Goal: Task Accomplishment & Management: Use online tool/utility

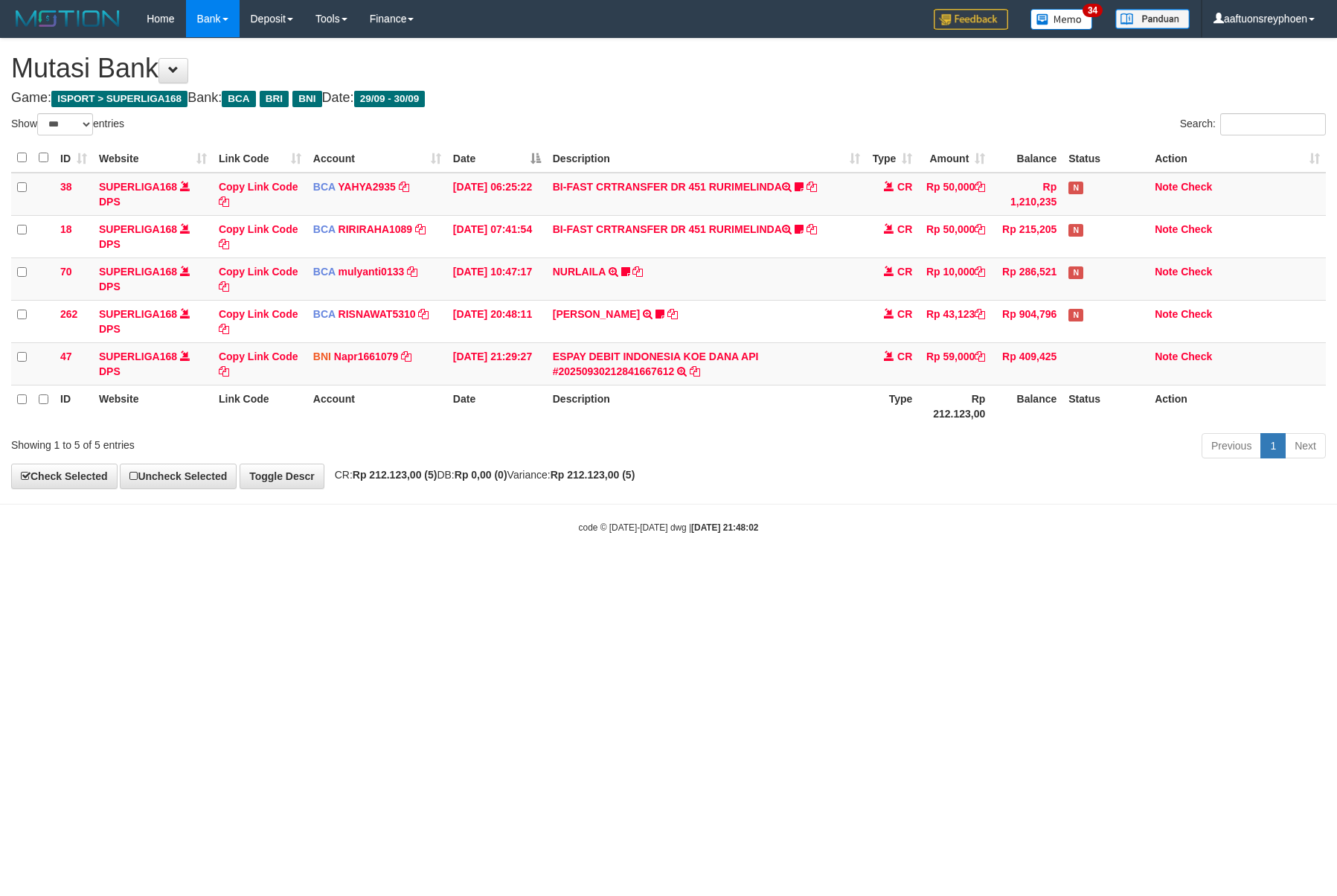
select select "***"
drag, startPoint x: 763, startPoint y: 484, endPoint x: 964, endPoint y: 471, distance: 201.4
click at [878, 477] on div "**********" at bounding box center [668, 264] width 1337 height 449
select select "***"
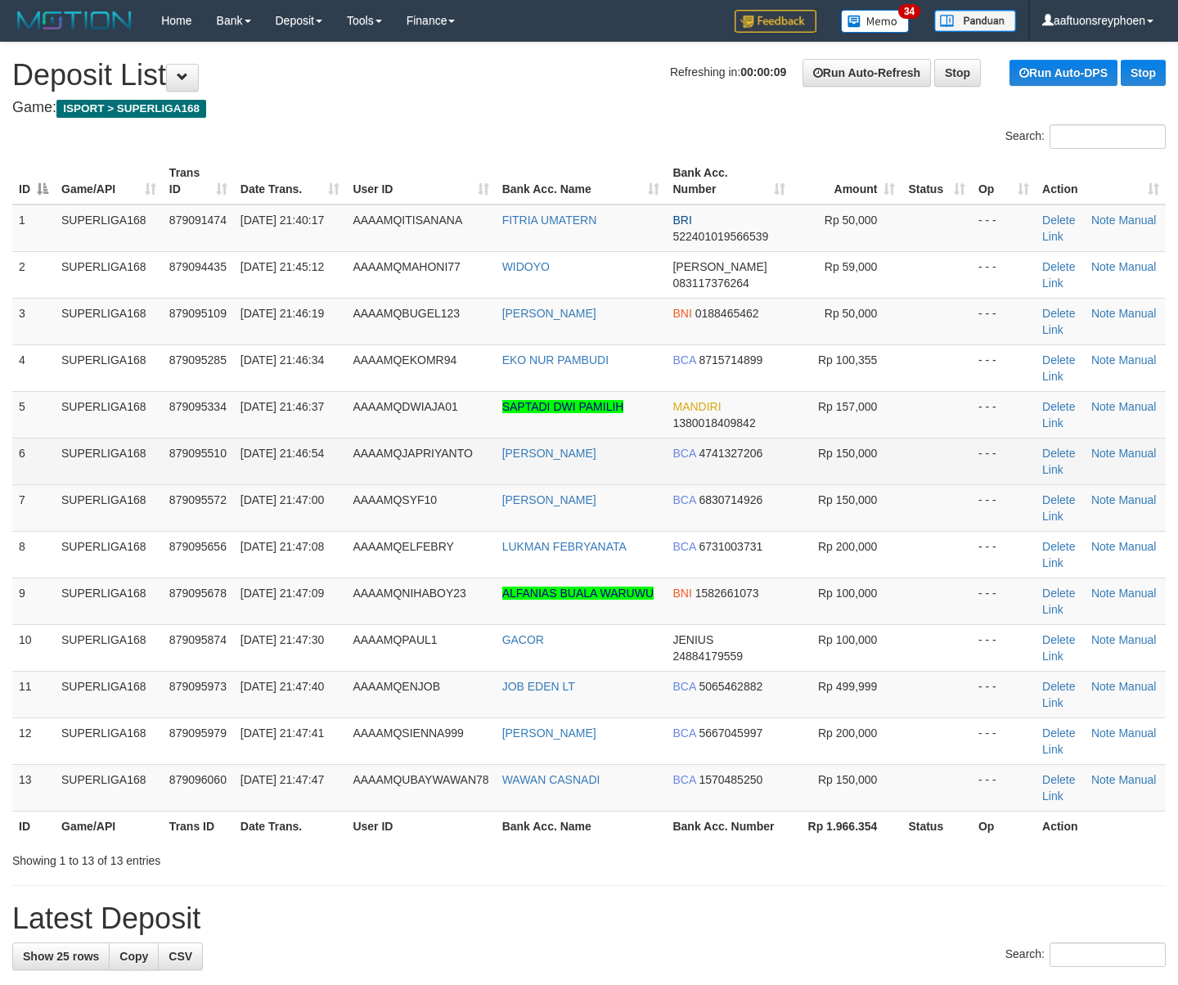
click at [83, 458] on td "SUPERLIGA168" at bounding box center [109, 461] width 108 height 47
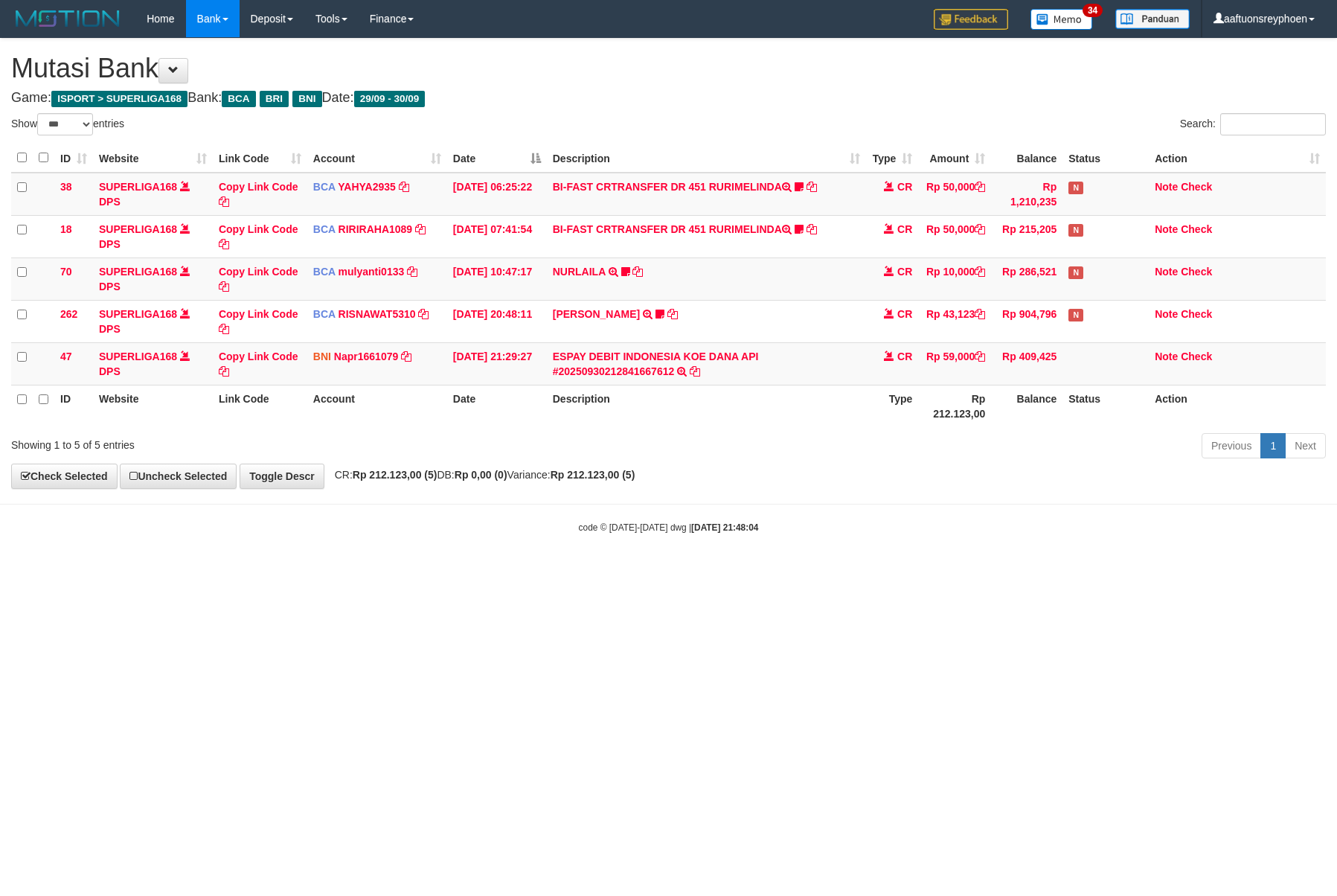
select select "***"
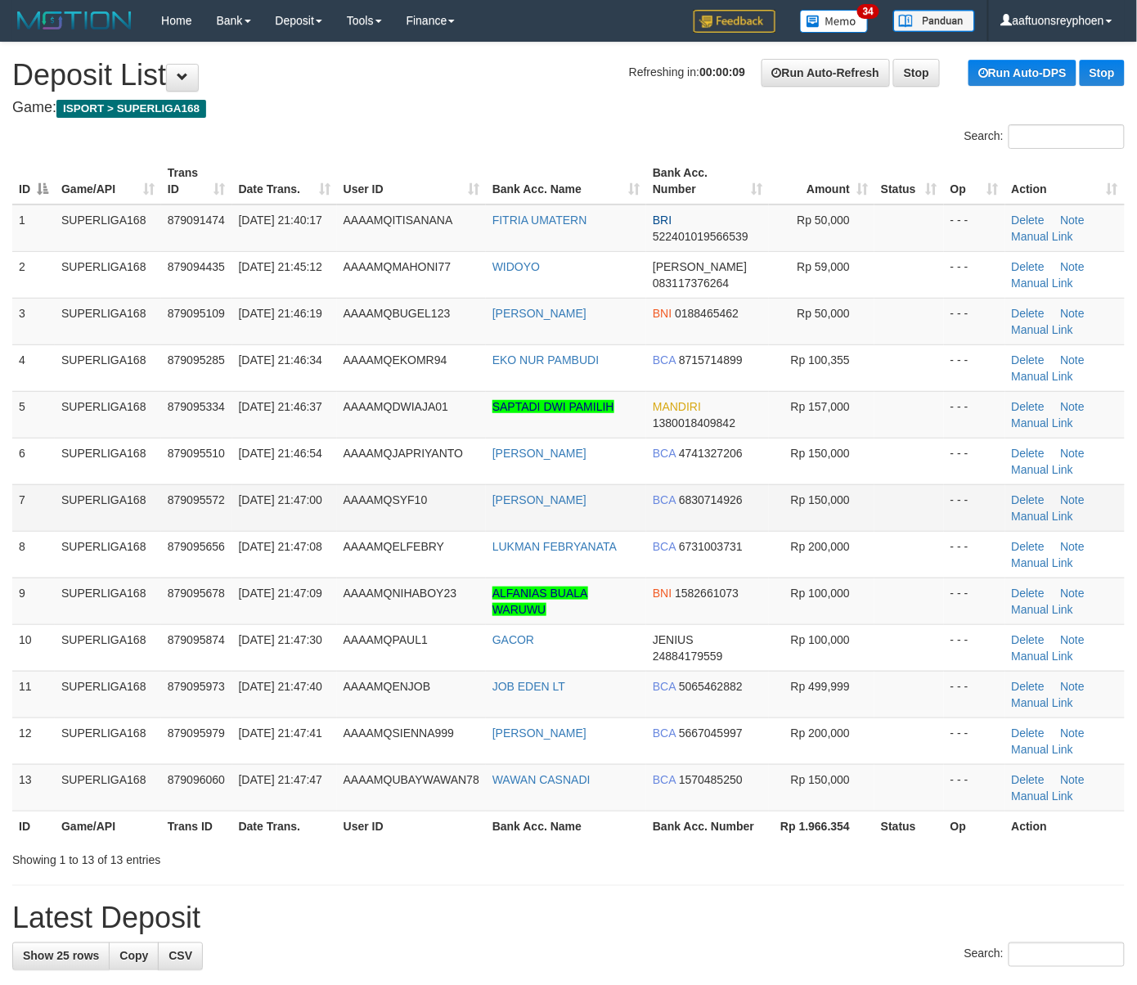
click at [16, 492] on td "7" at bounding box center [33, 507] width 43 height 47
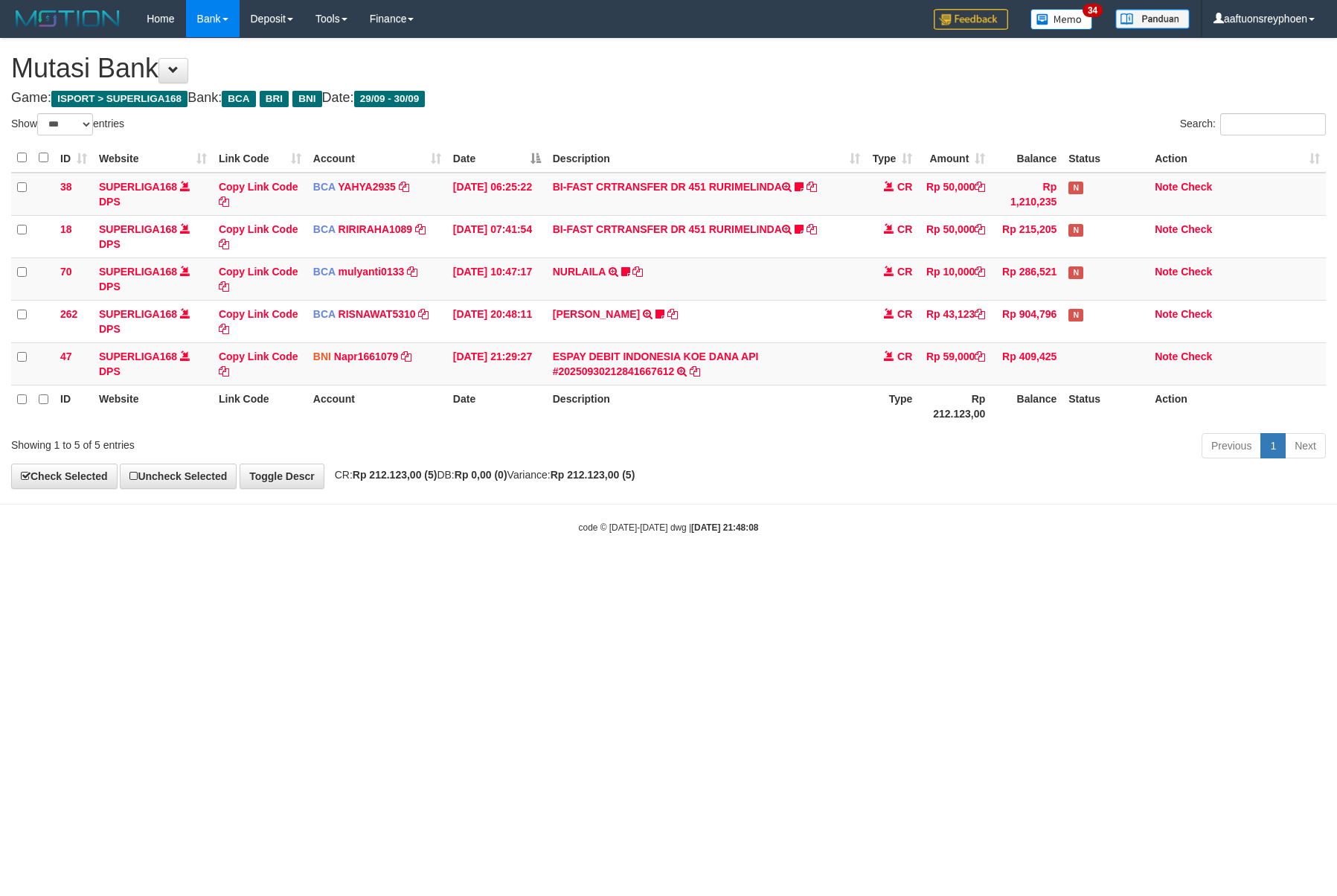
select select "***"
drag, startPoint x: 902, startPoint y: 538, endPoint x: 957, endPoint y: 530, distance: 55.6
click at [918, 534] on body "Toggle navigation Home Bank Account List Load By Website Group [ISPORT] SUPERLI…" at bounding box center [668, 286] width 1337 height 571
select select "***"
click at [725, 569] on body "Toggle navigation Home Bank Account List Load By Website Group [ISPORT] SUPERLI…" at bounding box center [668, 286] width 1337 height 571
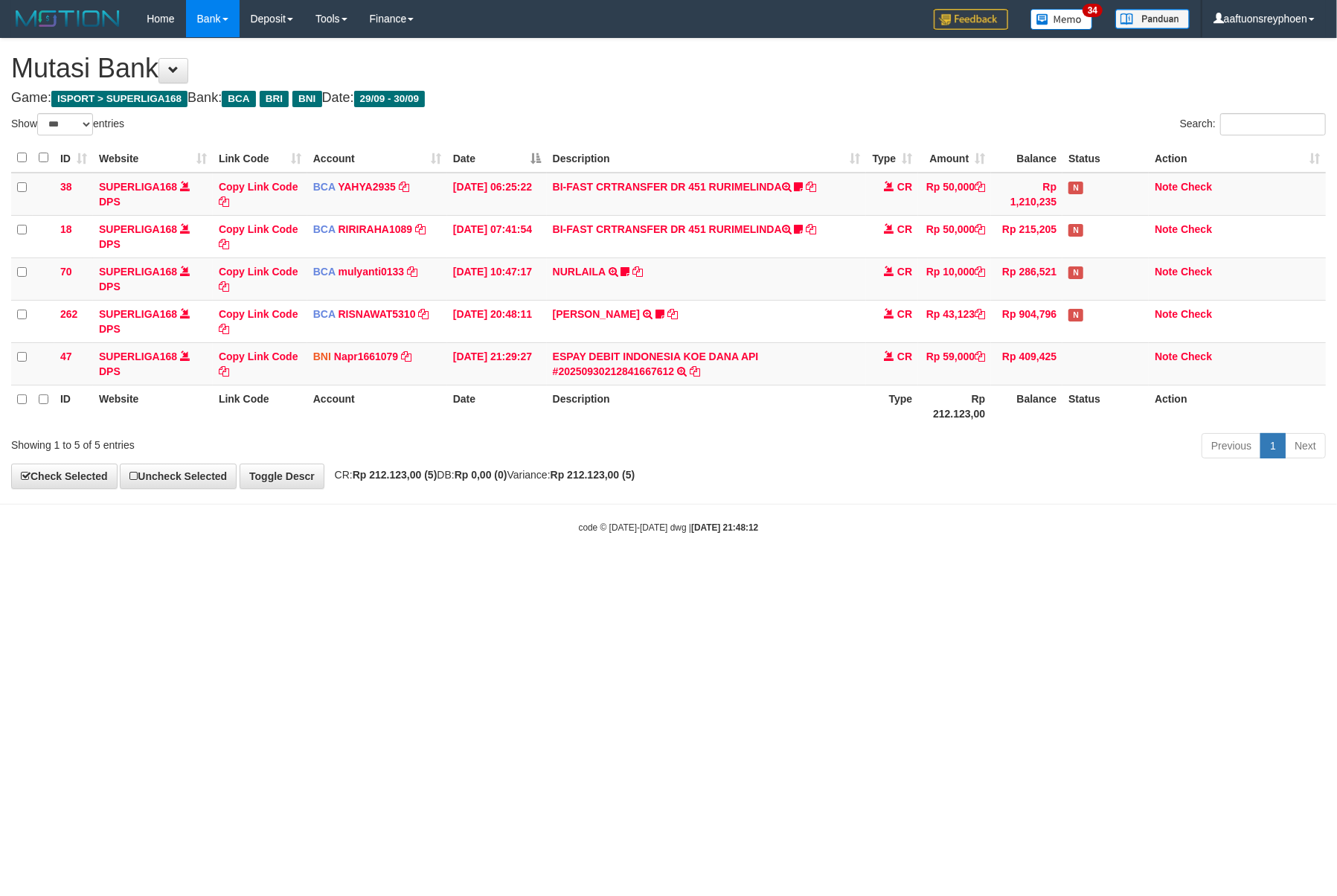
drag, startPoint x: 730, startPoint y: 569, endPoint x: 769, endPoint y: 567, distance: 39.1
click at [732, 569] on body "Toggle navigation Home Bank Account List Load By Website Group [ISPORT] SUPERLI…" at bounding box center [668, 286] width 1337 height 571
select select "***"
drag, startPoint x: 864, startPoint y: 616, endPoint x: 1156, endPoint y: 581, distance: 294.1
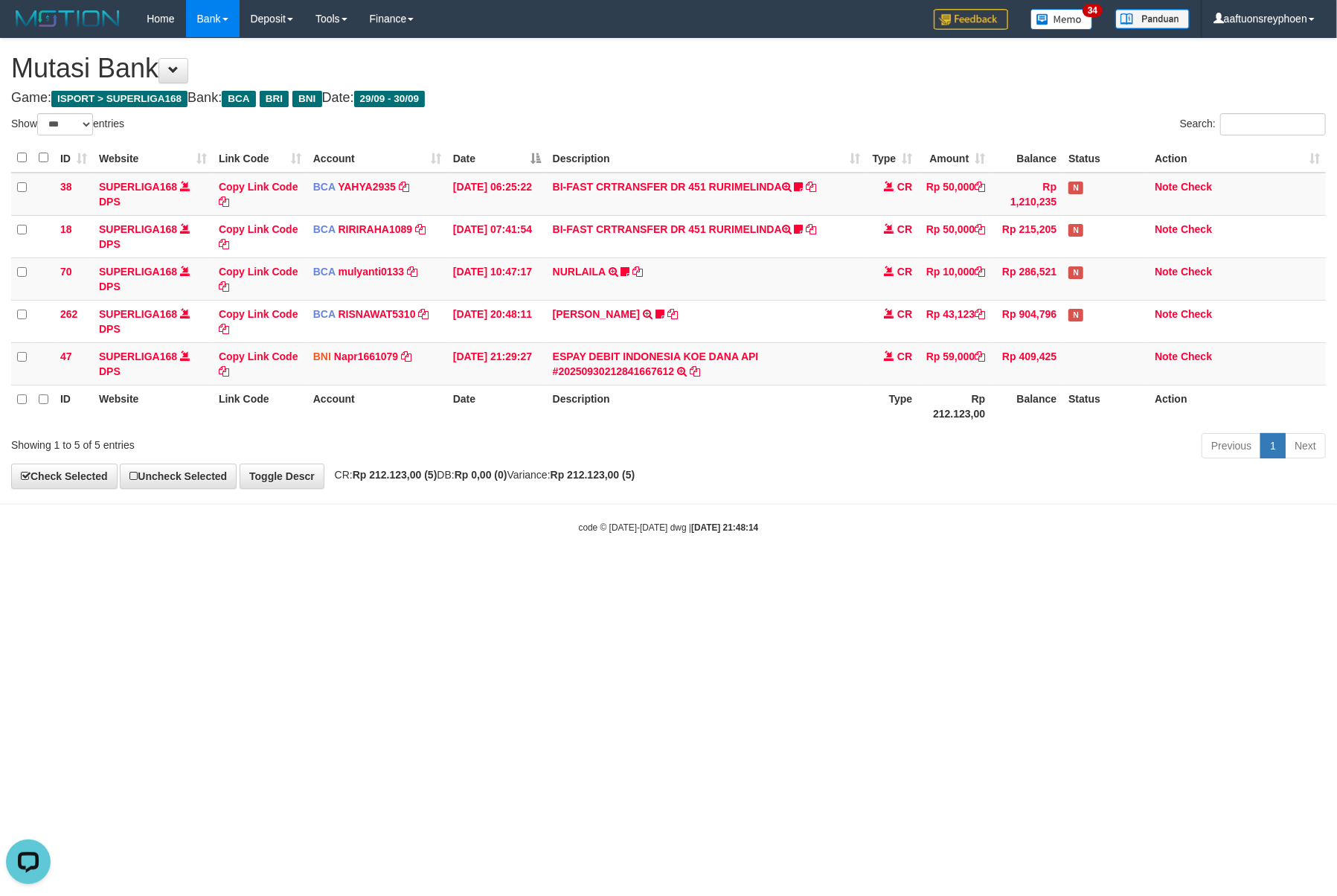
click at [923, 571] on html "Toggle navigation Home Bank Account List Load By Website Group [ISPORT] SUPERLI…" at bounding box center [668, 286] width 1337 height 571
drag, startPoint x: 721, startPoint y: 569, endPoint x: 660, endPoint y: 567, distance: 61.0
click at [723, 569] on body "Toggle navigation Home Bank Account List Load By Website Group [ISPORT] SUPERLI…" at bounding box center [668, 286] width 1337 height 571
click at [753, 557] on body "Toggle navigation Home Bank Account List Load By Website Group [ISPORT] SUPERLI…" at bounding box center [668, 286] width 1337 height 571
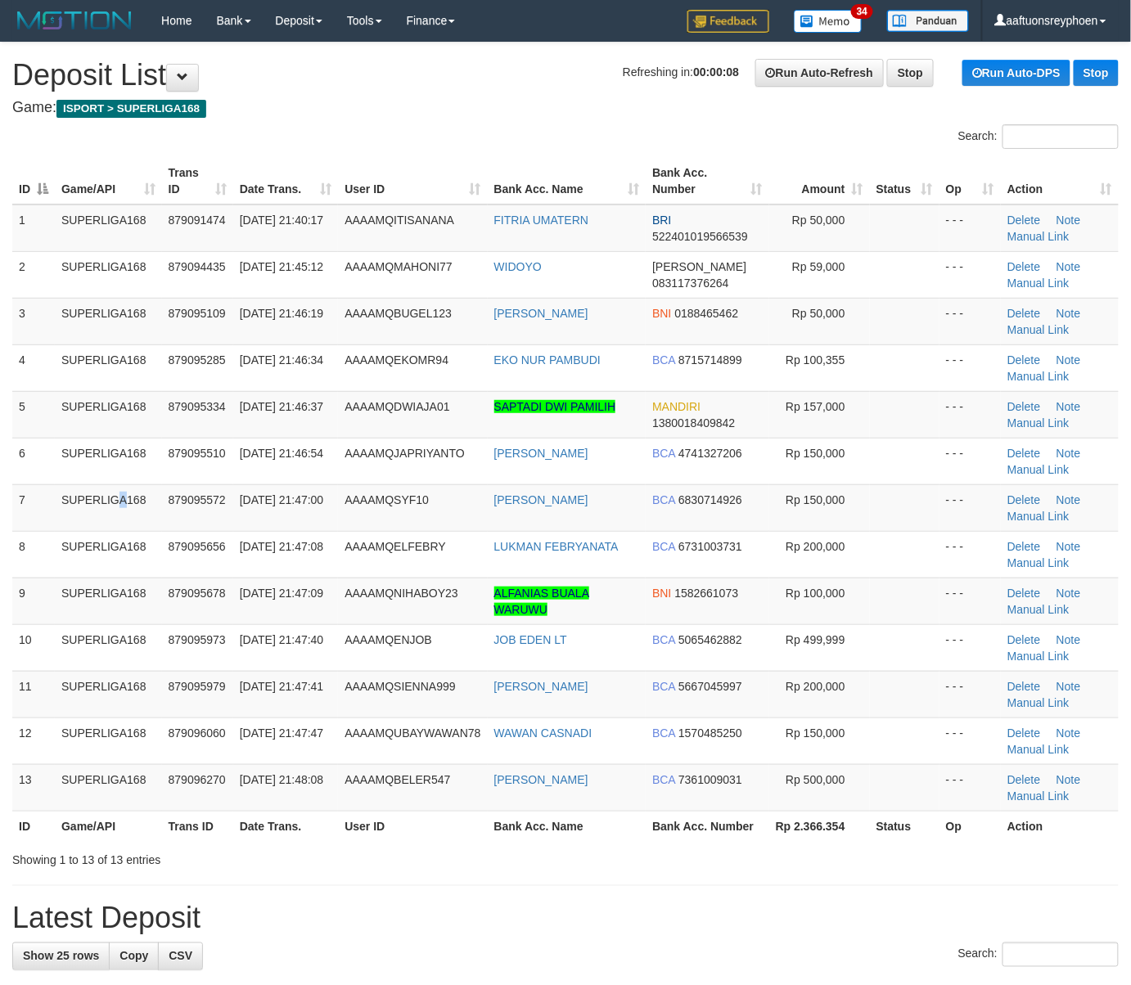
drag, startPoint x: 83, startPoint y: 509, endPoint x: 0, endPoint y: 518, distance: 83.1
click at [18, 514] on tr "7 SUPERLIGA168 879095572 30/09/2025 21:47:00 AAAAMQSYF10 LENI MARLINA BCA 68307…" at bounding box center [565, 507] width 1106 height 47
drag, startPoint x: 141, startPoint y: 499, endPoint x: 0, endPoint y: 531, distance: 144.3
click at [135, 499] on td "SUPERLIGA168" at bounding box center [108, 507] width 107 height 47
click at [116, 517] on tr "7 SUPERLIGA168 879095572 30/09/2025 21:47:00 AAAAMQSYF10 LENI MARLINA BCA 68307…" at bounding box center [565, 507] width 1106 height 47
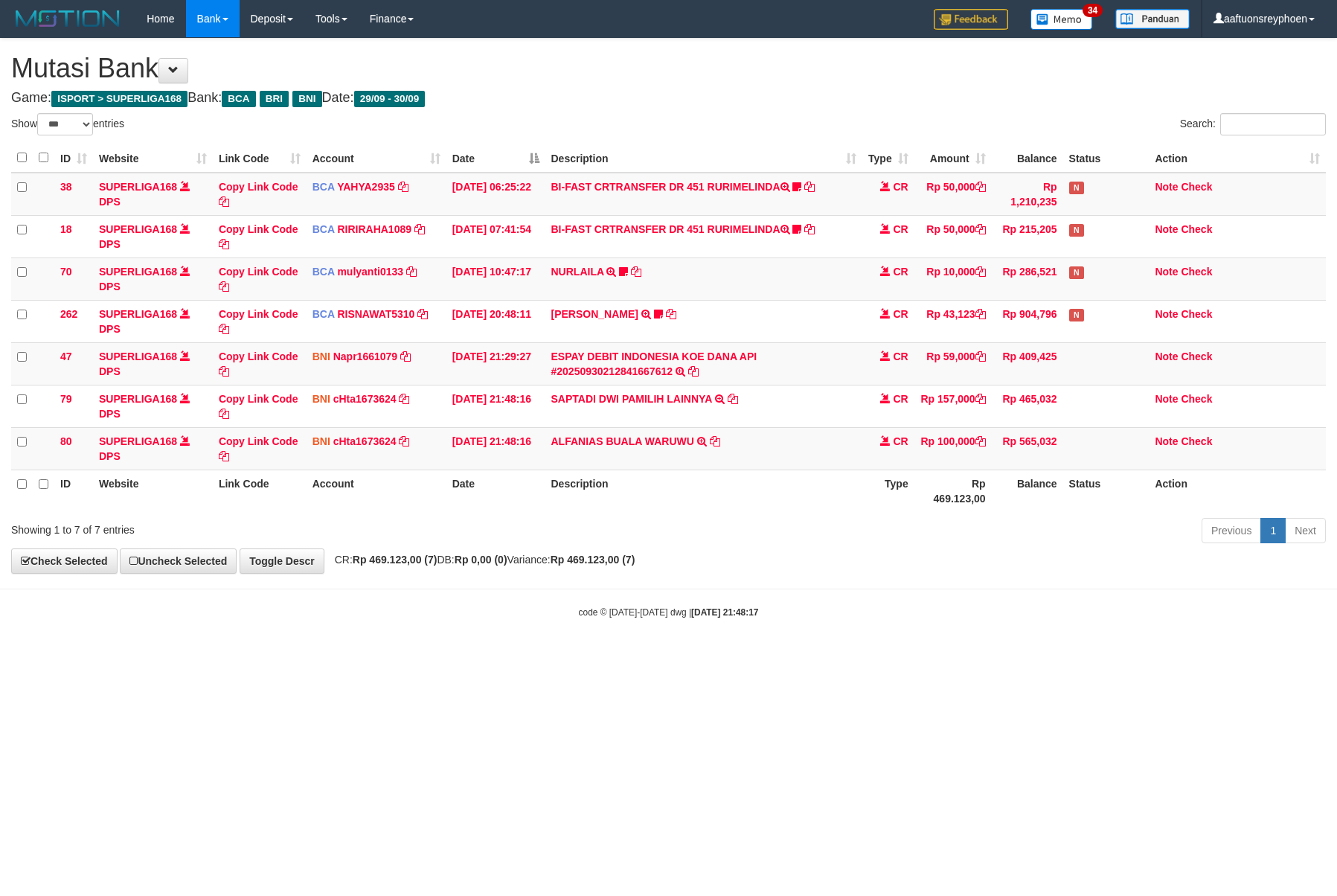
select select "***"
drag, startPoint x: 552, startPoint y: 417, endPoint x: 1328, endPoint y: 432, distance: 776.1
click at [665, 415] on td "SAPTADI DWI PAMILIH LAINNYA TRF/PAY/TOP-UP ECHANNEL SAPTADI DWI PAMILIH LAINNYA" at bounding box center [704, 406] width 317 height 43
copy link "SAPTADI DWI PAMILIH"
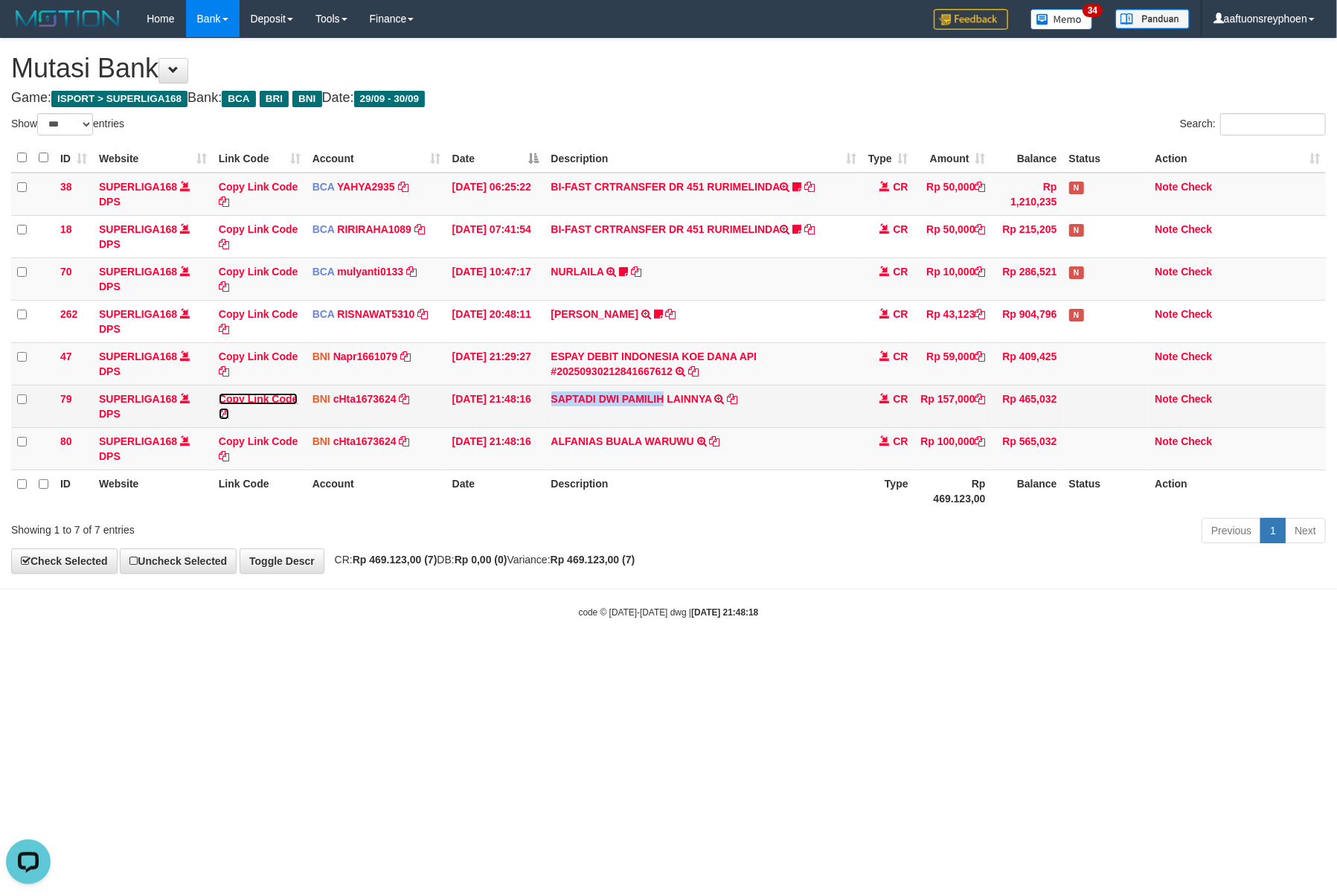
drag, startPoint x: 283, startPoint y: 399, endPoint x: 370, endPoint y: 417, distance: 88.8
click at [283, 399] on link "Copy Link Code" at bounding box center [259, 406] width 80 height 26
copy link "SAPTADI DWI PAMILIH"
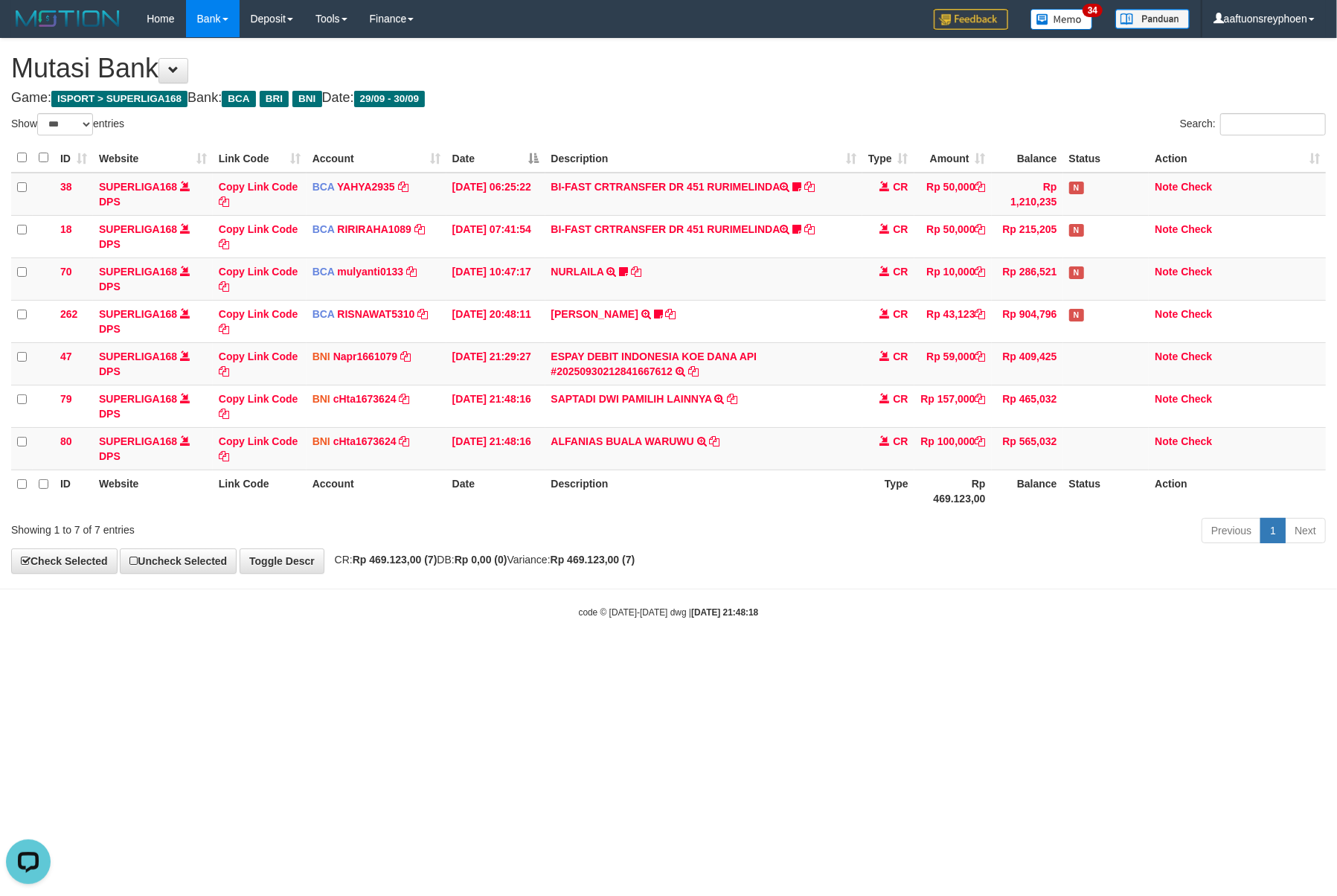
scroll to position [204, 0]
drag, startPoint x: 810, startPoint y: 551, endPoint x: 1332, endPoint y: 424, distance: 537.2
click at [1007, 498] on div "**********" at bounding box center [668, 306] width 1337 height 534
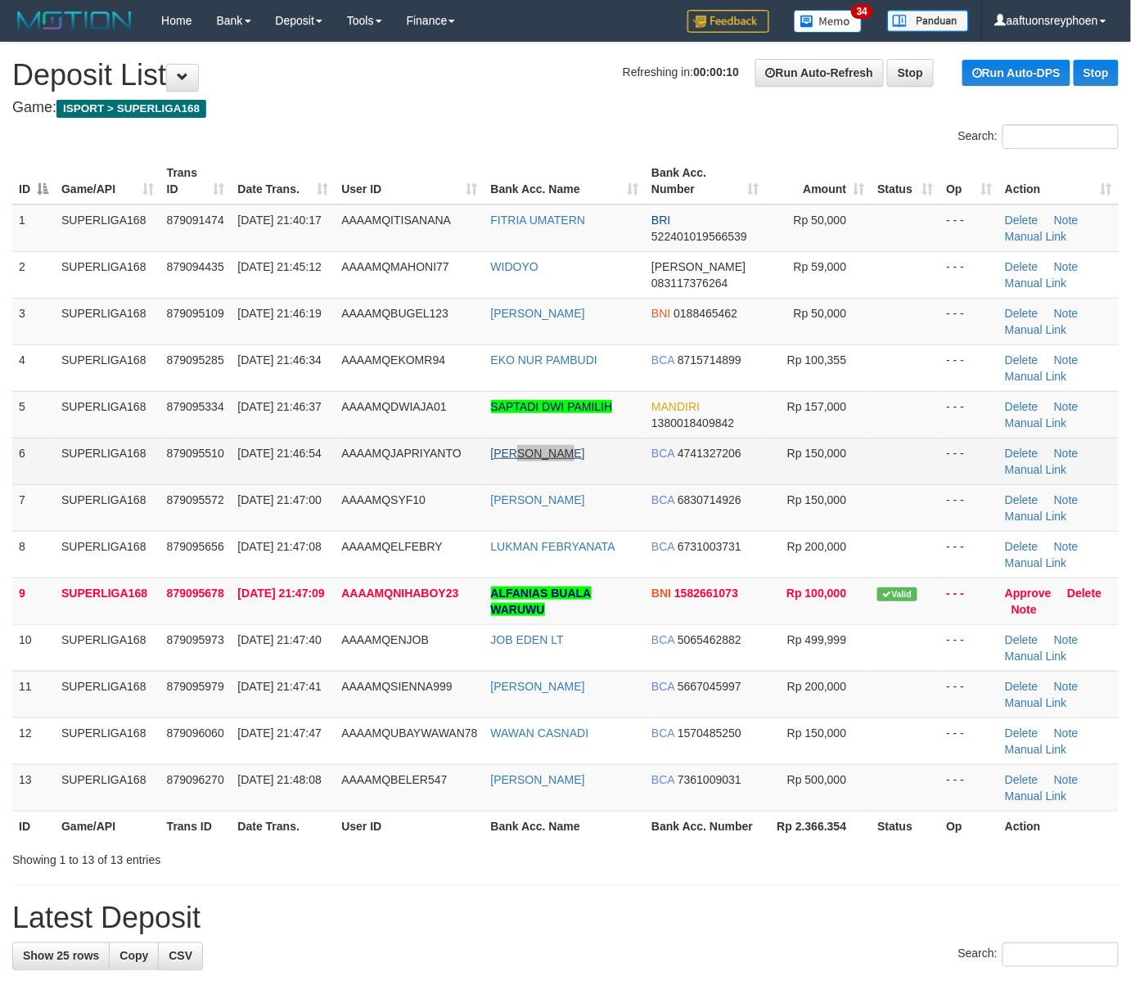
click at [563, 449] on td "DONI JAPRIYANTO" at bounding box center [564, 461] width 161 height 47
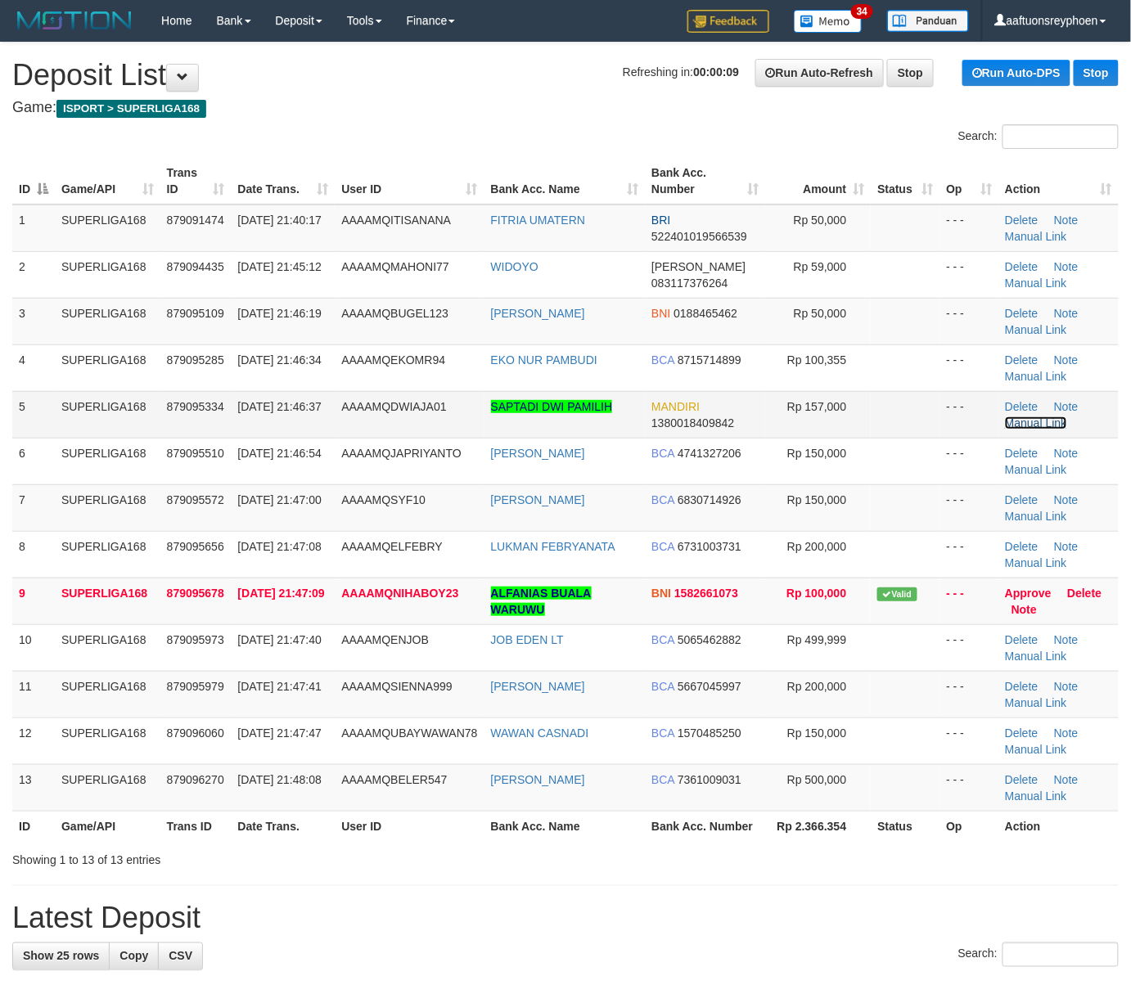
click at [1029, 423] on link "Manual Link" at bounding box center [1036, 422] width 62 height 13
click at [155, 231] on td "SUPERLIGA168" at bounding box center [108, 228] width 106 height 47
click at [165, 226] on td "879091474" at bounding box center [195, 228] width 71 height 47
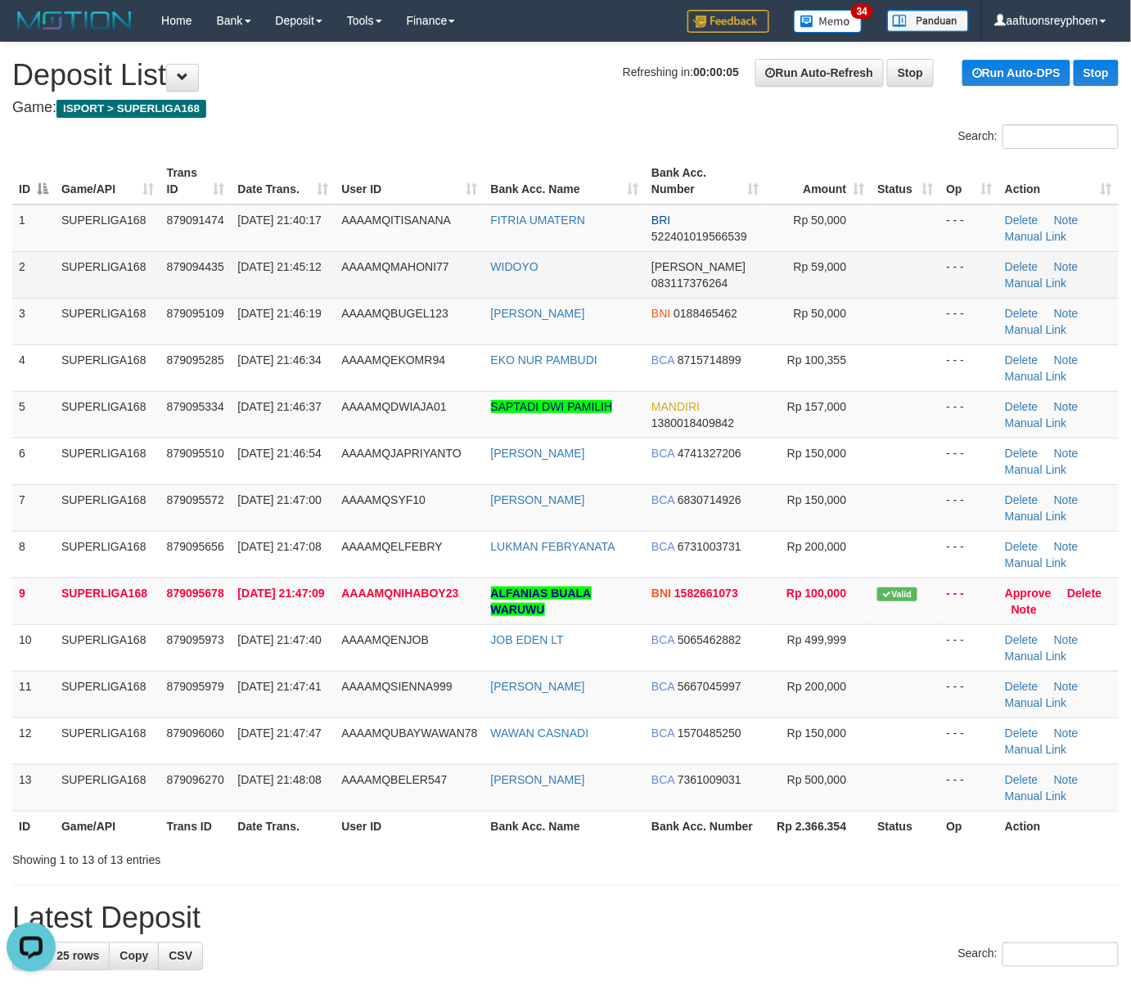
click at [93, 279] on td "SUPERLIGA168" at bounding box center [108, 274] width 106 height 47
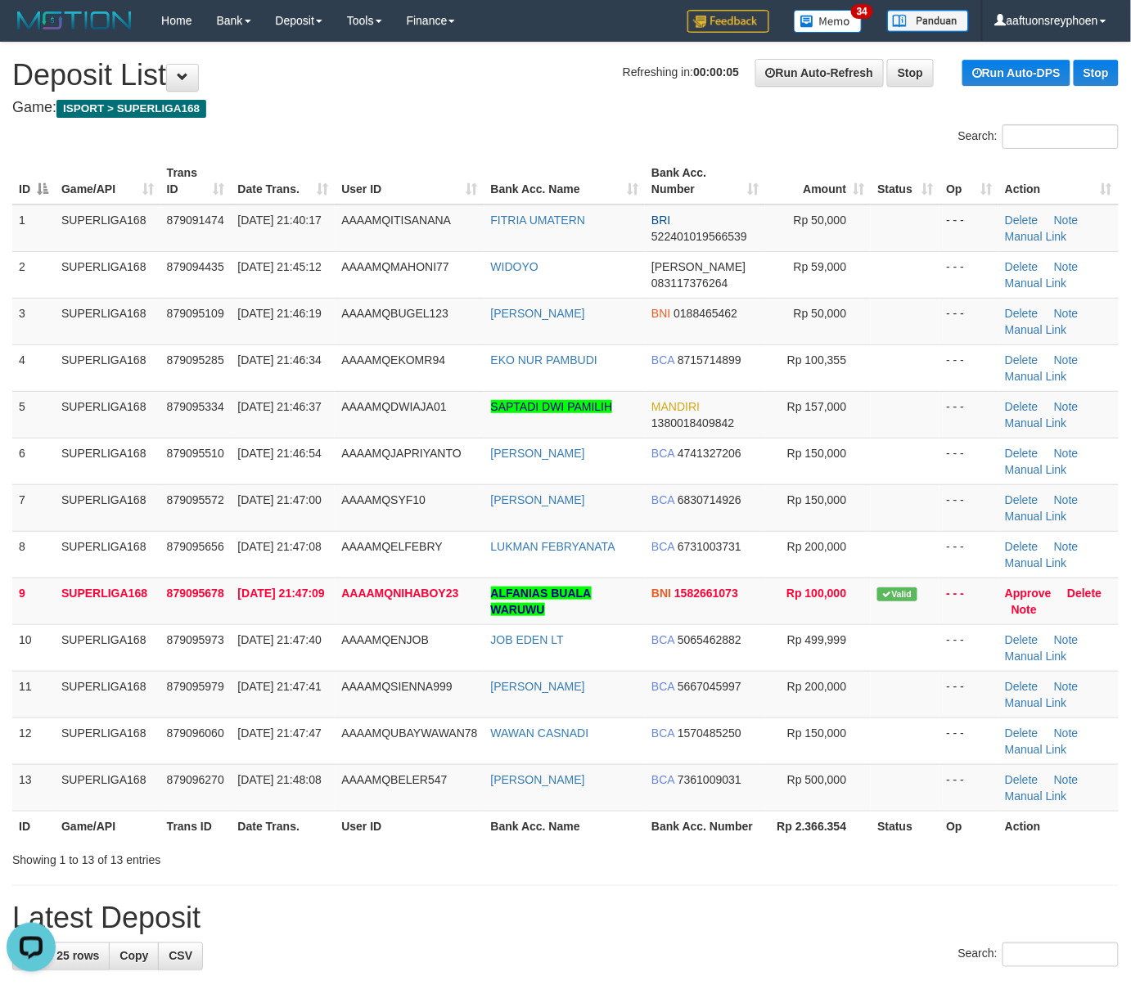
drag, startPoint x: 129, startPoint y: 278, endPoint x: 2, endPoint y: 414, distance: 186.4
click at [128, 283] on td "SUPERLIGA168" at bounding box center [108, 274] width 106 height 47
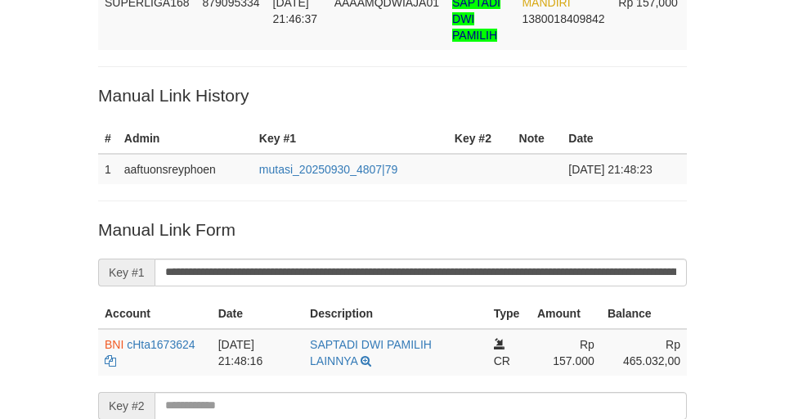
click at [59, 136] on div "Deposit Detail Game/API Trans ID Date Trans. User ID Bank Acc. Name Bank Acc. N…" at bounding box center [392, 208] width 785 height 692
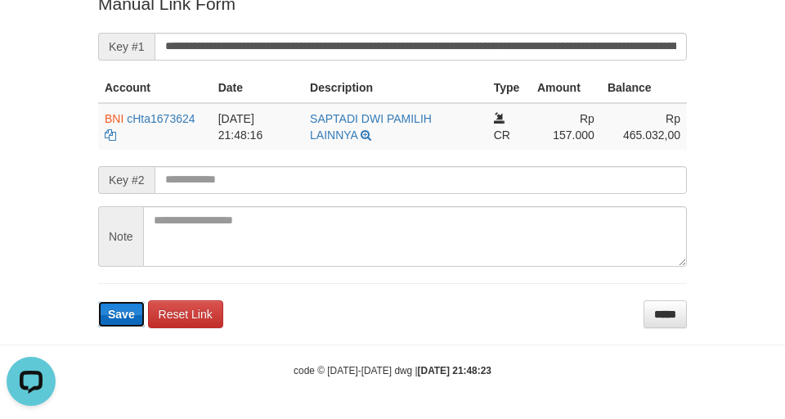
click at [115, 313] on span "Save" at bounding box center [121, 314] width 27 height 13
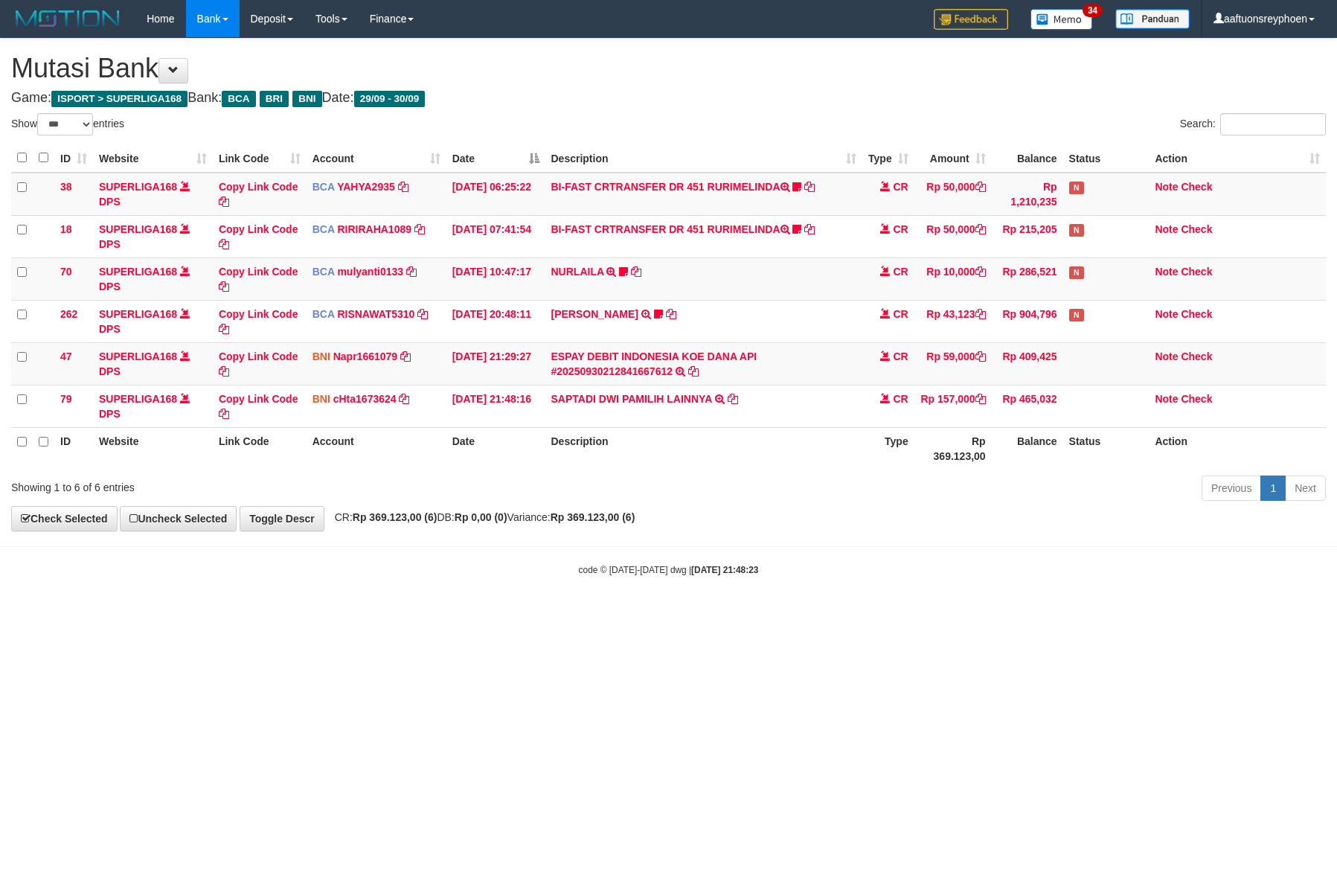
select select "***"
drag, startPoint x: 843, startPoint y: 555, endPoint x: 1177, endPoint y: 479, distance: 342.5
click at [944, 531] on body "Toggle navigation Home Bank Account List Load By Website Group [ISPORT] SUPERLI…" at bounding box center [668, 307] width 1337 height 614
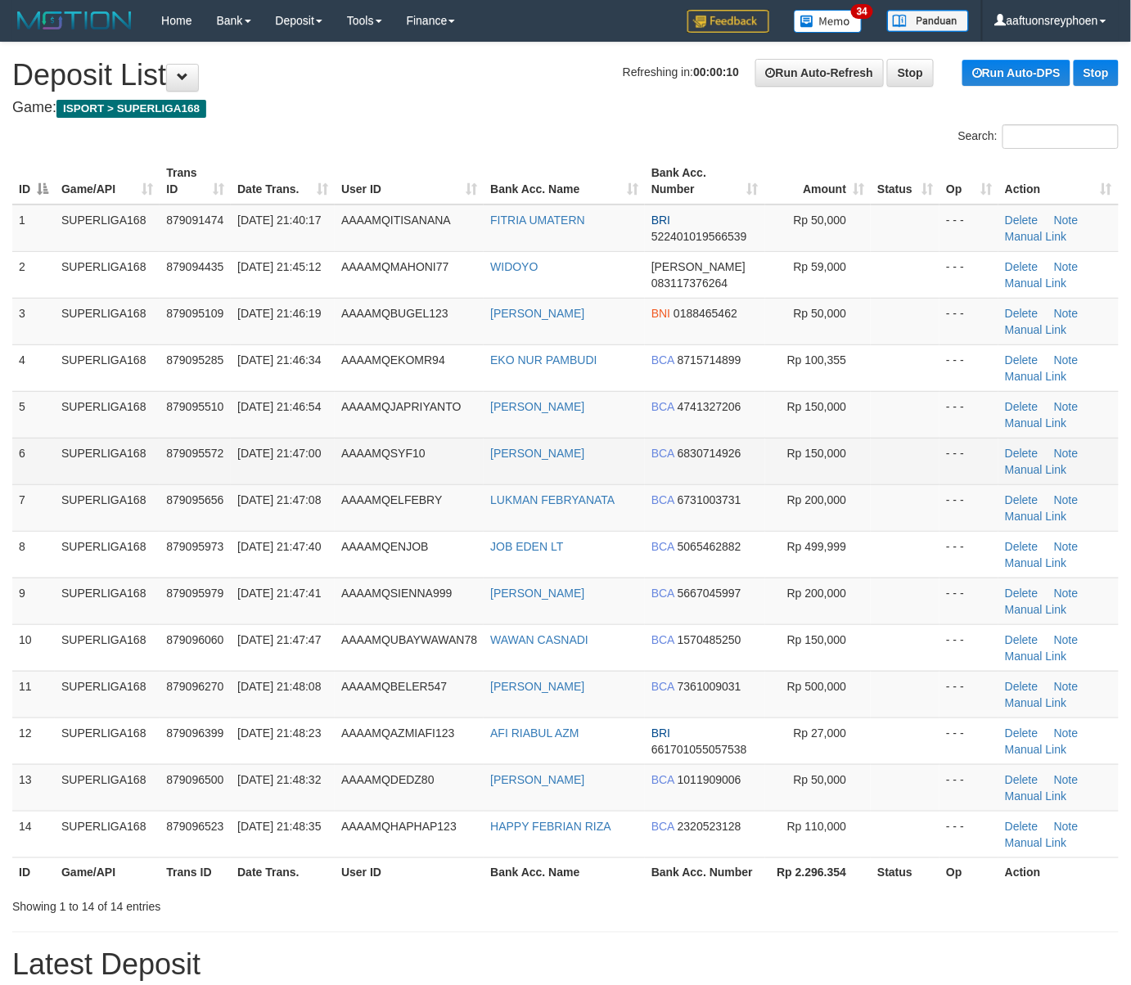
click at [184, 449] on span "879095572" at bounding box center [194, 453] width 57 height 13
drag, startPoint x: 187, startPoint y: 447, endPoint x: 173, endPoint y: 446, distance: 13.1
click at [181, 447] on span "879095572" at bounding box center [194, 453] width 57 height 13
click at [288, 452] on span "30/09/2025 21:47:00" at bounding box center [278, 453] width 83 height 13
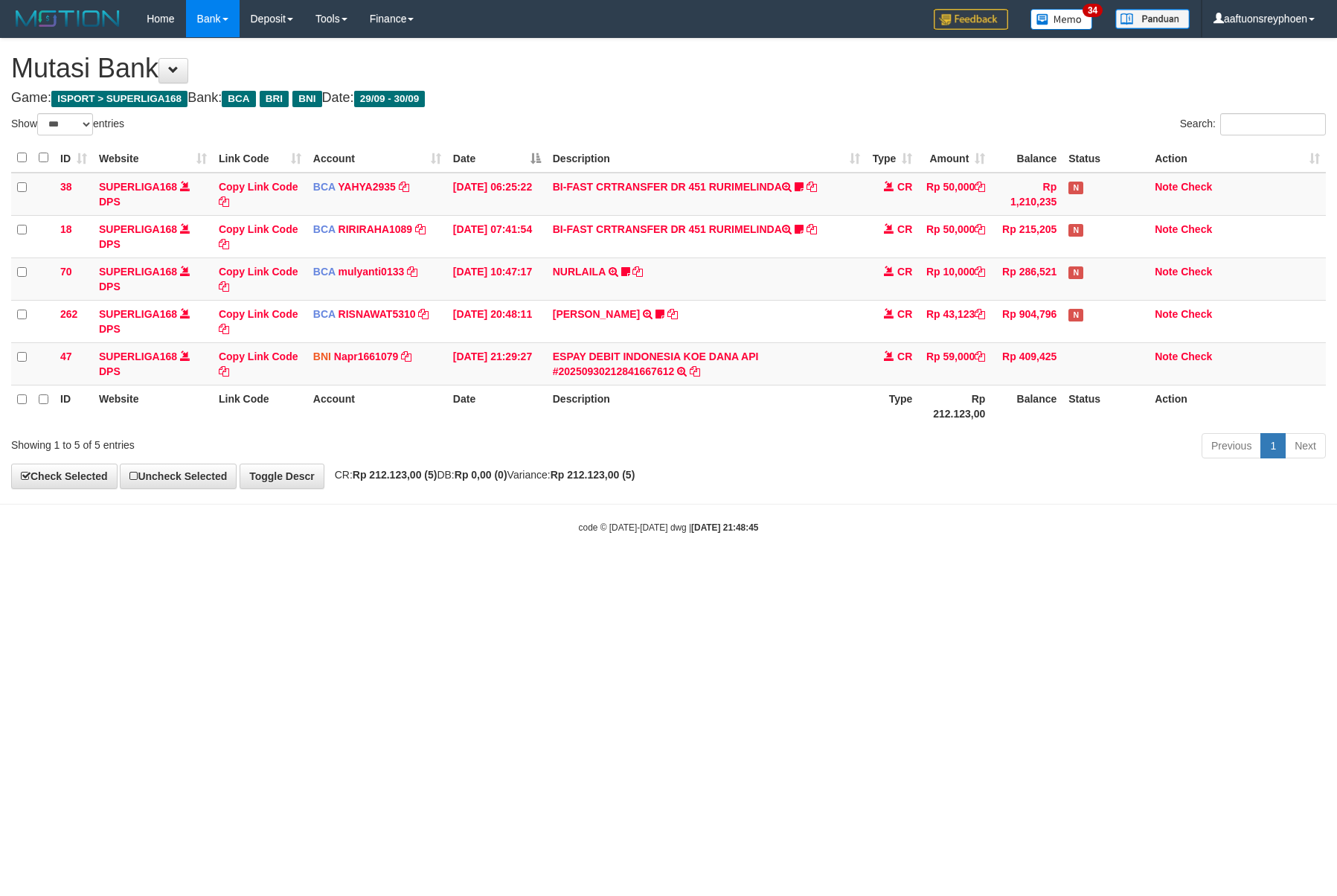
select select "***"
drag, startPoint x: 905, startPoint y: 526, endPoint x: 1334, endPoint y: 478, distance: 431.7
click at [962, 519] on body "Toggle navigation Home Bank Account List Load By Website Group [ISPORT] SUPERLI…" at bounding box center [668, 286] width 1337 height 571
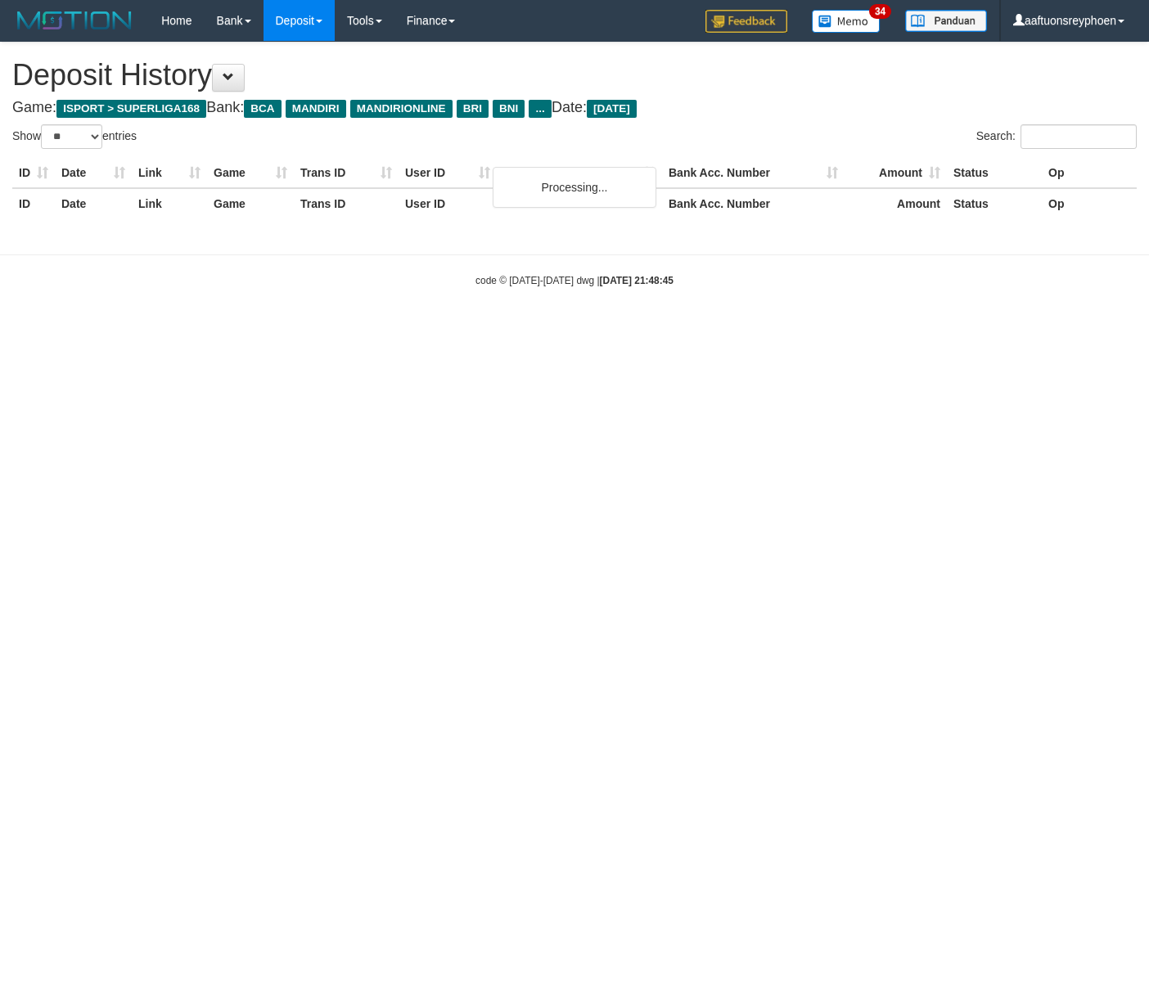
select select "**"
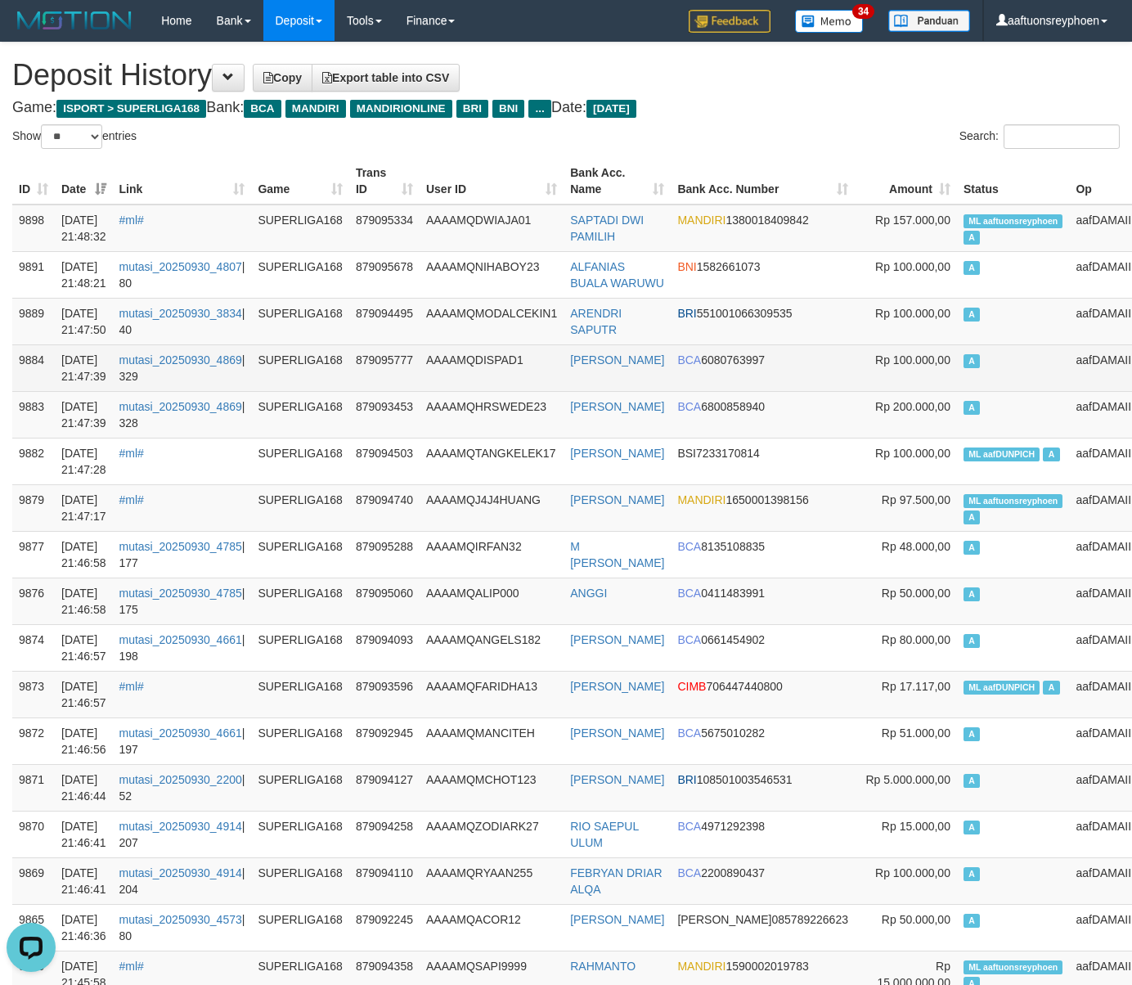
click at [885, 365] on td "Rp 100.000,00" at bounding box center [906, 367] width 102 height 47
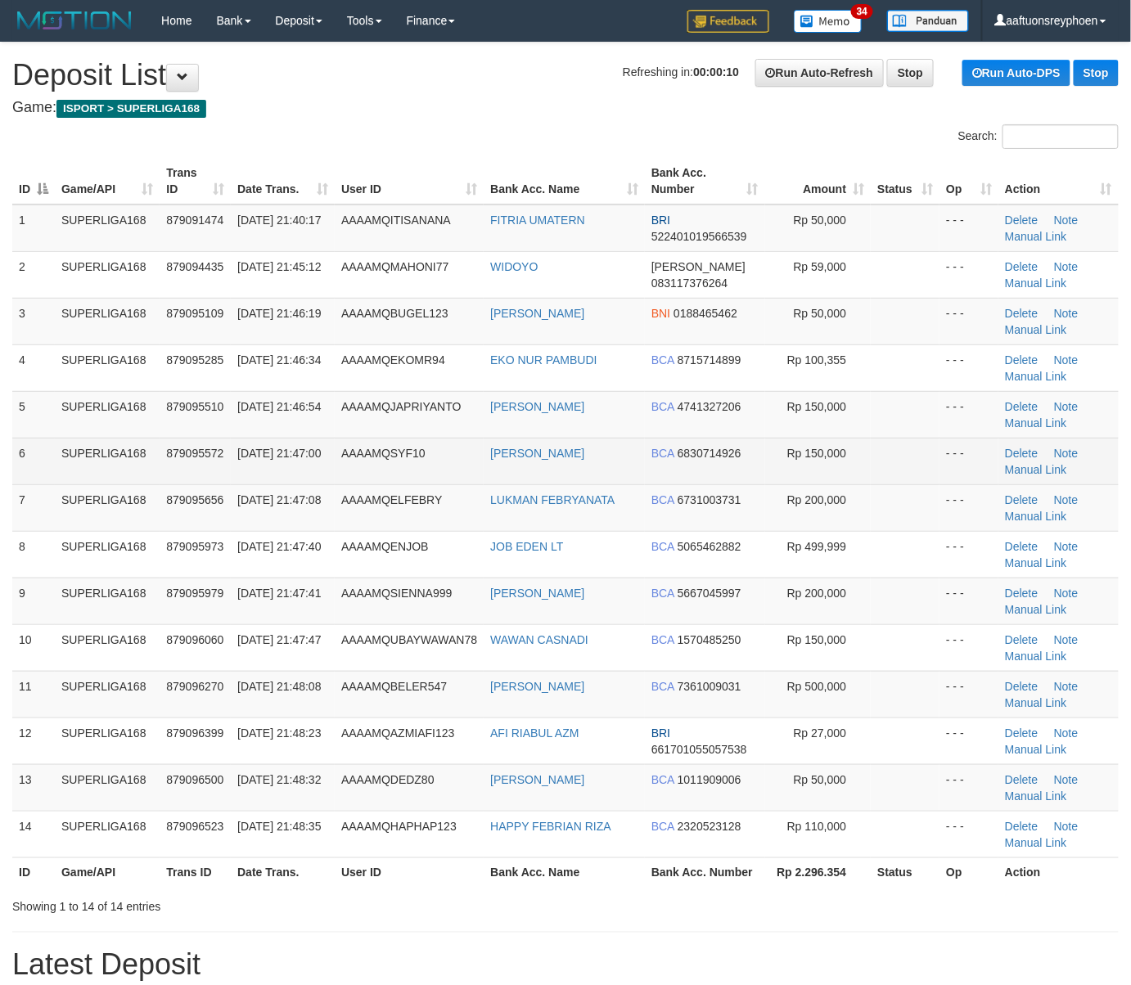
click at [115, 462] on tr "6 SUPERLIGA168 879095572 30/09/2025 21:47:00 AAAAMQSYF10 LENI MARLINA BCA 68307…" at bounding box center [565, 461] width 1106 height 47
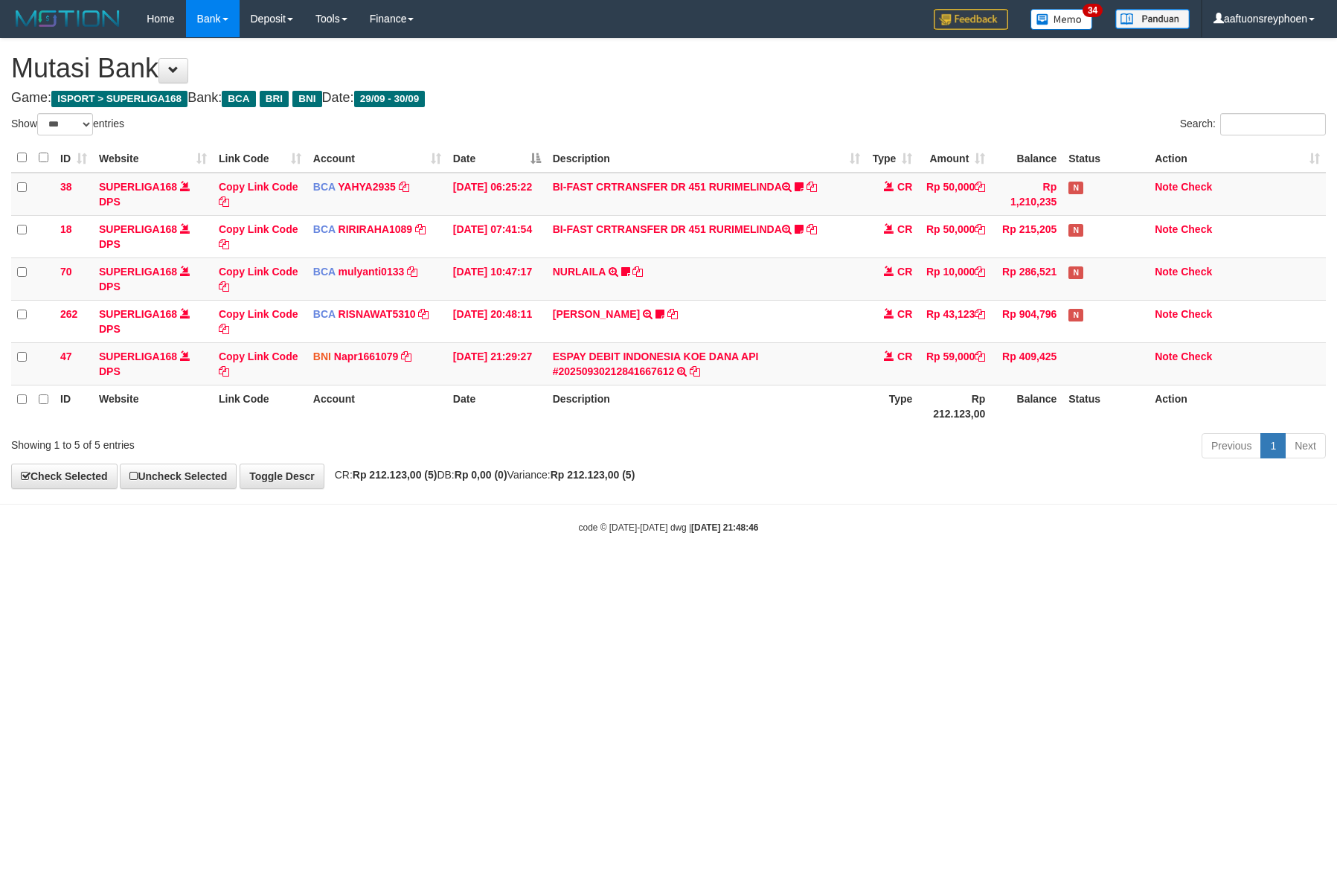
select select "***"
click at [1107, 501] on body "Toggle navigation Home Bank Account List Load By Website Group [ISPORT] SUPERLI…" at bounding box center [668, 286] width 1337 height 571
select select "***"
drag, startPoint x: 822, startPoint y: 554, endPoint x: 870, endPoint y: 551, distance: 48.1
click at [845, 552] on body "Toggle navigation Home Bank Account List Load By Website Group [ISPORT] SUPERLI…" at bounding box center [668, 286] width 1337 height 571
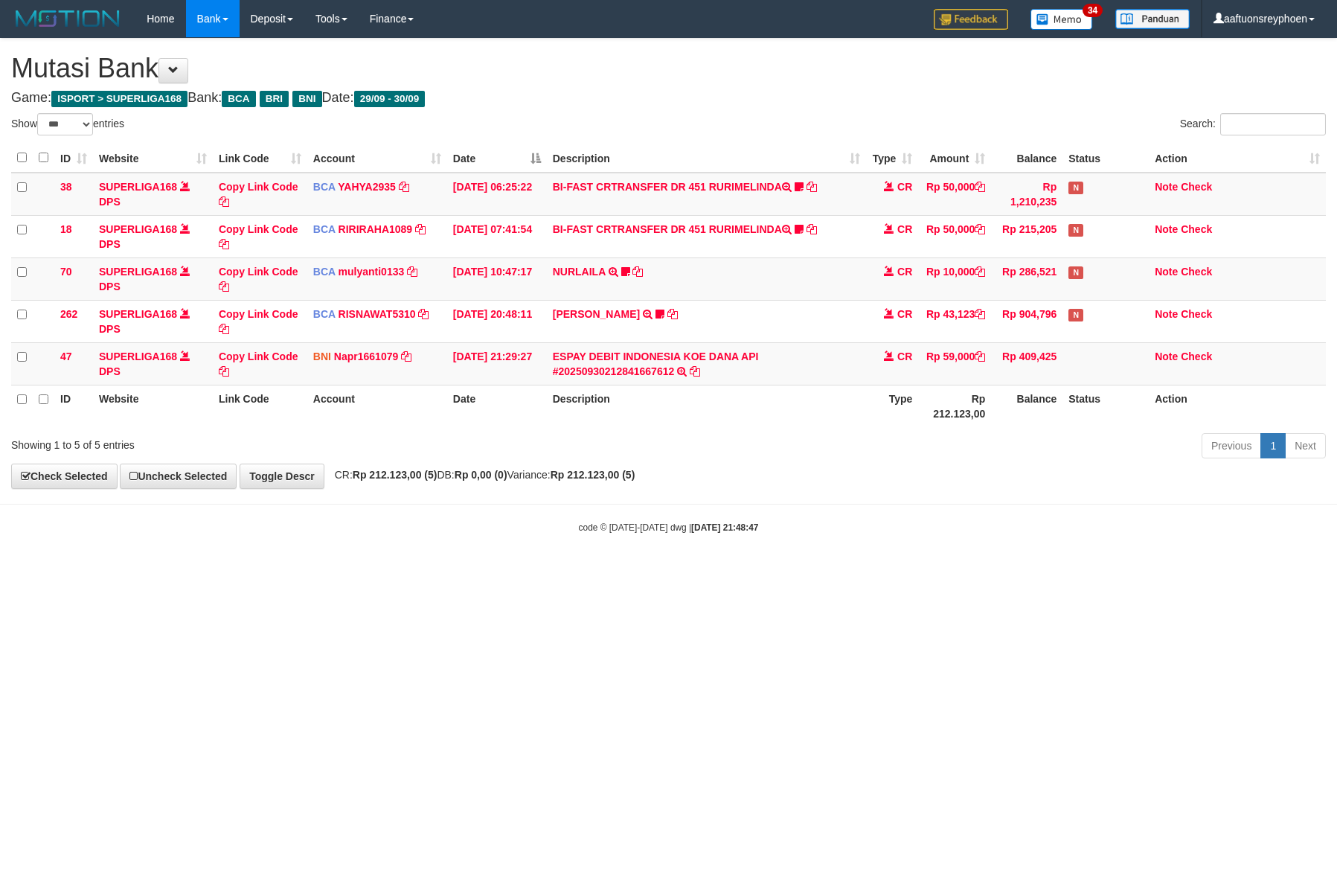
select select "***"
click at [923, 552] on body "Toggle navigation Home Bank Account List Load By Website Group [ISPORT] SUPERLI…" at bounding box center [668, 286] width 1337 height 571
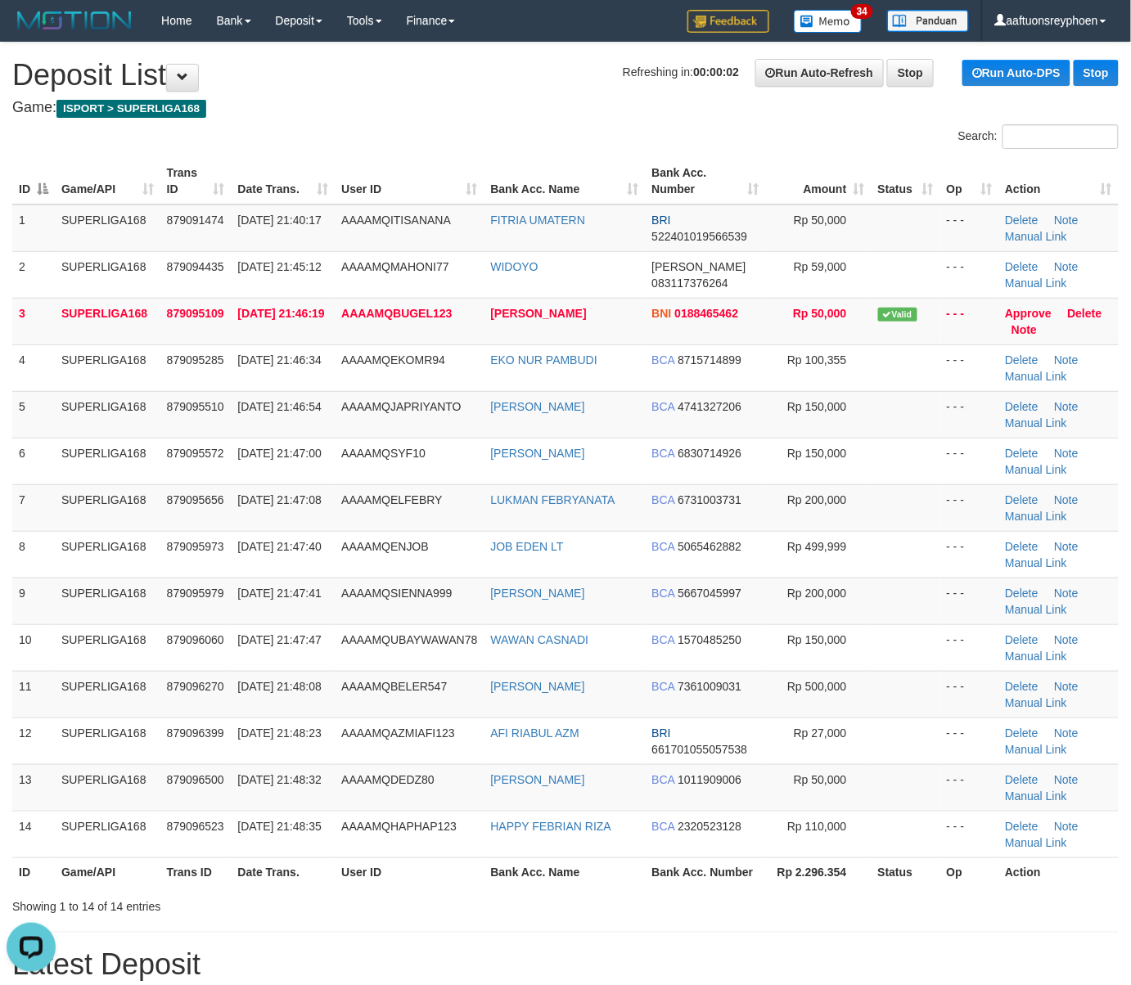
click at [20, 540] on tr "8 SUPERLIGA168 879095973 30/09/2025 21:47:40 AAAAMQENJOB JOB EDEN LT BCA 506546…" at bounding box center [565, 554] width 1106 height 47
click at [263, 506] on span "30/09/2025 21:47:08" at bounding box center [278, 499] width 83 height 13
drag, startPoint x: 263, startPoint y: 511, endPoint x: 7, endPoint y: 542, distance: 258.0
click at [259, 506] on span "30/09/2025 21:47:08" at bounding box center [278, 499] width 83 height 13
drag, startPoint x: 205, startPoint y: 519, endPoint x: 5, endPoint y: 540, distance: 200.8
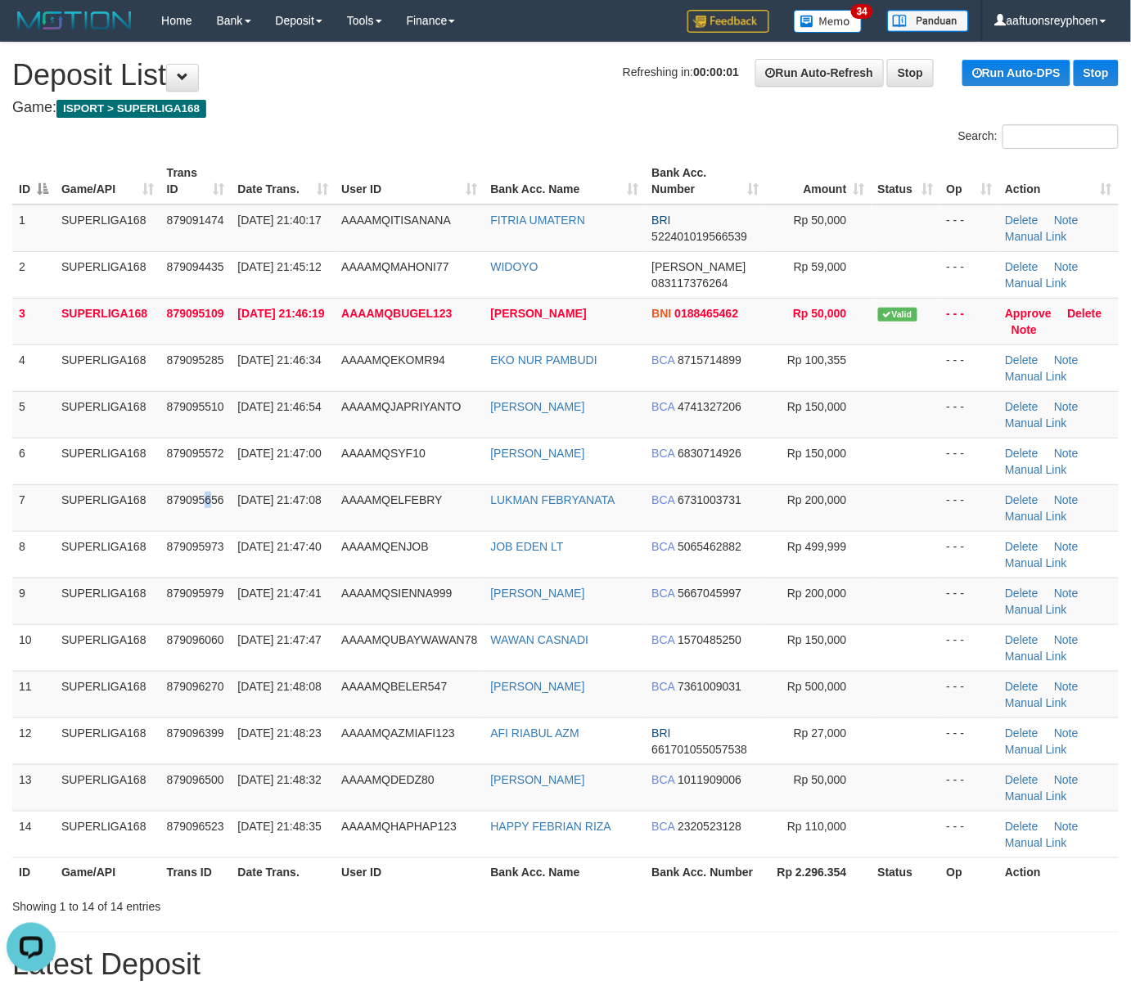
click at [174, 521] on td "879095656" at bounding box center [195, 507] width 71 height 47
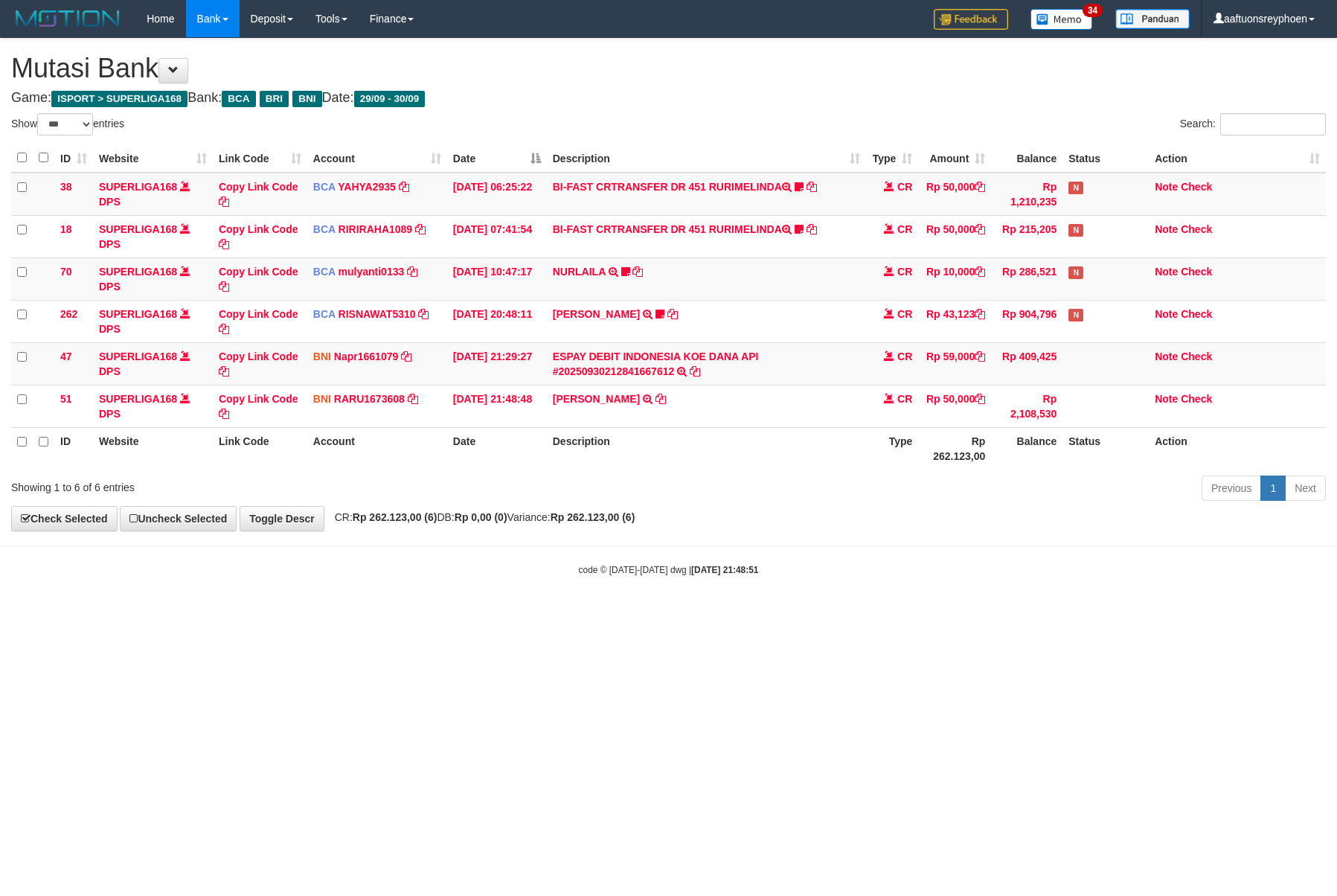
select select "***"
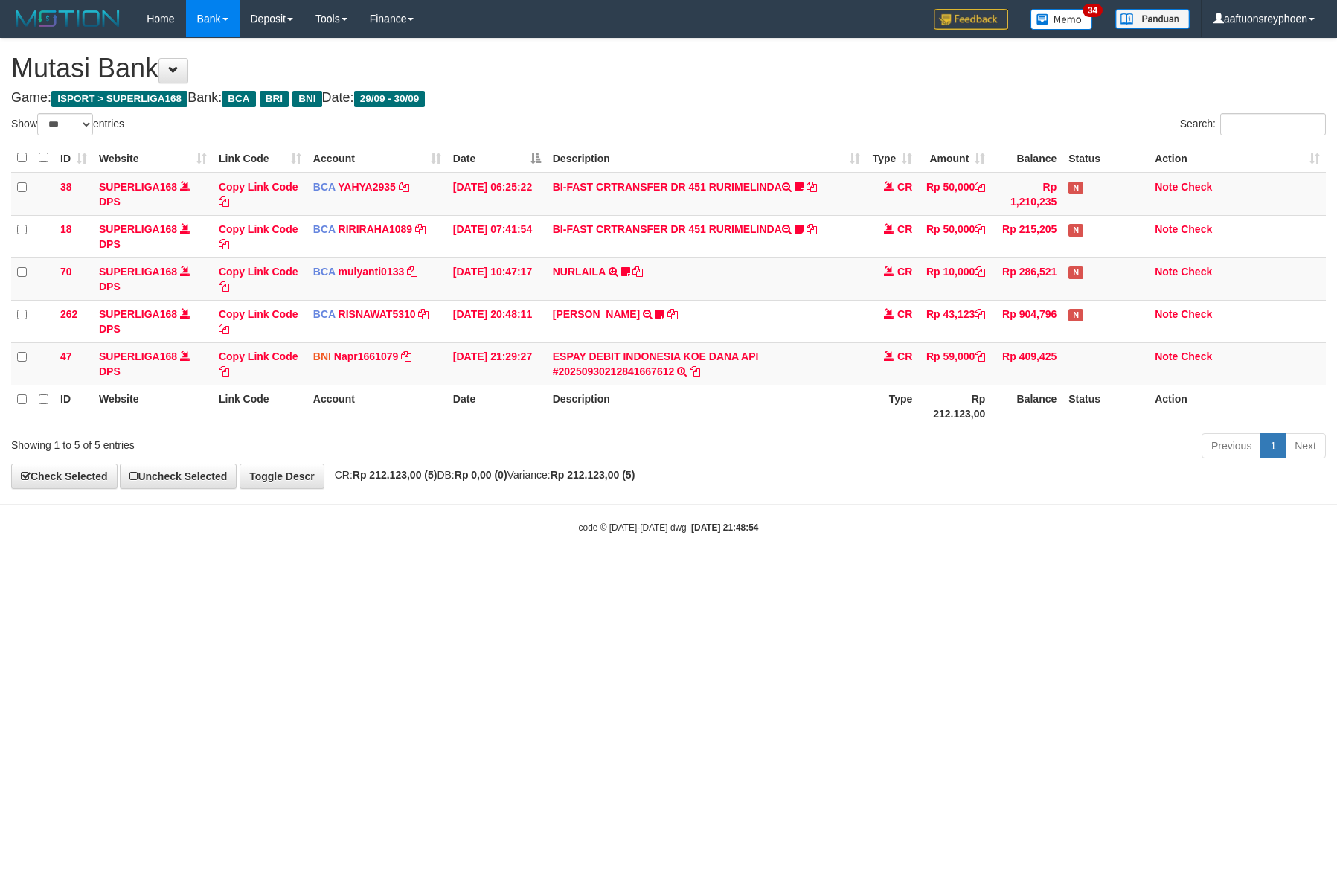
select select "***"
drag, startPoint x: 744, startPoint y: 488, endPoint x: 728, endPoint y: 489, distance: 16.0
click at [746, 488] on div "**********" at bounding box center [668, 264] width 1337 height 449
click at [718, 487] on div "**********" at bounding box center [668, 264] width 1337 height 449
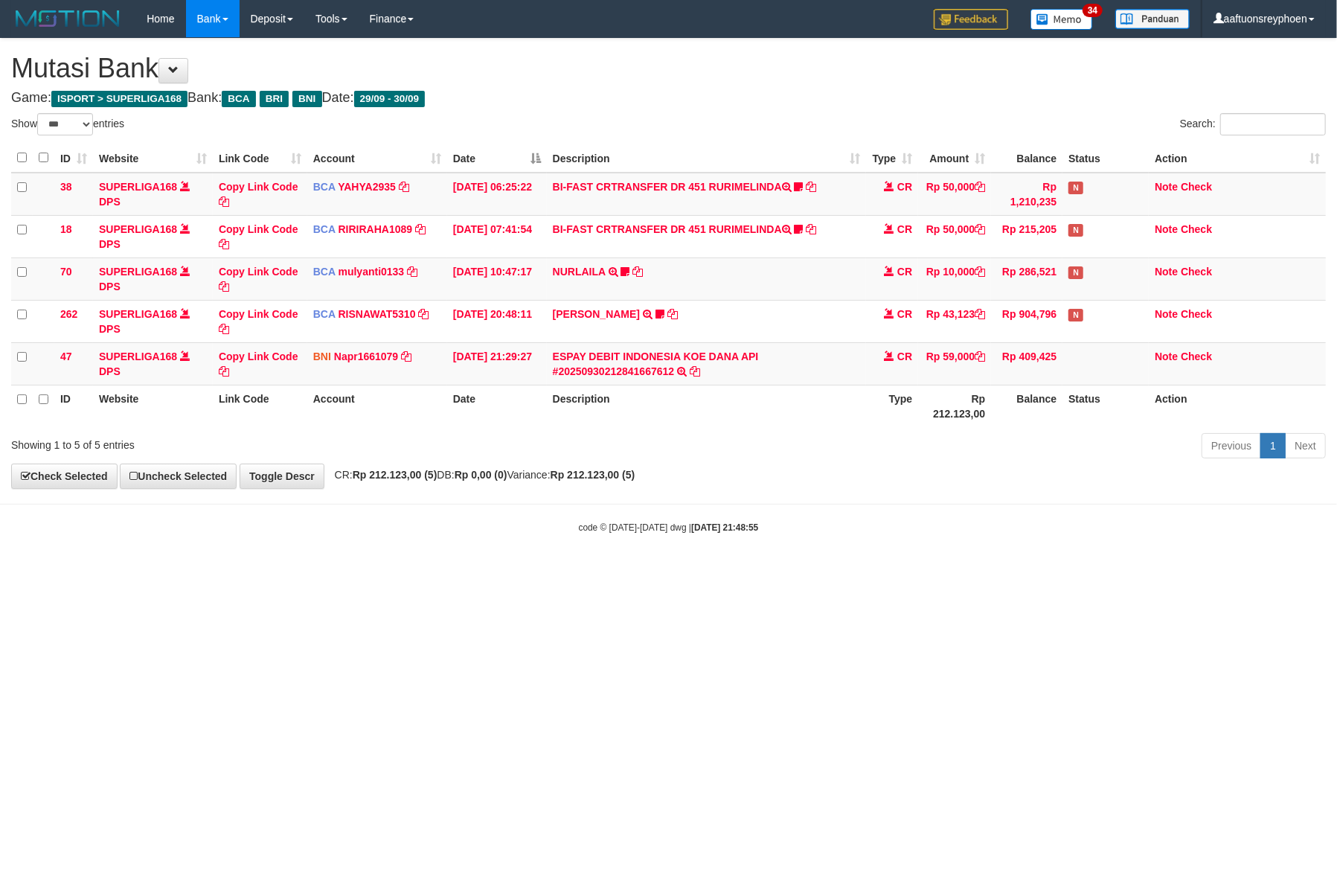
drag, startPoint x: 718, startPoint y: 487, endPoint x: 1335, endPoint y: 496, distance: 617.1
click at [736, 487] on div "**********" at bounding box center [668, 264] width 1337 height 449
drag, startPoint x: 640, startPoint y: 580, endPoint x: 1332, endPoint y: 526, distance: 694.1
click at [723, 571] on html "Toggle navigation Home Bank Account List Load By Website Group [ISPORT] SUPERLI…" at bounding box center [668, 286] width 1337 height 571
drag, startPoint x: 759, startPoint y: 591, endPoint x: 1336, endPoint y: 551, distance: 578.4
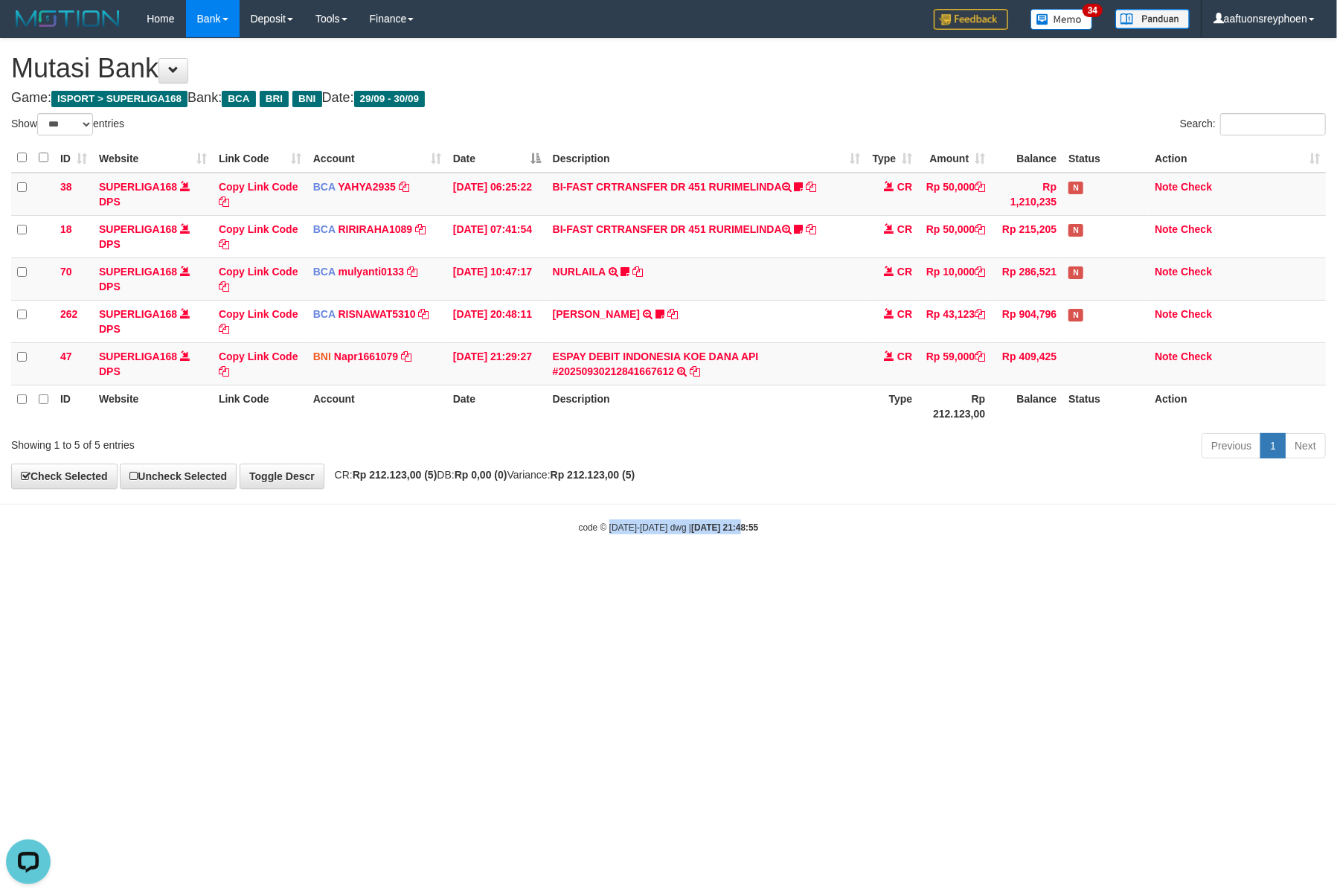
click at [911, 571] on html "Toggle navigation Home Bank Account List Load By Website Group [ISPORT] SUPERLI…" at bounding box center [668, 286] width 1337 height 571
select select "***"
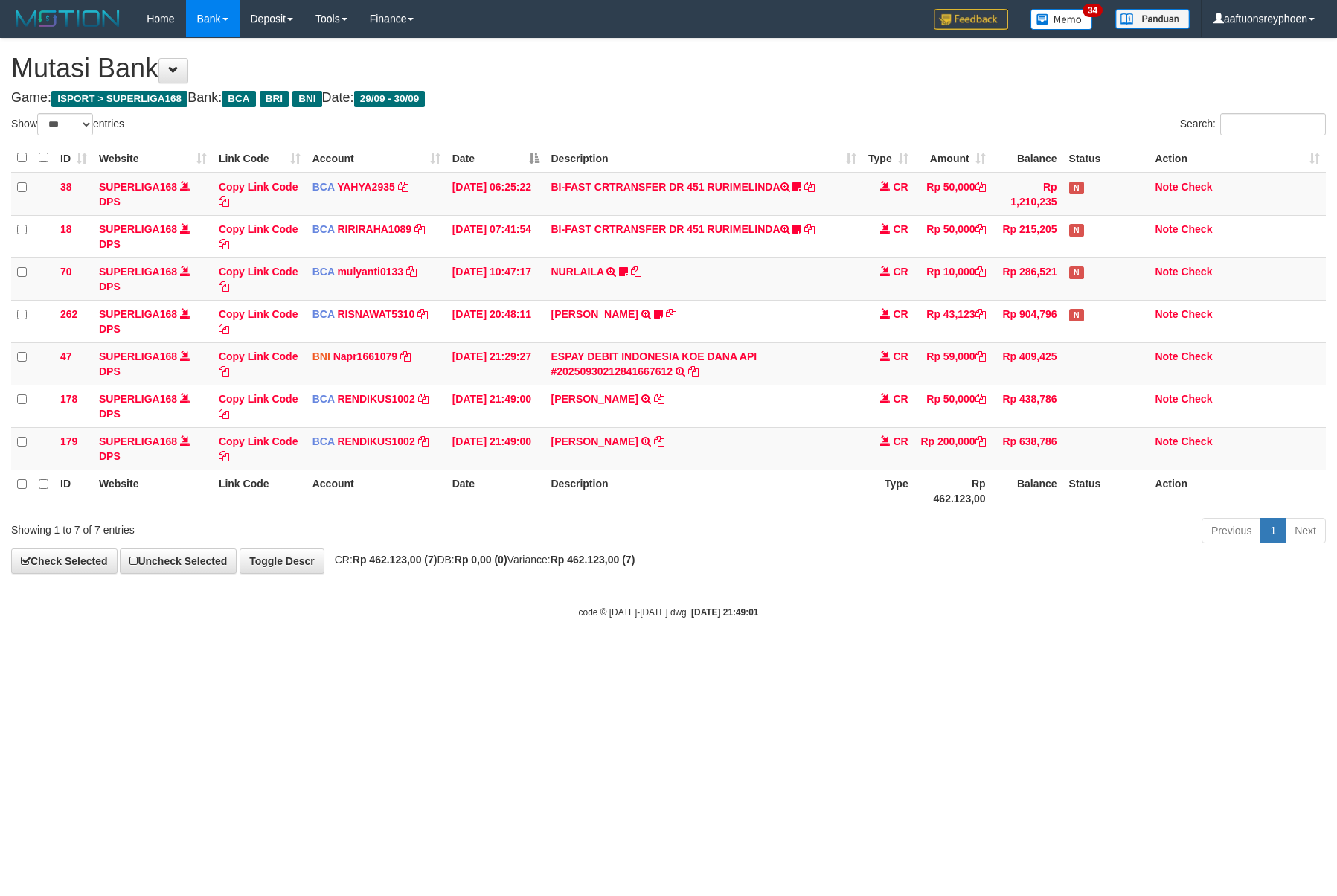
select select "***"
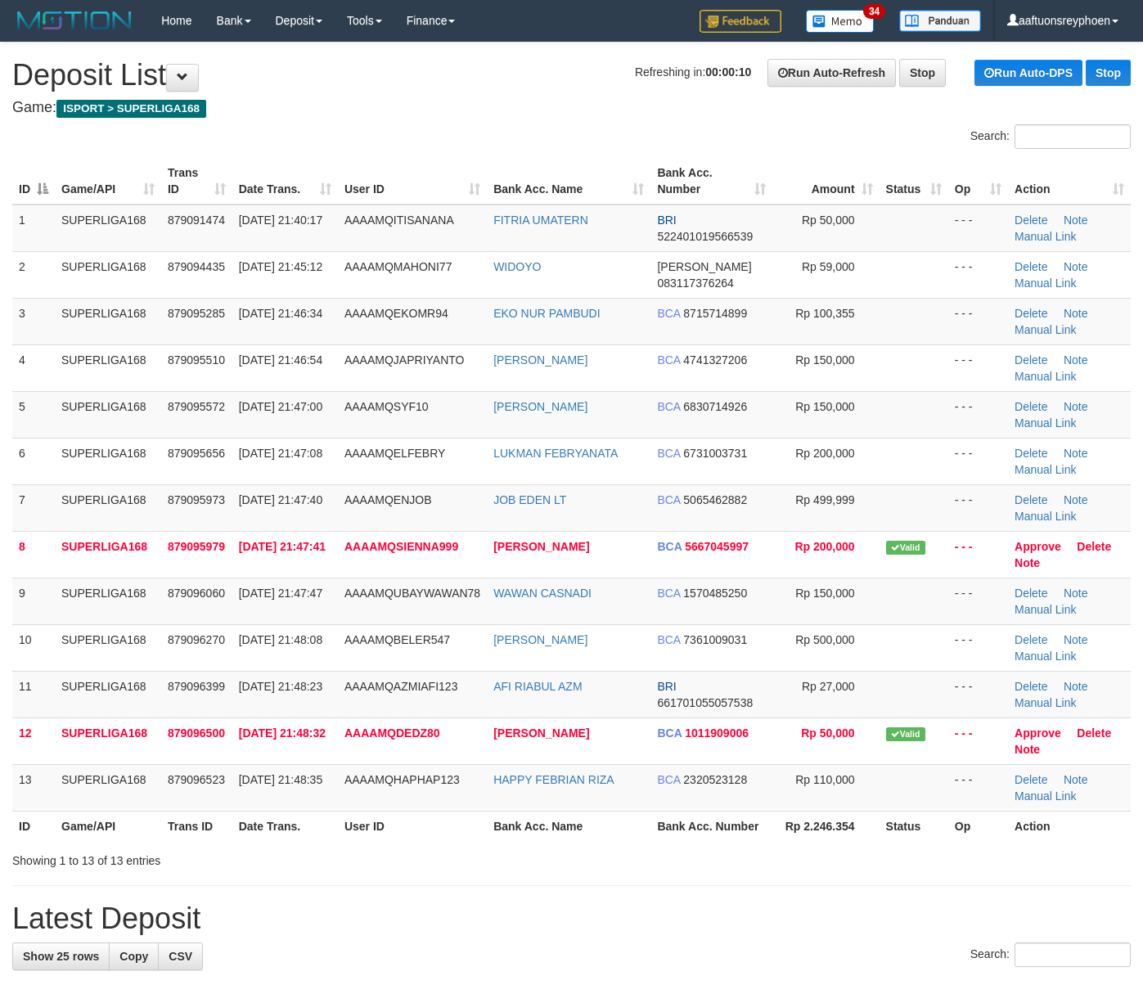
click at [83, 547] on td "SUPERLIGA168" at bounding box center [108, 554] width 106 height 47
drag, startPoint x: 128, startPoint y: 525, endPoint x: 0, endPoint y: 551, distance: 130.1
click at [92, 532] on tbody "1 SUPERLIGA168 879091474 30/09/2025 21:40:17 AAAAMQITISANANA FITRIA UMATERN BRI…" at bounding box center [571, 508] width 1118 height 607
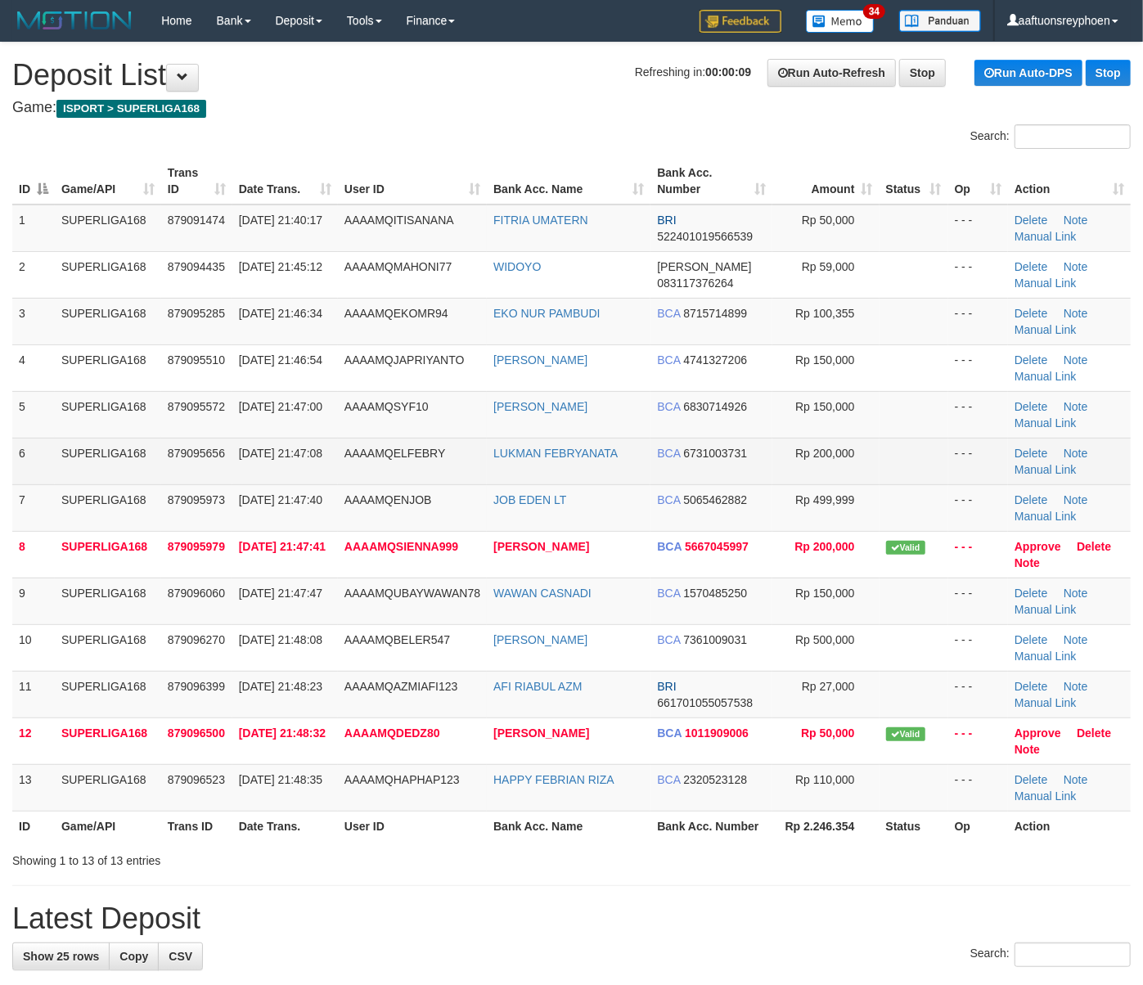
click at [236, 479] on td "30/09/2025 21:47:08" at bounding box center [285, 461] width 106 height 47
click at [347, 457] on span "AAAAMQELFEBRY" at bounding box center [394, 453] width 101 height 13
click at [159, 471] on td "SUPERLIGA168" at bounding box center [108, 461] width 106 height 47
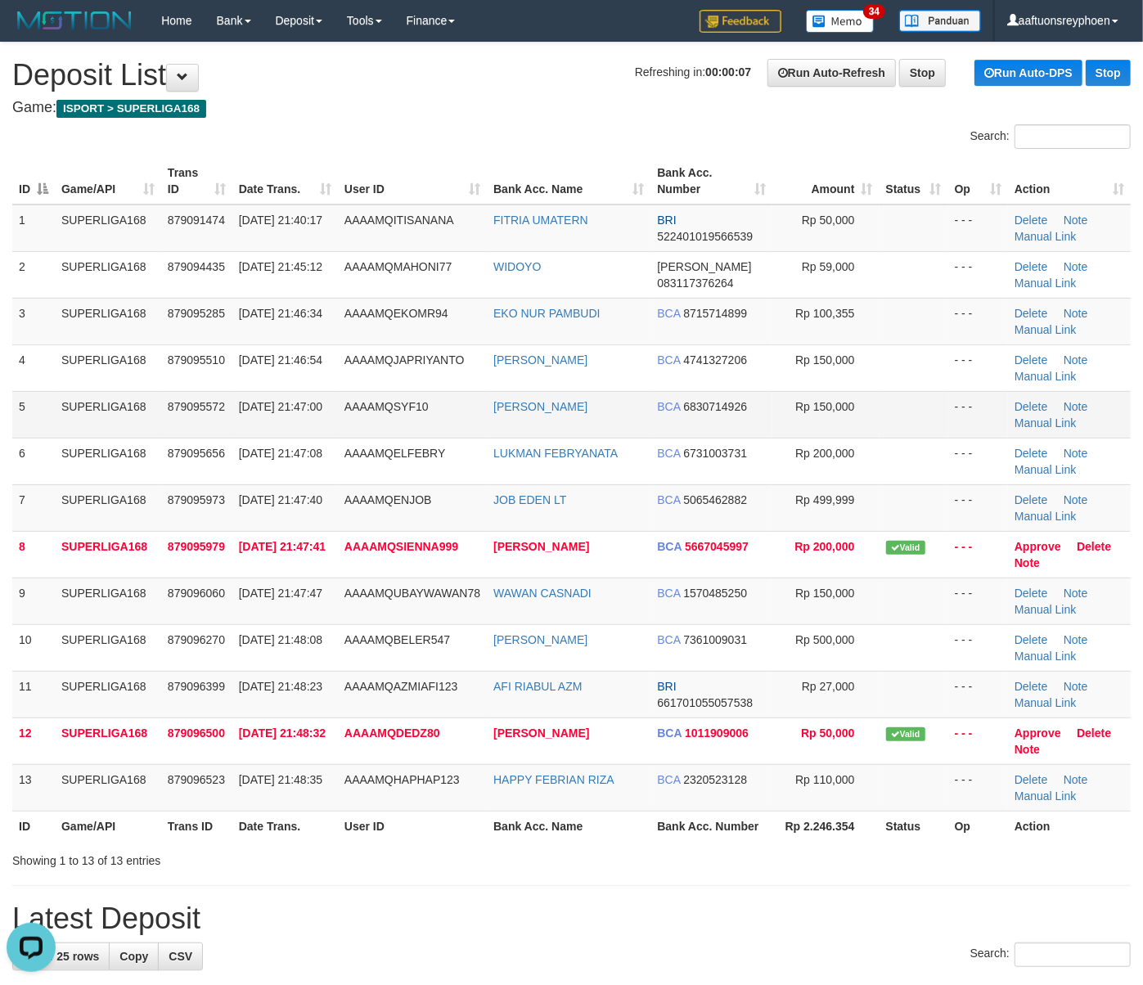
click at [195, 430] on td "879095572" at bounding box center [196, 414] width 71 height 47
drag, startPoint x: 195, startPoint y: 430, endPoint x: 7, endPoint y: 475, distance: 193.3
click at [183, 430] on td "879095572" at bounding box center [196, 414] width 71 height 47
click at [154, 421] on td "SUPERLIGA168" at bounding box center [108, 414] width 106 height 47
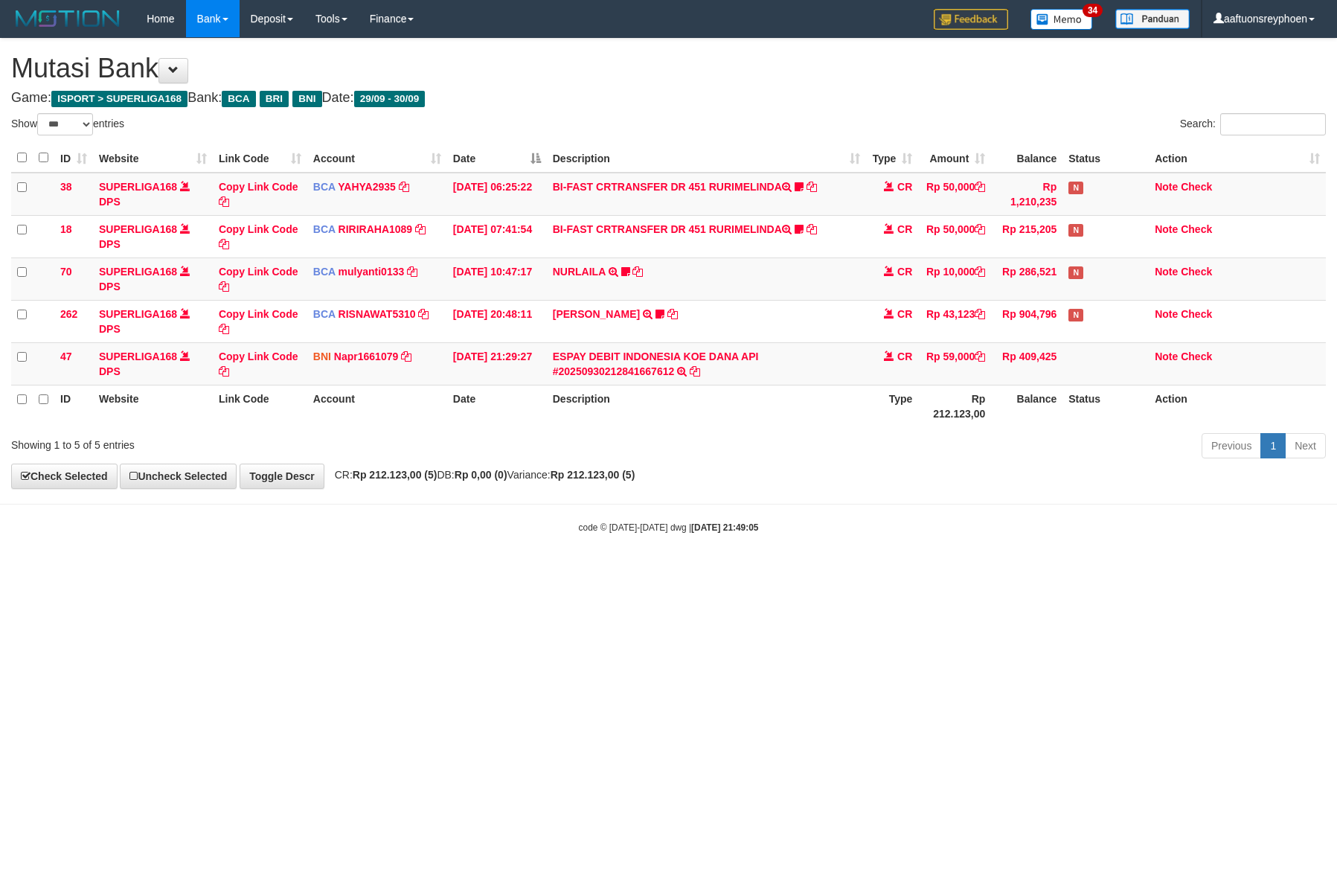
select select "***"
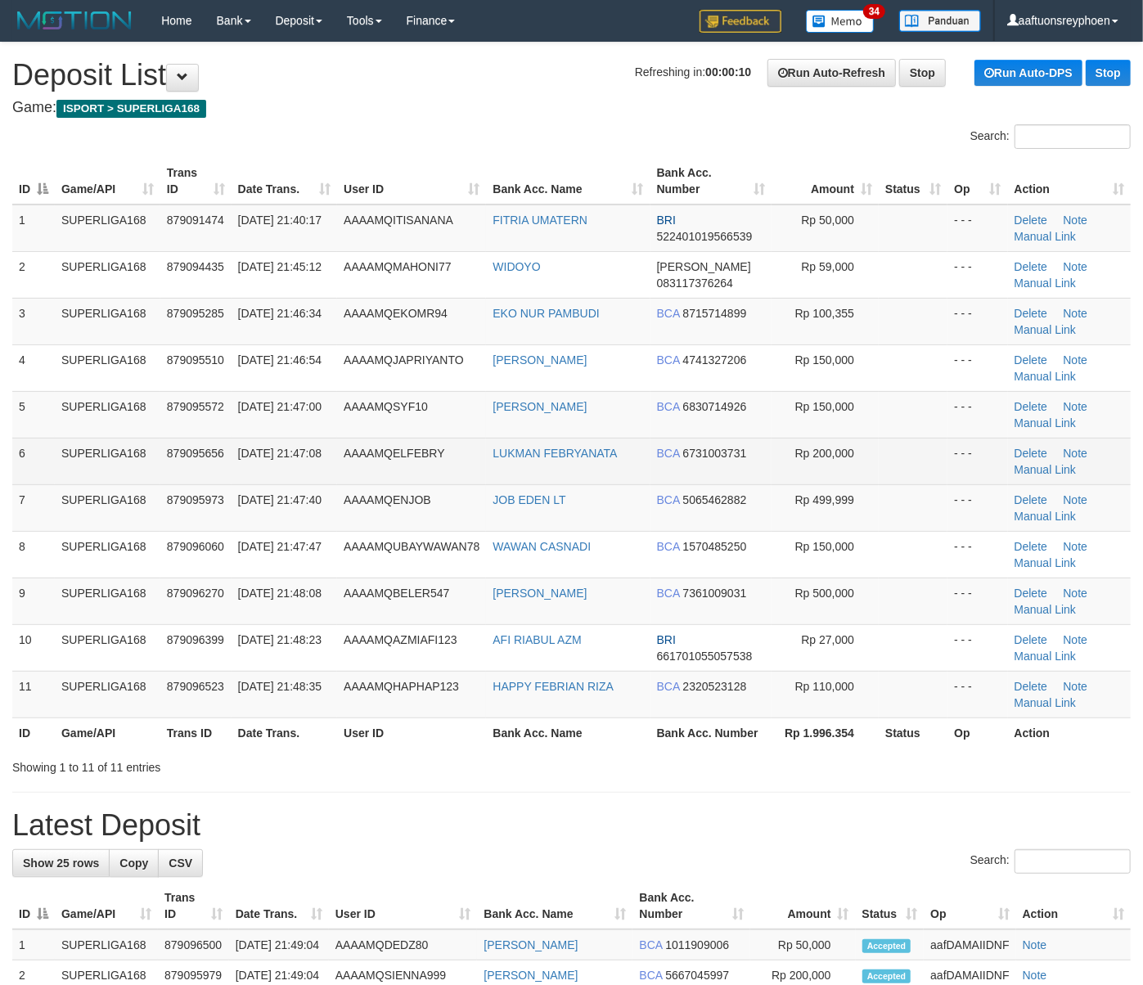
click at [46, 459] on td "6" at bounding box center [33, 461] width 43 height 47
click at [86, 447] on td "SUPERLIGA168" at bounding box center [108, 461] width 106 height 47
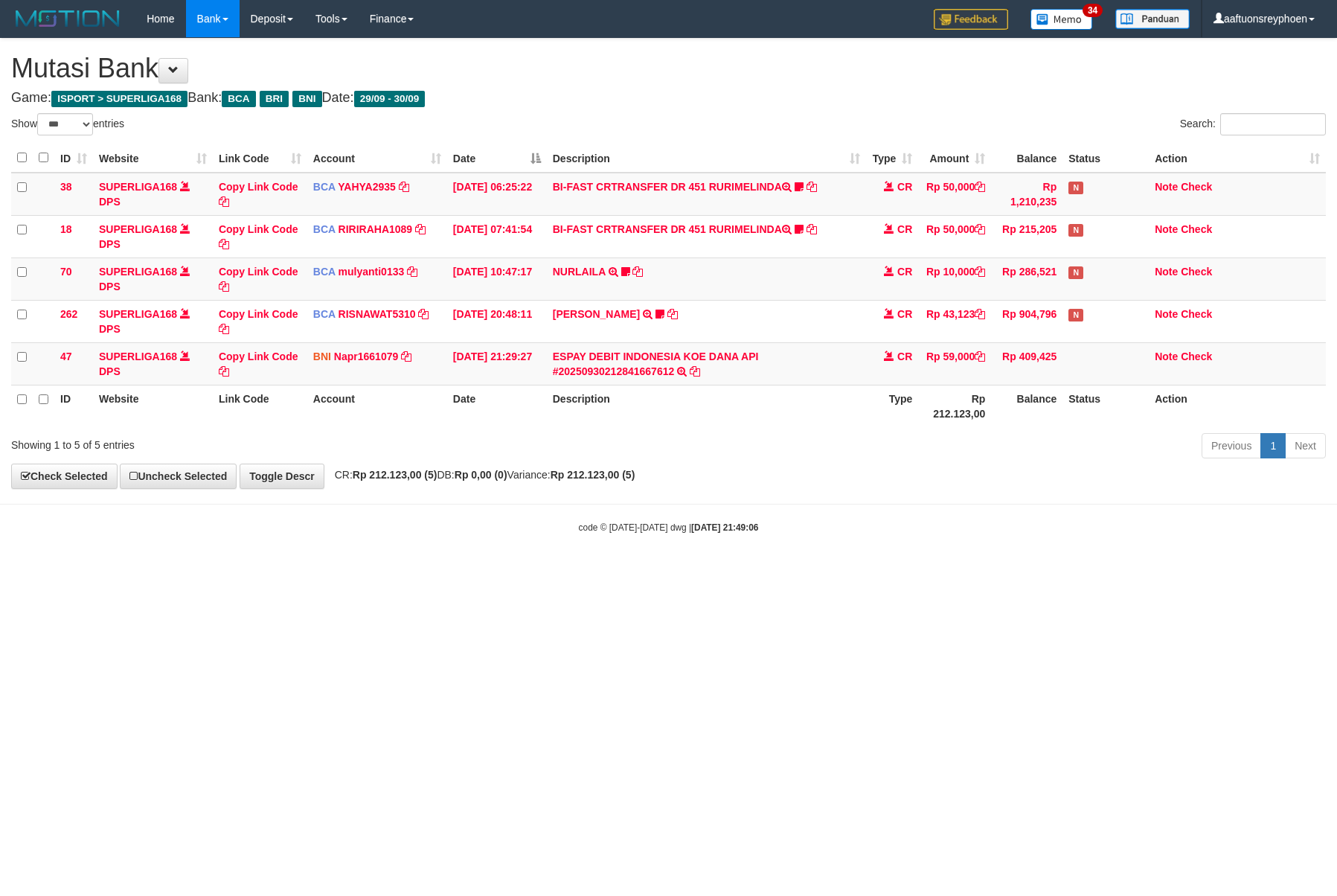
select select "***"
drag, startPoint x: 799, startPoint y: 473, endPoint x: 1213, endPoint y: 468, distance: 414.0
click at [808, 475] on div "**********" at bounding box center [668, 264] width 1337 height 449
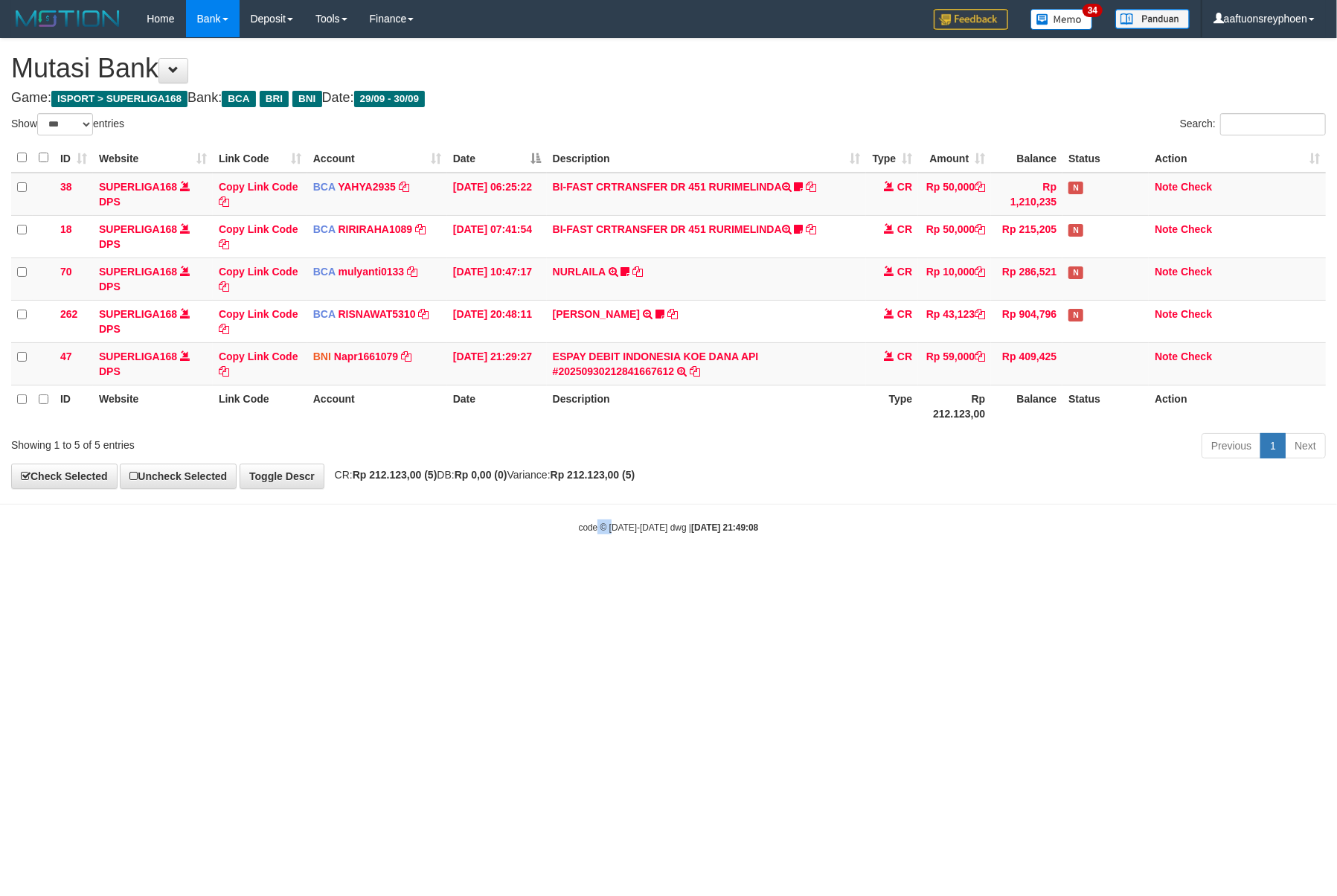
drag, startPoint x: 628, startPoint y: 579, endPoint x: 677, endPoint y: 583, distance: 49.2
click at [632, 571] on html "Toggle navigation Home Bank Account List Load By Website Group [ISPORT] SUPERLI…" at bounding box center [668, 286] width 1337 height 571
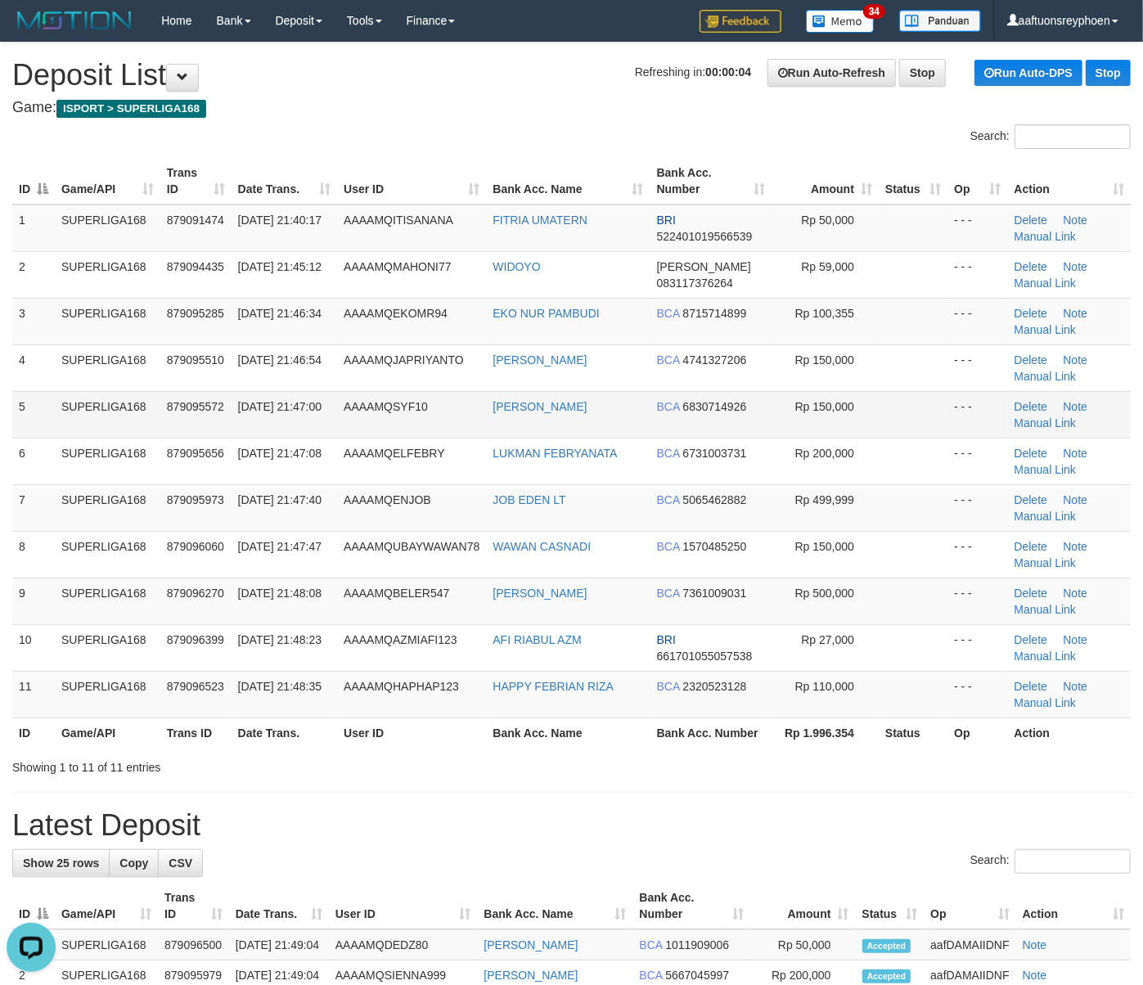
click at [424, 419] on td "AAAAMQSYF10" at bounding box center [411, 414] width 149 height 47
drag, startPoint x: 398, startPoint y: 419, endPoint x: 204, endPoint y: 452, distance: 196.8
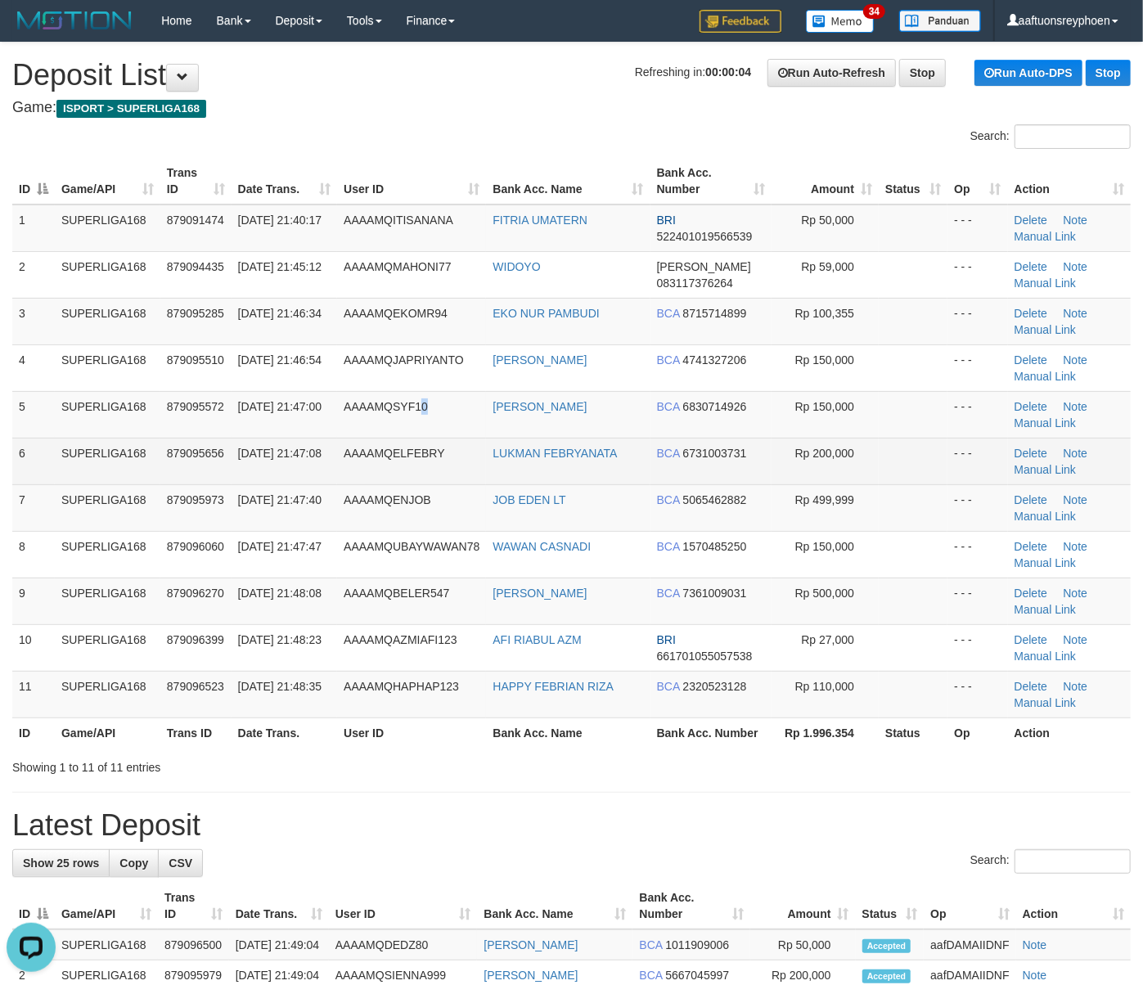
click at [381, 423] on td "AAAAMQSYF10" at bounding box center [411, 414] width 149 height 47
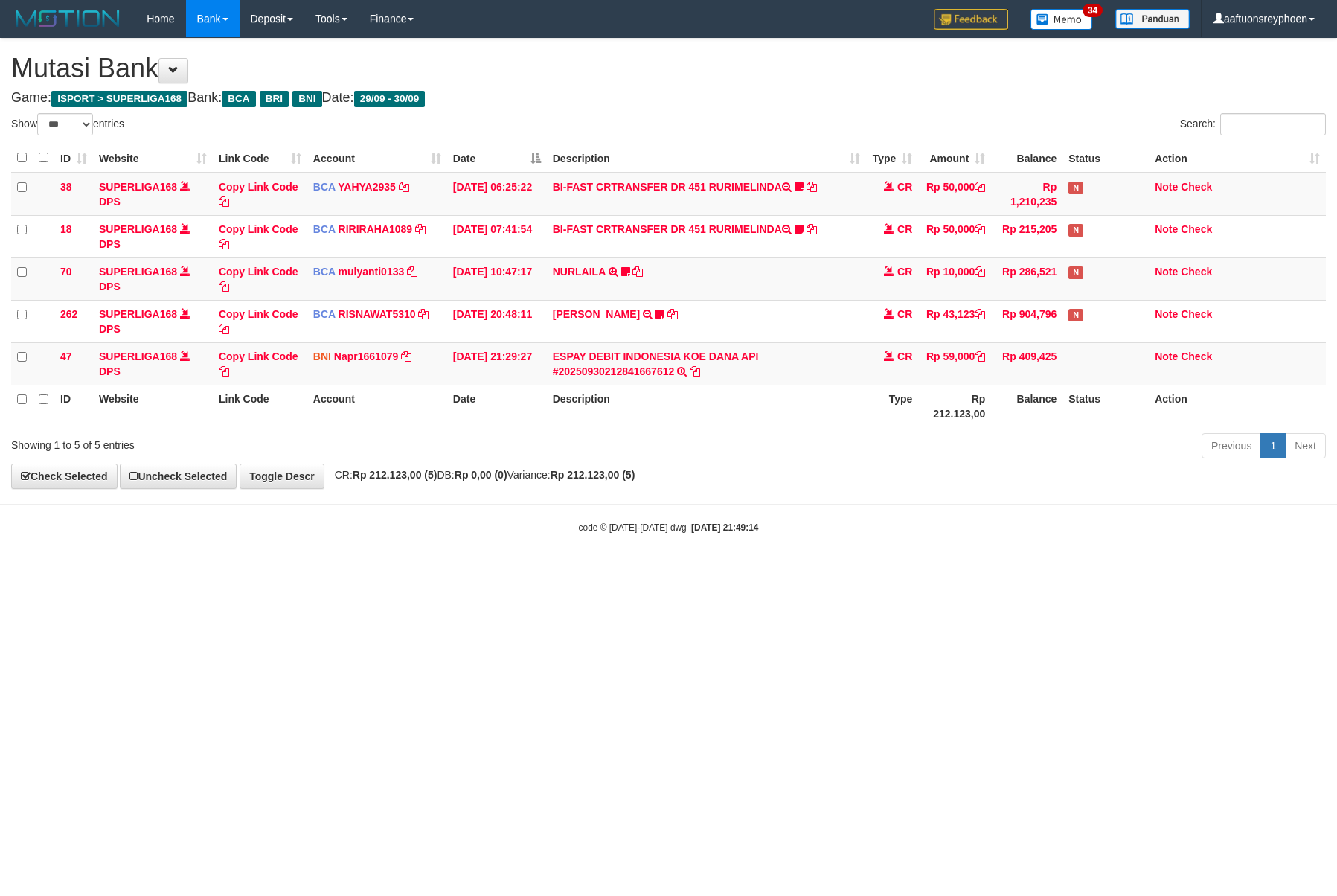
select select "***"
drag, startPoint x: 968, startPoint y: 507, endPoint x: 1332, endPoint y: 457, distance: 367.4
click at [1007, 501] on body "Toggle navigation Home Bank Account List Load By Website Group [ISPORT] SUPERLI…" at bounding box center [668, 286] width 1337 height 571
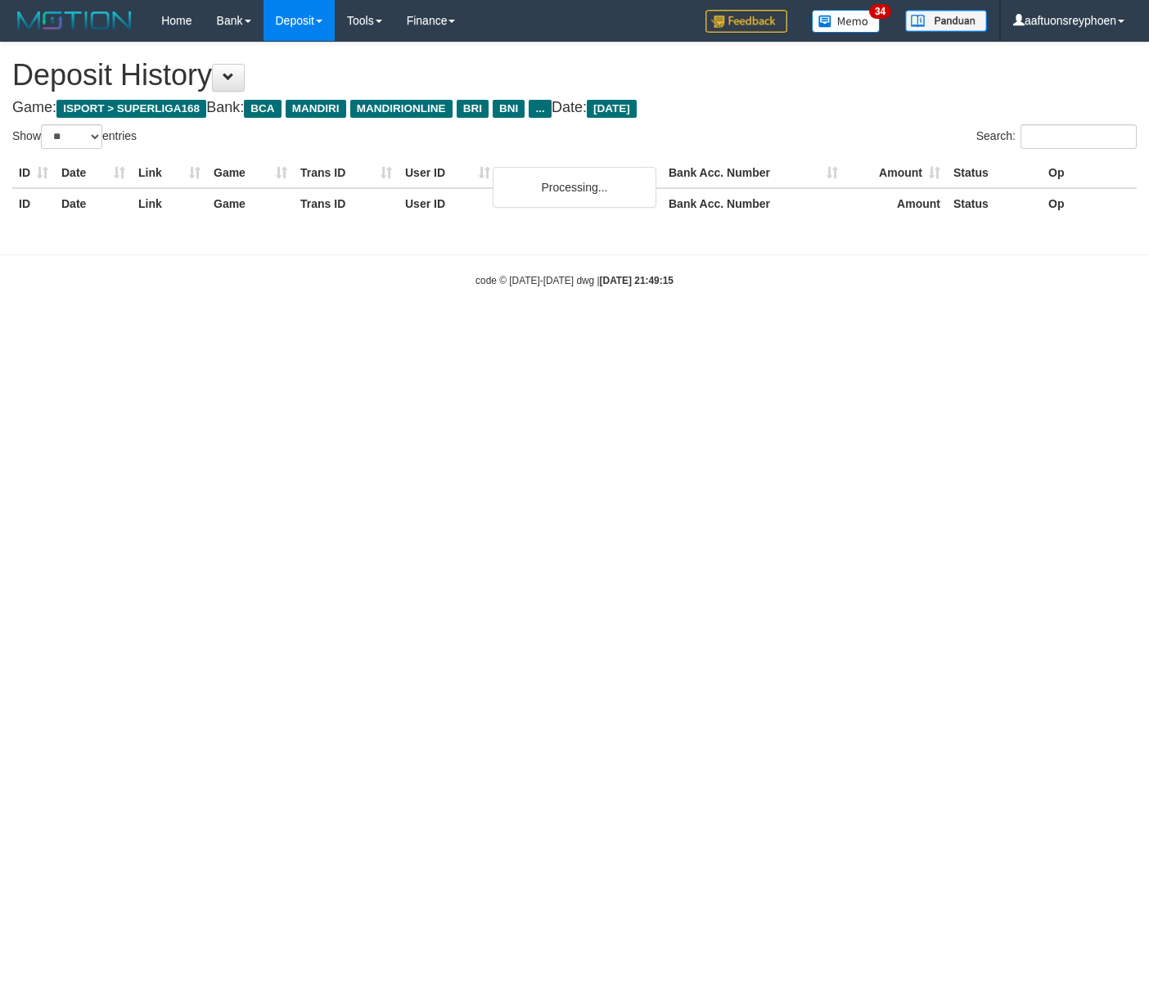
select select "**"
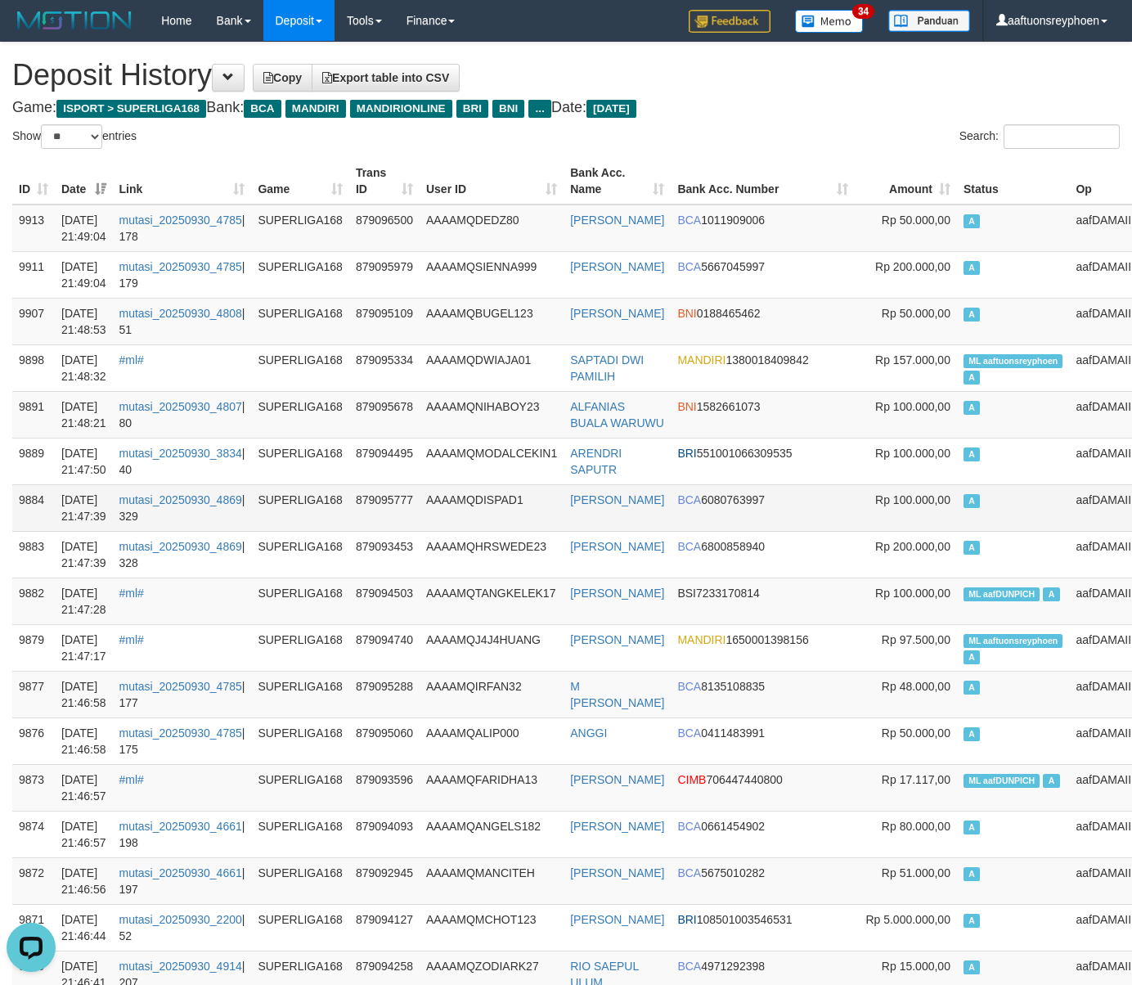
click at [973, 505] on td "A" at bounding box center [1013, 507] width 113 height 47
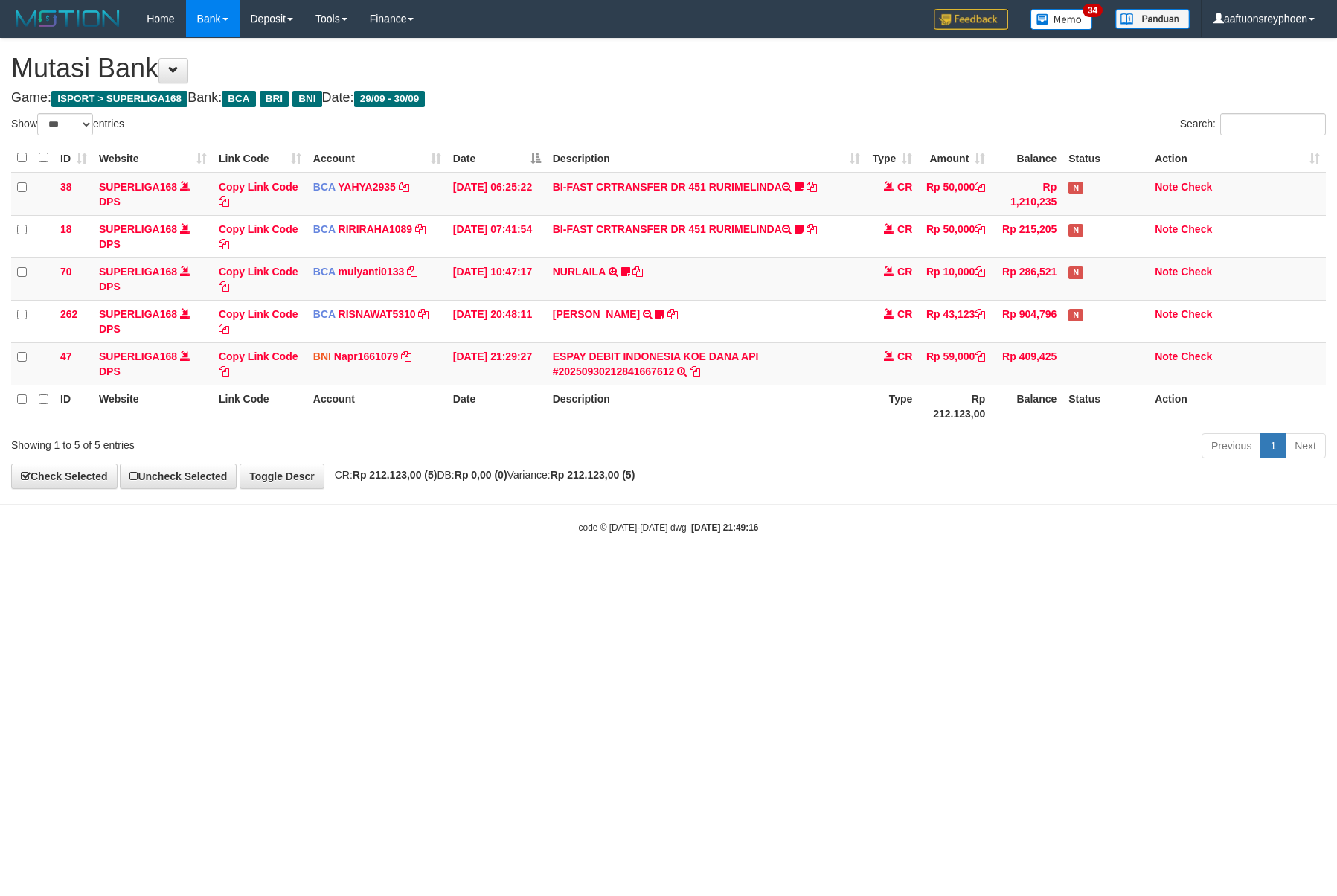
select select "***"
click at [992, 513] on body "Toggle navigation Home Bank Account List Load By Website Group [ISPORT] SUPERLI…" at bounding box center [668, 286] width 1337 height 571
click at [828, 539] on body "Toggle navigation Home Bank Account List Load By Website Group [ISPORT] SUPERLI…" at bounding box center [668, 286] width 1337 height 571
click at [865, 542] on body "Toggle navigation Home Bank Account List Load By Website Group [ISPORT] SUPERLI…" at bounding box center [668, 286] width 1337 height 571
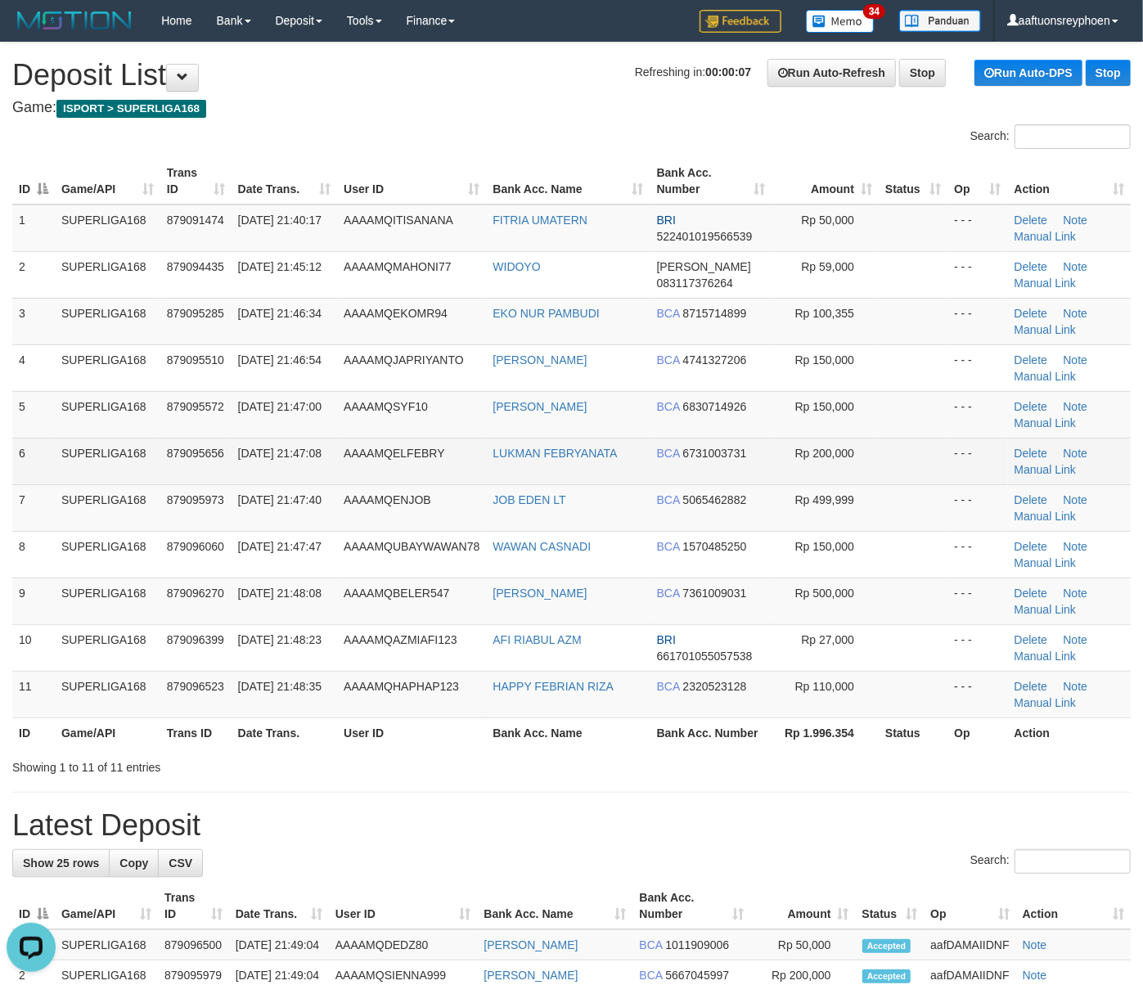
click at [100, 471] on td "SUPERLIGA168" at bounding box center [108, 461] width 106 height 47
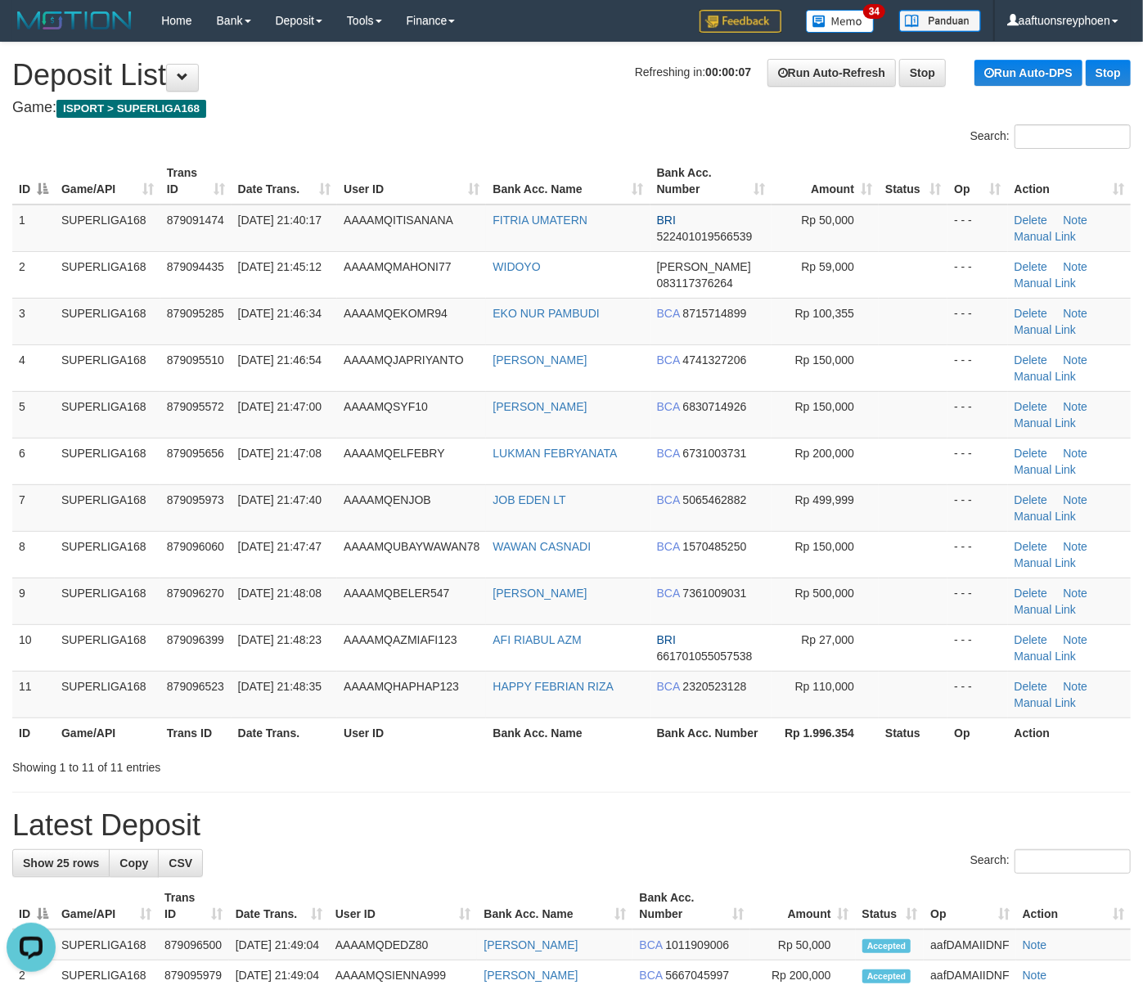
drag, startPoint x: 100, startPoint y: 471, endPoint x: 0, endPoint y: 483, distance: 100.5
click at [44, 478] on tr "6 SUPERLIGA168 879095656 30/09/2025 21:47:08 AAAAMQELFEBRY LUKMAN FEBRYANATA BC…" at bounding box center [571, 461] width 1118 height 47
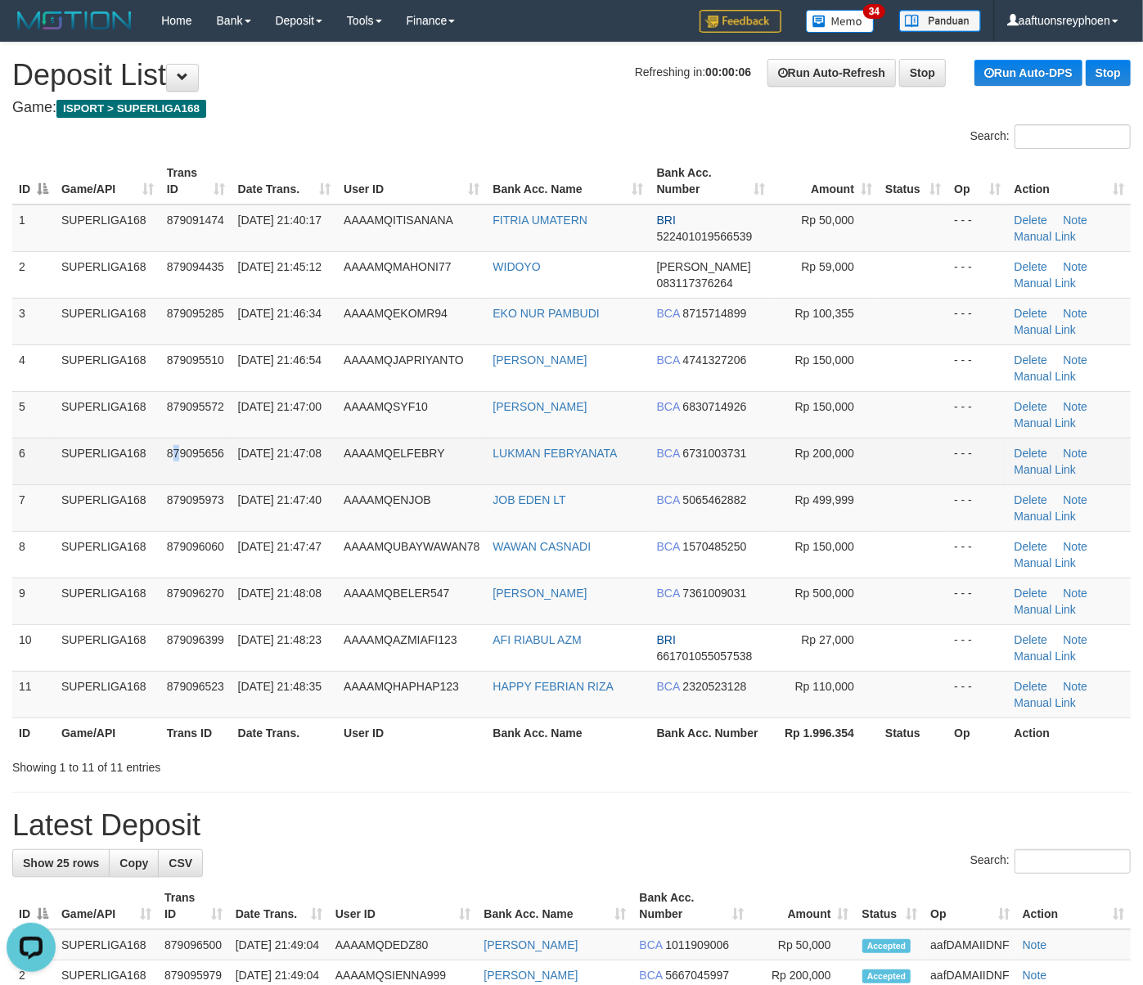
drag, startPoint x: 180, startPoint y: 479, endPoint x: 4, endPoint y: 498, distance: 176.9
click at [168, 481] on td "879095656" at bounding box center [195, 461] width 71 height 47
click at [168, 452] on span "879095656" at bounding box center [195, 453] width 57 height 13
click at [160, 452] on td "879095656" at bounding box center [195, 461] width 71 height 47
click at [124, 463] on td "SUPERLIGA168" at bounding box center [108, 461] width 106 height 47
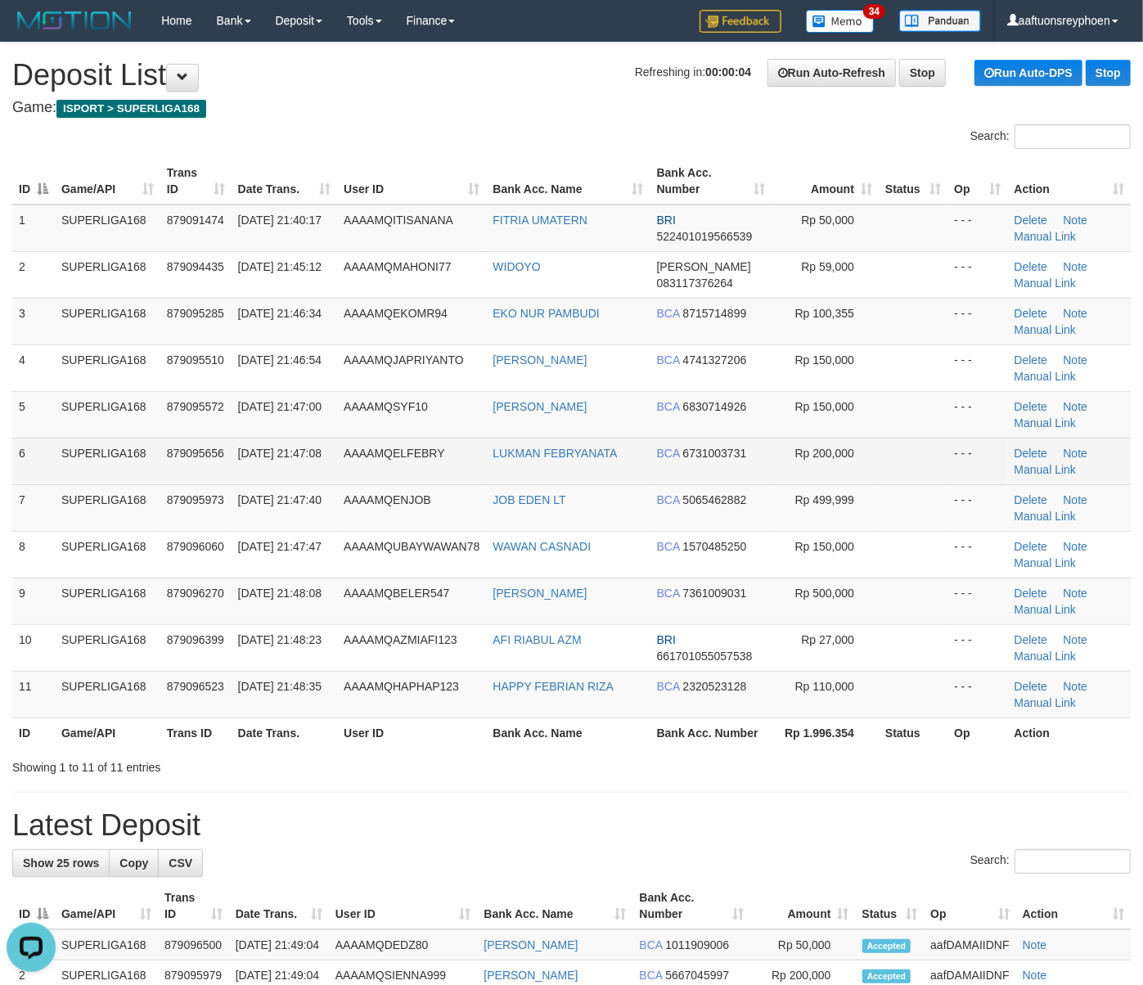
click at [73, 475] on td "SUPERLIGA168" at bounding box center [108, 461] width 106 height 47
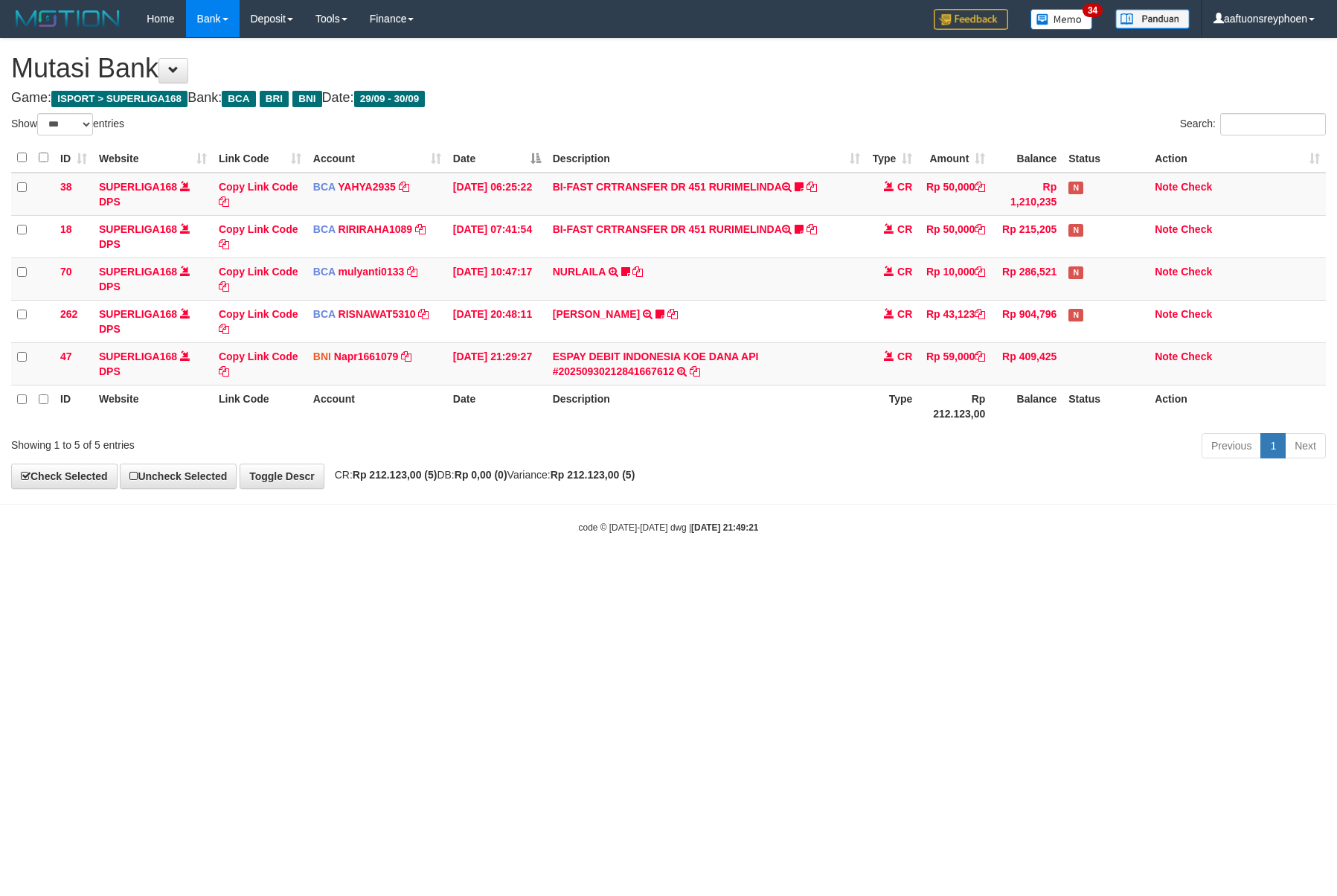
select select "***"
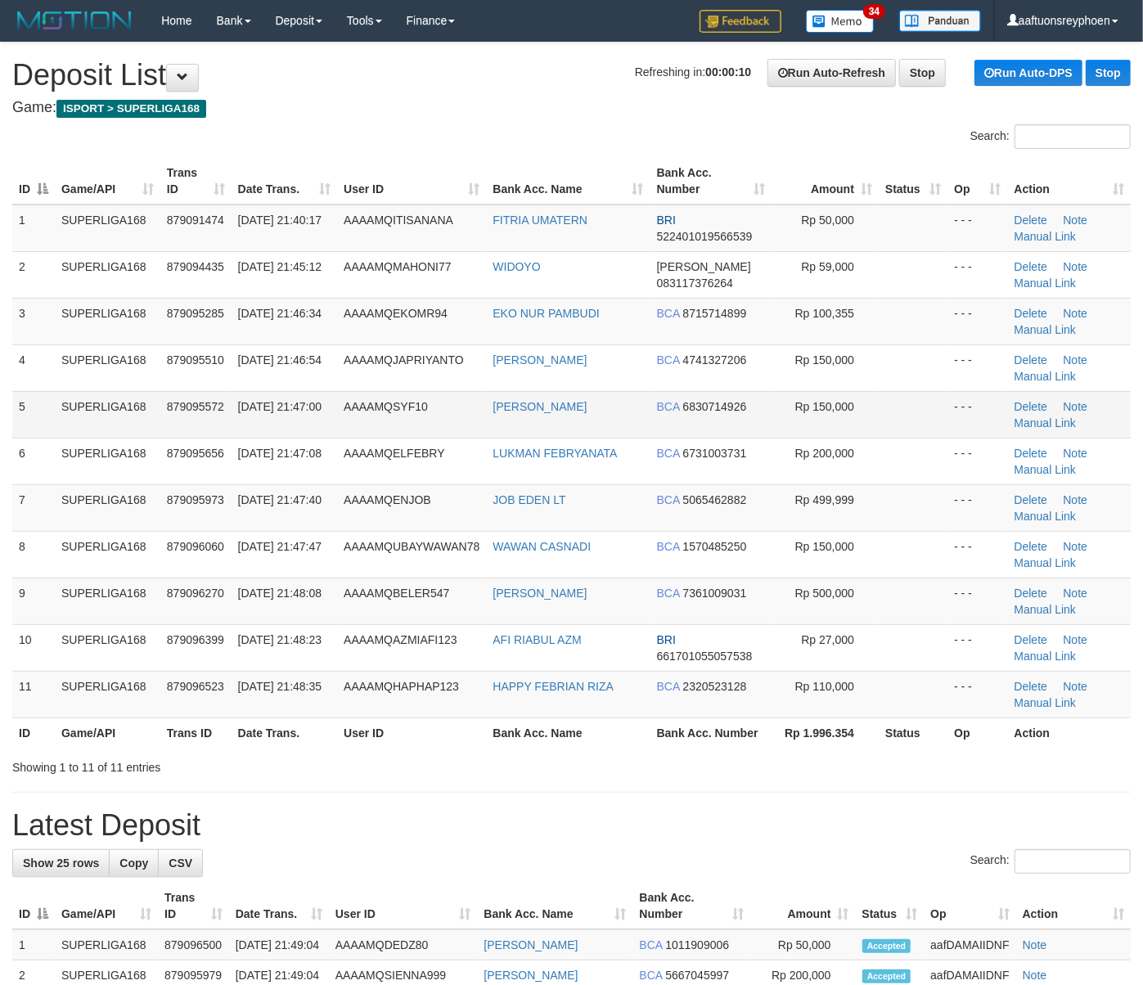
click at [177, 421] on td "879095572" at bounding box center [195, 414] width 71 height 47
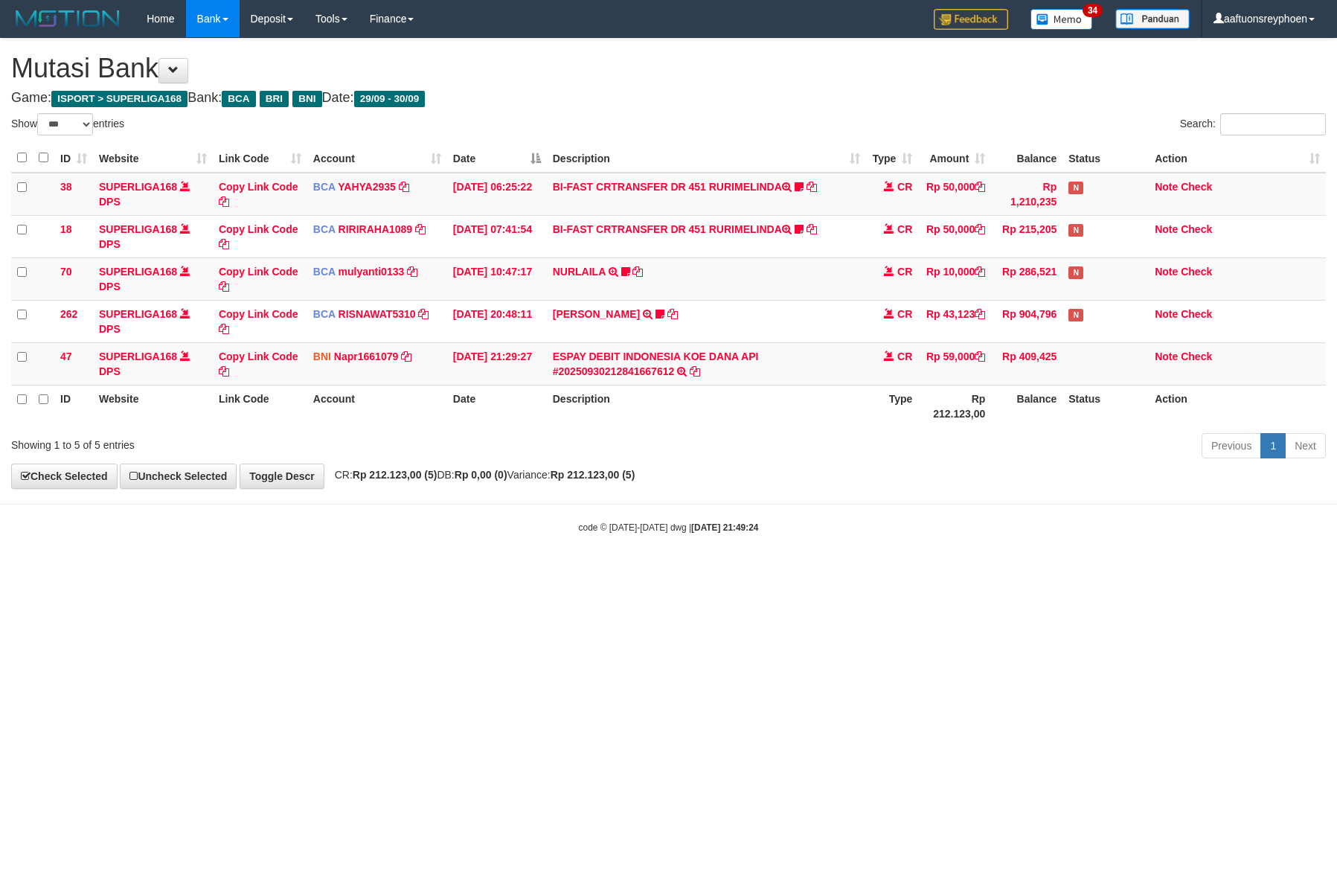
select select "***"
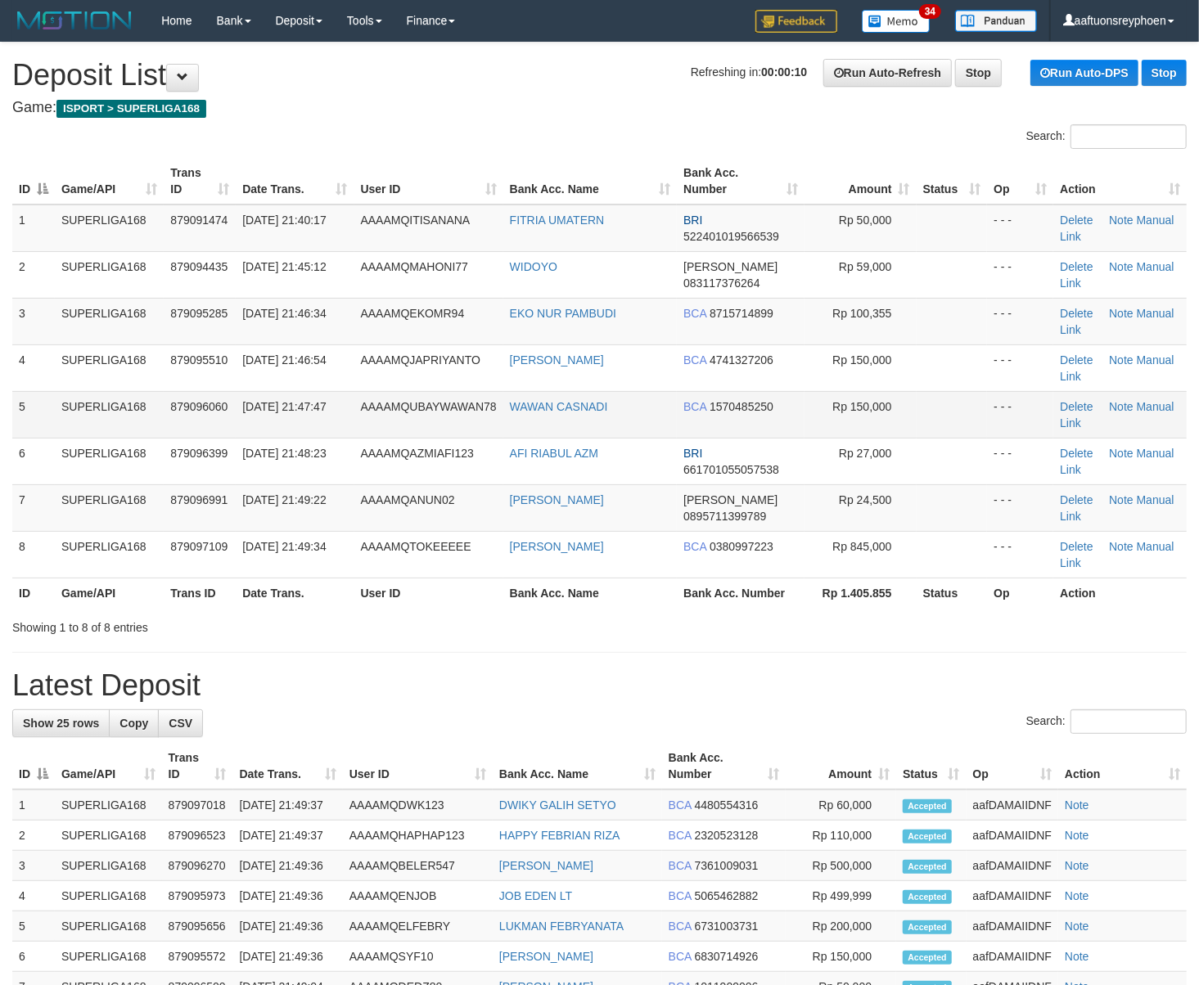
click at [358, 398] on td "AAAAMQUBAYWAWAN78" at bounding box center [428, 414] width 149 height 47
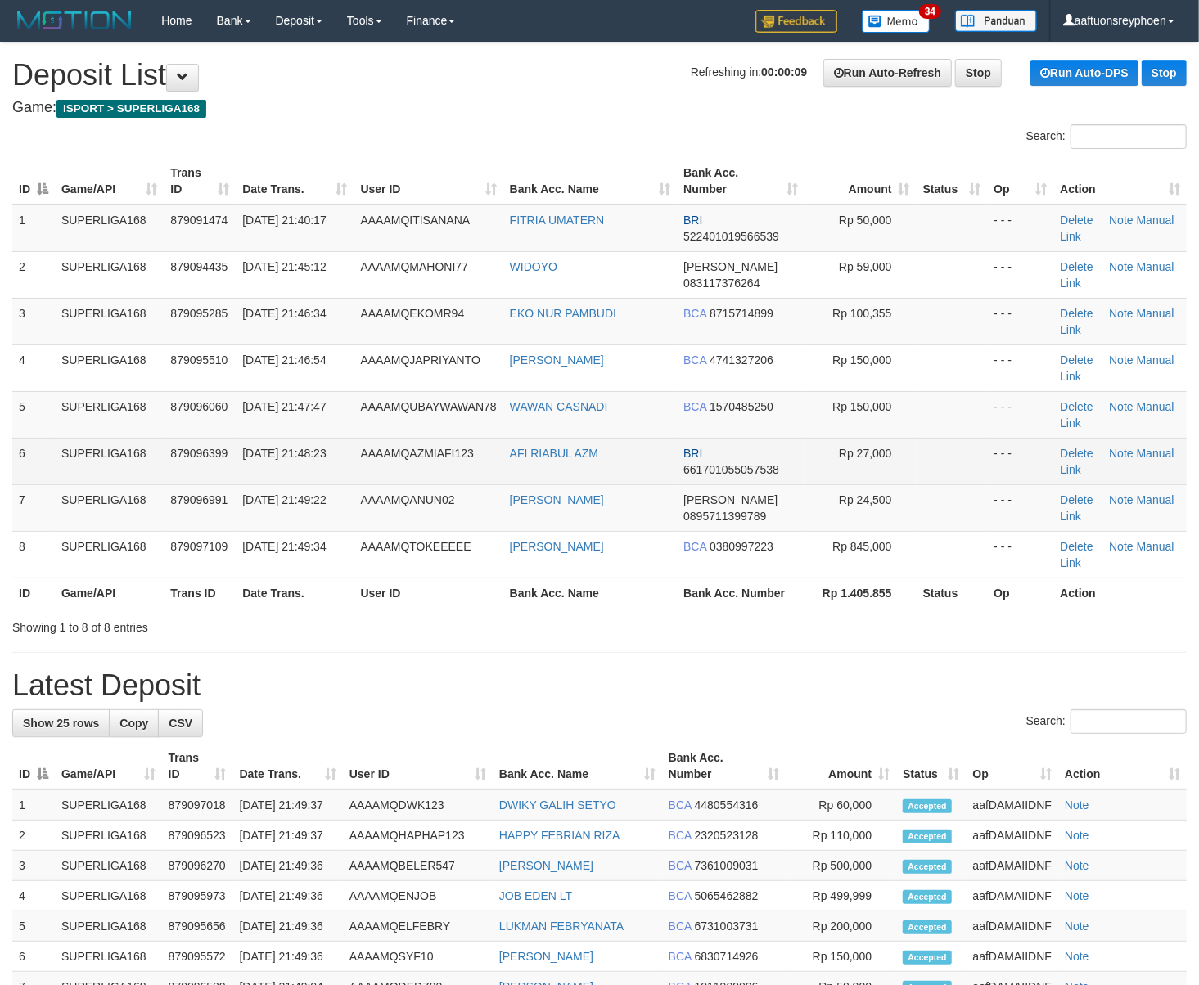
click at [115, 470] on td "SUPERLIGA168" at bounding box center [109, 461] width 109 height 47
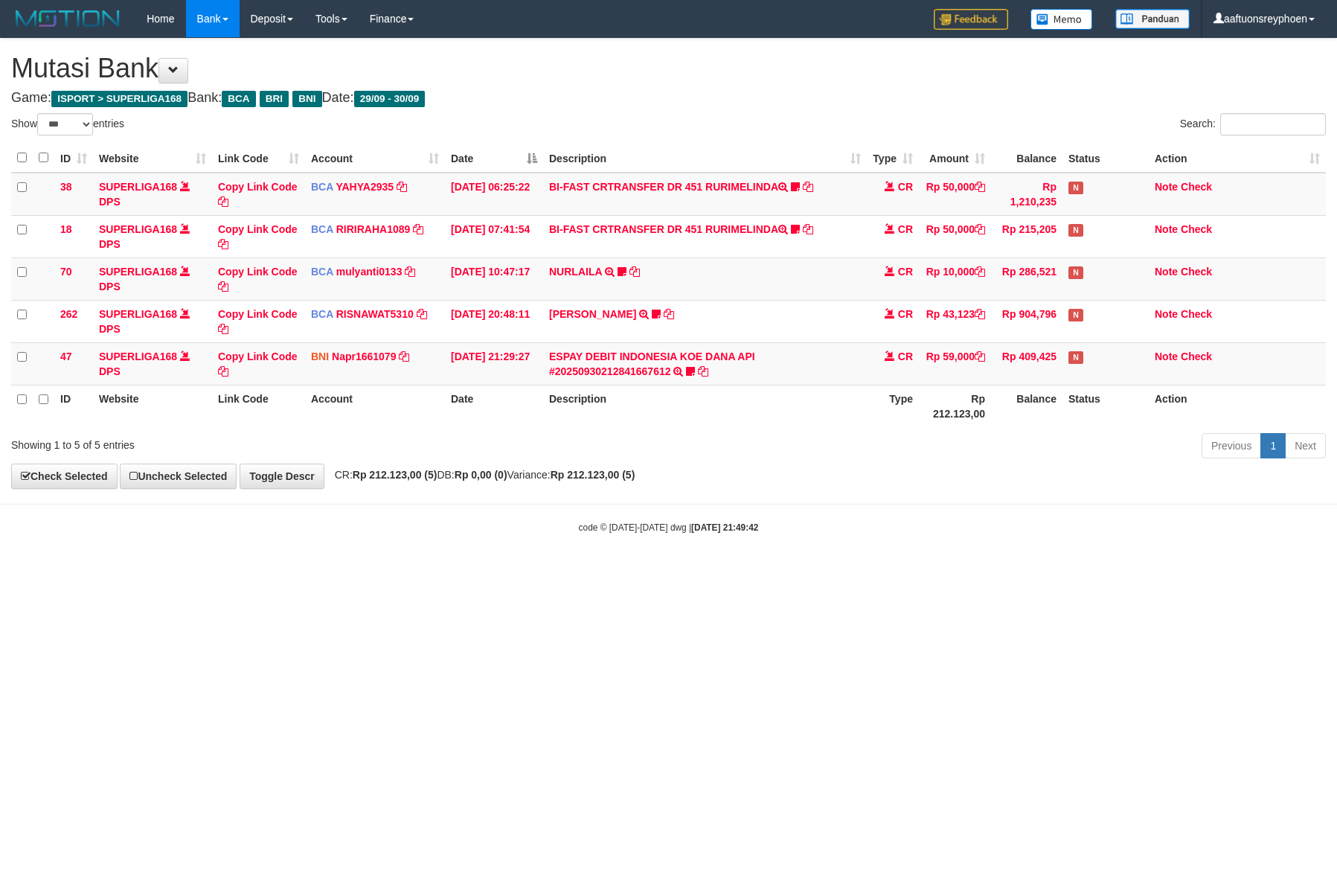
select select "***"
drag, startPoint x: 992, startPoint y: 575, endPoint x: 1336, endPoint y: 531, distance: 346.8
click at [1037, 569] on html "Toggle navigation Home Bank Account List Load By Website Group [ISPORT] SUPERLI…" at bounding box center [668, 286] width 1337 height 571
select select "***"
drag, startPoint x: 689, startPoint y: 370, endPoint x: 624, endPoint y: 432, distance: 89.8
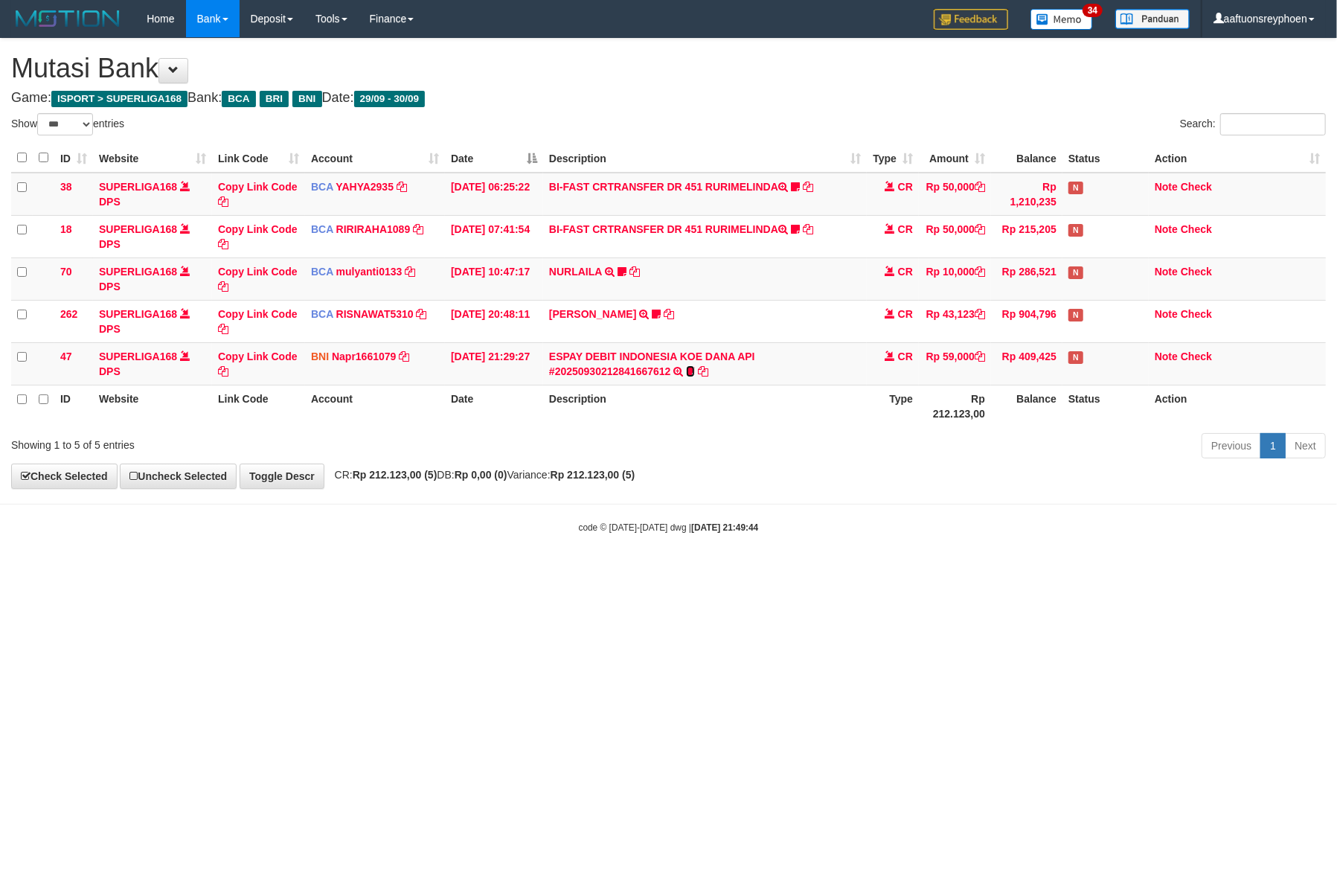
click at [689, 370] on icon at bounding box center [690, 371] width 9 height 10
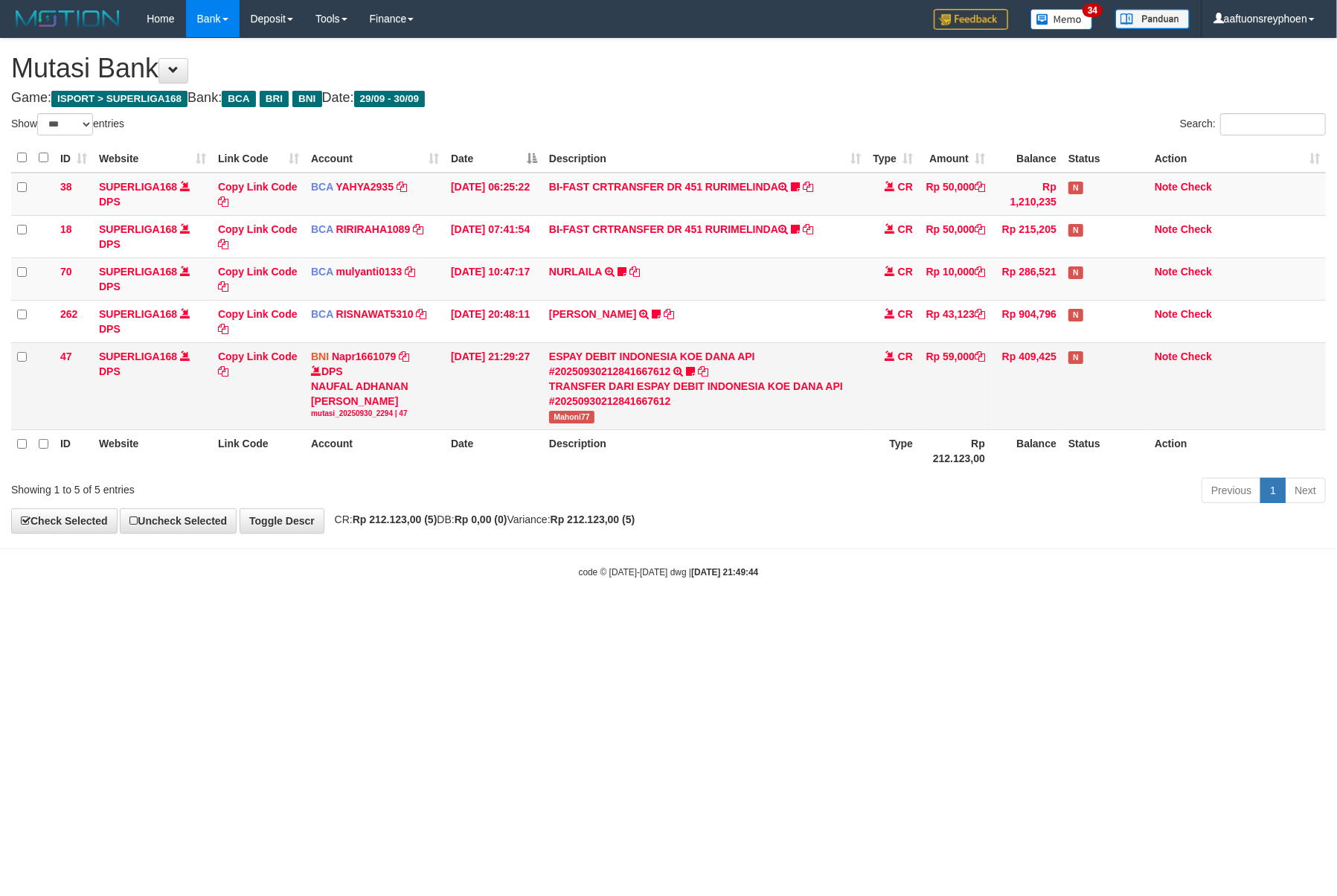
click at [571, 416] on span "Mahoni77" at bounding box center [572, 418] width 45 height 13
copy span "Mahoni77"
click at [571, 416] on span "Mahoni77" at bounding box center [572, 418] width 45 height 13
click at [256, 362] on link "Copy Link Code" at bounding box center [258, 363] width 80 height 26
copy span "Mahoni77"
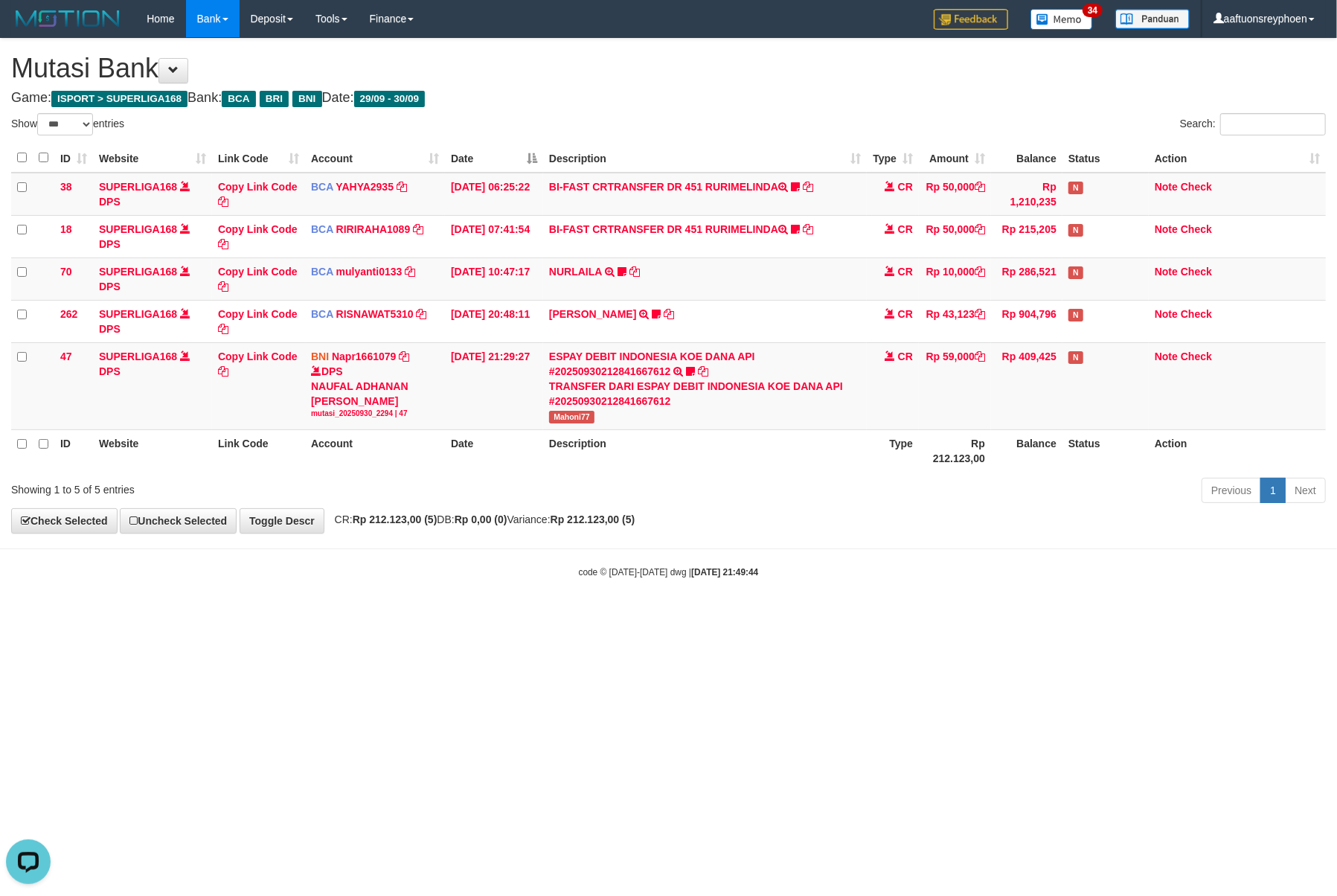
scroll to position [187, 0]
drag, startPoint x: 969, startPoint y: 582, endPoint x: 1242, endPoint y: 501, distance: 284.8
click at [1054, 559] on body "Toggle navigation Home Bank Account List Load By Website Group [ISPORT] SUPERLI…" at bounding box center [668, 307] width 1337 height 616
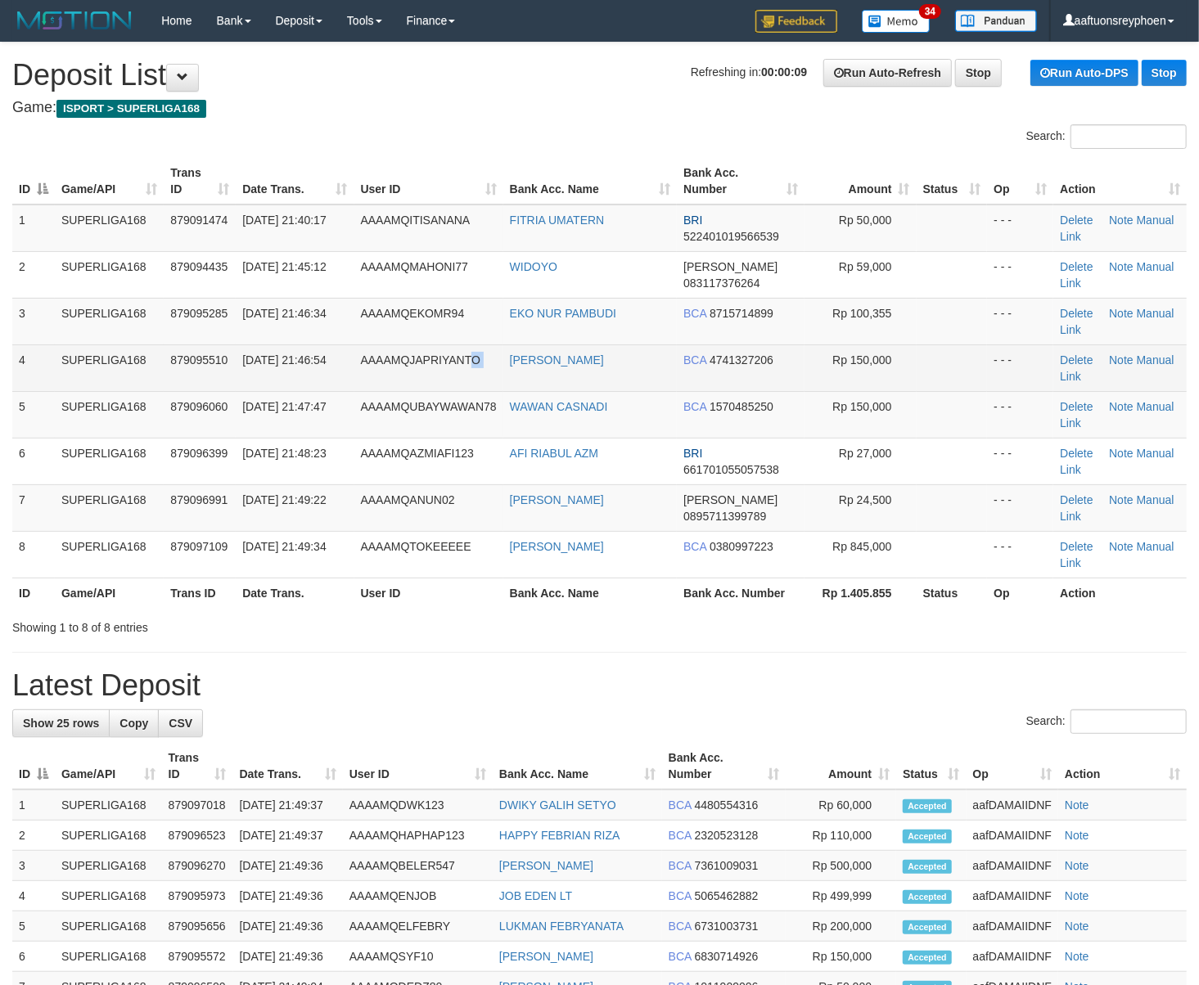
click at [499, 355] on td "AAAAMQJAPRIYANTO" at bounding box center [428, 367] width 149 height 47
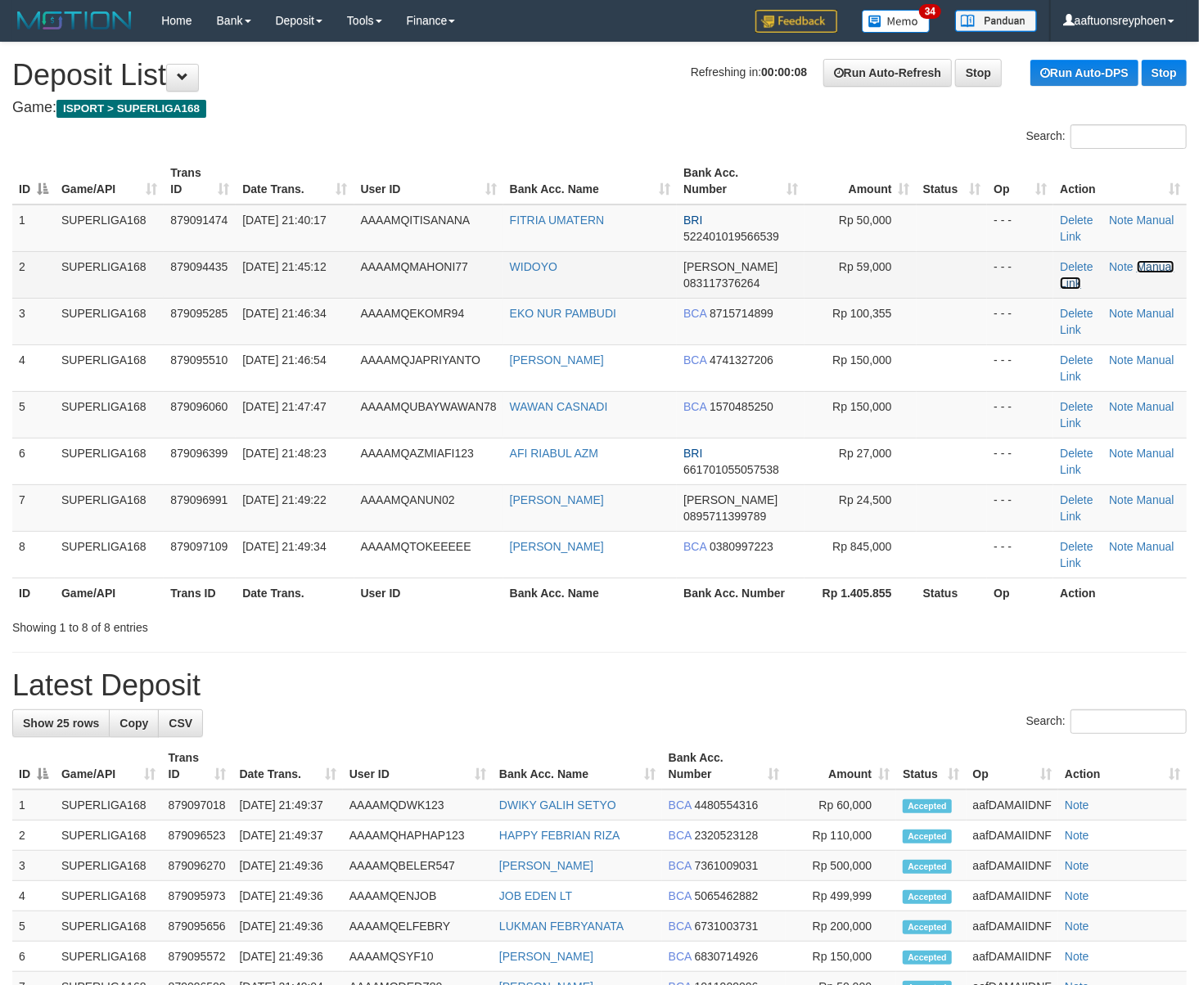
click at [1077, 286] on link "Manual Link" at bounding box center [1116, 274] width 114 height 29
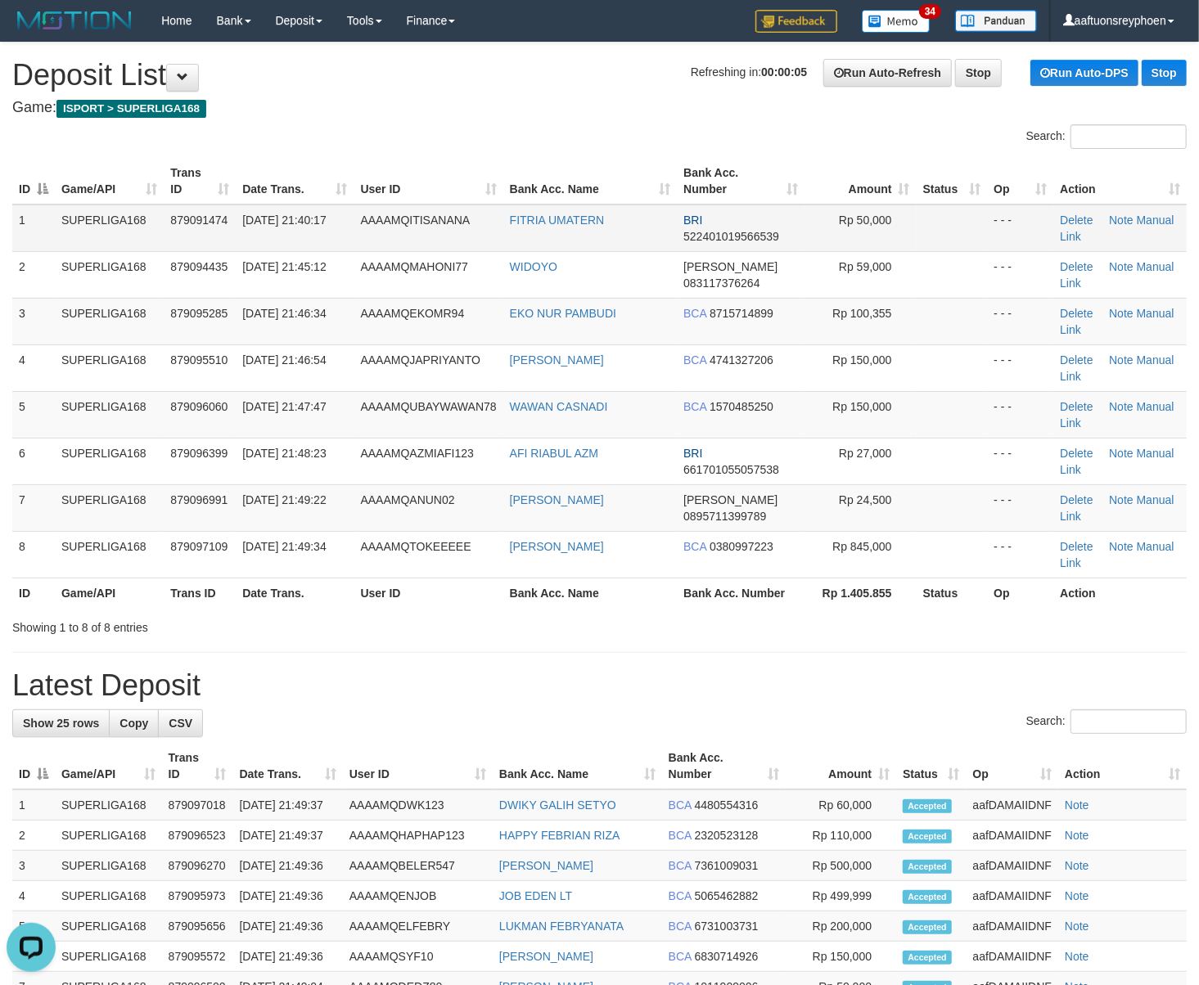
click at [424, 206] on td "AAAAMQITISANANA" at bounding box center [428, 228] width 149 height 47
drag, startPoint x: 424, startPoint y: 206, endPoint x: 5, endPoint y: 265, distance: 423.0
click at [403, 205] on td "AAAAMQITISANANA" at bounding box center [428, 228] width 149 height 47
drag, startPoint x: 351, startPoint y: 214, endPoint x: 387, endPoint y: 214, distance: 36.0
click at [353, 214] on tr "1 SUPERLIGA168 879091474 30/09/2025 21:40:17 AAAAMQITISANANA FITRIA UMATERN BRI…" at bounding box center [599, 228] width 1174 height 47
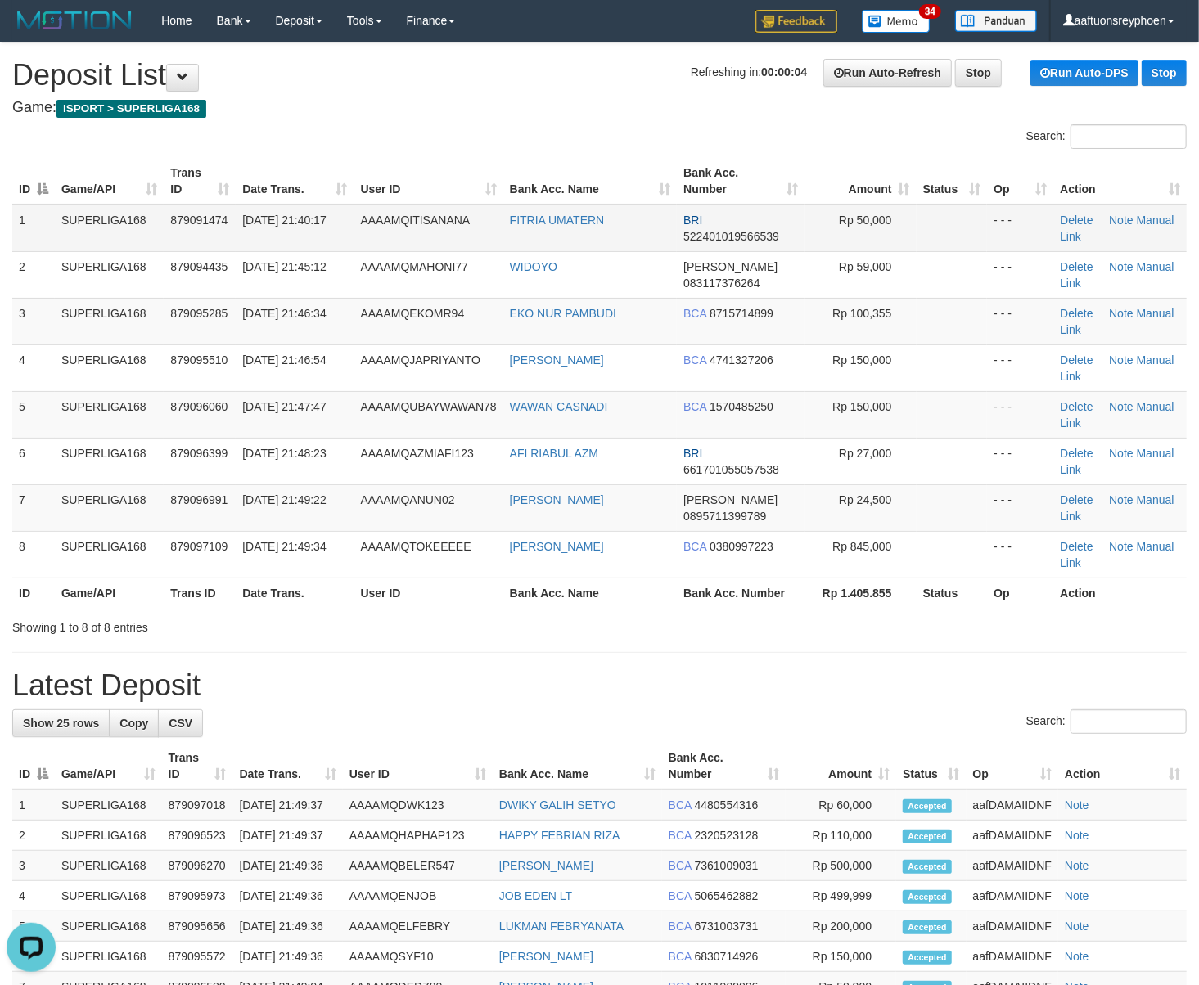
drag, startPoint x: 387, startPoint y: 214, endPoint x: 380, endPoint y: 226, distance: 13.6
click at [380, 224] on span "AAAAMQITISANANA" at bounding box center [416, 220] width 110 height 13
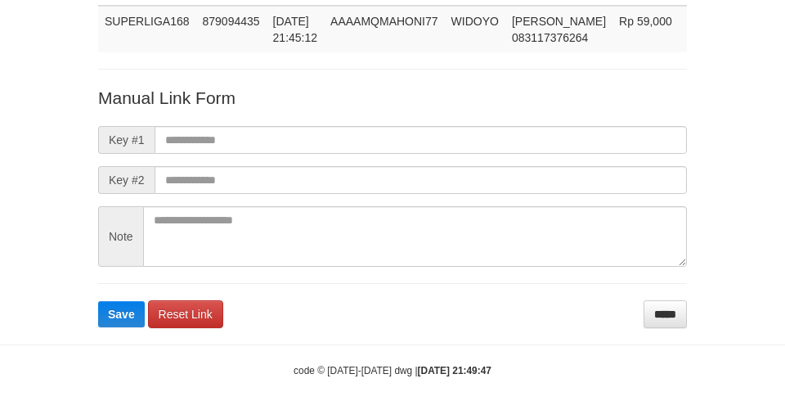
scroll to position [136, 0]
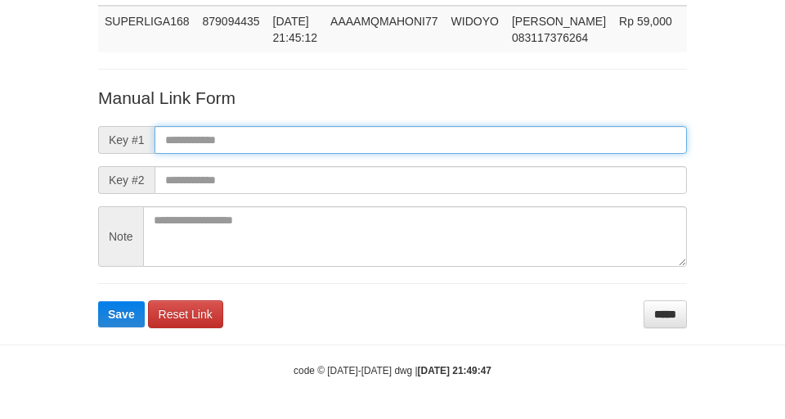
click at [406, 138] on input "text" at bounding box center [421, 140] width 533 height 28
paste input "**********"
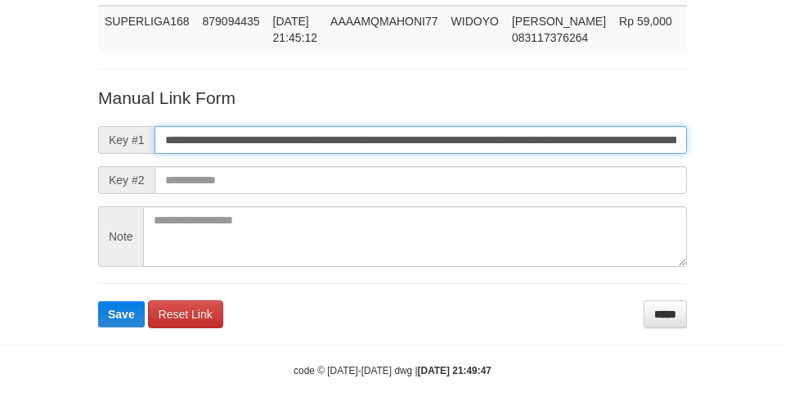
scroll to position [0, 937]
type input "**********"
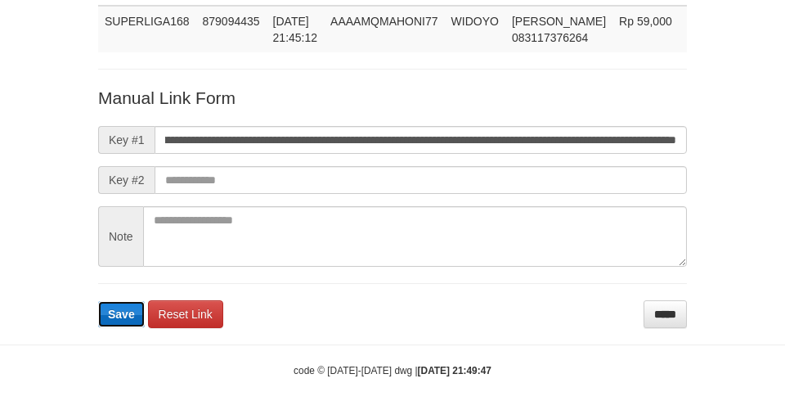
click at [122, 315] on span "Save" at bounding box center [121, 314] width 27 height 13
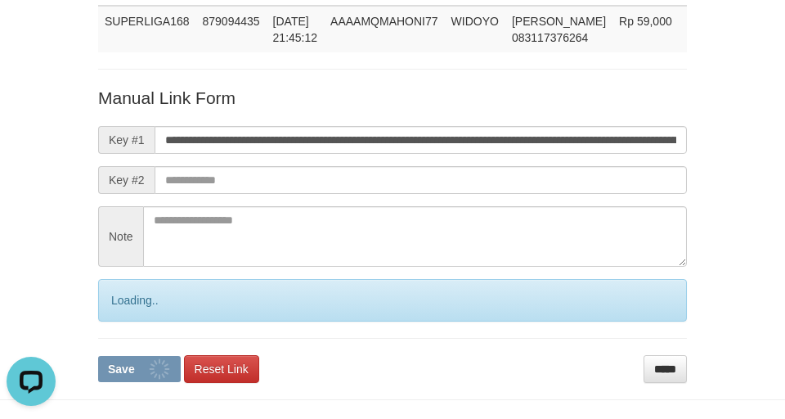
scroll to position [0, 0]
drag, startPoint x: 122, startPoint y: 315, endPoint x: 109, endPoint y: 332, distance: 21.6
click at [115, 326] on form "**********" at bounding box center [392, 234] width 589 height 297
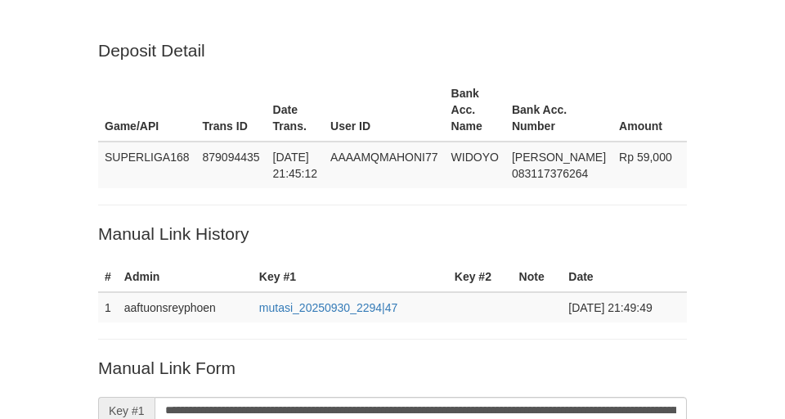
scroll to position [136, 0]
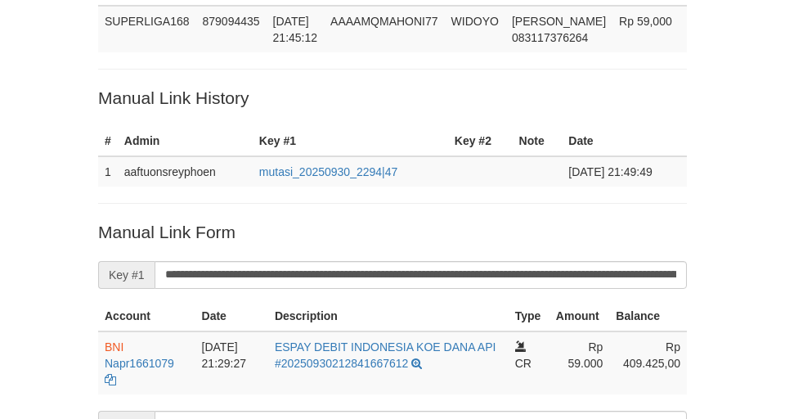
click at [213, 63] on div "Deposit Detail Game/API Trans ID Date Trans. User ID Bank Acc. Name Bank Acc. N…" at bounding box center [393, 238] width 614 height 670
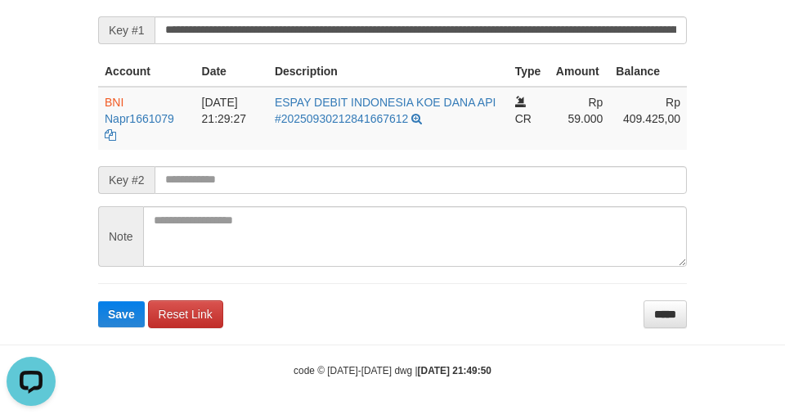
scroll to position [0, 0]
click at [113, 317] on span "Save" at bounding box center [121, 314] width 27 height 13
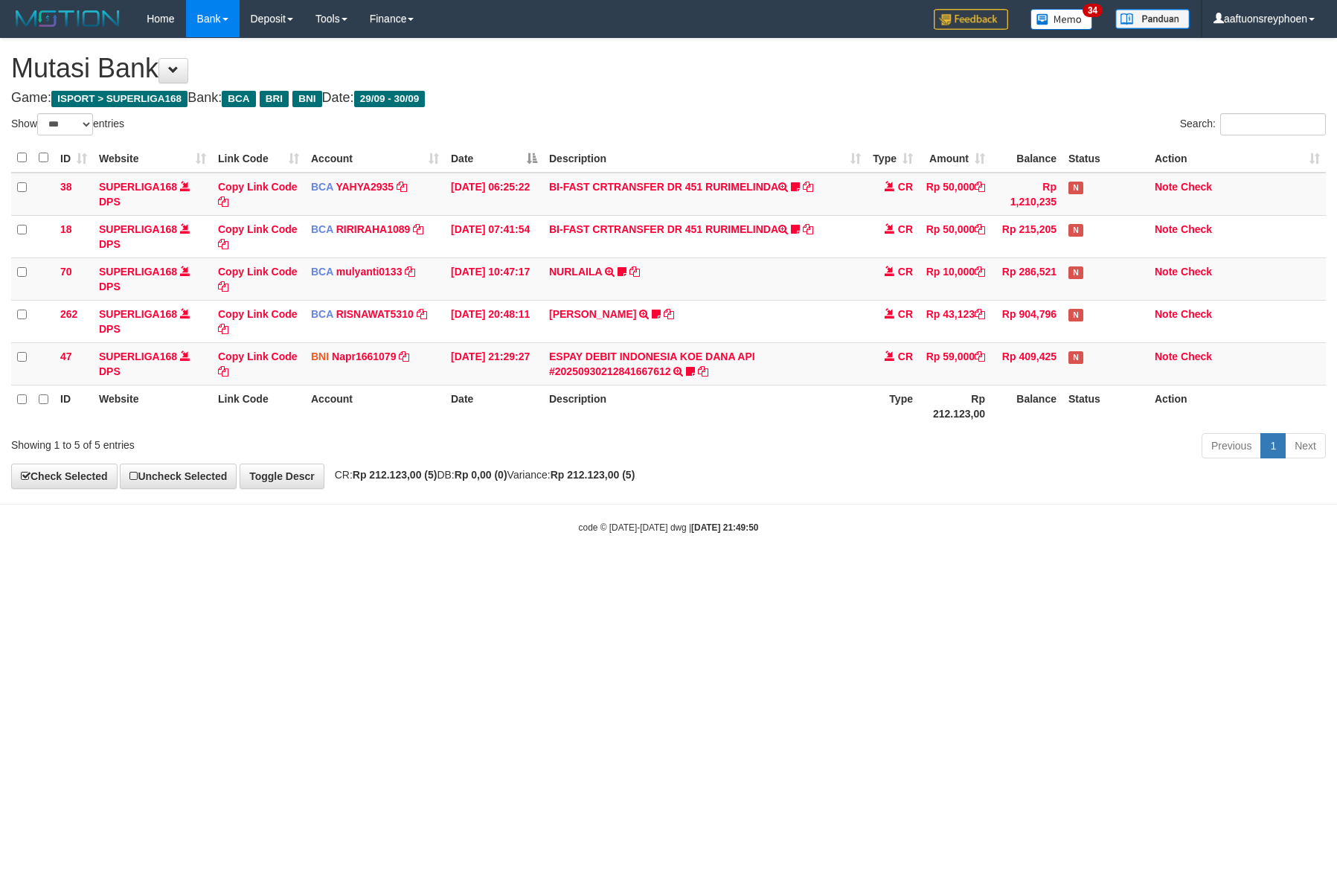
select select "***"
drag, startPoint x: 975, startPoint y: 563, endPoint x: 1322, endPoint y: 530, distance: 348.6
click at [1053, 557] on body "Toggle navigation Home Bank Account List Load By Website Group [ISPORT] SUPERLI…" at bounding box center [668, 286] width 1337 height 571
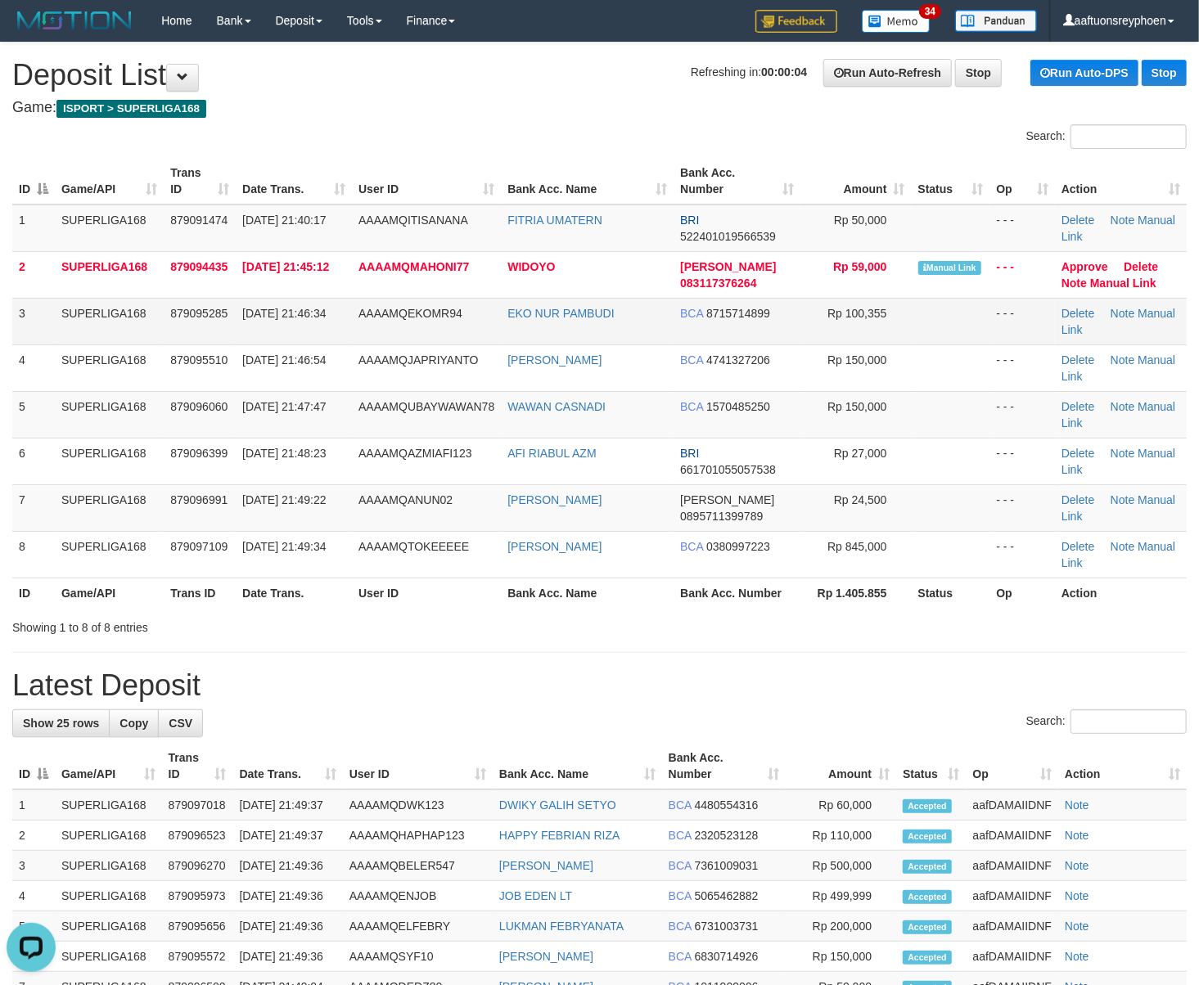
click at [303, 334] on td "30/09/2025 21:46:34" at bounding box center [294, 321] width 116 height 47
drag, startPoint x: 309, startPoint y: 334, endPoint x: 8, endPoint y: 371, distance: 303.3
click at [304, 334] on td "30/09/2025 21:46:34" at bounding box center [294, 321] width 116 height 47
click at [211, 407] on span "879096060" at bounding box center [198, 406] width 57 height 13
drag, startPoint x: 211, startPoint y: 407, endPoint x: 201, endPoint y: 413, distance: 11.8
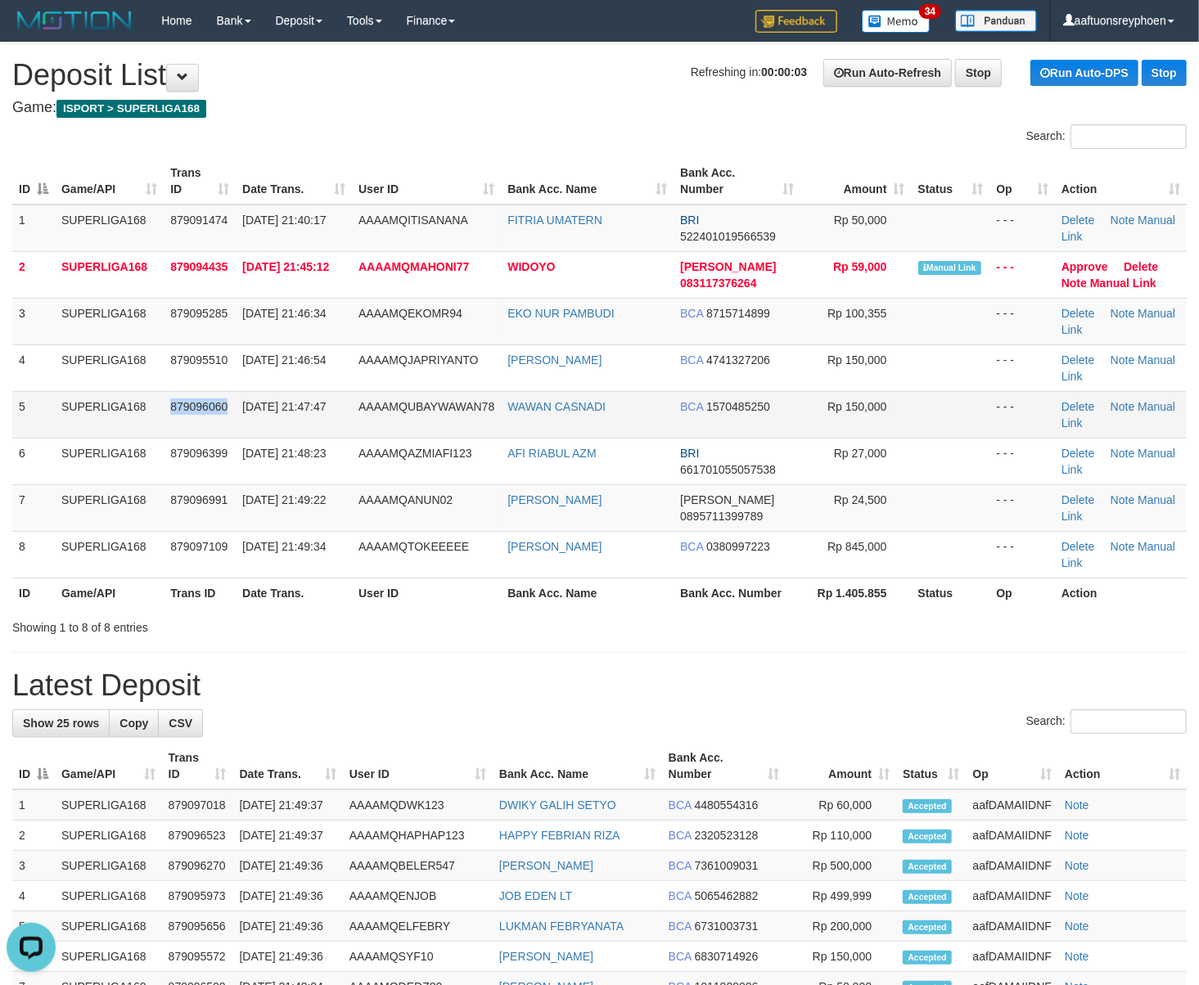
click at [209, 407] on span "879096060" at bounding box center [198, 406] width 57 height 13
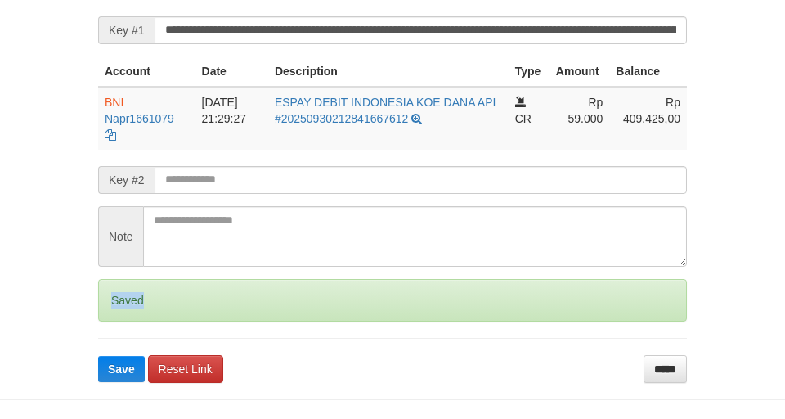
click at [113, 317] on div "Saved" at bounding box center [392, 300] width 589 height 43
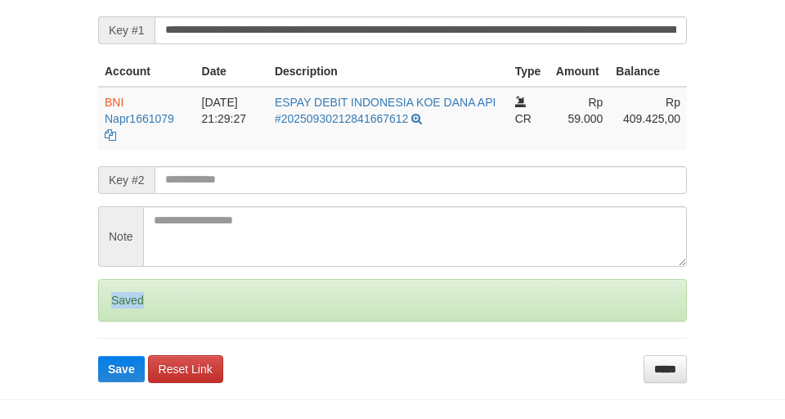
click at [113, 316] on div "Saved" at bounding box center [392, 300] width 589 height 43
click at [112, 316] on div "Saved" at bounding box center [392, 300] width 589 height 43
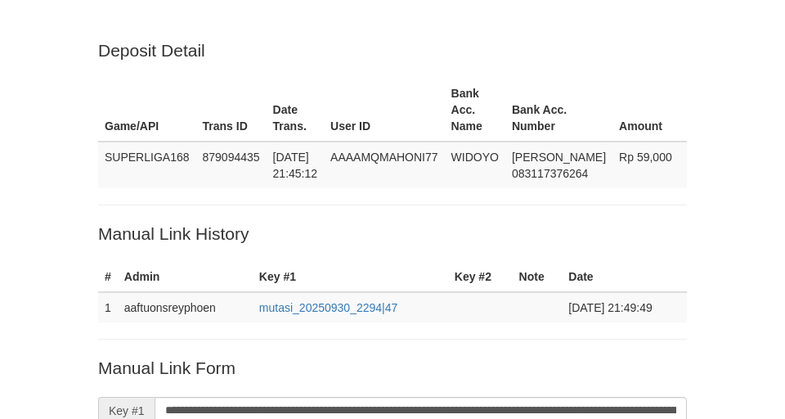
scroll to position [380, 0]
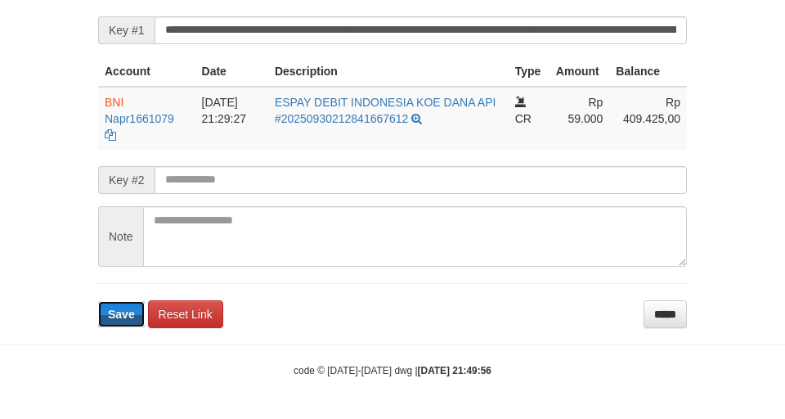
click at [119, 311] on span "Save" at bounding box center [121, 314] width 27 height 13
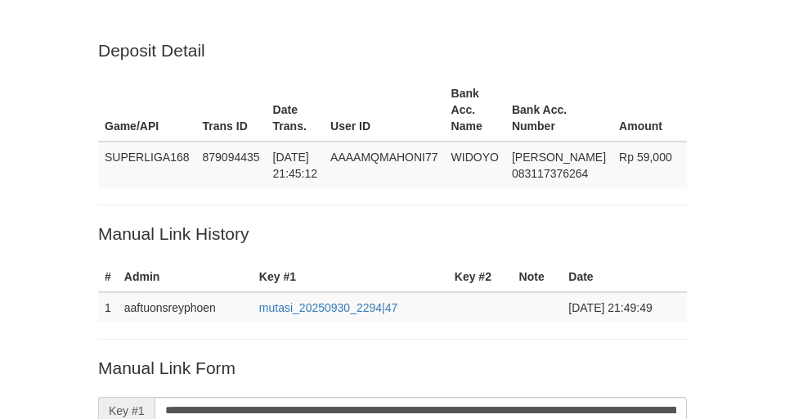
scroll to position [380, 0]
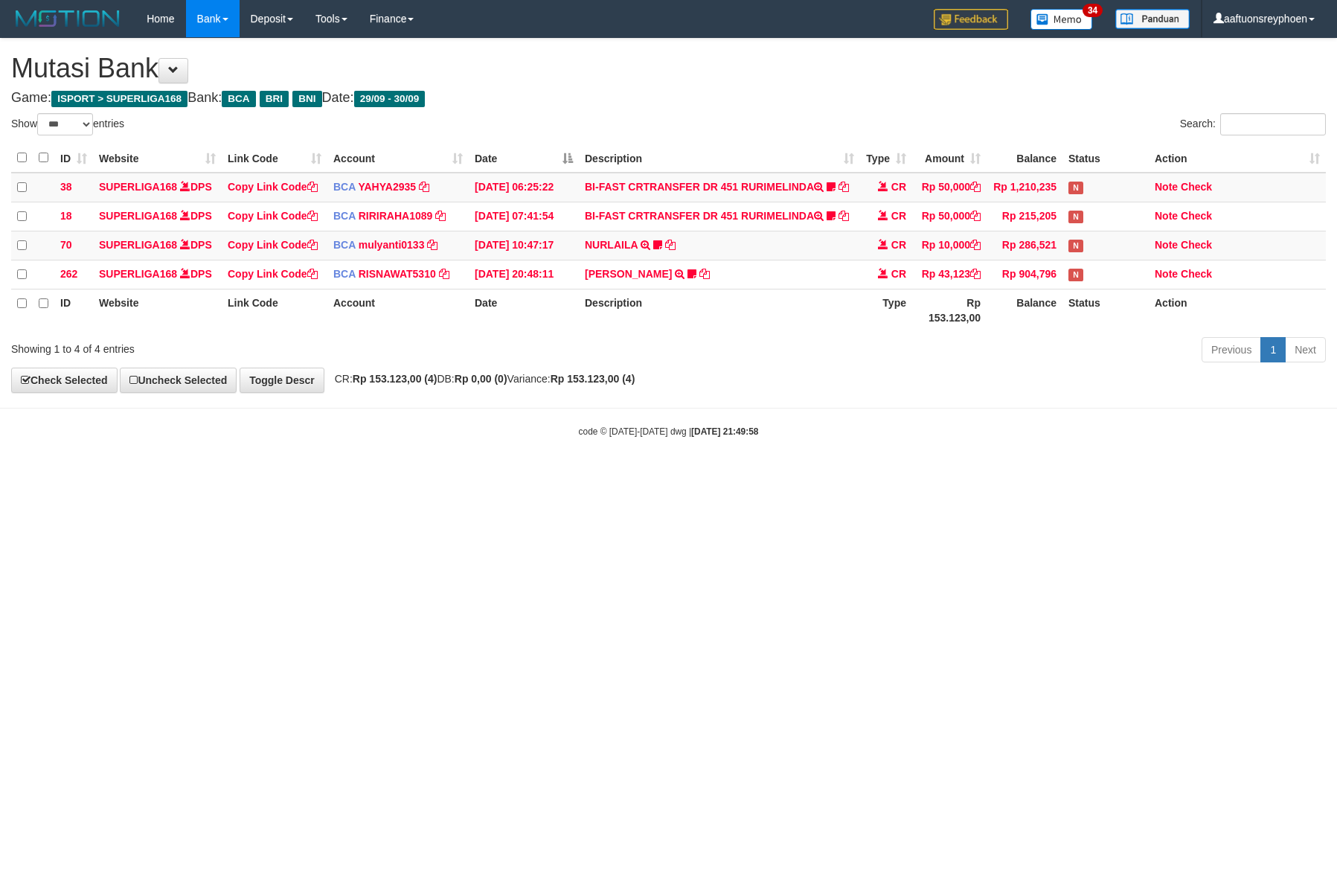
select select "***"
drag, startPoint x: 920, startPoint y: 471, endPoint x: 1123, endPoint y: 458, distance: 203.4
click at [1050, 463] on body "Toggle navigation Home Bank Account List Load By Website Group [ISPORT] SUPERLI…" at bounding box center [668, 237] width 1337 height 476
select select "***"
drag, startPoint x: 940, startPoint y: 529, endPoint x: 1332, endPoint y: 486, distance: 394.4
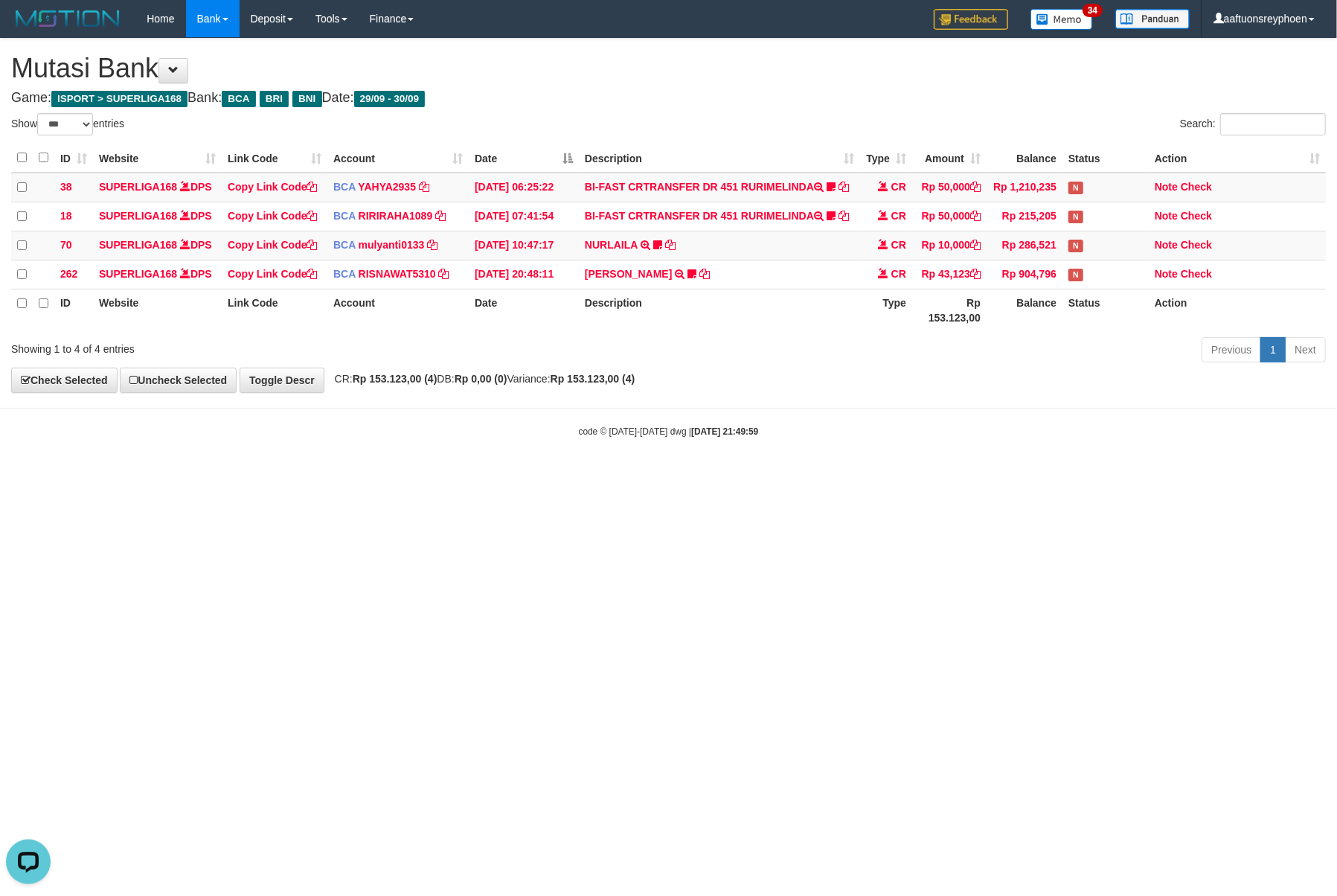
click at [996, 476] on html "Toggle navigation Home Bank Account List Load By Website Group [ISPORT] SUPERLI…" at bounding box center [668, 237] width 1337 height 476
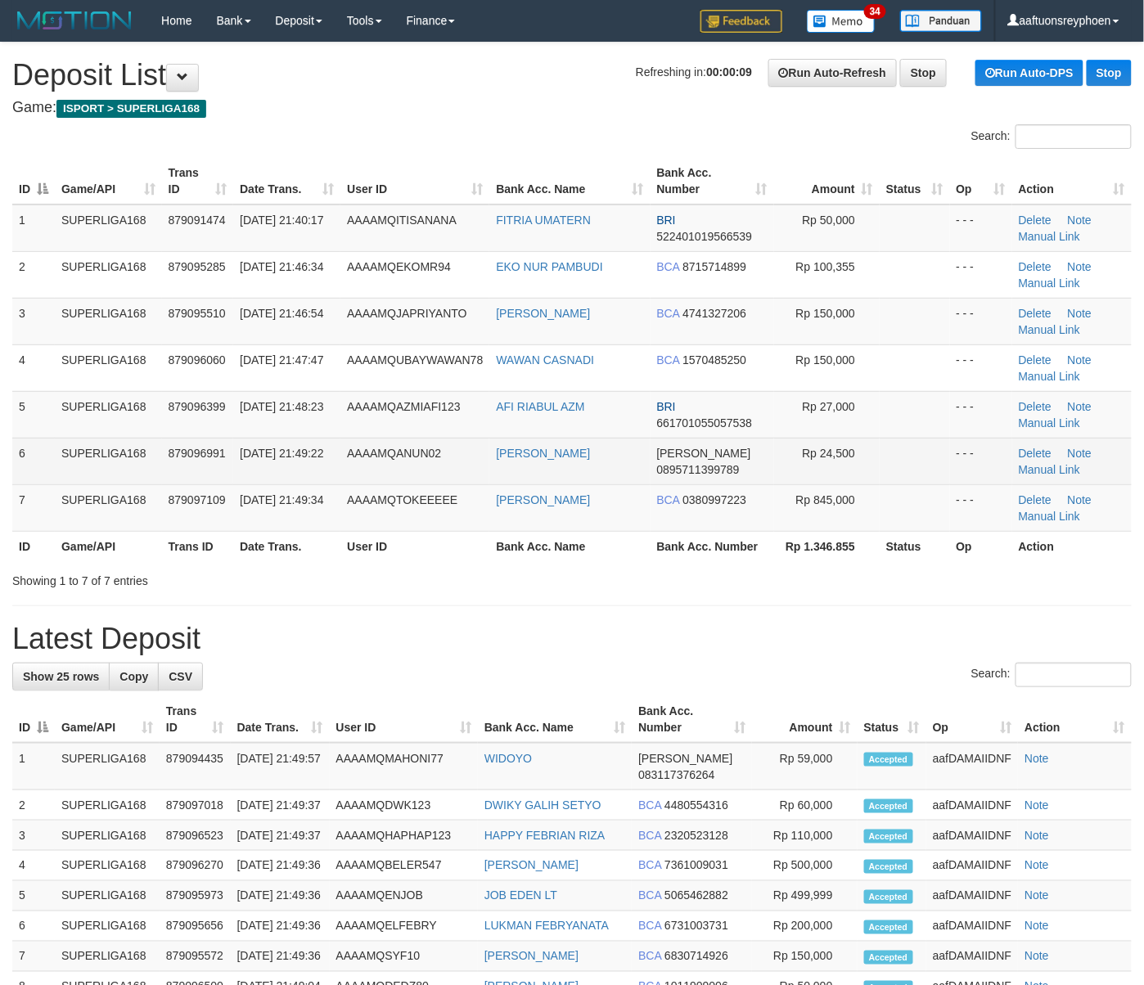
click at [119, 458] on td "SUPERLIGA168" at bounding box center [108, 461] width 107 height 47
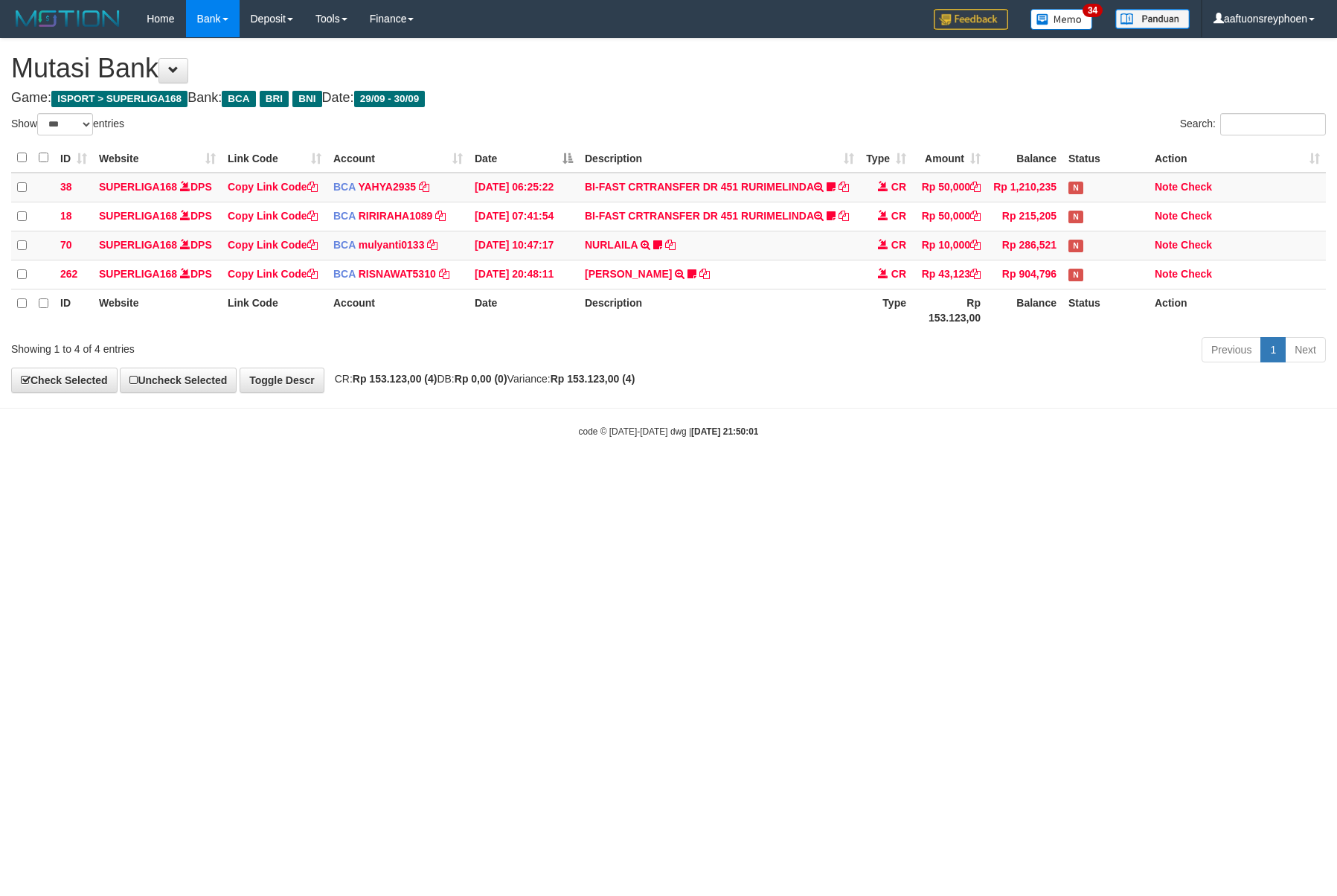
select select "***"
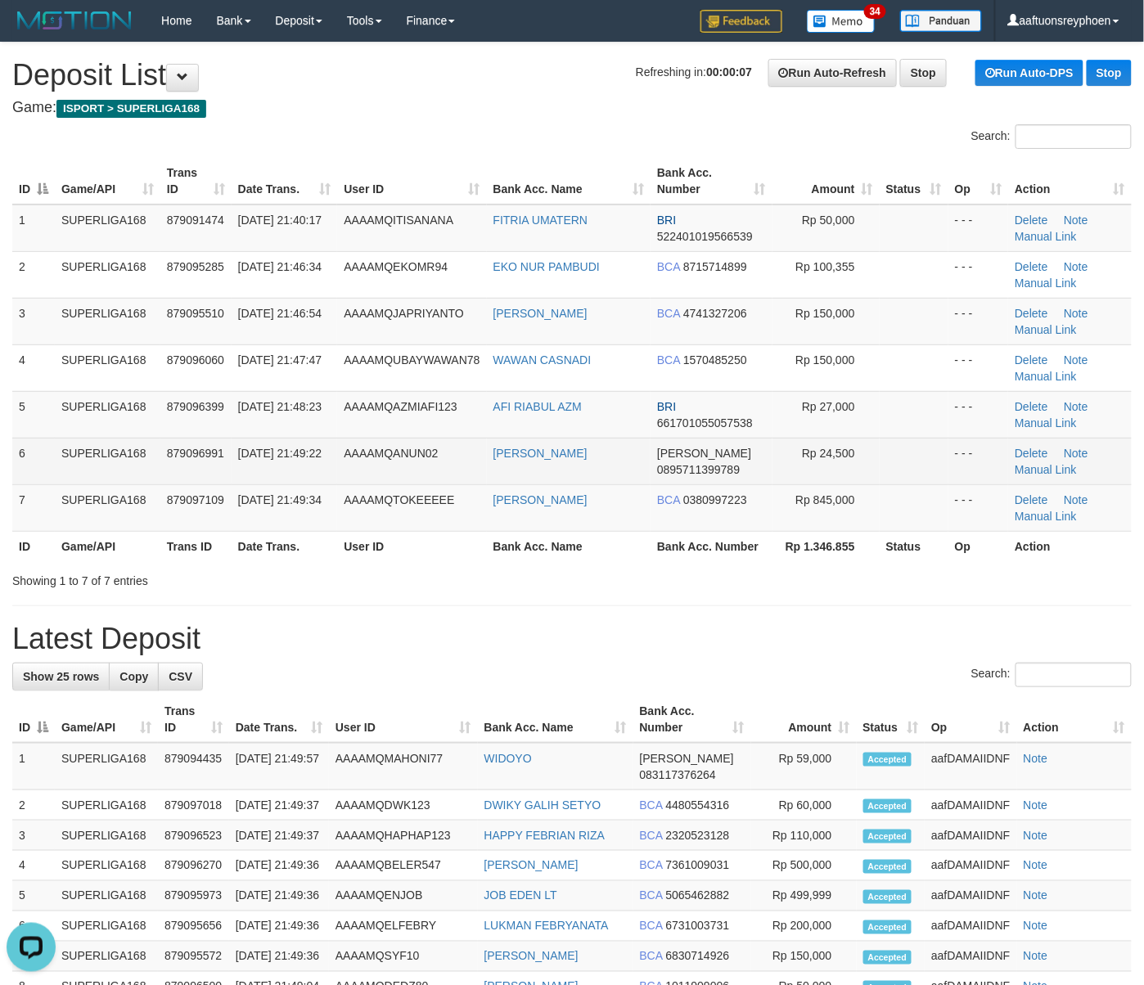
click at [112, 469] on td "SUPERLIGA168" at bounding box center [108, 461] width 106 height 47
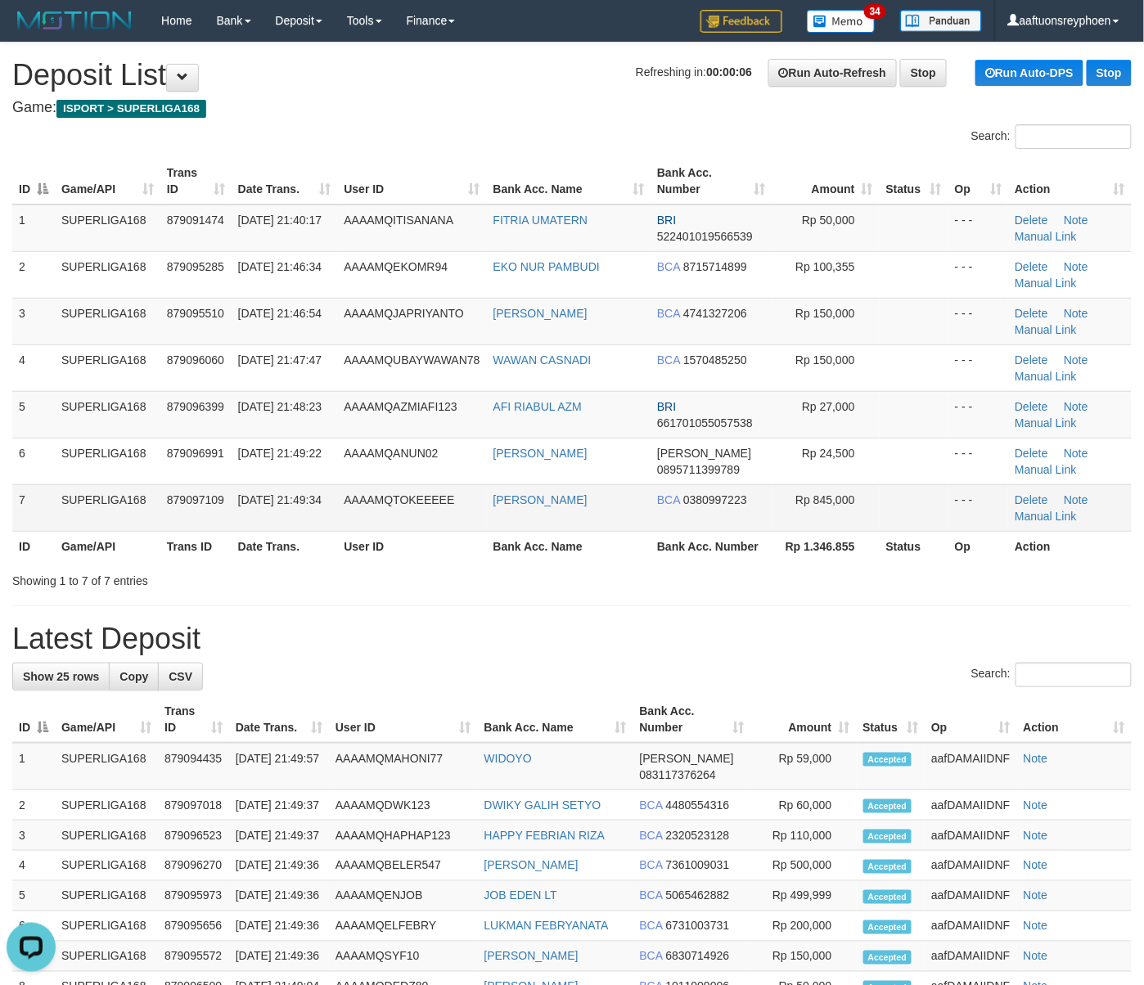
click at [174, 493] on span "879097109" at bounding box center [195, 499] width 57 height 13
drag, startPoint x: 174, startPoint y: 493, endPoint x: 0, endPoint y: 551, distance: 183.9
click at [124, 512] on tr "7 SUPERLIGA168 879097109 30/09/2025 21:49:34 AAAAMQTOKEEEEE MUHAMMAD FADLI SAN …" at bounding box center [571, 507] width 1119 height 47
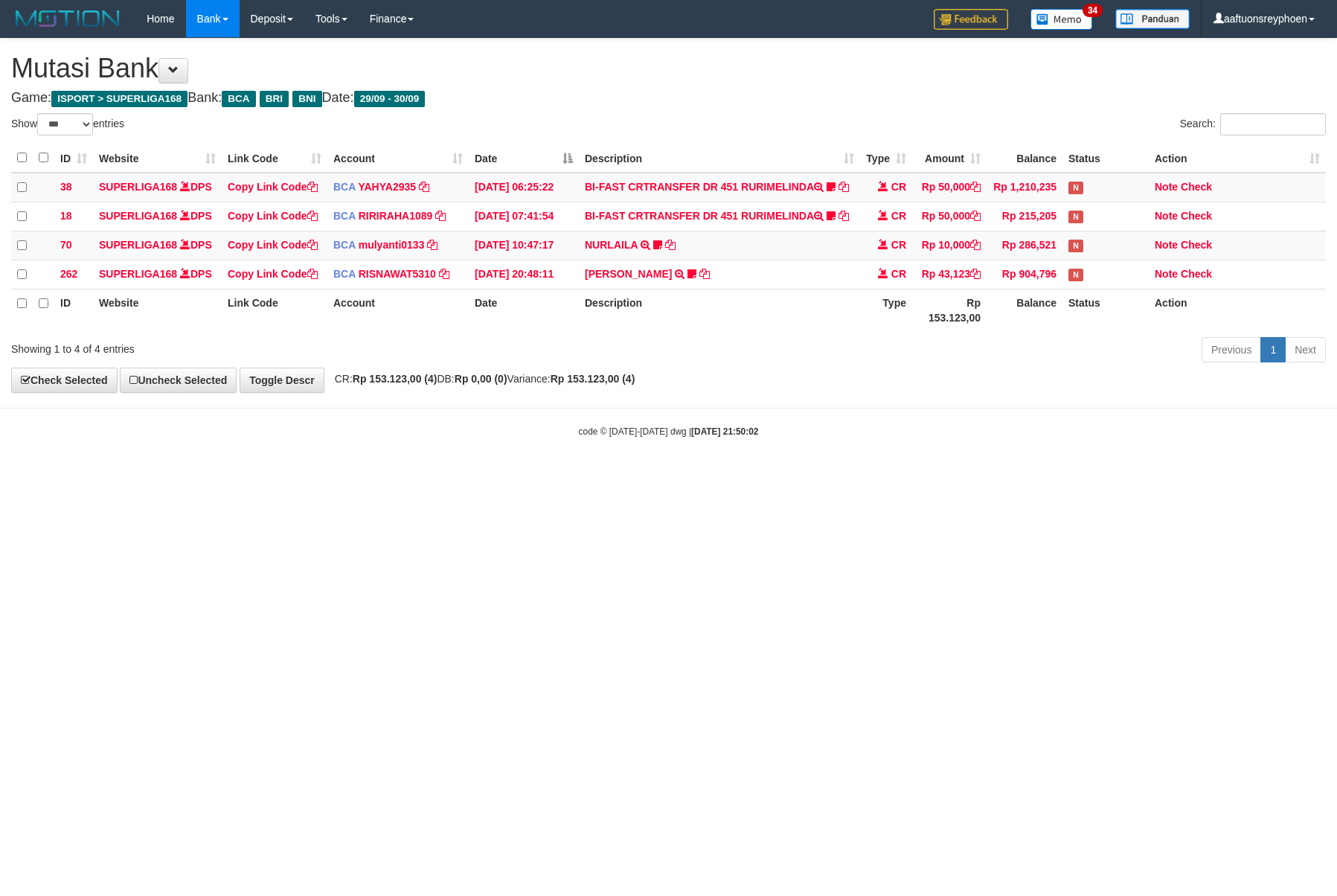
select select "***"
drag, startPoint x: 527, startPoint y: 632, endPoint x: 558, endPoint y: 629, distance: 31.1
click at [527, 476] on html "Toggle navigation Home Bank Account List Load By Website Group [ISPORT] SUPERLI…" at bounding box center [668, 237] width 1337 height 476
drag, startPoint x: 1270, startPoint y: 533, endPoint x: 643, endPoint y: 655, distance: 638.8
click at [1248, 476] on html "Toggle navigation Home Bank Account List Load By Website Group [ISPORT] SUPERLI…" at bounding box center [668, 237] width 1337 height 476
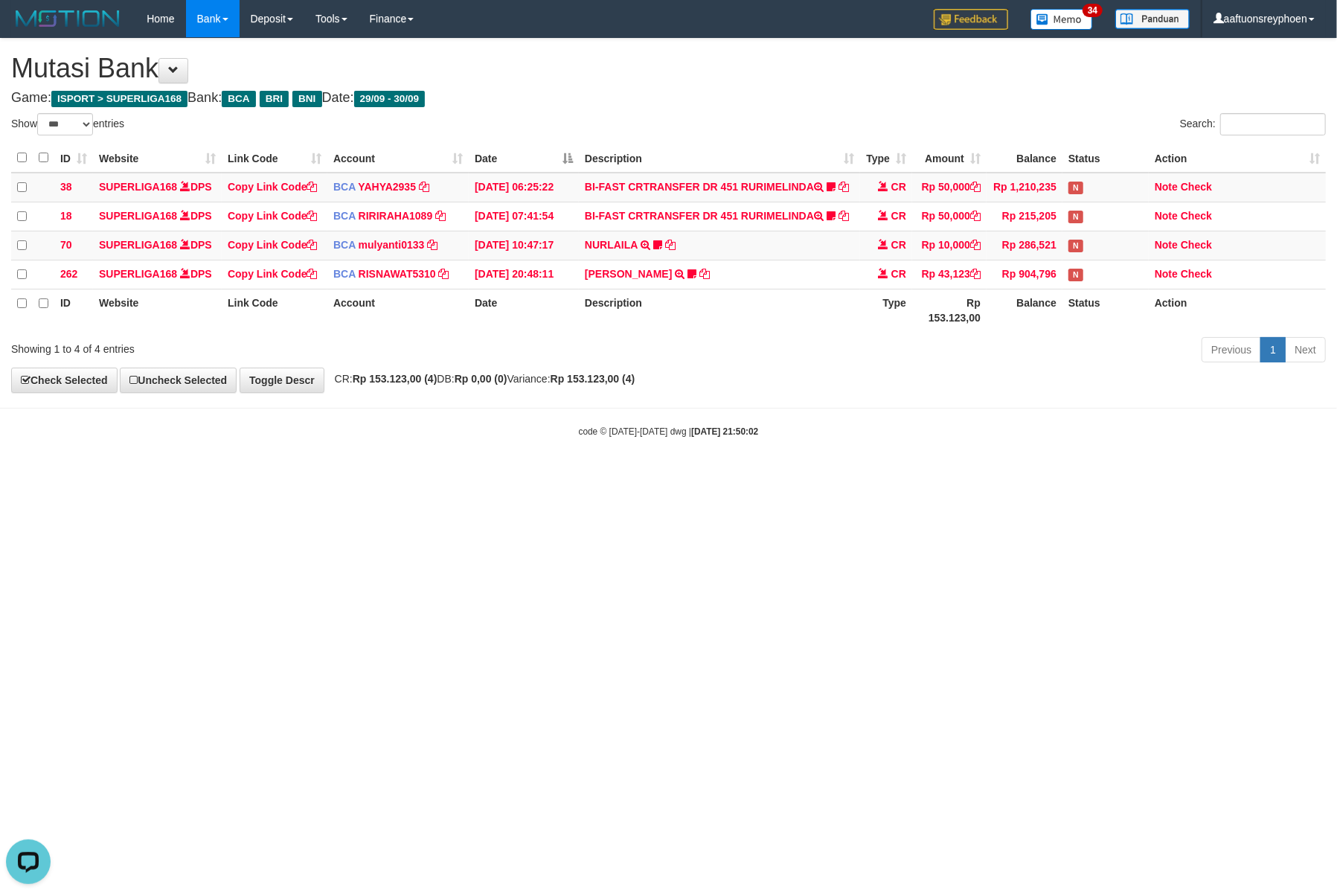
drag, startPoint x: 1012, startPoint y: 526, endPoint x: 1317, endPoint y: 485, distance: 307.7
click at [1010, 476] on html "Toggle navigation Home Bank Account List Load By Website Group [ISPORT] SUPERLI…" at bounding box center [668, 237] width 1337 height 476
drag, startPoint x: 1053, startPoint y: 542, endPoint x: 1326, endPoint y: 526, distance: 273.5
click at [1209, 476] on html "Toggle navigation Home Bank Account List Load By Website Group [ISPORT] SUPERLI…" at bounding box center [668, 237] width 1337 height 476
drag, startPoint x: 945, startPoint y: 587, endPoint x: 1332, endPoint y: 551, distance: 388.7
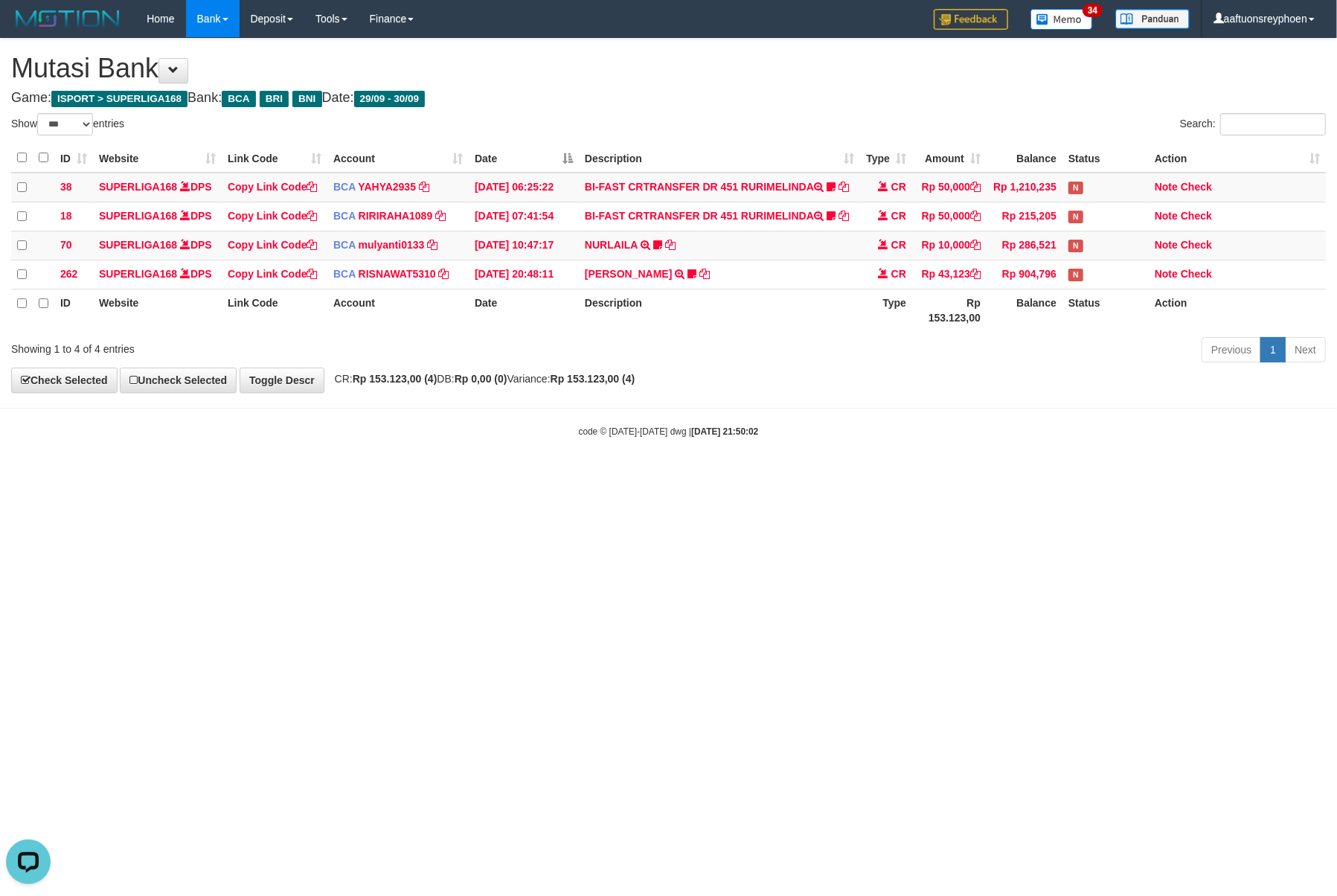
click at [1025, 476] on html "Toggle navigation Home Bank Account List Load By Website Group [ISPORT] SUPERLI…" at bounding box center [668, 237] width 1337 height 476
drag, startPoint x: 954, startPoint y: 542, endPoint x: 1304, endPoint y: 547, distance: 350.0
click at [1304, 476] on html "Toggle navigation Home Bank Account List Load By Website Group [ISPORT] SUPERLI…" at bounding box center [668, 237] width 1337 height 476
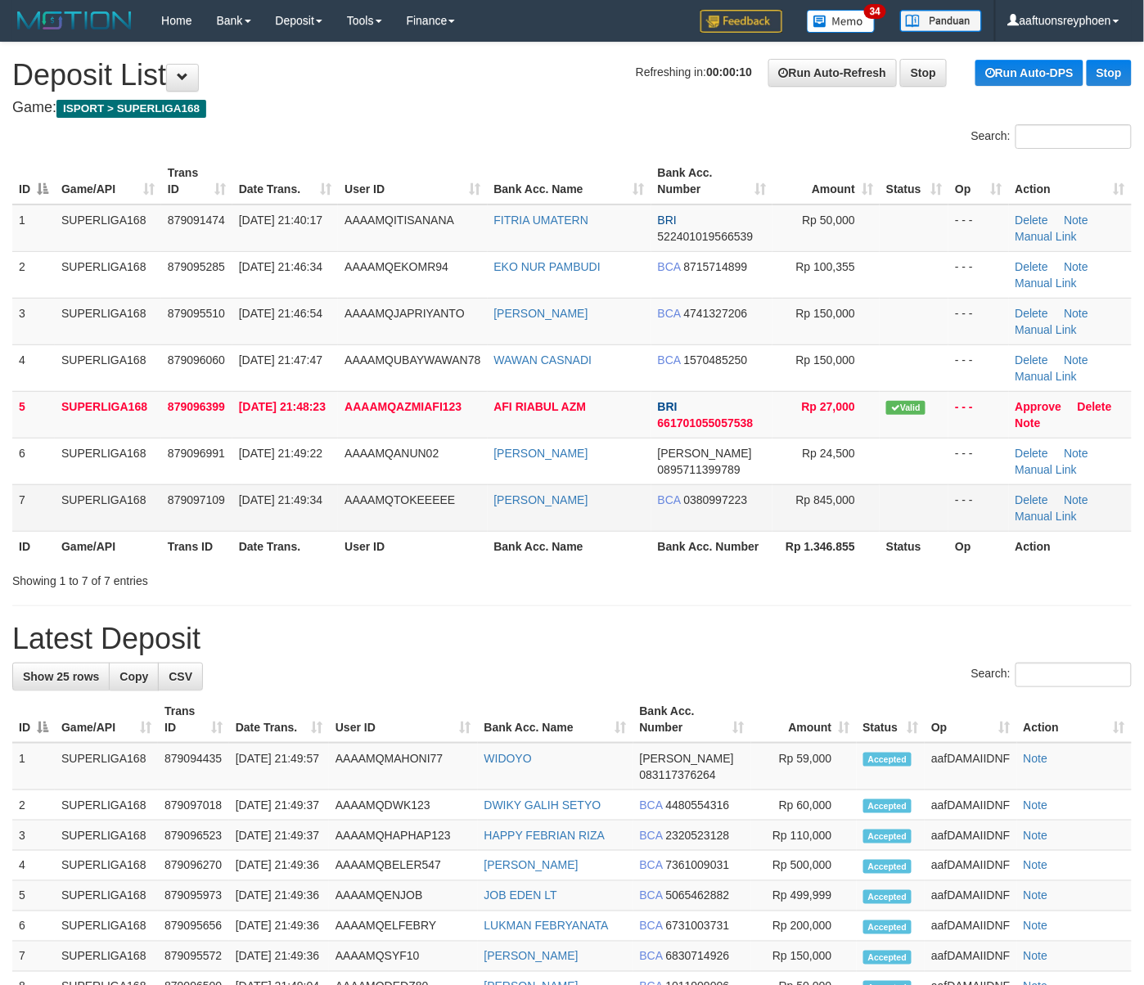
drag, startPoint x: 315, startPoint y: 489, endPoint x: 324, endPoint y: 489, distance: 9.0
click at [316, 489] on td "30/09/2025 21:49:34" at bounding box center [285, 507] width 106 height 47
drag, startPoint x: 329, startPoint y: 489, endPoint x: 8, endPoint y: 538, distance: 324.4
click at [327, 489] on td "[DATE] 21:49:34" at bounding box center [285, 507] width 106 height 47
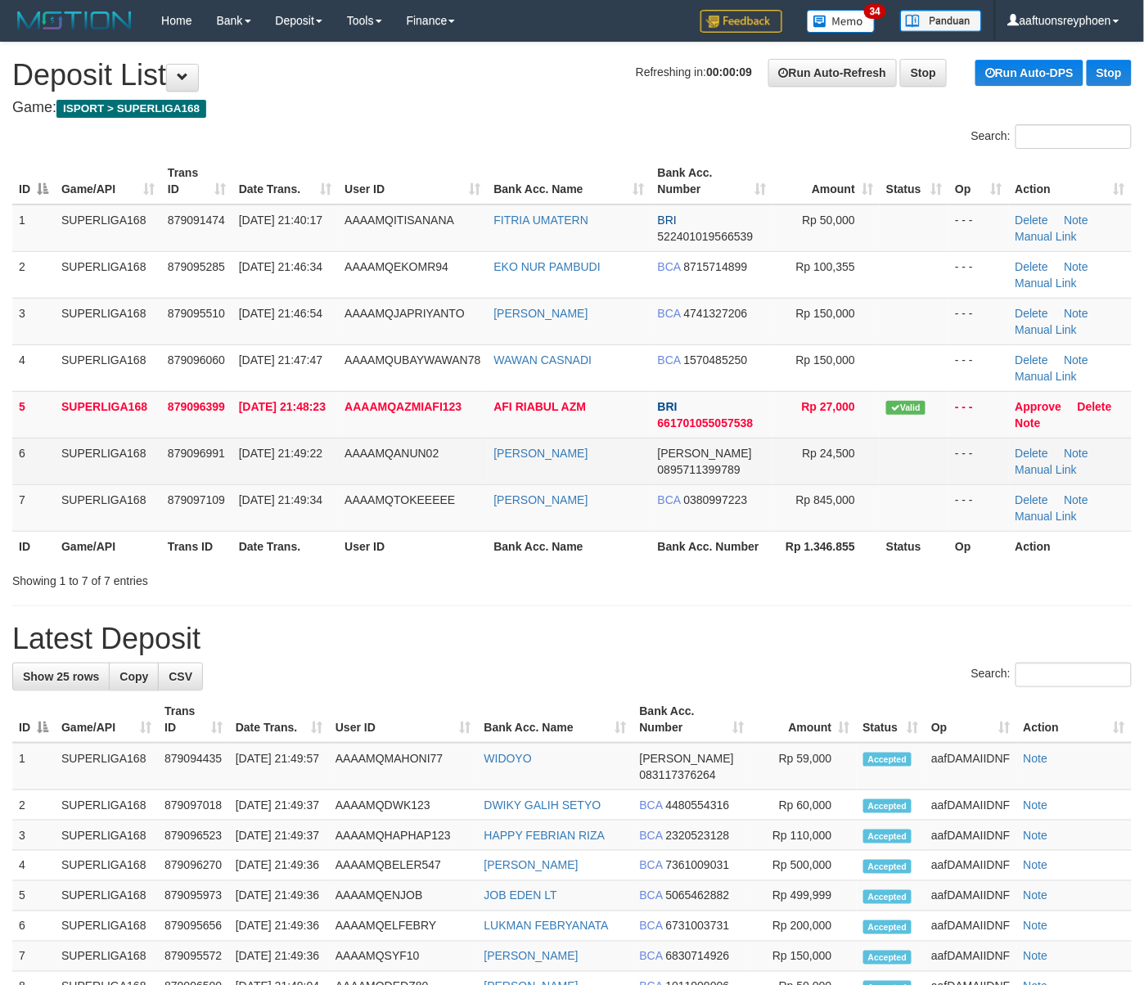
click at [171, 446] on td "879096991" at bounding box center [196, 461] width 71 height 47
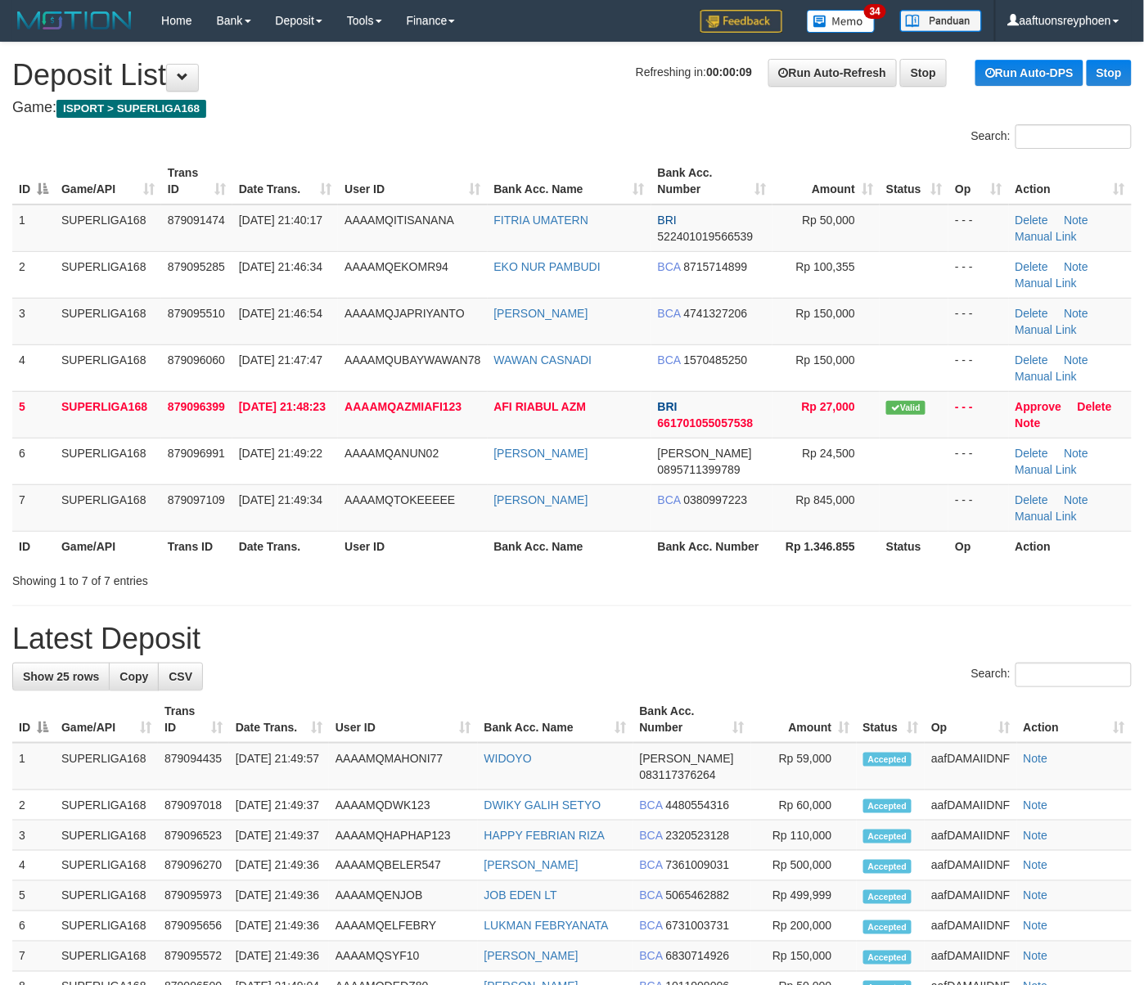
drag, startPoint x: 178, startPoint y: 445, endPoint x: 0, endPoint y: 491, distance: 183.4
click at [157, 447] on tr "6 SUPERLIGA168 879096991 30/09/2025 21:49:22 AAAAMQANUN02 SYUBBANUR RAHMAN DANA…" at bounding box center [571, 461] width 1119 height 47
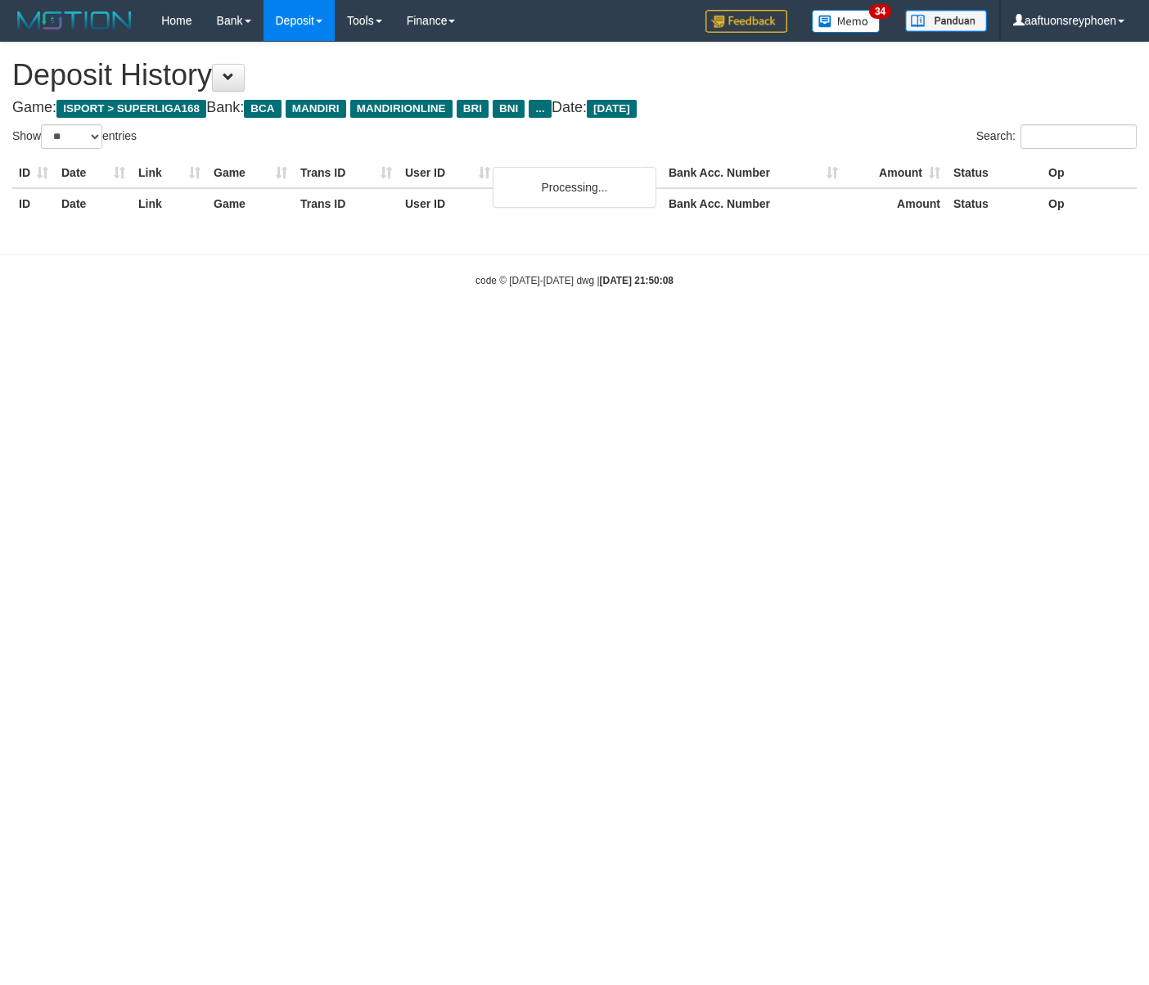
select select "**"
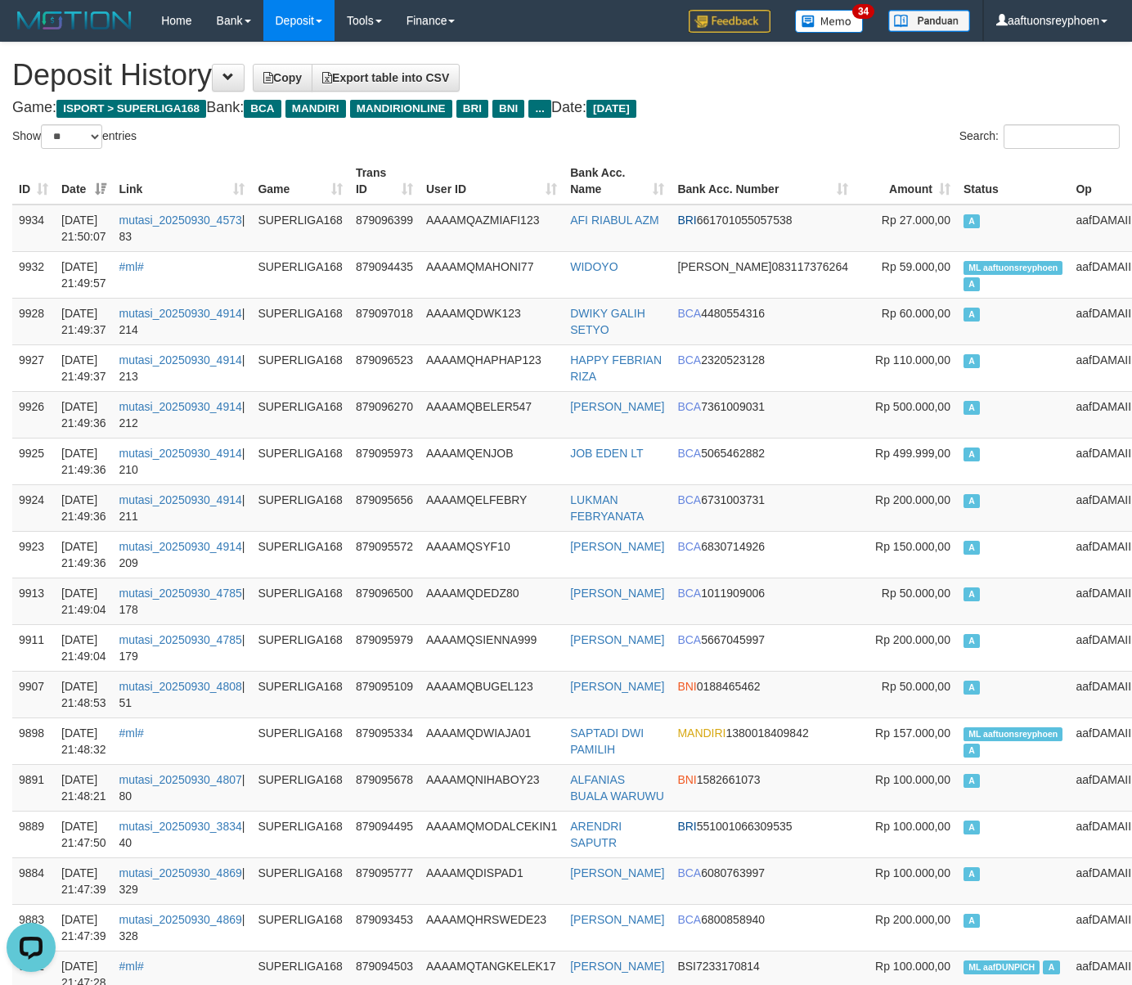
drag, startPoint x: 989, startPoint y: 345, endPoint x: 5, endPoint y: 435, distance: 988.3
click at [988, 344] on td "A" at bounding box center [1013, 367] width 113 height 47
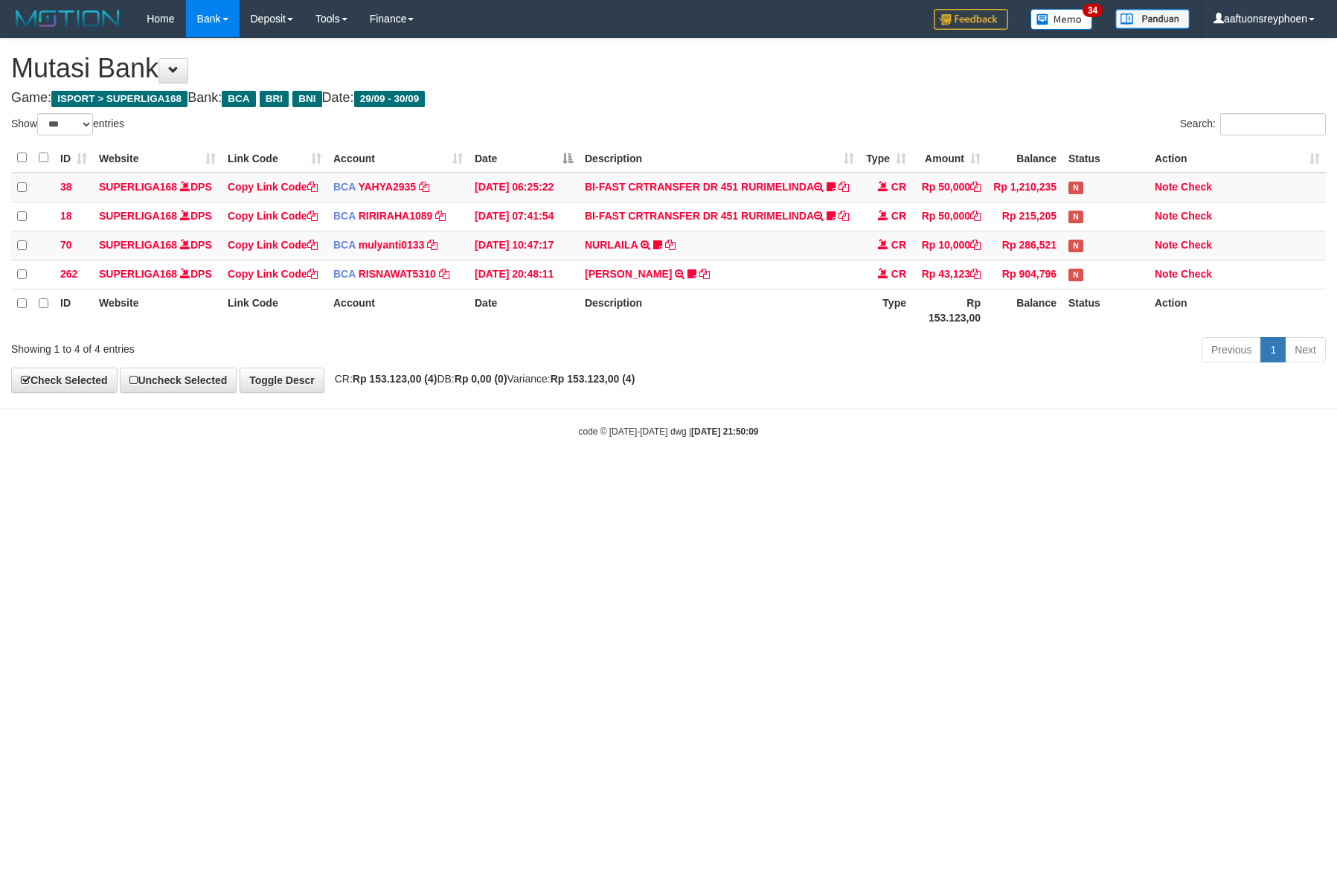
select select "***"
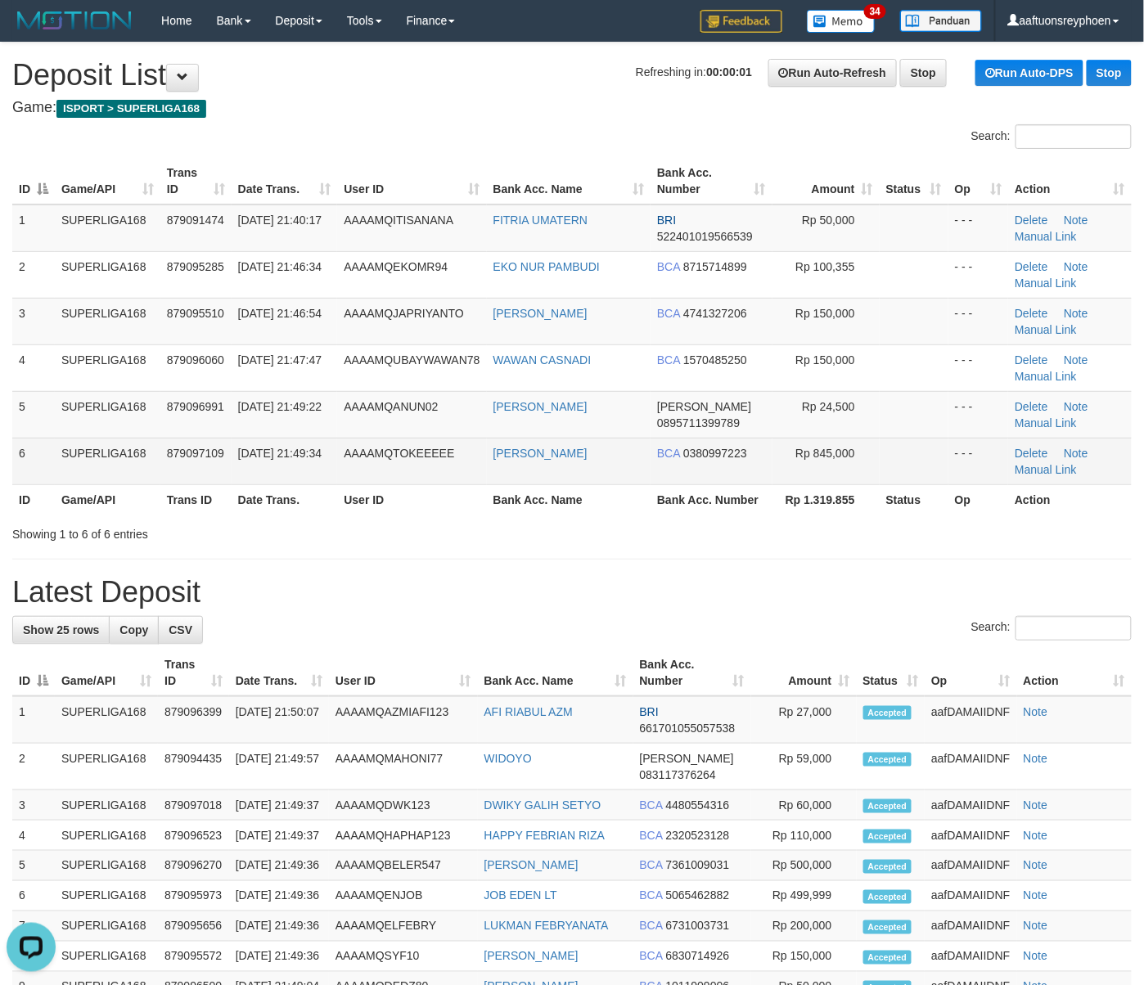
click at [90, 456] on td "SUPERLIGA168" at bounding box center [108, 461] width 106 height 47
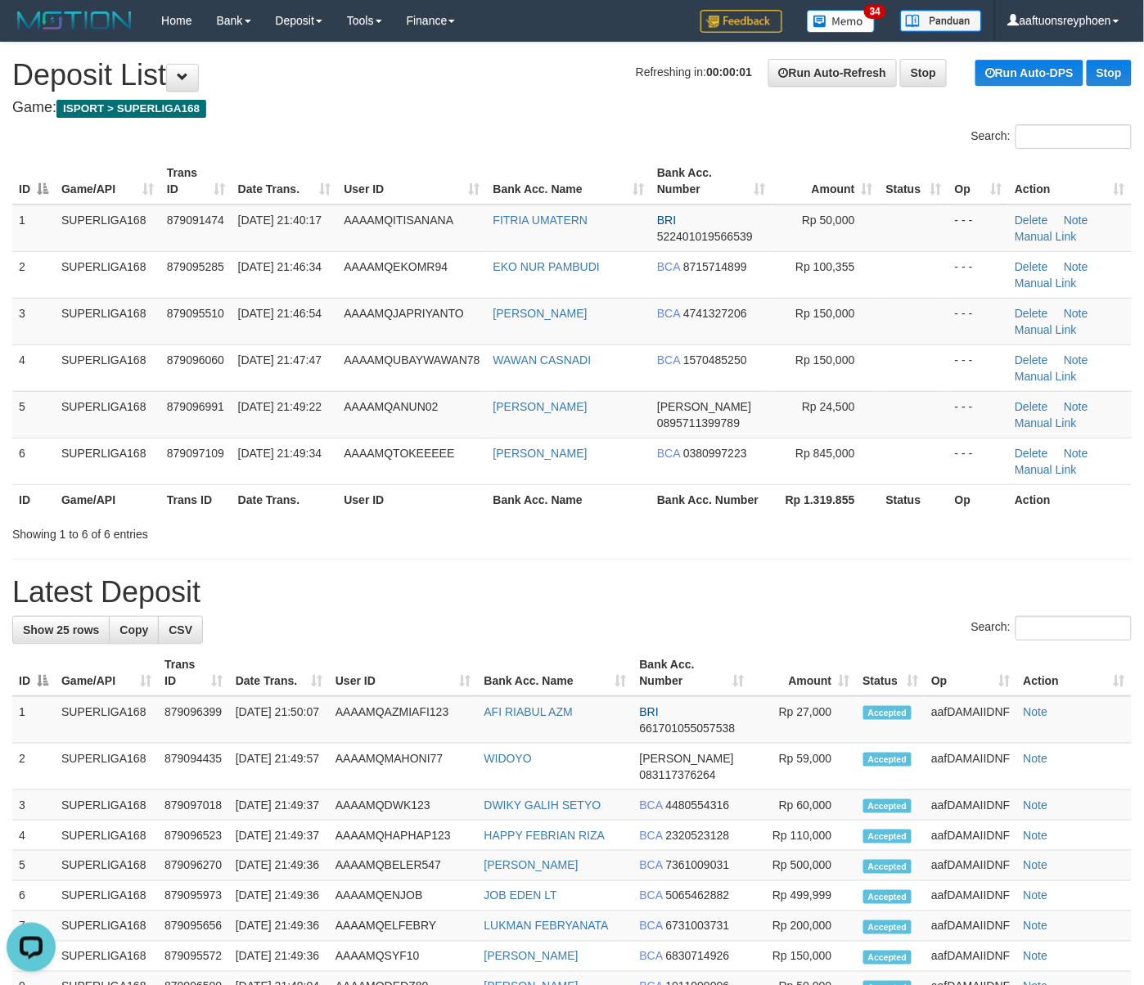
drag, startPoint x: 59, startPoint y: 446, endPoint x: -3, endPoint y: 458, distance: 63.4
click at [0, 458] on html "Toggle navigation Home Bank Account List Load By Website Group [ISPORT] SUPERLI…" at bounding box center [572, 892] width 1144 height 1784
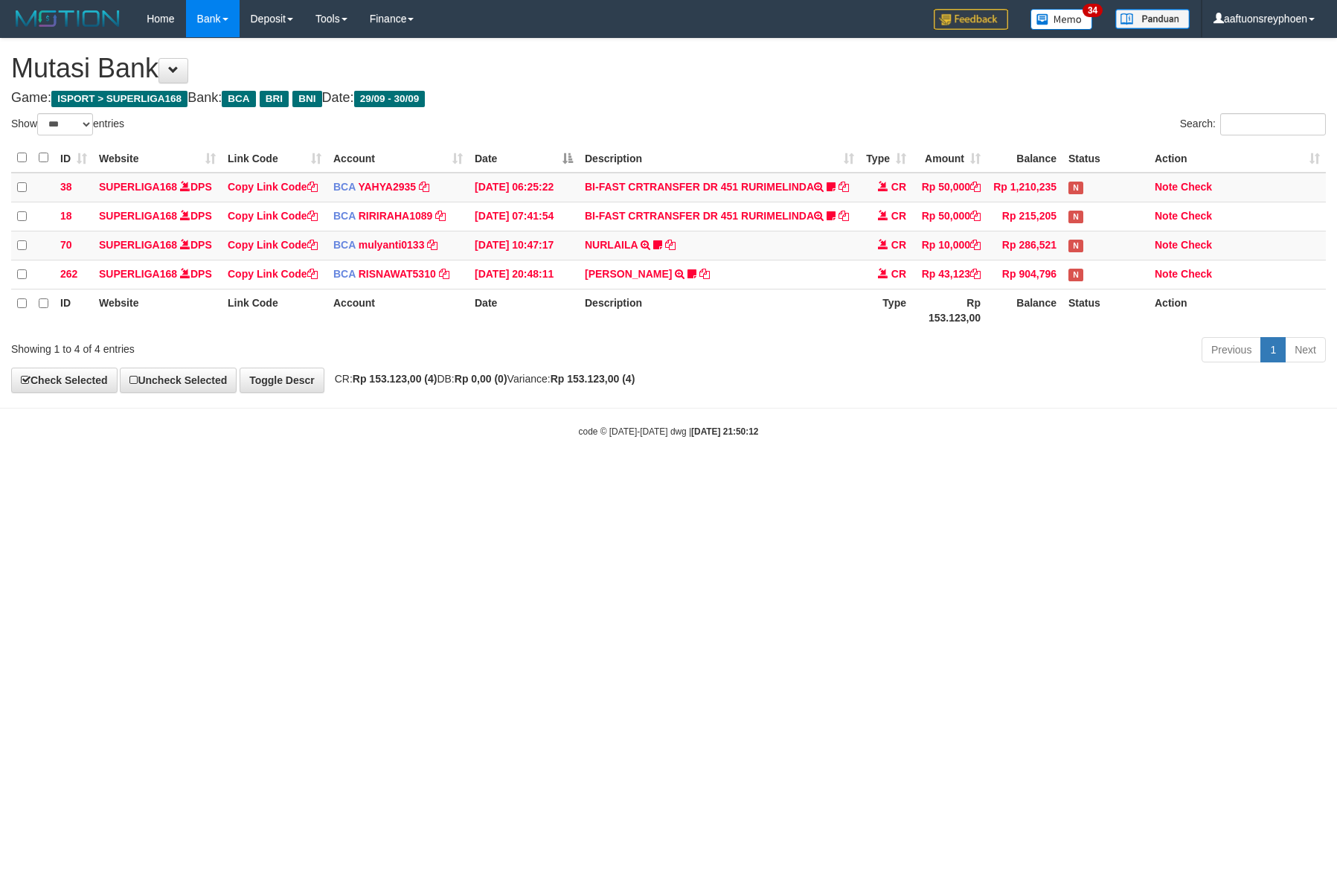
select select "***"
drag, startPoint x: 709, startPoint y: 590, endPoint x: 784, endPoint y: 580, distance: 75.7
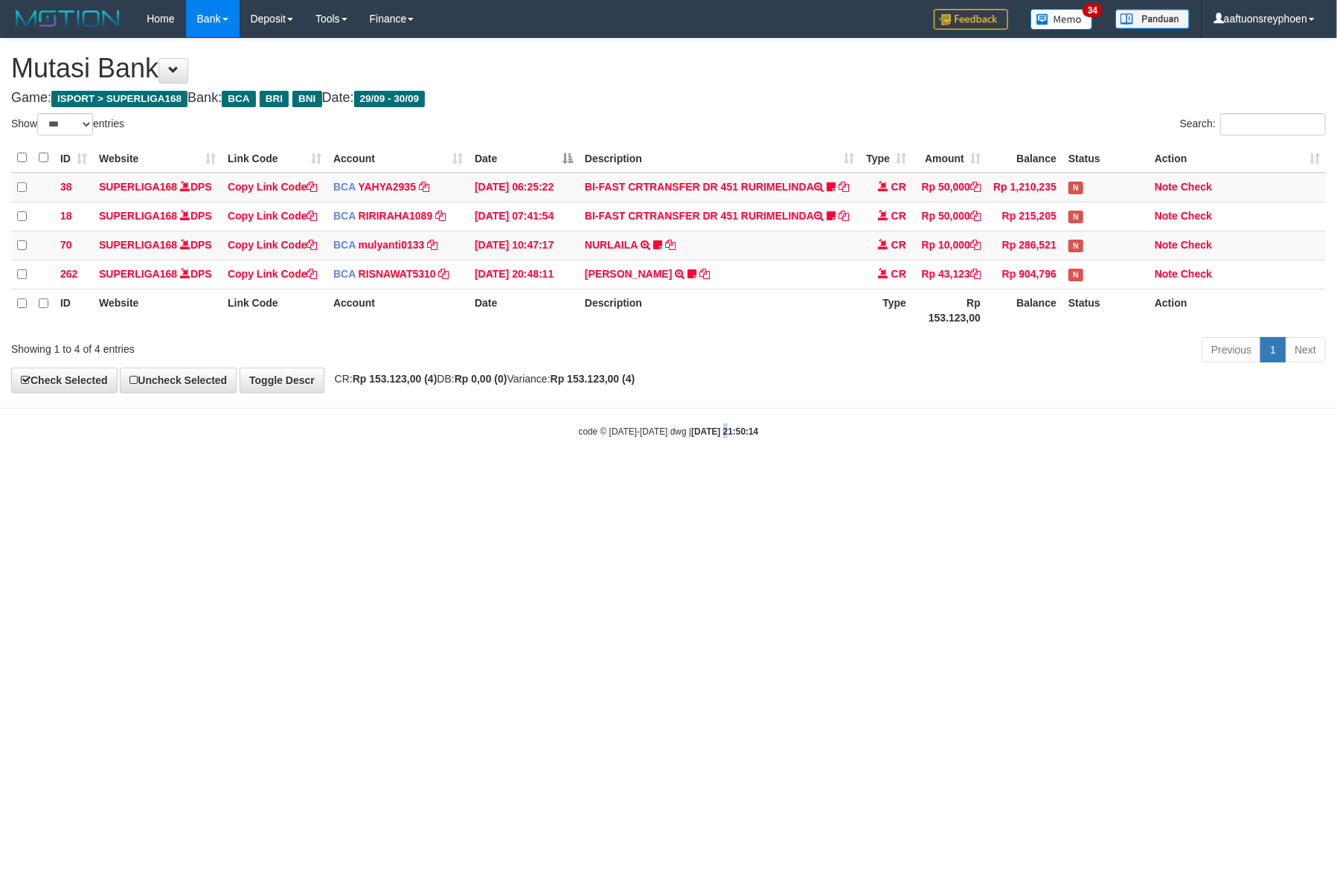
click at [709, 476] on html "Toggle navigation Home Bank Account List Load By Website Group [ISPORT] SUPERLI…" at bounding box center [668, 237] width 1337 height 476
select select "***"
click at [698, 476] on html "Toggle navigation Home Bank Account List Load By Website Group [ISPORT] SUPERLI…" at bounding box center [668, 237] width 1337 height 476
drag, startPoint x: 698, startPoint y: 590, endPoint x: 1335, endPoint y: 525, distance: 640.3
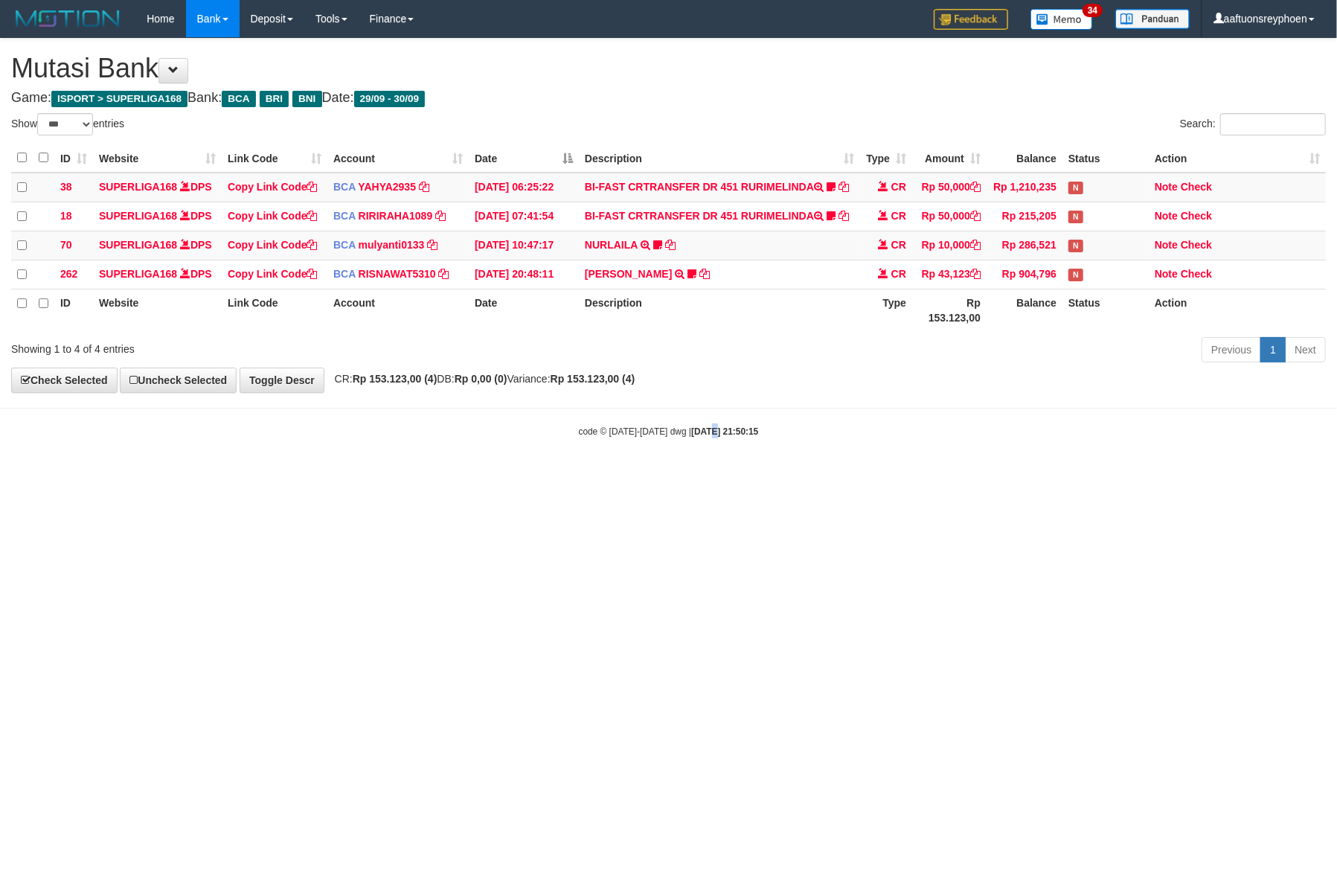
click at [698, 476] on html "Toggle navigation Home Bank Account List Load By Website Group [ISPORT] SUPERLI…" at bounding box center [668, 237] width 1337 height 476
select select "***"
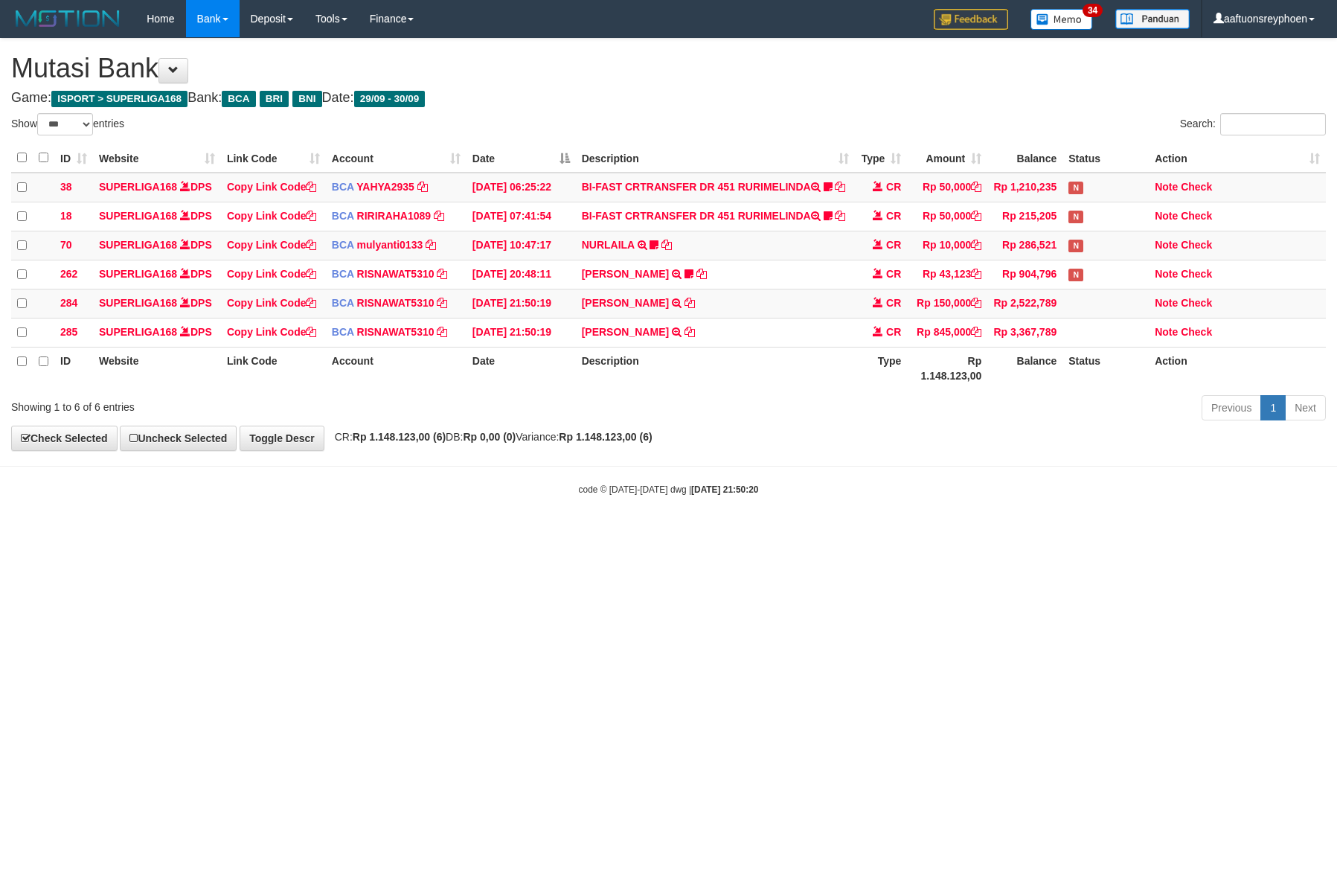
select select "***"
click at [588, 534] on html "Toggle navigation Home Bank Account List Load By Website Group [ISPORT] SUPERLI…" at bounding box center [668, 267] width 1337 height 534
click at [587, 534] on html "Toggle navigation Home Bank Account List Load By Website Group [ISPORT] SUPERLI…" at bounding box center [668, 267] width 1337 height 534
drag, startPoint x: 1099, startPoint y: 529, endPoint x: 817, endPoint y: 567, distance: 284.5
click at [1087, 527] on body "Toggle navigation Home Bank Account List Load By Website Group [ISPORT] SUPERLI…" at bounding box center [668, 267] width 1337 height 534
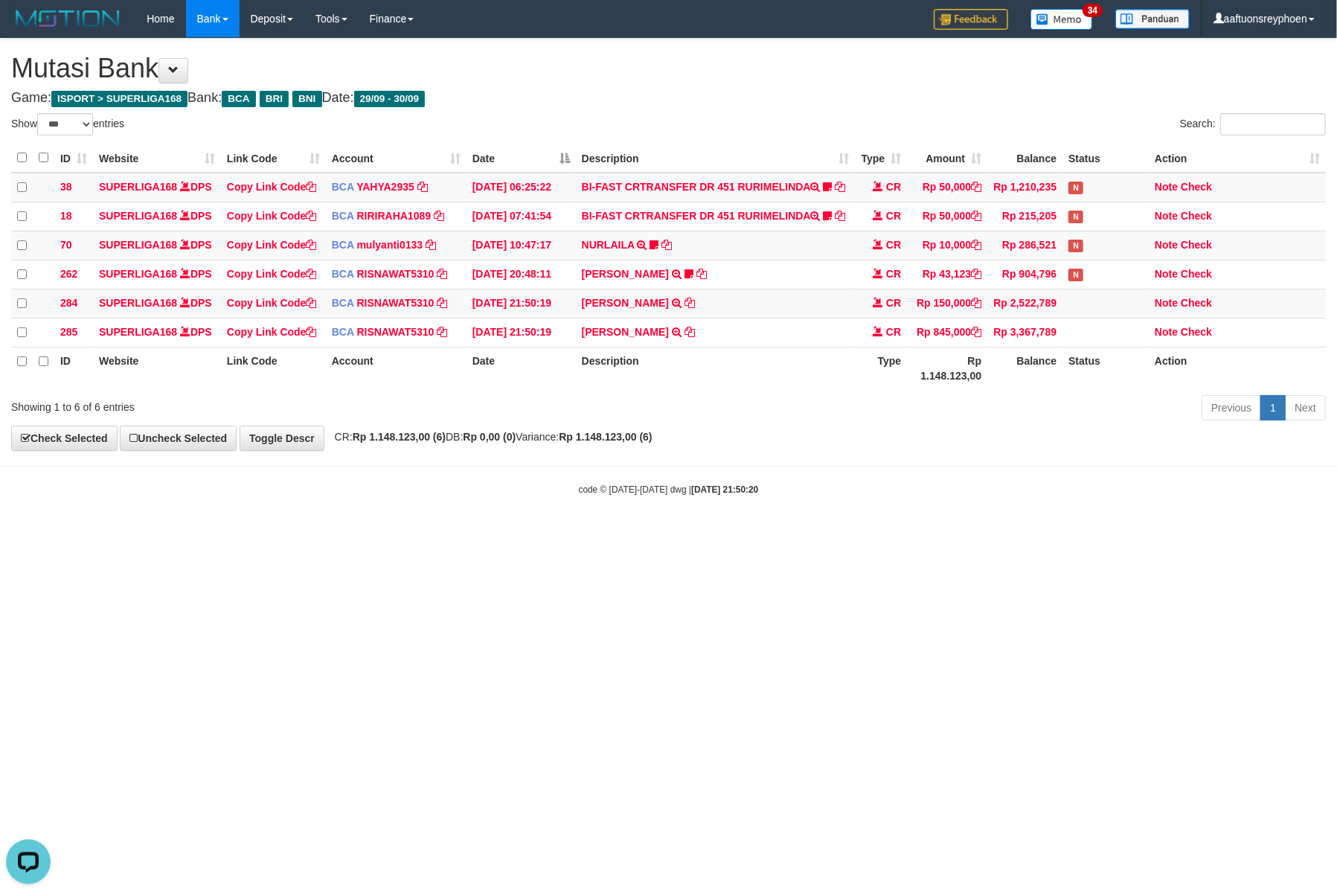
click at [632, 534] on html "Toggle navigation Home Bank Account List Load By Website Group [ISPORT] SUPERLI…" at bounding box center [668, 267] width 1337 height 534
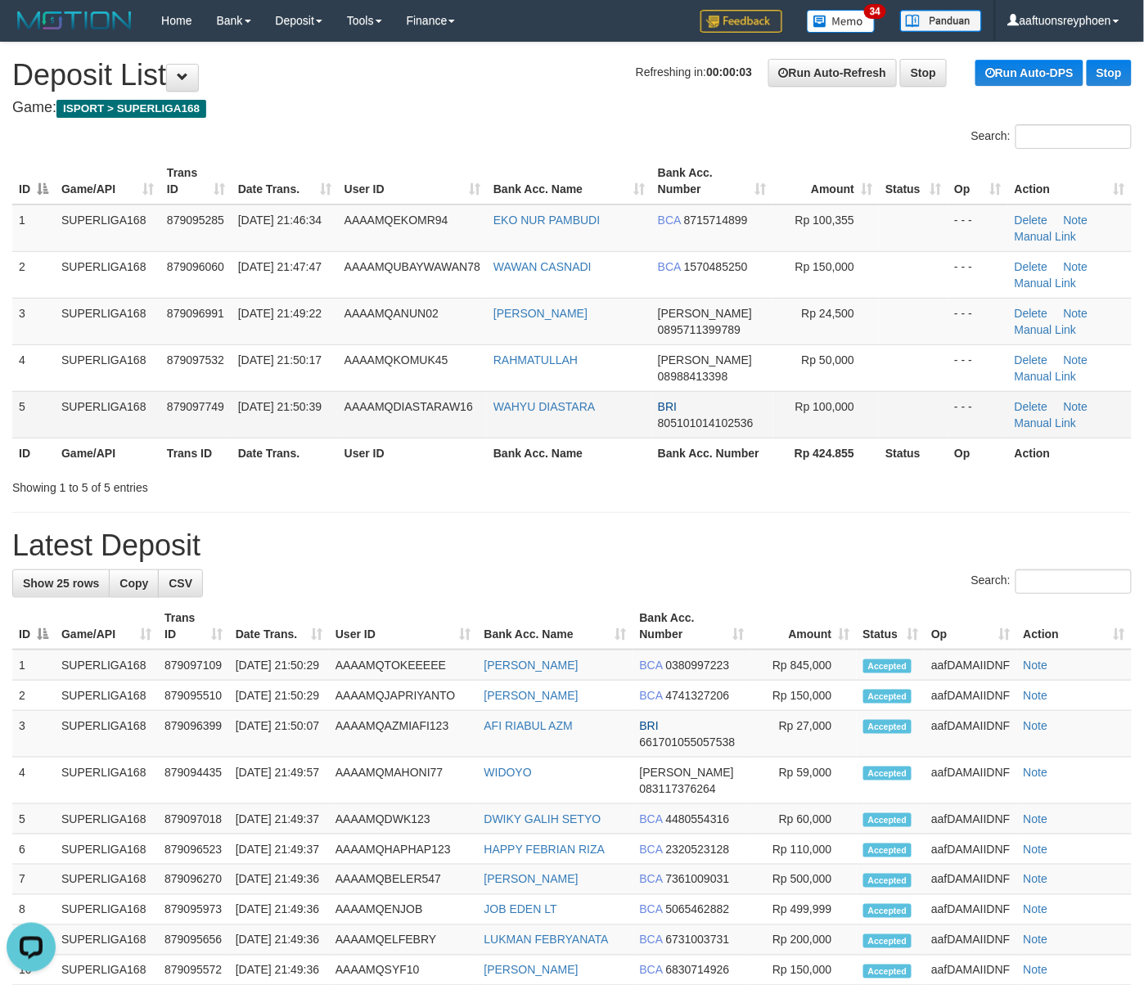
click at [299, 433] on td "30/09/2025 21:50:39" at bounding box center [285, 414] width 106 height 47
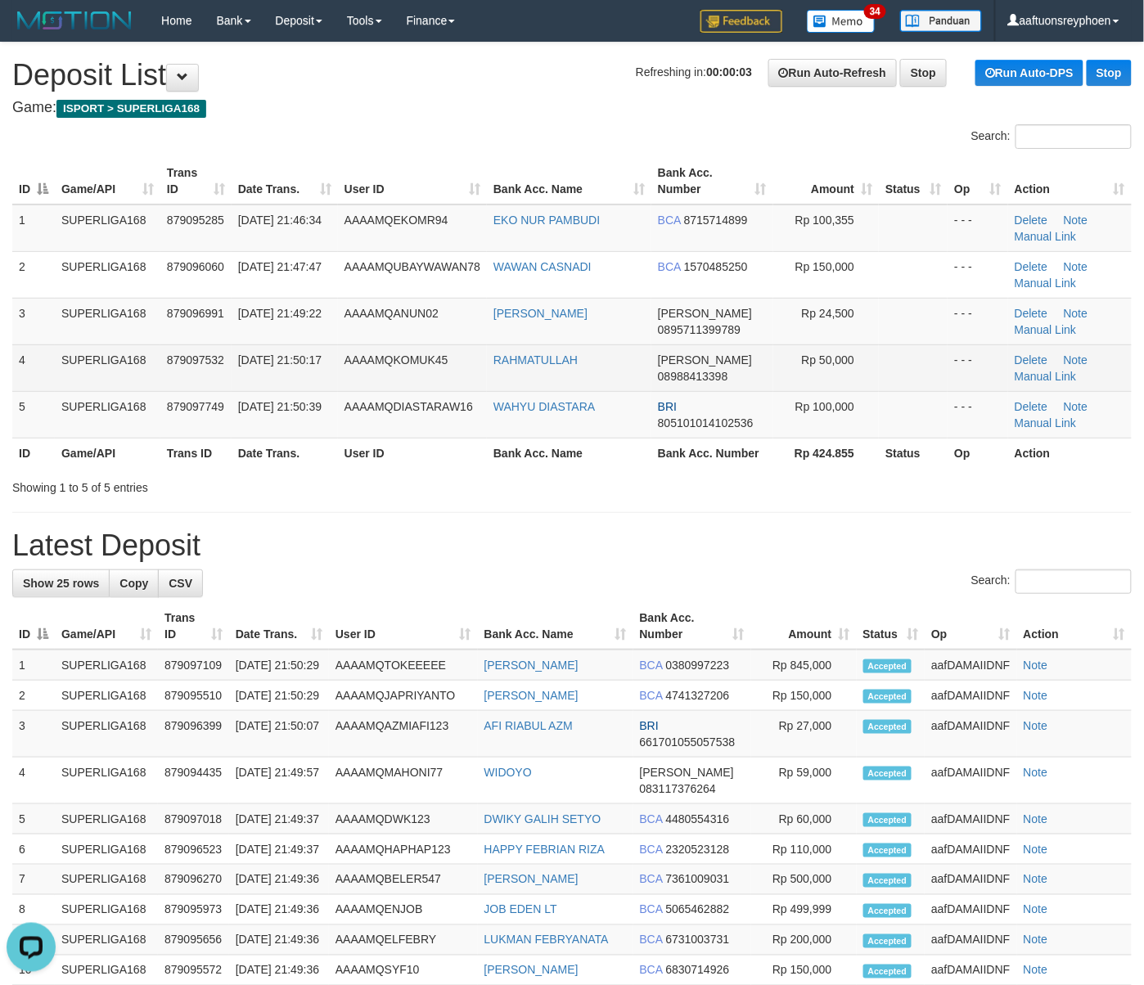
click at [106, 380] on td "SUPERLIGA168" at bounding box center [108, 367] width 106 height 47
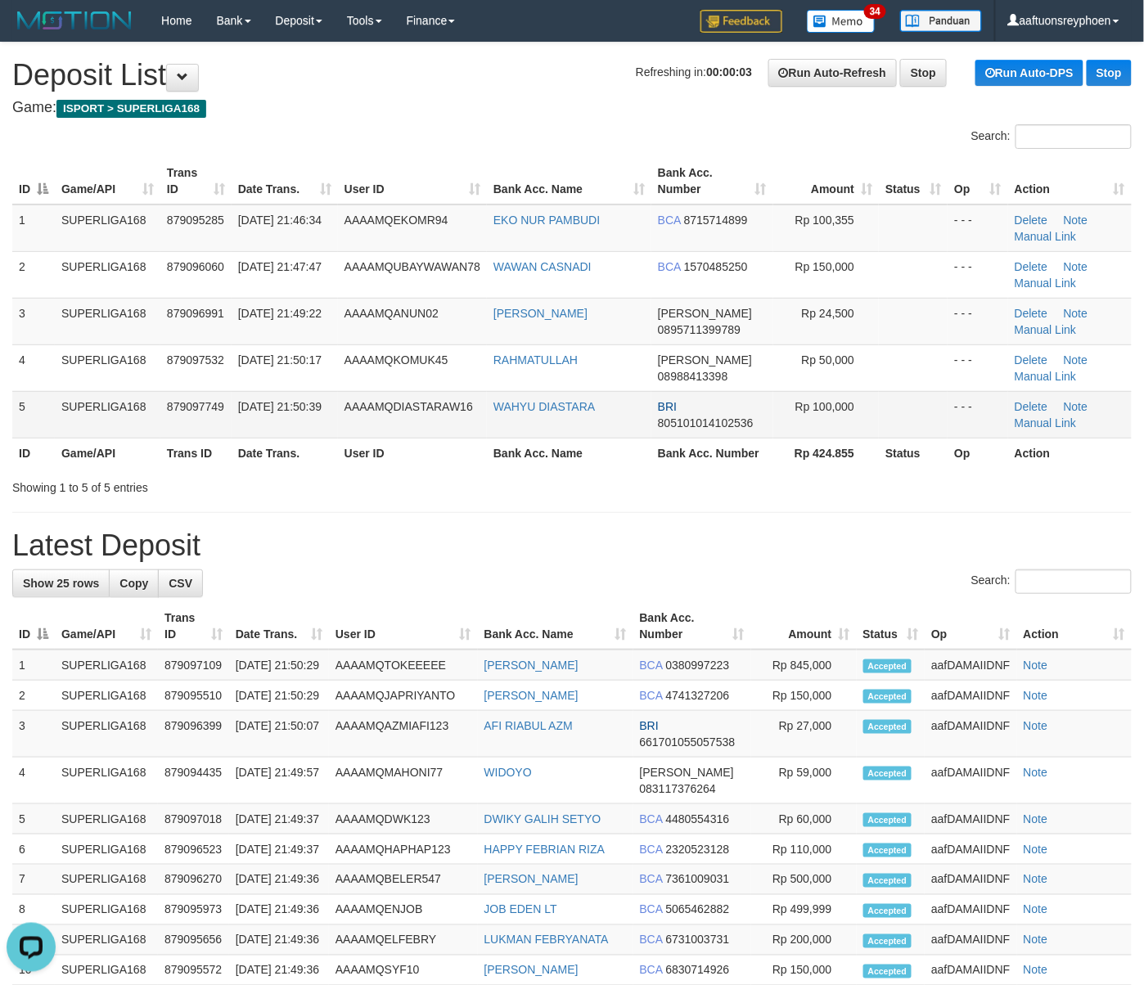
drag, startPoint x: 60, startPoint y: 391, endPoint x: 10, endPoint y: 401, distance: 50.9
click at [46, 394] on tbody "1 SUPERLIGA168 879095285 30/09/2025 21:46:34 AAAAMQEKOMR94 EKO NUR PAMBUDI BCA …" at bounding box center [571, 322] width 1119 height 234
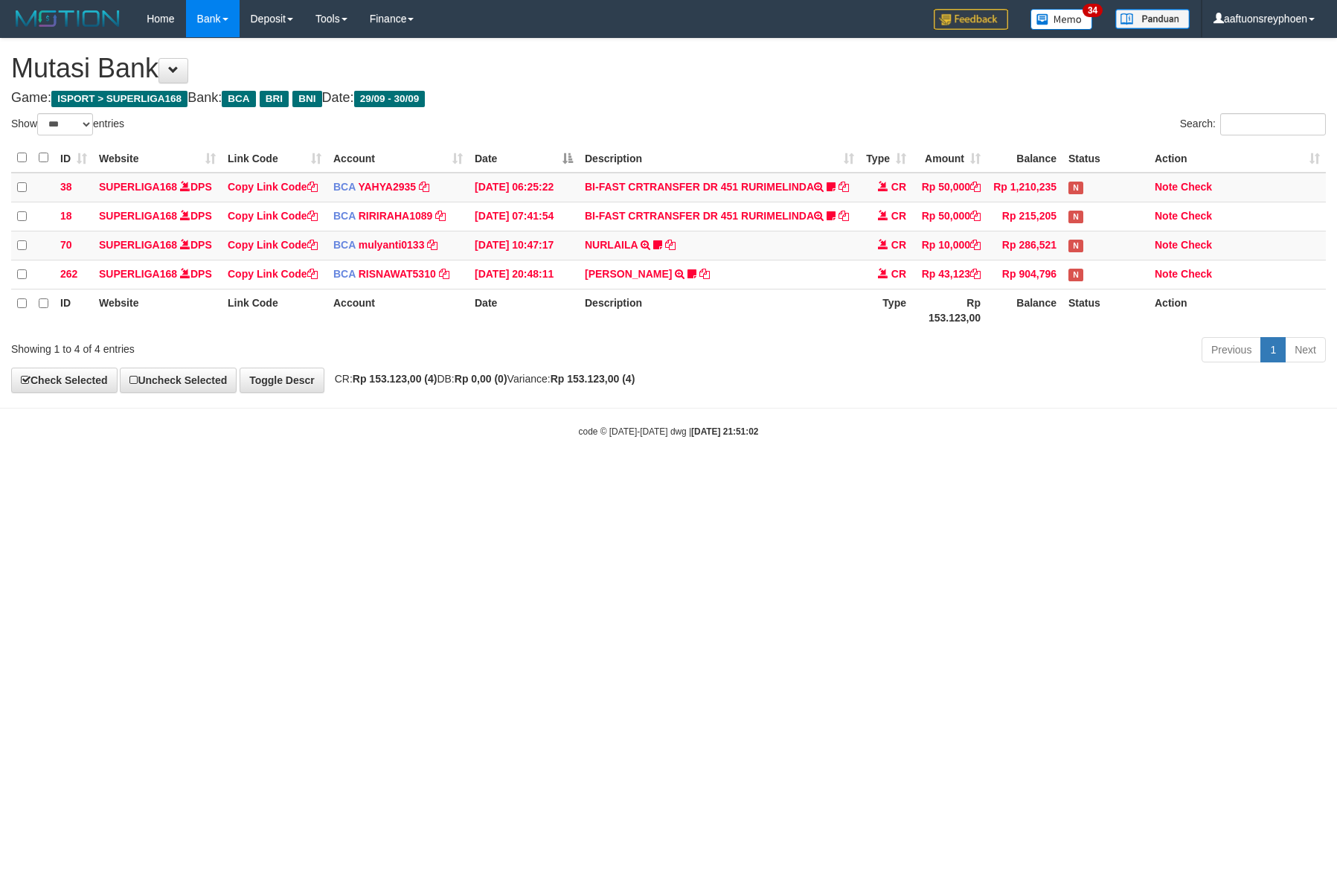
select select "***"
drag, startPoint x: 582, startPoint y: 594, endPoint x: 537, endPoint y: 585, distance: 45.9
click at [589, 476] on html "Toggle navigation Home Bank Account List Load By Website Group [ISPORT] SUPERLI…" at bounding box center [668, 237] width 1337 height 476
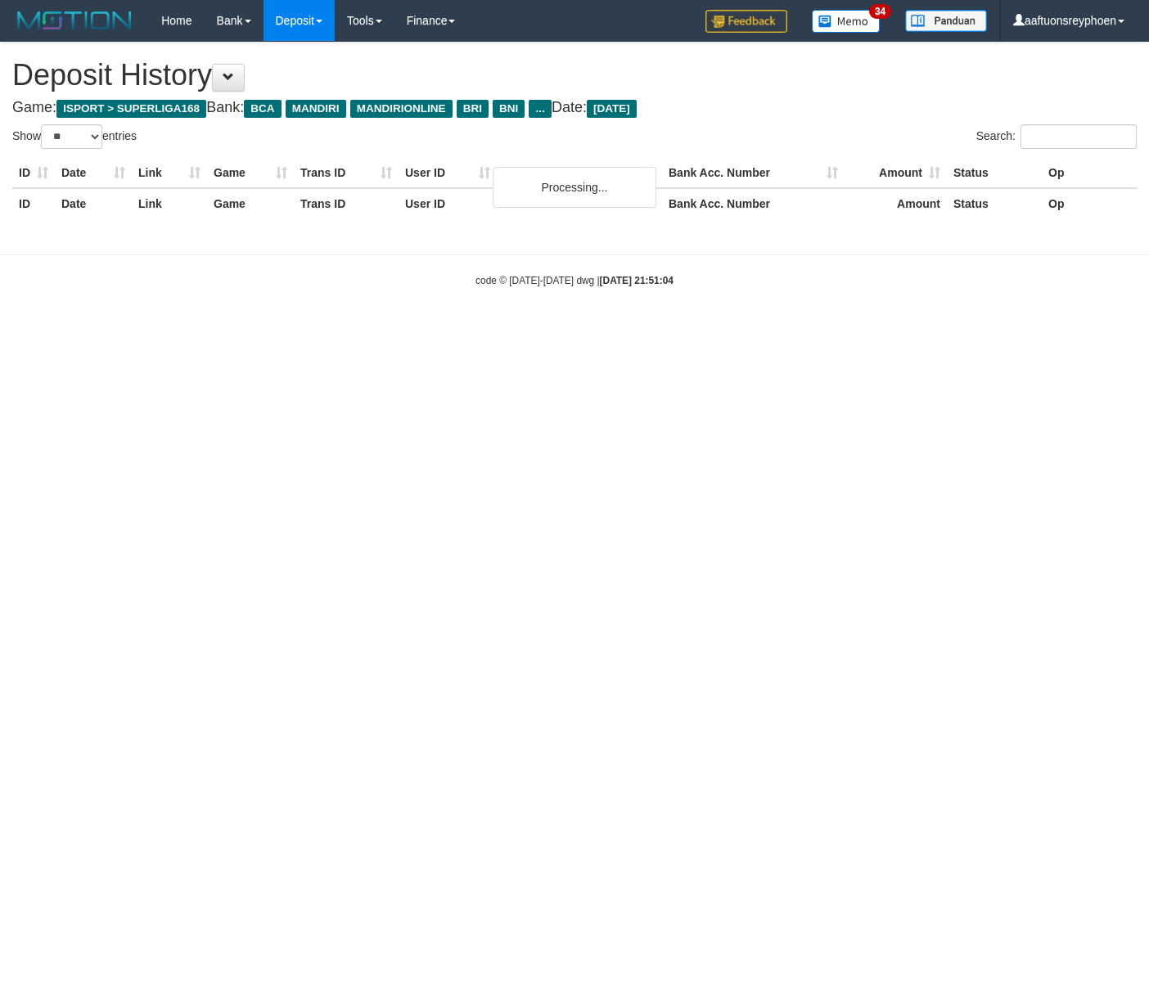
select select "**"
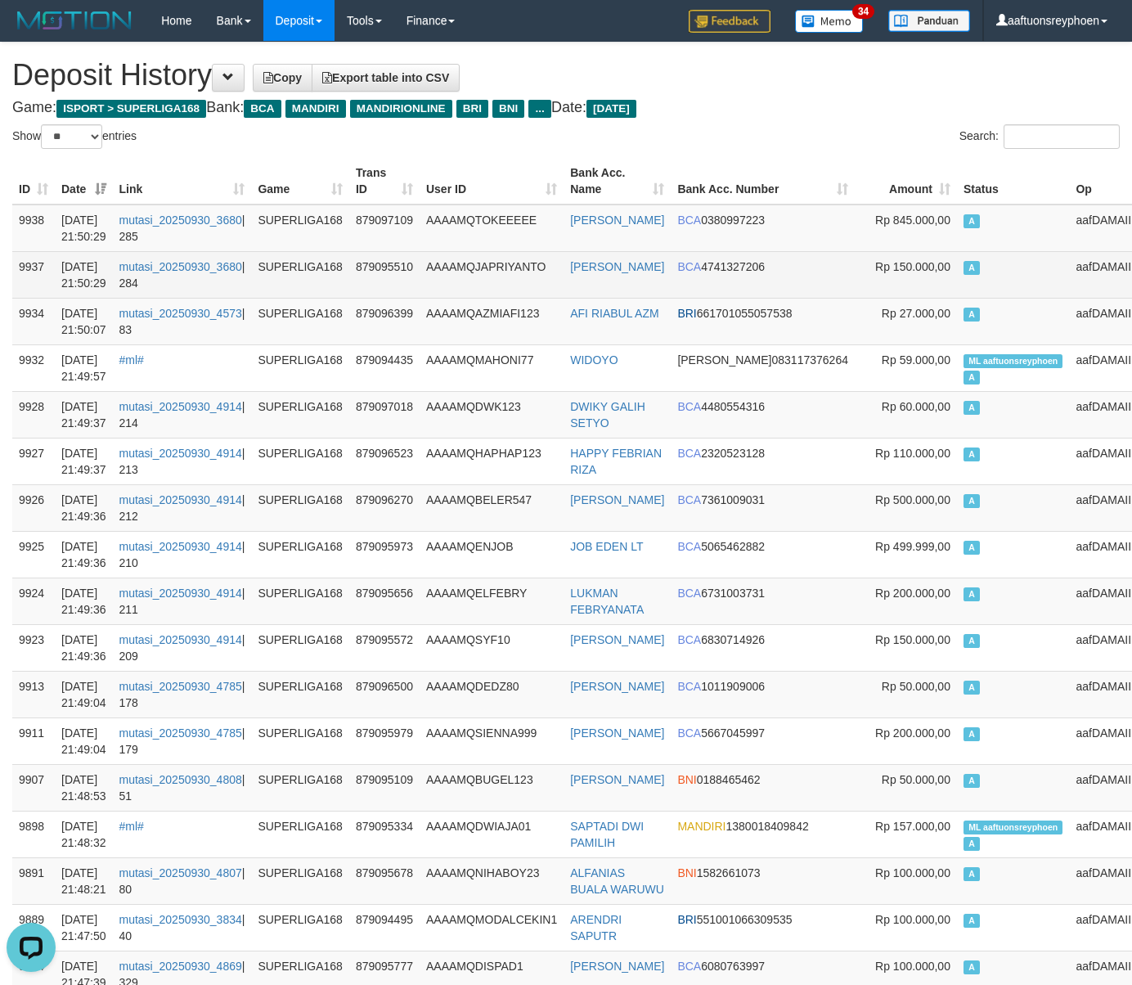
click at [992, 296] on td "A" at bounding box center [1013, 274] width 113 height 47
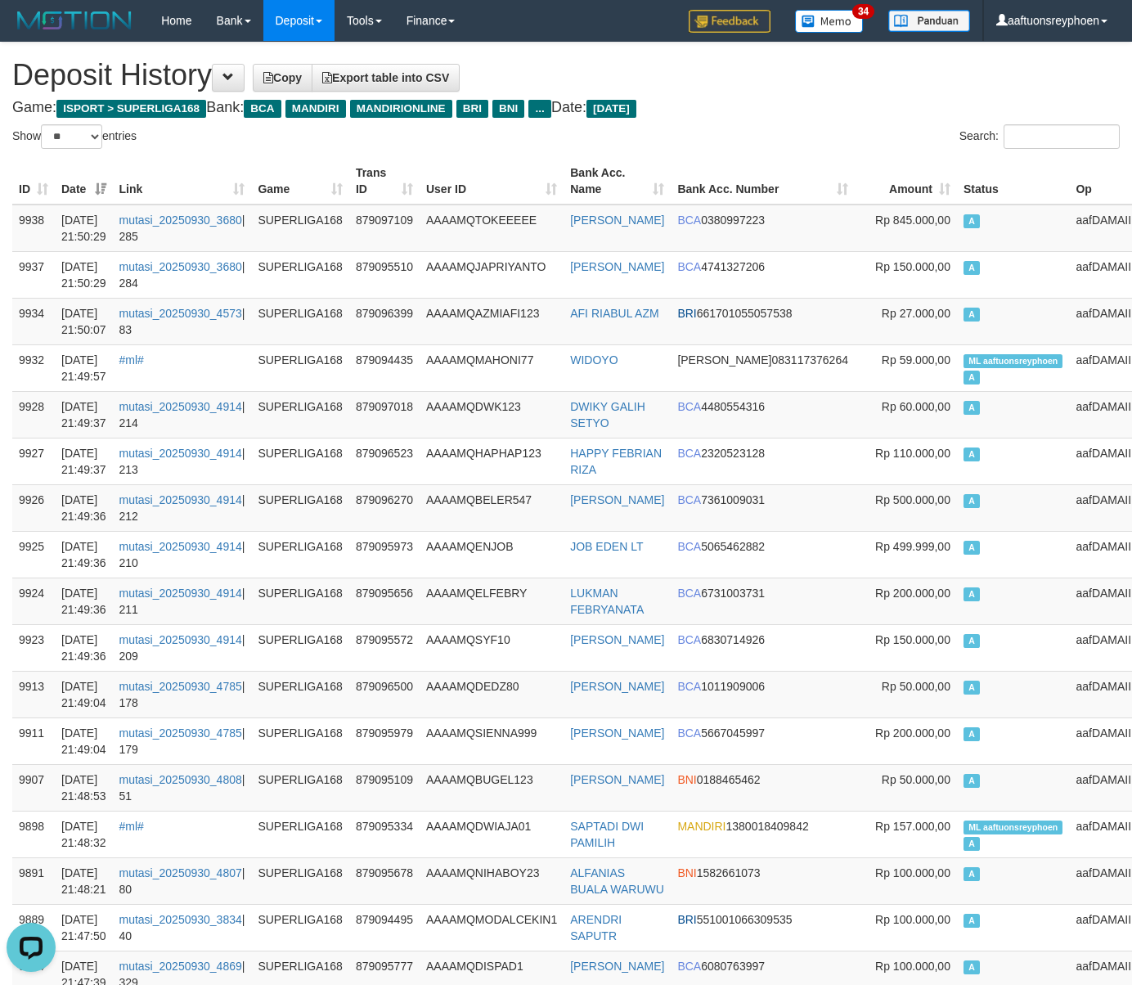
drag, startPoint x: 992, startPoint y: 296, endPoint x: 7, endPoint y: 396, distance: 990.9
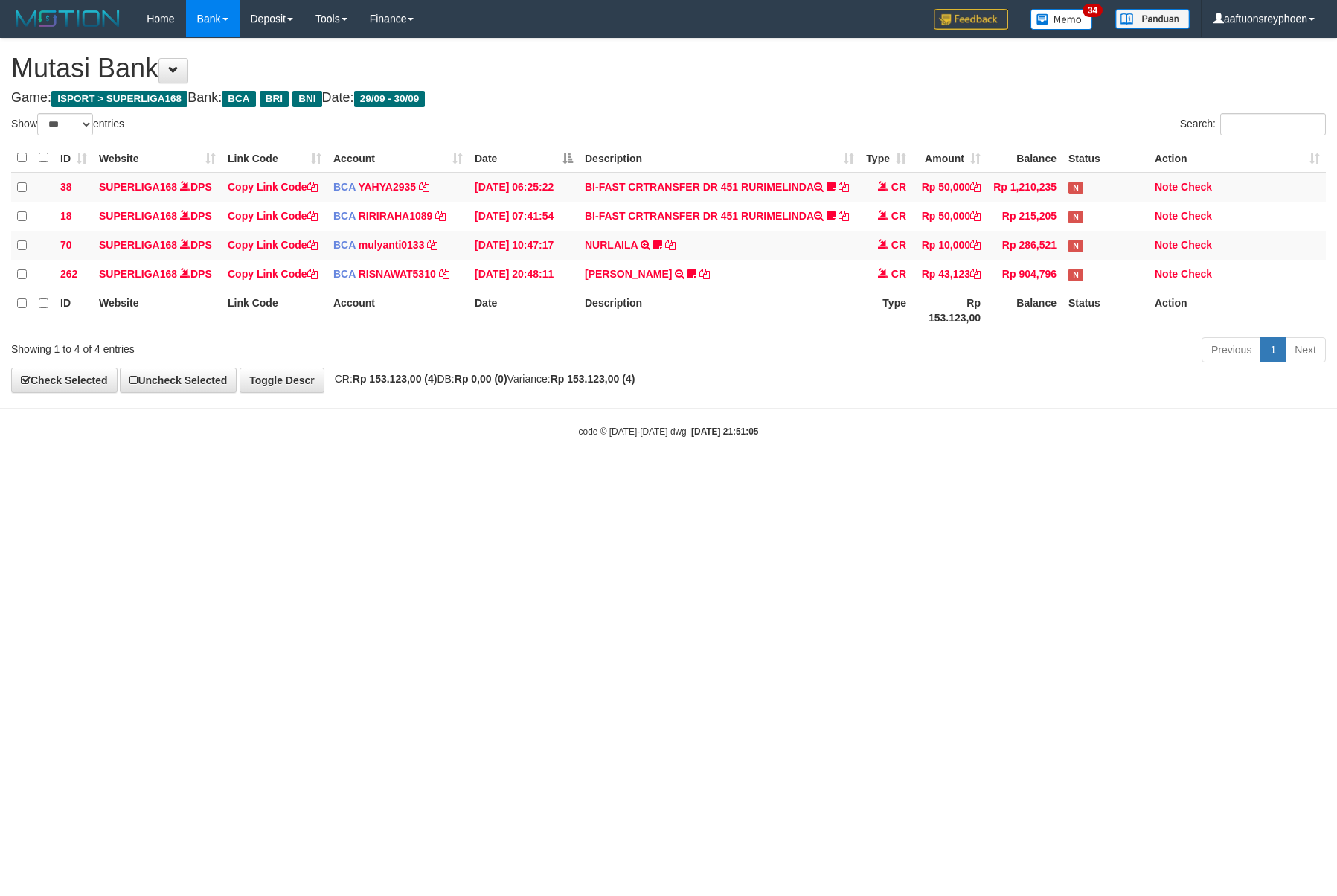
select select "***"
drag, startPoint x: 704, startPoint y: 558, endPoint x: 690, endPoint y: 559, distance: 14.0
click at [704, 476] on html "Toggle navigation Home Bank Account List Load By Website Group [ISPORT] SUPERLI…" at bounding box center [668, 237] width 1337 height 476
drag, startPoint x: 690, startPoint y: 559, endPoint x: 1025, endPoint y: 492, distance: 341.6
click at [856, 476] on html "Toggle navigation Home Bank Account List Load By Website Group [ISPORT] SUPERLI…" at bounding box center [668, 237] width 1337 height 476
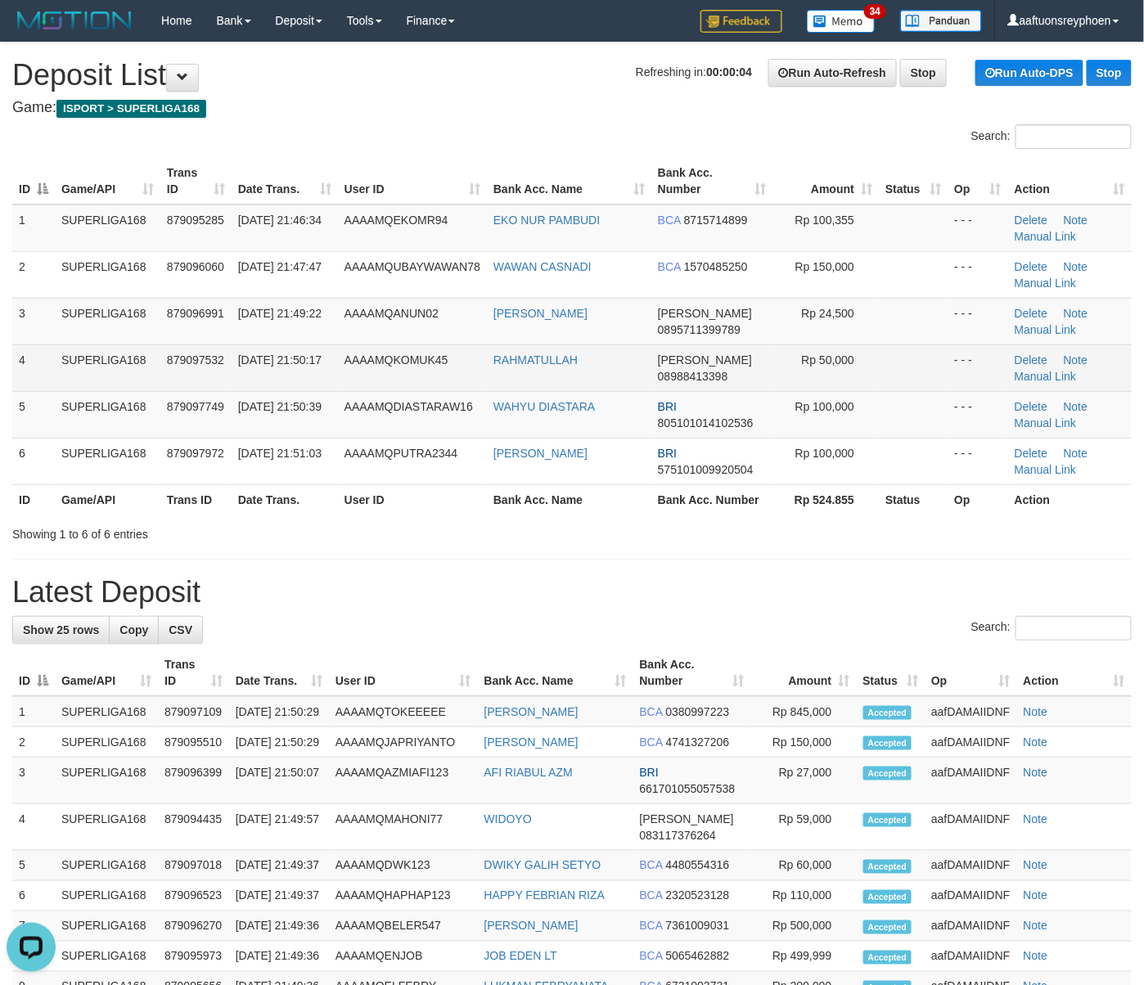
drag, startPoint x: 263, startPoint y: 351, endPoint x: 226, endPoint y: 365, distance: 40.1
click at [253, 354] on td "30/09/2025 21:50:17" at bounding box center [285, 367] width 106 height 47
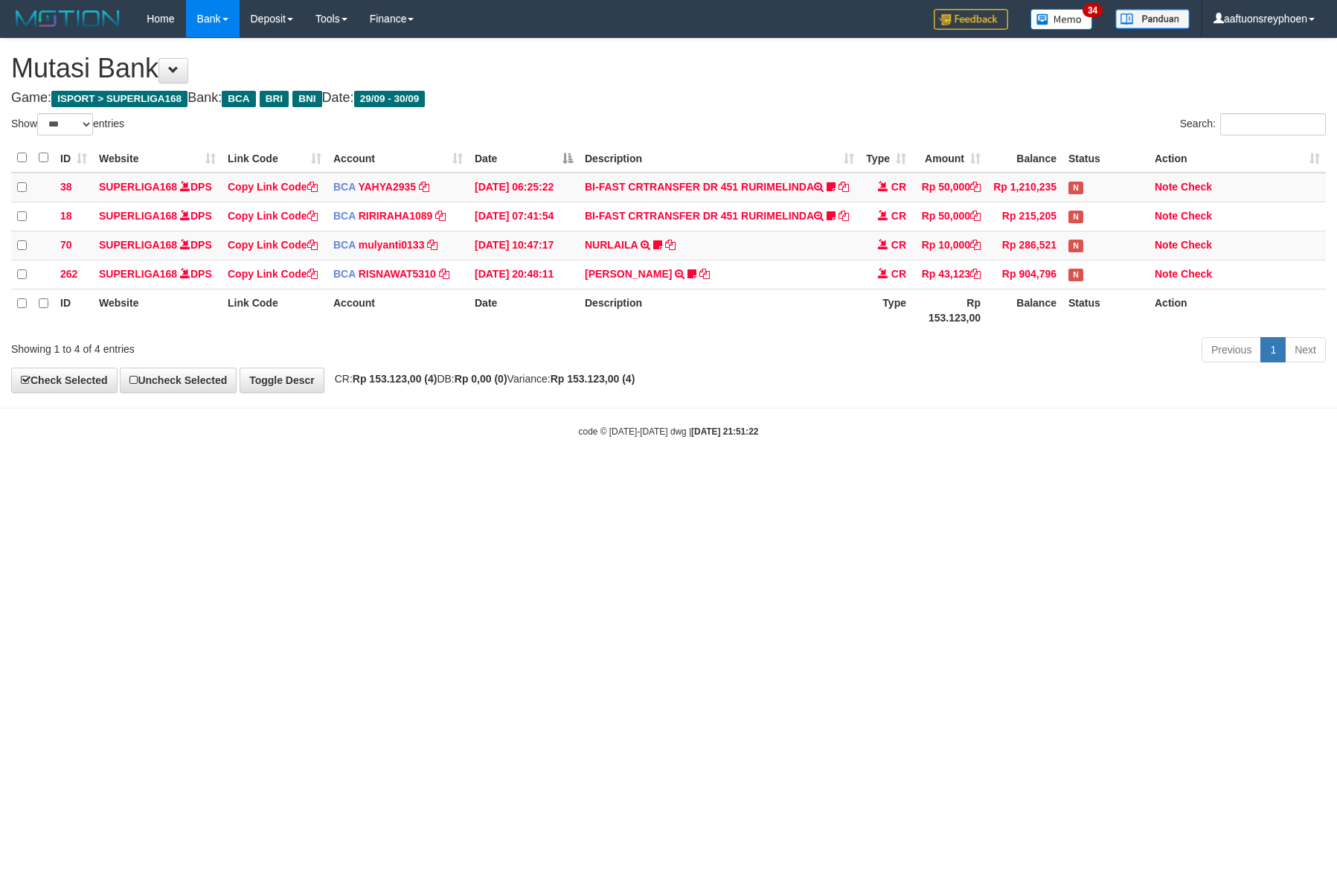
select select "***"
click at [742, 476] on html "Toggle navigation Home Bank Account List Load By Website Group [ISPORT] SUPERLI…" at bounding box center [668, 237] width 1337 height 476
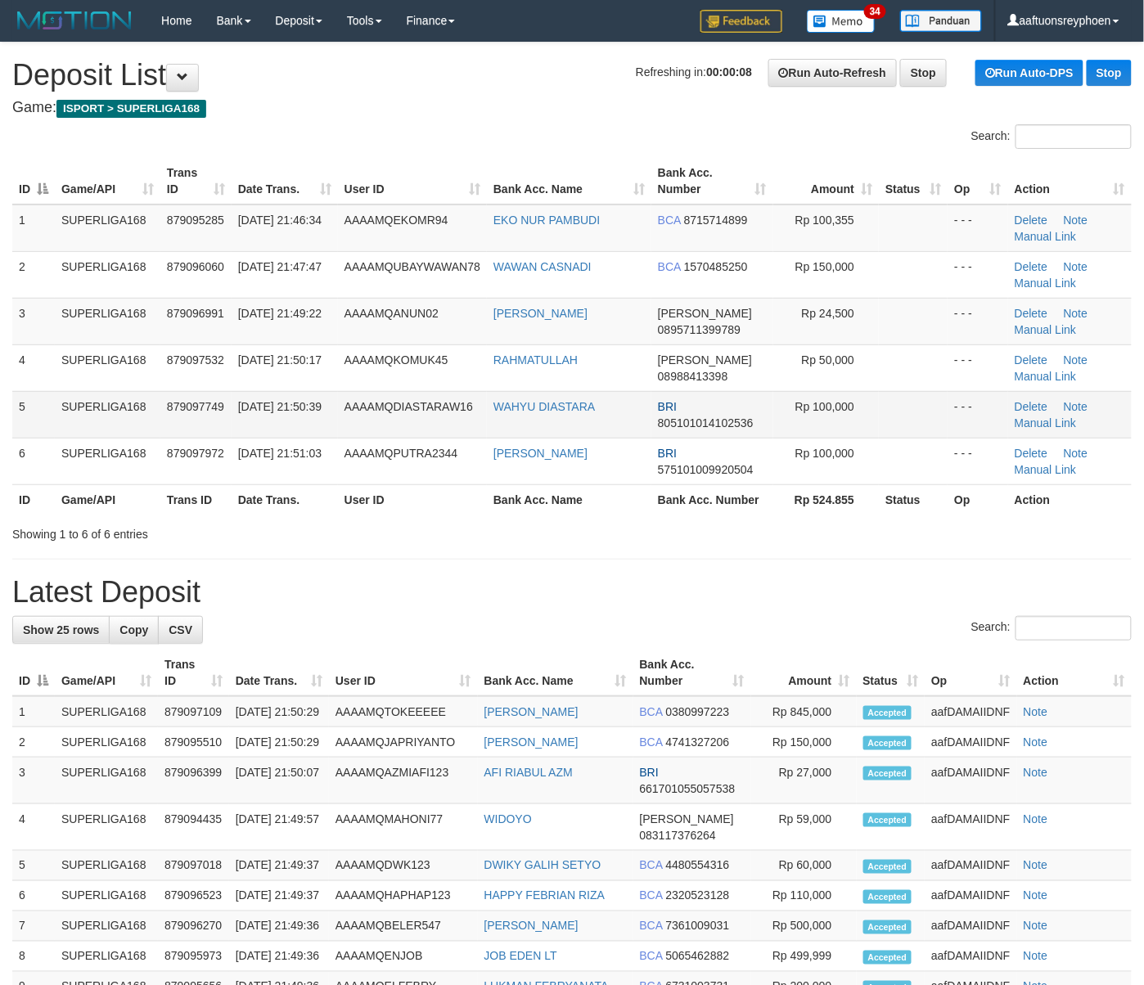
click at [293, 423] on td "30/09/2025 21:50:39" at bounding box center [285, 414] width 106 height 47
drag, startPoint x: 293, startPoint y: 423, endPoint x: 7, endPoint y: 461, distance: 288.1
click at [220, 433] on tr "5 SUPERLIGA168 879097749 30/09/2025 21:50:39 AAAAMQDIASTARAW16 WAHYU DIASTARA B…" at bounding box center [571, 414] width 1119 height 47
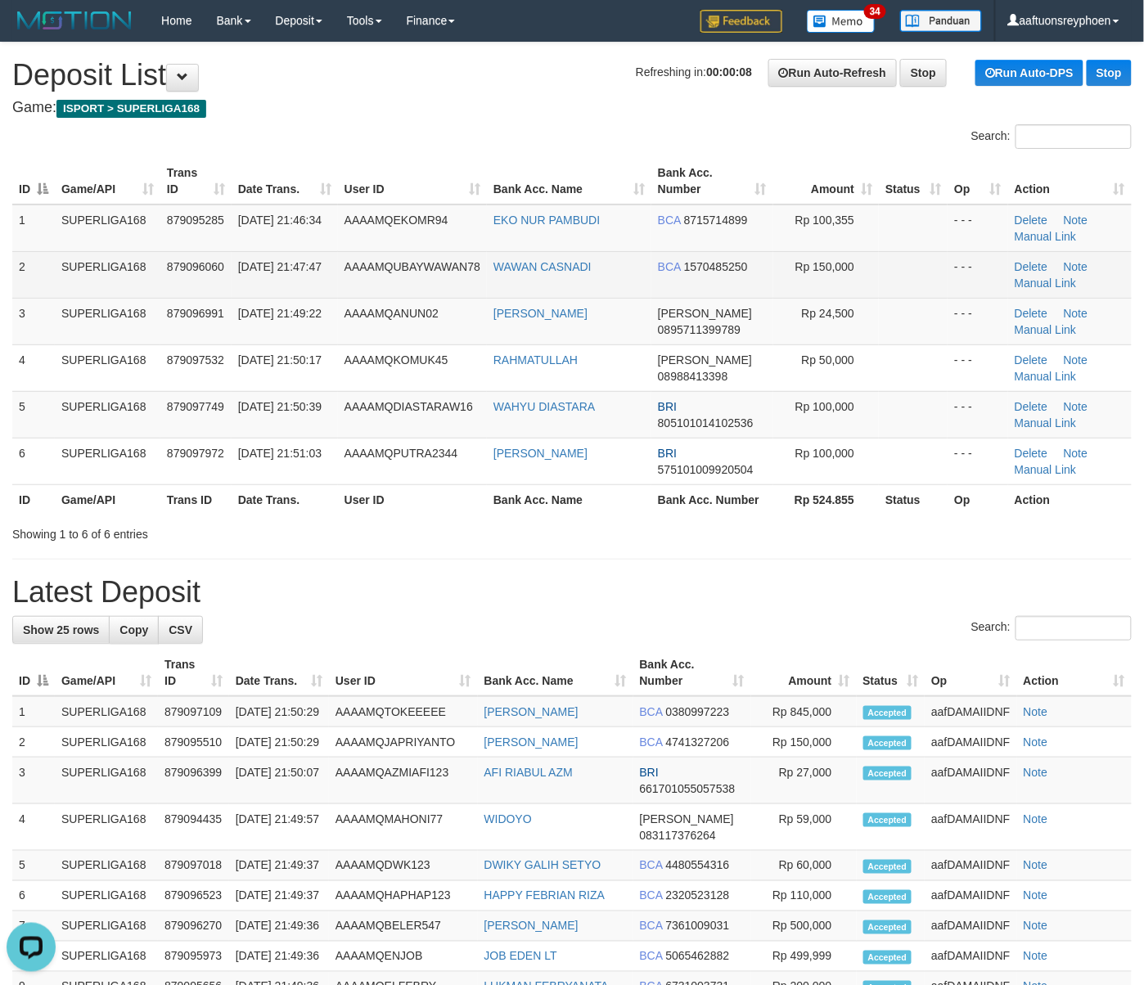
click at [329, 251] on td "[DATE] 21:47:47" at bounding box center [285, 274] width 106 height 47
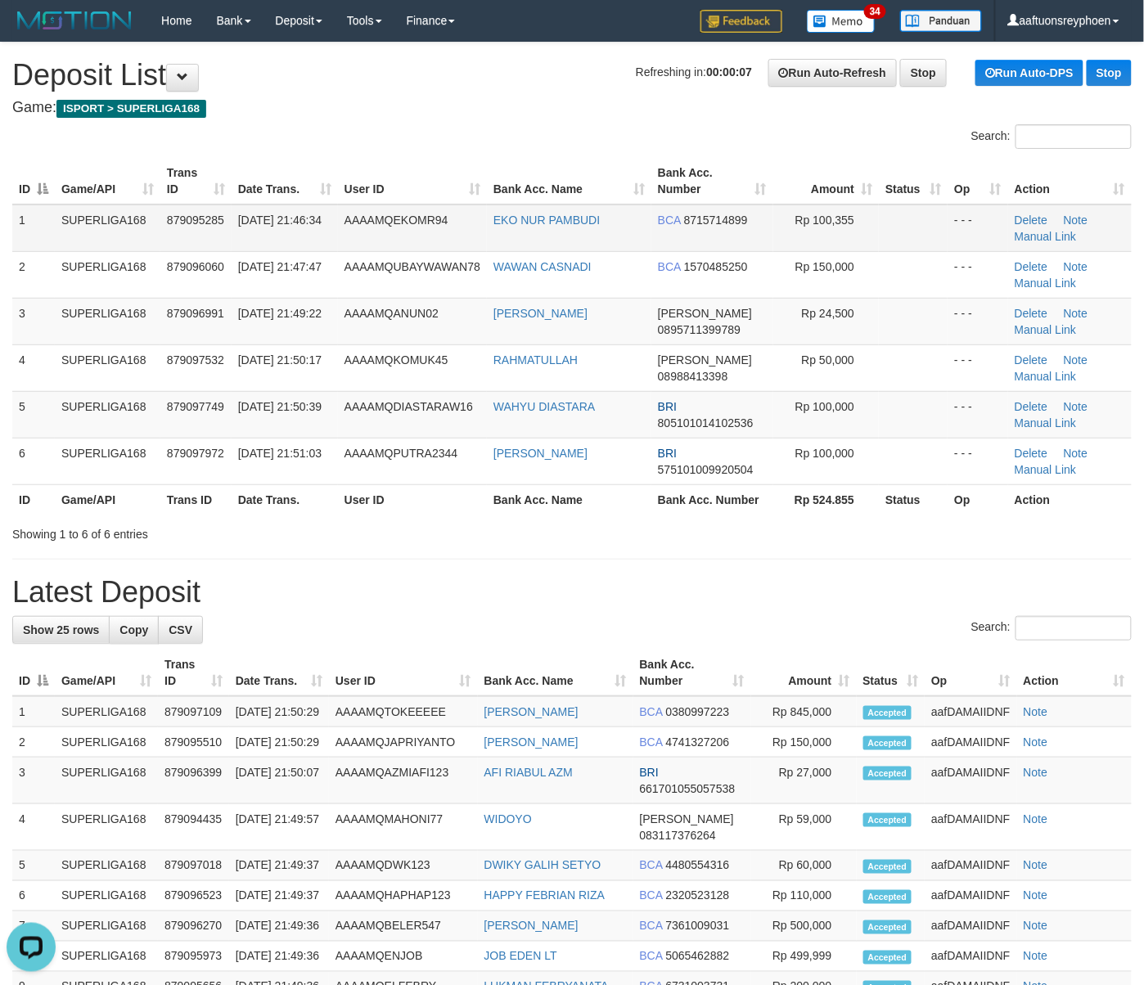
click at [351, 245] on td "AAAAMQEKOMR94" at bounding box center [412, 228] width 149 height 47
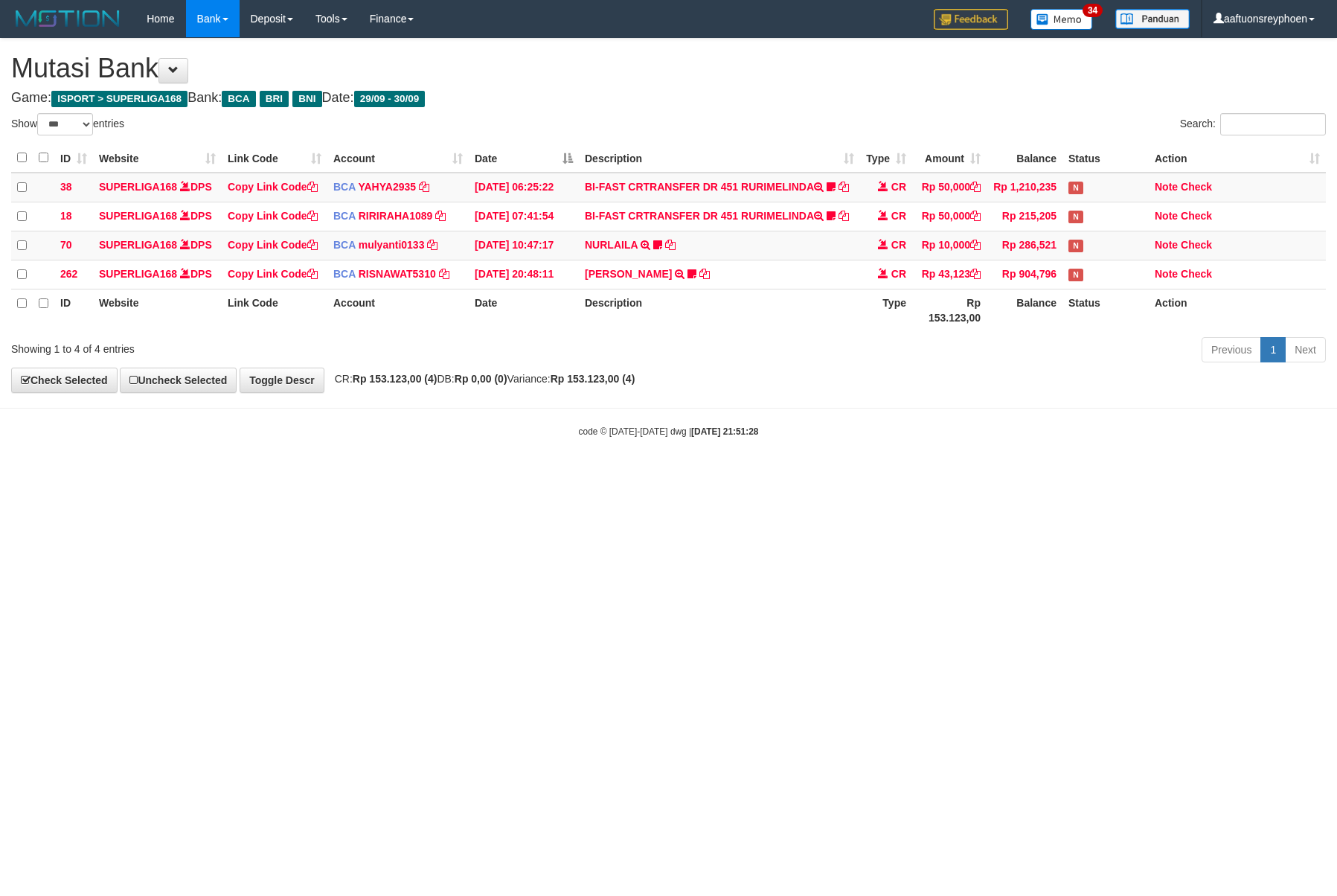
select select "***"
drag, startPoint x: 1066, startPoint y: 457, endPoint x: 1328, endPoint y: 440, distance: 262.6
click at [1181, 452] on body "Toggle navigation Home Bank Account List Load By Website Group [ISPORT] SUPERLI…" at bounding box center [668, 237] width 1337 height 476
click at [1336, 432] on html "Toggle navigation Home Bank Account List Load By Website Group [ISPORT] SUPERLI…" at bounding box center [668, 237] width 1337 height 476
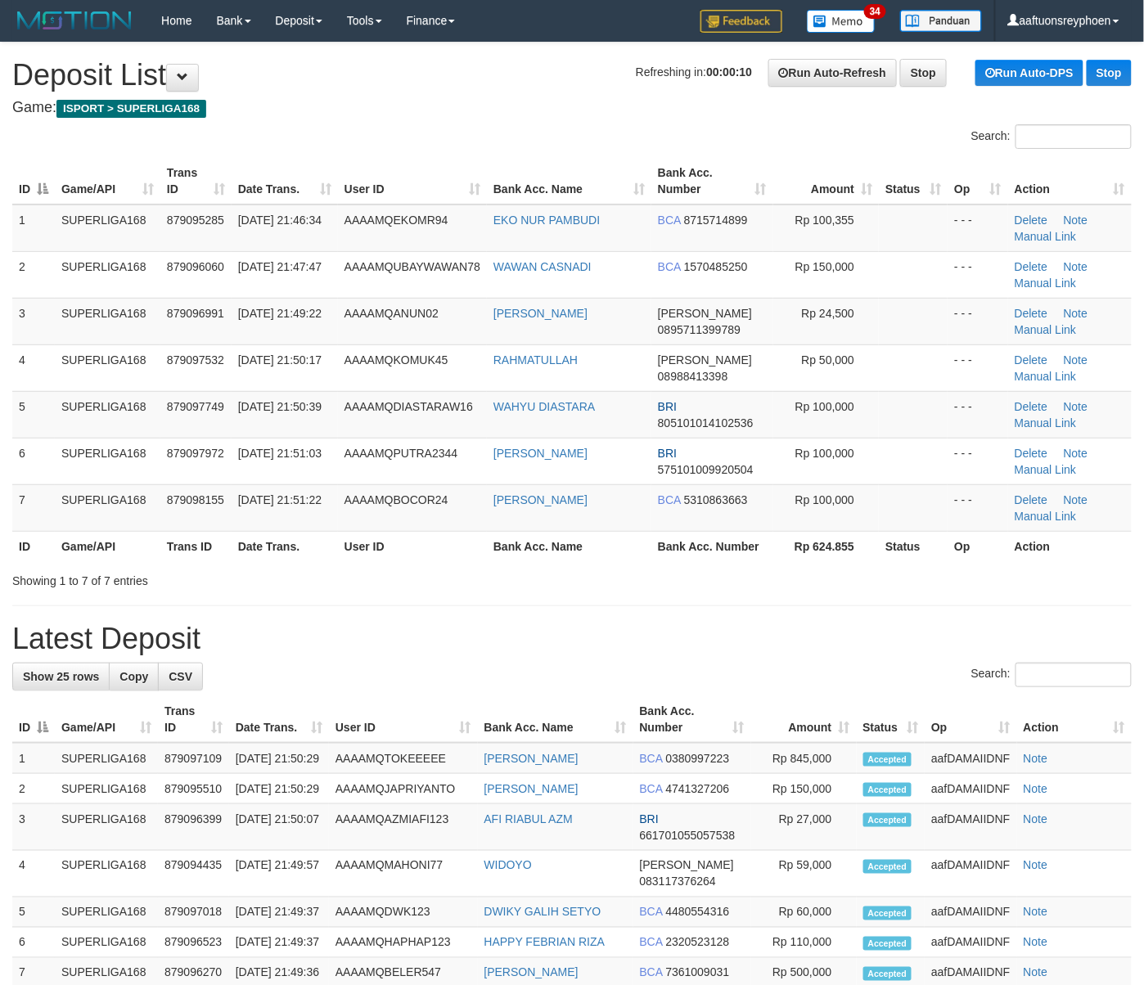
click at [230, 407] on tr "5 SUPERLIGA168 879097749 [DATE] 21:50:39 AAAAMQDIASTARAW16 [PERSON_NAME] BRI 80…" at bounding box center [571, 414] width 1119 height 47
drag, startPoint x: 126, startPoint y: 384, endPoint x: 30, endPoint y: 410, distance: 99.2
click at [111, 388] on td "SUPERLIGA168" at bounding box center [108, 367] width 106 height 47
drag, startPoint x: 217, startPoint y: 387, endPoint x: 11, endPoint y: 423, distance: 208.5
click at [218, 387] on td "879097532" at bounding box center [195, 367] width 71 height 47
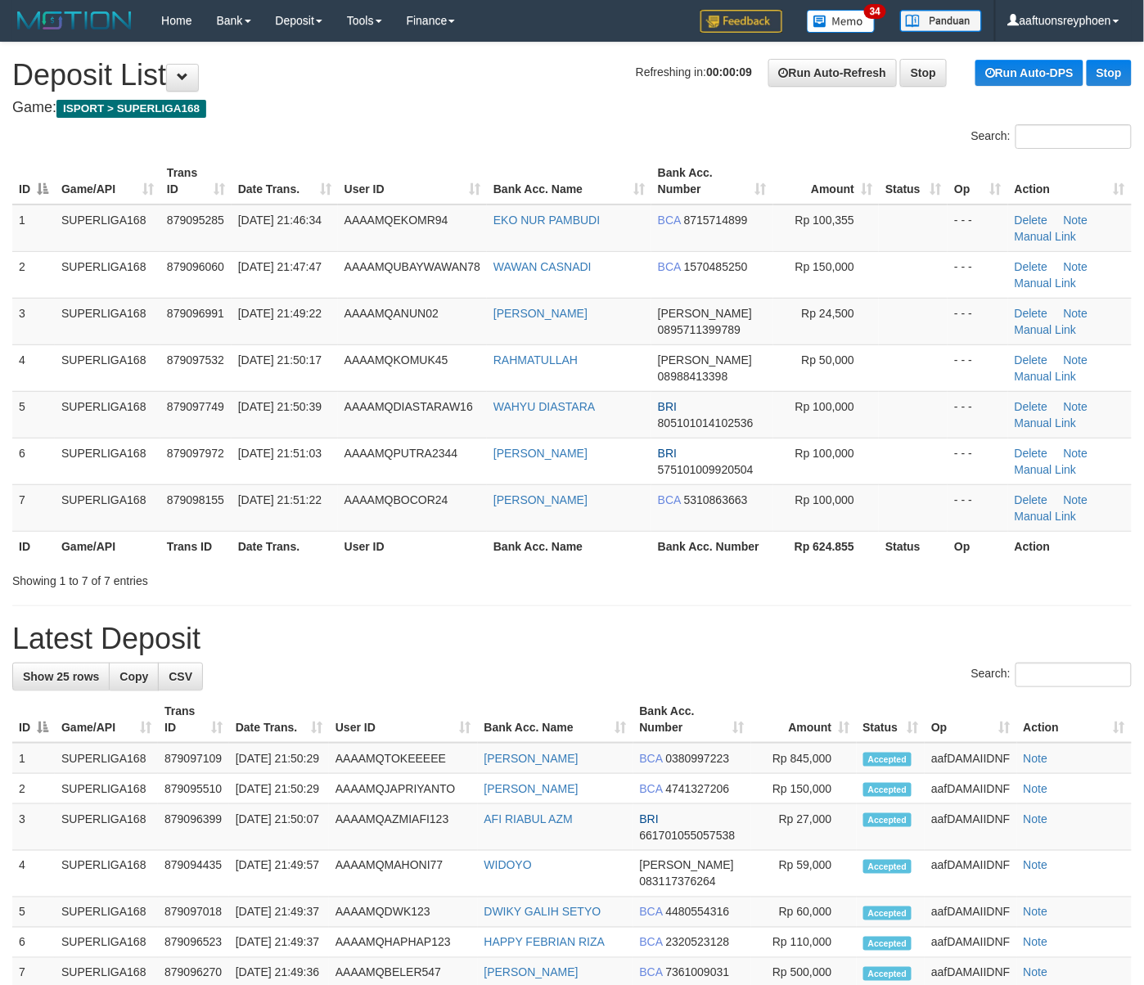
click at [0, 452] on html "Toggle navigation Home Bank Account List Load By Website Group [ISPORT] SUPERLI…" at bounding box center [572, 907] width 1144 height 1815
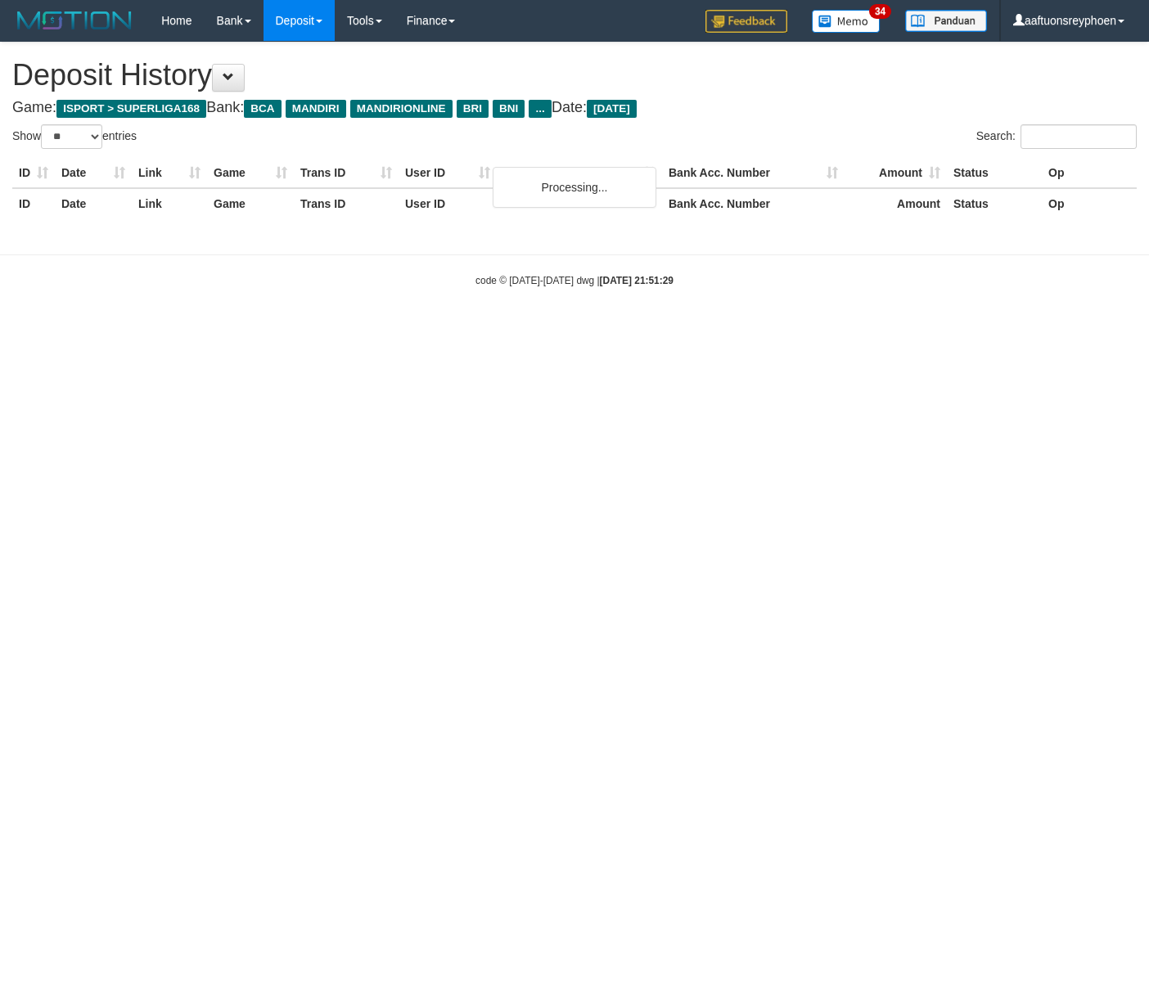
select select "**"
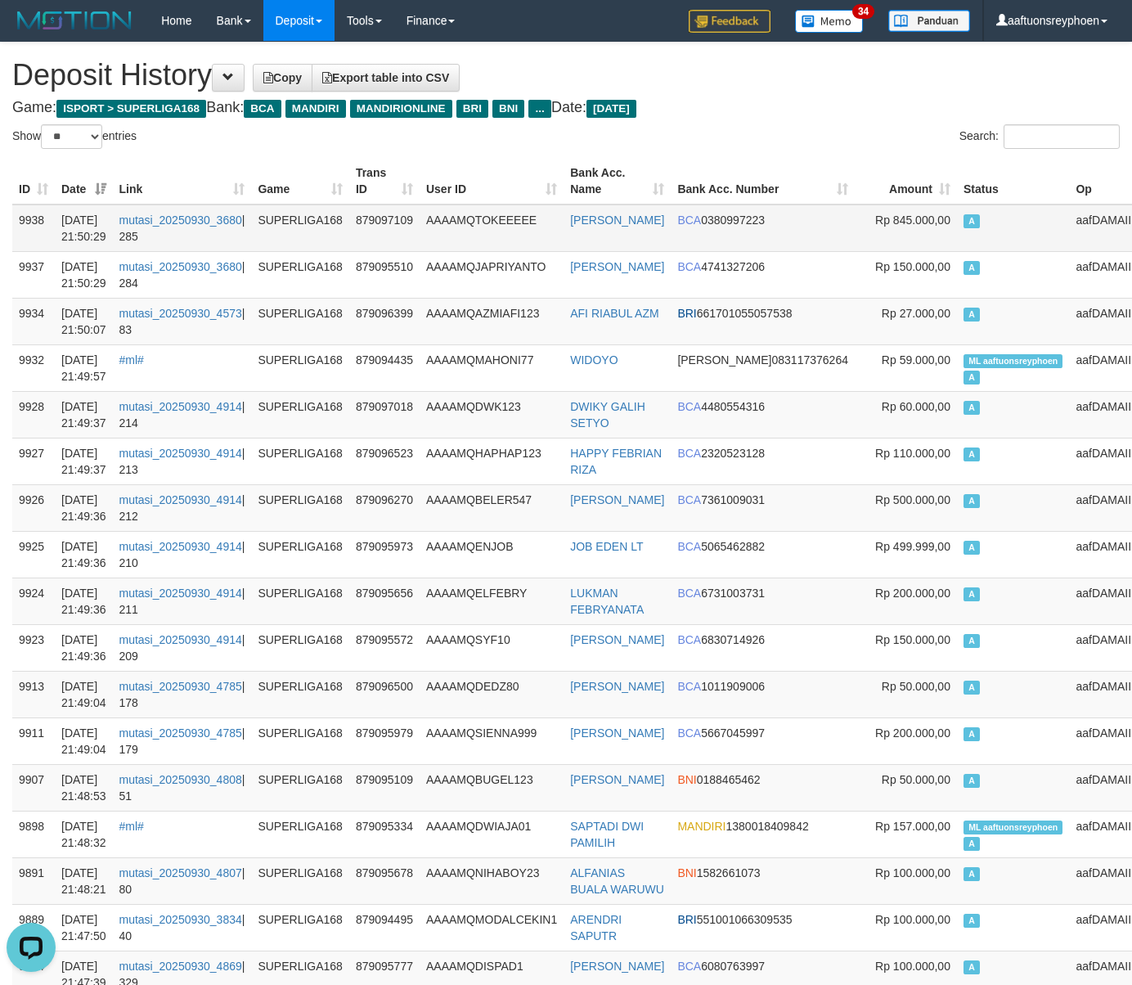
click at [973, 241] on td "A" at bounding box center [1013, 228] width 113 height 47
drag, startPoint x: 974, startPoint y: 241, endPoint x: 353, endPoint y: 309, distance: 623.9
click at [969, 241] on td "A" at bounding box center [1013, 228] width 113 height 47
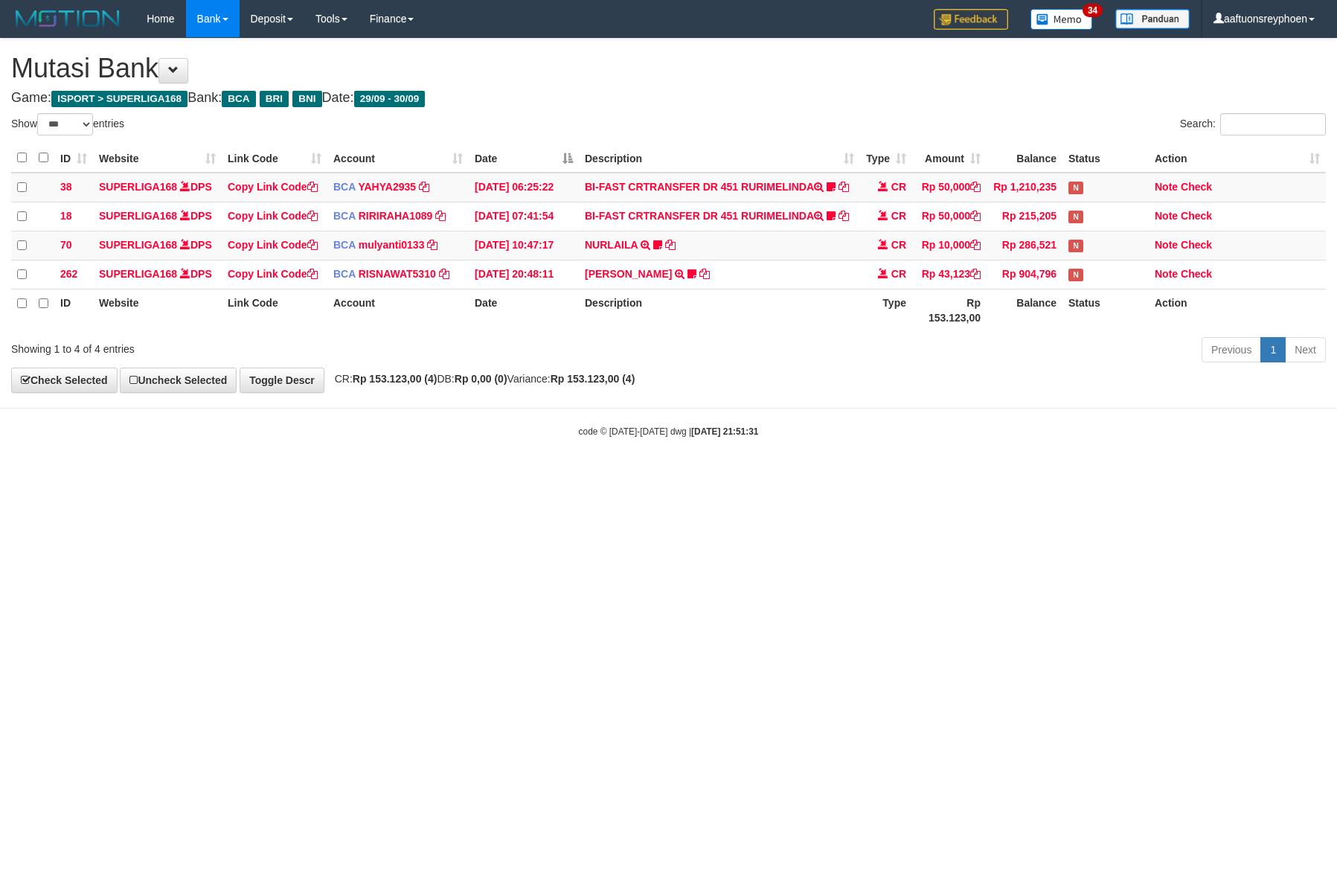
select select "***"
drag, startPoint x: 792, startPoint y: 487, endPoint x: 1328, endPoint y: 411, distance: 541.4
click at [945, 468] on html "Toggle navigation Home Bank Account List Load By Website Group [ISPORT] SUPERLI…" at bounding box center [668, 237] width 1337 height 476
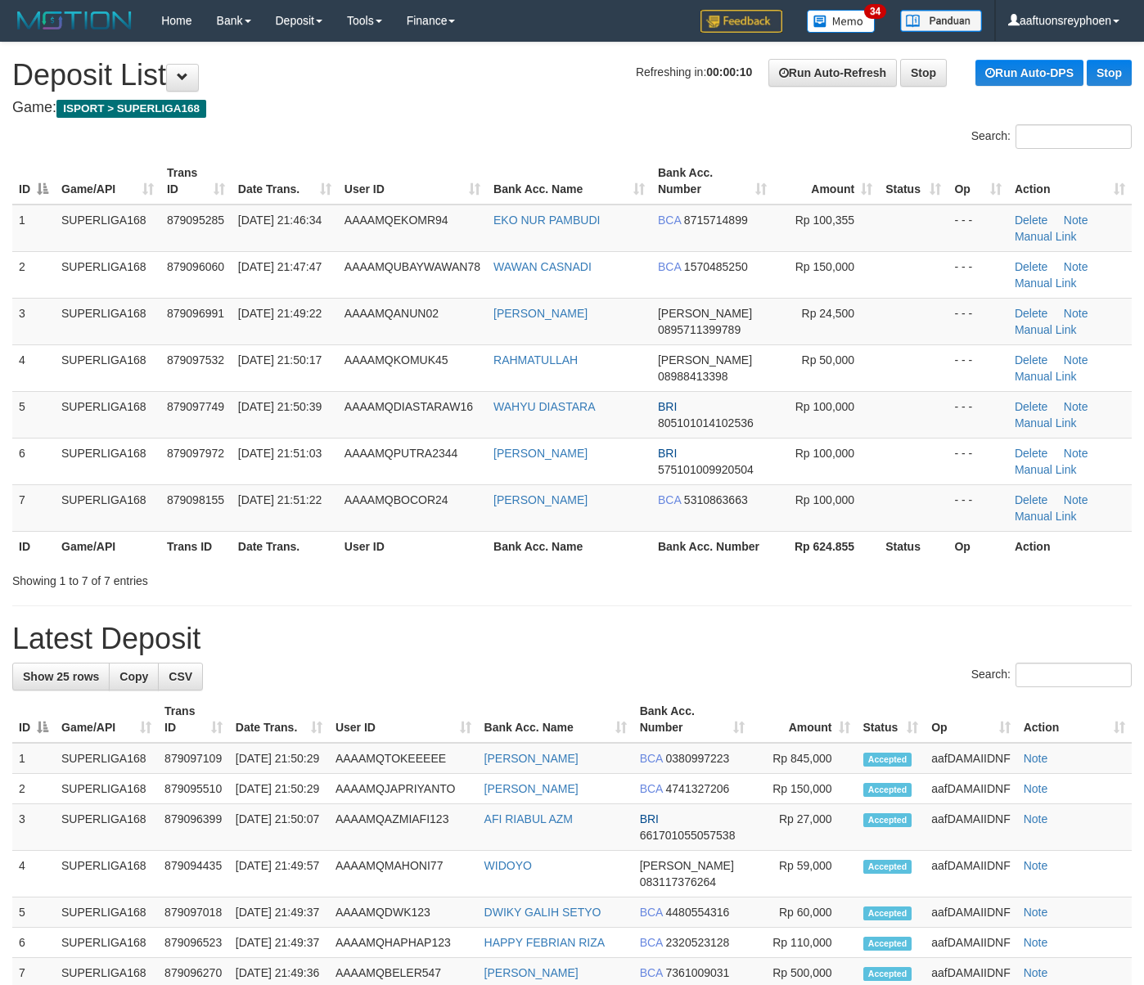
click at [0, 420] on html "Toggle navigation Home Bank Account List Load By Website Group [ISPORT] SUPERLI…" at bounding box center [572, 907] width 1144 height 1815
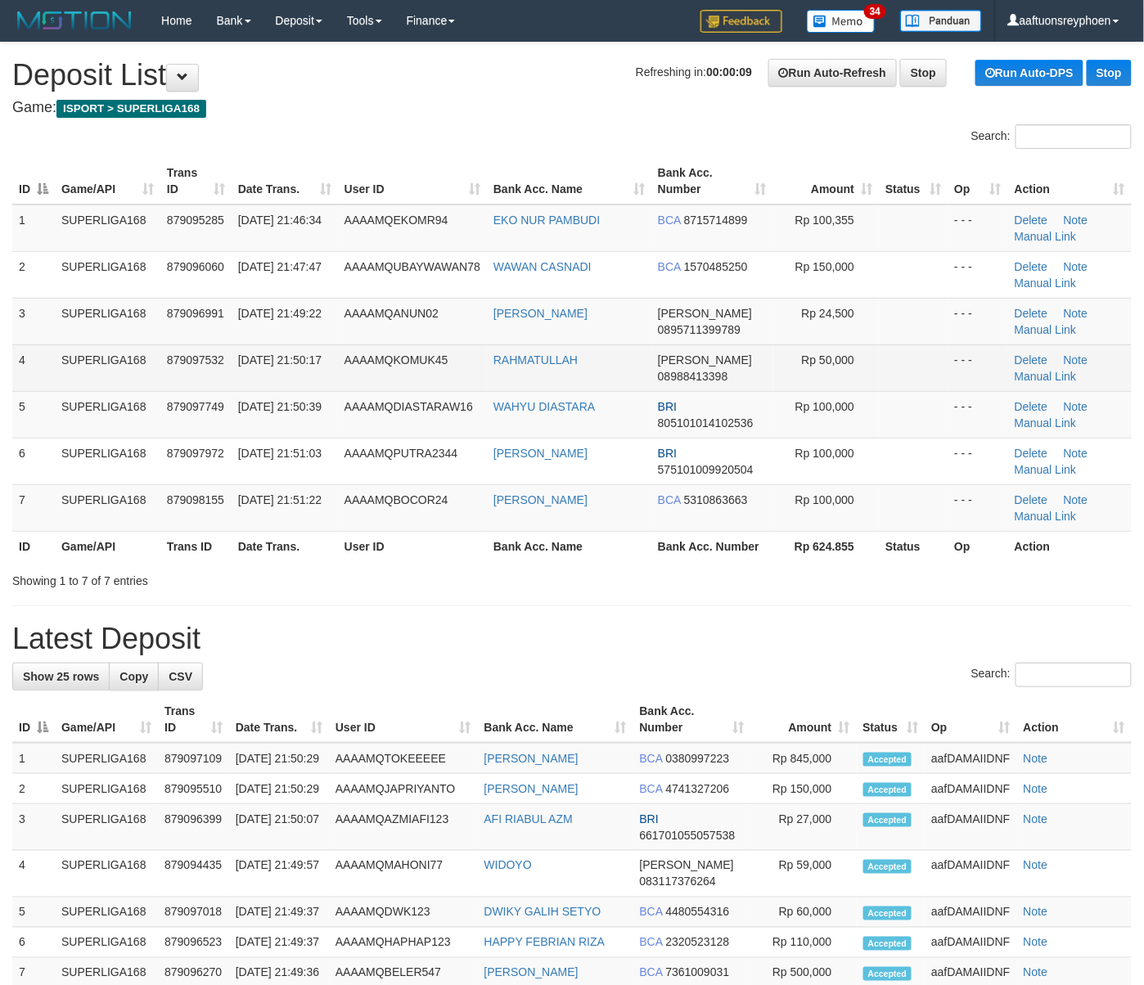
click at [108, 350] on td "SUPERLIGA168" at bounding box center [108, 367] width 106 height 47
drag, startPoint x: 108, startPoint y: 350, endPoint x: 34, endPoint y: 365, distance: 75.1
click at [75, 353] on td "SUPERLIGA168" at bounding box center [108, 367] width 106 height 47
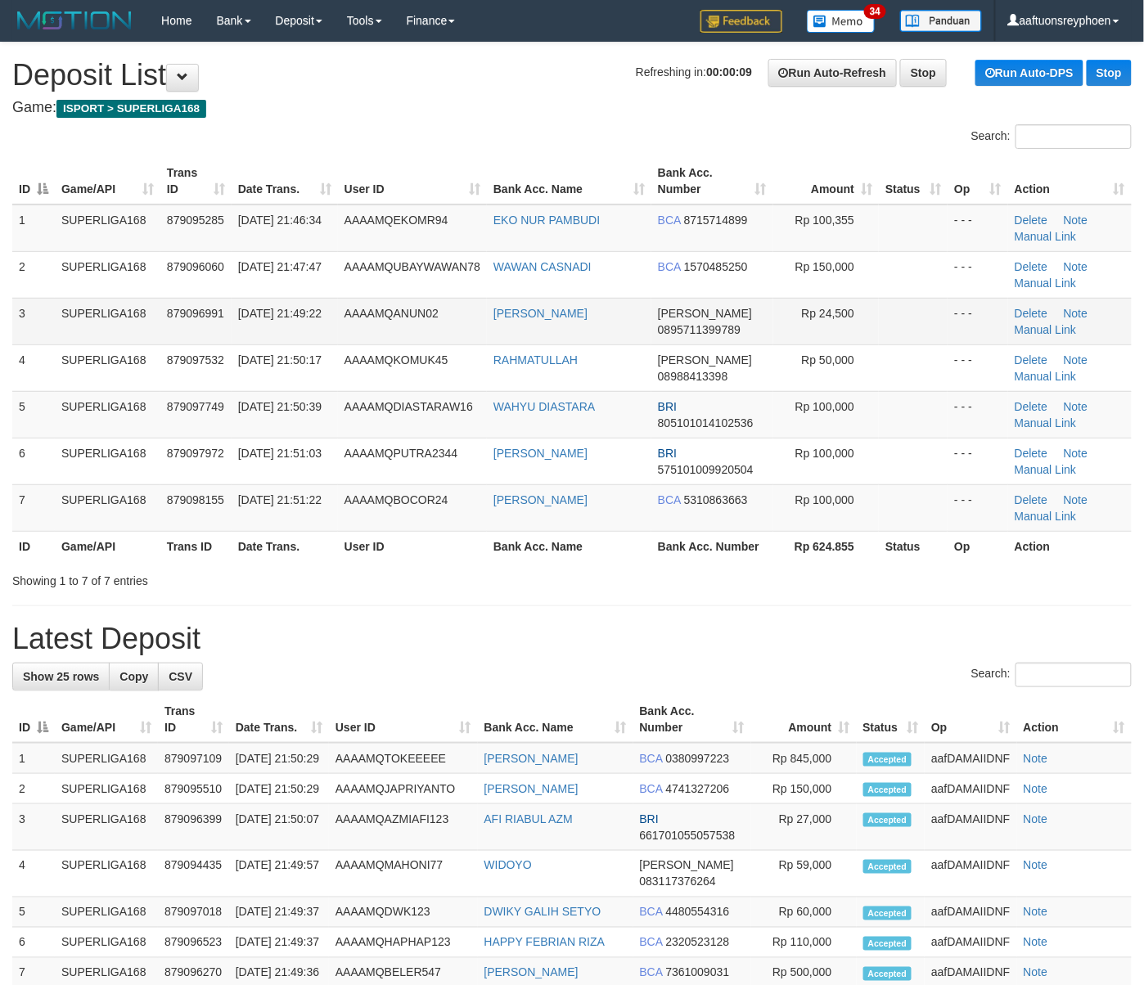
click at [123, 325] on td "SUPERLIGA168" at bounding box center [108, 321] width 106 height 47
drag, startPoint x: 123, startPoint y: 325, endPoint x: 33, endPoint y: 339, distance: 91.1
click at [64, 331] on td "SUPERLIGA168" at bounding box center [108, 321] width 106 height 47
click at [65, 407] on td "SUPERLIGA168" at bounding box center [108, 414] width 106 height 47
drag, startPoint x: 59, startPoint y: 407, endPoint x: 1, endPoint y: 443, distance: 68.3
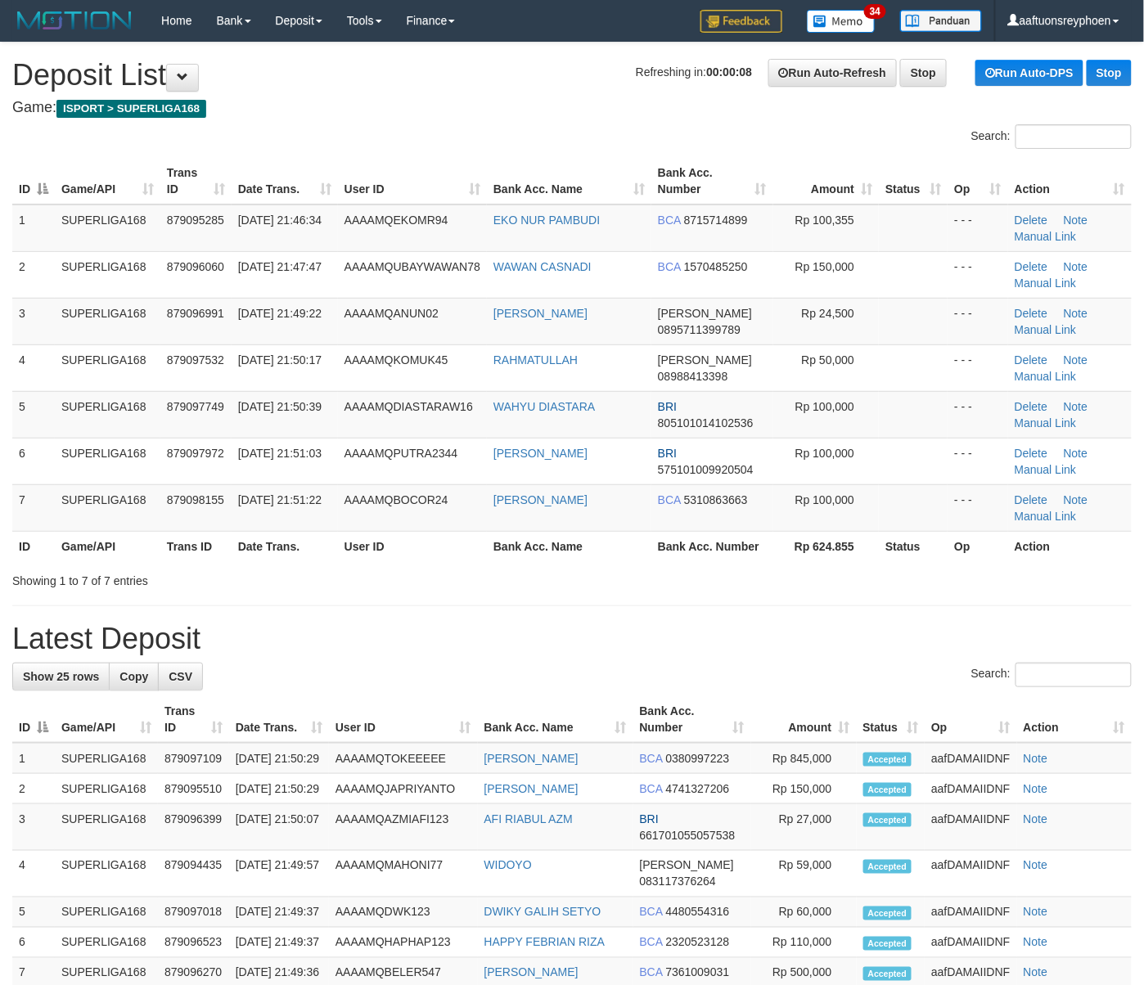
click at [53, 413] on tr "5 SUPERLIGA168 879097749 30/09/2025 21:50:39 AAAAMQDIASTARAW16 WAHYU DIASTARA B…" at bounding box center [571, 414] width 1119 height 47
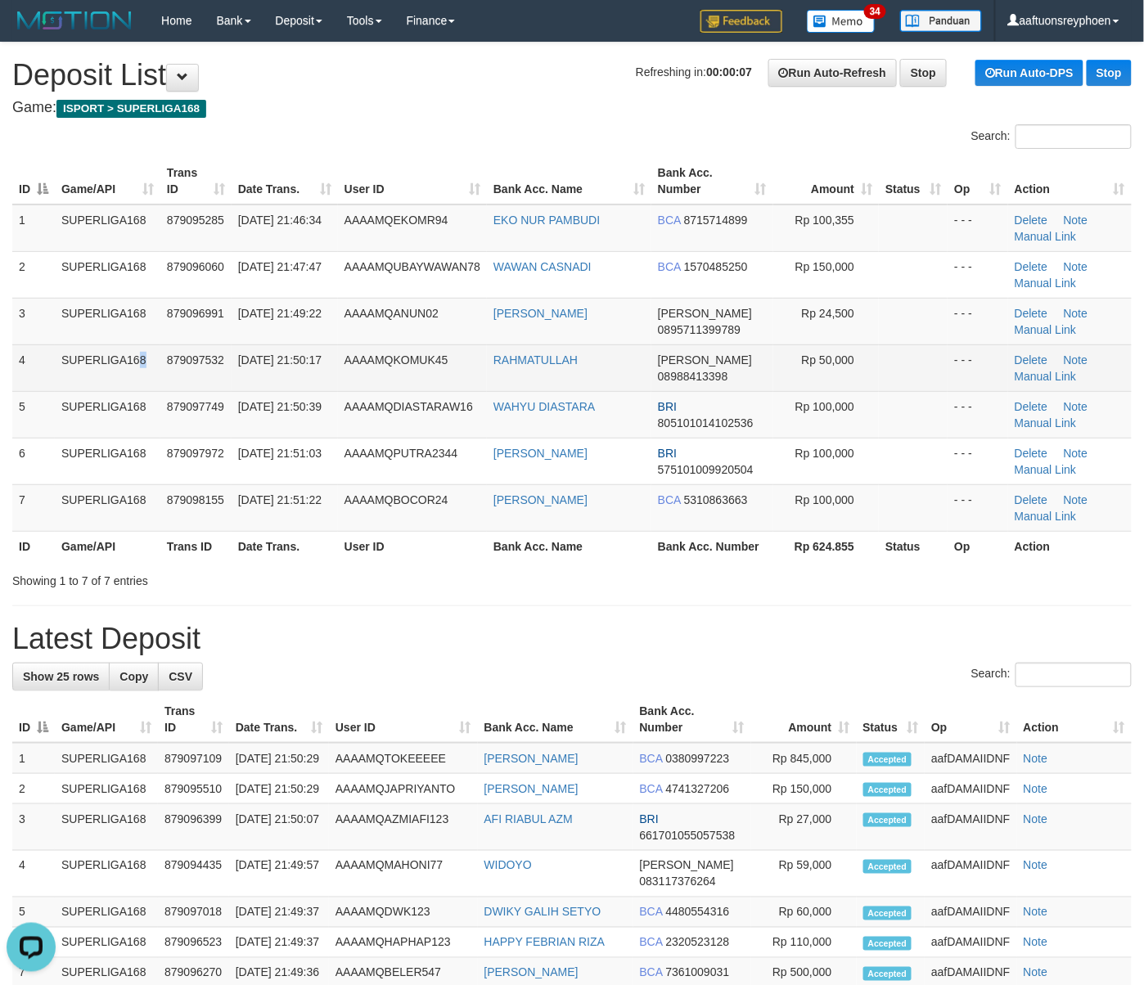
click at [100, 370] on td "SUPERLIGA168" at bounding box center [108, 367] width 106 height 47
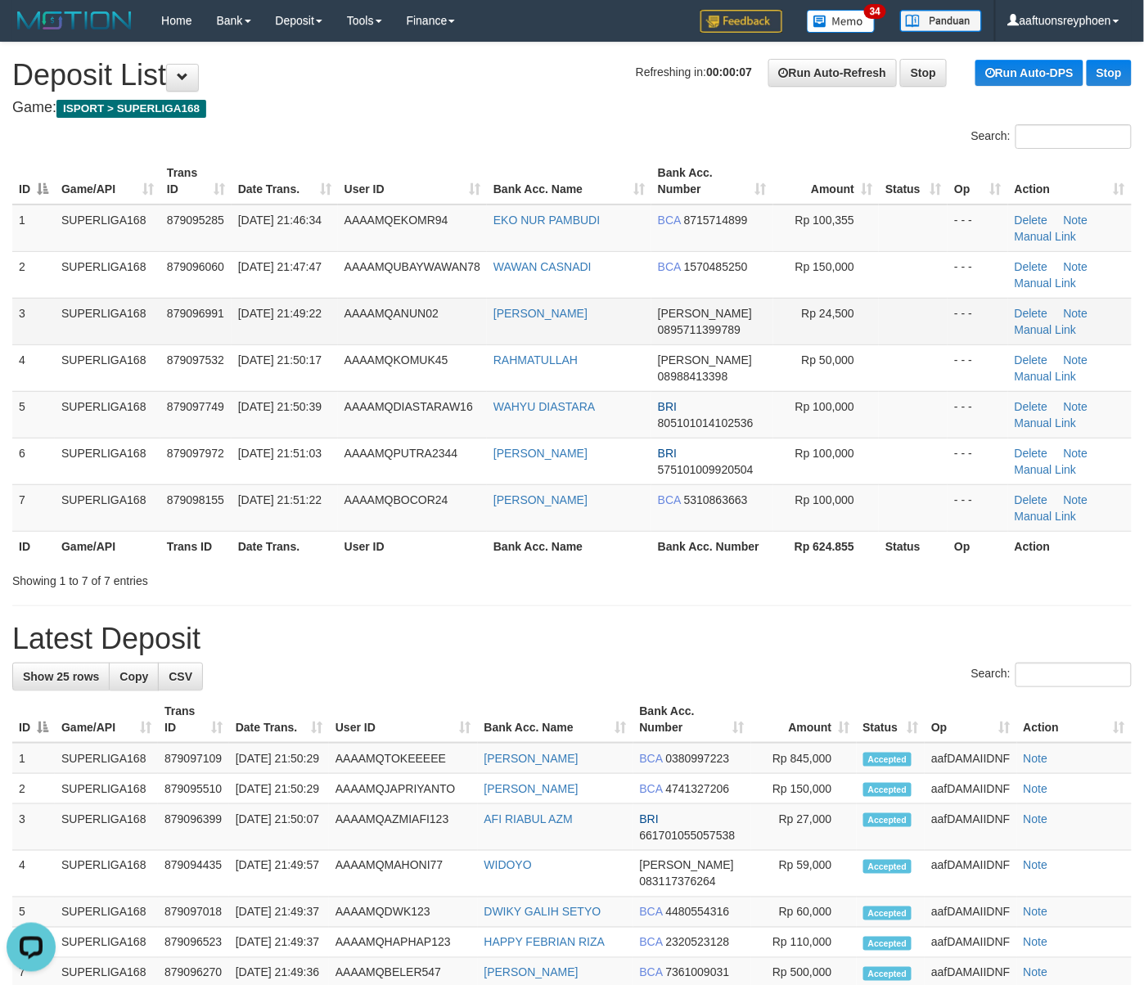
click at [116, 331] on td "SUPERLIGA168" at bounding box center [108, 321] width 106 height 47
drag, startPoint x: 116, startPoint y: 331, endPoint x: 1, endPoint y: 319, distance: 115.9
click at [116, 329] on td "SUPERLIGA168" at bounding box center [108, 321] width 106 height 47
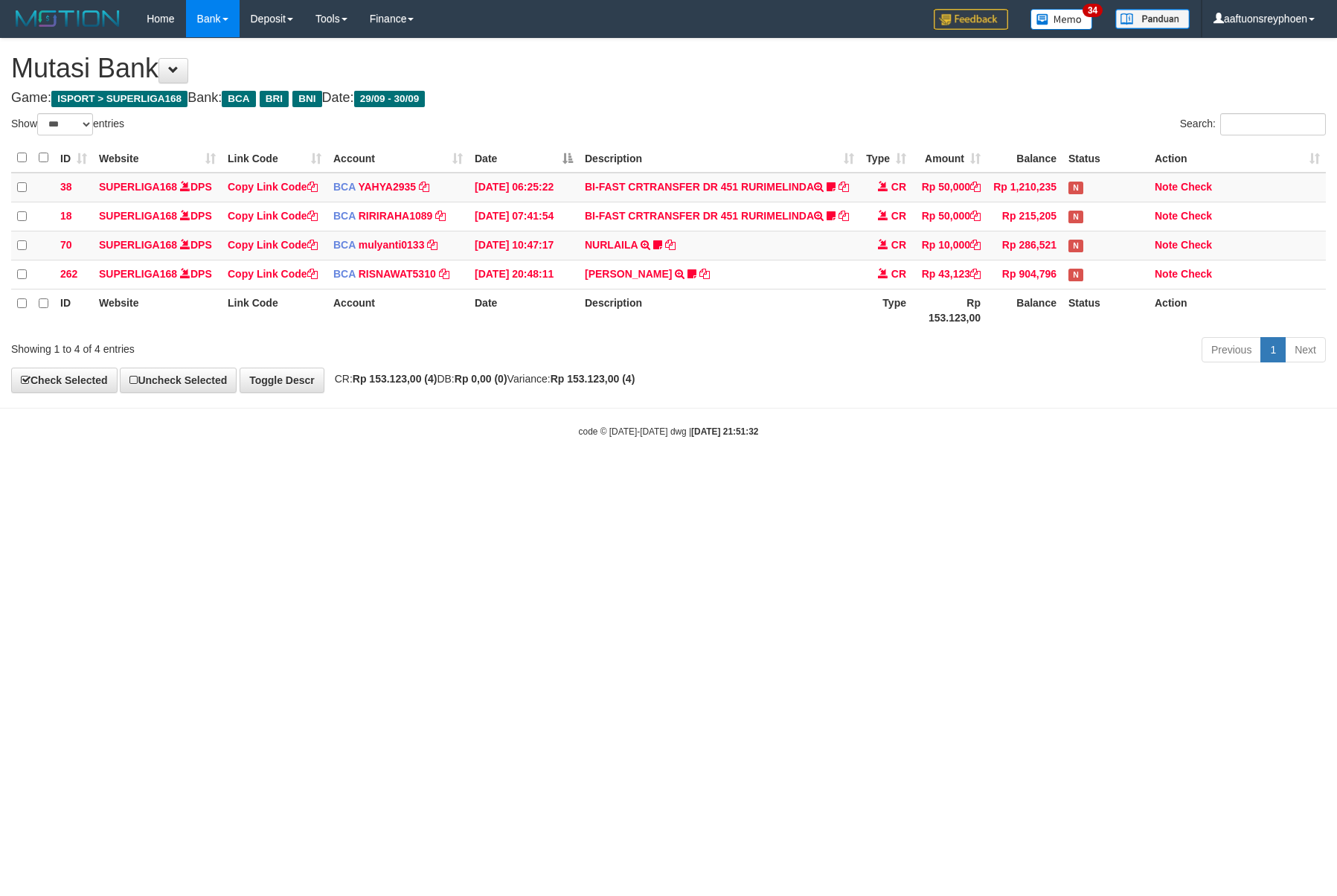
select select "***"
click at [1107, 421] on body "Toggle navigation Home Bank Account List Load By Website Group [ISPORT] SUPERLI…" at bounding box center [668, 237] width 1337 height 476
select select "***"
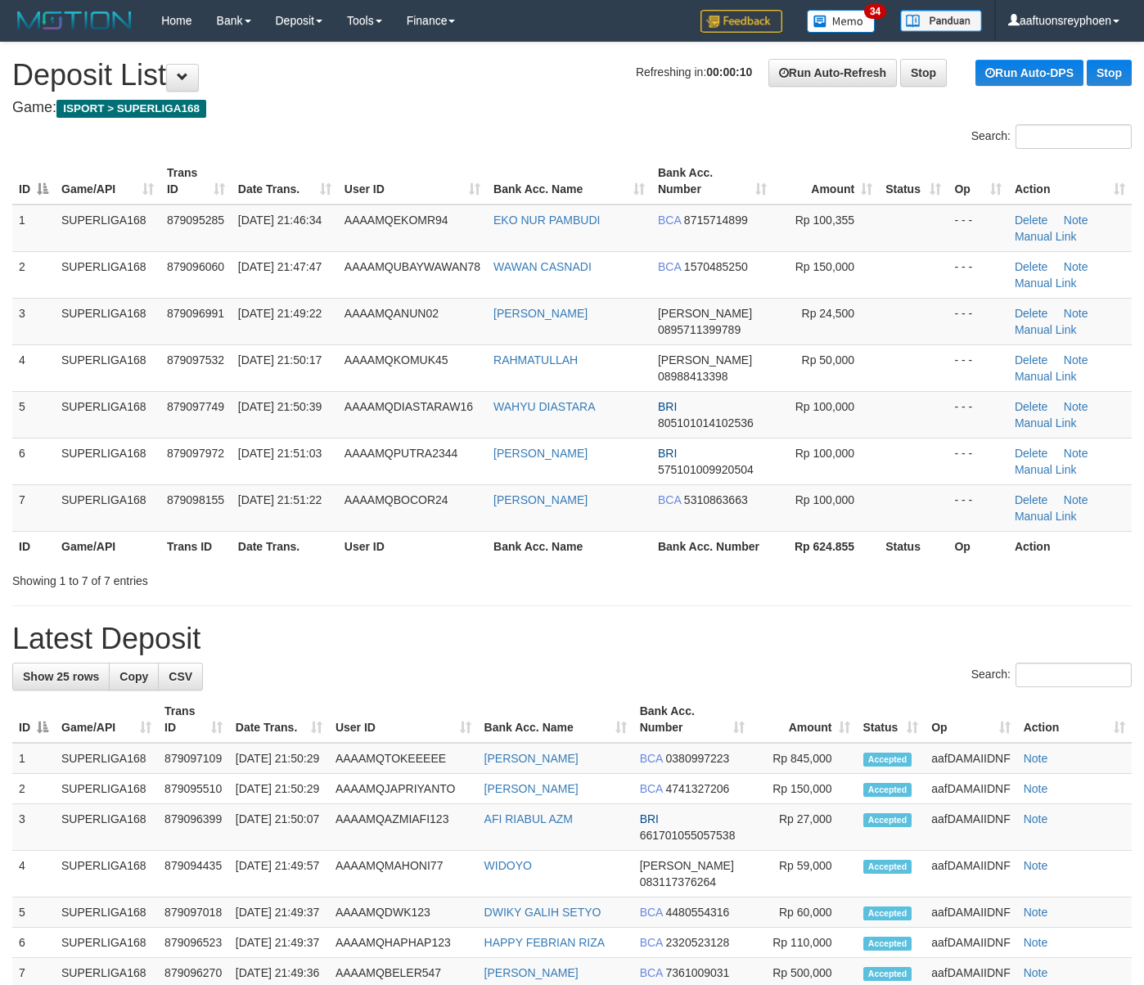
click at [116, 432] on td "SUPERLIGA168" at bounding box center [108, 414] width 106 height 47
drag, startPoint x: 223, startPoint y: 409, endPoint x: 3, endPoint y: 455, distance: 224.8
click at [206, 412] on span "879097749" at bounding box center [195, 406] width 57 height 13
click at [0, 463] on html "Toggle navigation Home Bank Account List Load By Website Group [ISPORT] SUPERLI…" at bounding box center [572, 907] width 1144 height 1815
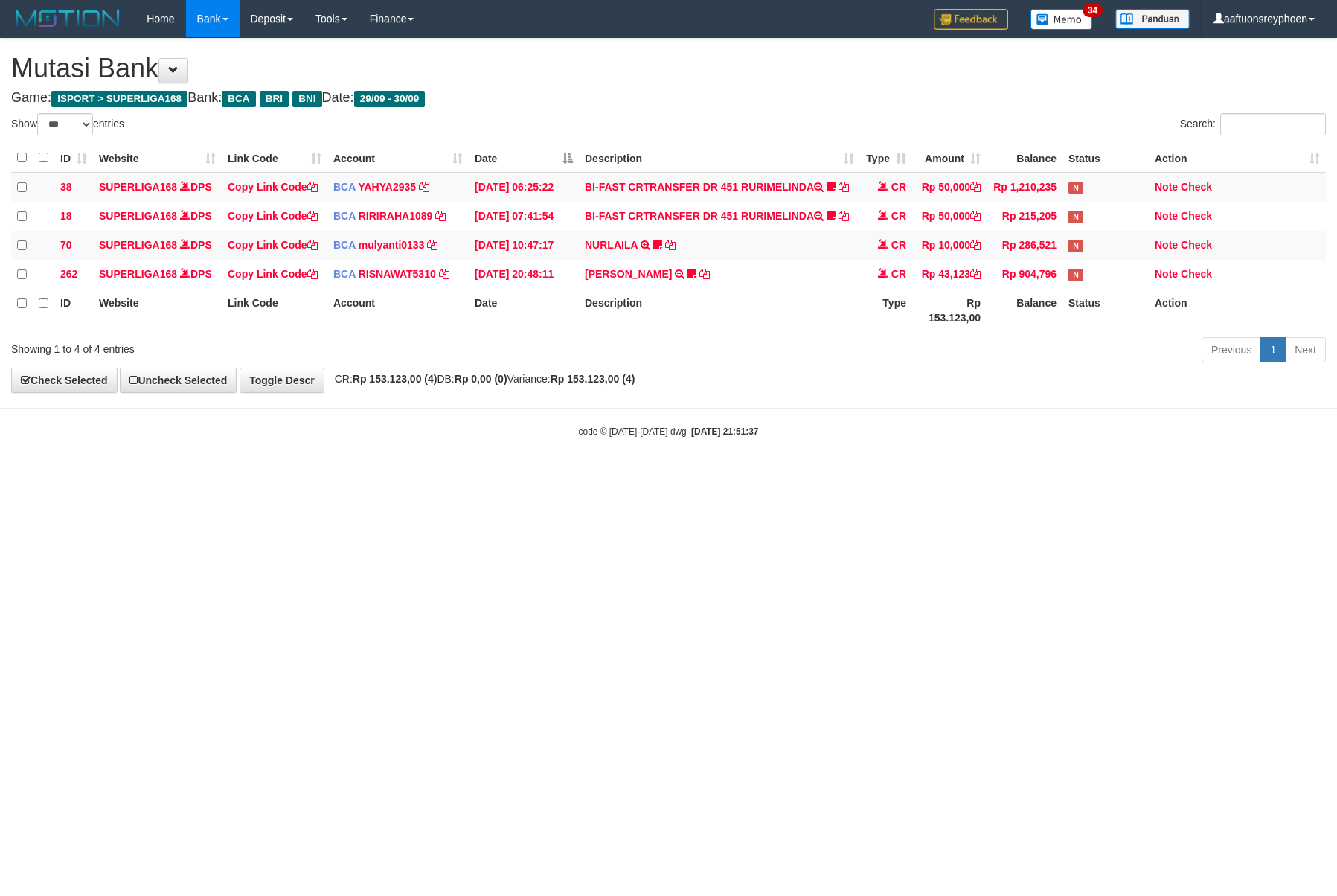
select select "***"
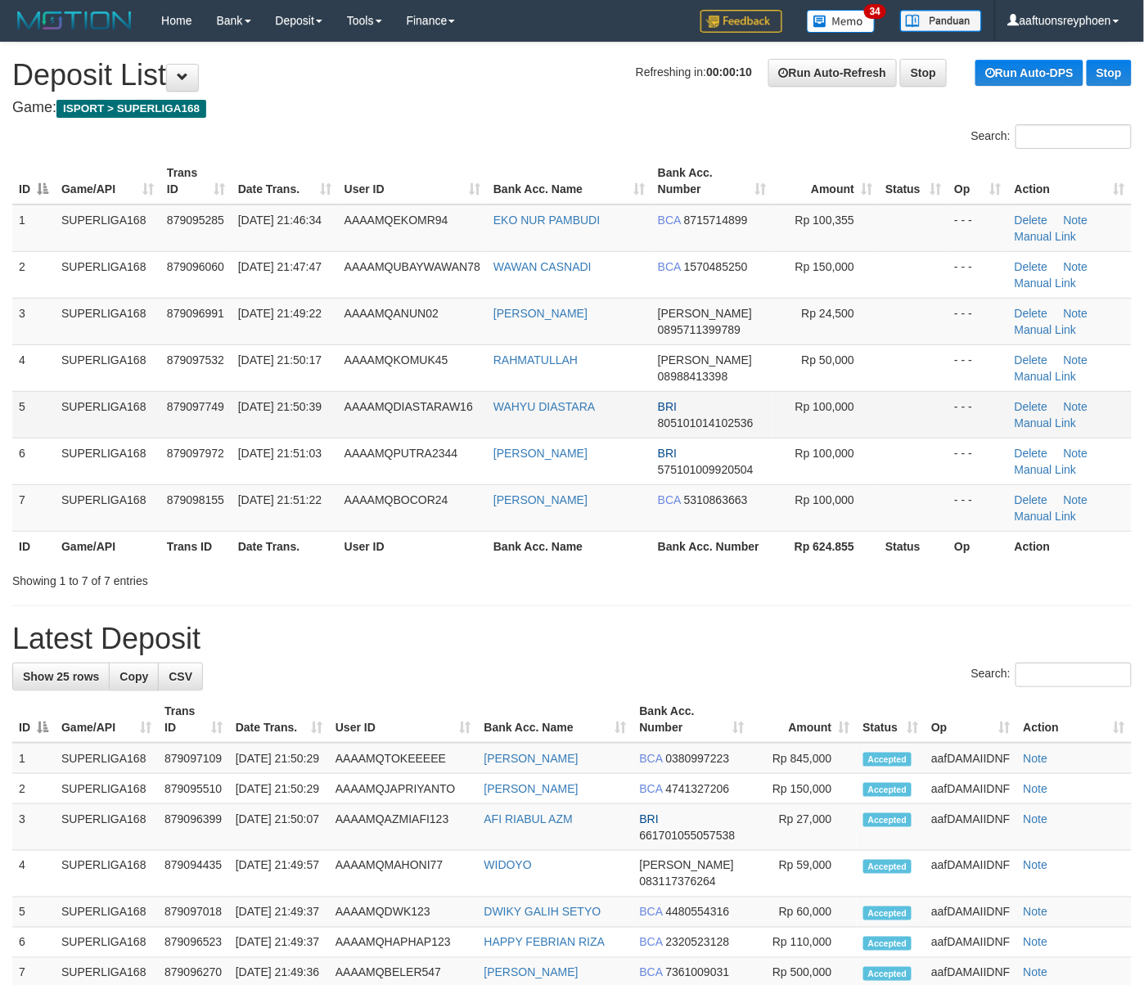
click at [208, 411] on span "879097749" at bounding box center [195, 406] width 57 height 13
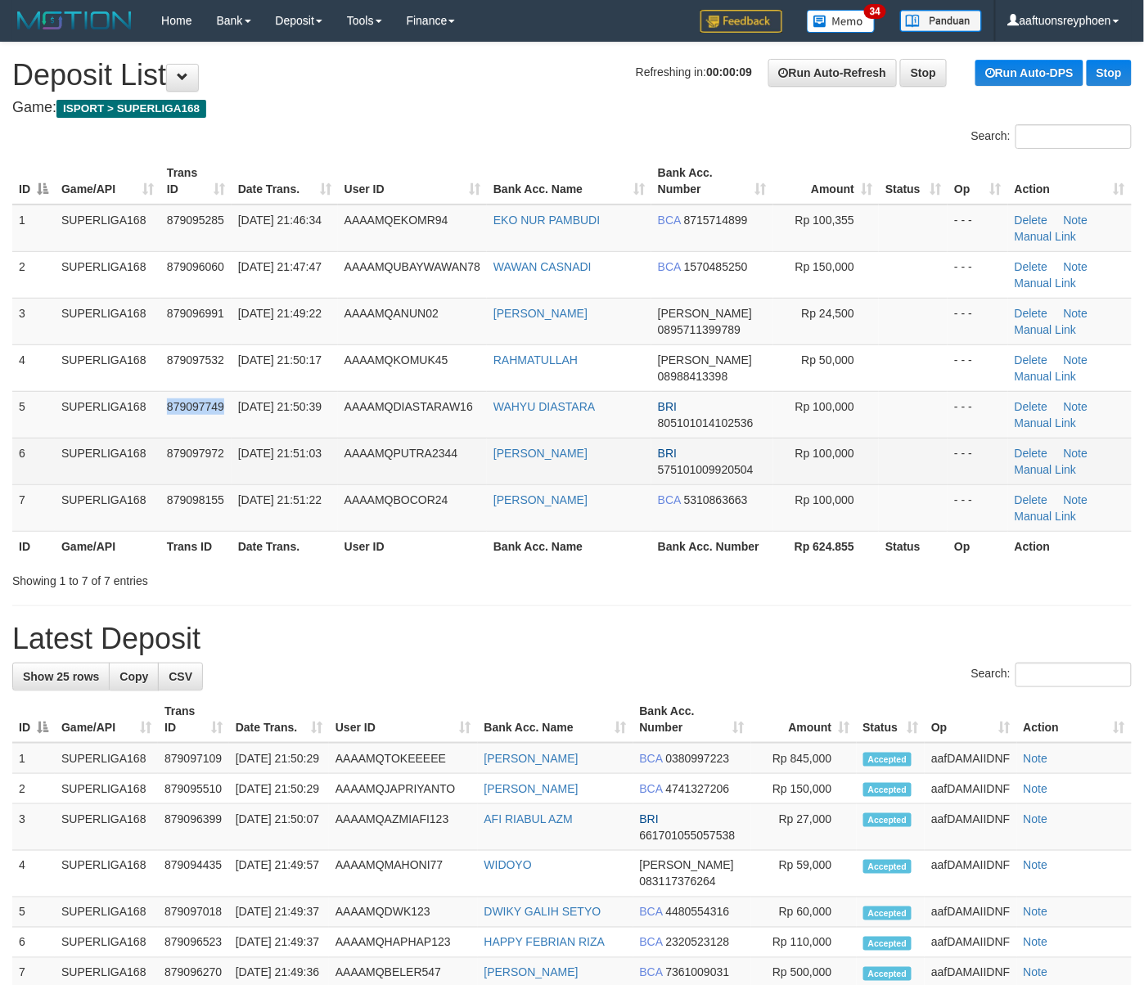
drag, startPoint x: 208, startPoint y: 411, endPoint x: 34, endPoint y: 452, distance: 179.0
click at [187, 414] on td "879097749" at bounding box center [195, 414] width 71 height 47
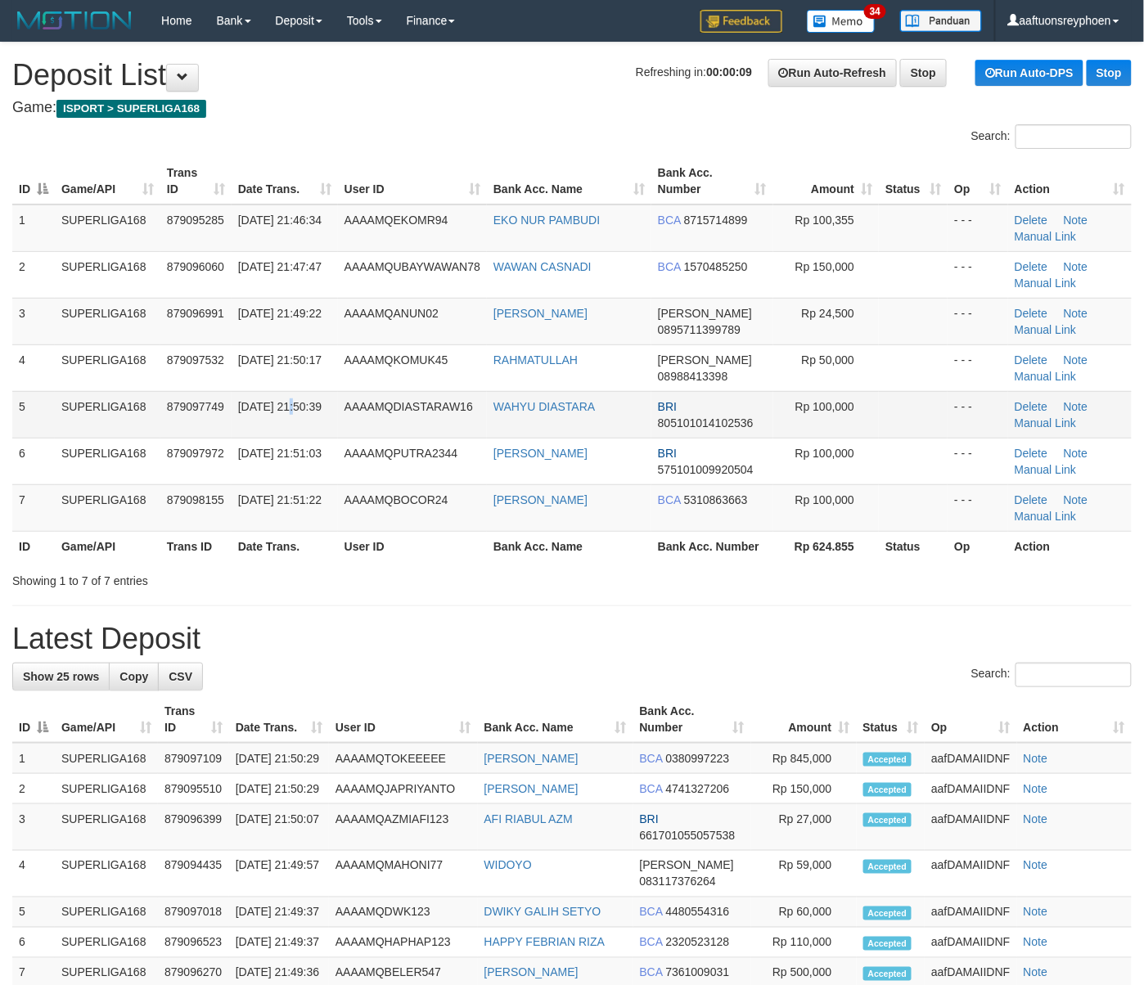
click at [291, 400] on span "30/09/2025 21:50:39" at bounding box center [279, 406] width 83 height 13
click at [267, 407] on span "30/09/2025 21:50:39" at bounding box center [279, 406] width 83 height 13
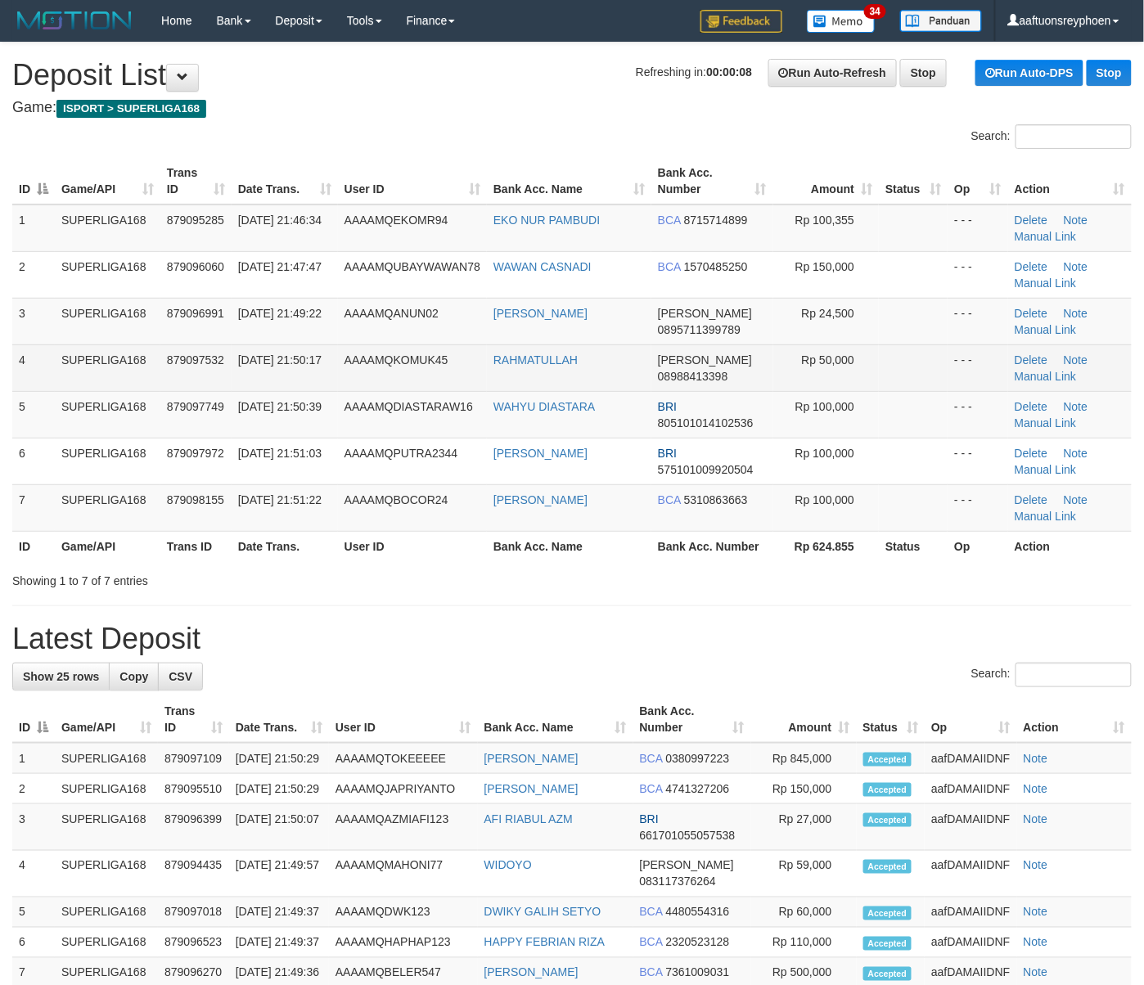
click at [306, 384] on td "[DATE] 21:50:17" at bounding box center [285, 367] width 106 height 47
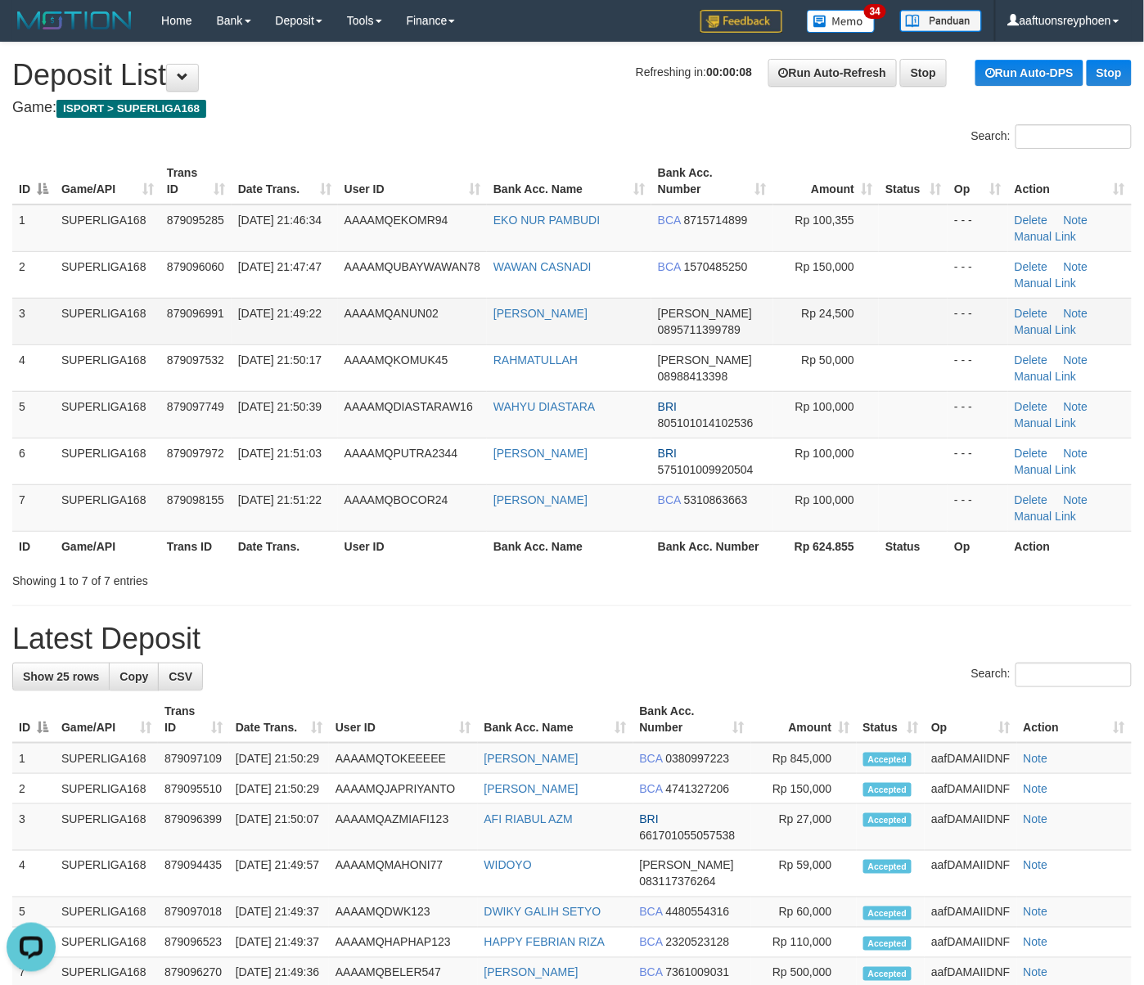
drag, startPoint x: 376, startPoint y: 322, endPoint x: 1152, endPoint y: 394, distance: 779.0
click at [377, 322] on td "AAAAMQANUN02" at bounding box center [412, 321] width 149 height 47
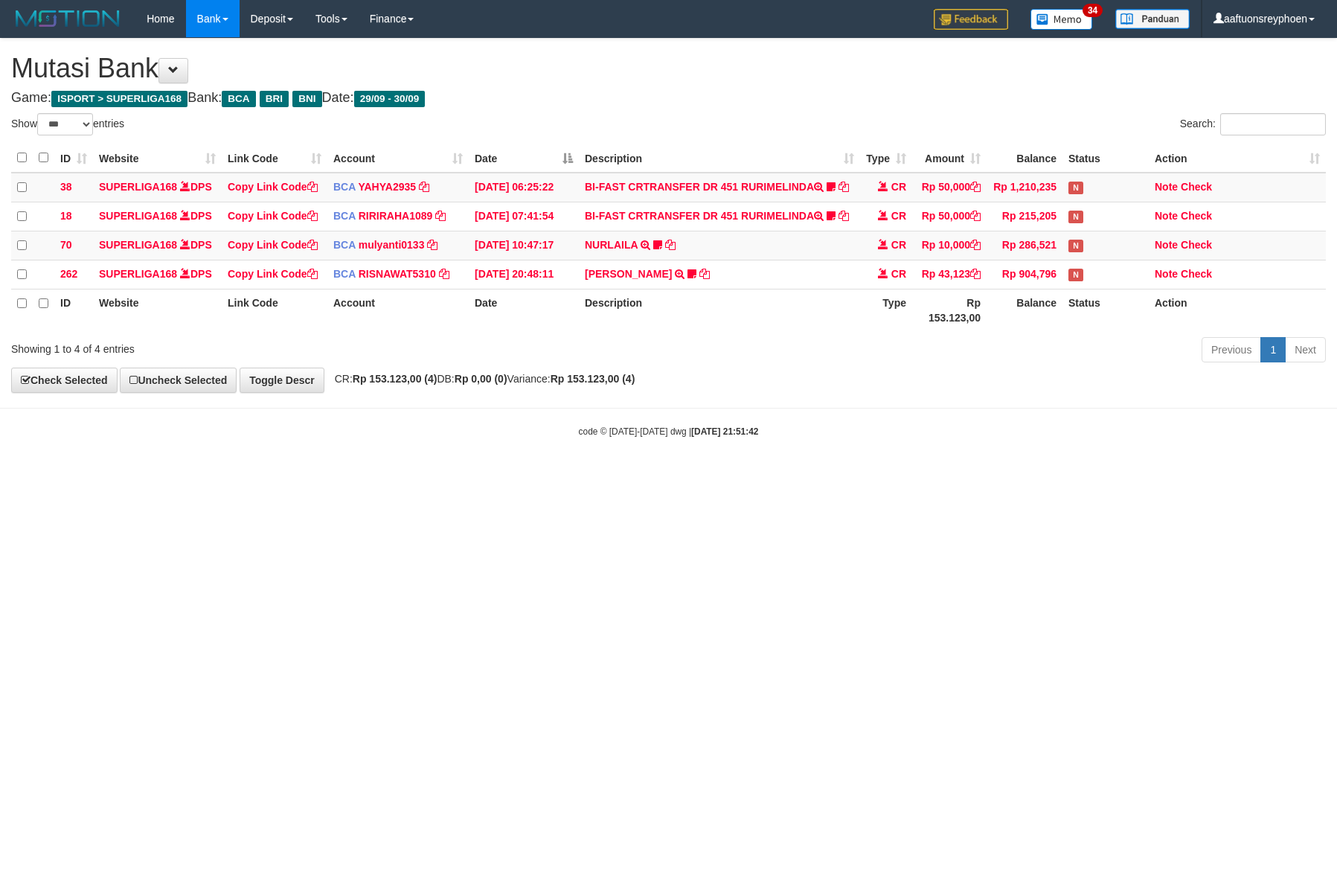
select select "***"
drag, startPoint x: 1183, startPoint y: 453, endPoint x: 1334, endPoint y: 428, distance: 153.1
click at [1238, 442] on html "Toggle navigation Home Bank Account List Load By Website Group [ISPORT] SUPERLI…" at bounding box center [668, 237] width 1337 height 476
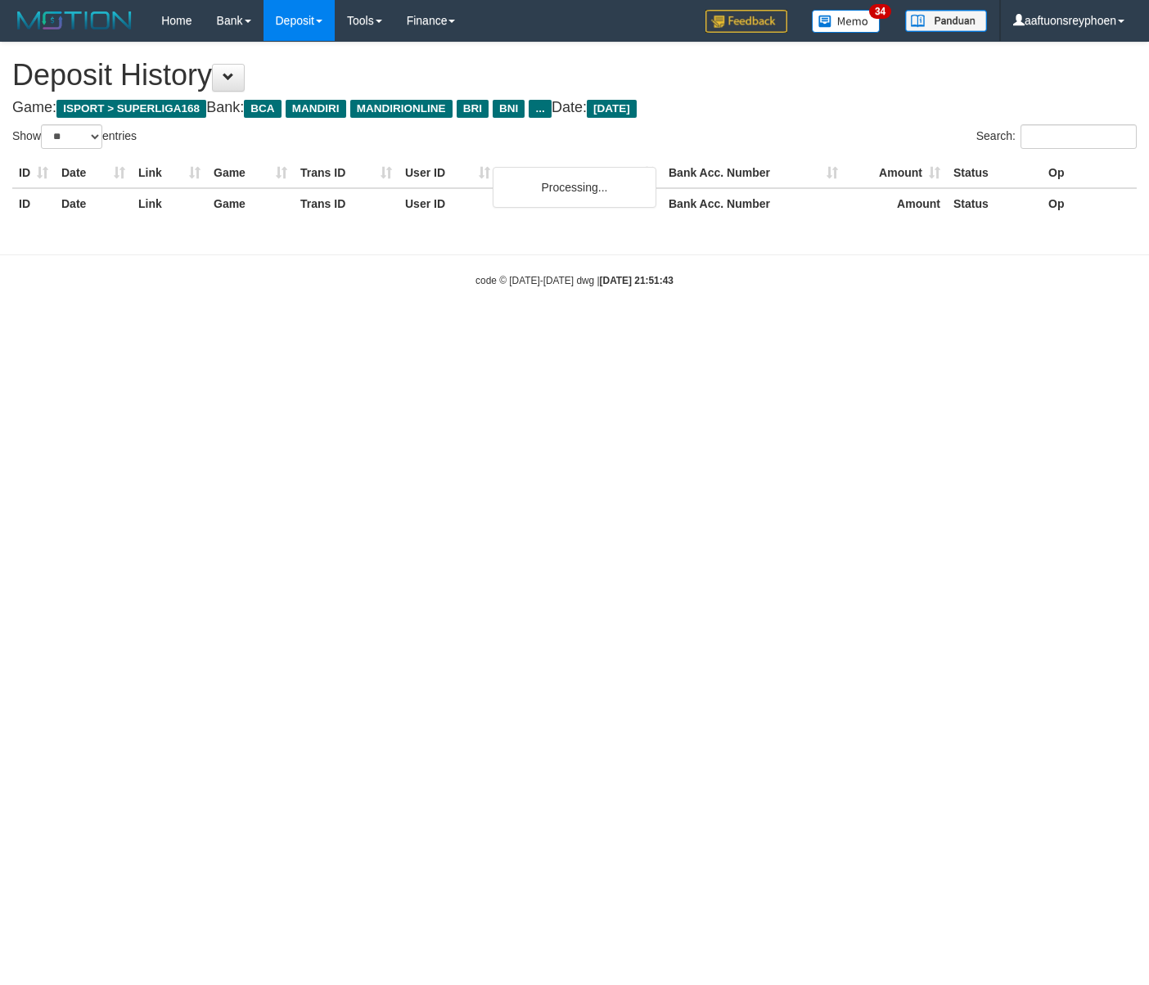
select select "**"
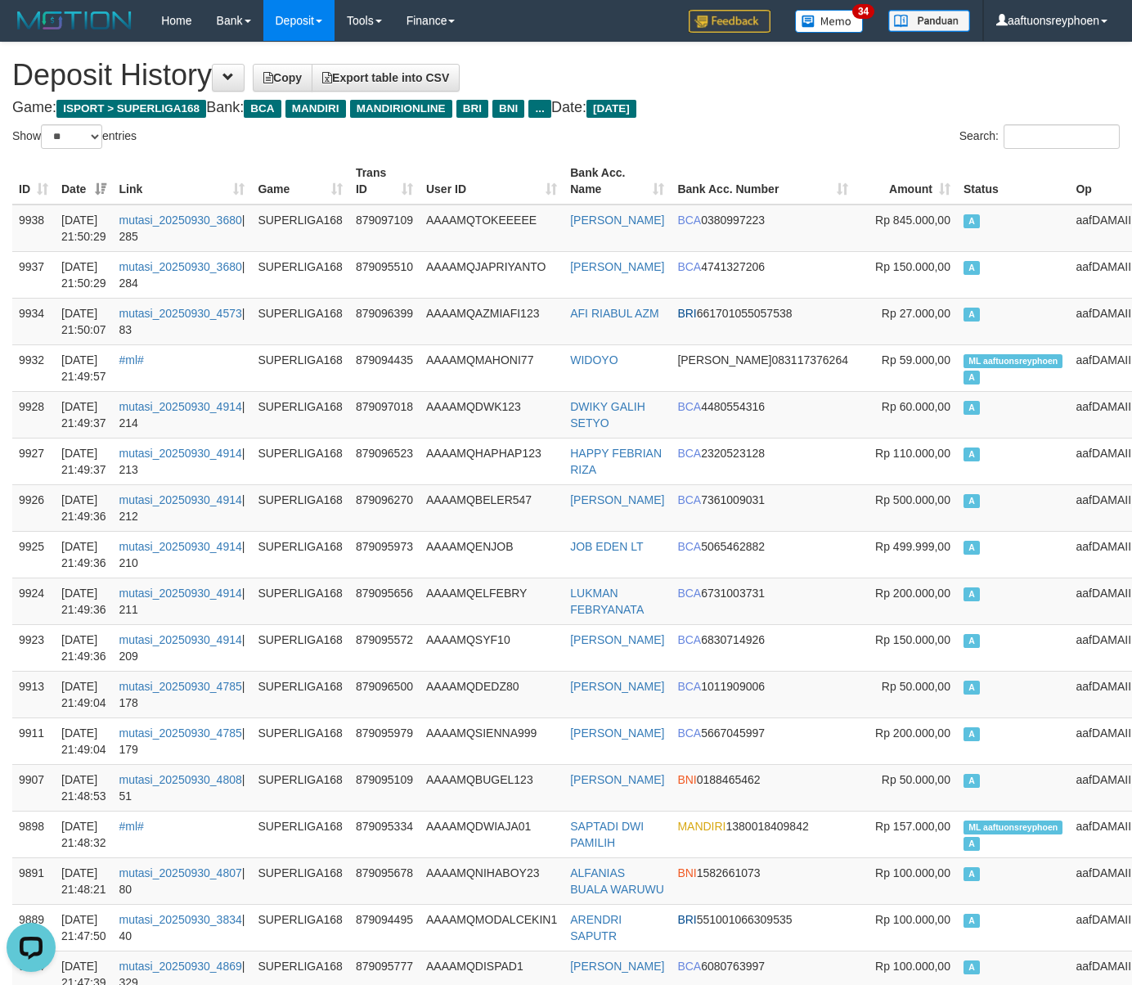
drag, startPoint x: 1009, startPoint y: 501, endPoint x: 3, endPoint y: 581, distance: 1008.7
click at [1006, 501] on td "A" at bounding box center [1013, 507] width 113 height 47
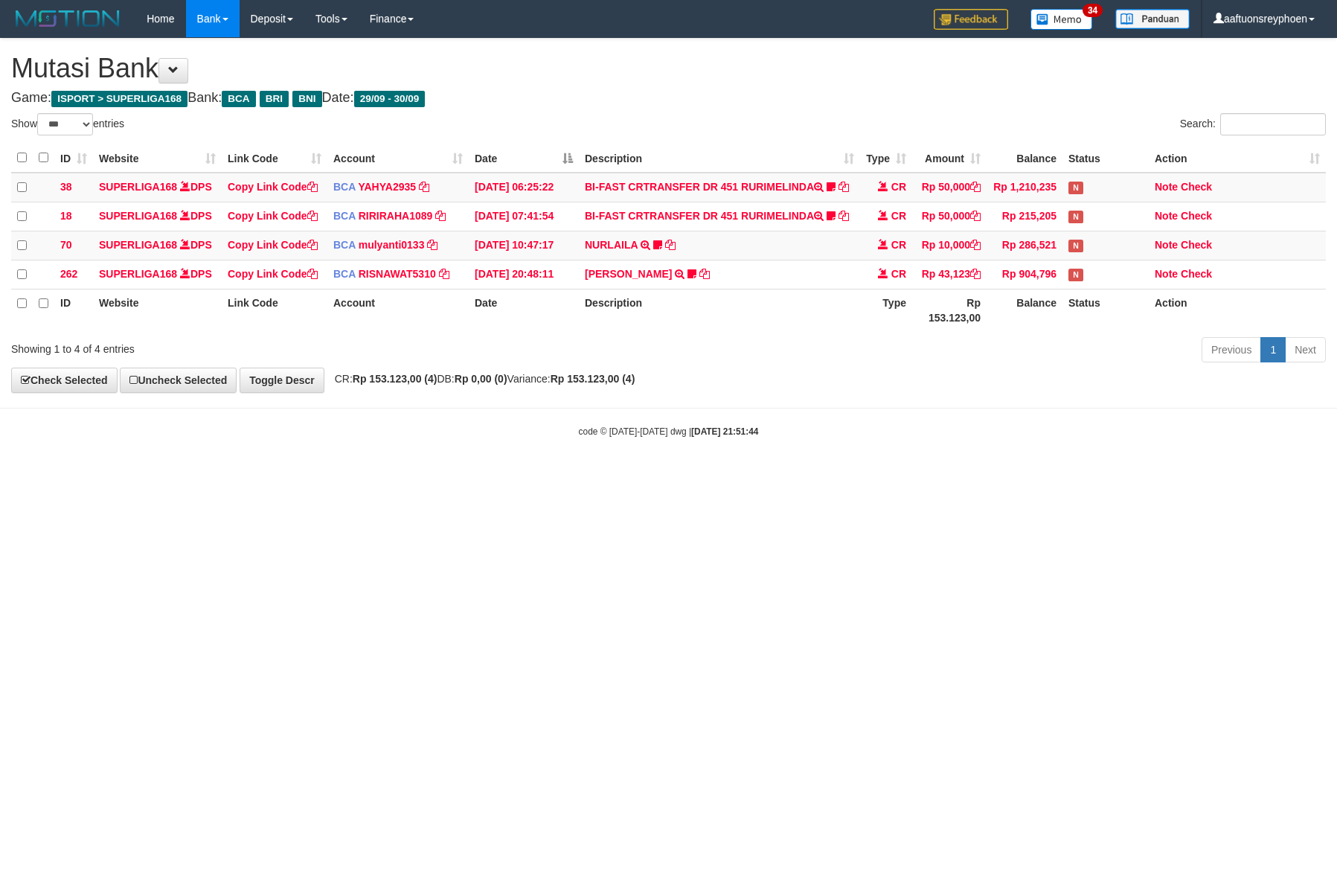
select select "***"
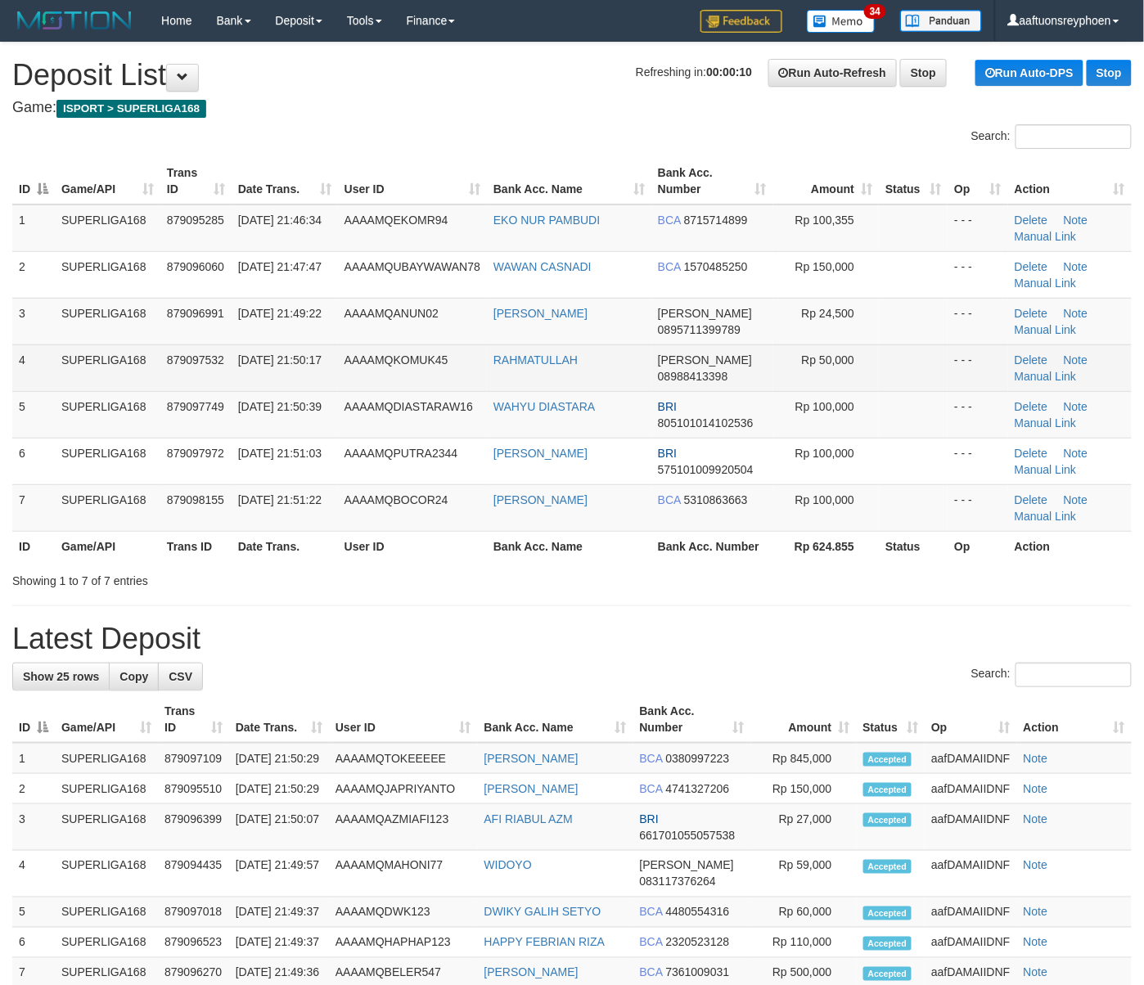
click at [291, 384] on td "30/09/2025 21:50:17" at bounding box center [285, 367] width 106 height 47
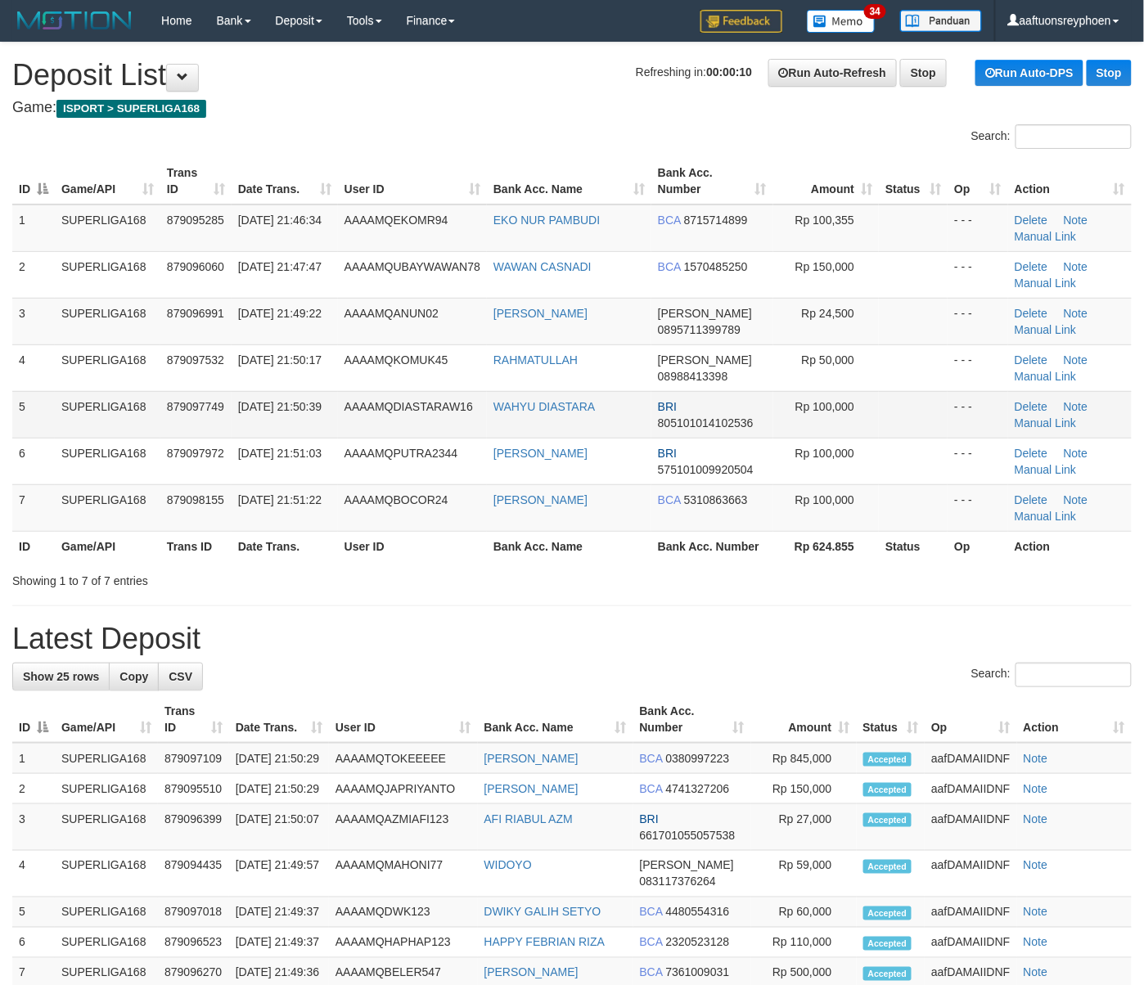
drag, startPoint x: 291, startPoint y: 384, endPoint x: 226, endPoint y: 407, distance: 69.6
click at [281, 386] on td "30/09/2025 21:50:17" at bounding box center [285, 367] width 106 height 47
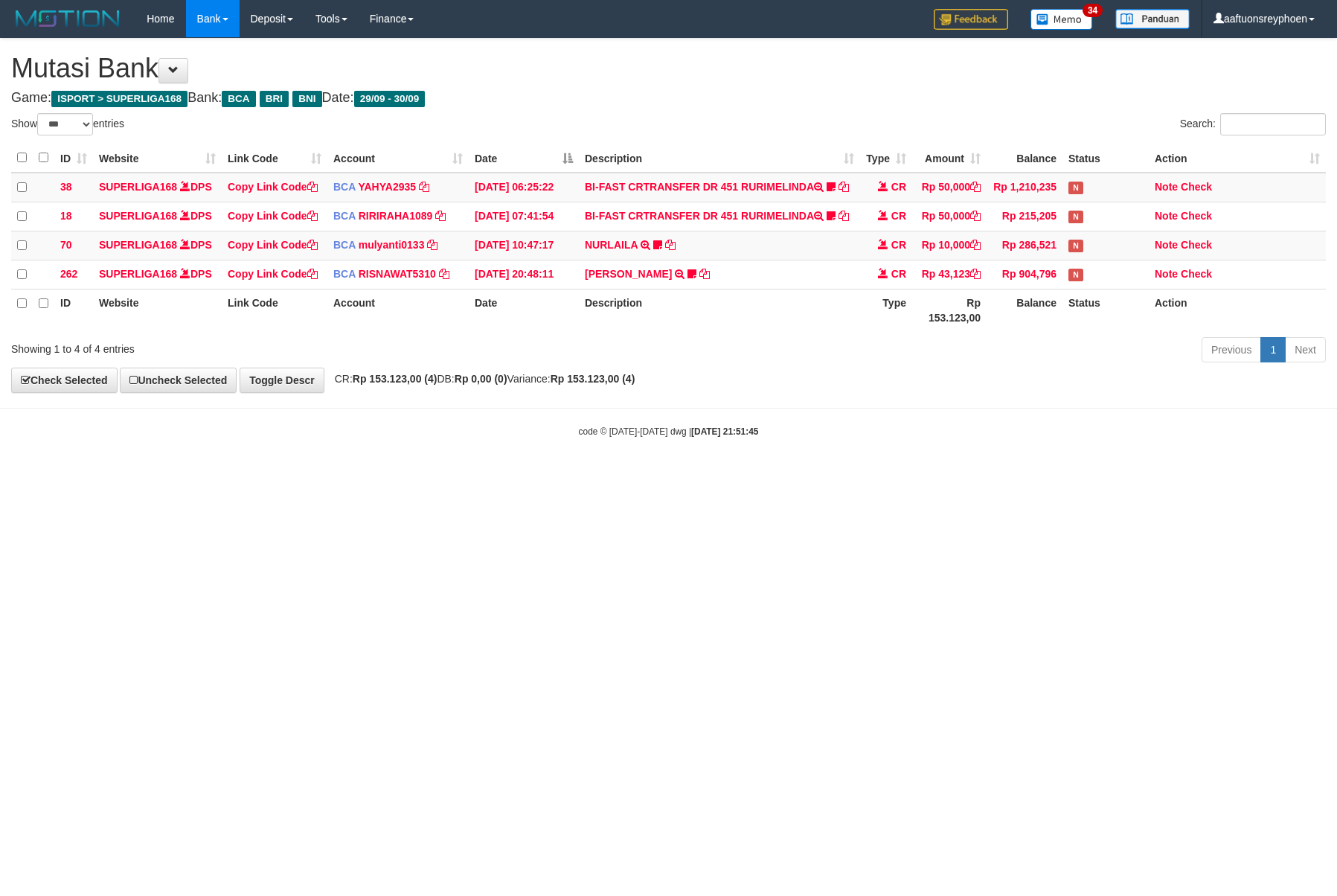
select select "***"
drag, startPoint x: 701, startPoint y: 551, endPoint x: 709, endPoint y: 548, distance: 8.5
click at [709, 476] on html "Toggle navigation Home Bank Account List Load By Website Group [ISPORT] SUPERLI…" at bounding box center [668, 237] width 1337 height 476
drag, startPoint x: 709, startPoint y: 548, endPoint x: 222, endPoint y: 530, distance: 487.3
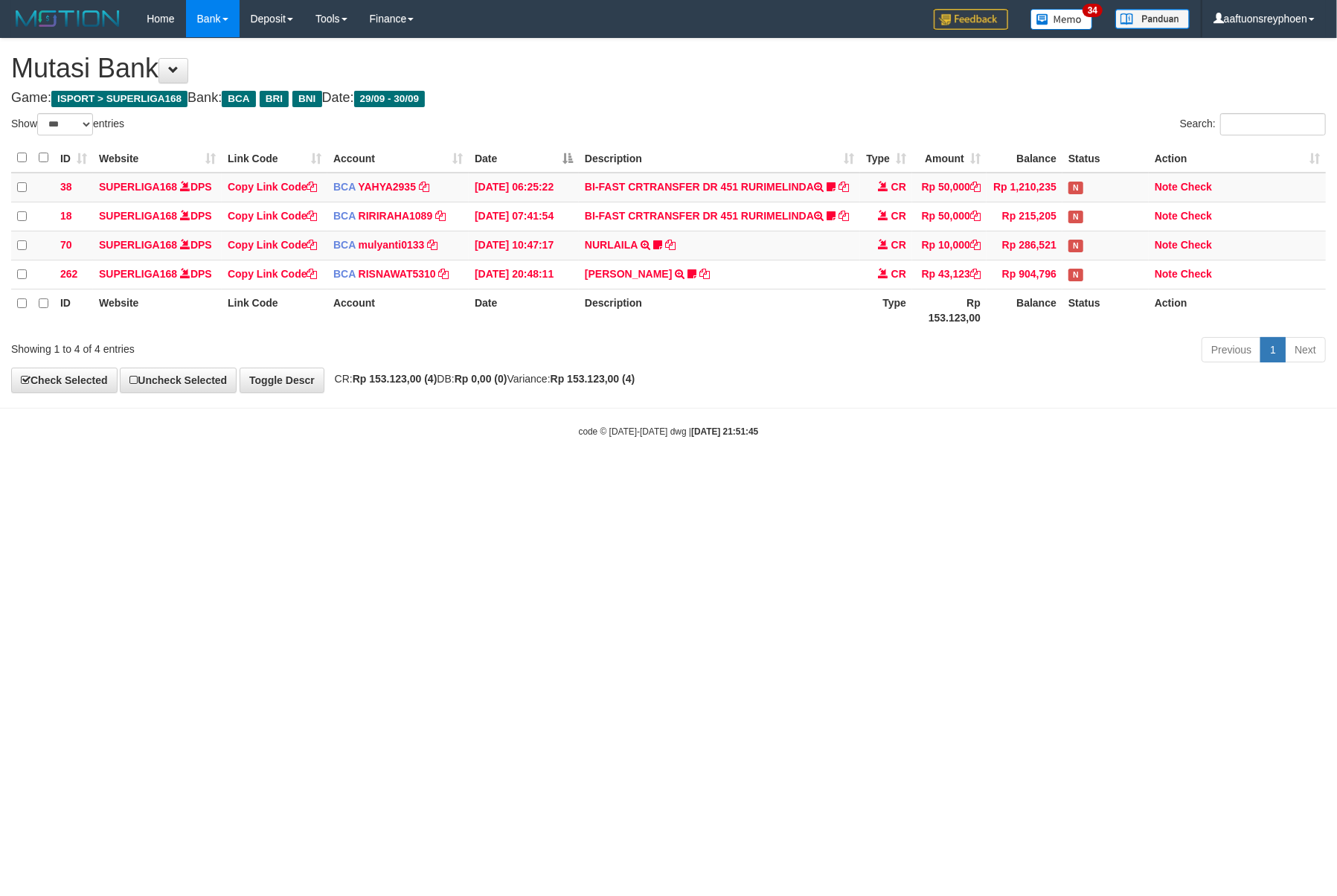
click at [709, 476] on html "Toggle navigation Home Bank Account List Load By Website Group [ISPORT] SUPERLI…" at bounding box center [668, 237] width 1337 height 476
select select "***"
click at [842, 476] on html "Toggle navigation Home Bank Account List Load By Website Group [ISPORT] SUPERLI…" at bounding box center [668, 237] width 1337 height 476
click at [722, 476] on html "Toggle navigation Home Bank Account List Load By Website Group [ISPORT] SUPERLI…" at bounding box center [668, 237] width 1337 height 476
click at [734, 476] on html "Toggle navigation Home Bank Account List Load By Website Group [ISPORT] SUPERLI…" at bounding box center [668, 237] width 1337 height 476
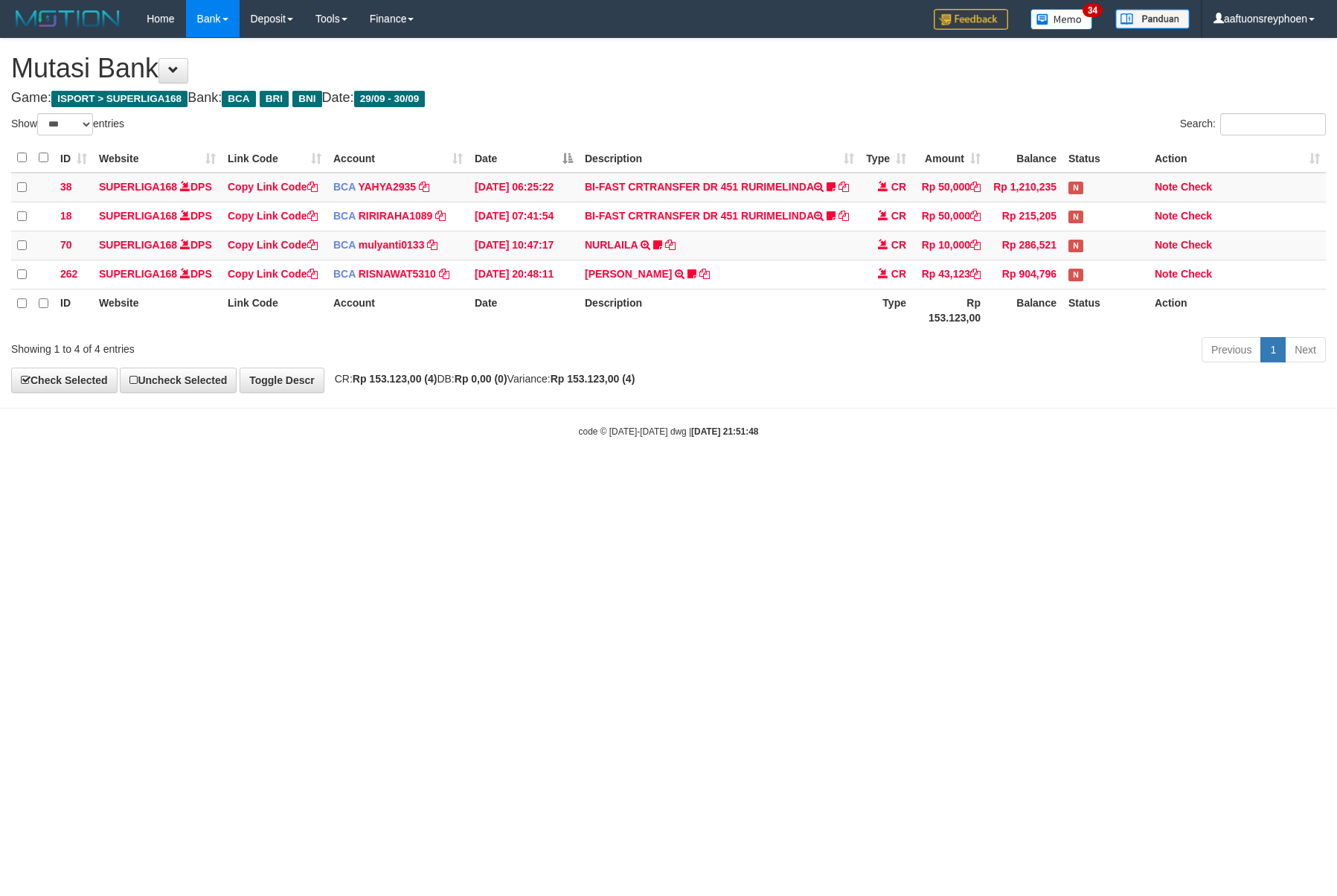
select select "***"
drag, startPoint x: 832, startPoint y: 493, endPoint x: 1333, endPoint y: 430, distance: 504.9
click at [847, 476] on html "Toggle navigation Home Bank Account List Load By Website Group [ISPORT] SUPERLI…" at bounding box center [668, 237] width 1337 height 476
click at [501, 476] on html "Toggle navigation Home Bank Account List Load By Website Group [ISPORT] SUPERLI…" at bounding box center [668, 237] width 1337 height 476
drag, startPoint x: 501, startPoint y: 613, endPoint x: 501, endPoint y: 599, distance: 14.0
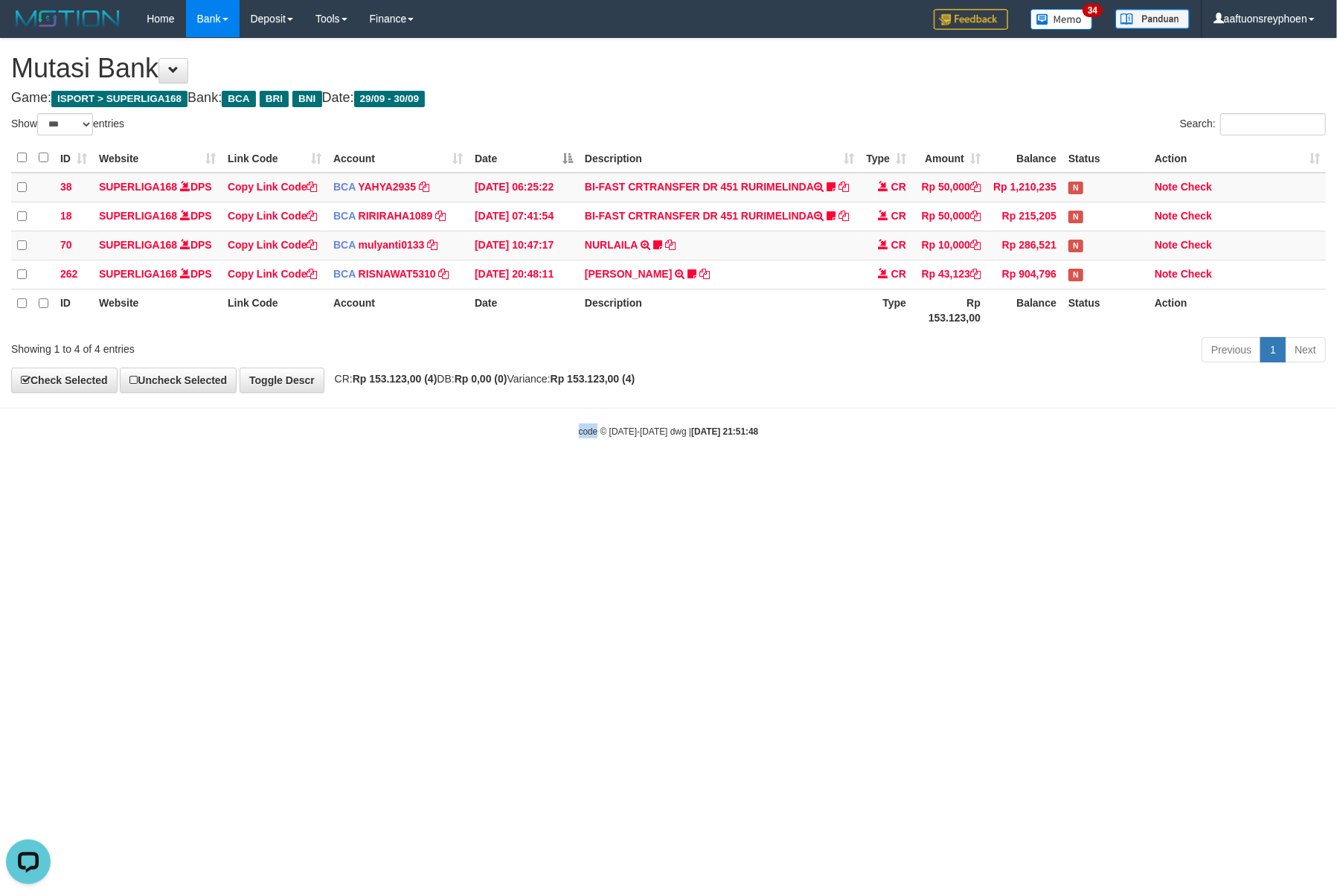
click at [501, 476] on html "Toggle navigation Home Bank Account List Load By Website Group [ISPORT] SUPERLI…" at bounding box center [668, 237] width 1337 height 476
drag, startPoint x: 501, startPoint y: 599, endPoint x: 719, endPoint y: 555, distance: 222.4
click at [507, 476] on html "Toggle navigation Home Bank Account List Load By Website Group [ISPORT] SUPERLI…" at bounding box center [668, 237] width 1337 height 476
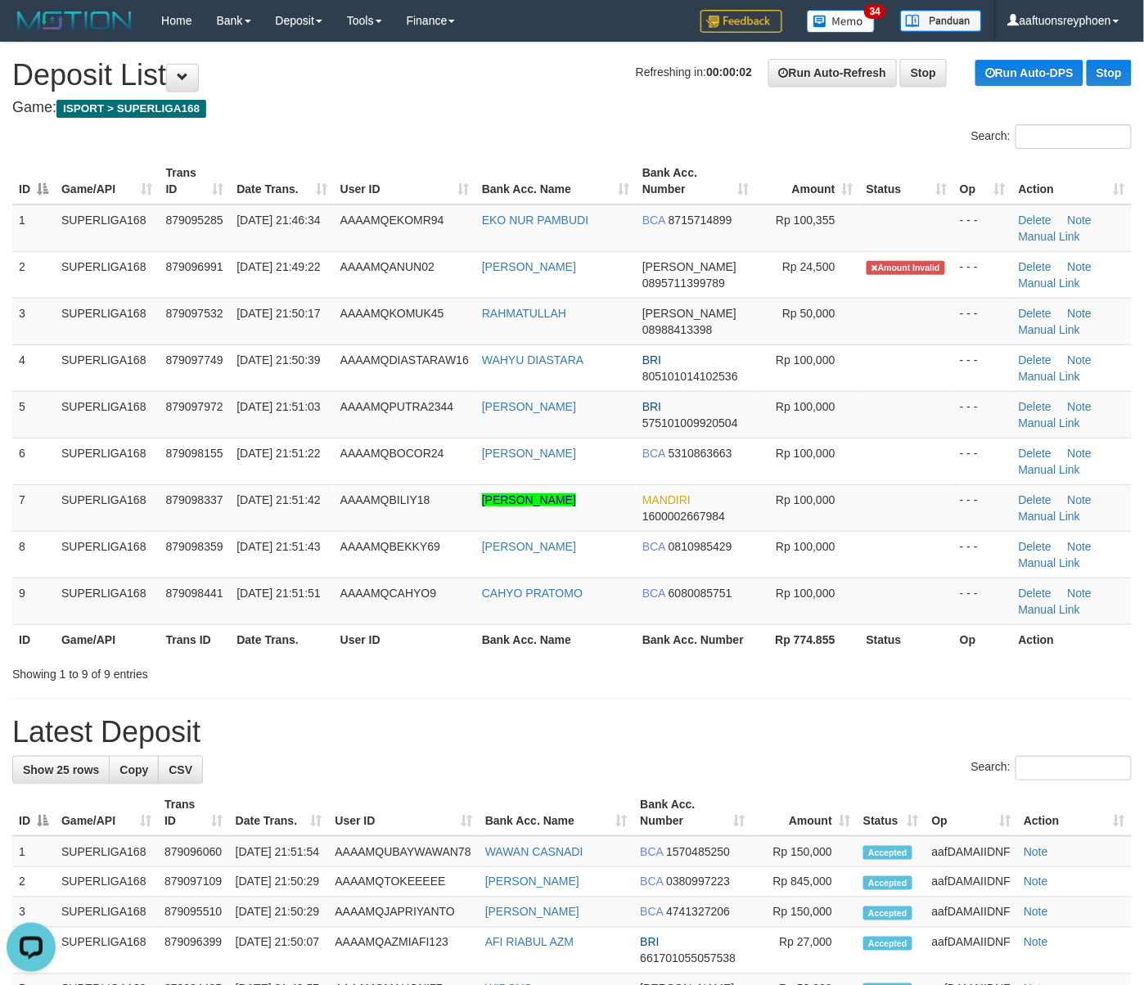
drag, startPoint x: -16, startPoint y: 452, endPoint x: -101, endPoint y: 465, distance: 86.0
click at [0, 465] on html "Toggle navigation Home Bank Account List Load By Website Group [ISPORT] SUPERLI…" at bounding box center [572, 954] width 1144 height 1908
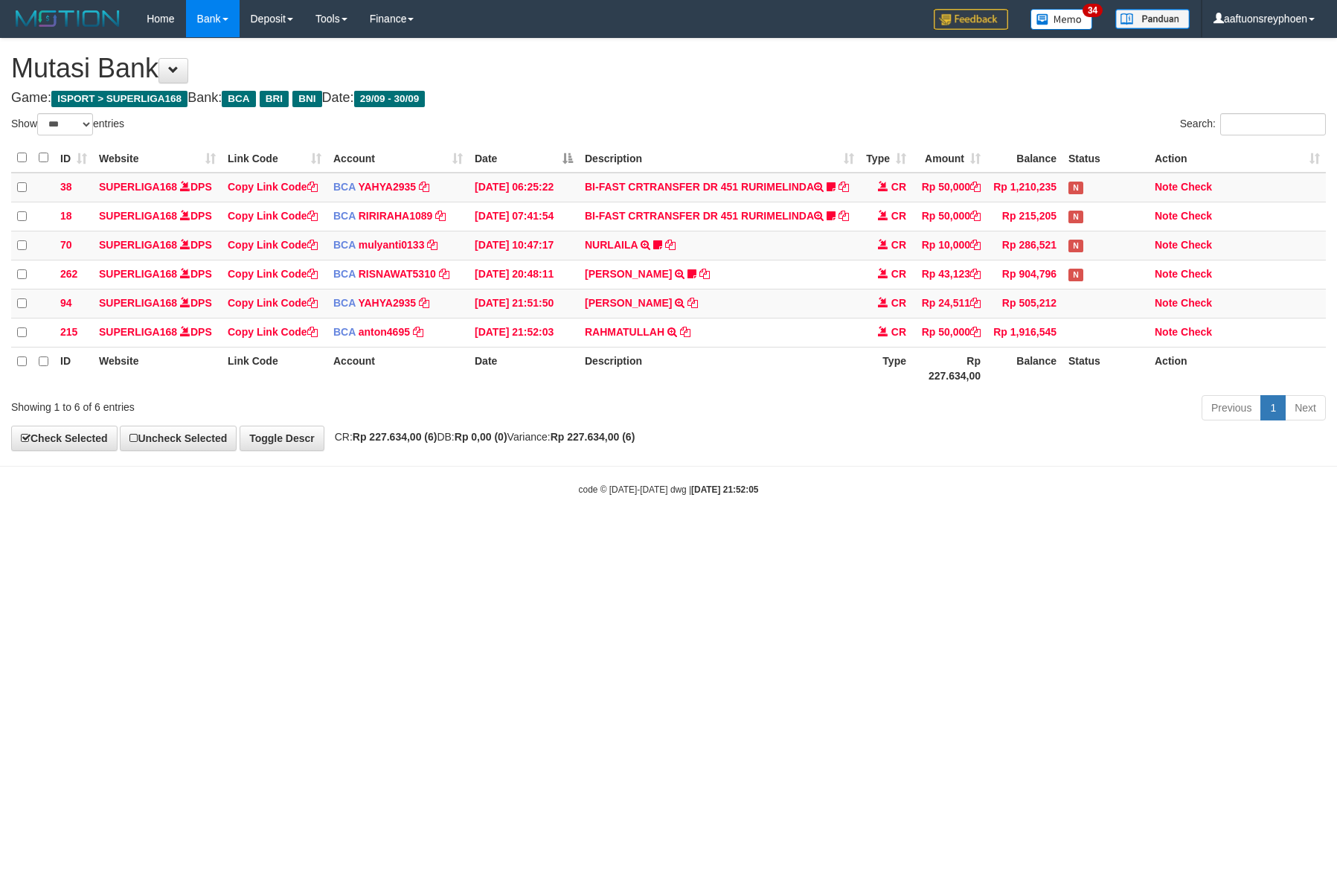
select select "***"
click at [1336, 482] on html "Toggle navigation Home Bank Account List Load By Website Group [ISPORT] SUPERLI…" at bounding box center [668, 267] width 1337 height 534
drag, startPoint x: 996, startPoint y: 487, endPoint x: 1237, endPoint y: 478, distance: 241.2
click at [1134, 482] on body "Toggle navigation Home Bank Account List Load By Website Group [ISPORT] SUPERLI…" at bounding box center [668, 267] width 1337 height 534
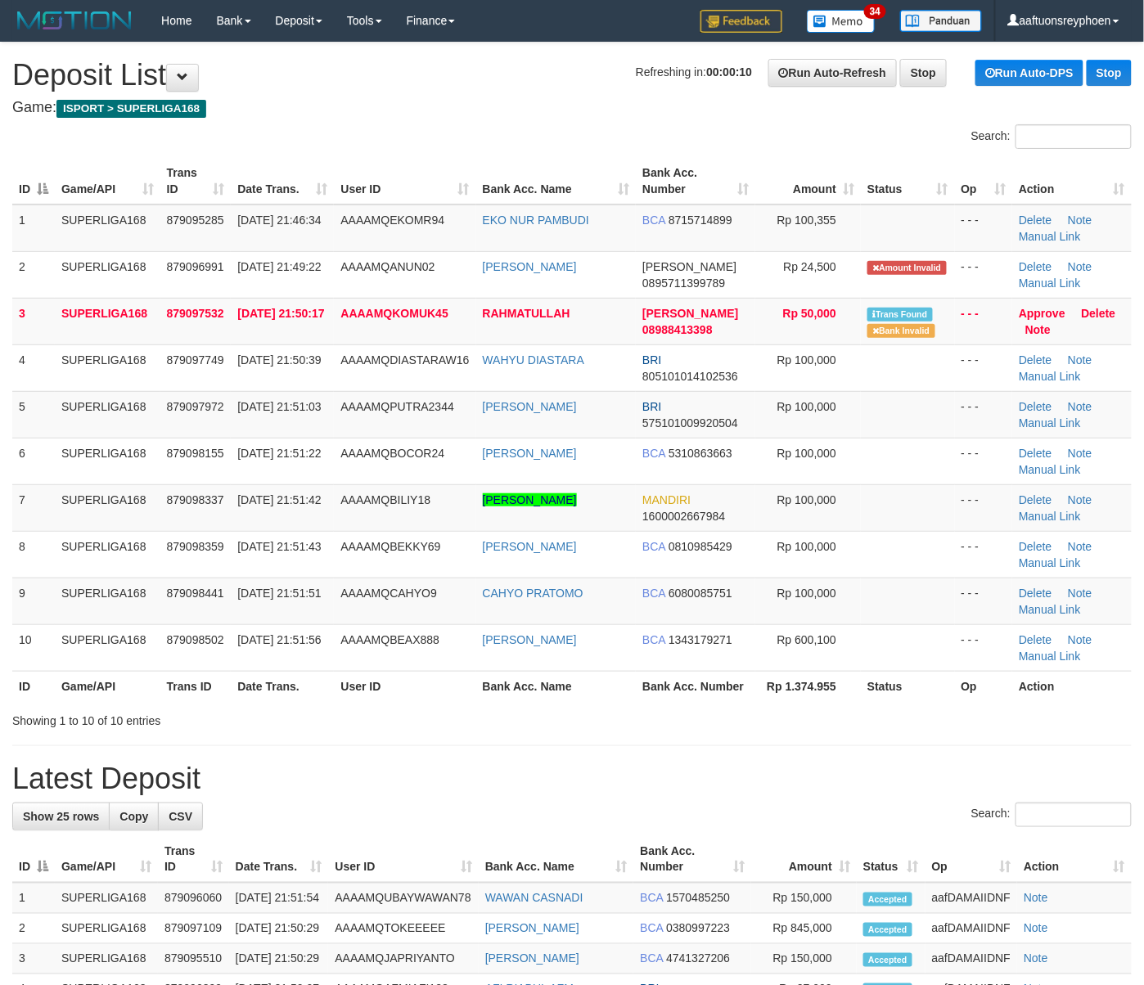
click at [164, 426] on tr "5 SUPERLIGA168 879097972 30/09/2025 21:51:03 AAAAMQPUTRA2344 MUHAMMAD YAN B BRI…" at bounding box center [571, 414] width 1119 height 47
drag, startPoint x: 299, startPoint y: 463, endPoint x: 11, endPoint y: 499, distance: 291.0
click at [168, 476] on tr "6 SUPERLIGA168 879098155 30/09/2025 21:51:22 AAAAMQBOCOR24 HAFIZUL AMAR BCA 531…" at bounding box center [571, 461] width 1119 height 47
drag, startPoint x: 375, startPoint y: 452, endPoint x: 49, endPoint y: 488, distance: 327.6
click at [227, 56] on div "**********" at bounding box center [572, 953] width 1144 height 1821
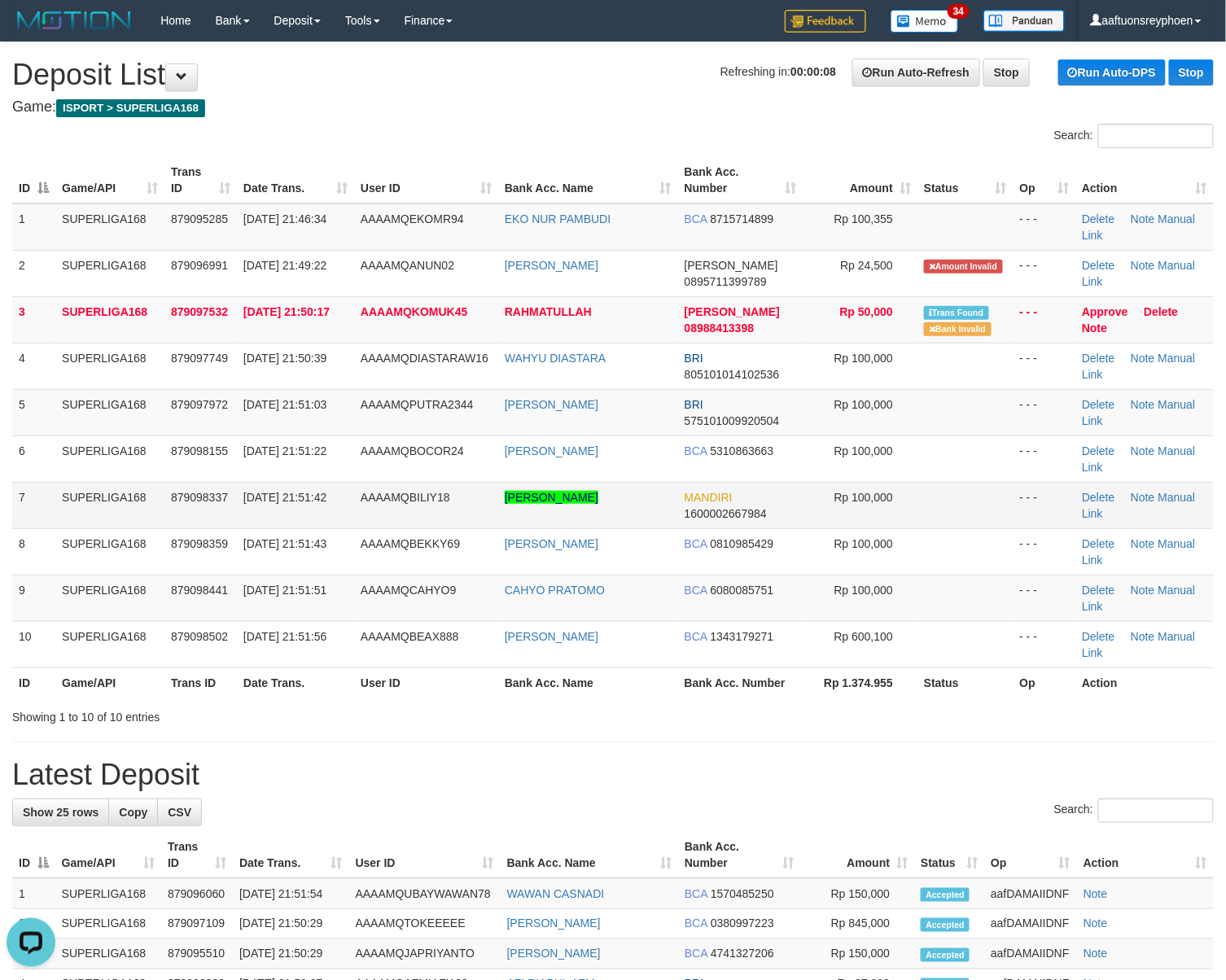
drag, startPoint x: 243, startPoint y: 448, endPoint x: 97, endPoint y: 490, distance: 151.9
click at [123, 483] on tbody "1 SUPERLIGA168 879095285 30/09/2025 21:46:34 AAAAMQEKOMR94 EKO NUR PAMBUDI BCA …" at bounding box center [613, 436] width 1202 height 465
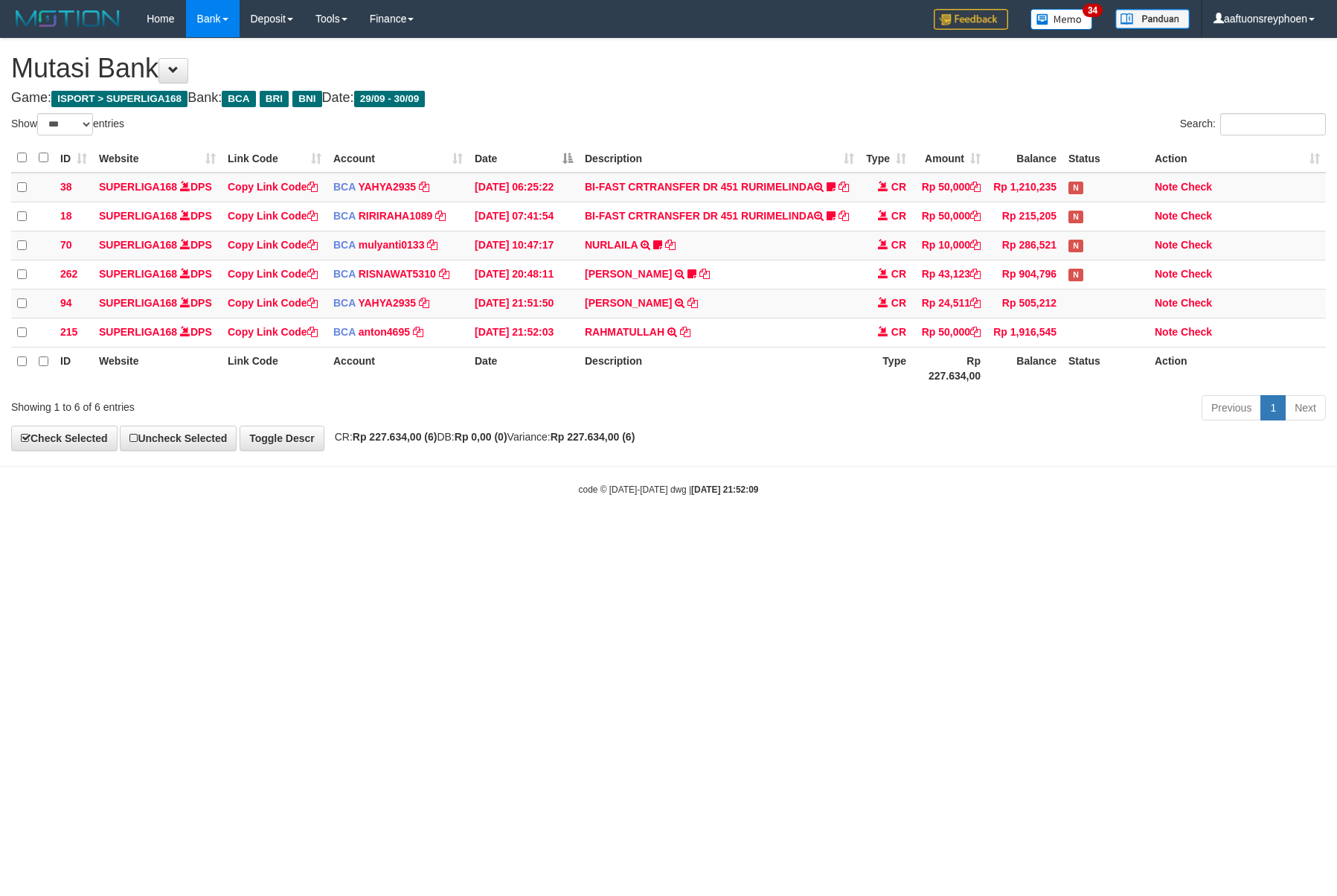
select select "***"
drag, startPoint x: 733, startPoint y: 579, endPoint x: 1328, endPoint y: 551, distance: 595.7
click at [802, 534] on html "Toggle navigation Home Bank Account List Load By Website Group [ISPORT] SUPERLI…" at bounding box center [668, 267] width 1337 height 534
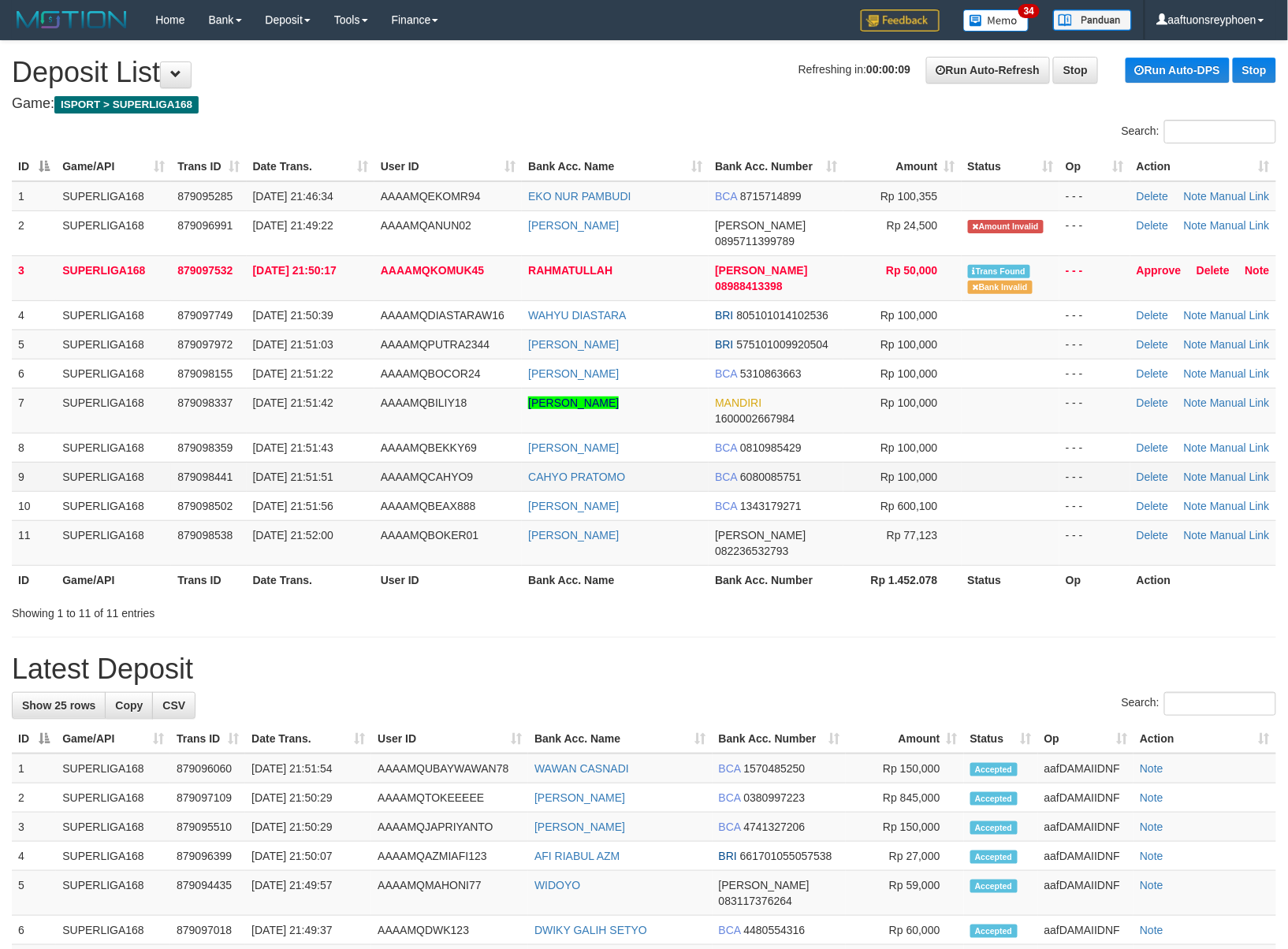
click at [313, 470] on span "30/09/2025 21:51:51" at bounding box center [293, 476] width 80 height 13
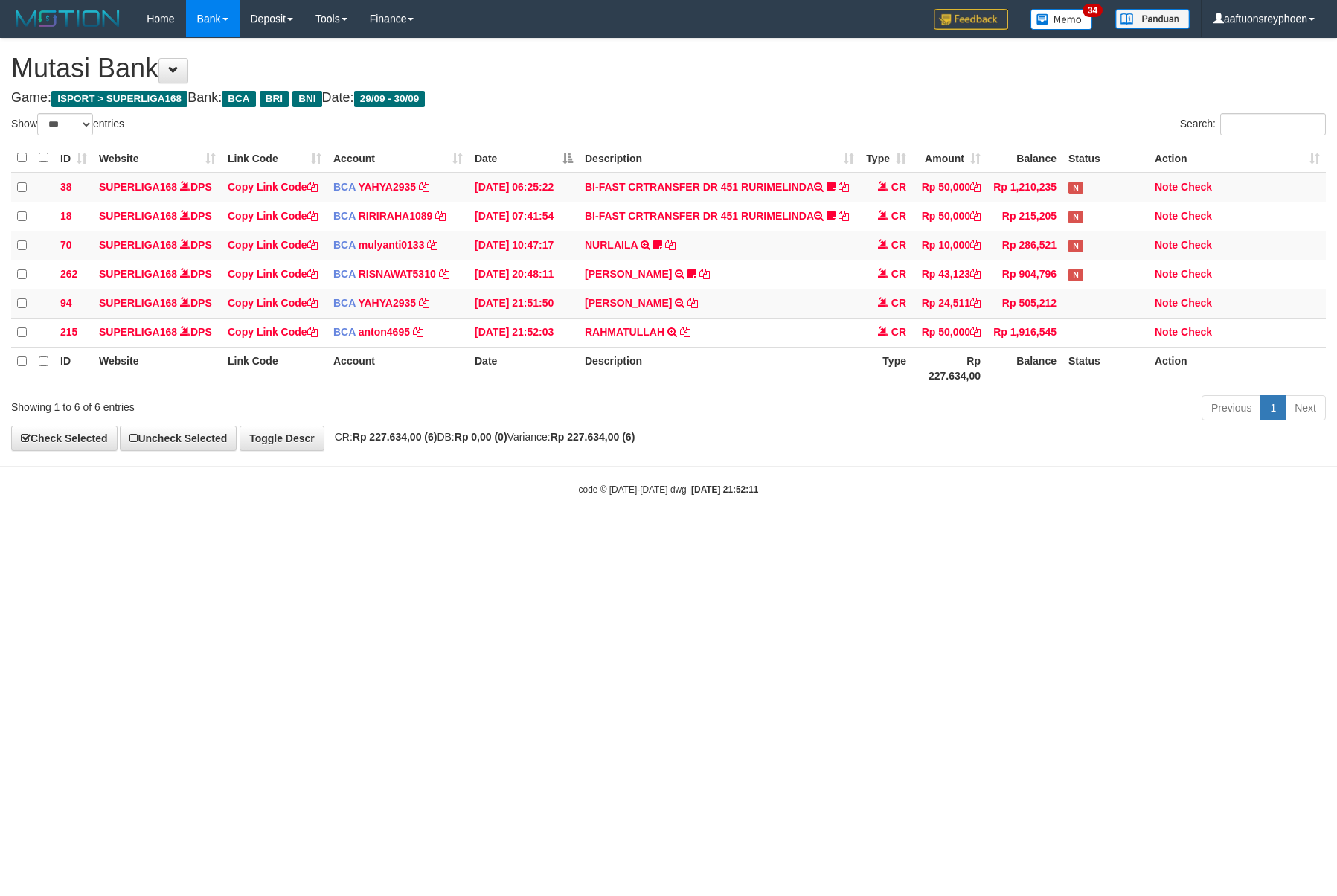
select select "***"
click at [931, 534] on html "Toggle navigation Home Bank Account List Load By Website Group [ISPORT] SUPERLI…" at bounding box center [668, 267] width 1337 height 534
select select "***"
drag, startPoint x: 801, startPoint y: 536, endPoint x: 1335, endPoint y: 513, distance: 534.5
click at [959, 524] on body "Toggle navigation Home Bank Account List Load By Website Group [ISPORT] SUPERLI…" at bounding box center [668, 267] width 1337 height 534
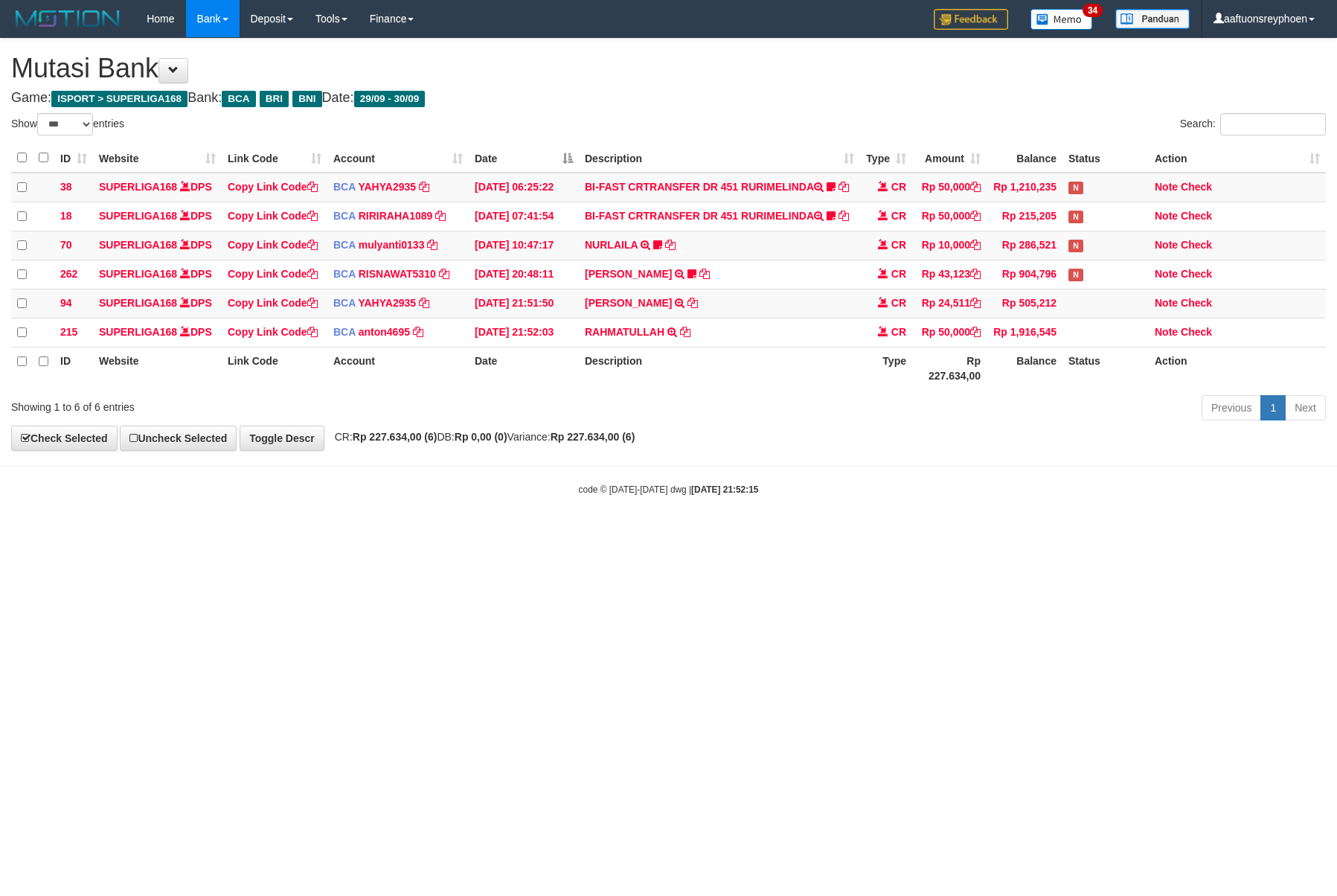
select select "***"
drag, startPoint x: 608, startPoint y: 615, endPoint x: 599, endPoint y: 614, distance: 9.1
click at [601, 534] on html "Toggle navigation Home Bank Account List Load By Website Group [ISPORT] SUPERLI…" at bounding box center [668, 267] width 1337 height 534
click at [598, 534] on html "Toggle navigation Home Bank Account List Load By Website Group [ISPORT] SUPERLI…" at bounding box center [668, 267] width 1337 height 534
click at [1296, 534] on html "Toggle navigation Home Bank Account List Load By Website Group [ISPORT] SUPERLI…" at bounding box center [668, 267] width 1337 height 534
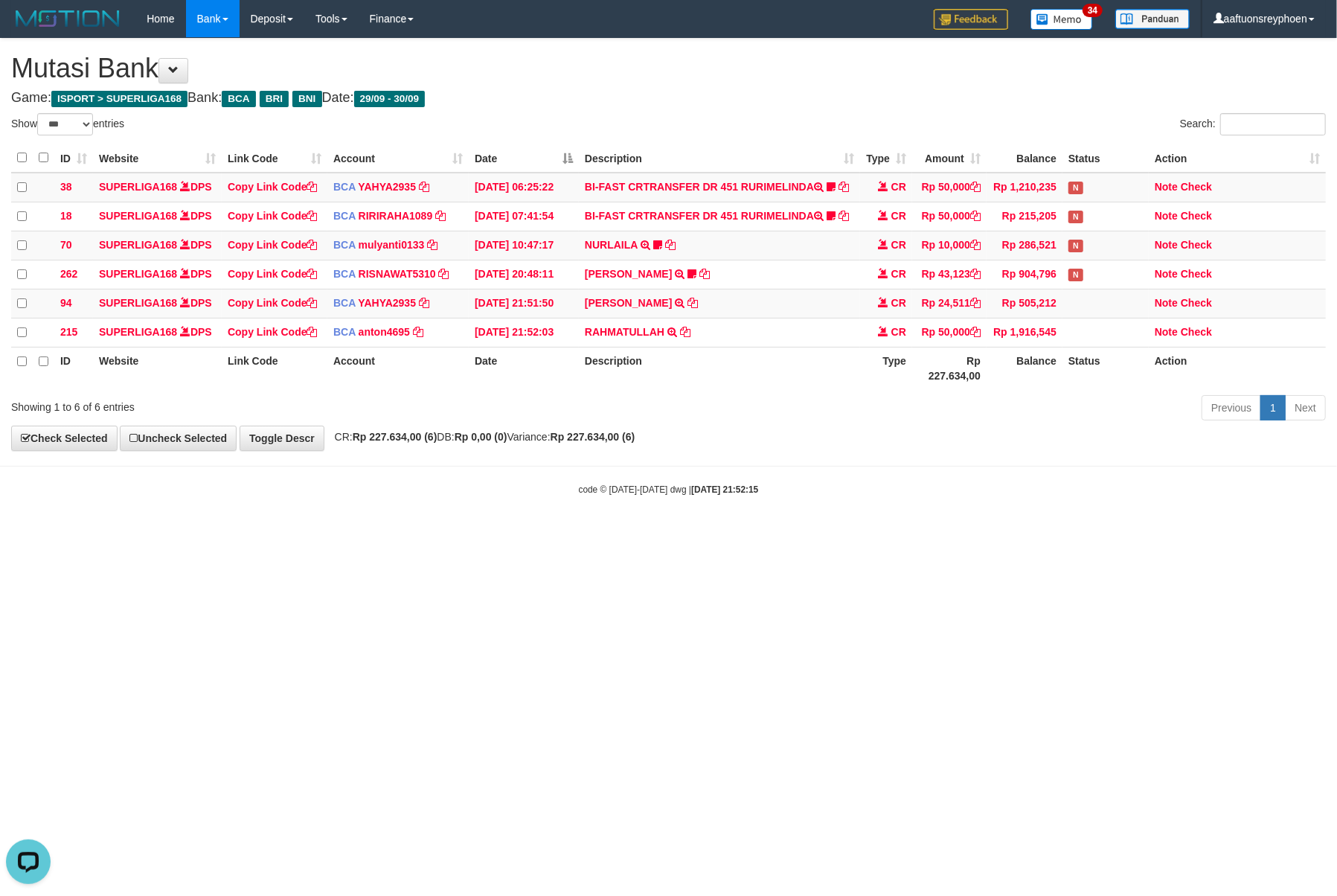
drag, startPoint x: 702, startPoint y: 620, endPoint x: 718, endPoint y: 618, distance: 16.1
click at [713, 534] on html "Toggle navigation Home Bank Account List Load By Website Group [ISPORT] SUPERLI…" at bounding box center [668, 267] width 1337 height 534
click at [714, 534] on html "Toggle navigation Home Bank Account List Load By Website Group [ISPORT] SUPERLI…" at bounding box center [668, 267] width 1337 height 534
click at [711, 534] on html "Toggle navigation Home Bank Account List Load By Website Group [ISPORT] SUPERLI…" at bounding box center [668, 267] width 1337 height 534
click at [690, 534] on html "Toggle navigation Home Bank Account List Load By Website Group [ISPORT] SUPERLI…" at bounding box center [668, 267] width 1337 height 534
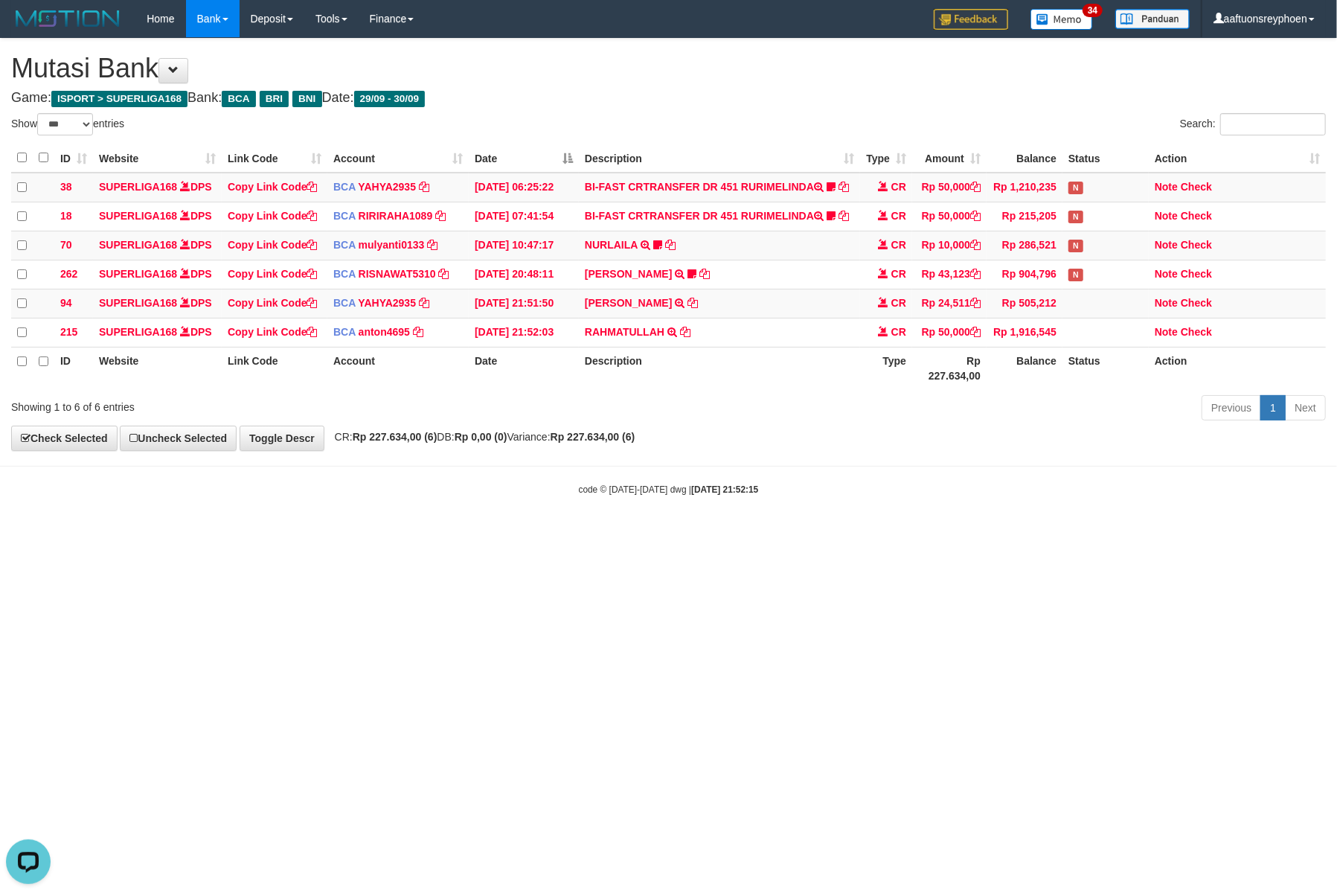
click at [690, 534] on html "Toggle navigation Home Bank Account List Load By Website Group [ISPORT] SUPERLI…" at bounding box center [668, 267] width 1337 height 534
click at [693, 534] on html "Toggle navigation Home Bank Account List Load By Website Group [ISPORT] SUPERLI…" at bounding box center [668, 267] width 1337 height 534
click at [697, 534] on html "Toggle navigation Home Bank Account List Load By Website Group [ISPORT] SUPERLI…" at bounding box center [668, 267] width 1337 height 534
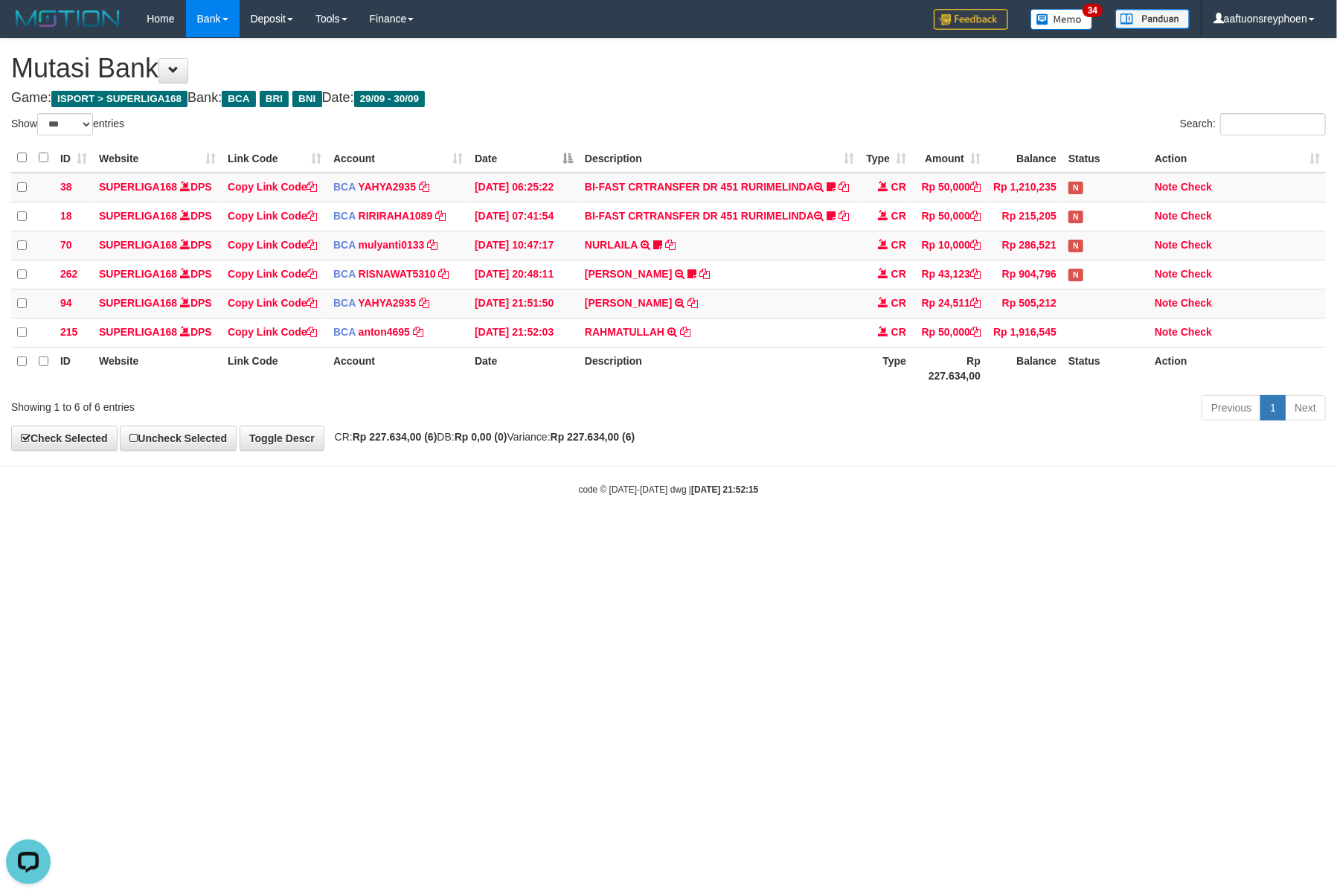
drag, startPoint x: 1323, startPoint y: 510, endPoint x: 599, endPoint y: 656, distance: 738.6
click at [1307, 514] on body "Toggle navigation Home Bank Account List Load By Website Group [ISPORT] SUPERLI…" at bounding box center [668, 267] width 1337 height 534
drag, startPoint x: 492, startPoint y: 655, endPoint x: 9, endPoint y: 685, distance: 483.9
click at [505, 534] on html "Toggle navigation Home Bank Account List Load By Website Group [ISPORT] SUPERLI…" at bounding box center [668, 267] width 1337 height 534
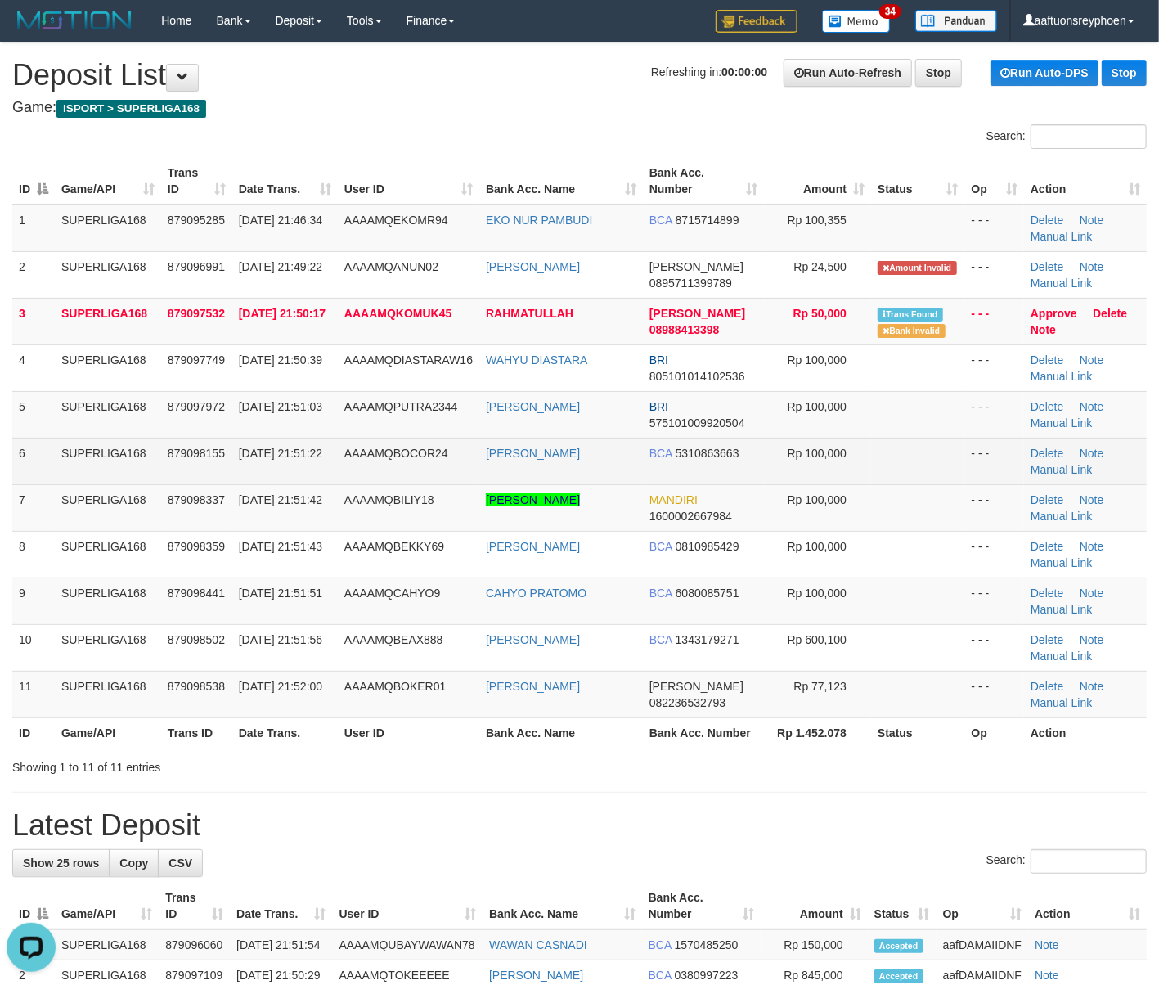
click at [66, 466] on td "SUPERLIGA168" at bounding box center [108, 461] width 106 height 47
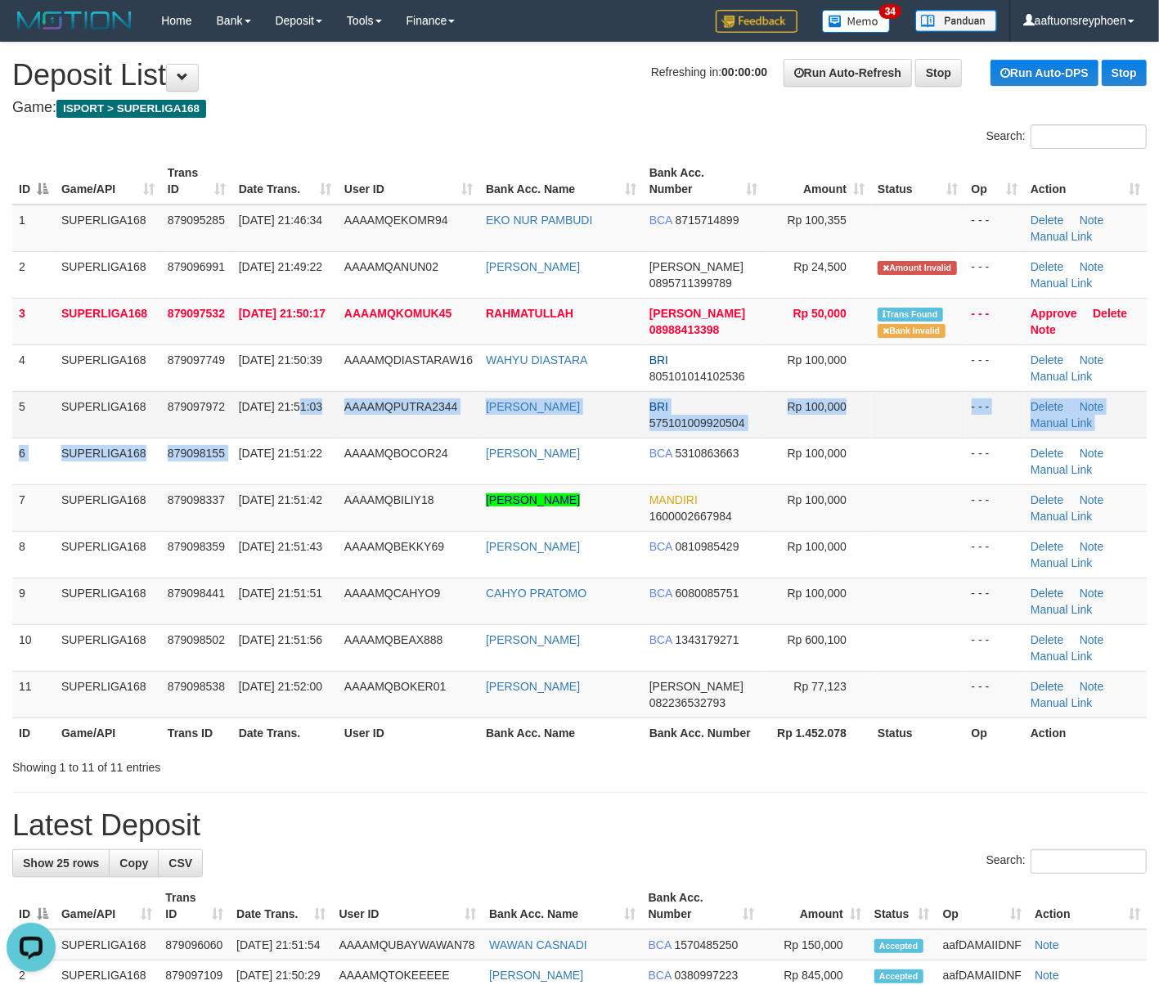
drag, startPoint x: 240, startPoint y: 437, endPoint x: 11, endPoint y: 499, distance: 237.4
click at [239, 439] on td "30/09/2025 21:51:22" at bounding box center [285, 461] width 106 height 47
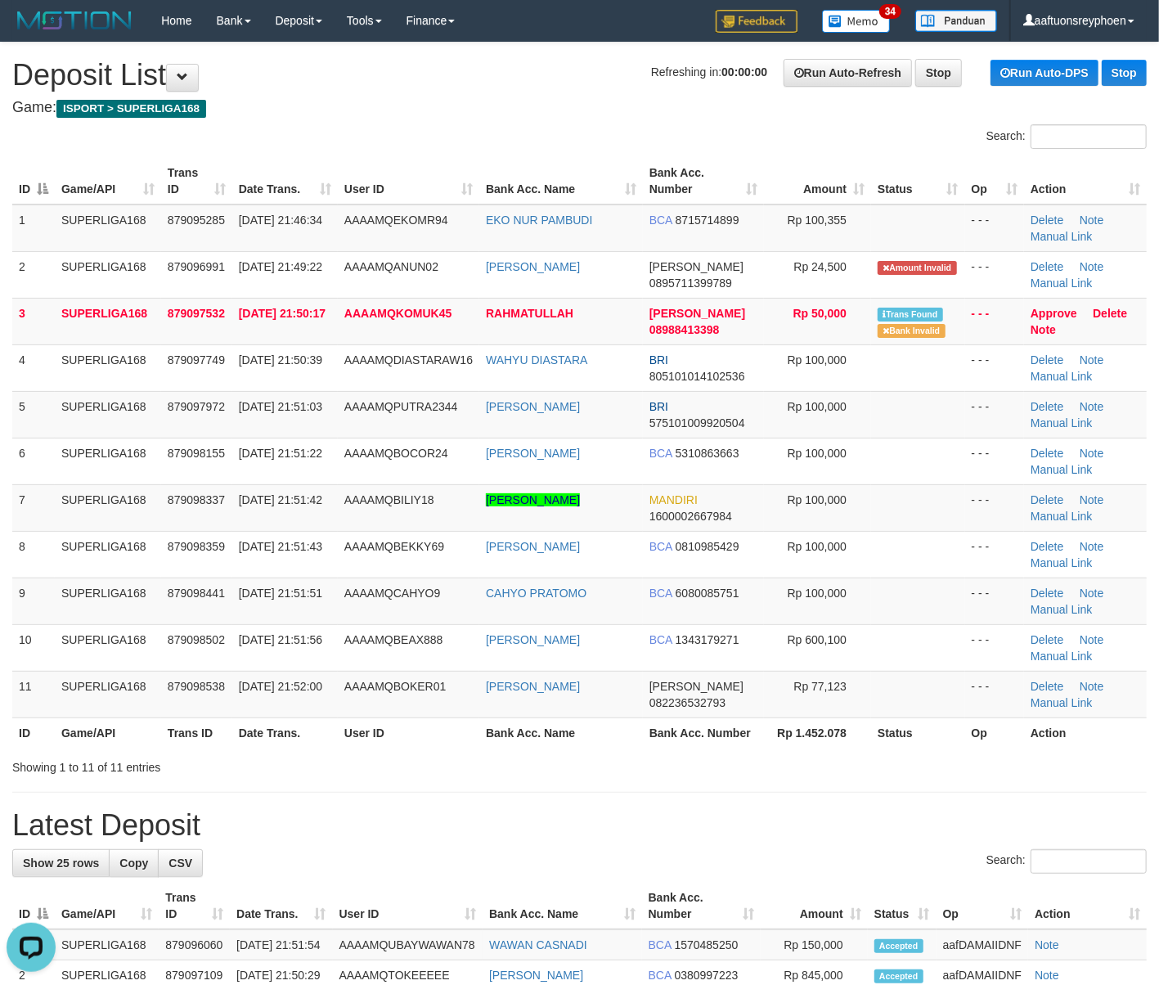
click at [0, 515] on html "Toggle navigation Home Bank Account List Load By Website Group [ISPORT] SUPERLI…" at bounding box center [579, 1000] width 1159 height 2001
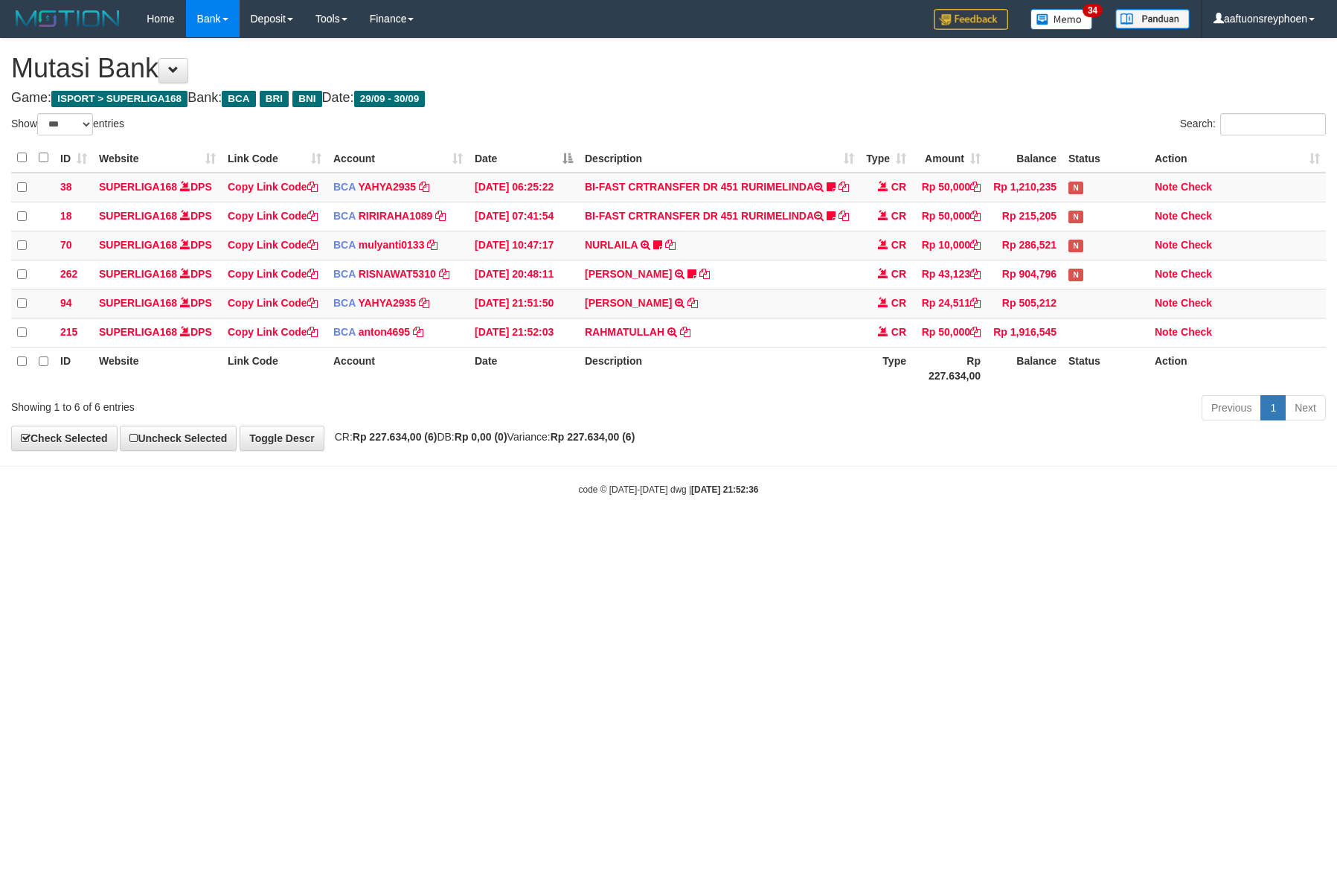
select select "***"
drag, startPoint x: 538, startPoint y: 444, endPoint x: 977, endPoint y: 521, distance: 445.7
click at [538, 443] on span "CR: Rp 227.634,00 (6) DB: Rp 0,00 (0) Variance: Rp 227.634,00 (6)" at bounding box center [481, 437] width 308 height 12
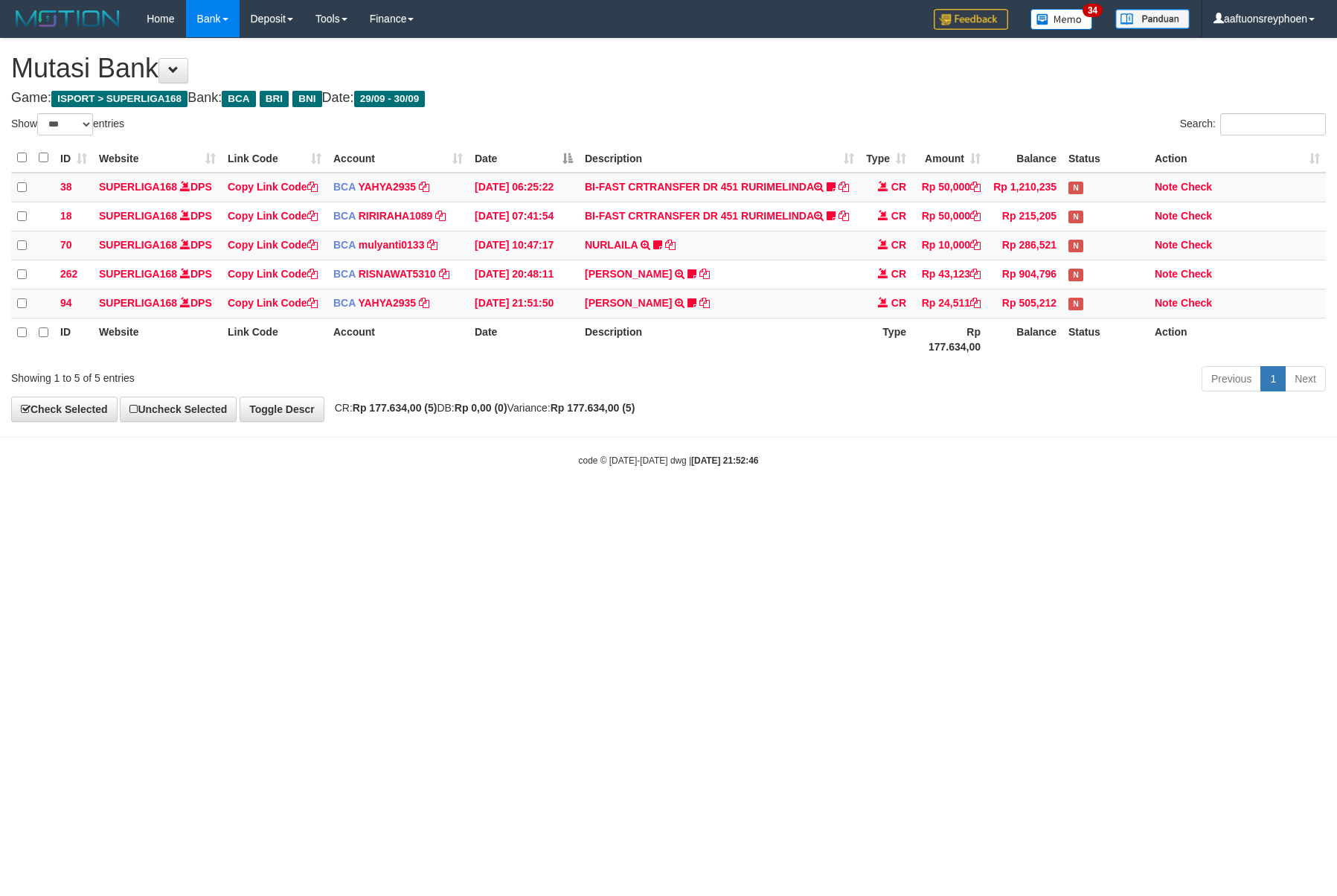
select select "***"
drag, startPoint x: 665, startPoint y: 625, endPoint x: 724, endPoint y: 619, distance: 59.3
click at [720, 505] on html "Toggle navigation Home Bank Account List Load By Website Group [ISPORT] SUPERLI…" at bounding box center [668, 252] width 1337 height 505
select select "***"
drag, startPoint x: 1084, startPoint y: 559, endPoint x: 1332, endPoint y: 526, distance: 250.2
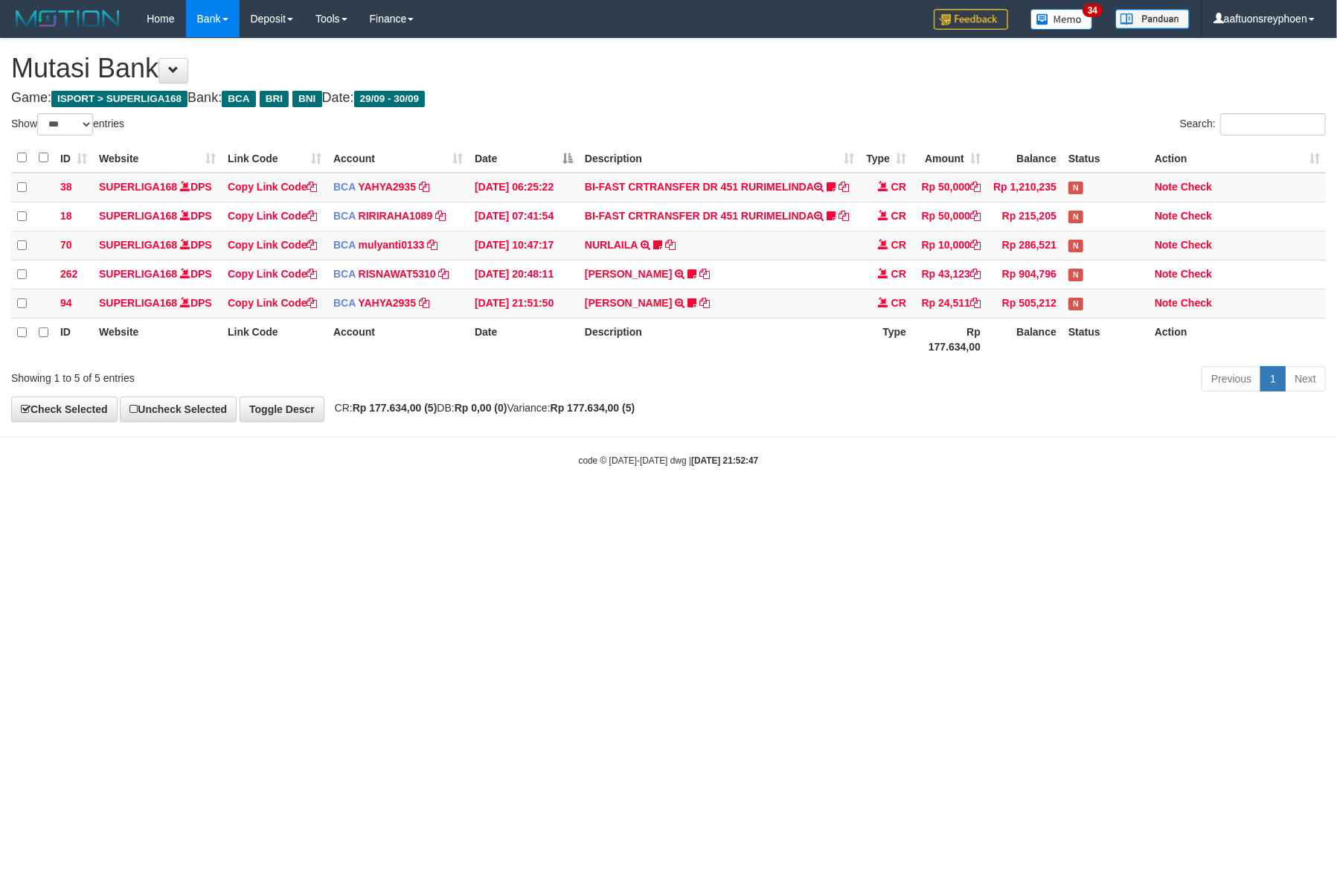
click at [1146, 505] on html "Toggle navigation Home Bank Account List Load By Website Group [ISPORT] SUPERLI…" at bounding box center [668, 252] width 1337 height 505
select select "***"
drag, startPoint x: 1111, startPoint y: 558, endPoint x: 1195, endPoint y: 555, distance: 84.1
click at [1143, 505] on html "Toggle navigation Home Bank Account List Load By Website Group [ISPORT] SUPERLI…" at bounding box center [668, 252] width 1337 height 505
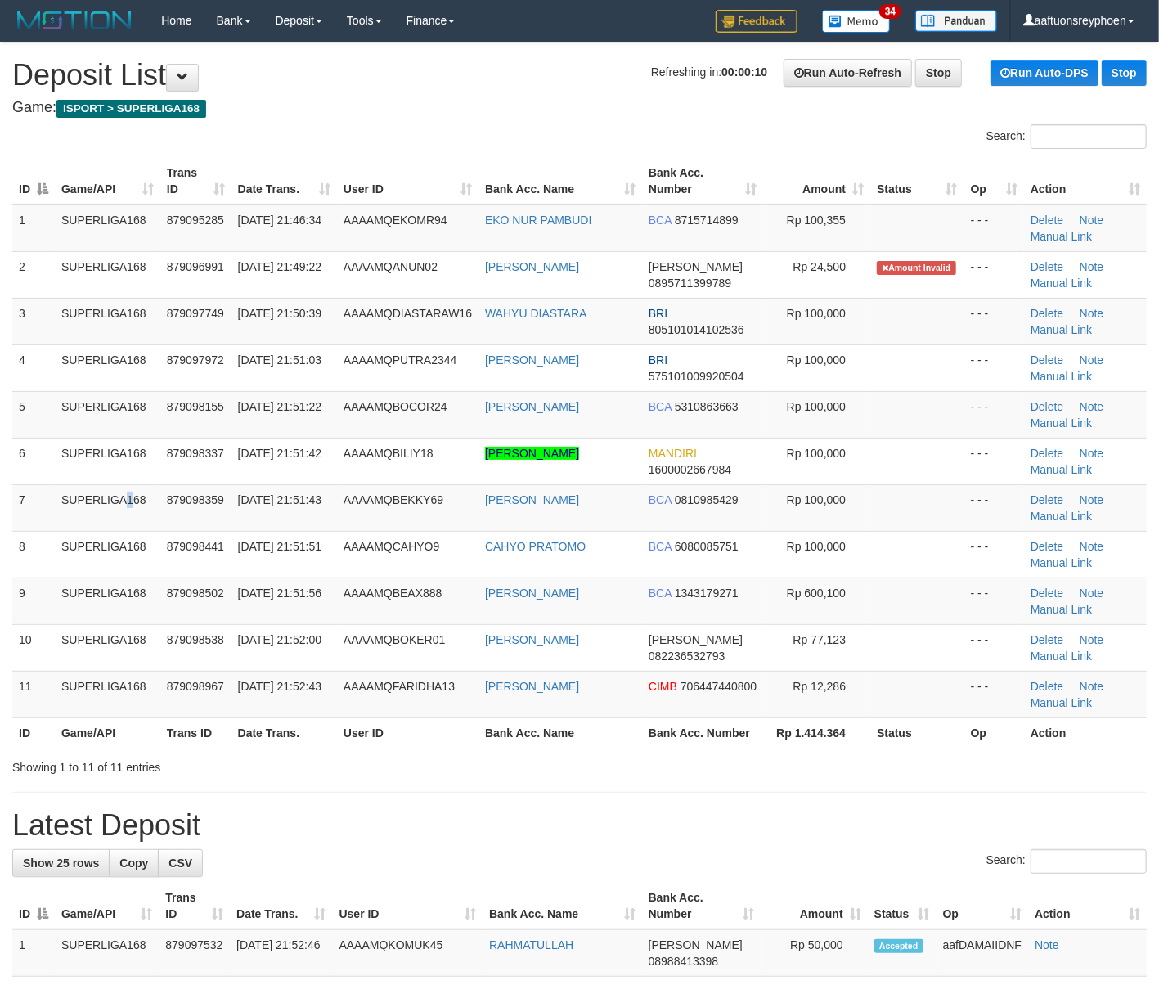
drag, startPoint x: 89, startPoint y: 508, endPoint x: 0, endPoint y: 544, distance: 96.2
click at [52, 528] on tr "7 SUPERLIGA168 879098359 [DATE] 21:51:43 AAAAMQBEKKY69 [PERSON_NAME] BCA 081098…" at bounding box center [579, 507] width 1135 height 47
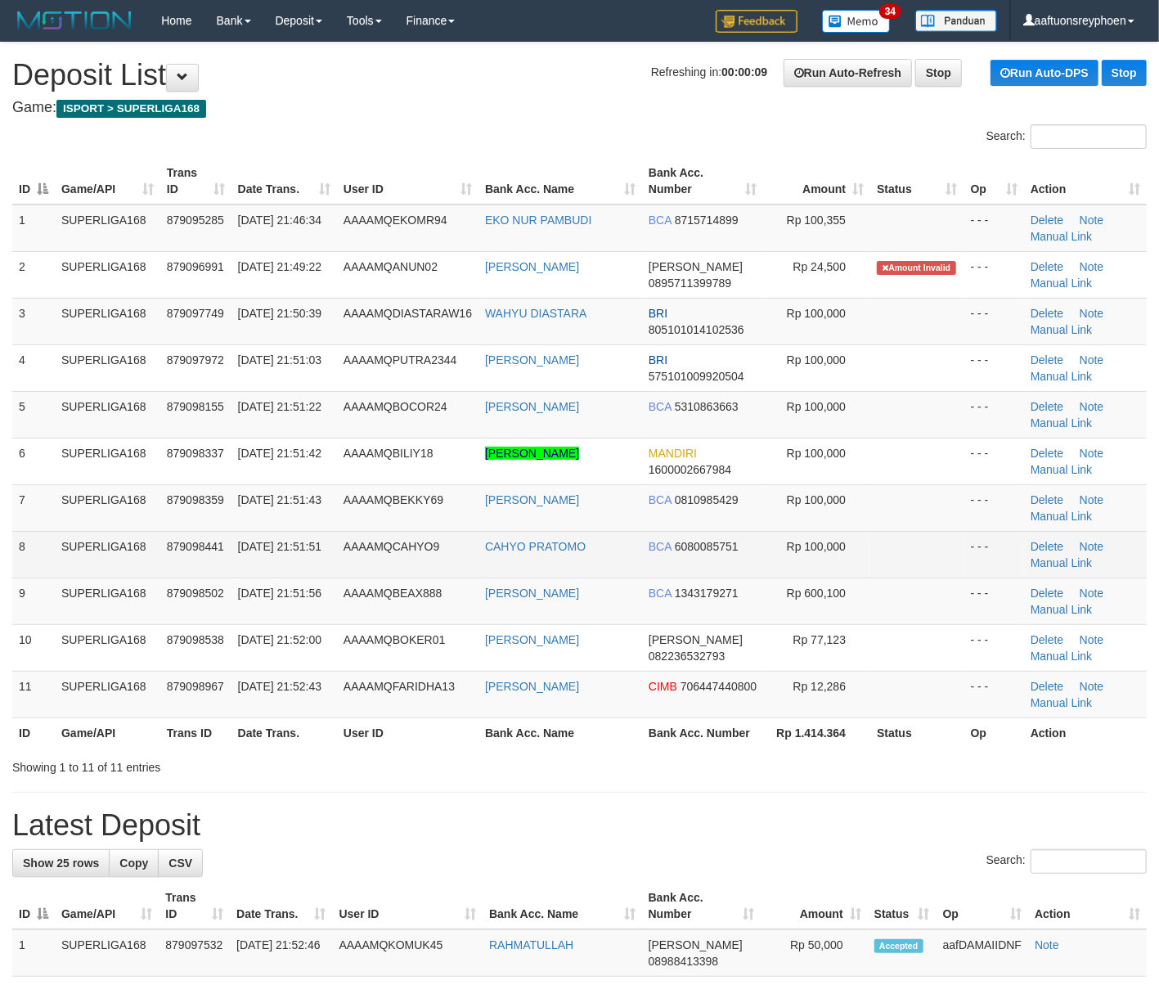
drag, startPoint x: 138, startPoint y: 538, endPoint x: 4, endPoint y: 556, distance: 135.4
click at [137, 538] on td "SUPERLIGA168" at bounding box center [108, 554] width 106 height 47
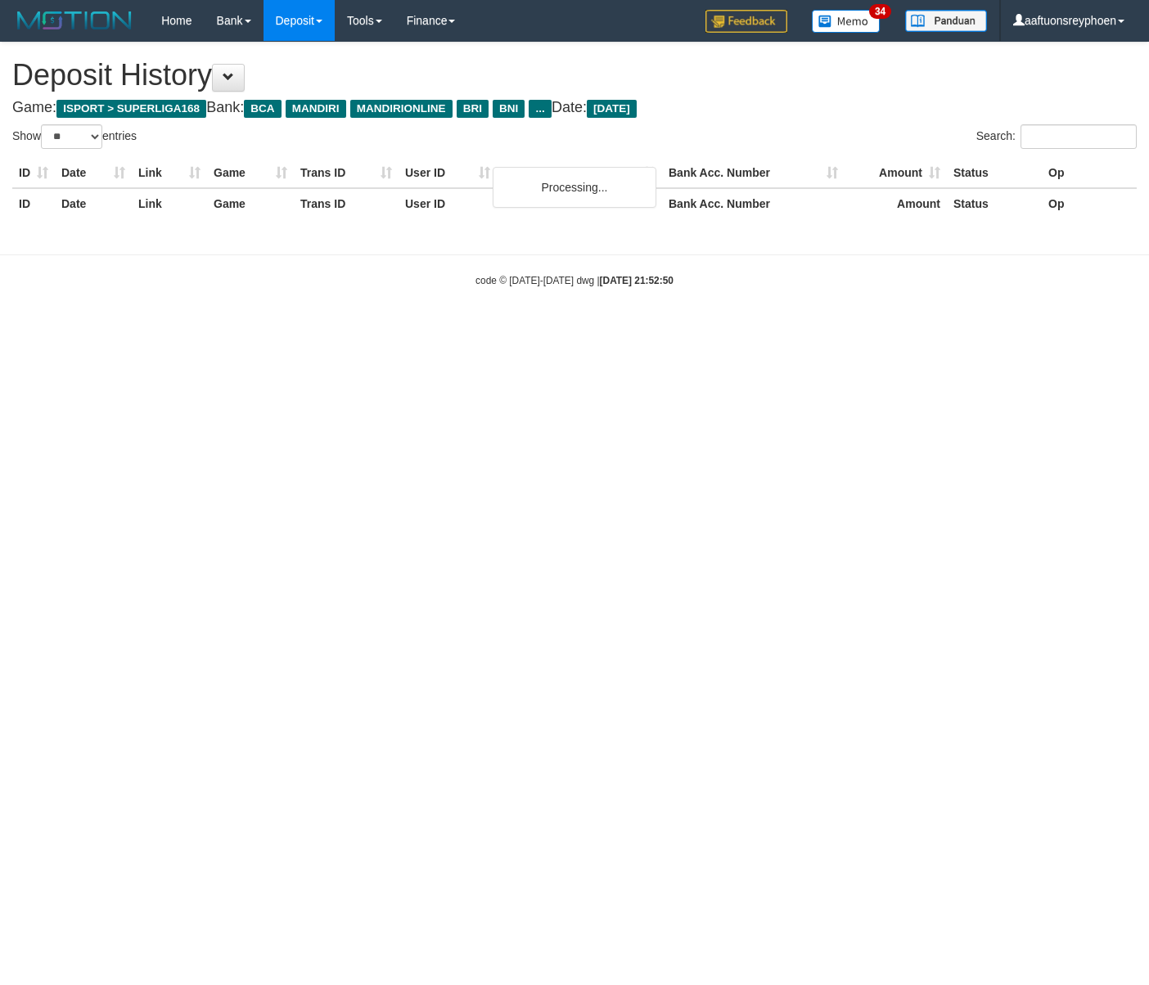
select select "**"
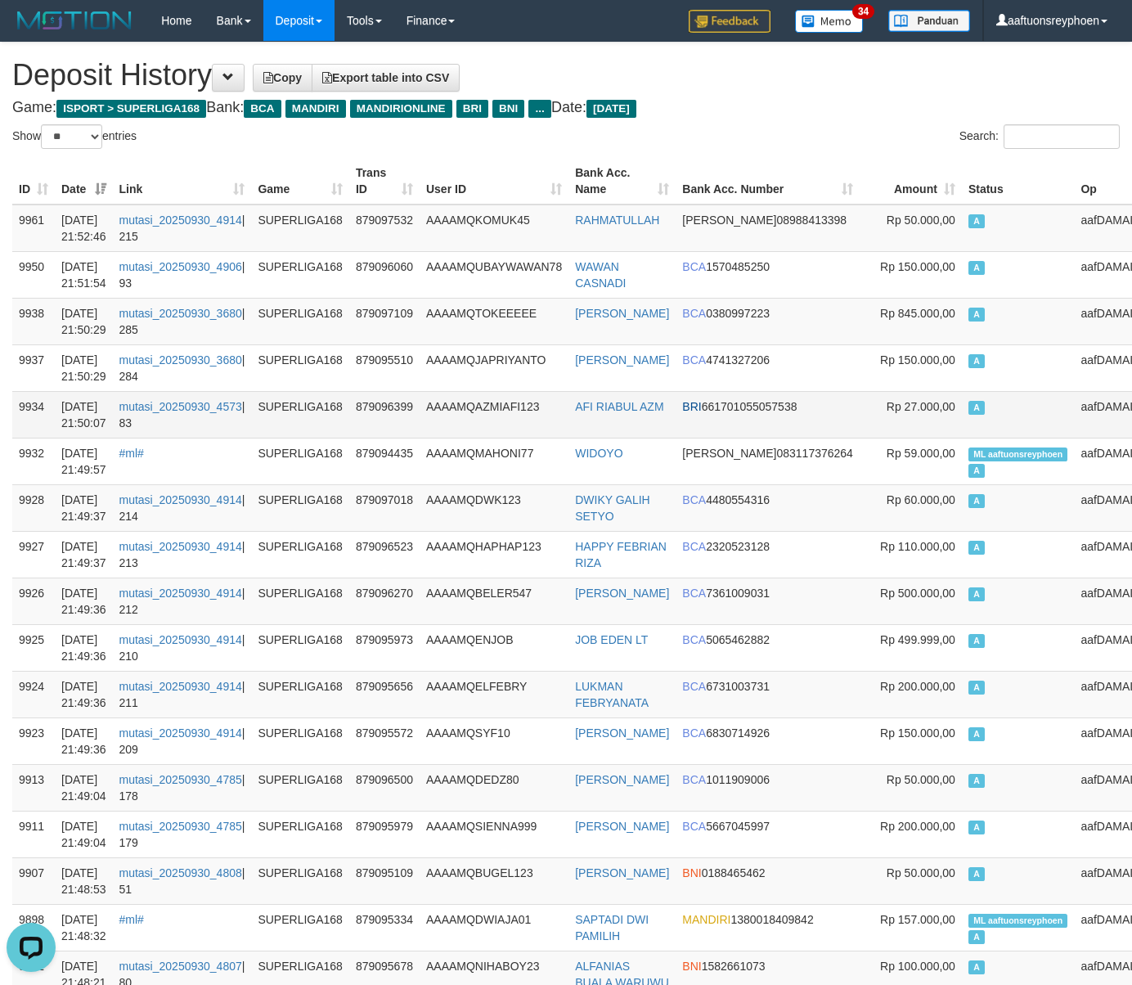
click at [992, 435] on td "A" at bounding box center [1018, 414] width 113 height 47
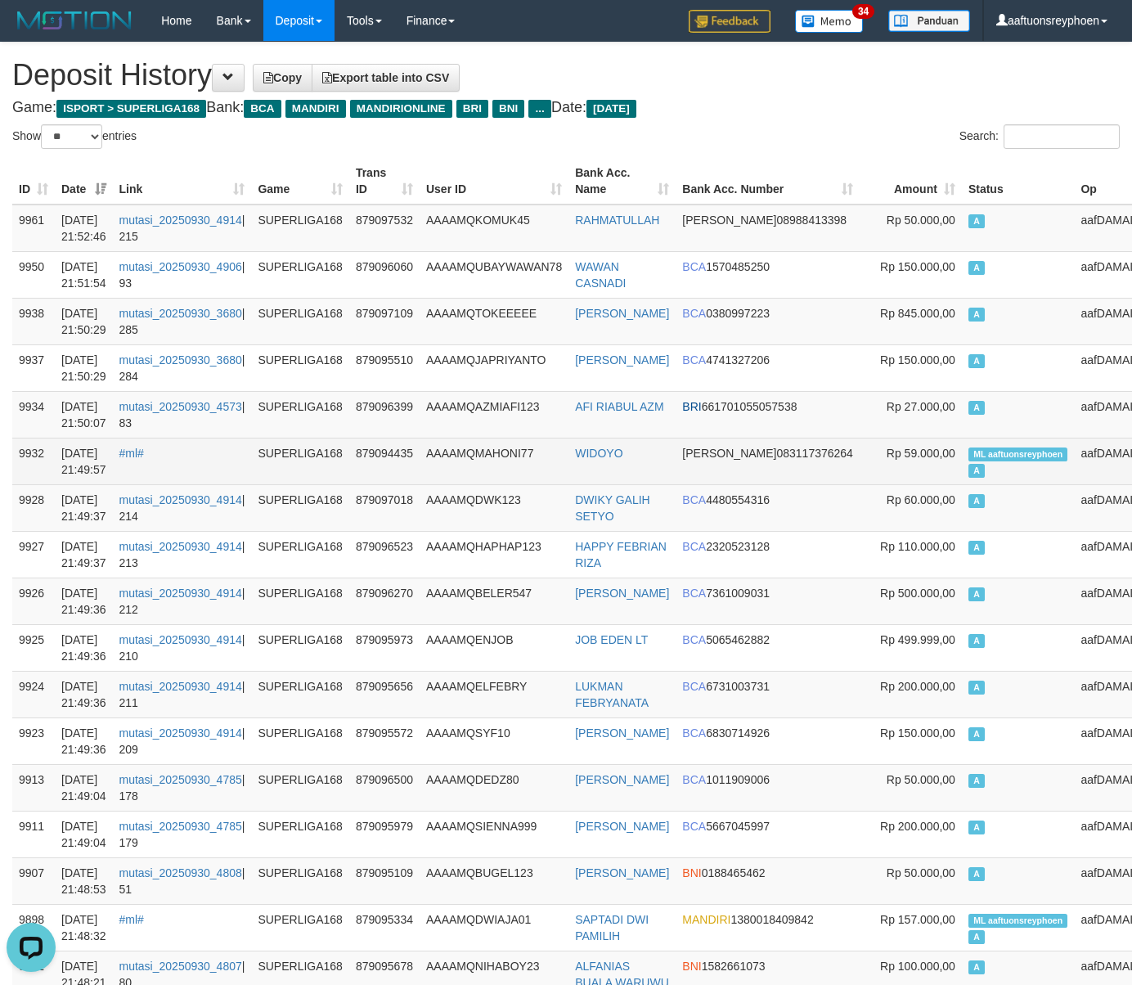
click at [962, 434] on td "A" at bounding box center [1018, 414] width 113 height 47
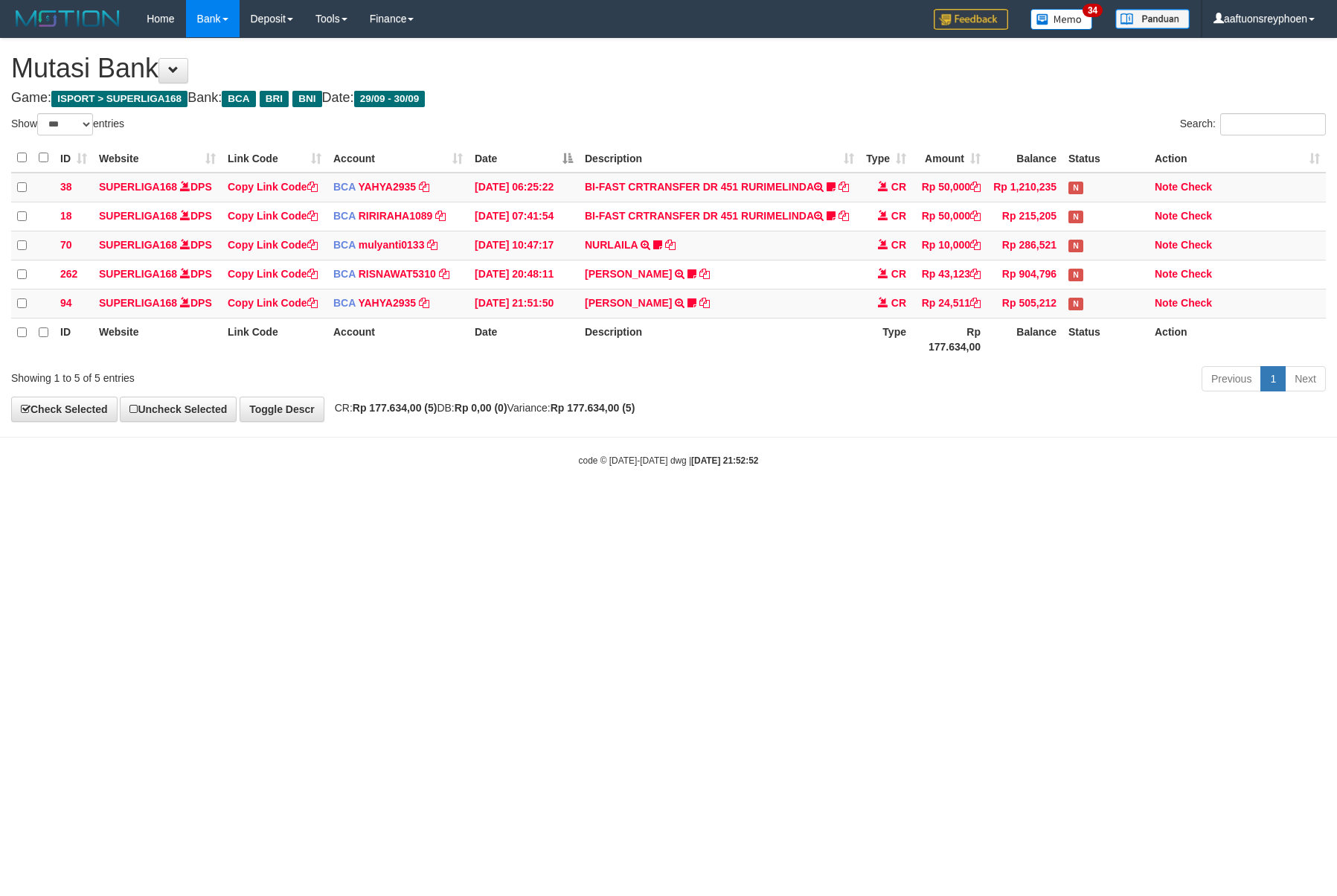
select select "***"
click at [697, 308] on icon at bounding box center [692, 302] width 9 height 10
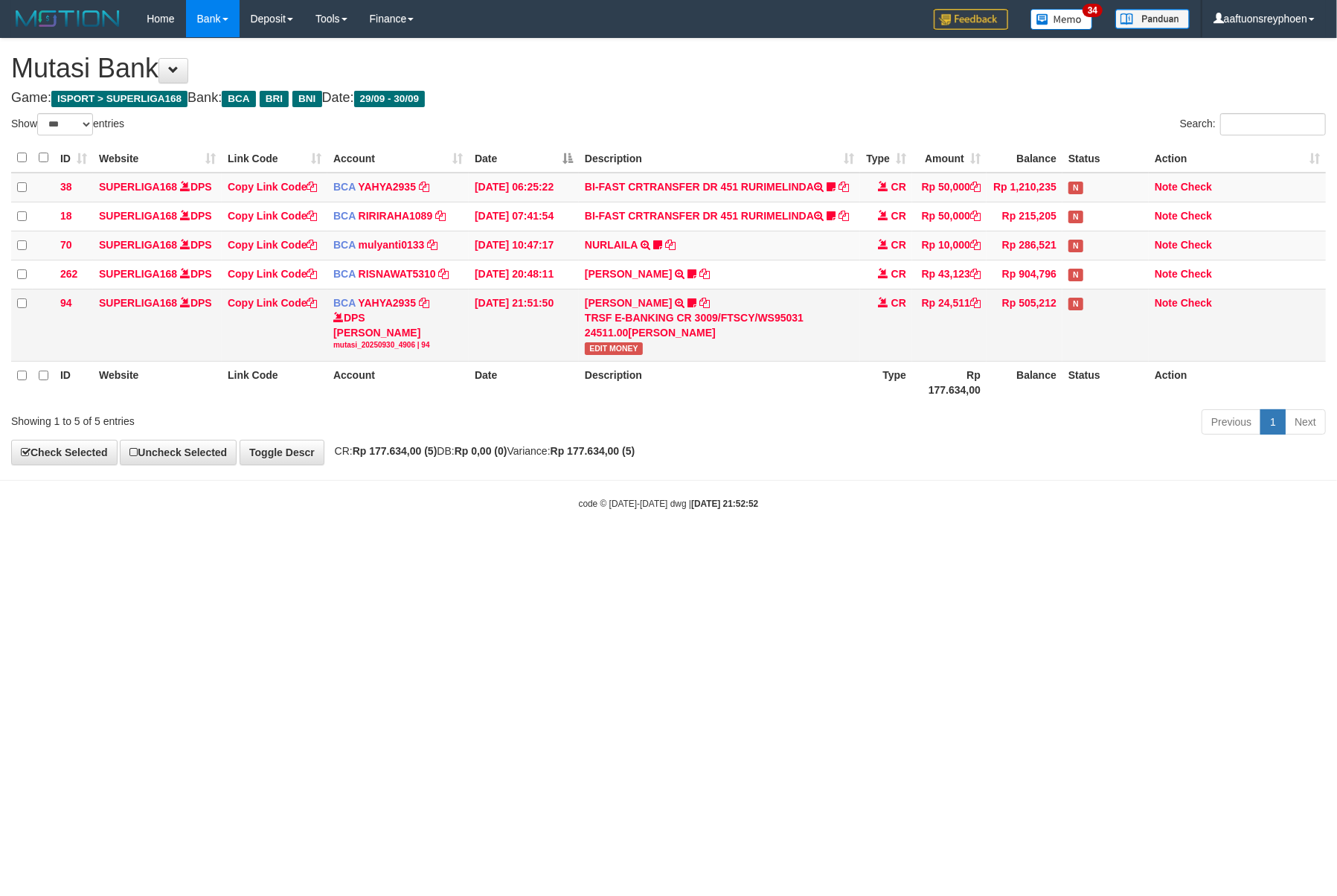
click at [620, 352] on span "EDIT MONEY" at bounding box center [614, 348] width 58 height 13
click at [1336, 524] on html "Toggle navigation Home Bank Account List Load By Website Group [ISPORT] SUPERLI…" at bounding box center [668, 274] width 1337 height 548
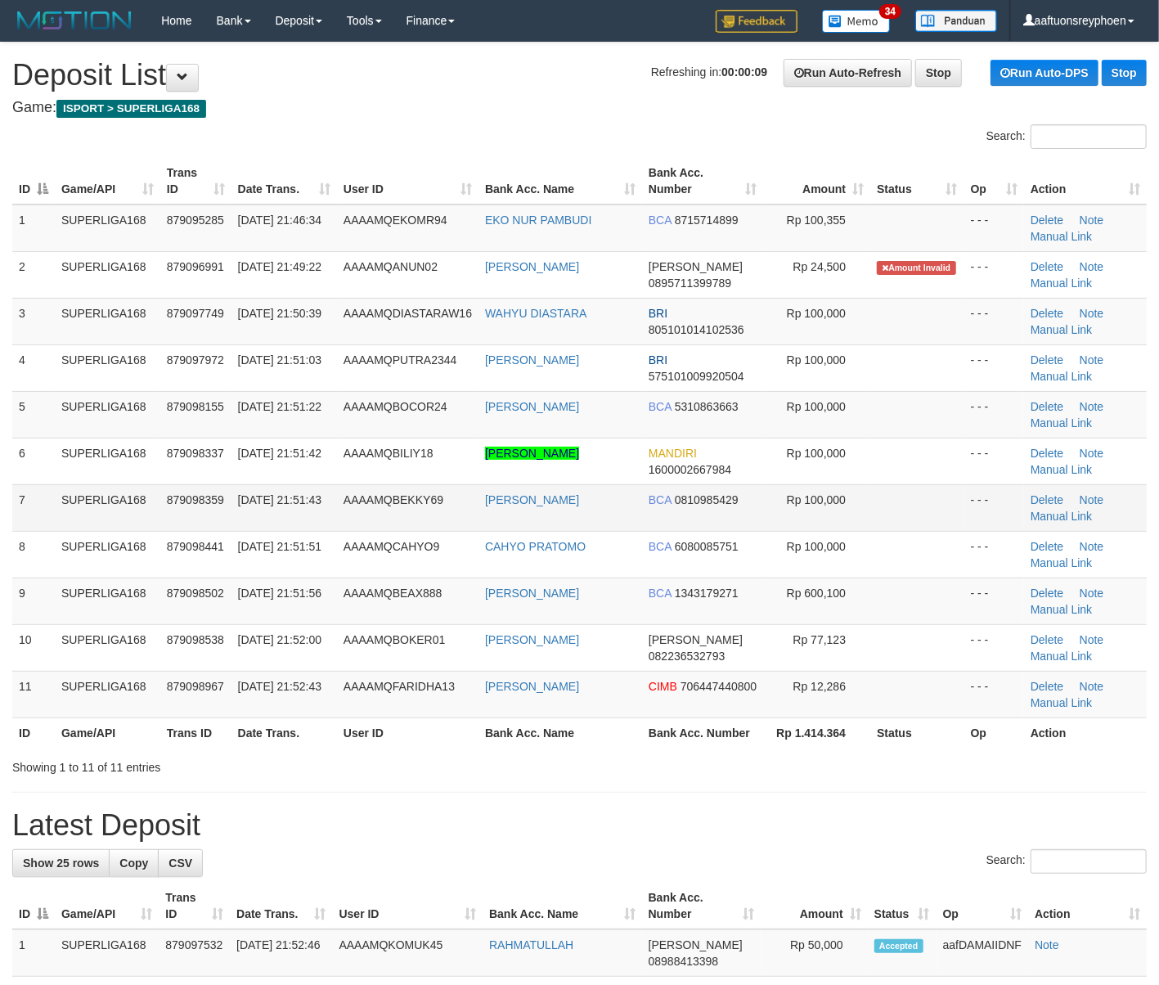
click at [332, 515] on td "[DATE] 21:51:43" at bounding box center [285, 507] width 106 height 47
drag, startPoint x: 332, startPoint y: 515, endPoint x: 301, endPoint y: 524, distance: 32.4
click at [329, 515] on td "[DATE] 21:51:43" at bounding box center [285, 507] width 106 height 47
drag, startPoint x: 206, startPoint y: 527, endPoint x: 4, endPoint y: 554, distance: 203.9
click at [138, 530] on tr "7 SUPERLIGA168 879098359 [DATE] 21:51:43 AAAAMQBEKKY69 [PERSON_NAME] BCA 081098…" at bounding box center [579, 507] width 1135 height 47
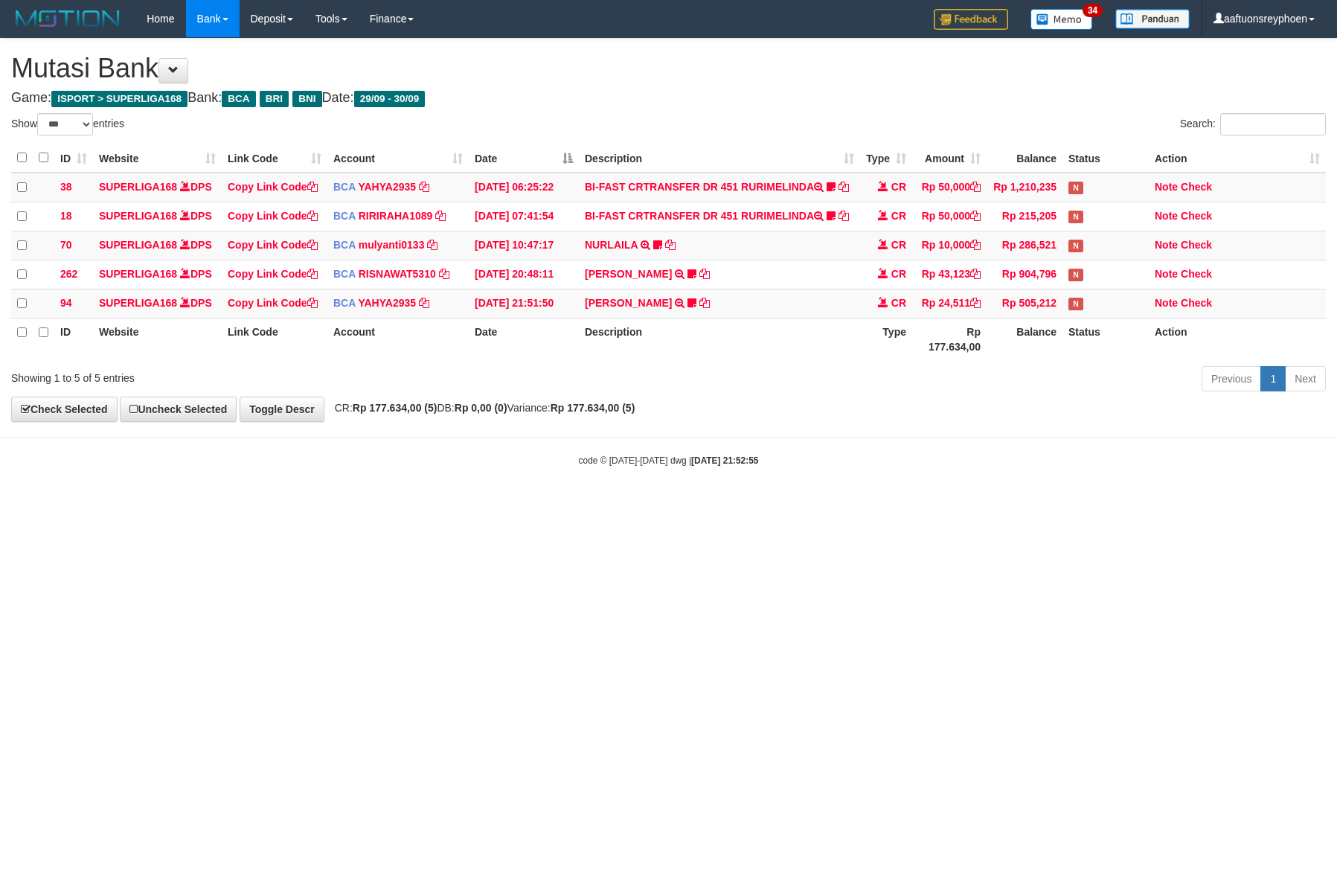
select select "***"
click at [995, 505] on html "Toggle navigation Home Bank Account List Load By Website Group [ISPORT] SUPERLI…" at bounding box center [668, 252] width 1337 height 505
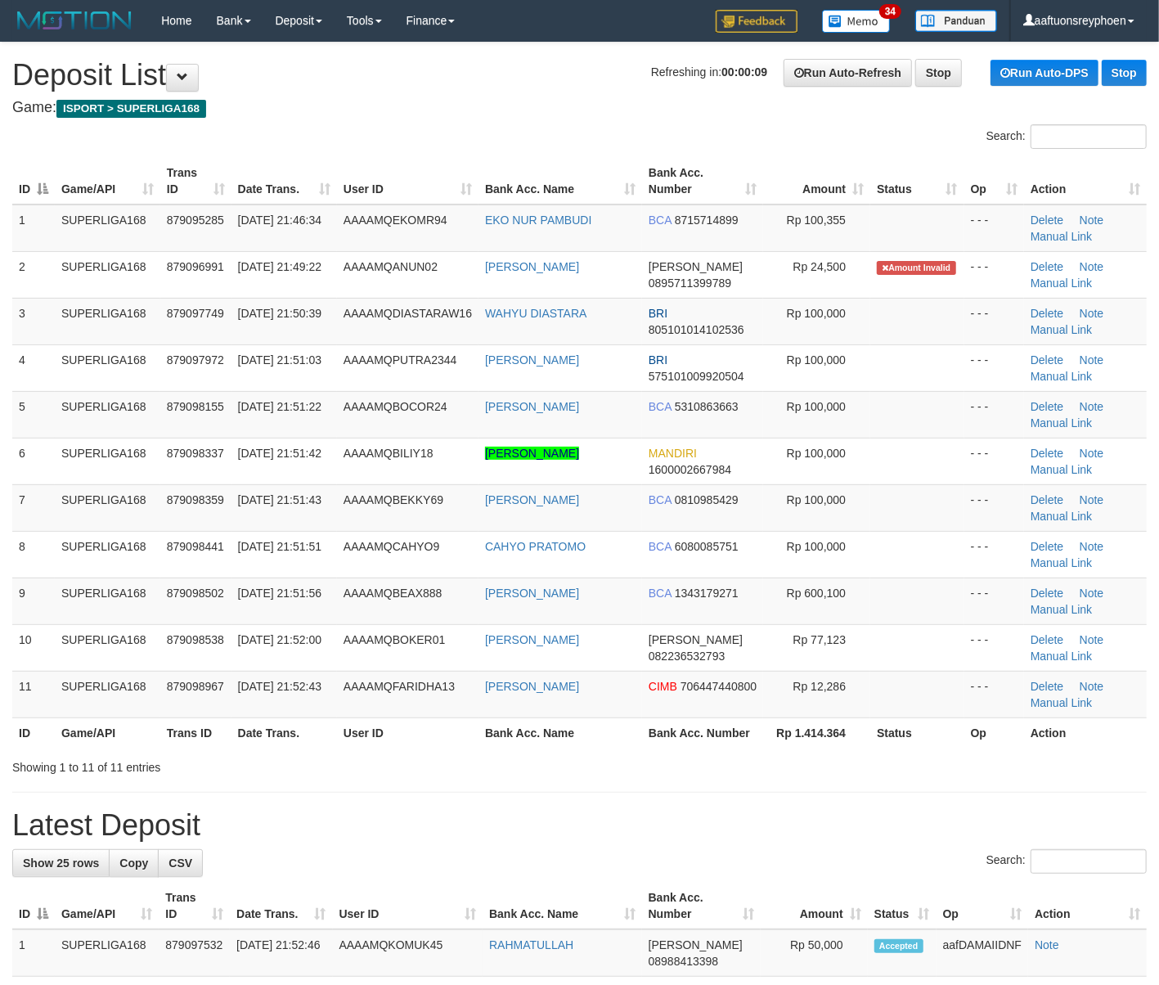
drag, startPoint x: -19, startPoint y: 461, endPoint x: -101, endPoint y: 475, distance: 83.7
click at [0, 475] on html "Toggle navigation Home Bank Account List Load By Website Group [ISPORT] SUPERLI…" at bounding box center [579, 1000] width 1159 height 2001
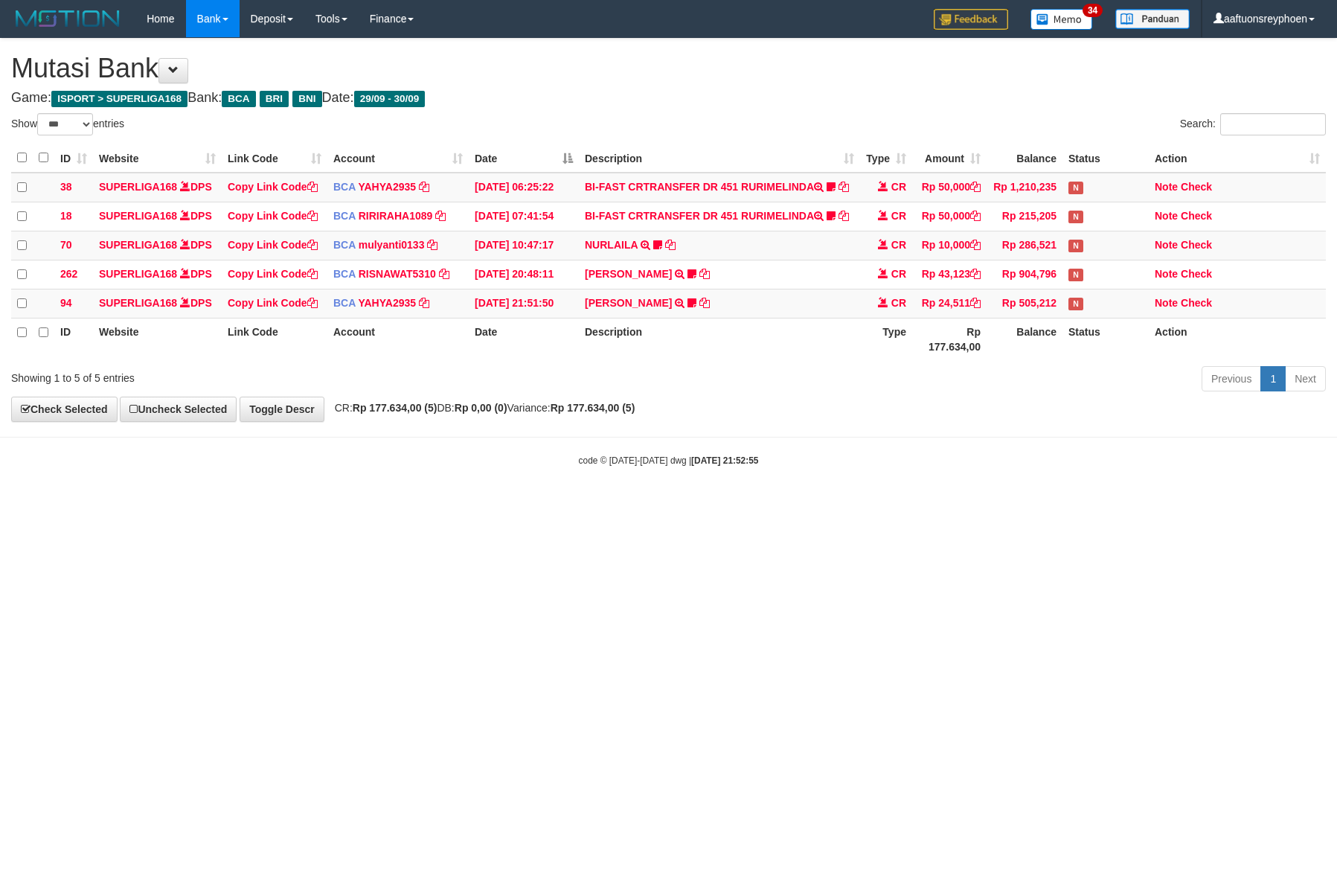
select select "***"
drag, startPoint x: 1060, startPoint y: 533, endPoint x: 1334, endPoint y: 504, distance: 275.5
click at [1105, 505] on html "Toggle navigation Home Bank Account List Load By Website Group [ISPORT] SUPERLI…" at bounding box center [668, 252] width 1337 height 505
drag, startPoint x: 706, startPoint y: 522, endPoint x: 1137, endPoint y: 483, distance: 432.8
click at [739, 505] on html "Toggle navigation Home Bank Account List Load By Website Group [ISPORT] SUPERLI…" at bounding box center [668, 252] width 1337 height 505
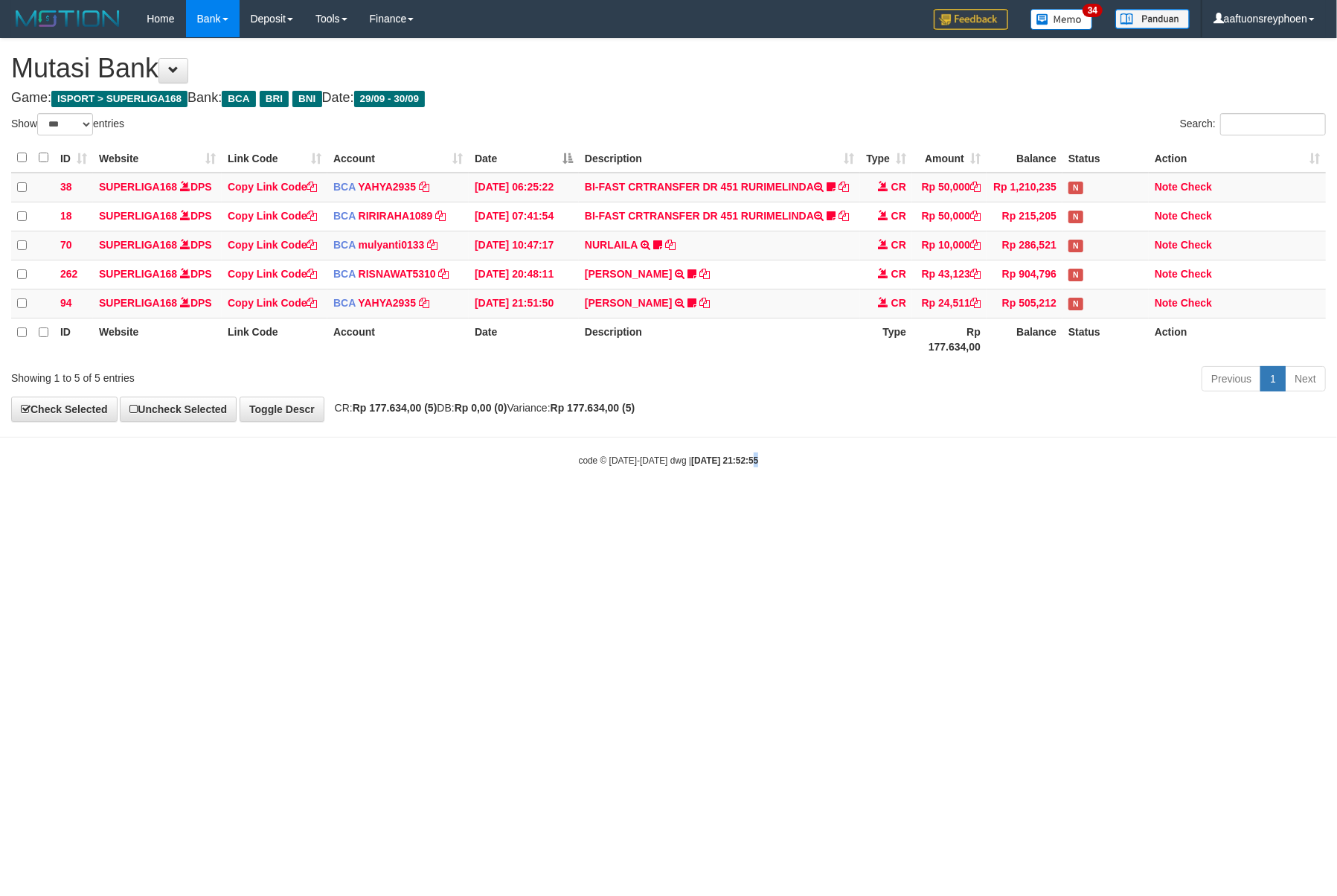
drag, startPoint x: 736, startPoint y: 559, endPoint x: 793, endPoint y: 575, distance: 59.2
click at [754, 505] on html "Toggle navigation Home Bank Account List Load By Website Group [ISPORT] SUPERLI…" at bounding box center [668, 252] width 1337 height 505
click at [880, 505] on html "Toggle navigation Home Bank Account List Load By Website Group [ISPORT] SUPERLI…" at bounding box center [668, 252] width 1337 height 505
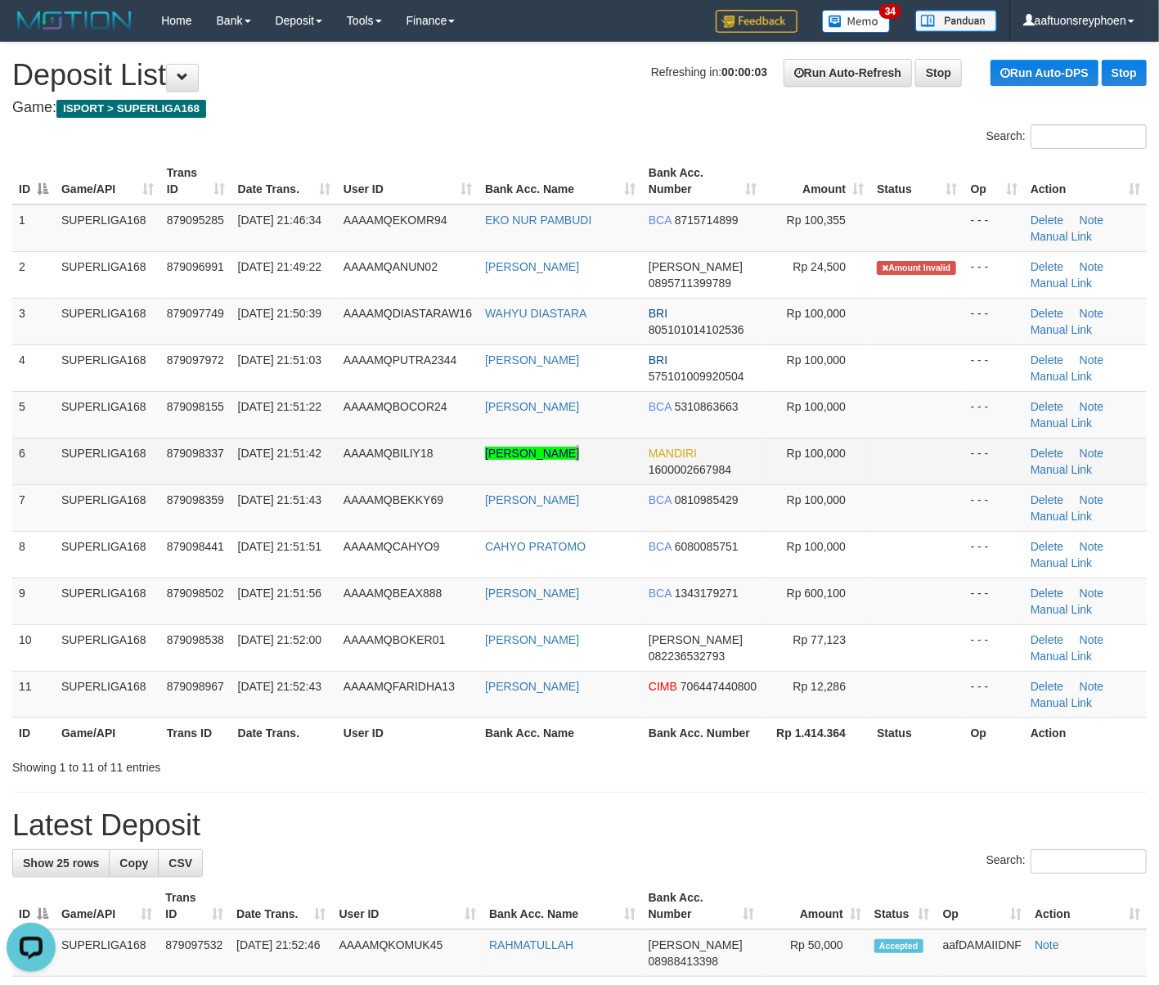
click at [579, 471] on td "[PERSON_NAME]" at bounding box center [561, 461] width 164 height 47
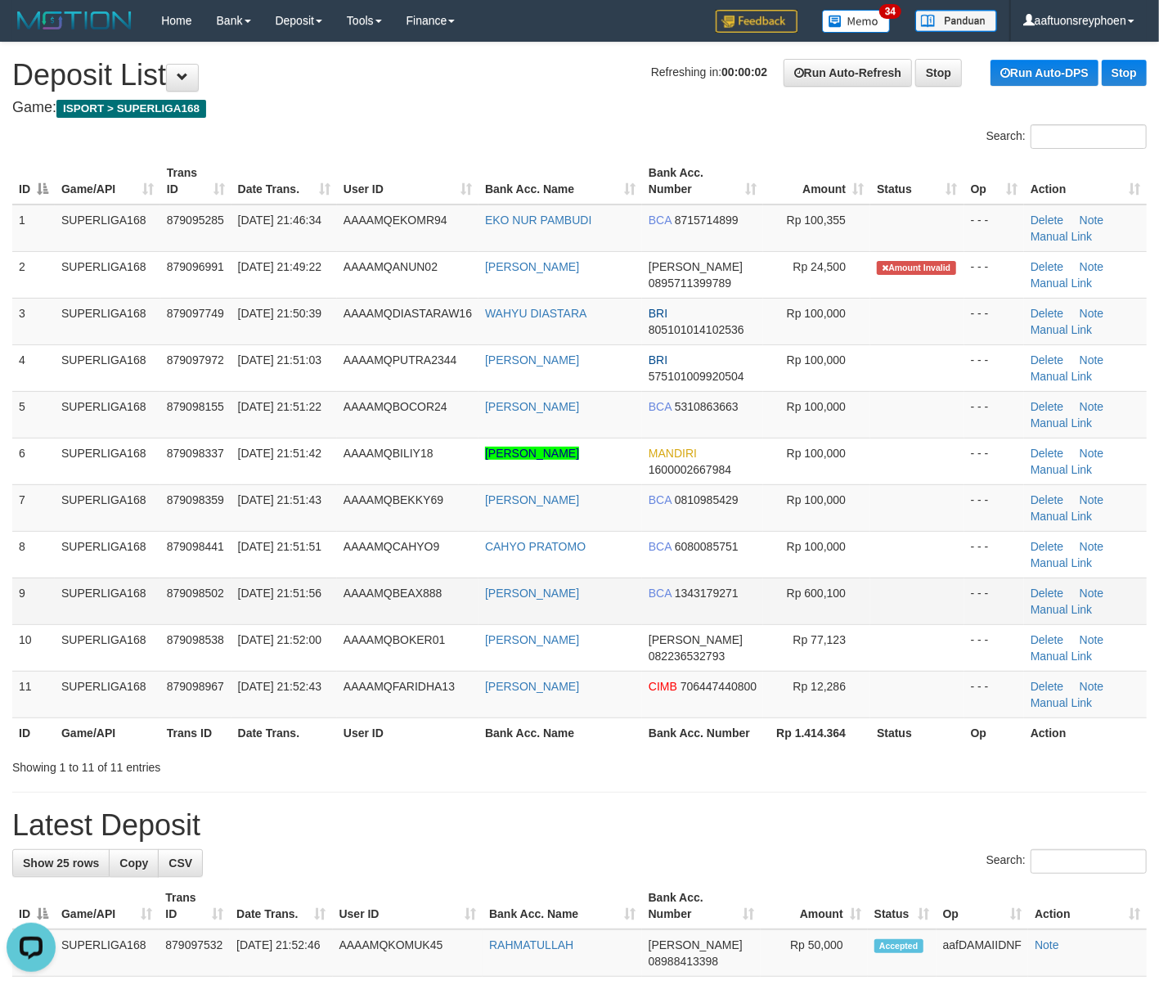
drag, startPoint x: 613, startPoint y: 506, endPoint x: 18, endPoint y: 583, distance: 599.8
click at [593, 508] on td "SUBEKHI ANWAR" at bounding box center [561, 507] width 164 height 47
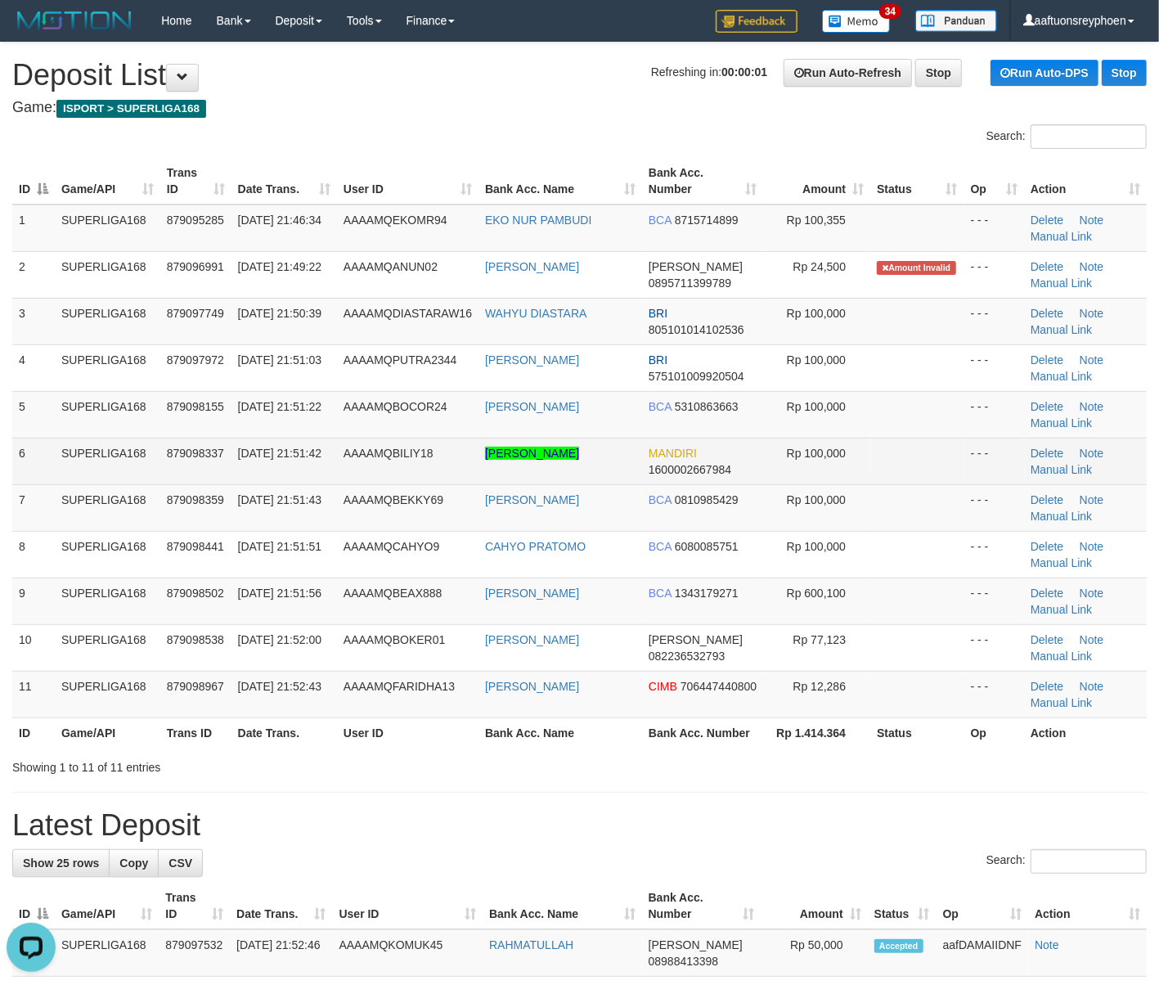
click at [191, 459] on span "879098337" at bounding box center [195, 453] width 57 height 13
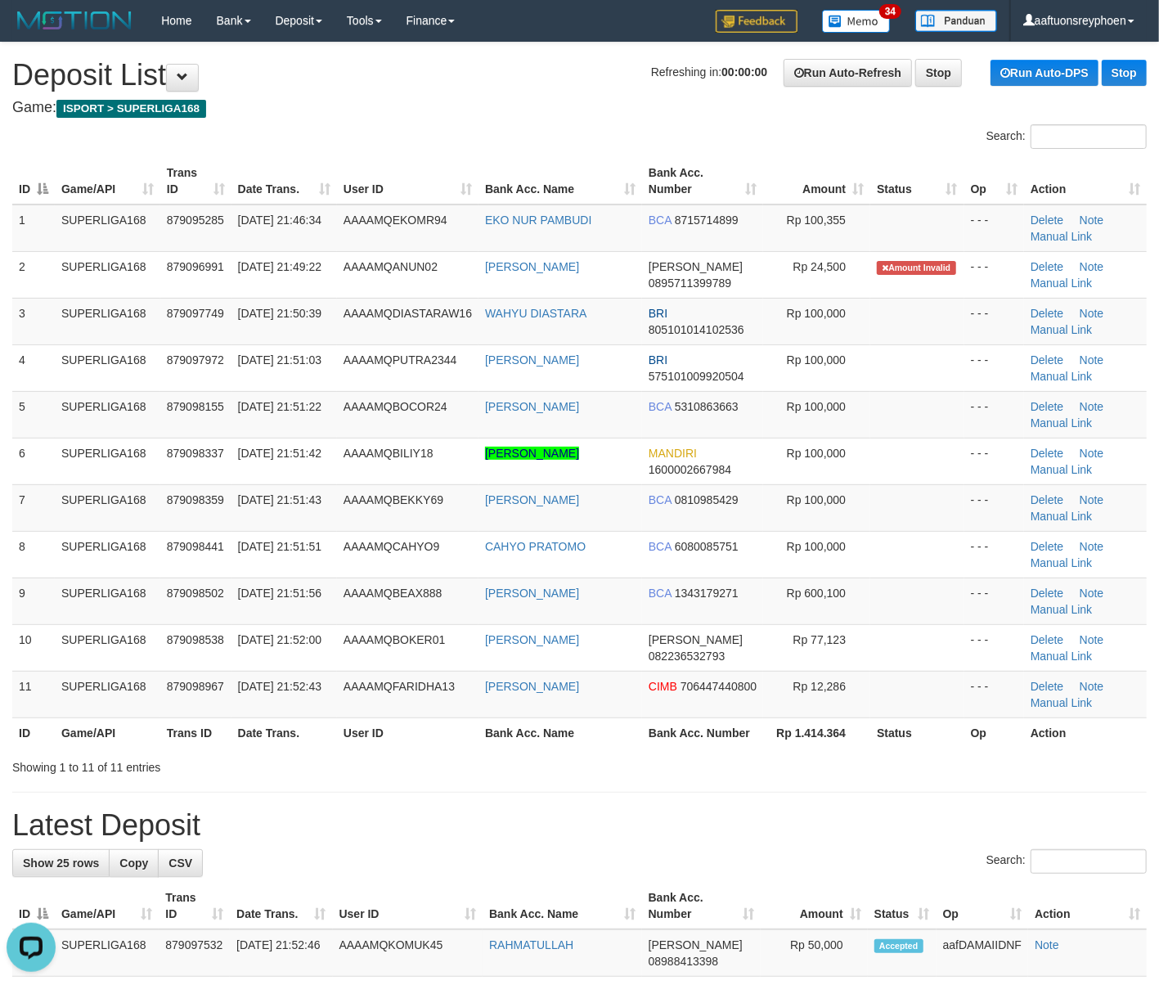
click at [21, 452] on tr "6 SUPERLIGA168 879098337 30/09/2025 21:51:42 AAAAMQBILIY18 ABDUL RAHMAN RUMKEL …" at bounding box center [579, 461] width 1135 height 47
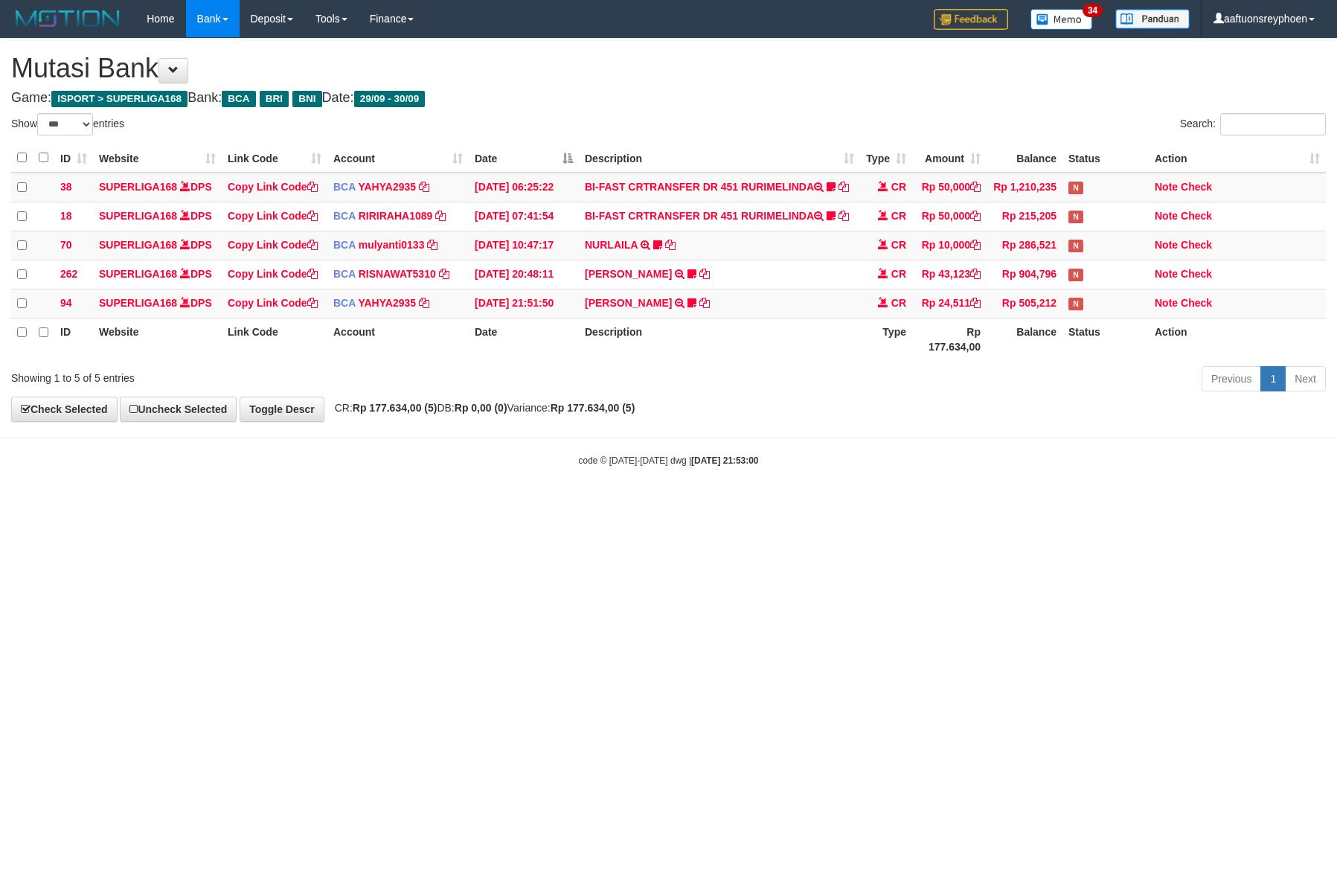
select select "***"
click at [521, 505] on html "Toggle navigation Home Bank Account List Load By Website Group [ISPORT] SUPERLI…" at bounding box center [668, 252] width 1337 height 505
select select "***"
click at [521, 505] on html "Toggle navigation Home Bank Account List Load By Website Group [ISPORT] SUPERLI…" at bounding box center [668, 252] width 1337 height 505
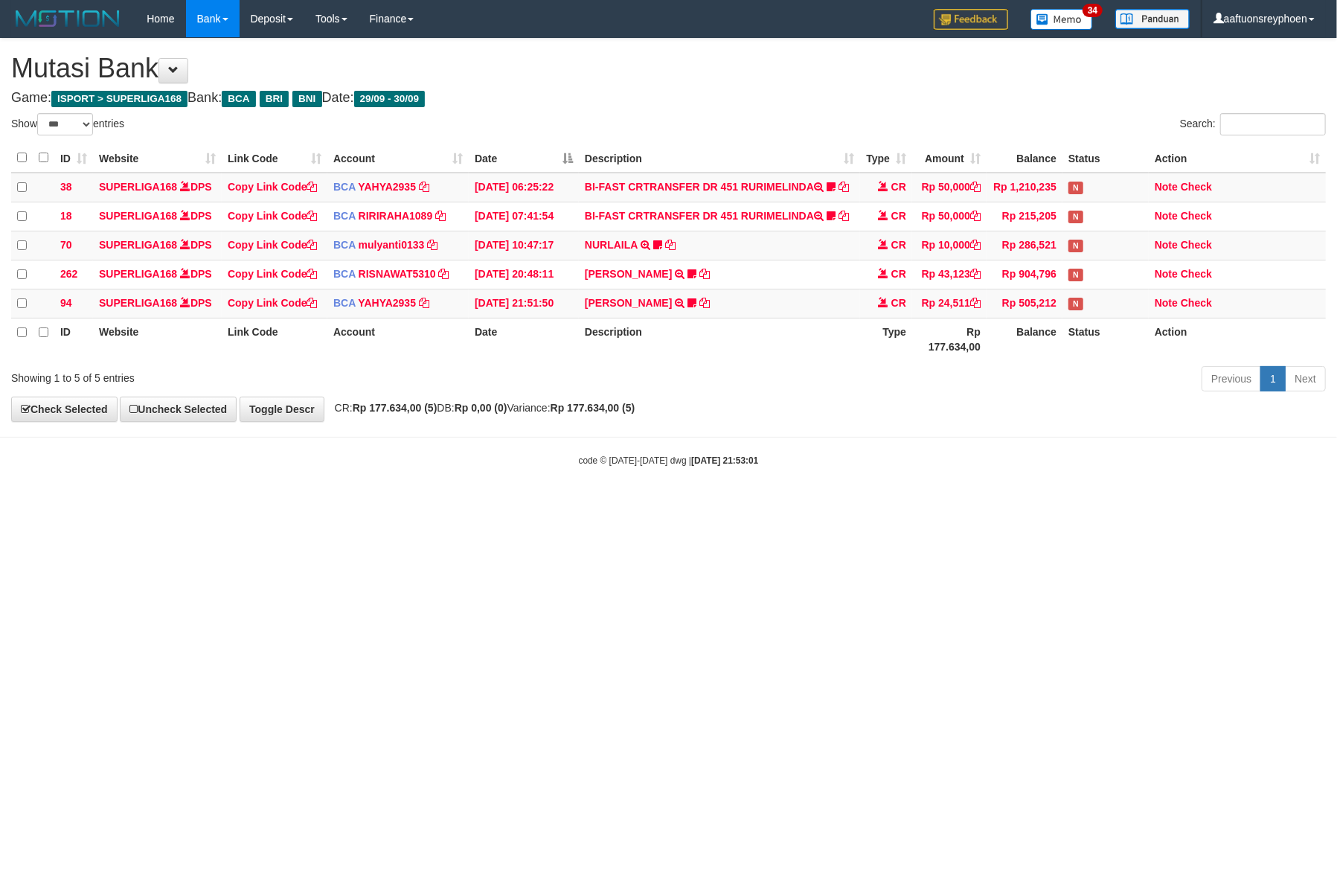
click at [1235, 505] on html "Toggle navigation Home Bank Account List Load By Website Group [ISPORT] SUPERLI…" at bounding box center [668, 252] width 1337 height 505
select select "***"
click at [1284, 505] on html "Toggle navigation Home Bank Account List Load By Website Group [ISPORT] SUPERLI…" at bounding box center [668, 252] width 1337 height 505
click at [762, 505] on html "Toggle navigation Home Bank Account List Load By Website Group [ISPORT] SUPERLI…" at bounding box center [668, 252] width 1337 height 505
drag, startPoint x: 763, startPoint y: 599, endPoint x: 1211, endPoint y: 589, distance: 448.1
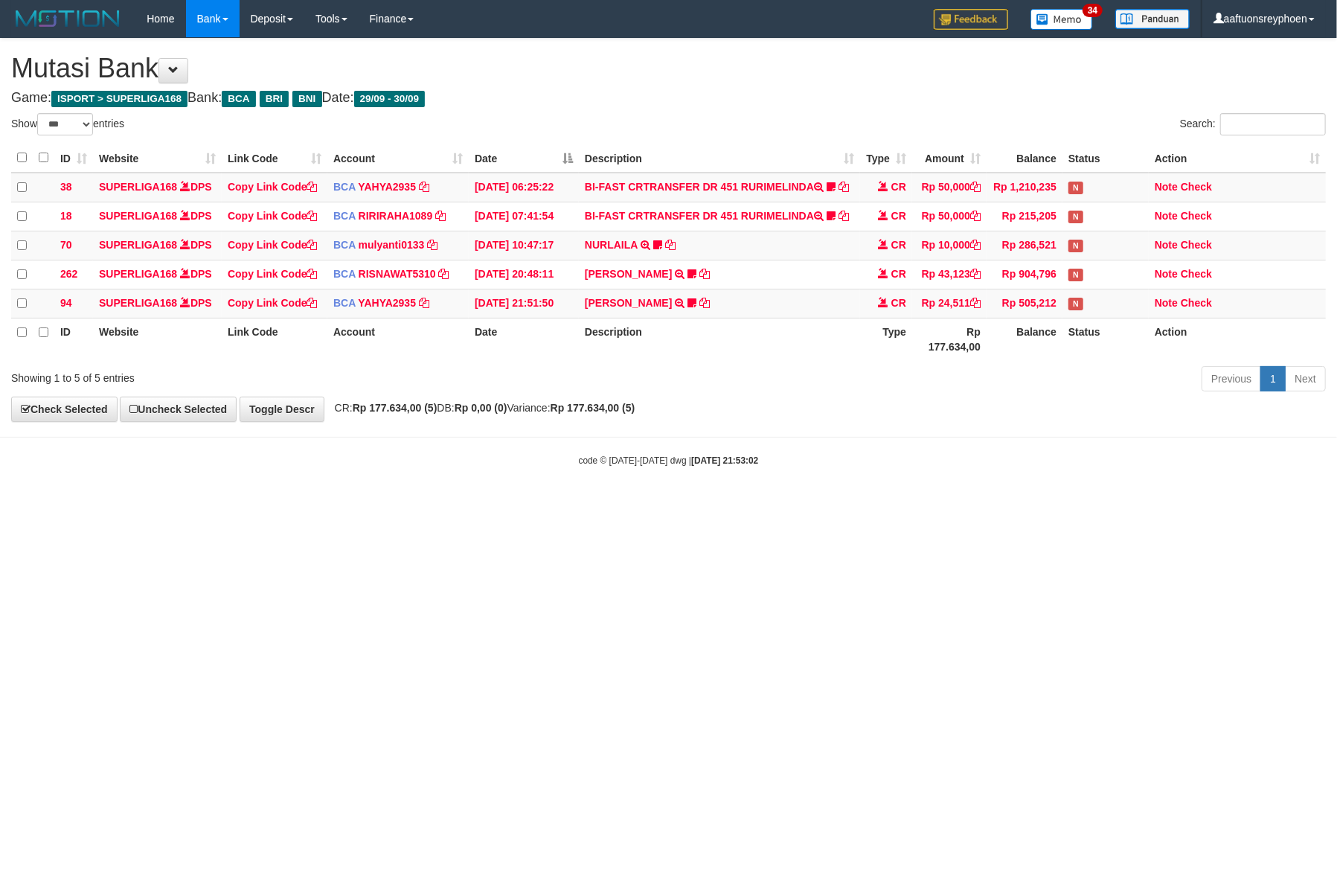
click at [789, 505] on html "Toggle navigation Home Bank Account List Load By Website Group [ISPORT] SUPERLI…" at bounding box center [668, 252] width 1337 height 505
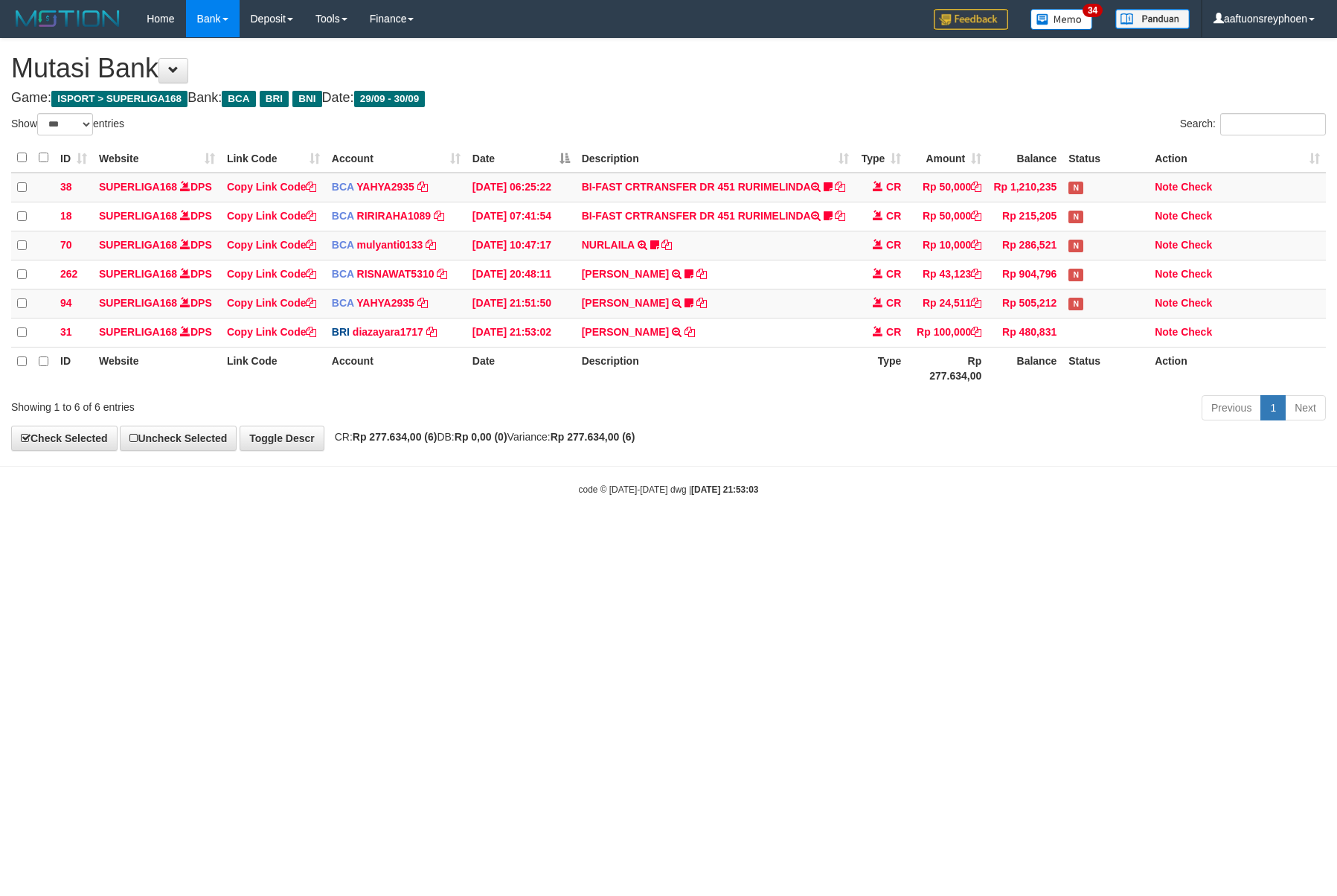
select select "***"
drag, startPoint x: 817, startPoint y: 617, endPoint x: 1031, endPoint y: 594, distance: 215.2
click at [894, 534] on html "Toggle navigation Home Bank Account List Load By Website Group [ISPORT] SUPERLI…" at bounding box center [668, 267] width 1337 height 534
select select "***"
click at [739, 334] on td "[PERSON_NAME] B TRANSFER NBMB [PERSON_NAME] TO [PERSON_NAME]" at bounding box center [716, 332] width 280 height 29
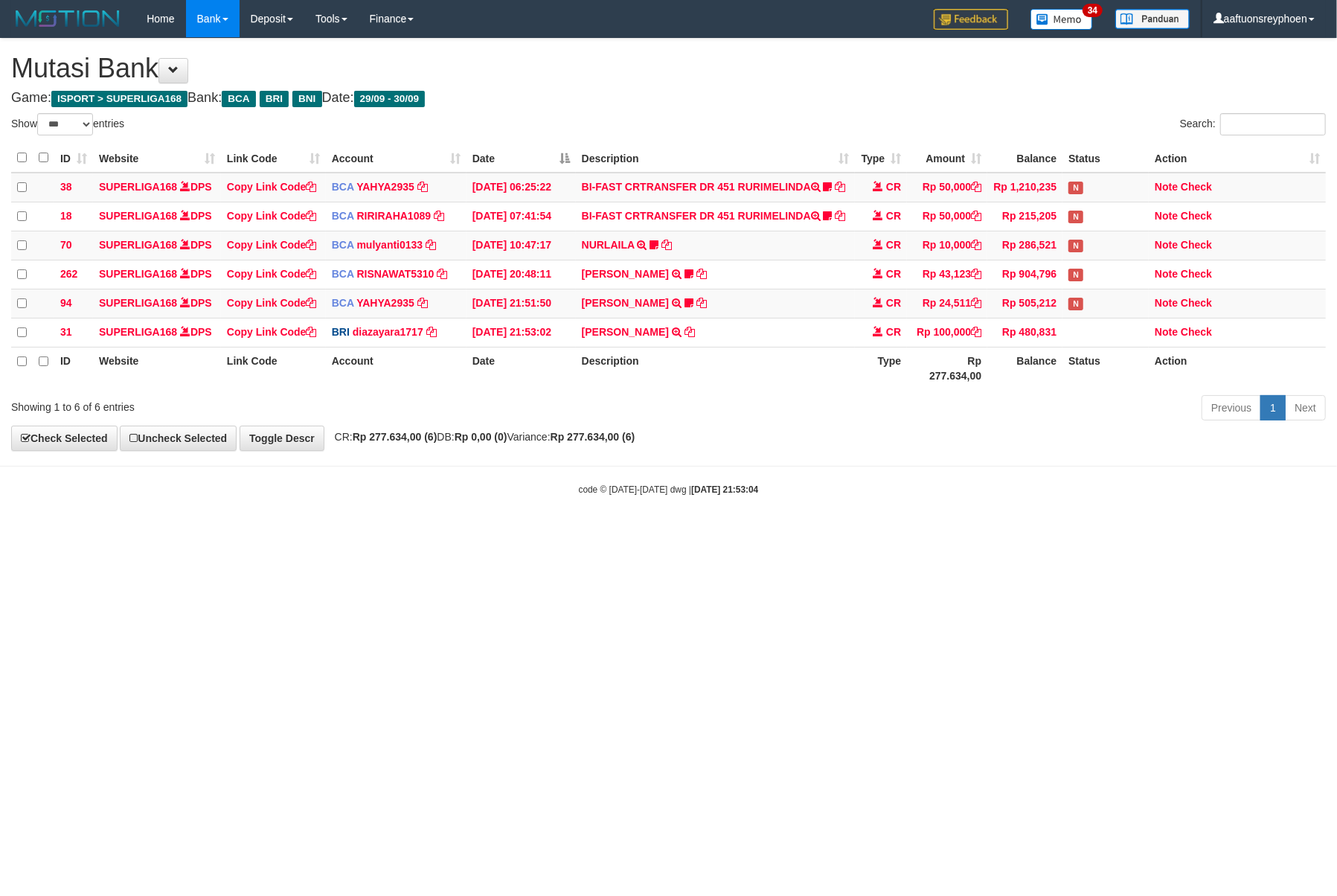
click at [739, 334] on td "MUHAMMAD YAN B TRANSFER NBMB MUHAMMAD YAN B TO DIAZ AYARA YUDHA" at bounding box center [716, 332] width 280 height 29
drag, startPoint x: 0, startPoint y: 0, endPoint x: 1329, endPoint y: 409, distance: 1390.5
click at [745, 334] on td "MUHAMMAD YAN B TRANSFER NBMB MUHAMMAD YAN B TO DIAZ AYARA YUDHA" at bounding box center [716, 332] width 280 height 29
copy tr "MUHAMMAD YAN B TRANSFER NBMB MUHAMMAD YAN B TO DIAZ AYARA YUDHA"
click at [995, 521] on html "Toggle navigation Home Bank Account List Load By Website Group [ISPORT] SUPERLI…" at bounding box center [668, 267] width 1337 height 534
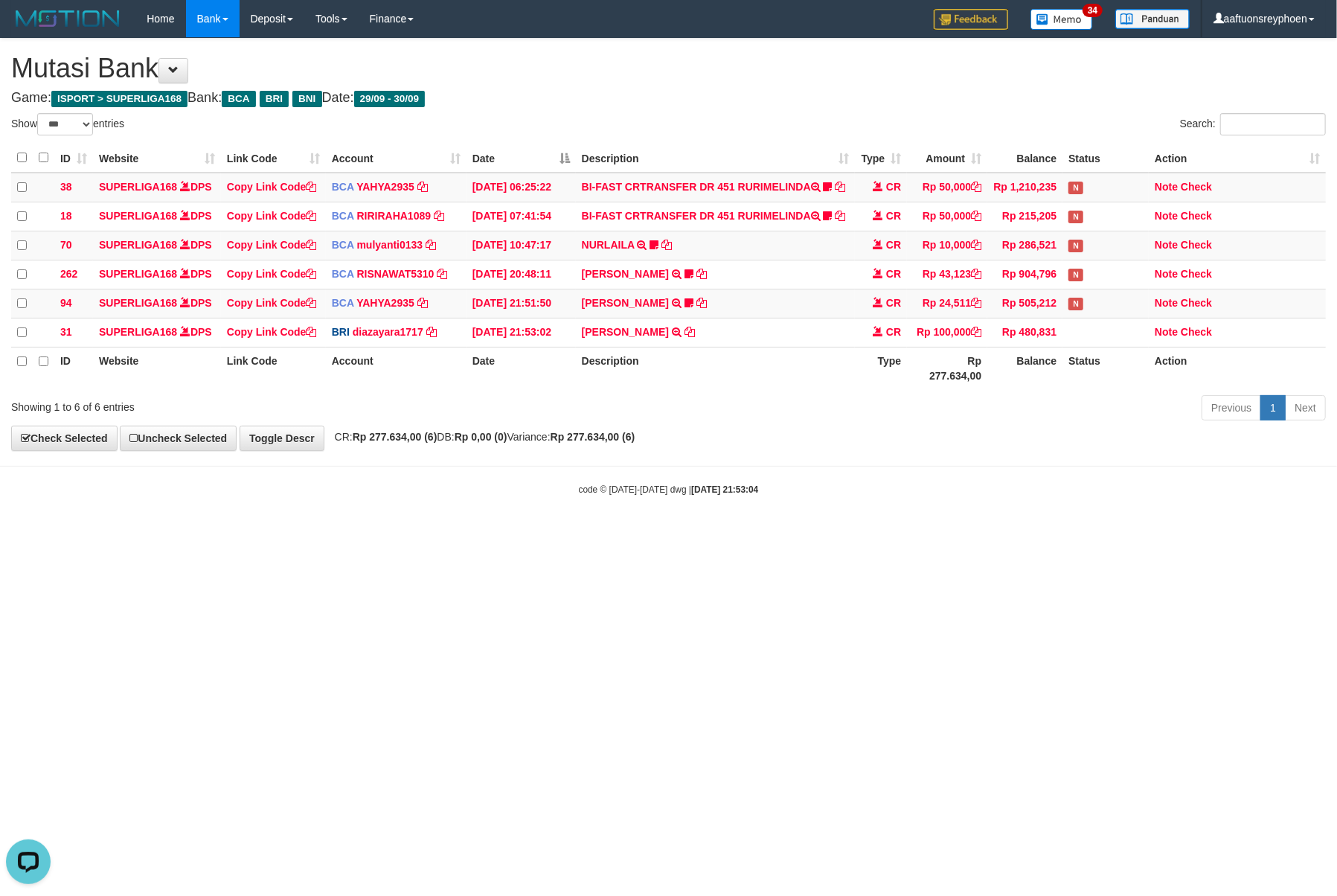
drag, startPoint x: 1070, startPoint y: 512, endPoint x: 1333, endPoint y: 480, distance: 264.9
click at [1170, 495] on body "Toggle navigation Home Bank Account List Load By Website Group [ISPORT] SUPERLI…" at bounding box center [668, 267] width 1337 height 534
drag, startPoint x: 798, startPoint y: 518, endPoint x: 1295, endPoint y: 477, distance: 498.7
click at [924, 500] on body "Toggle navigation Home Bank Account List Load By Website Group [ISPORT] SUPERLI…" at bounding box center [668, 267] width 1337 height 534
select select "***"
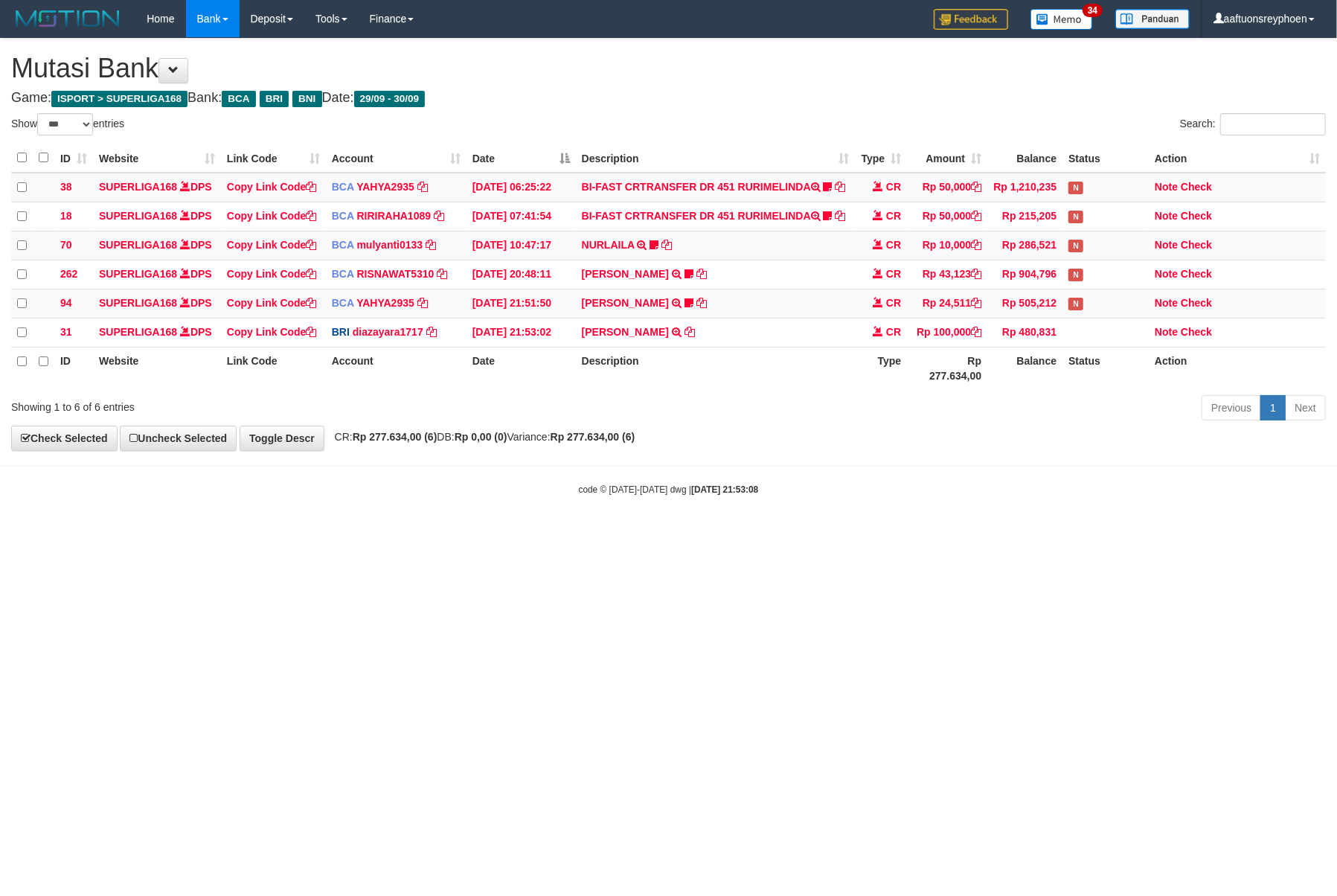
click at [777, 534] on html "Toggle navigation Home Bank Account List Load By Website Group [ISPORT] SUPERLI…" at bounding box center [668, 267] width 1337 height 534
select select "***"
click at [498, 534] on html "Toggle navigation Home Bank Account List Load By Website Group [ISPORT] SUPERLI…" at bounding box center [668, 267] width 1337 height 534
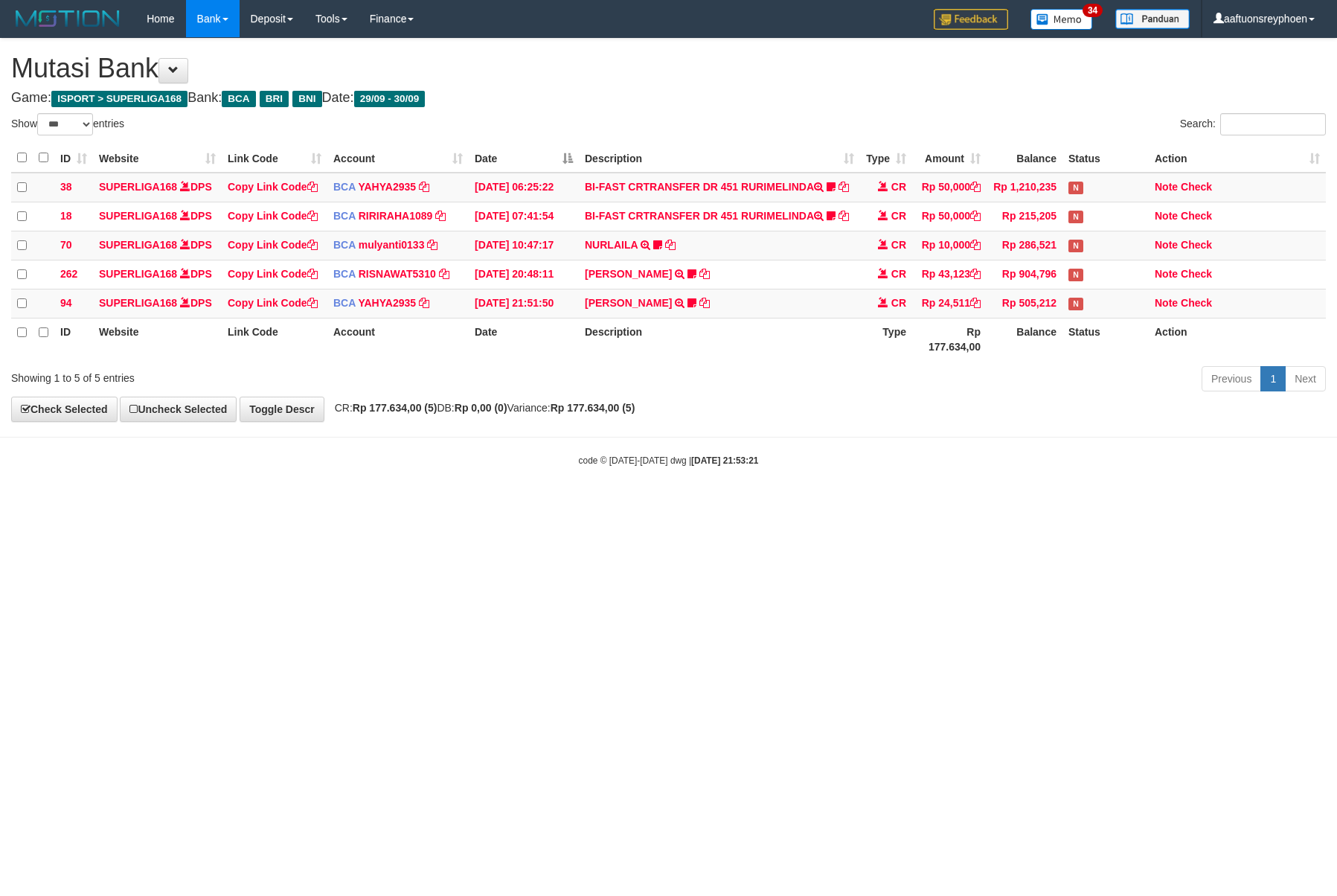
select select "***"
drag, startPoint x: 1221, startPoint y: 552, endPoint x: 1071, endPoint y: 566, distance: 150.7
click at [1176, 505] on html "Toggle navigation Home Bank Account List Load By Website Group [ISPORT] SUPERLI…" at bounding box center [668, 252] width 1337 height 505
click at [619, 505] on html "Toggle navigation Home Bank Account List Load By Website Group [ISPORT] SUPERLI…" at bounding box center [668, 252] width 1337 height 505
select select "***"
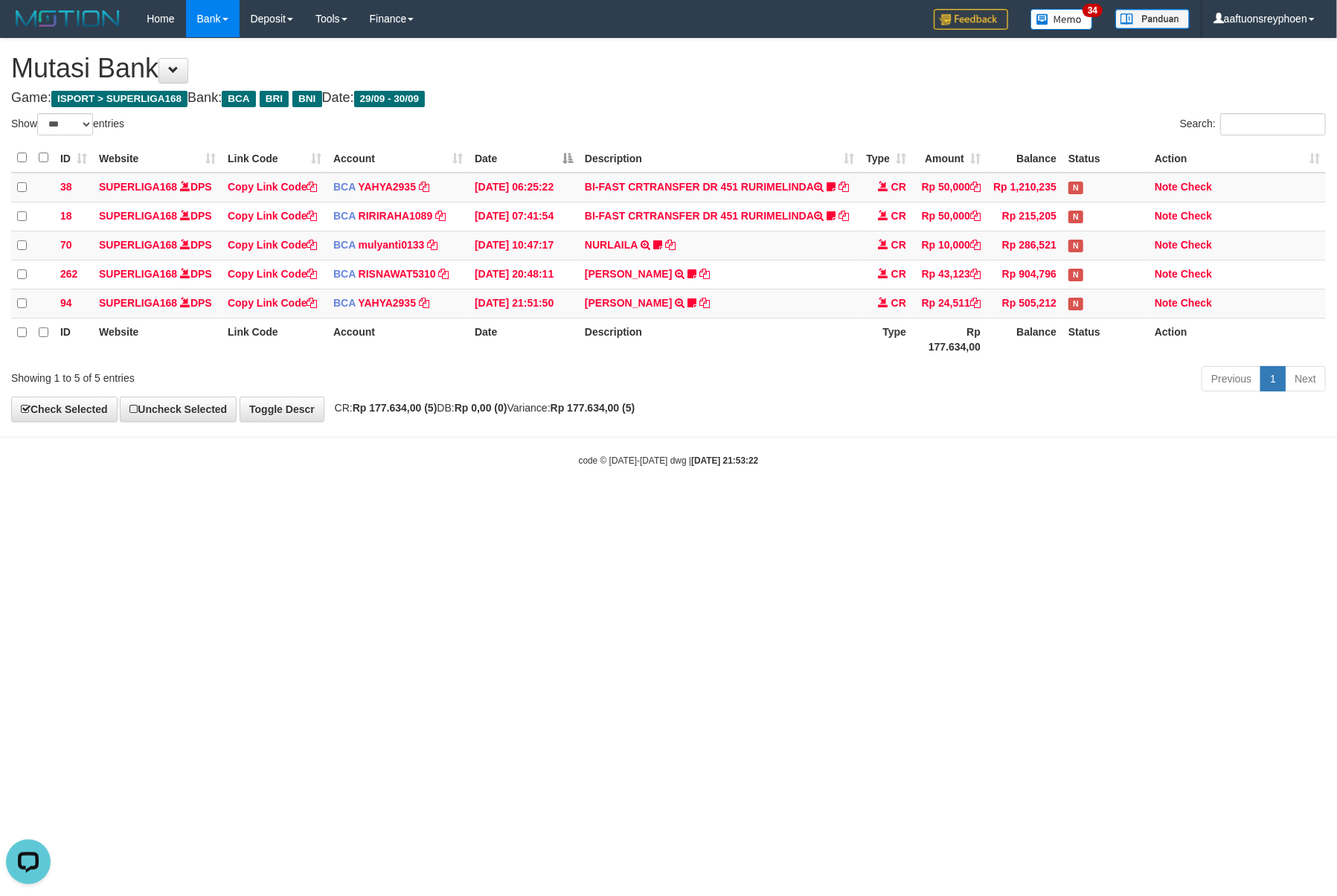
click at [521, 505] on html "Toggle navigation Home Bank Account List Load By Website Group [ISPORT] SUPERLI…" at bounding box center [668, 252] width 1337 height 505
drag, startPoint x: 496, startPoint y: 652, endPoint x: 1286, endPoint y: 530, distance: 799.4
click at [498, 505] on html "Toggle navigation Home Bank Account List Load By Website Group [ISPORT] SUPERLI…" at bounding box center [668, 252] width 1337 height 505
drag, startPoint x: 1286, startPoint y: 530, endPoint x: 1101, endPoint y: 552, distance: 186.3
click at [1233, 505] on html "Toggle navigation Home Bank Account List Load By Website Group [ISPORT] SUPERLI…" at bounding box center [668, 252] width 1337 height 505
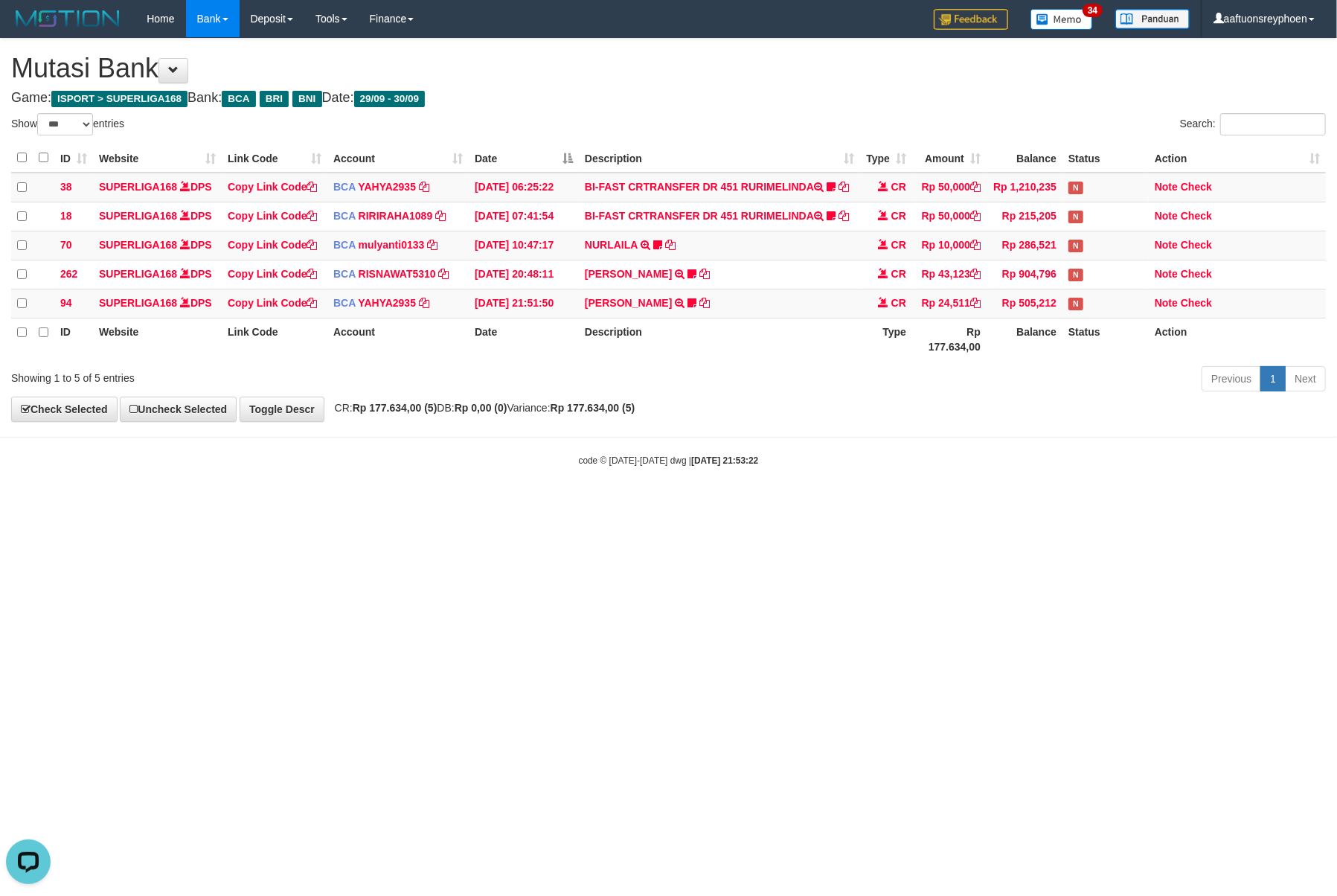
click at [683, 505] on html "Toggle navigation Home Bank Account List Load By Website Group [ISPORT] SUPERLI…" at bounding box center [668, 252] width 1337 height 505
select select "***"
click at [971, 505] on html "Toggle navigation Home Bank Account List Load By Website Group [ISPORT] SUPERLI…" at bounding box center [668, 252] width 1337 height 505
drag, startPoint x: 547, startPoint y: 554, endPoint x: 555, endPoint y: 552, distance: 8.2
click at [552, 505] on html "Toggle navigation Home Bank Account List Load By Website Group [ISPORT] SUPERLI…" at bounding box center [668, 252] width 1337 height 505
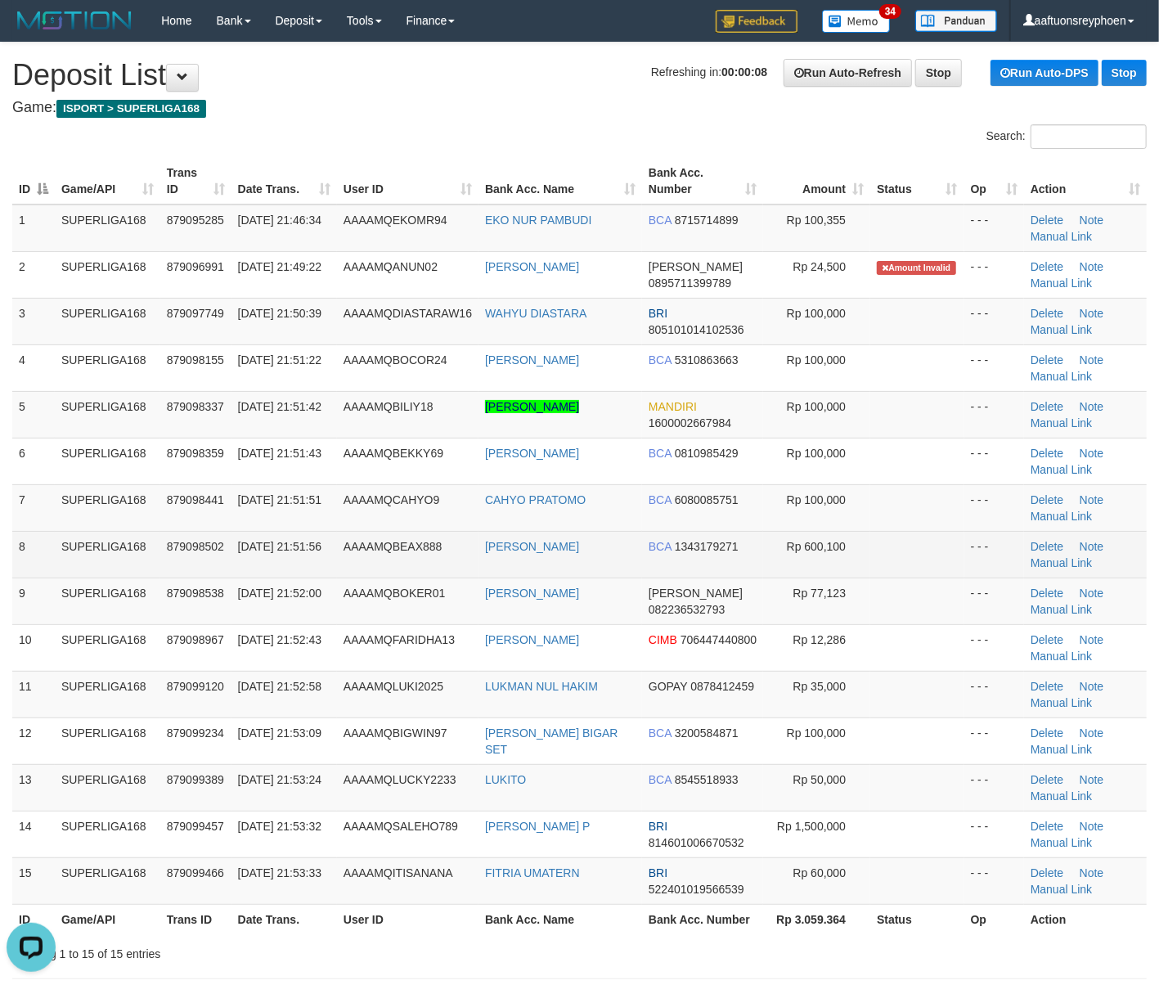
click at [29, 532] on td "8" at bounding box center [33, 554] width 43 height 47
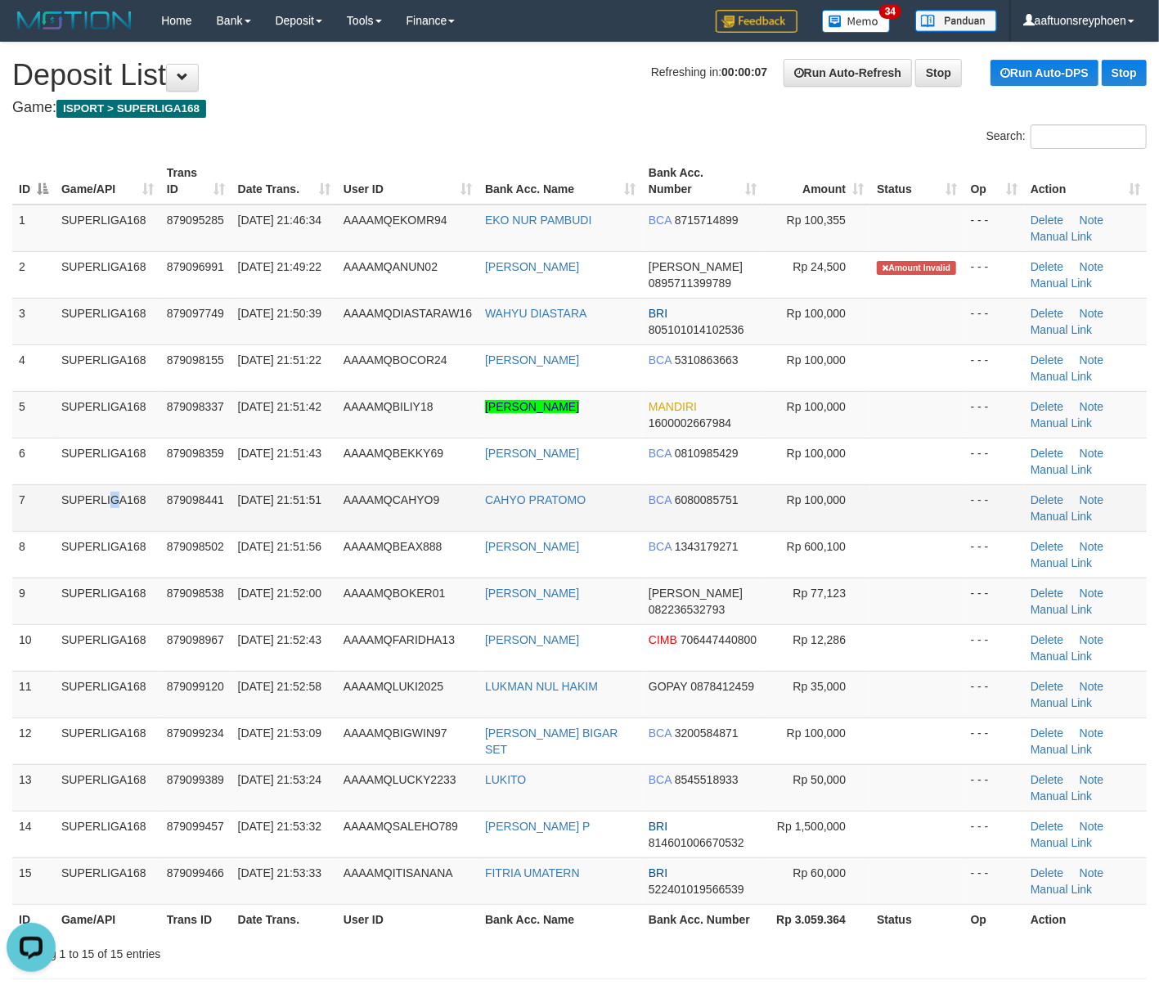
click at [79, 486] on td "SUPERLIGA168" at bounding box center [108, 507] width 106 height 47
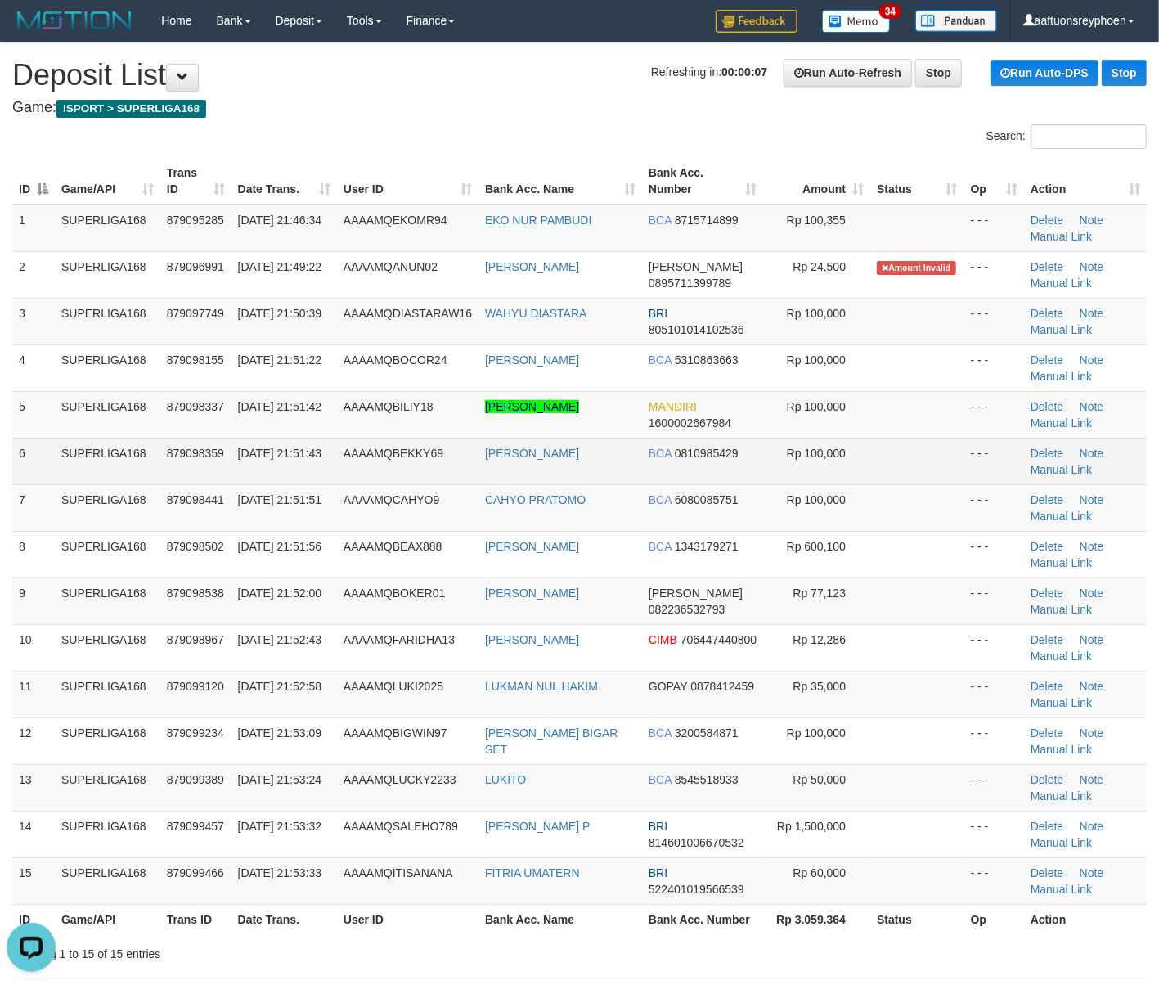
drag, startPoint x: 83, startPoint y: 484, endPoint x: 8, endPoint y: 511, distance: 79.7
click at [82, 484] on td "SUPERLIGA168" at bounding box center [108, 461] width 106 height 47
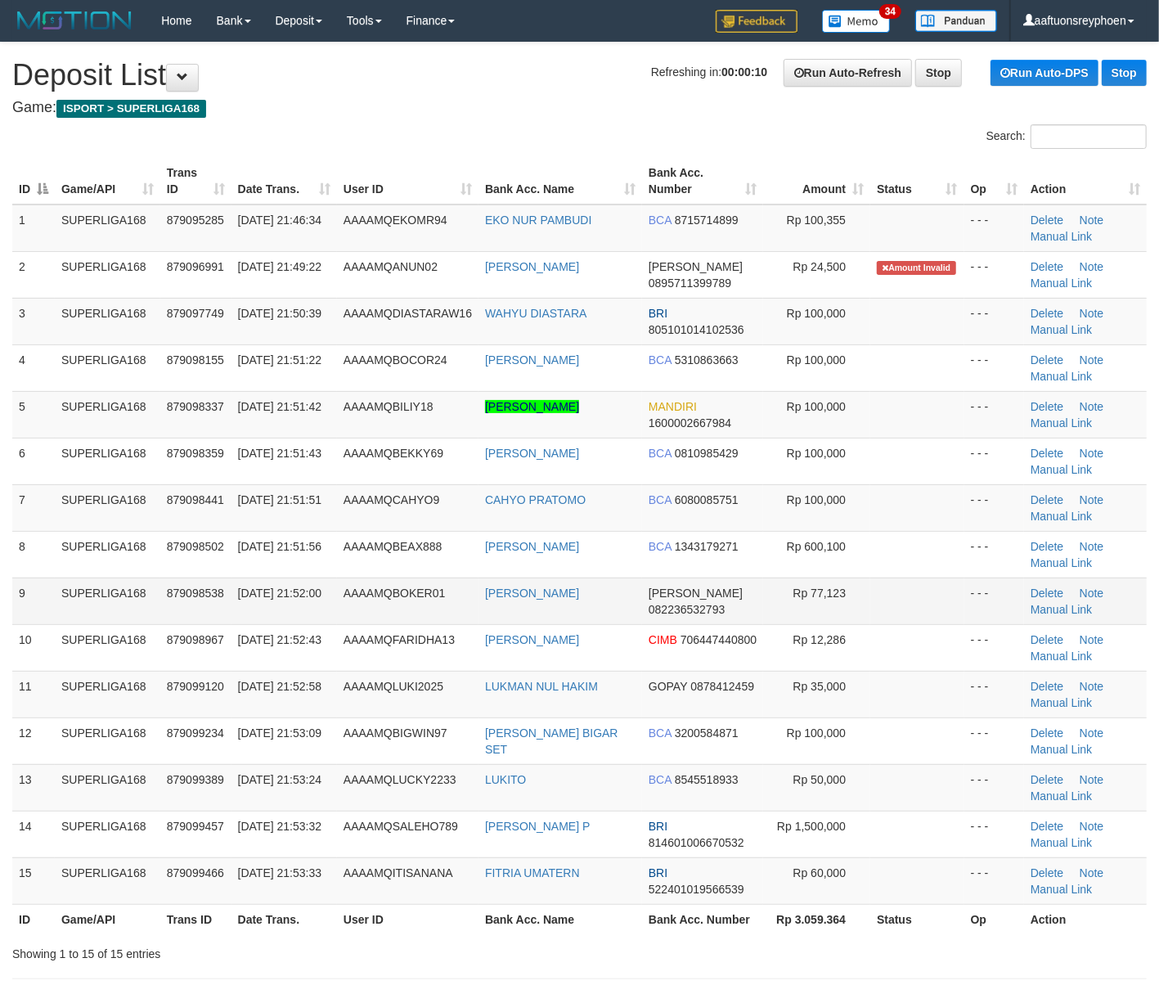
drag, startPoint x: 340, startPoint y: 590, endPoint x: 52, endPoint y: 620, distance: 289.6
click at [303, 597] on tr "9 SUPERLIGA168 879098538 30/09/2025 21:52:00 AAAAMQBOKER01 IVAN ISTIANTO DANA 0…" at bounding box center [579, 601] width 1135 height 47
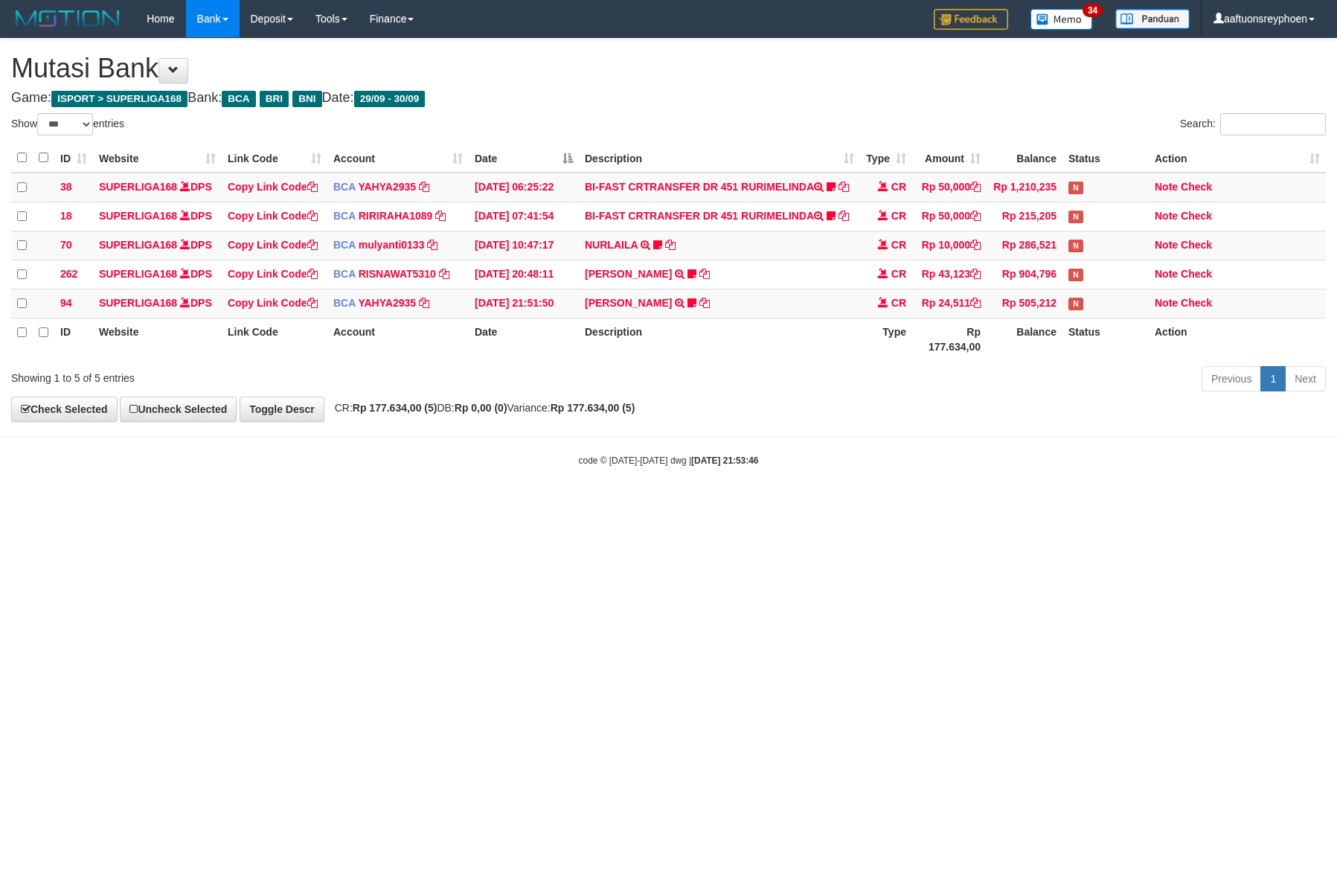
select select "***"
drag, startPoint x: 890, startPoint y: 647, endPoint x: 1335, endPoint y: 623, distance: 445.6
click at [935, 505] on html "Toggle navigation Home Bank Account List Load By Website Group [ISPORT] SUPERLI…" at bounding box center [668, 252] width 1337 height 505
click at [1184, 505] on html "Toggle navigation Home Bank Account List Load By Website Group [ISPORT] SUPERLI…" at bounding box center [668, 252] width 1337 height 505
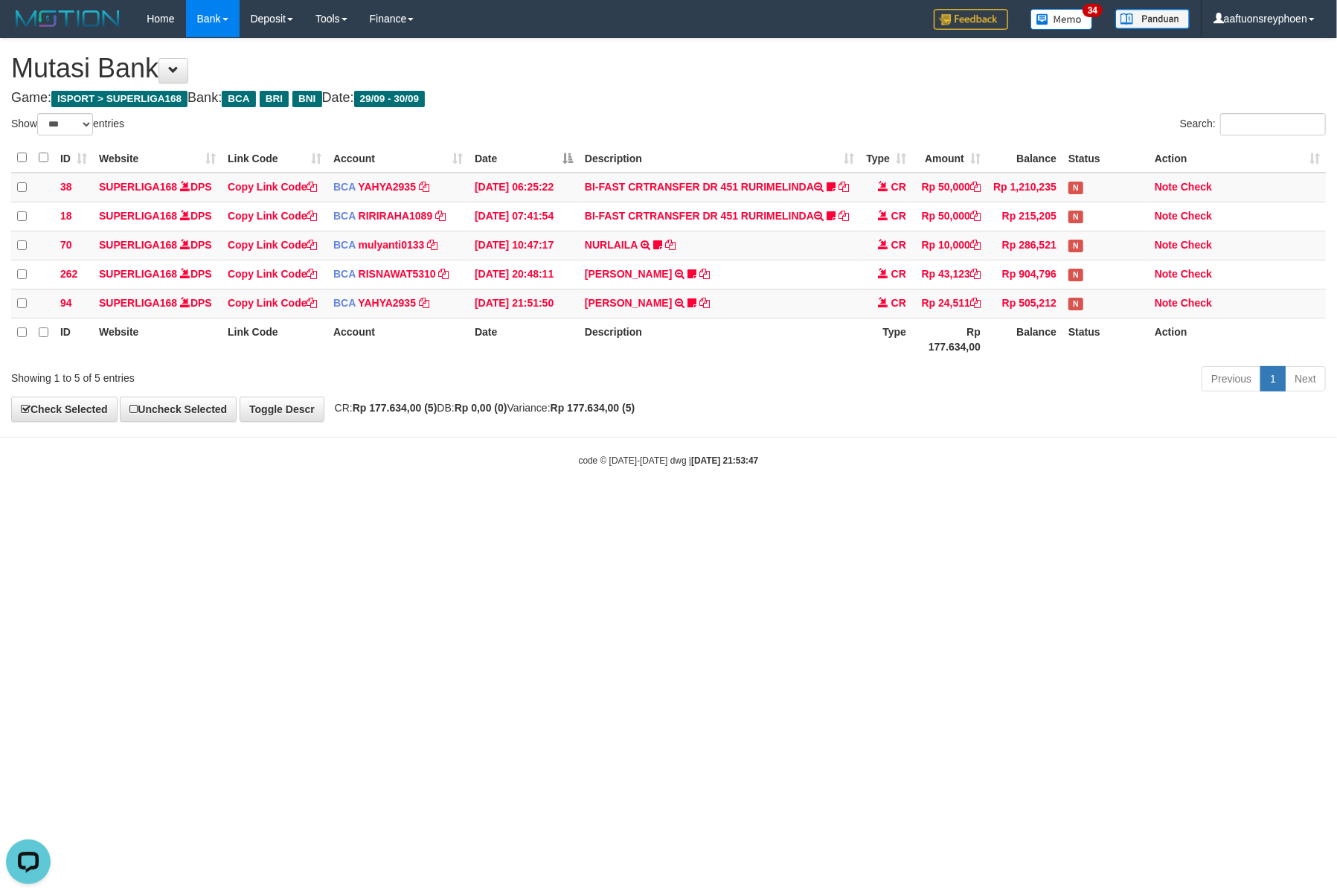
click at [1000, 505] on html "Toggle navigation Home Bank Account List Load By Website Group [ISPORT] SUPERLI…" at bounding box center [668, 252] width 1337 height 505
drag, startPoint x: 637, startPoint y: 579, endPoint x: 669, endPoint y: 584, distance: 32.4
click at [648, 505] on html "Toggle navigation Home Bank Account List Load By Website Group [ISPORT] SUPERLI…" at bounding box center [668, 252] width 1337 height 505
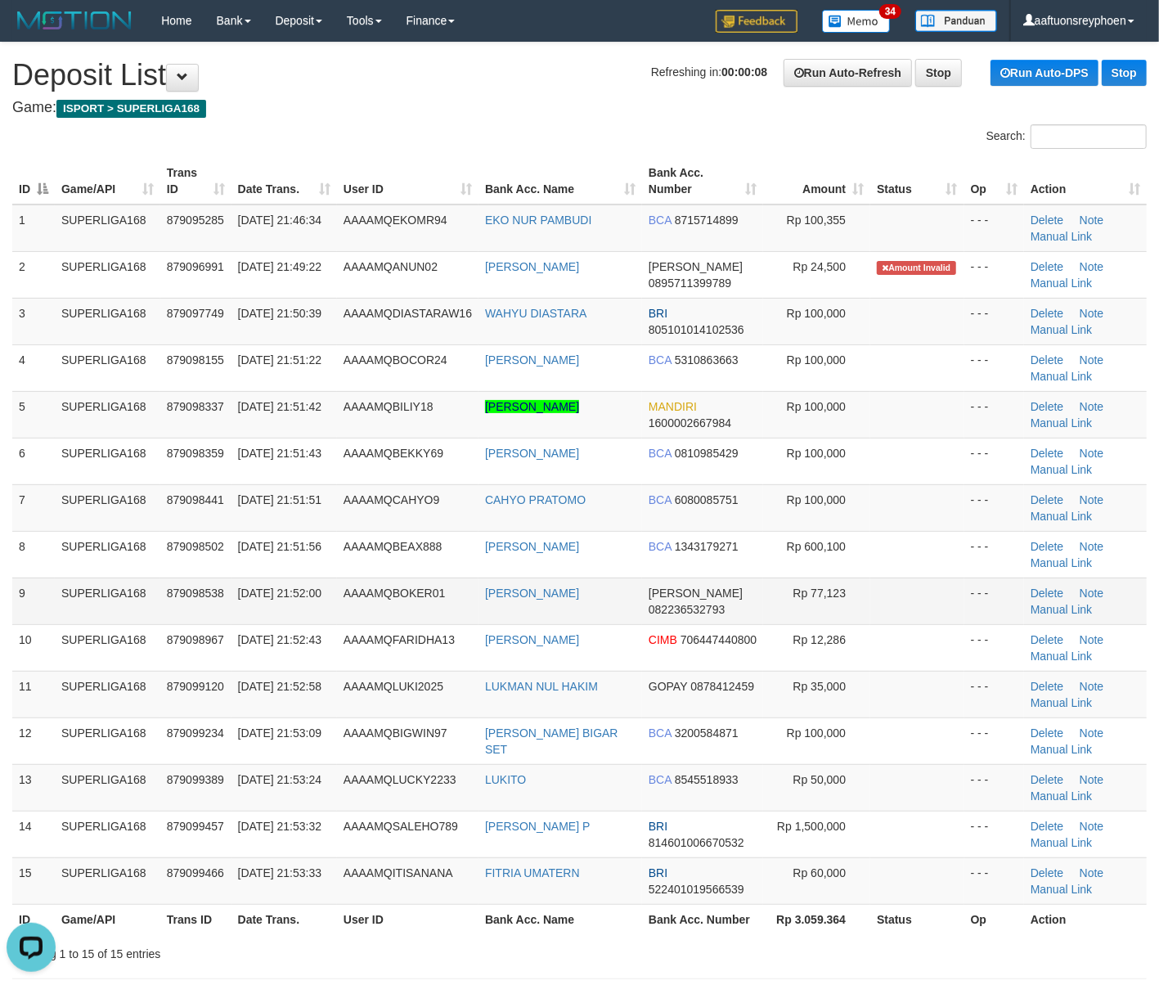
click at [99, 613] on td "SUPERLIGA168" at bounding box center [108, 601] width 106 height 47
drag, startPoint x: 57, startPoint y: 520, endPoint x: 70, endPoint y: 528, distance: 14.3
click at [65, 518] on td "SUPERLIGA168" at bounding box center [108, 507] width 106 height 47
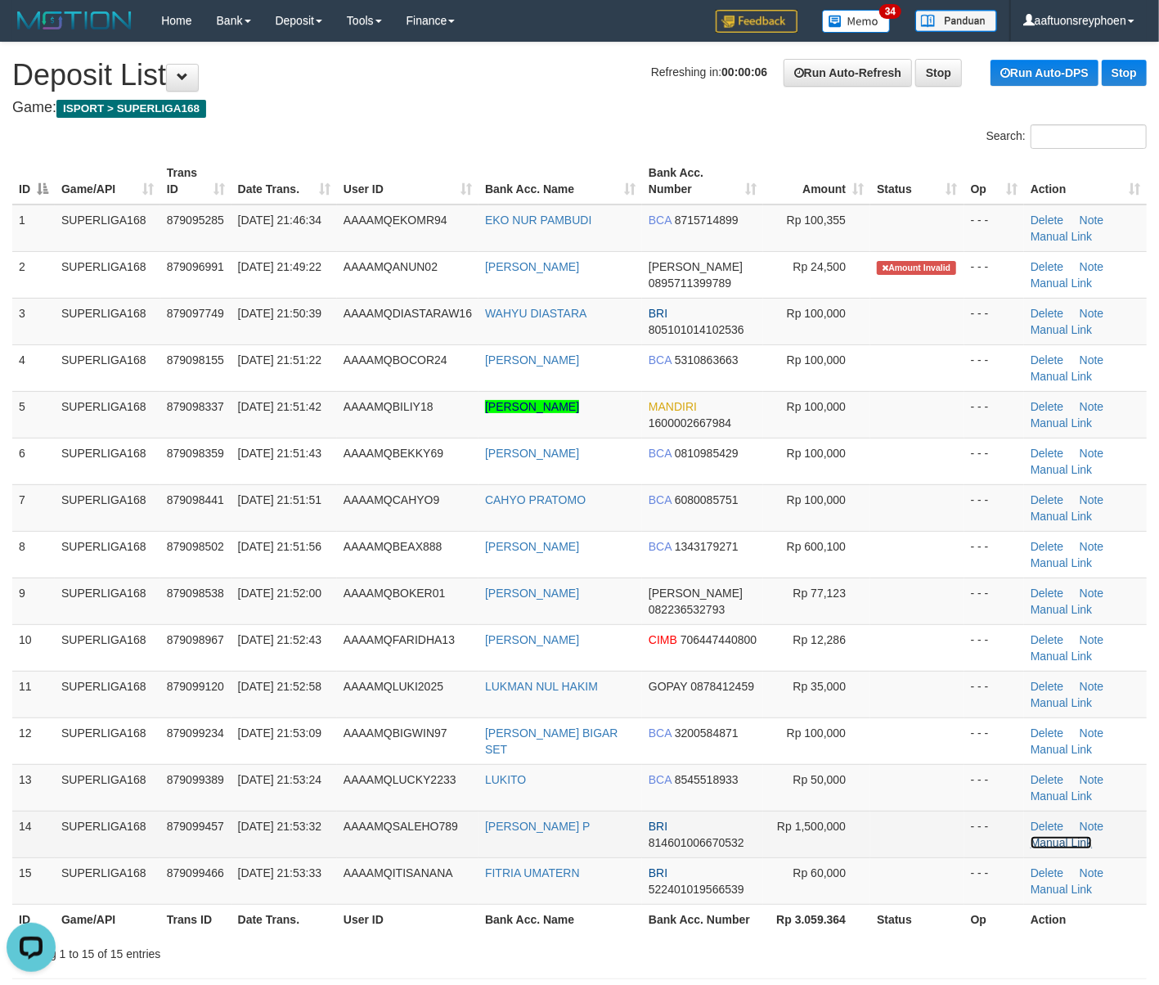
click at [1057, 849] on link "Manual Link" at bounding box center [1062, 842] width 62 height 13
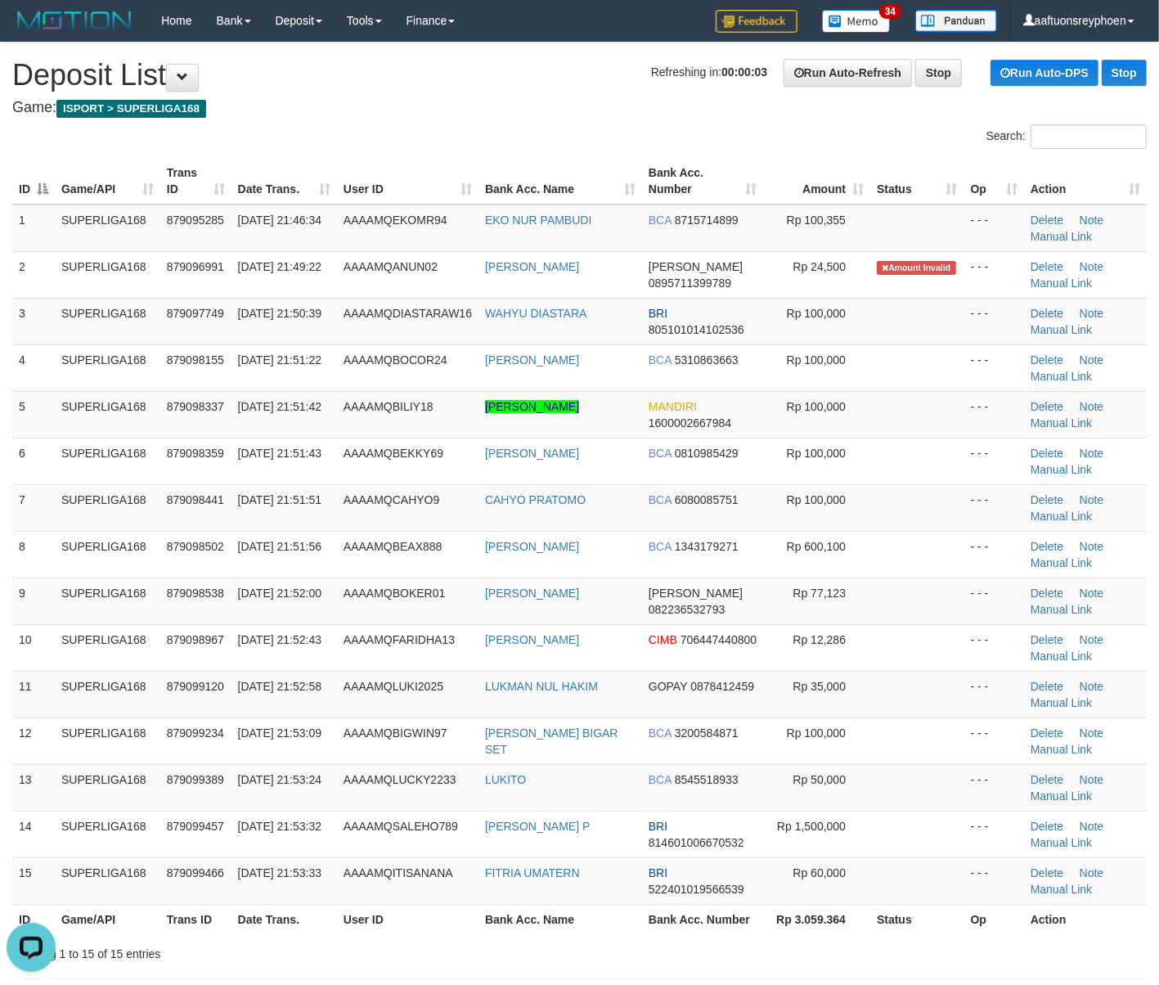
click at [357, 132] on div "Search:" at bounding box center [579, 138] width 1159 height 29
drag, startPoint x: 357, startPoint y: 132, endPoint x: 20, endPoint y: 233, distance: 351.2
click at [322, 138] on div "Search:" at bounding box center [579, 138] width 1159 height 29
drag, startPoint x: 232, startPoint y: 191, endPoint x: 3, endPoint y: 380, distance: 297.5
click at [227, 195] on tr "ID Game/API Trans ID Date Trans. User ID Bank Acc. Name Bank Acc. Number Amount…" at bounding box center [579, 181] width 1135 height 47
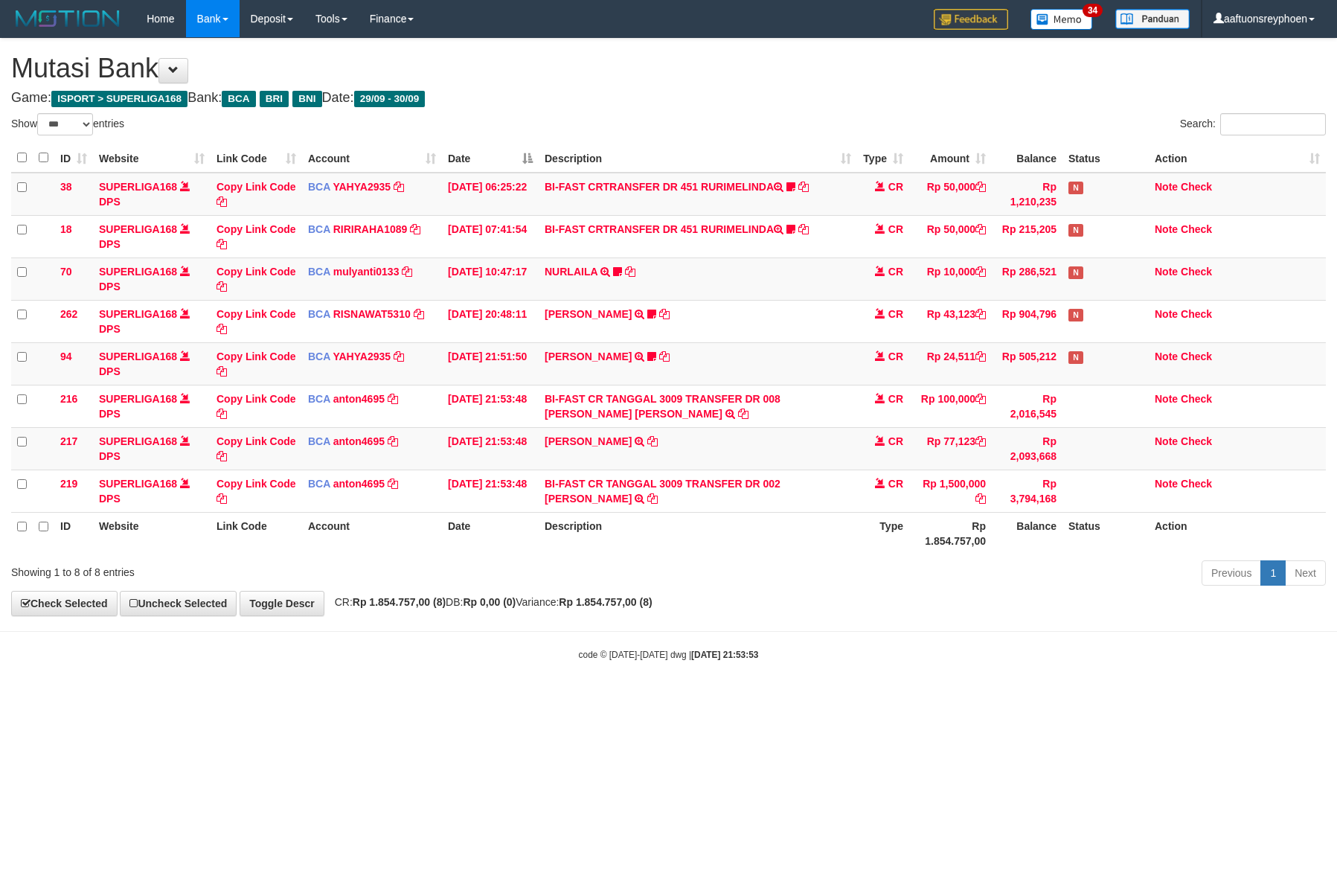
select select "***"
click at [679, 567] on div "Previous 1 Next" at bounding box center [947, 574] width 758 height 32
select select "***"
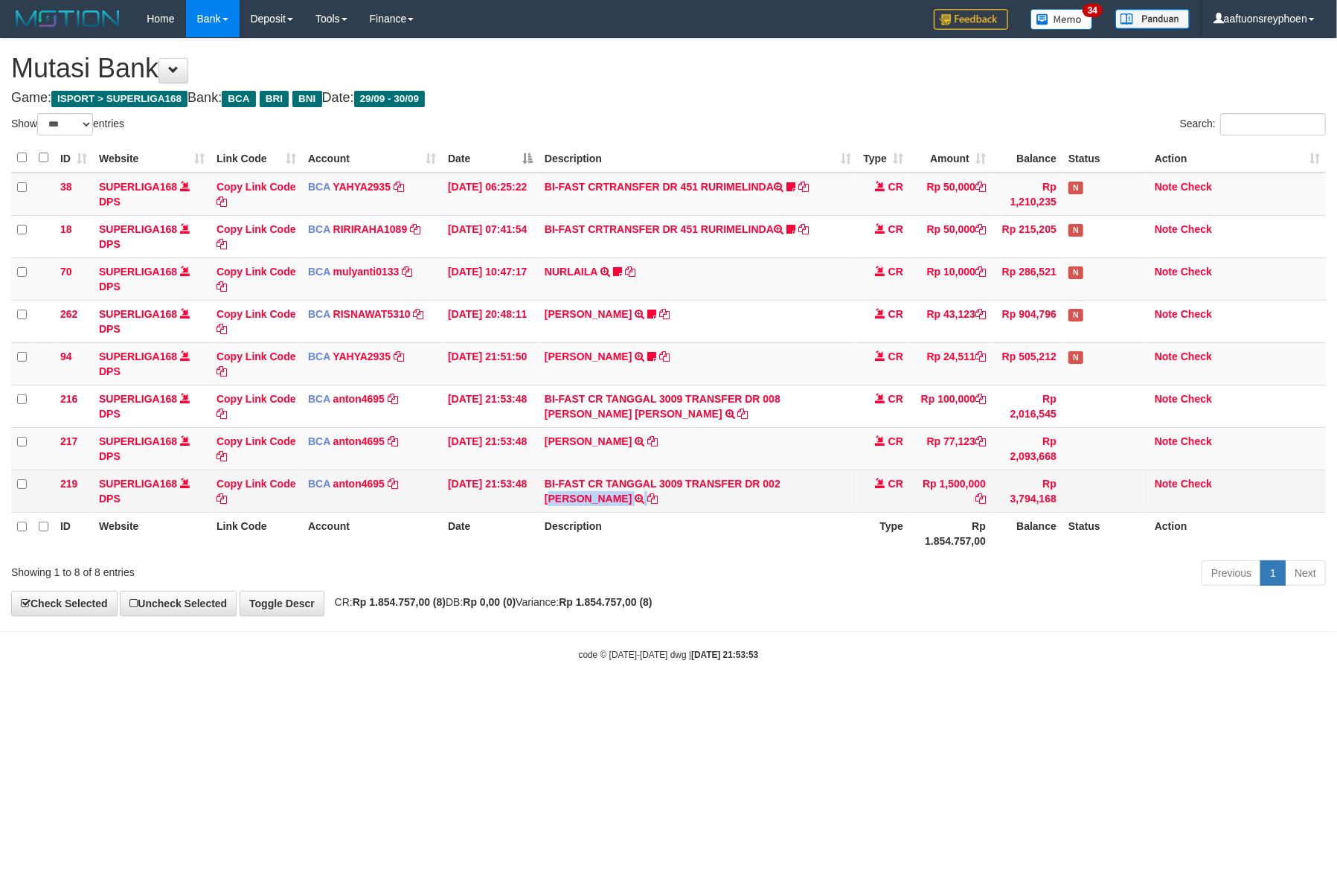
drag, startPoint x: 790, startPoint y: 507, endPoint x: 789, endPoint y: 491, distance: 16.0
click at [789, 491] on td "BI-FAST CR TANGGAL 3009 TRANSFER DR 002 ANANDA DIMAS PRATA BI-FAST CR TANGGAL :…" at bounding box center [698, 490] width 318 height 43
copy td "NANDA DIMAS PRATA"
drag, startPoint x: 246, startPoint y: 486, endPoint x: 429, endPoint y: 493, distance: 183.1
click at [246, 486] on link "Copy Link Code" at bounding box center [256, 490] width 80 height 26
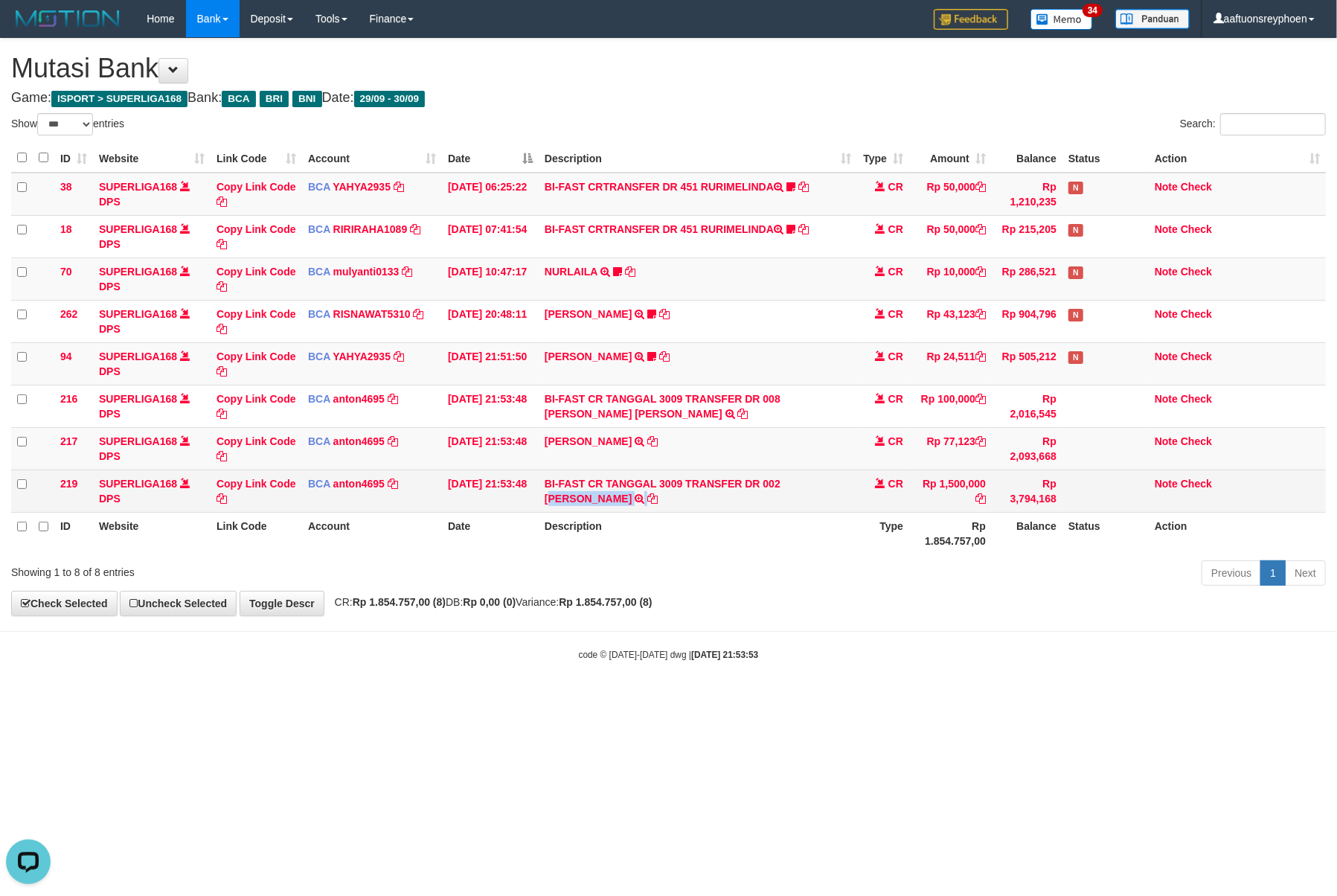
copy td "NANDA DIMAS PRATA"
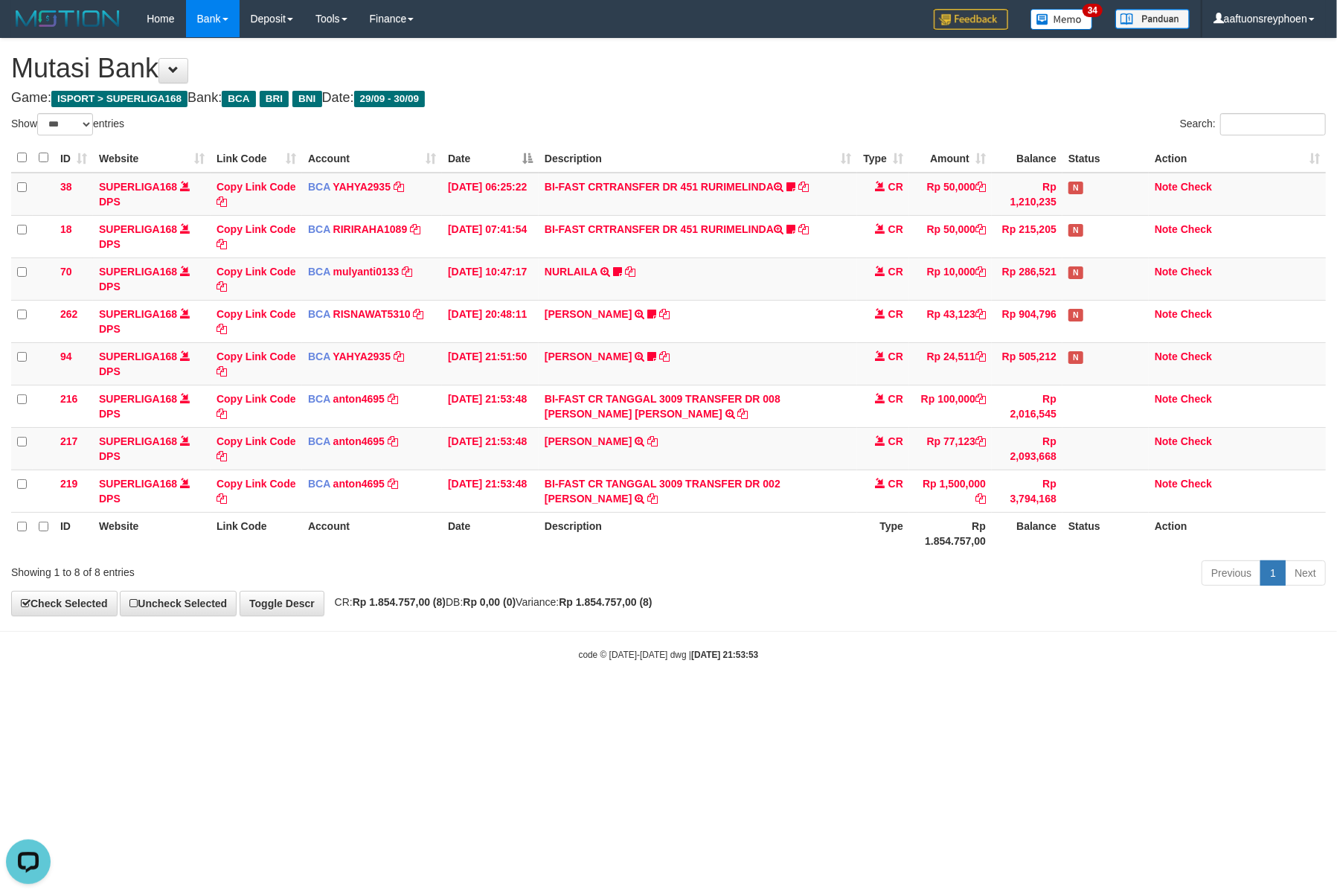
scroll to position [238, 0]
drag, startPoint x: 982, startPoint y: 570, endPoint x: 1326, endPoint y: 426, distance: 372.9
click at [1037, 537] on div "Show ** ** ** *** entries Search: ID Website Link Code Account Date Description…" at bounding box center [668, 351] width 1315 height 478
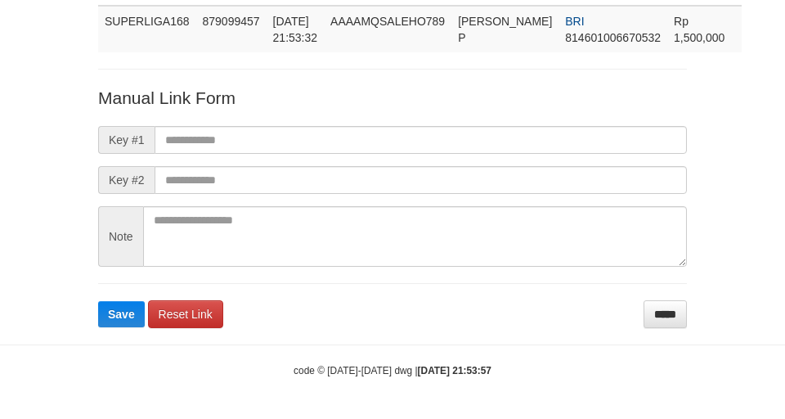
scroll to position [136, 0]
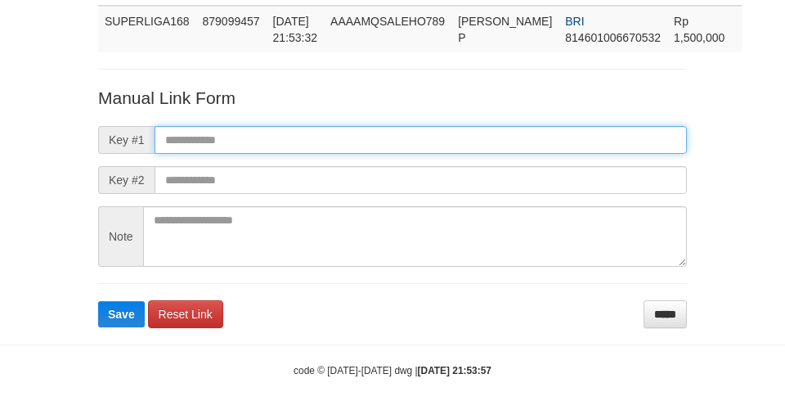
click at [312, 135] on input "text" at bounding box center [421, 140] width 533 height 28
paste input "**********"
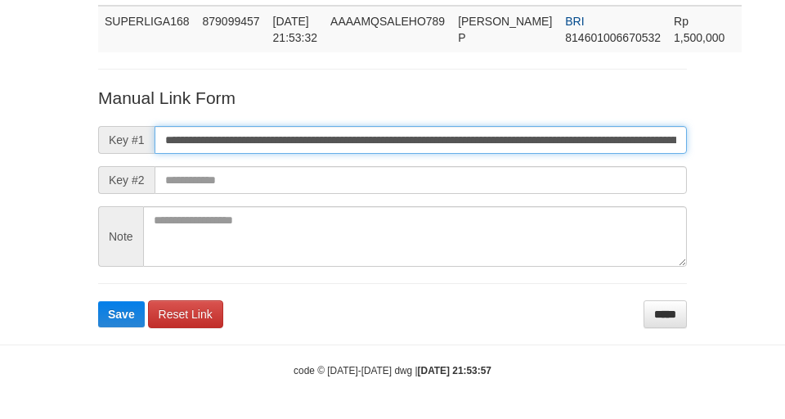
scroll to position [0, 1165]
type input "**********"
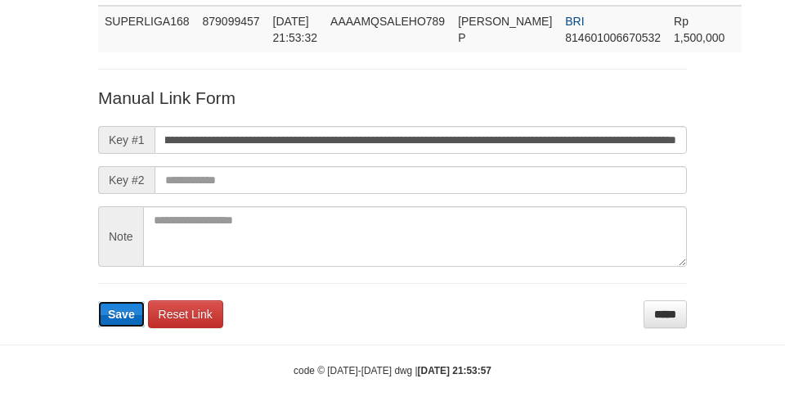
click at [111, 316] on span "Save" at bounding box center [121, 314] width 27 height 13
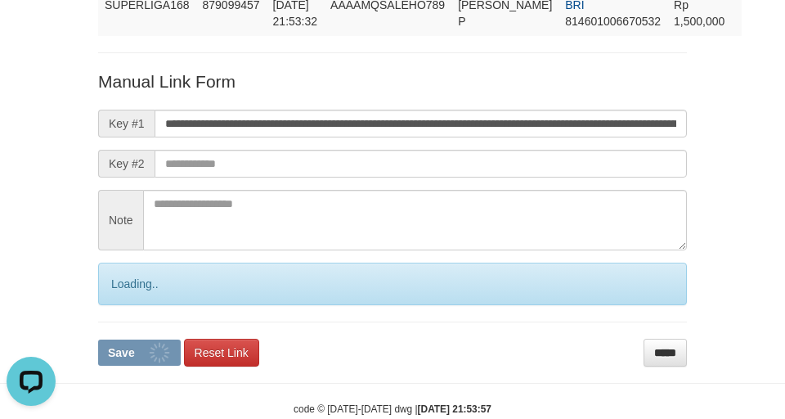
scroll to position [0, 0]
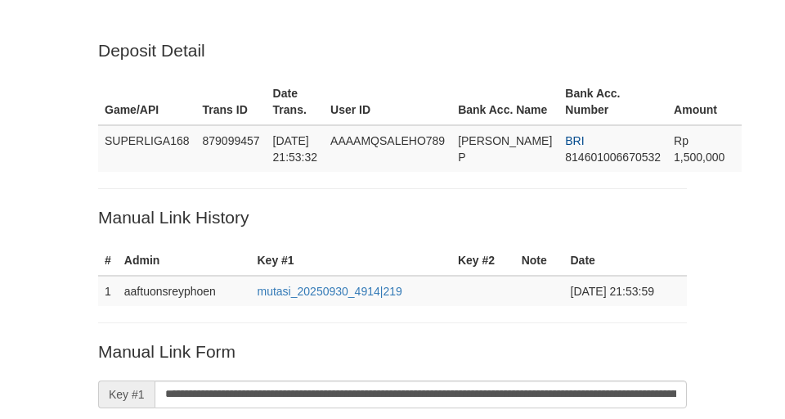
scroll to position [136, 0]
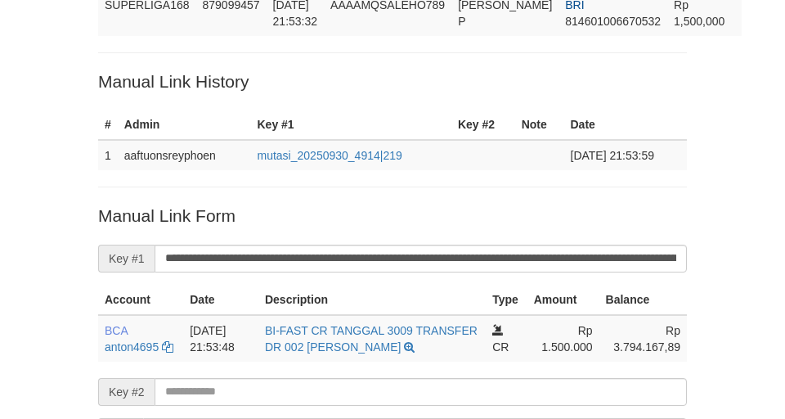
drag, startPoint x: 227, startPoint y: 67, endPoint x: 259, endPoint y: 87, distance: 37.5
click at [229, 53] on hr at bounding box center [392, 52] width 589 height 1
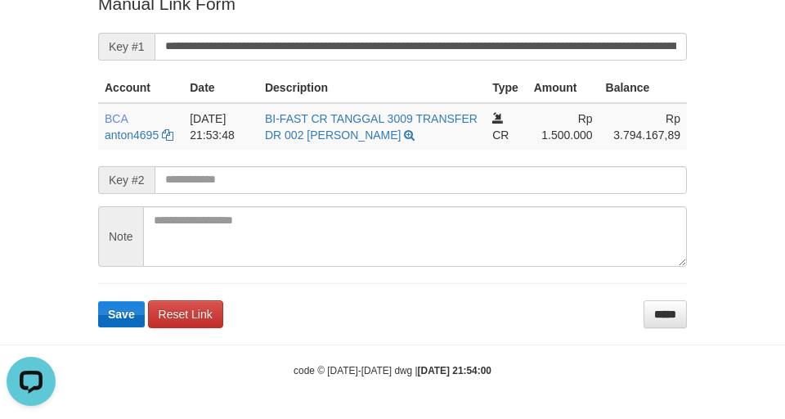
scroll to position [0, 0]
click at [133, 315] on span "Save" at bounding box center [121, 314] width 27 height 13
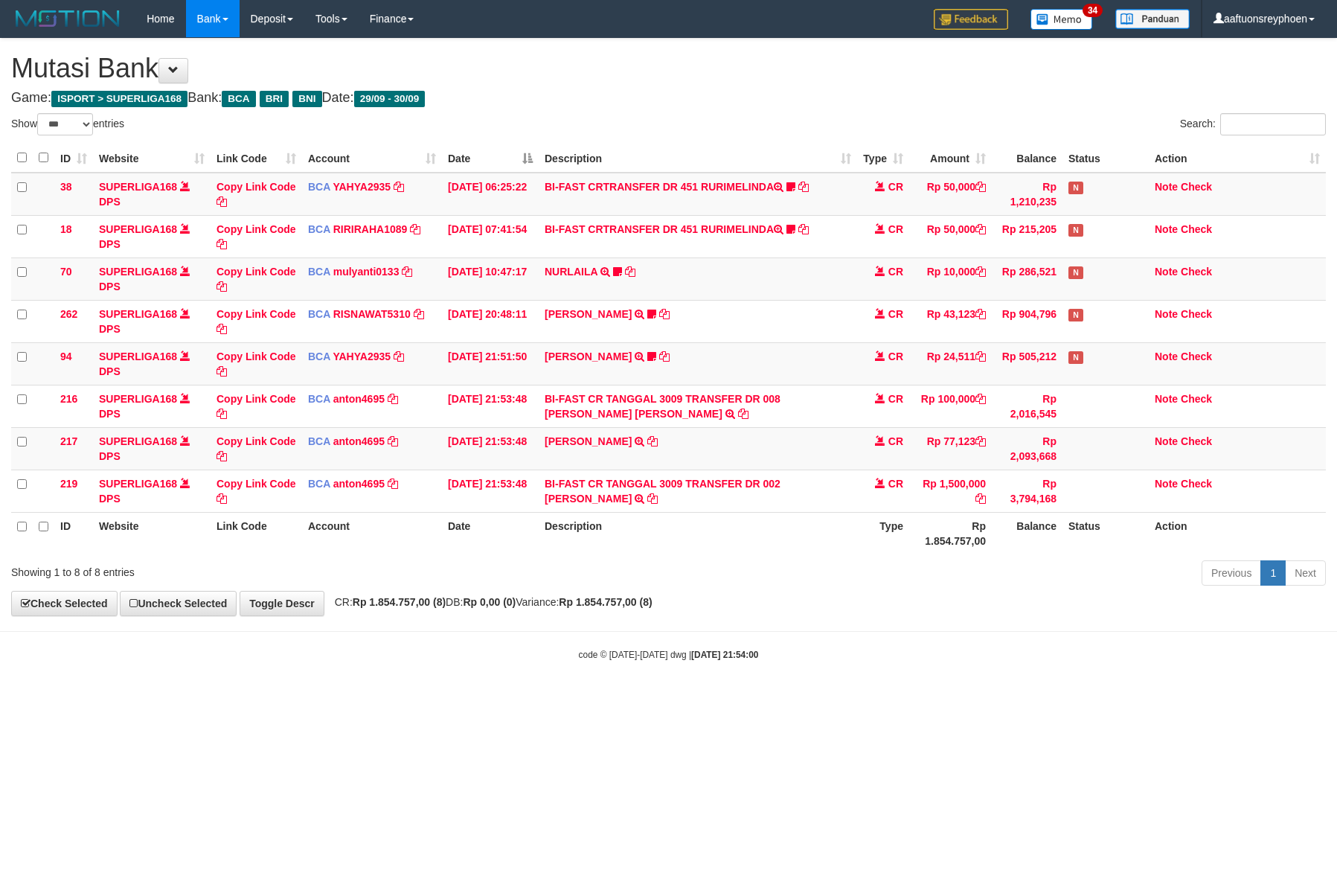
select select "***"
drag, startPoint x: 927, startPoint y: 581, endPoint x: 1323, endPoint y: 517, distance: 401.1
click at [1012, 567] on div "Previous 1 Next" at bounding box center [947, 574] width 758 height 32
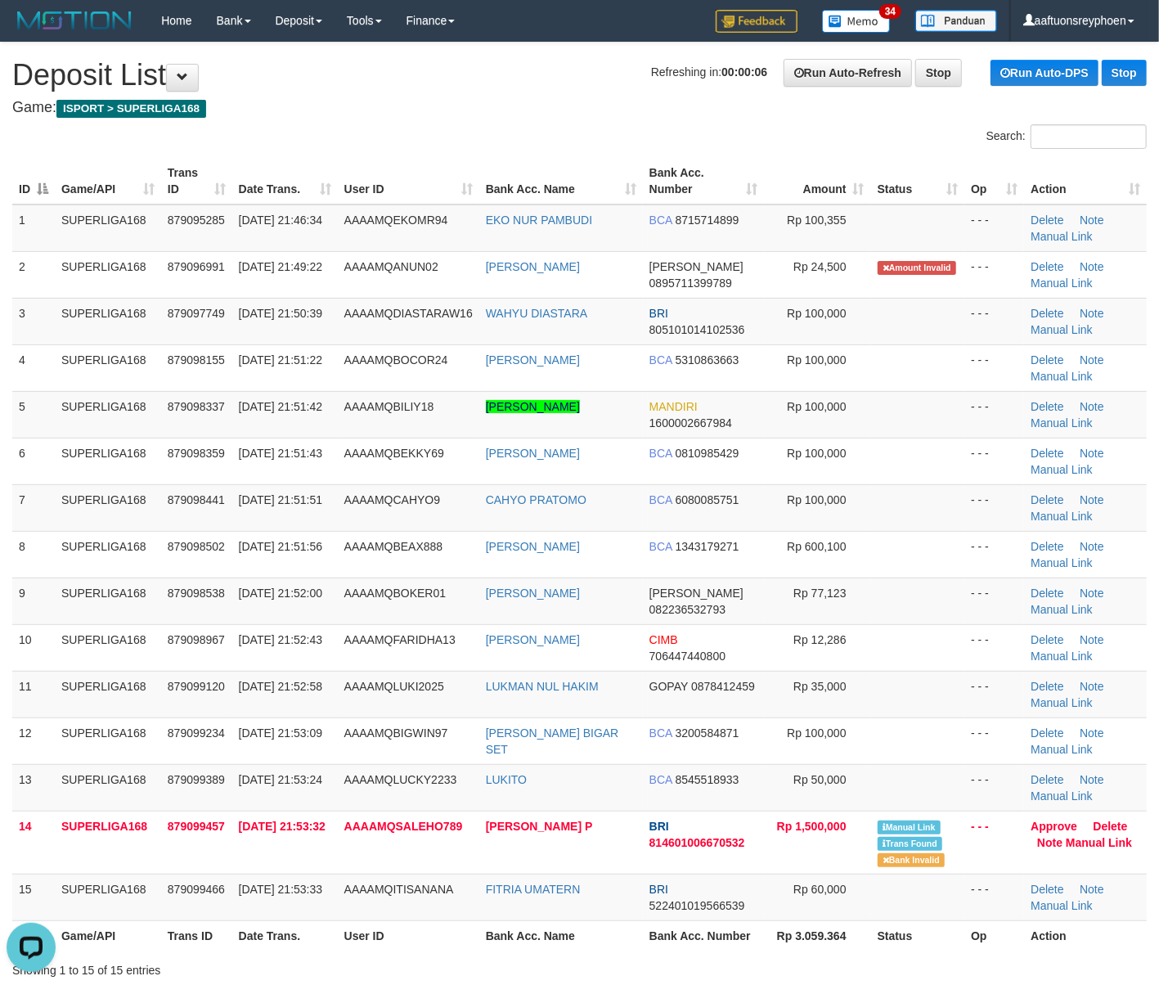
drag, startPoint x: 2, startPoint y: 466, endPoint x: -39, endPoint y: 466, distance: 40.9
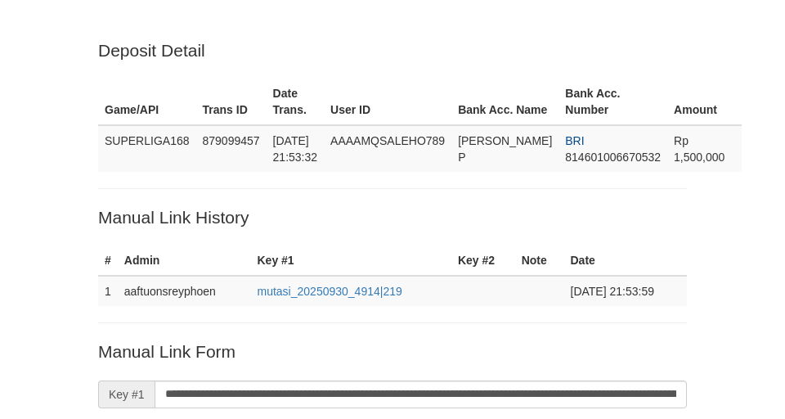
scroll to position [380, 0]
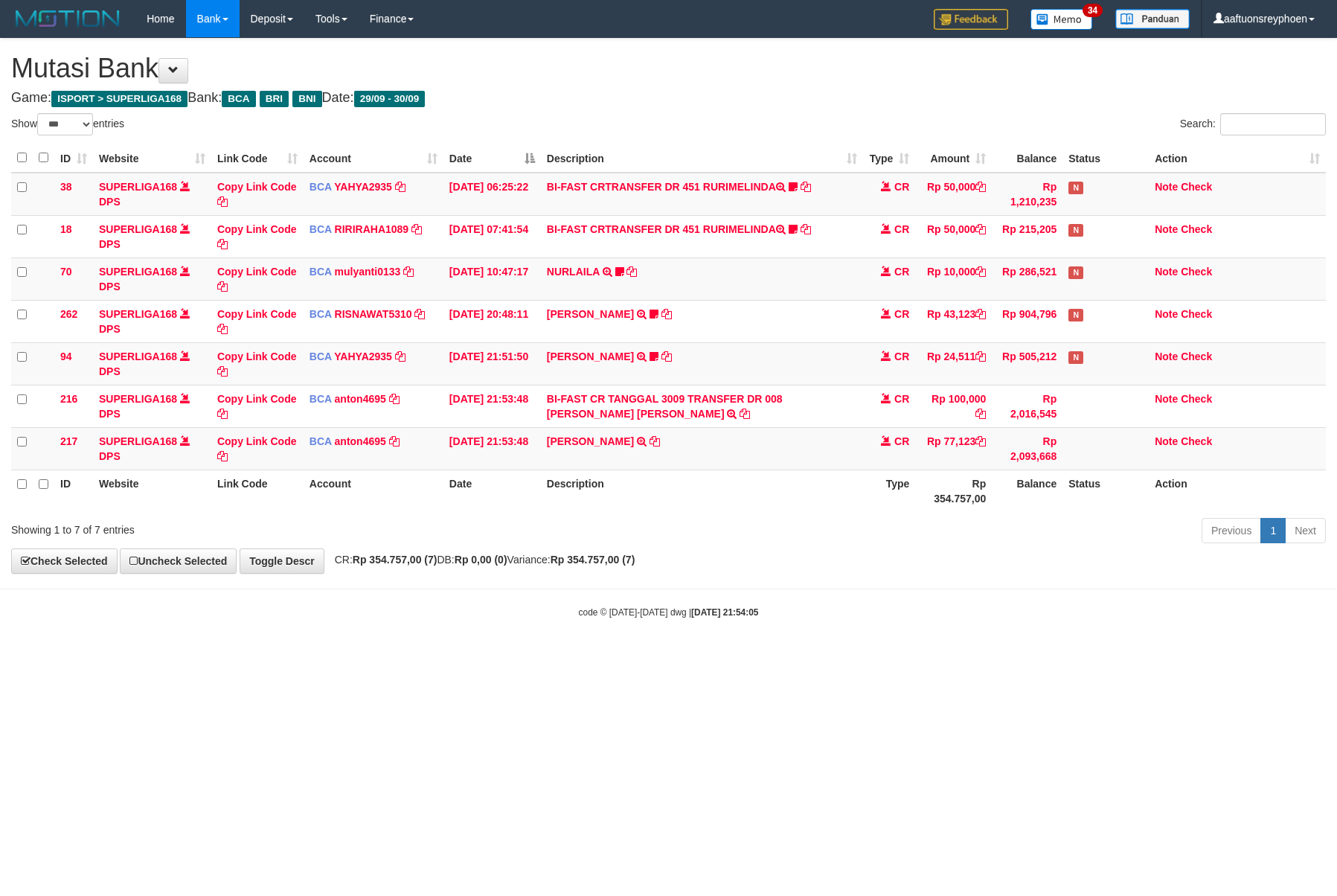
select select "***"
click at [890, 552] on div "**********" at bounding box center [668, 306] width 1337 height 534
select select "***"
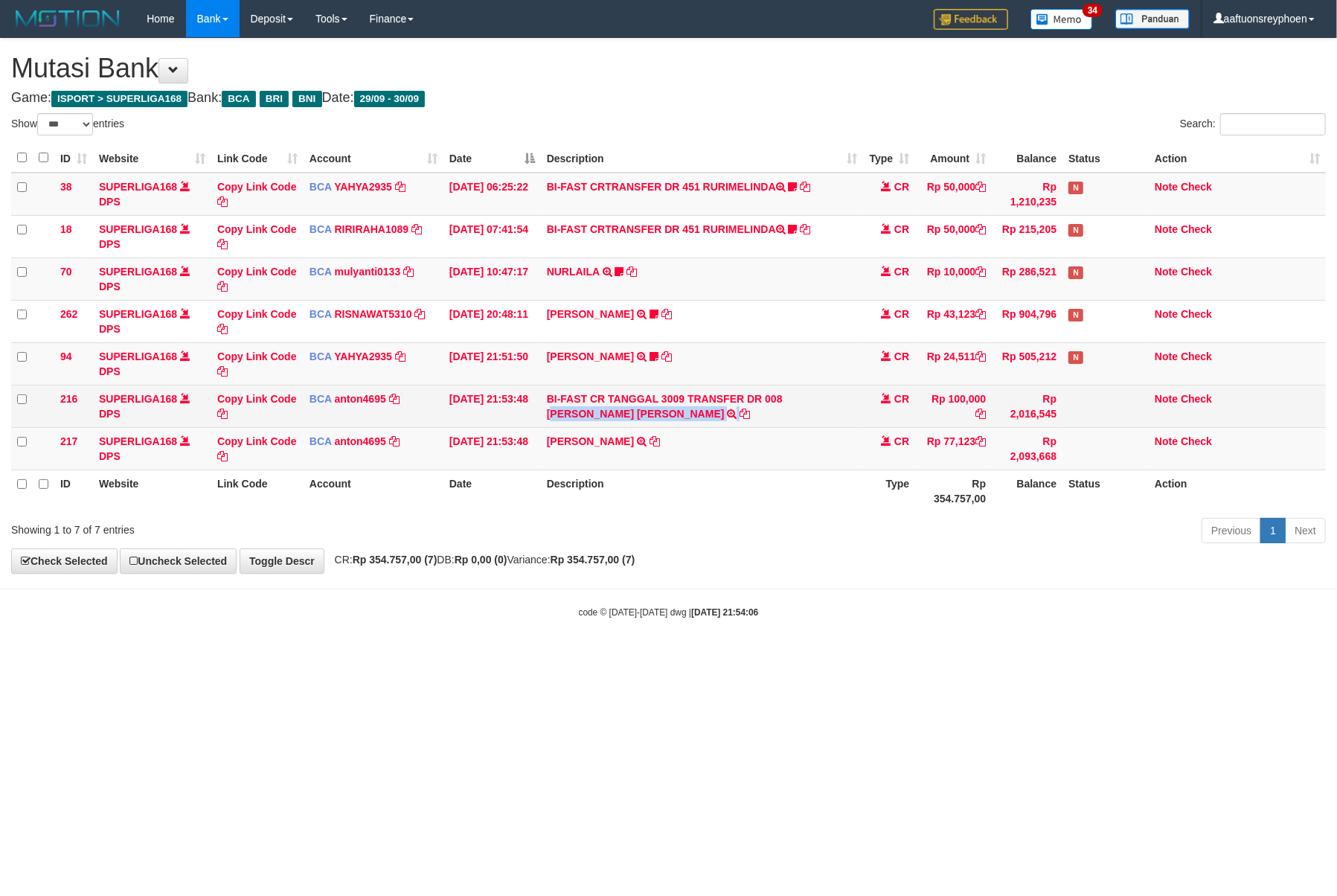
copy td "BDUL RAHMAN RUMKE"
drag, startPoint x: 0, startPoint y: 0, endPoint x: 789, endPoint y: 418, distance: 892.9
click at [789, 418] on td "BI-FAST CR TANGGAL 3009 TRANSFER DR 008 ABDUL RAHMAN RUMKE BI-FAST CR TANGGAL :…" at bounding box center [702, 406] width 323 height 43
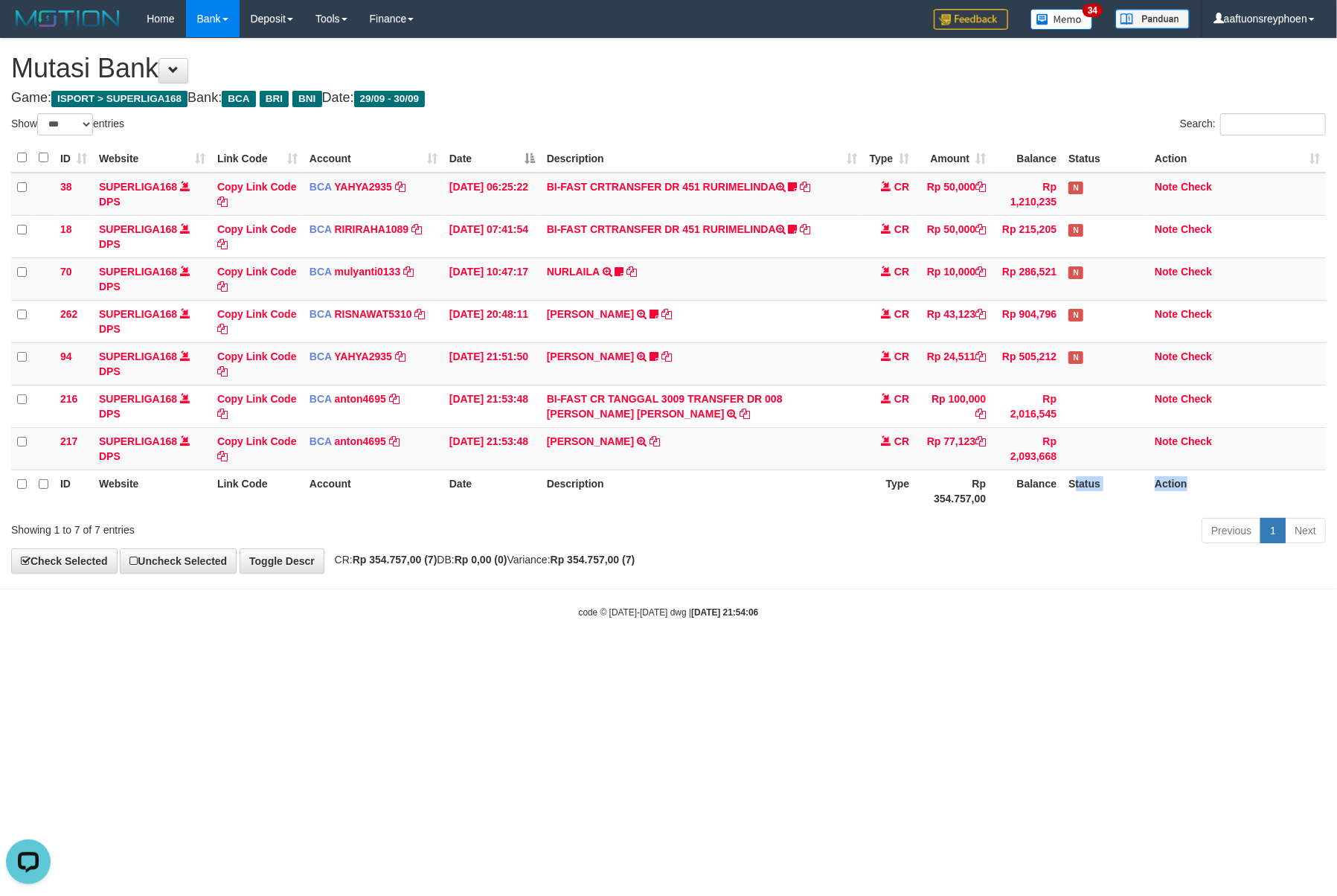
drag, startPoint x: 1071, startPoint y: 515, endPoint x: 1335, endPoint y: 489, distance: 265.3
click at [1231, 496] on tr "ID Website Link Code Account Date Description Type Rp 354.757,00 Balance Status…" at bounding box center [668, 490] width 1315 height 43
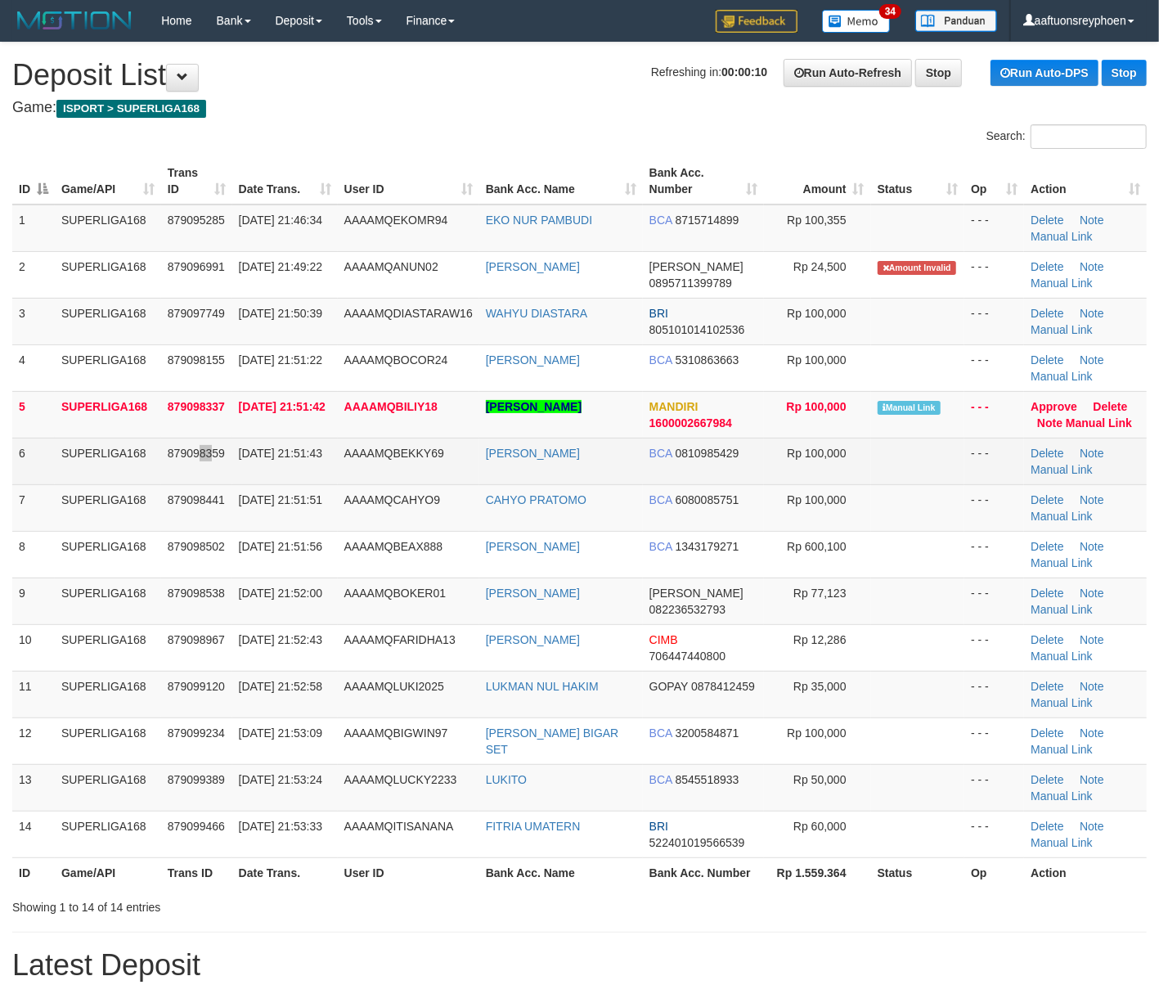
drag, startPoint x: 210, startPoint y: 443, endPoint x: 205, endPoint y: 452, distance: 10.7
click at [210, 443] on td "879098359" at bounding box center [196, 461] width 71 height 47
click at [263, 447] on span "30/09/2025 21:51:43" at bounding box center [280, 453] width 83 height 13
click at [311, 462] on td "30/09/2025 21:51:43" at bounding box center [285, 461] width 106 height 47
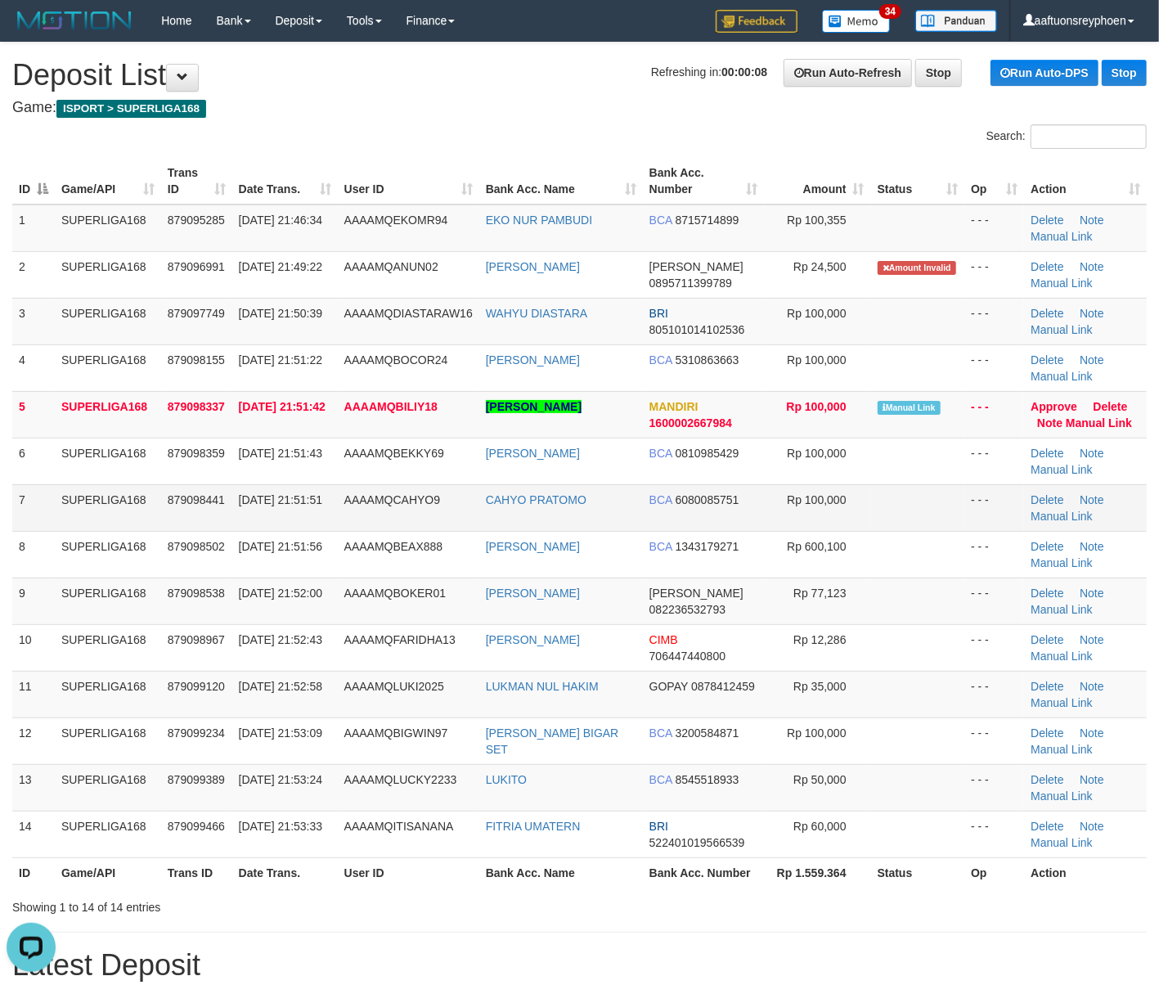
click at [122, 492] on td "SUPERLIGA168" at bounding box center [108, 507] width 106 height 47
drag, startPoint x: 135, startPoint y: 489, endPoint x: 0, endPoint y: 505, distance: 135.9
click at [63, 493] on td "SUPERLIGA168" at bounding box center [108, 507] width 106 height 47
drag, startPoint x: 197, startPoint y: 482, endPoint x: 10, endPoint y: 514, distance: 190.0
click at [185, 483] on td "879098359" at bounding box center [196, 461] width 71 height 47
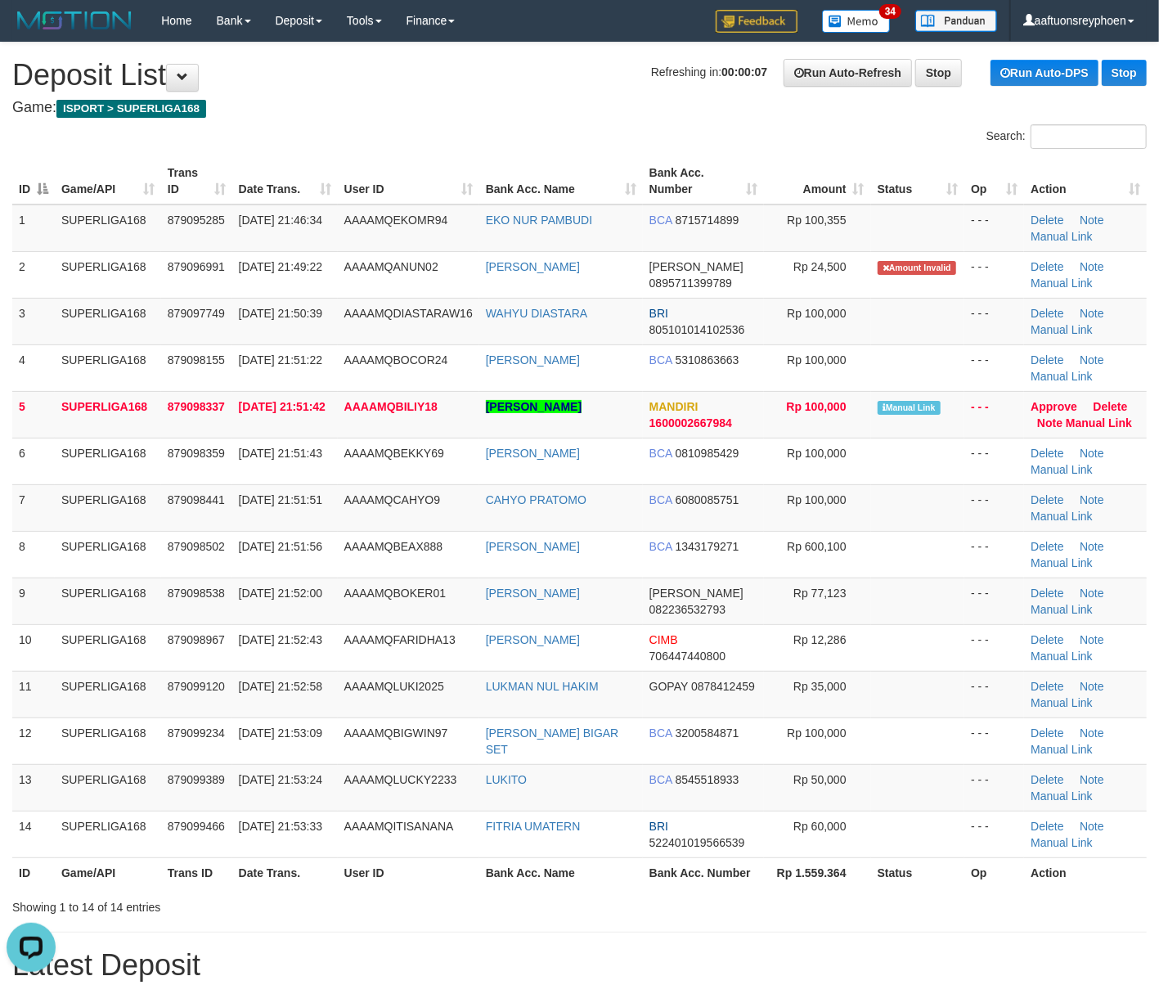
drag, startPoint x: 173, startPoint y: 472, endPoint x: 2, endPoint y: 527, distance: 180.3
click at [161, 478] on td "879098359" at bounding box center [196, 461] width 71 height 47
click at [74, 488] on td "SUPERLIGA168" at bounding box center [108, 507] width 106 height 47
click at [115, 488] on td "SUPERLIGA168" at bounding box center [108, 507] width 106 height 47
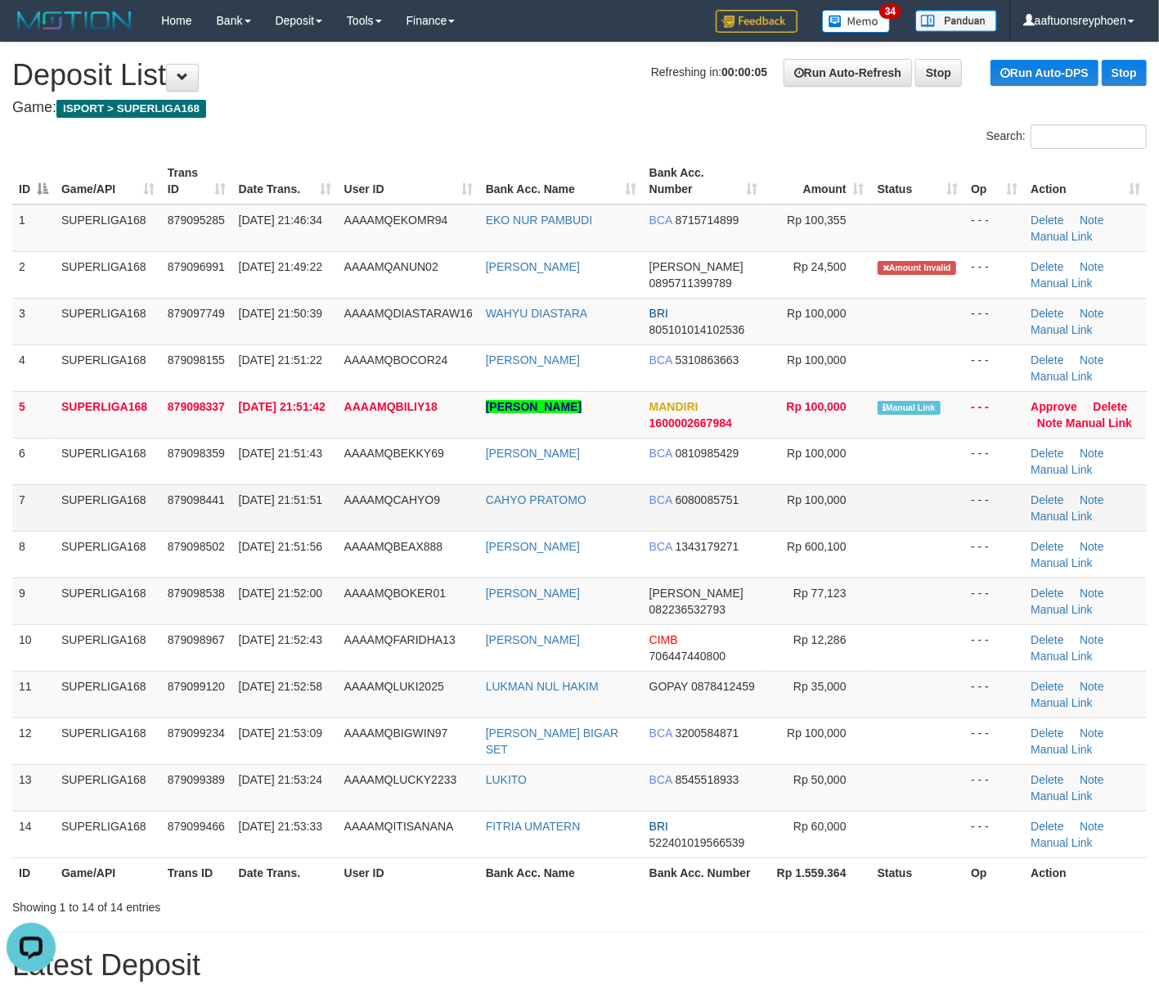
drag, startPoint x: 115, startPoint y: 488, endPoint x: 3, endPoint y: 518, distance: 116.1
click at [97, 493] on td "SUPERLIGA168" at bounding box center [108, 507] width 106 height 47
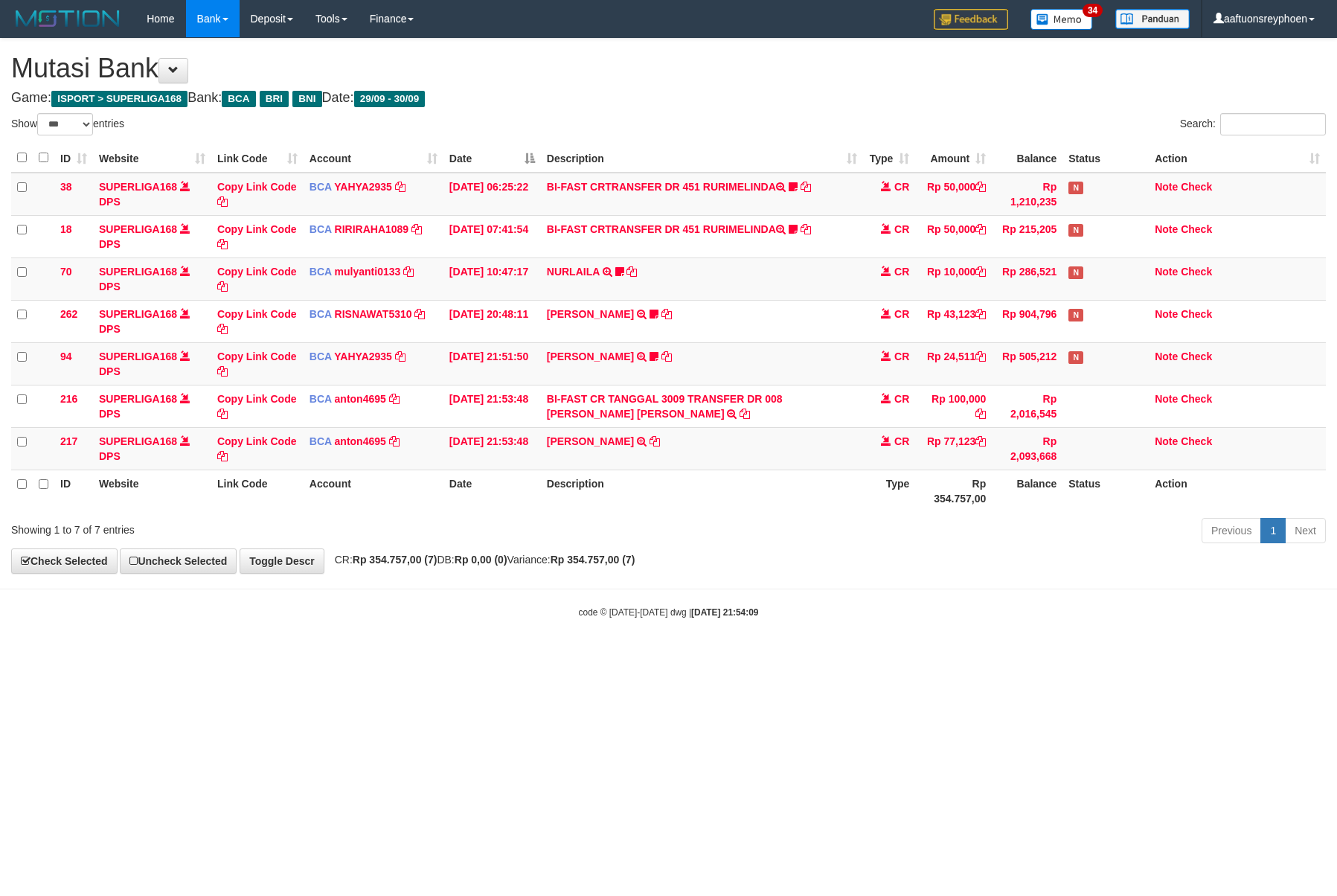
select select "***"
drag, startPoint x: 996, startPoint y: 551, endPoint x: 1328, endPoint y: 515, distance: 333.9
click at [1052, 545] on div "**********" at bounding box center [668, 306] width 1337 height 534
click at [1240, 517] on div "Show ** ** ** *** entries Search: ID Website Link Code Account Date Description…" at bounding box center [668, 330] width 1315 height 436
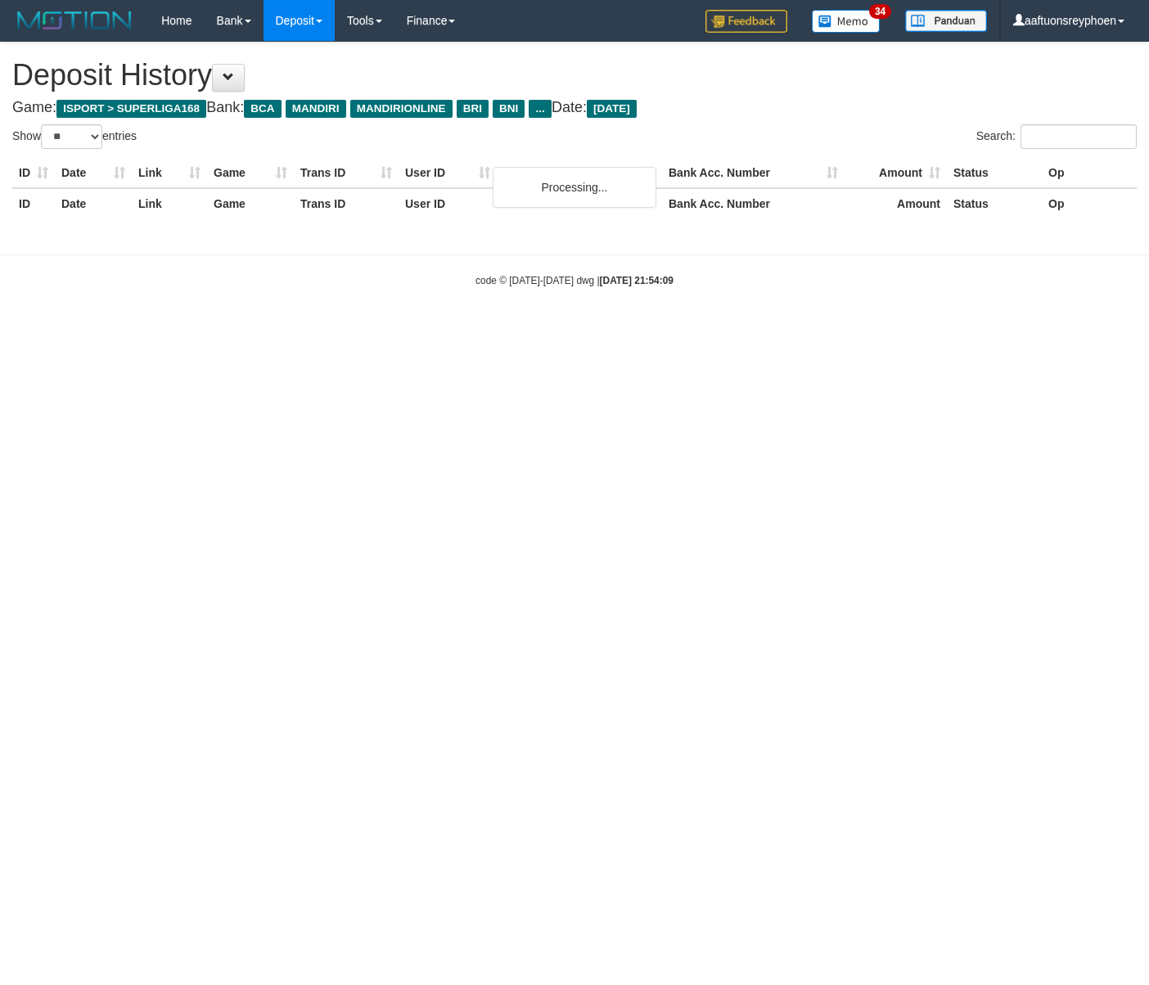
select select "**"
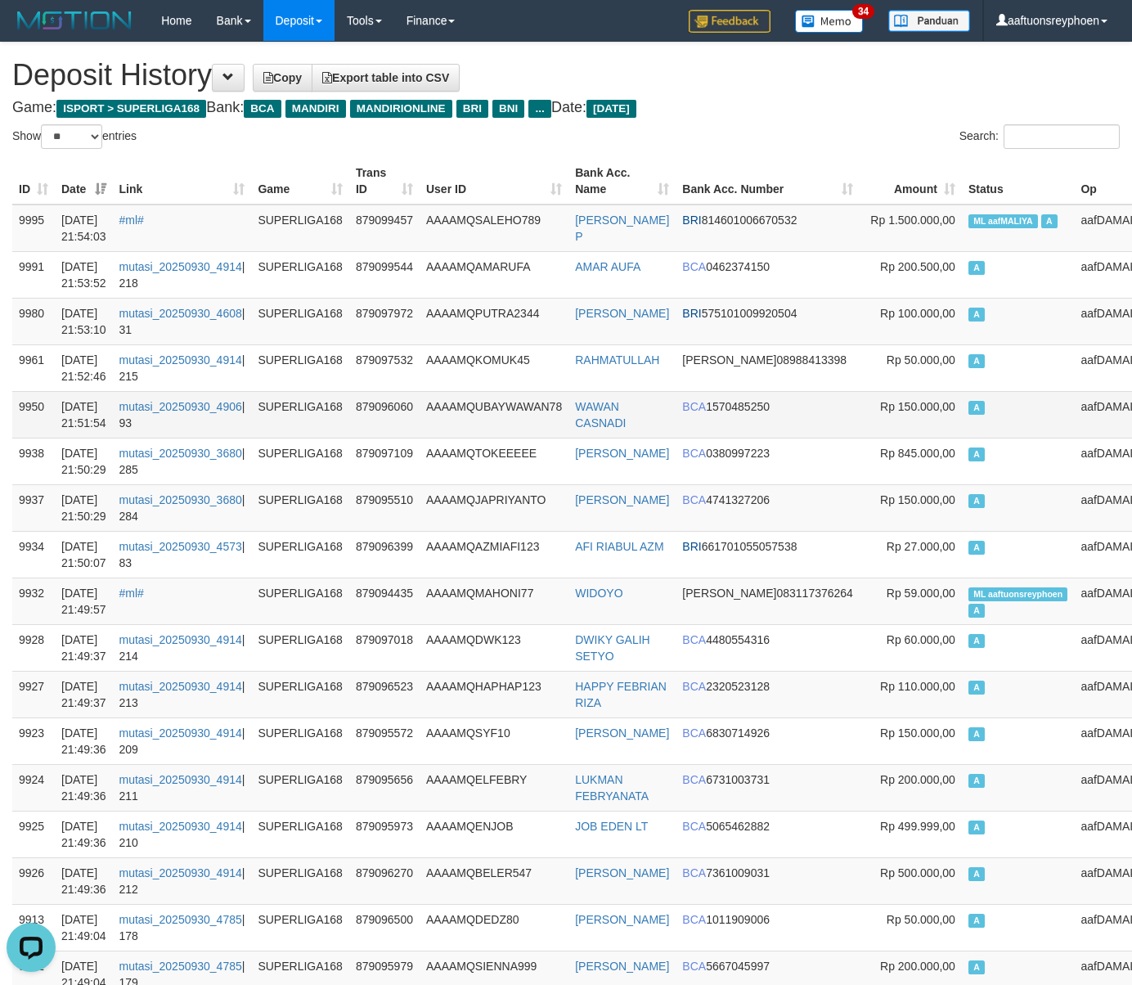
click at [865, 430] on td "Rp 150.000,00" at bounding box center [911, 414] width 102 height 47
drag, startPoint x: 865, startPoint y: 430, endPoint x: 67, endPoint y: 504, distance: 801.1
click at [860, 430] on td "Rp 150.000,00" at bounding box center [911, 414] width 102 height 47
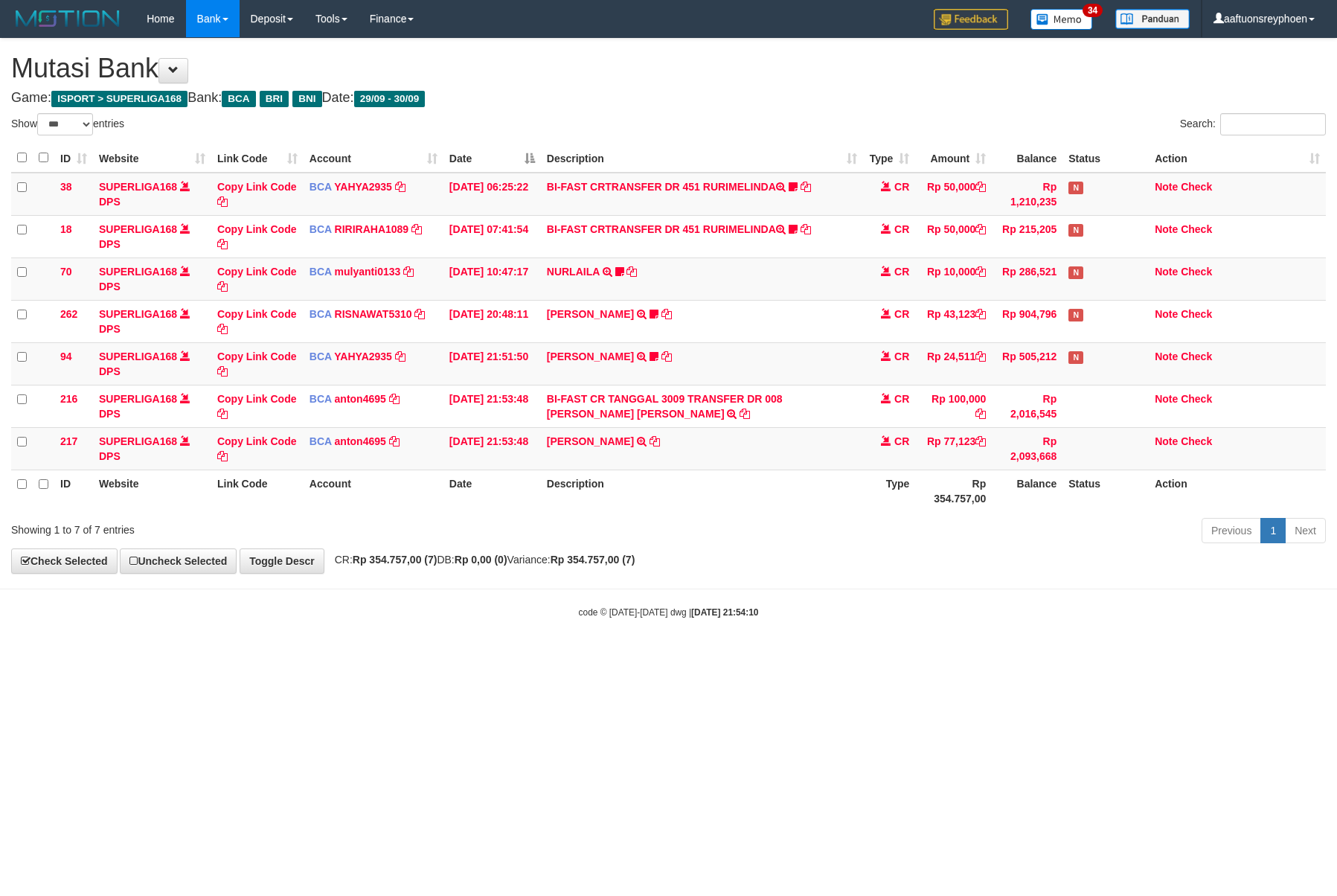
select select "***"
click at [1201, 525] on div "Previous 1 Next" at bounding box center [947, 532] width 758 height 32
select select "***"
click at [715, 438] on td "AHMAD ZAINI TRSF E-BANKING CR 3009/FTSCY/WS95051 77123.002025093072687870 TRFDN…" at bounding box center [702, 448] width 323 height 43
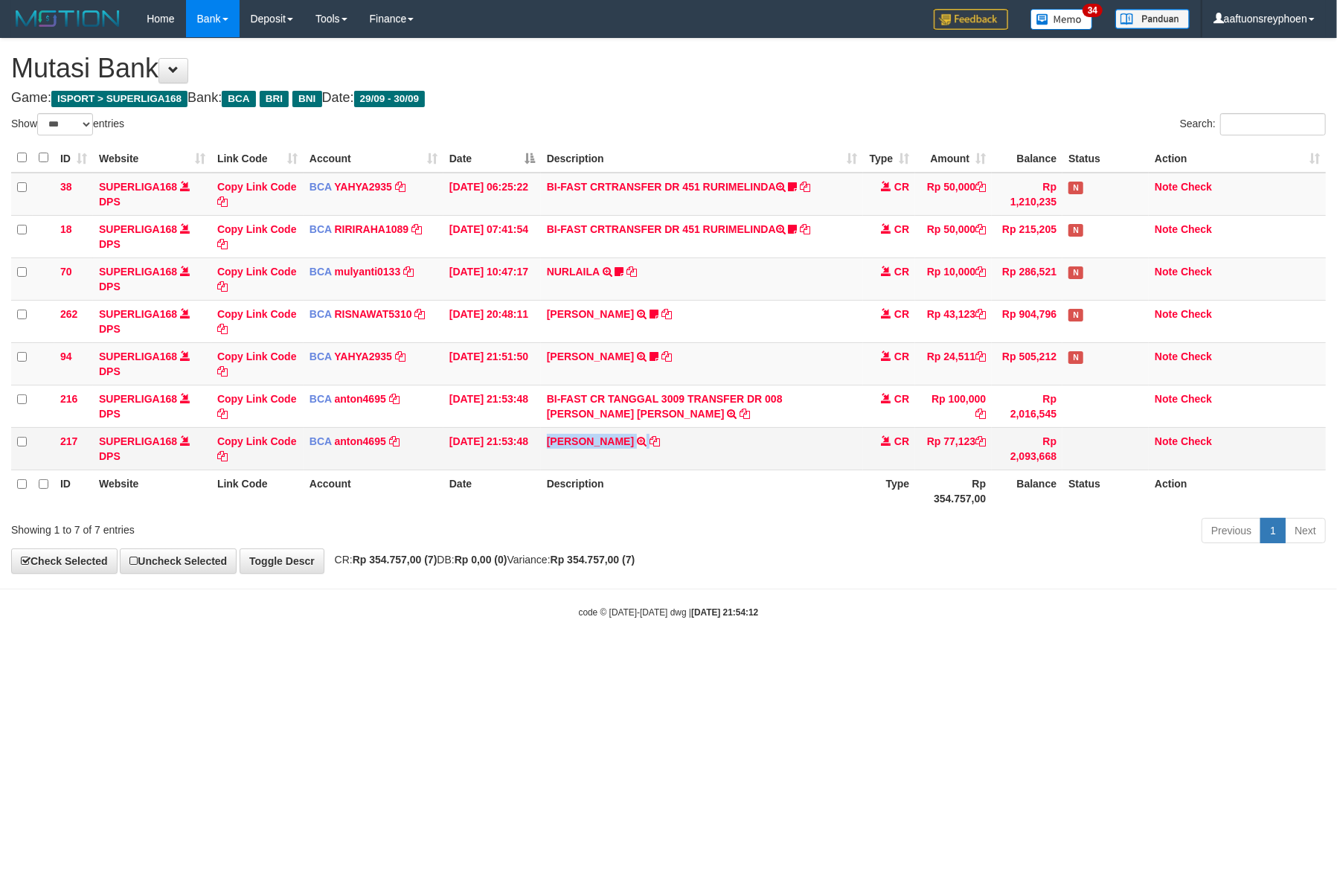
click at [715, 438] on td "AHMAD ZAINI TRSF E-BANKING CR 3009/FTSCY/WS95051 77123.002025093072687870 TRFDN…" at bounding box center [702, 448] width 323 height 43
copy tr "AHMAD ZAINI TRSF E-BANKING CR 3009/FTSCY/WS95051 77123.002025093072687870 TRFDN…"
drag, startPoint x: 715, startPoint y: 438, endPoint x: 1332, endPoint y: 453, distance: 617.2
click at [723, 438] on td "AHMAD ZAINI TRSF E-BANKING CR 3009/FTSCY/WS95051 77123.002025093072687870 TRFDN…" at bounding box center [702, 448] width 323 height 43
click at [1259, 500] on th "Action" at bounding box center [1237, 490] width 177 height 43
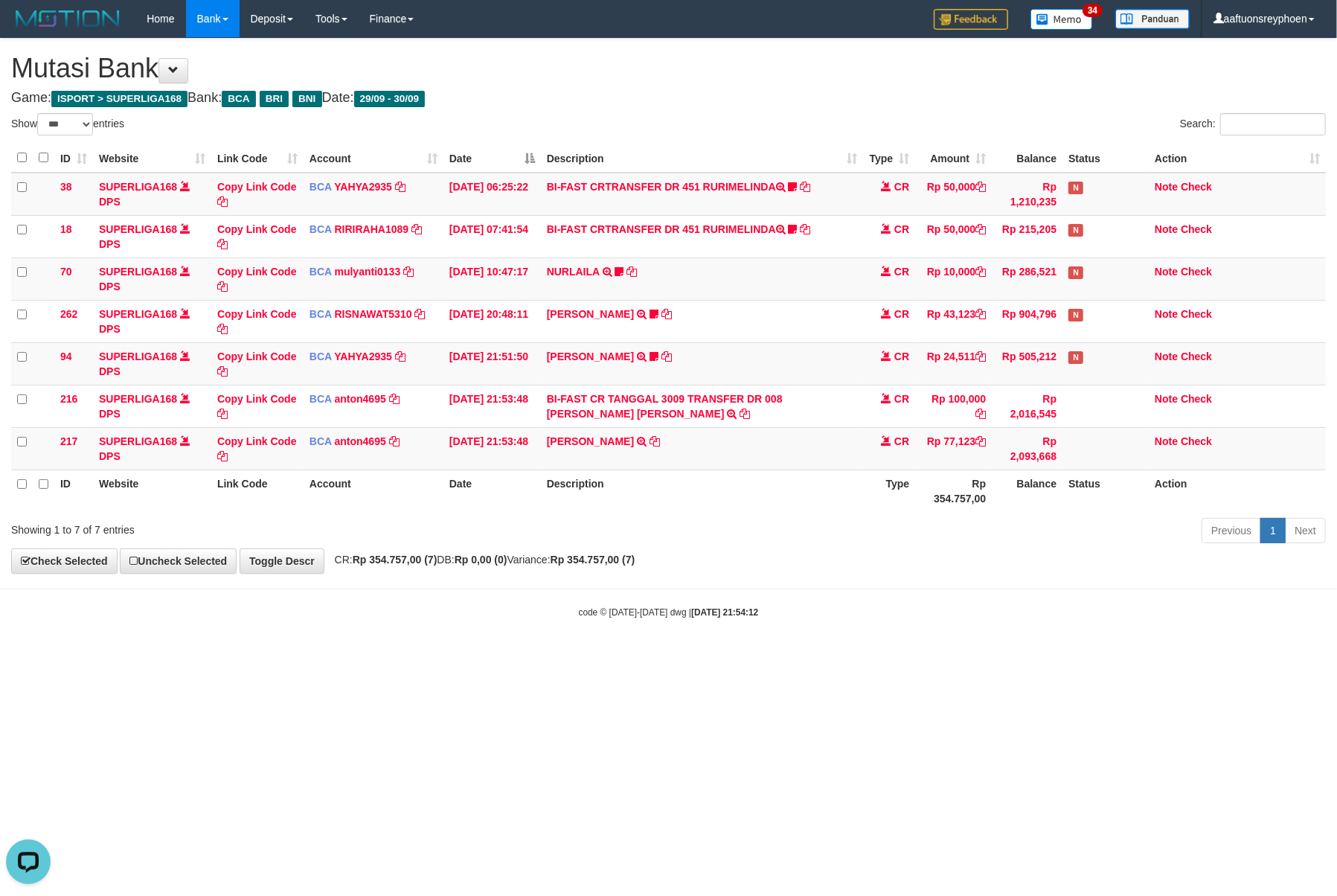
drag, startPoint x: 1198, startPoint y: 518, endPoint x: 1257, endPoint y: 513, distance: 59.2
click at [1242, 515] on div "Show ** ** ** *** entries Search: ID Website Link Code Account Date Description…" at bounding box center [668, 330] width 1315 height 436
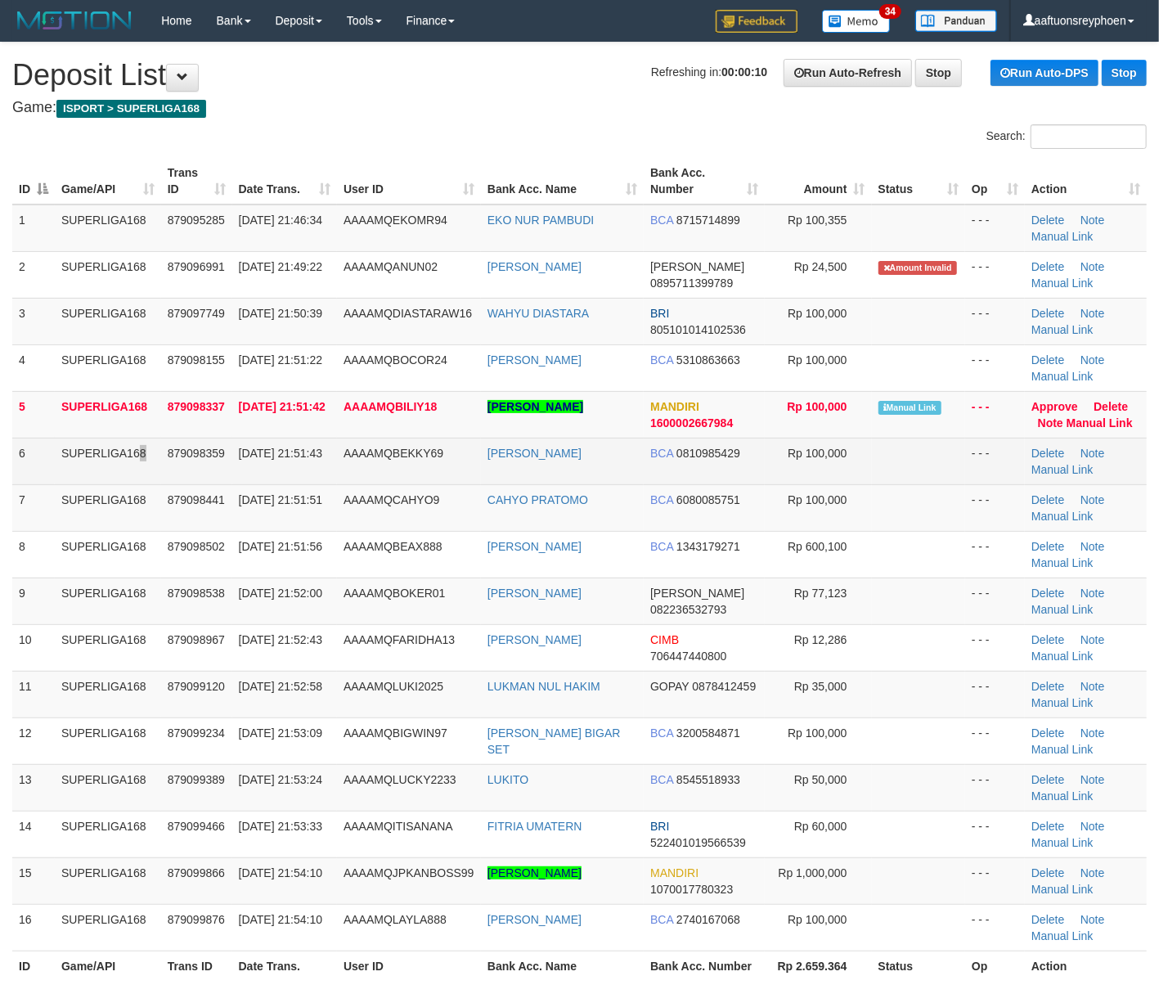
click at [106, 475] on td "SUPERLIGA168" at bounding box center [108, 461] width 106 height 47
click at [266, 450] on span "30/09/2025 21:51:43" at bounding box center [280, 453] width 83 height 13
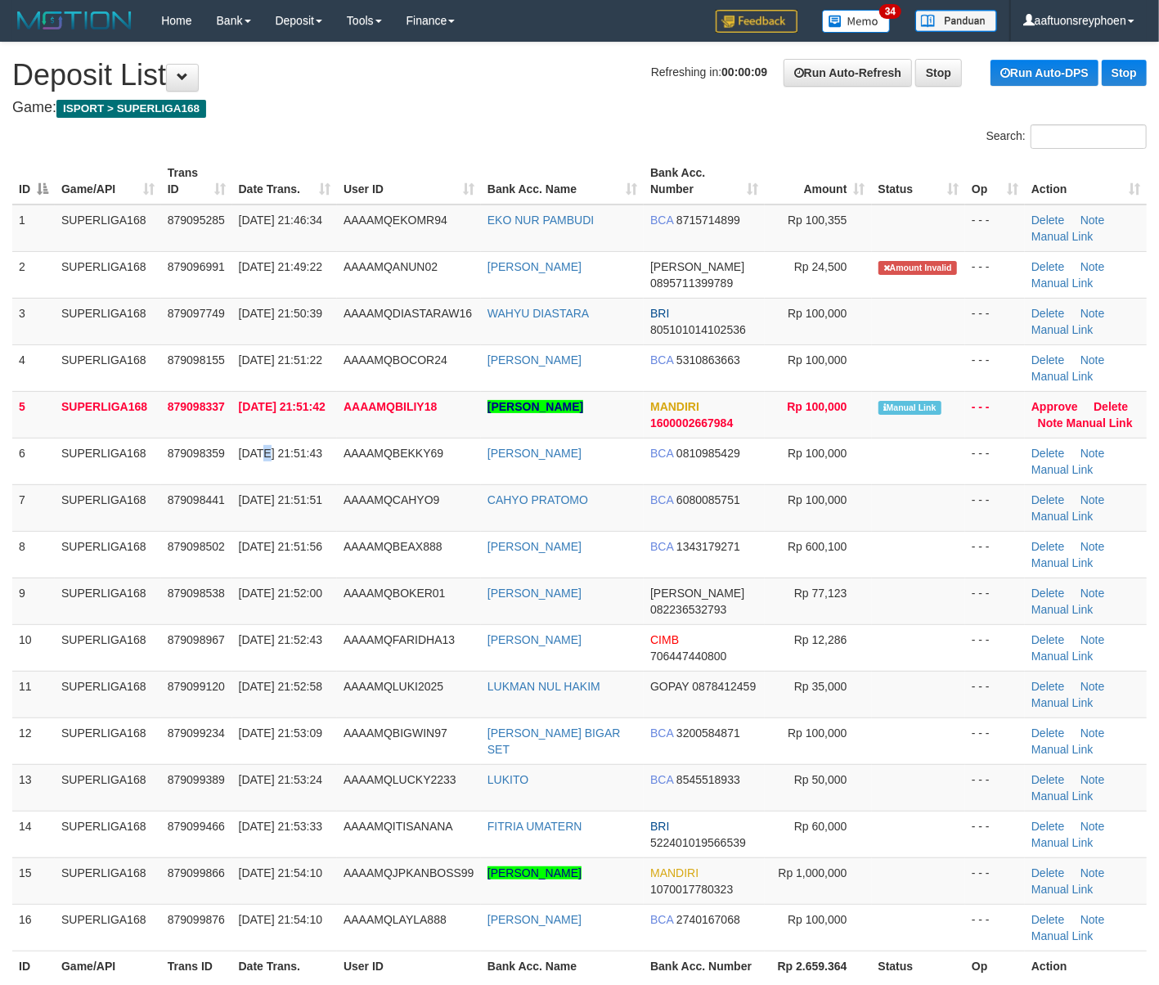
drag, startPoint x: 266, startPoint y: 450, endPoint x: 0, endPoint y: 517, distance: 274.2
click at [246, 459] on span "30/09/2025 21:51:43" at bounding box center [280, 453] width 83 height 13
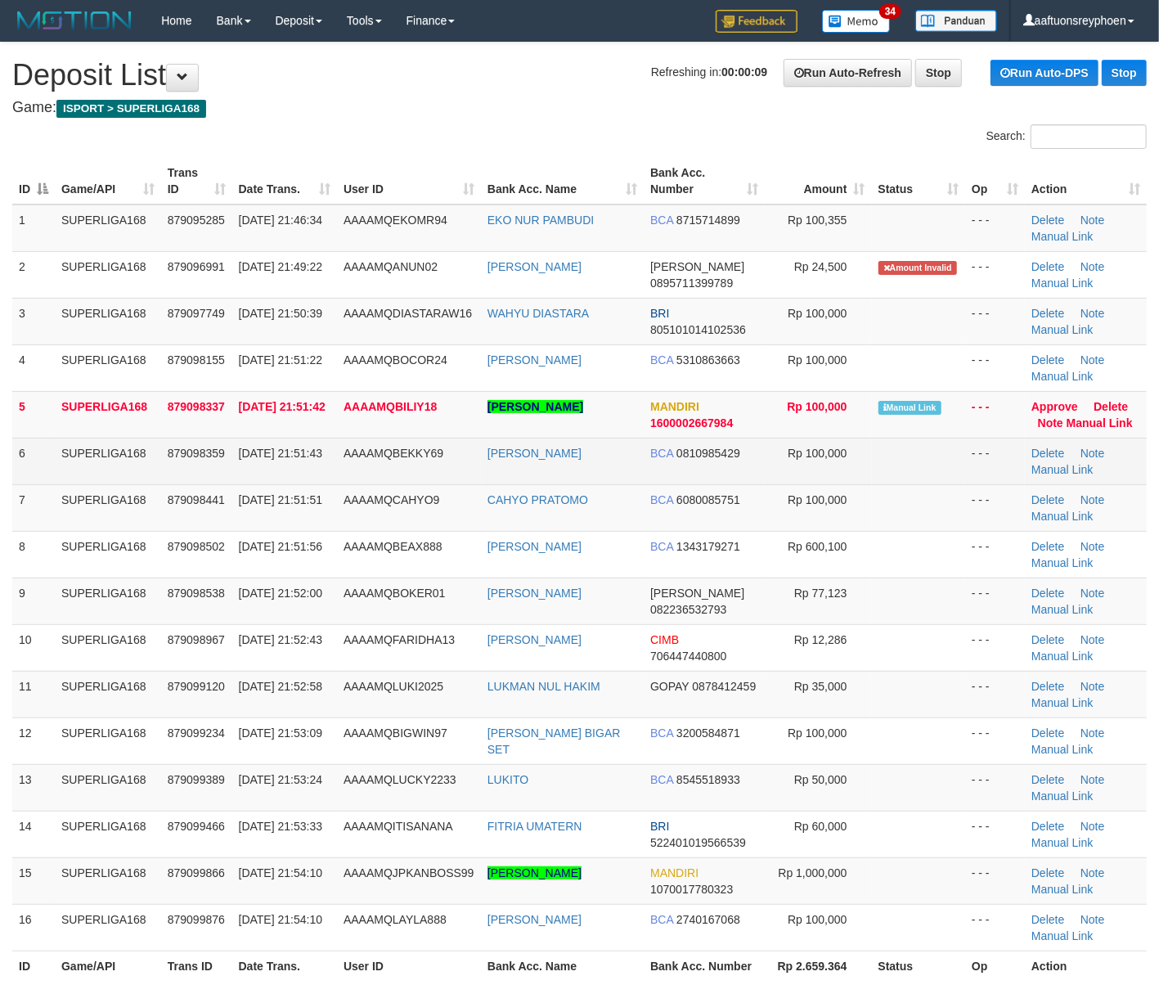
click at [92, 466] on td "SUPERLIGA168" at bounding box center [108, 461] width 106 height 47
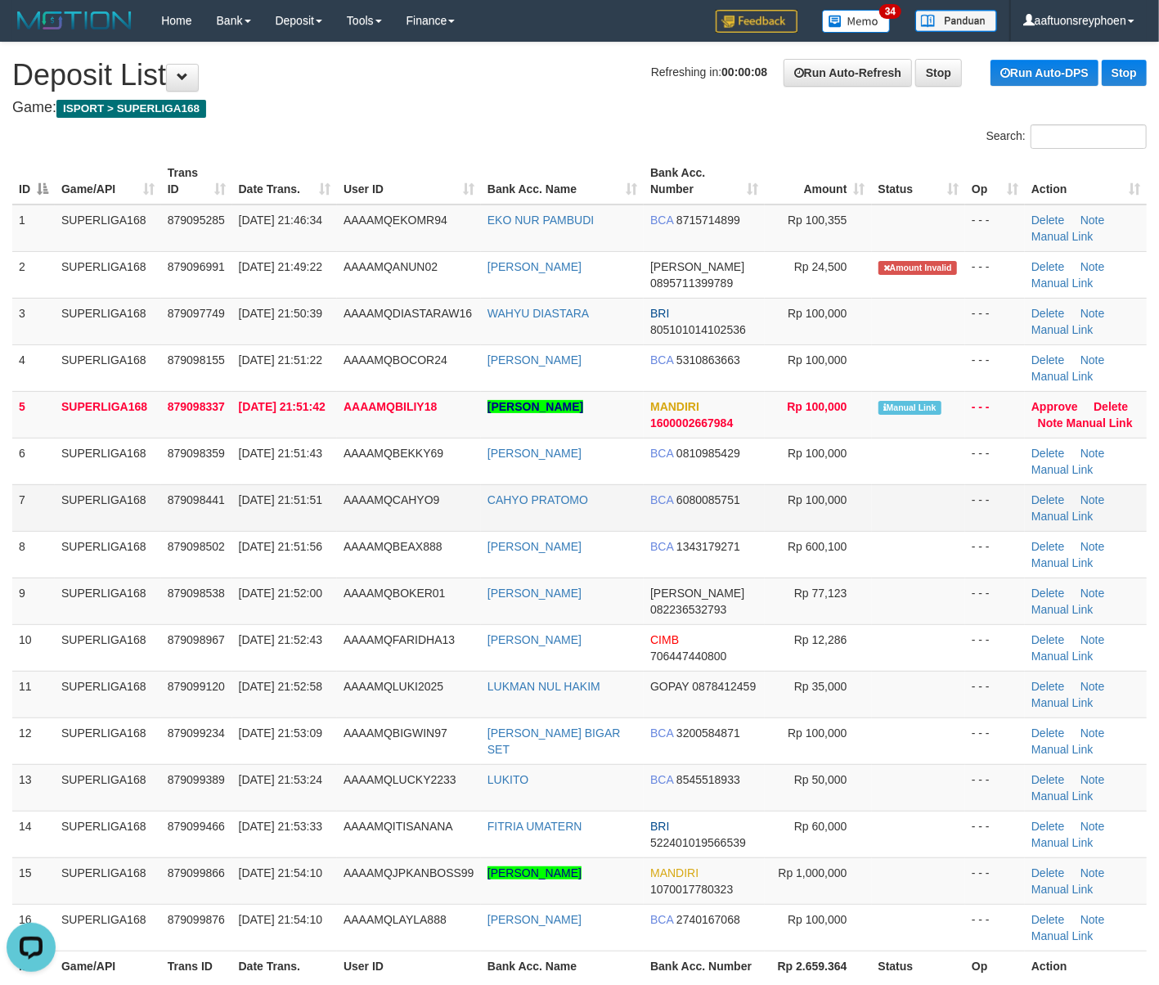
click at [44, 520] on td "7" at bounding box center [33, 507] width 43 height 47
click at [36, 495] on td "7" at bounding box center [33, 507] width 43 height 47
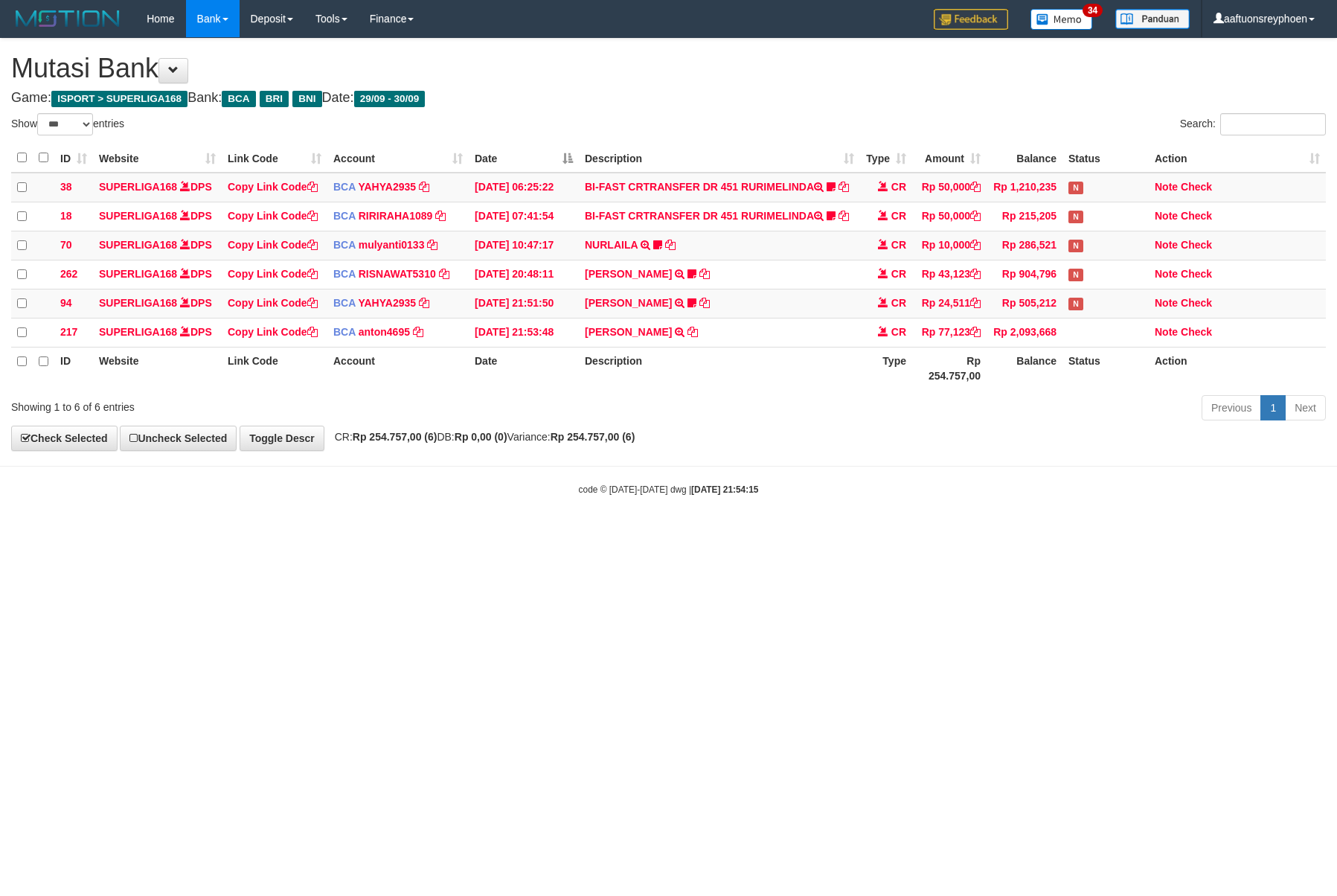
select select "***"
drag, startPoint x: 1020, startPoint y: 584, endPoint x: 1299, endPoint y: 570, distance: 279.4
click at [1135, 534] on html "Toggle navigation Home Bank Account List Load By Website Group [ISPORT] SUPERLI…" at bounding box center [668, 267] width 1337 height 534
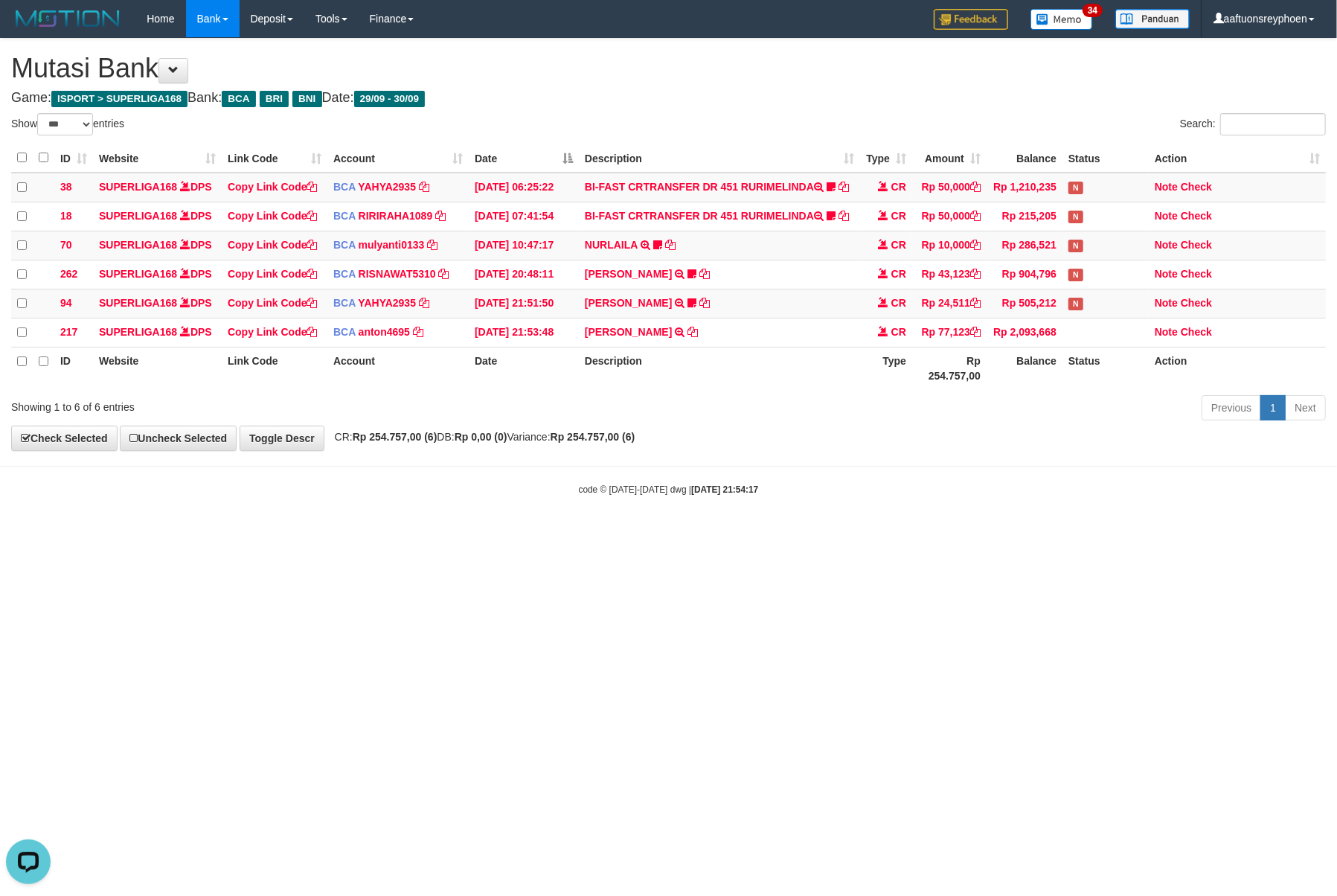
drag, startPoint x: 1040, startPoint y: 569, endPoint x: 1332, endPoint y: 545, distance: 293.0
click at [1332, 534] on html "Toggle navigation Home Bank Account List Load By Website Group [ISPORT] SUPERLI…" at bounding box center [668, 267] width 1337 height 534
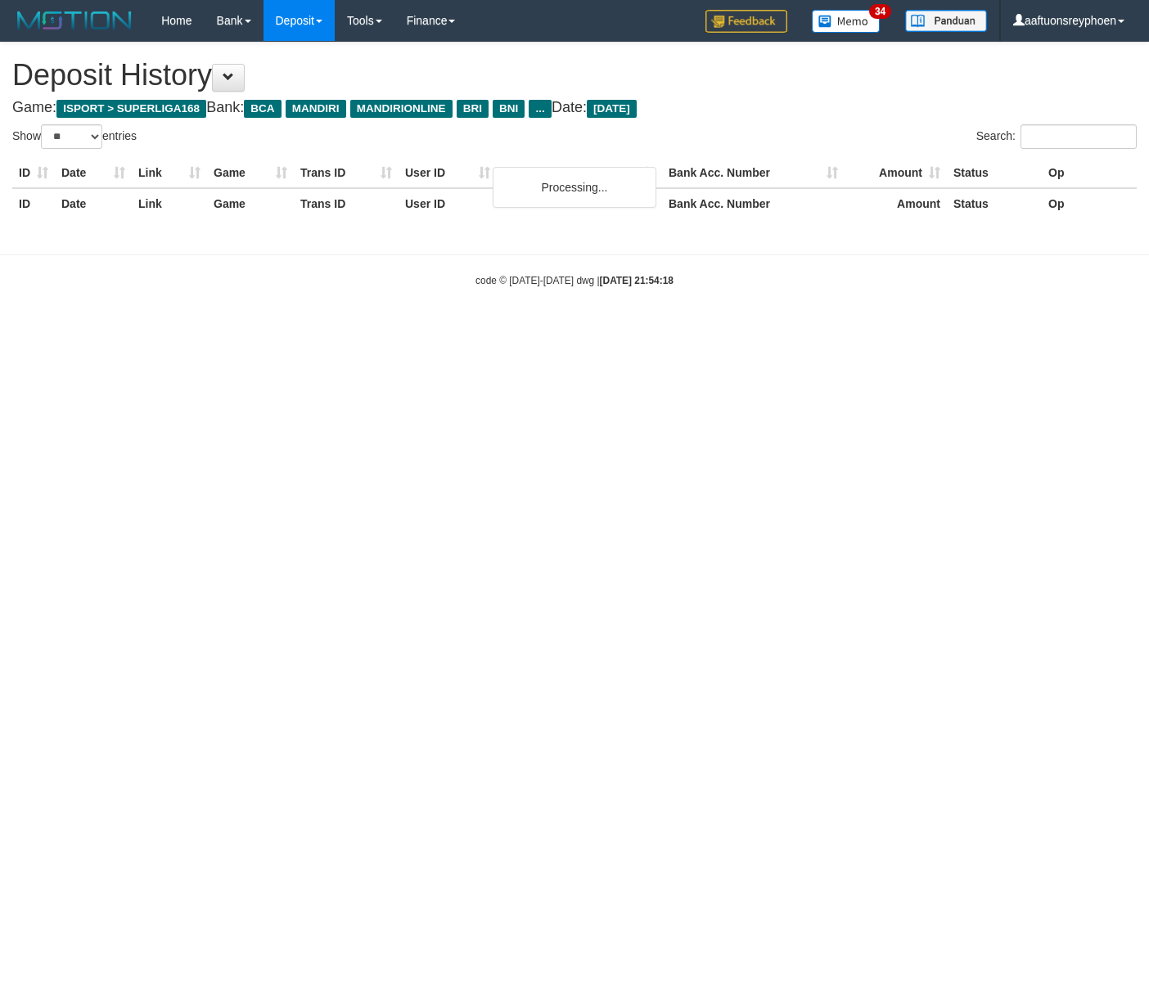
select select "**"
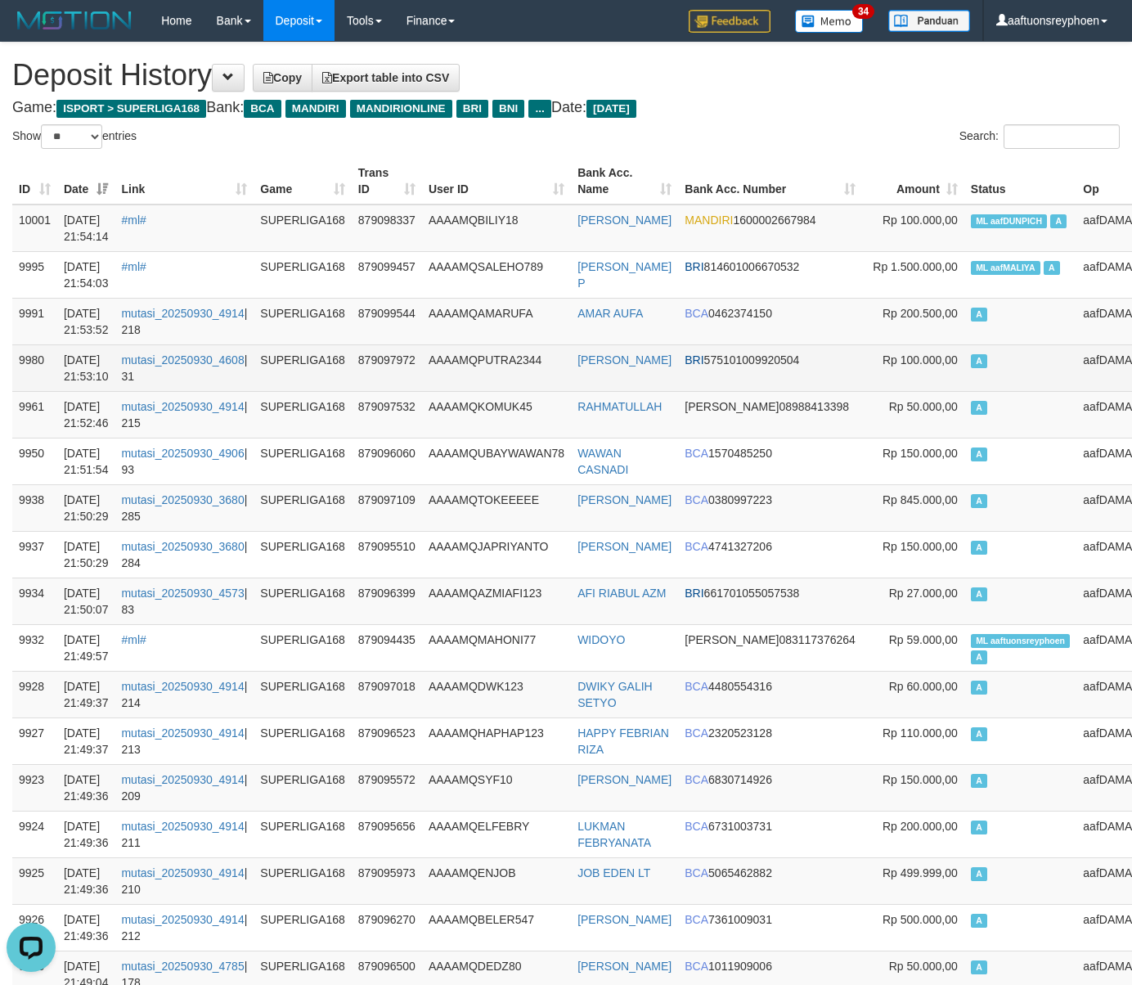
click at [883, 367] on span "Rp 100.000,00" at bounding box center [920, 359] width 75 height 13
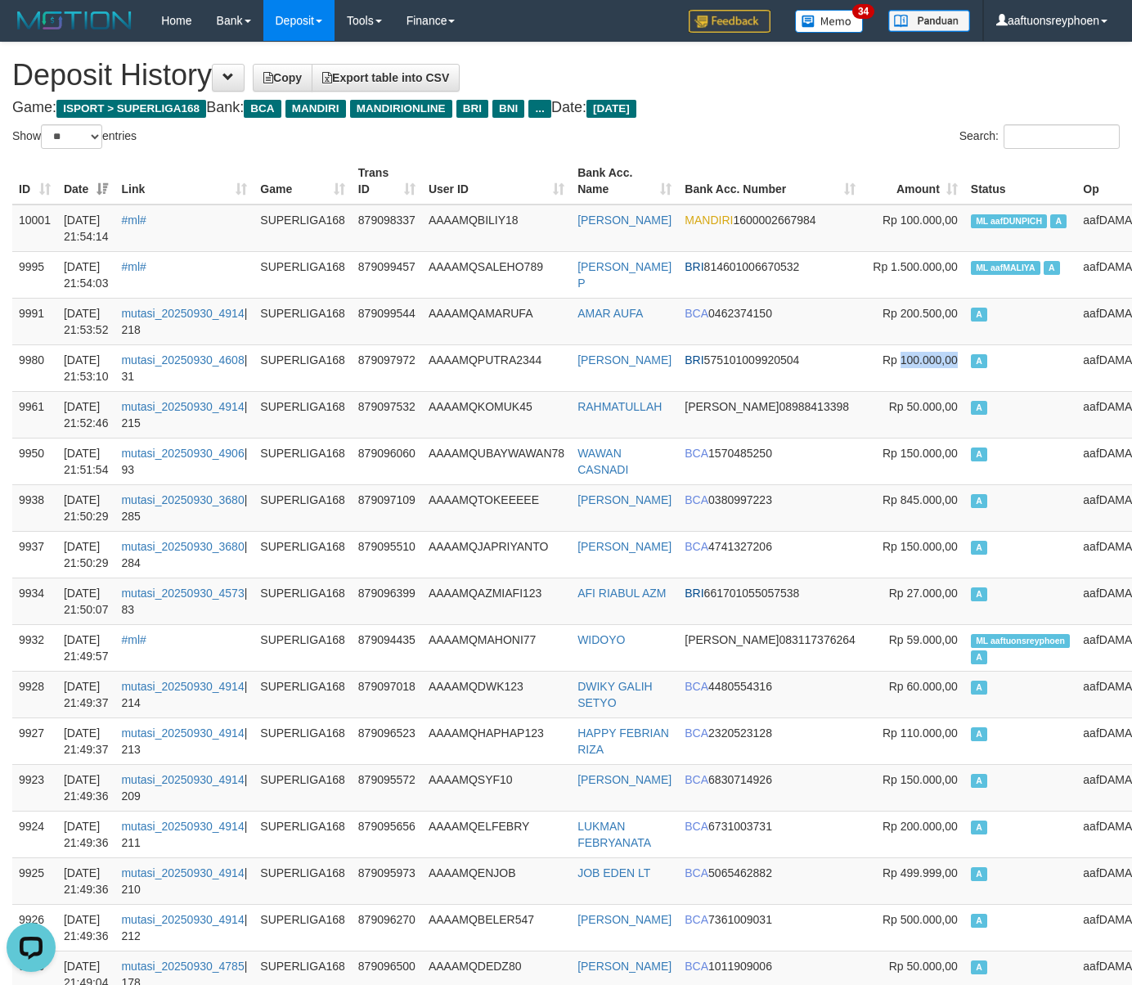
drag, startPoint x: 872, startPoint y: 381, endPoint x: 7, endPoint y: 448, distance: 868.2
click at [883, 367] on span "Rp 100.000,00" at bounding box center [920, 359] width 75 height 13
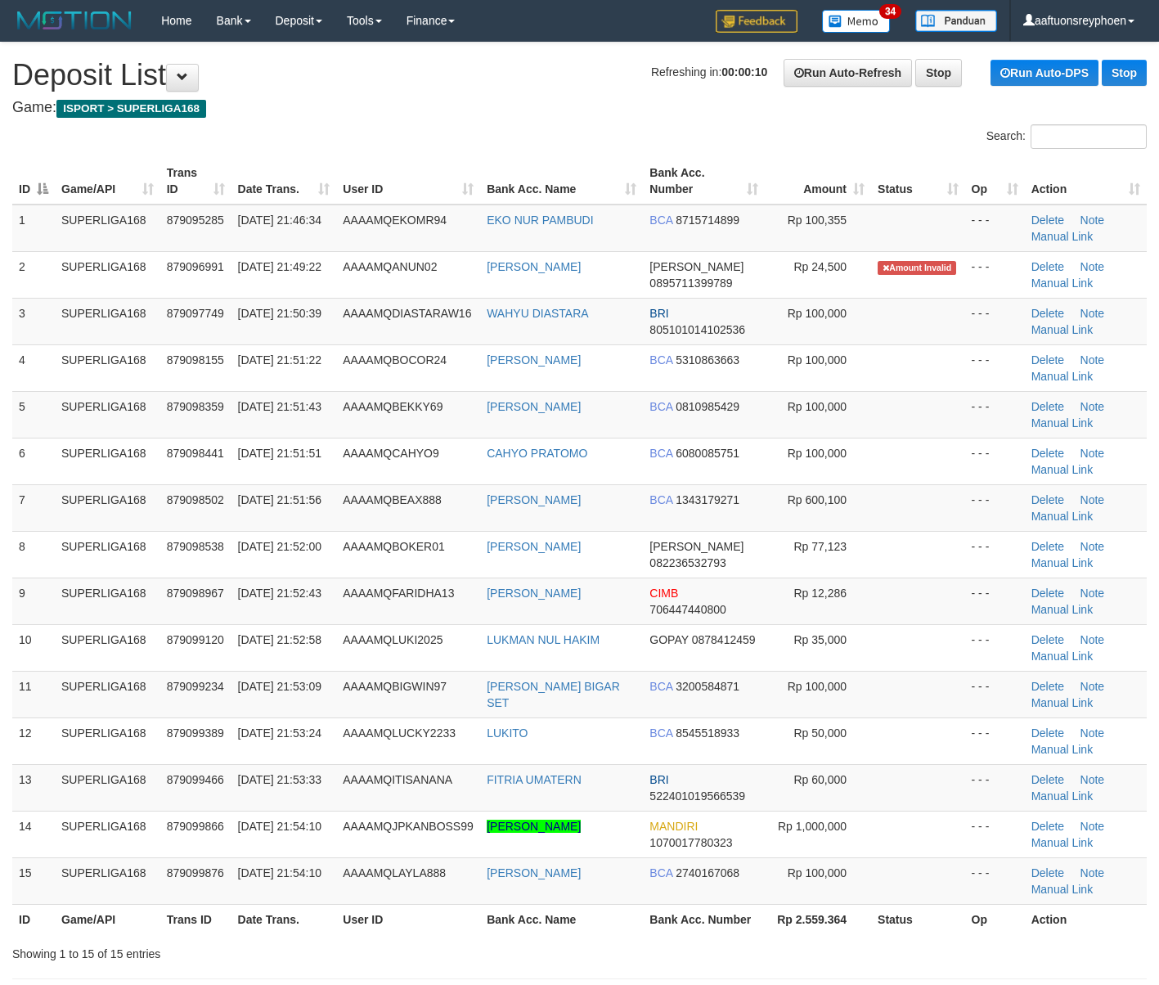
click at [293, 505] on span "[DATE] 21:51:56" at bounding box center [279, 499] width 83 height 13
drag, startPoint x: 0, startPoint y: 0, endPoint x: 8, endPoint y: 580, distance: 580.1
click at [226, 525] on tr "7 SUPERLIGA168 879098502 30/09/2025 21:51:56 AAAAMQBEAX888 MUHAMMAD IRFAN BCA 1…" at bounding box center [579, 507] width 1135 height 47
drag, startPoint x: 36, startPoint y: 540, endPoint x: -124, endPoint y: 554, distance: 161.0
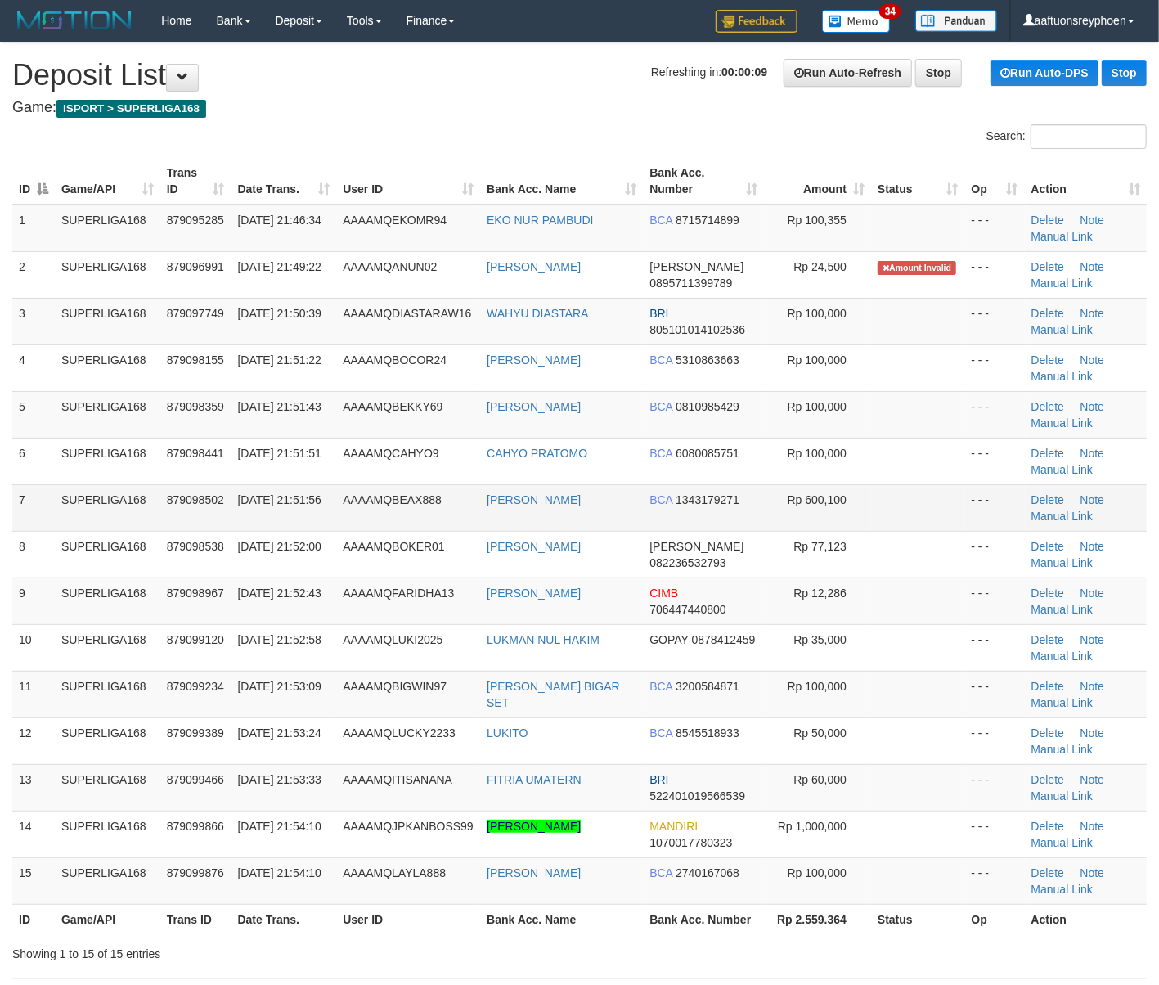
click at [288, 495] on span "30/09/2025 21:51:56" at bounding box center [279, 499] width 83 height 13
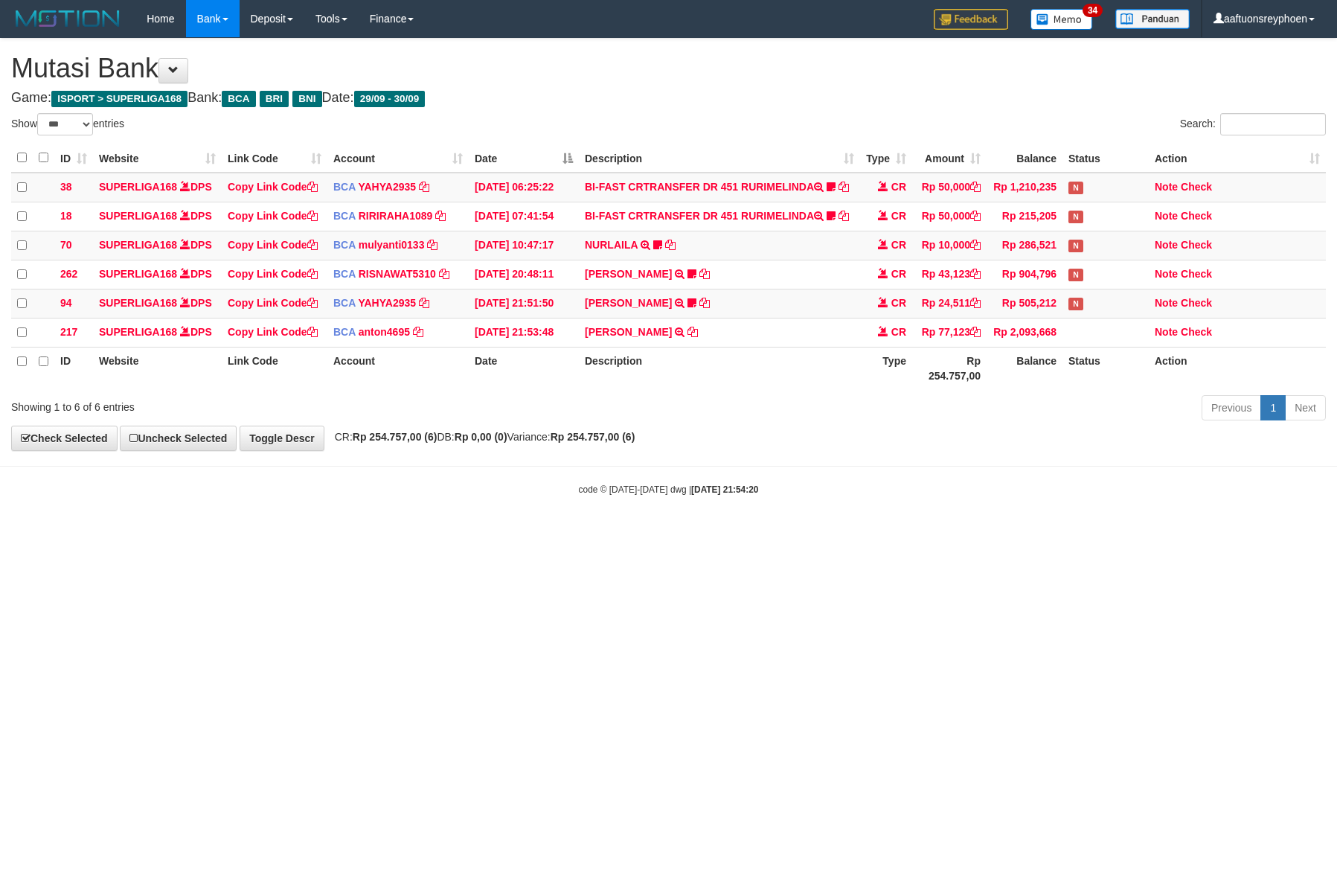
select select "***"
click at [727, 534] on html "Toggle navigation Home Bank Account List Load By Website Group [ISPORT] SUPERLI…" at bounding box center [668, 267] width 1337 height 534
drag, startPoint x: 727, startPoint y: 626, endPoint x: 1333, endPoint y: 559, distance: 609.7
click at [734, 534] on html "Toggle navigation Home Bank Account List Load By Website Group [ISPORT] SUPERLI…" at bounding box center [668, 267] width 1337 height 534
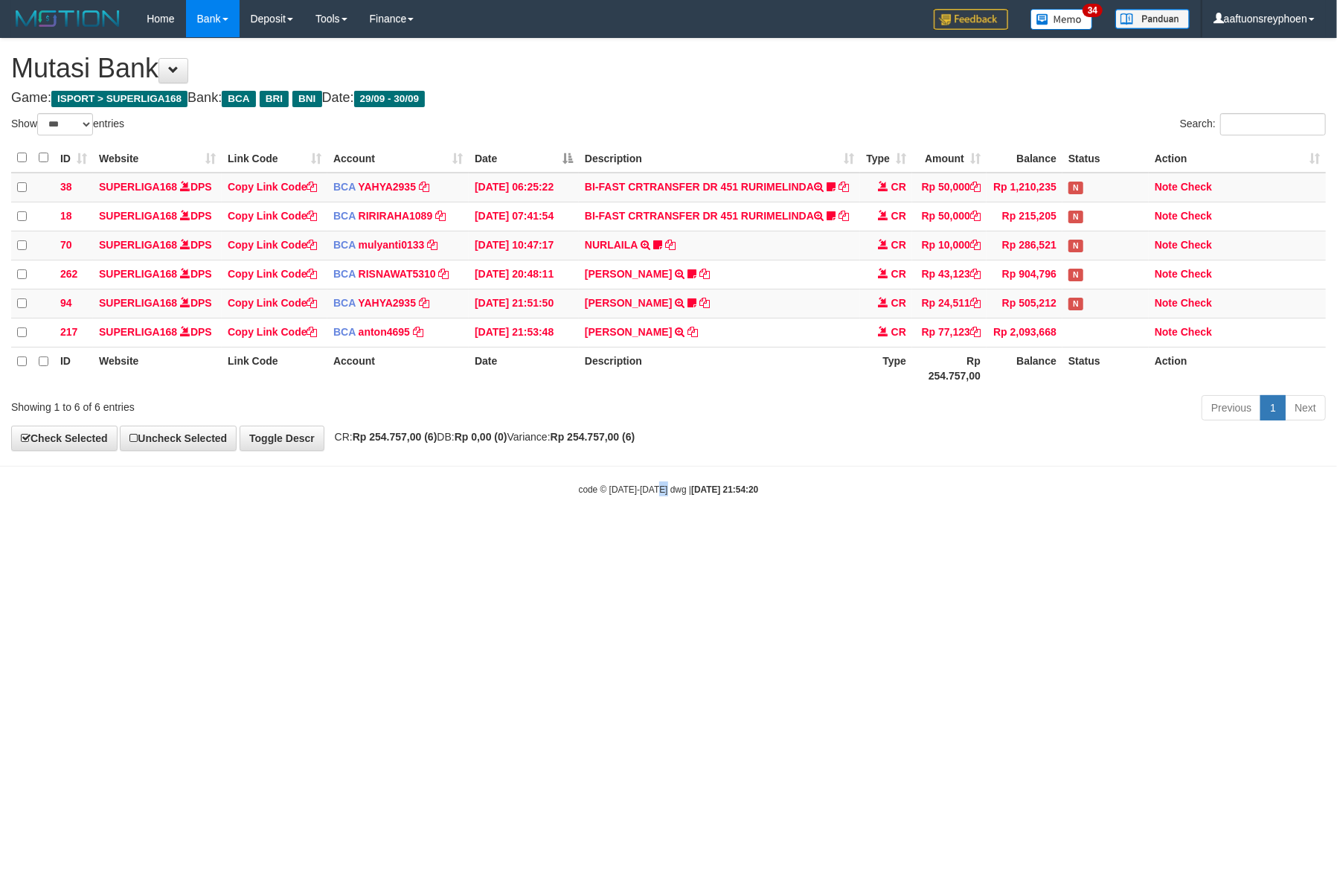
drag, startPoint x: 656, startPoint y: 599, endPoint x: 1332, endPoint y: 530, distance: 679.5
click at [774, 534] on html "Toggle navigation Home Bank Account List Load By Website Group [ISPORT] SUPERLI…" at bounding box center [668, 267] width 1337 height 534
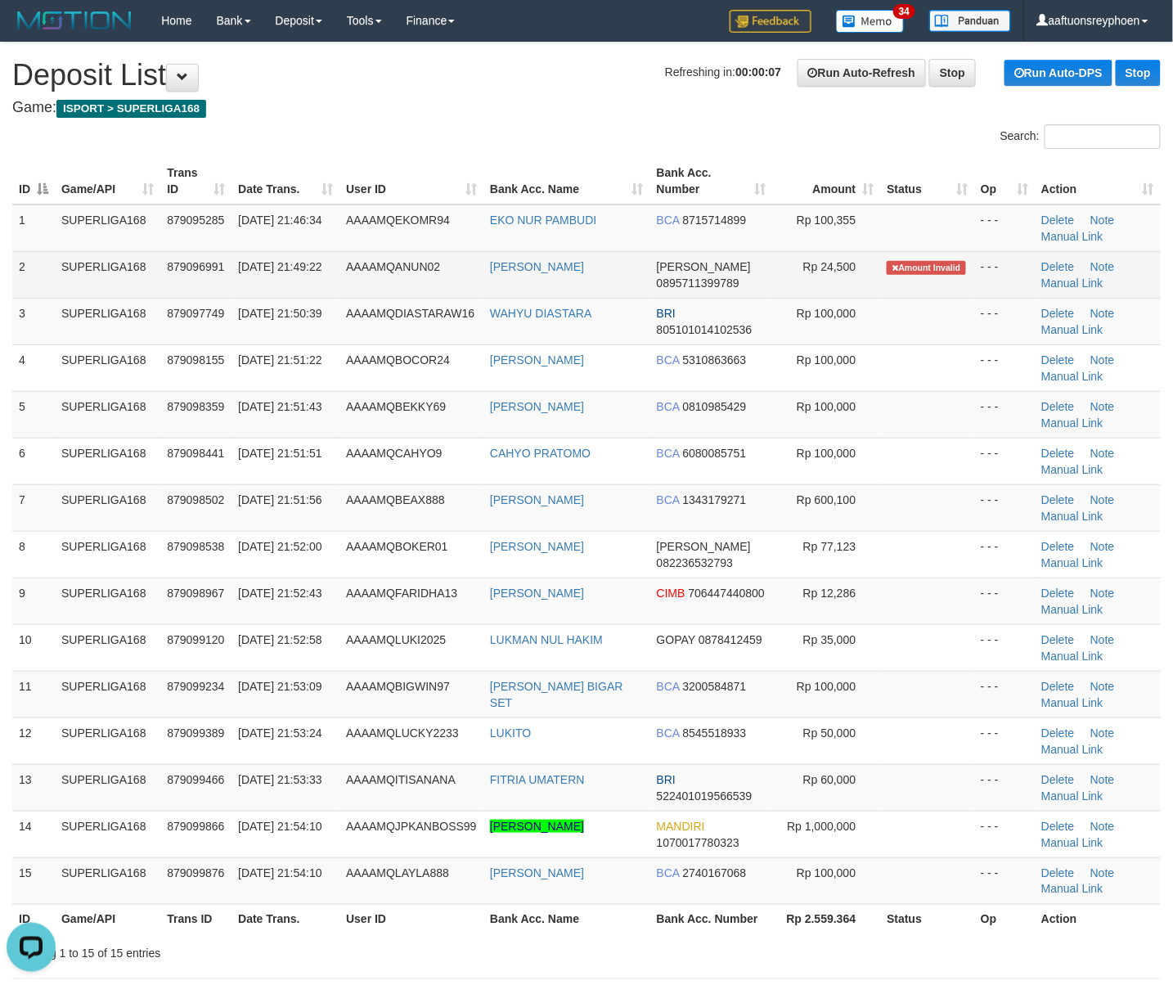
click at [555, 278] on td "[PERSON_NAME]" at bounding box center [567, 274] width 167 height 47
click at [557, 278] on td "[PERSON_NAME]" at bounding box center [567, 274] width 167 height 47
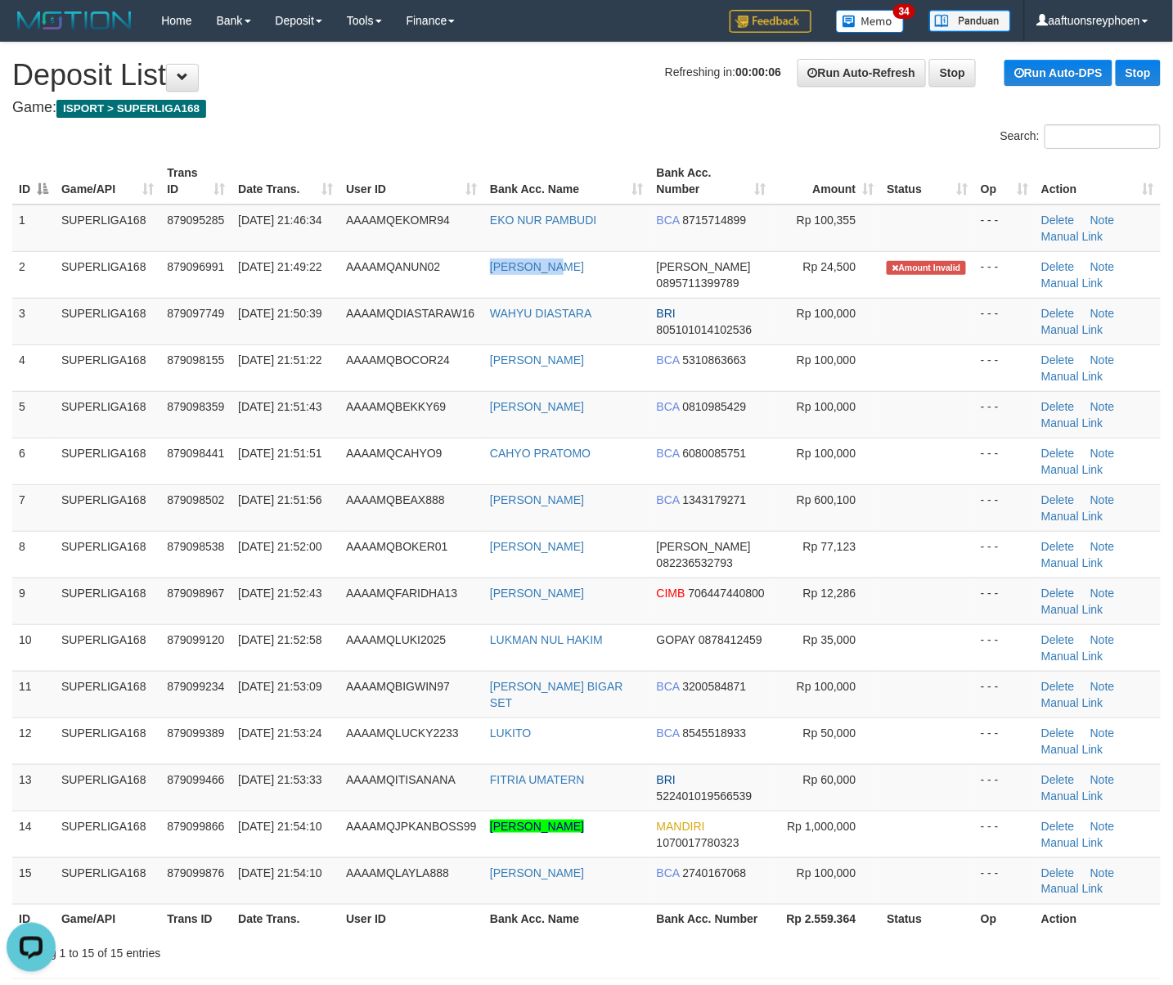
click at [377, 180] on th "User ID" at bounding box center [412, 181] width 144 height 47
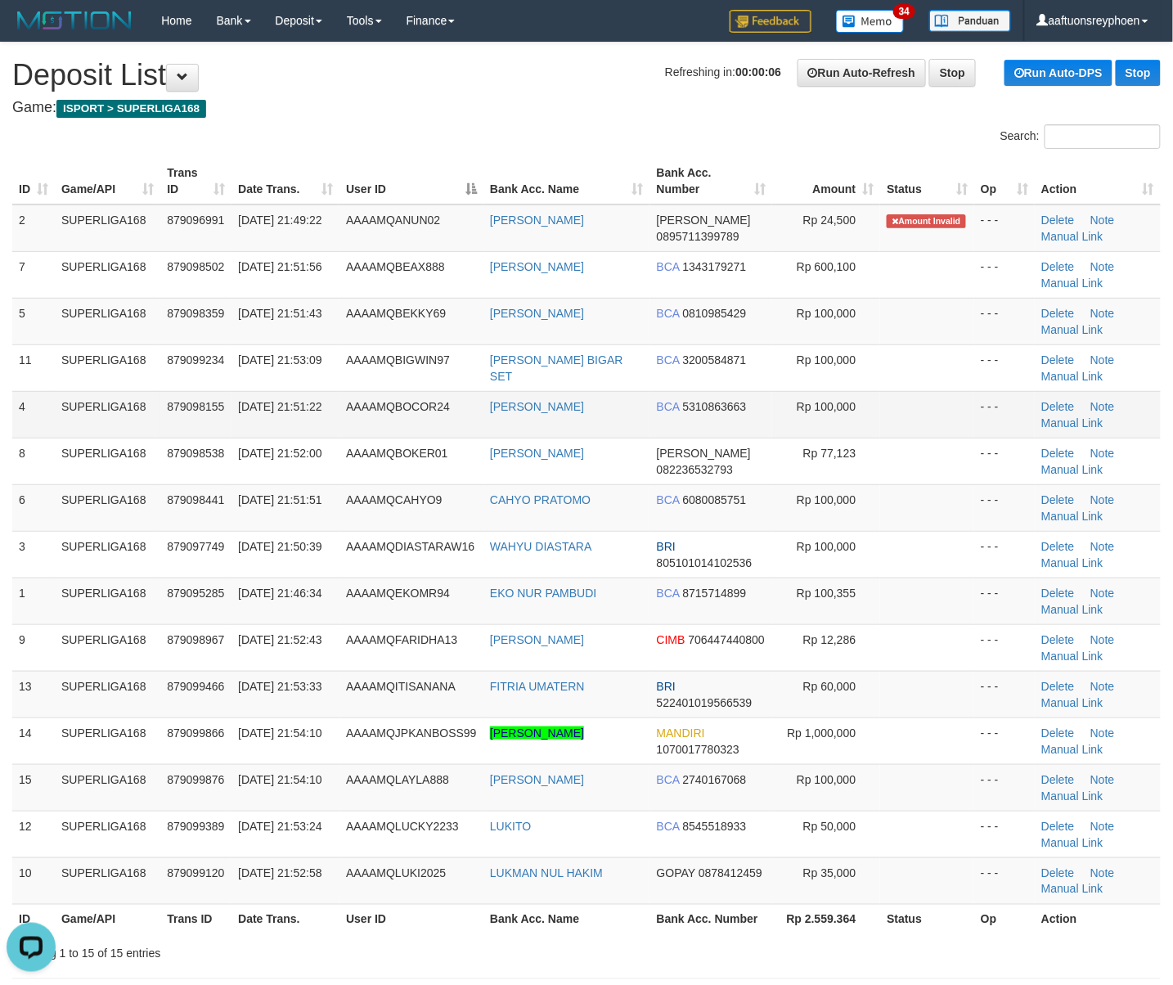
drag, startPoint x: 129, startPoint y: 406, endPoint x: 5, endPoint y: 436, distance: 128.0
click at [128, 406] on td "SUPERLIGA168" at bounding box center [108, 414] width 106 height 47
drag, startPoint x: 223, startPoint y: 446, endPoint x: 4, endPoint y: 519, distance: 231.0
click at [227, 443] on td "879098538" at bounding box center [195, 461] width 71 height 47
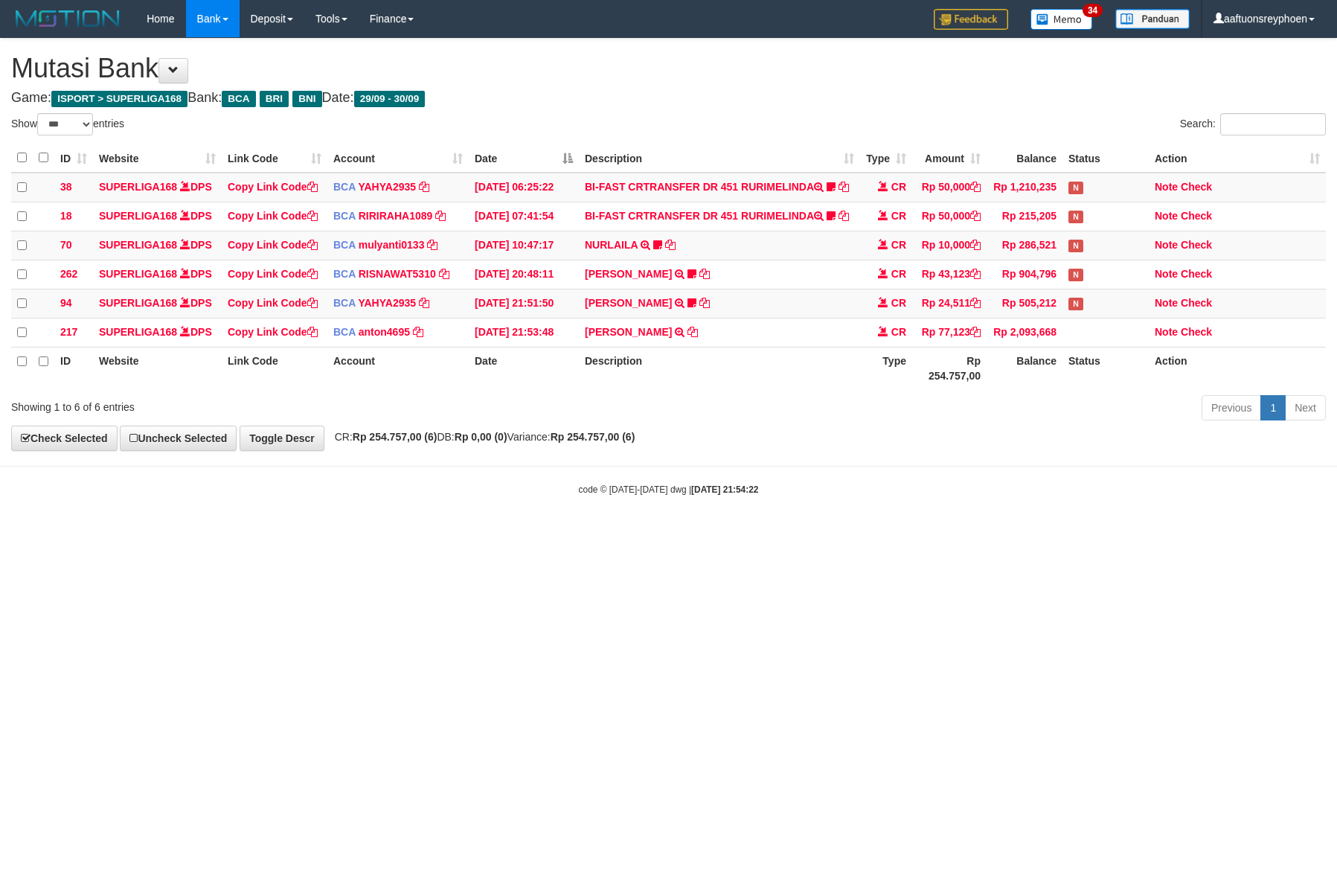
select select "***"
click at [826, 534] on html "Toggle navigation Home Bank Account List Load By Website Group [ISPORT] SUPERLI…" at bounding box center [668, 267] width 1337 height 534
select select "***"
drag, startPoint x: 792, startPoint y: 493, endPoint x: 1317, endPoint y: 465, distance: 525.7
click at [864, 493] on div "code © 2012-2018 dwg | 2025/09/30 21:54:26" at bounding box center [668, 488] width 1337 height 15
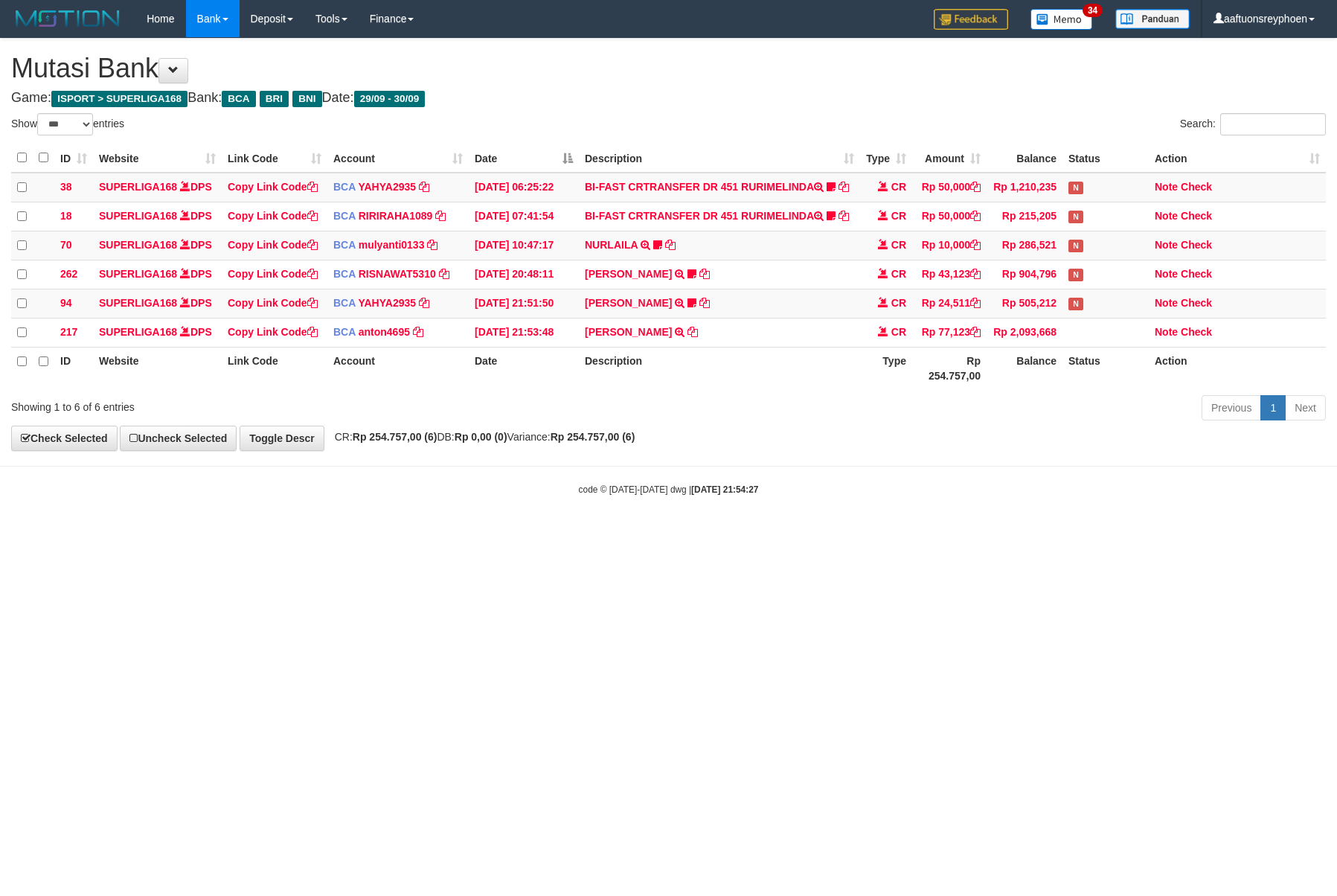
select select "***"
click at [779, 534] on html "Toggle navigation Home Bank Account List Load By Website Group [ISPORT] SUPERLI…" at bounding box center [668, 267] width 1337 height 534
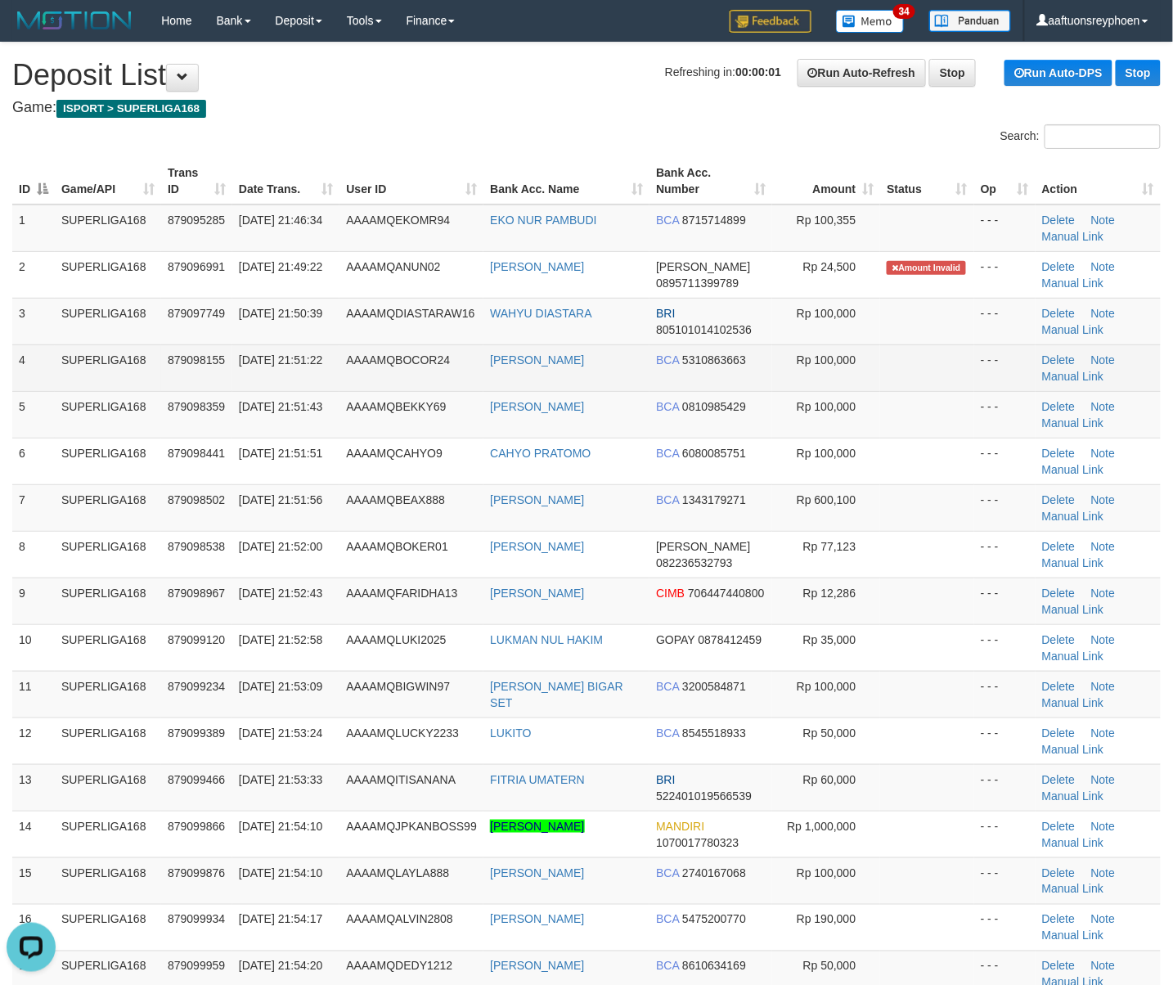
click at [47, 388] on td "4" at bounding box center [33, 367] width 43 height 47
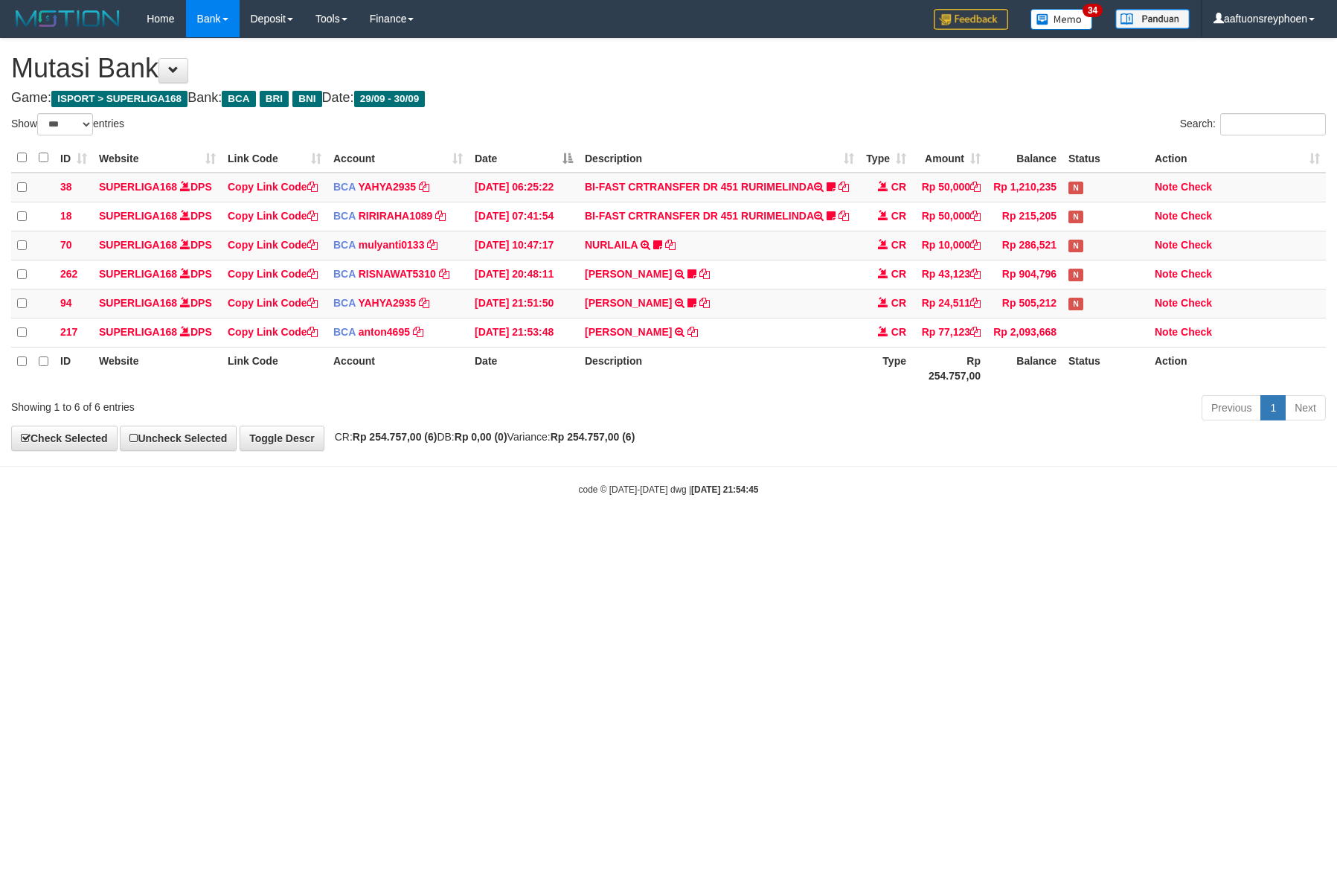
select select "***"
drag, startPoint x: 957, startPoint y: 501, endPoint x: 1109, endPoint y: 489, distance: 152.5
click at [1029, 492] on div "code © 2012-2018 dwg | 2025/09/30 21:54:46" at bounding box center [668, 488] width 1337 height 15
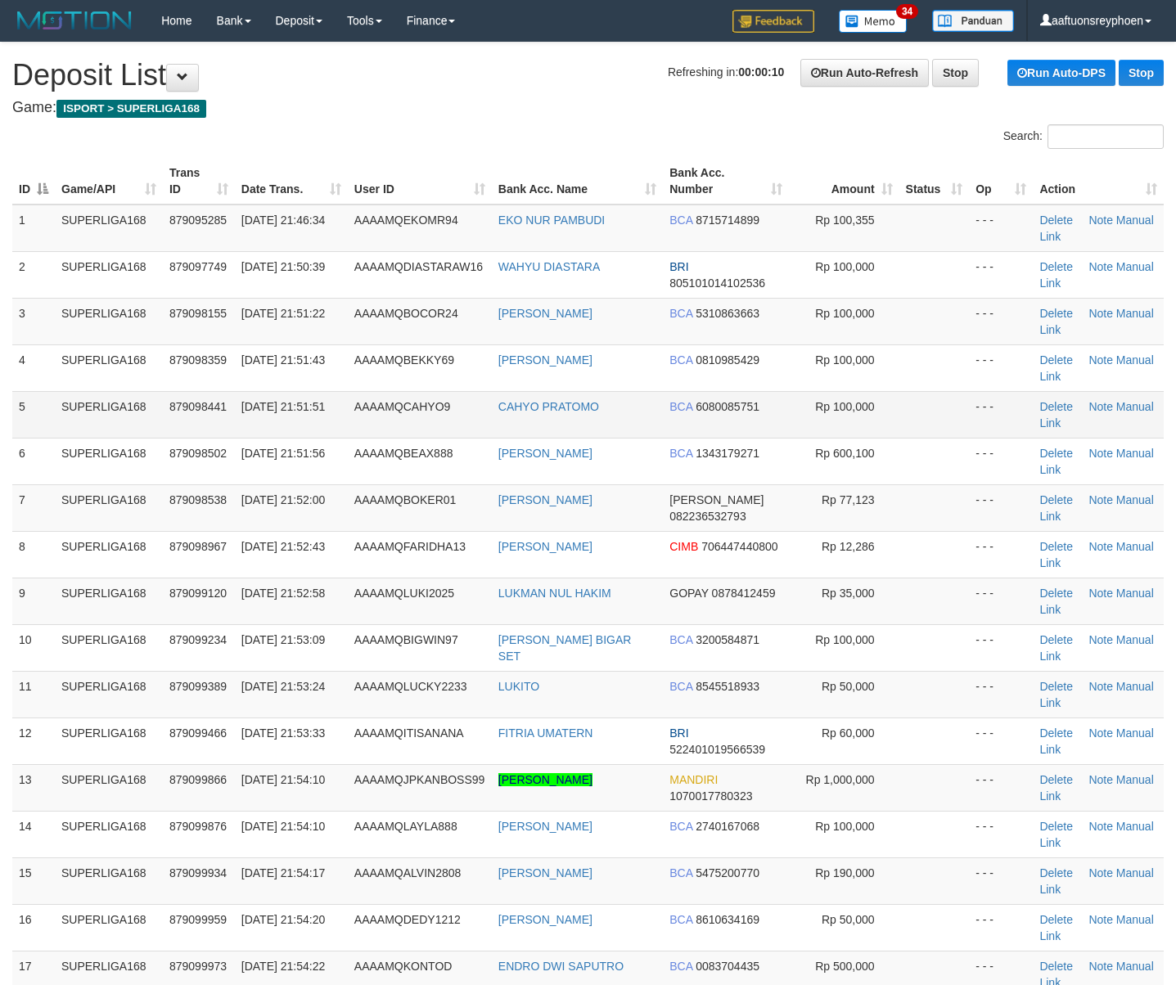
click at [106, 426] on td "SUPERLIGA168" at bounding box center [109, 414] width 108 height 47
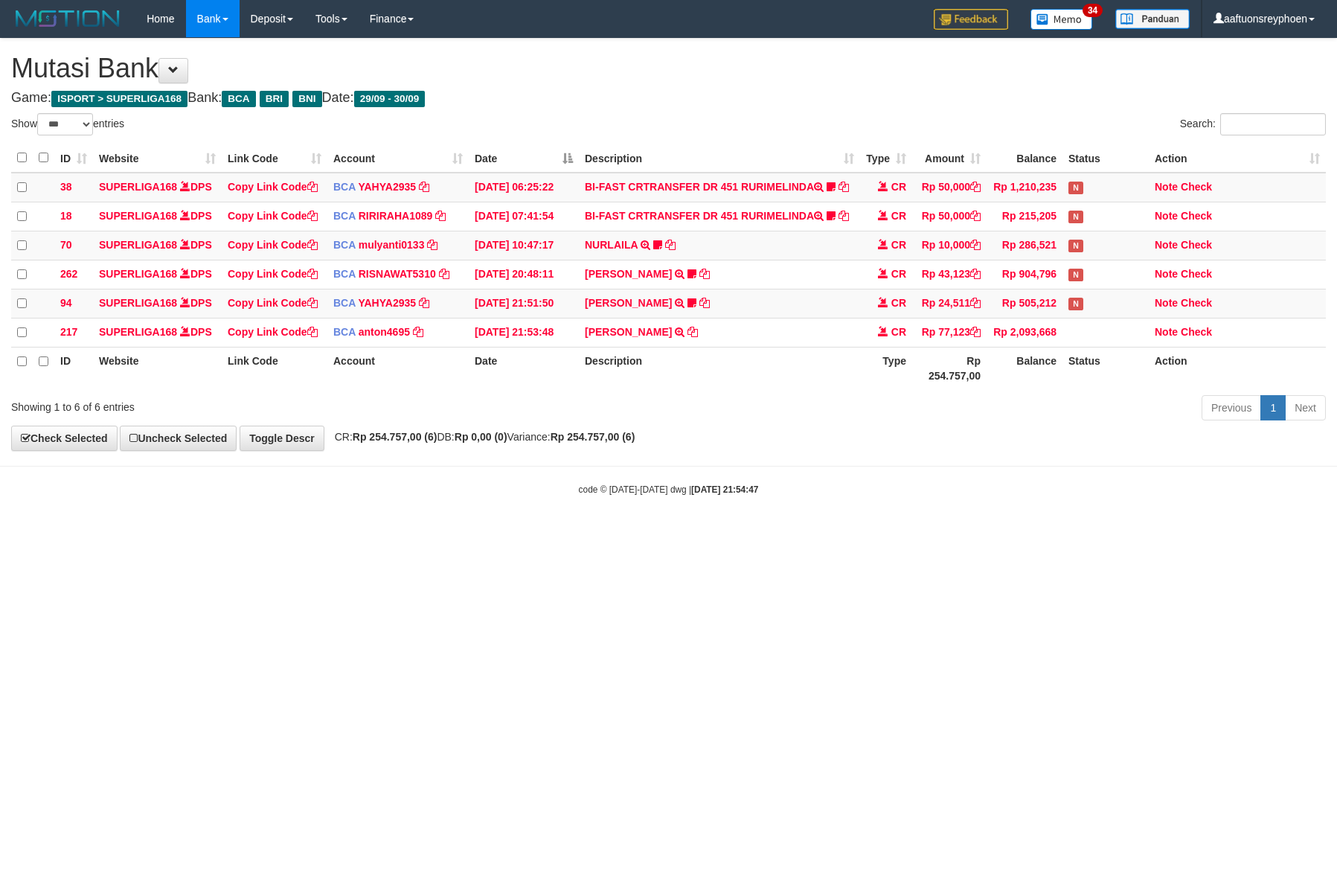
select select "***"
drag, startPoint x: 1016, startPoint y: 539, endPoint x: 1262, endPoint y: 493, distance: 250.3
click at [1058, 524] on html "Toggle navigation Home Bank Account List Load By Website Group [ISPORT] SUPERLI…" at bounding box center [668, 267] width 1337 height 534
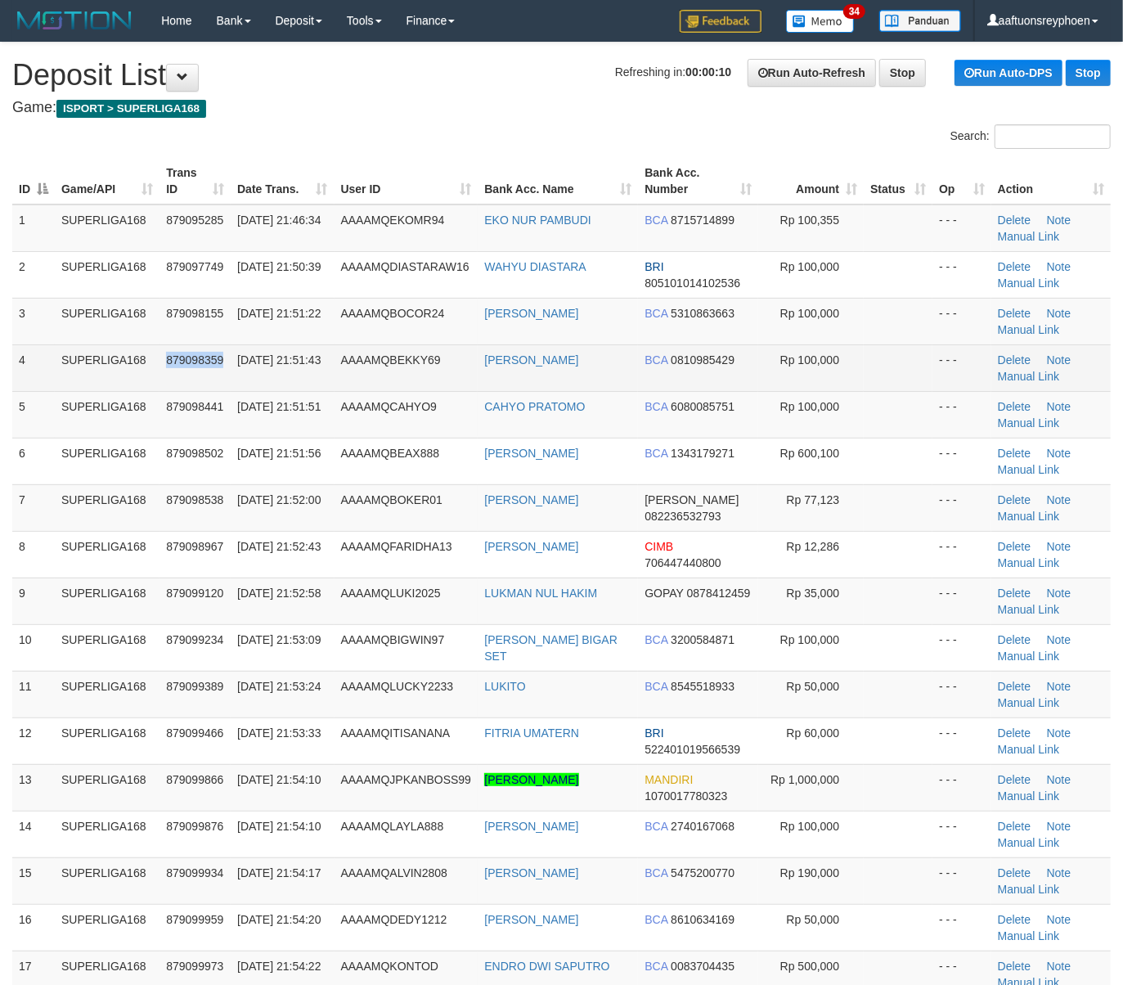
click at [200, 365] on span "879098359" at bounding box center [194, 359] width 57 height 13
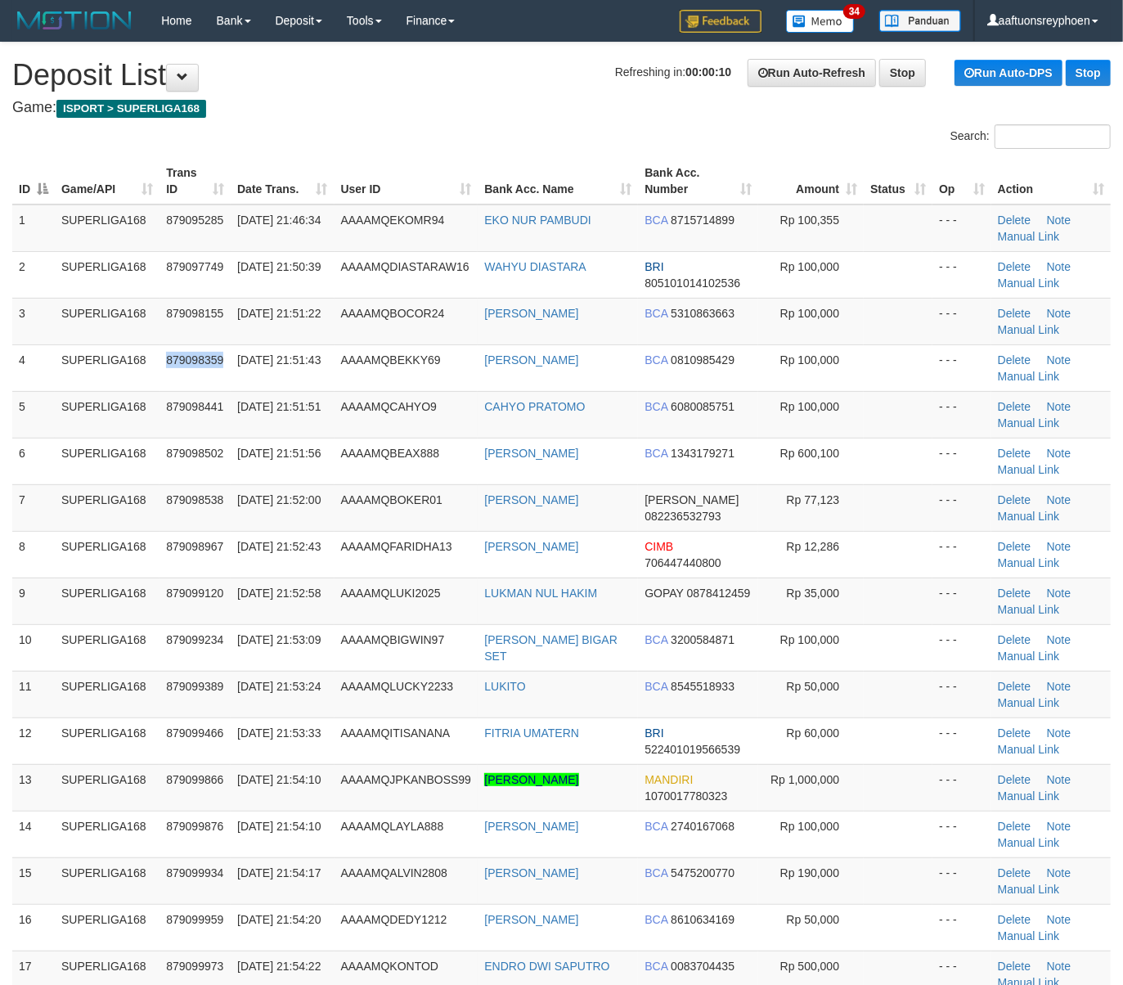
drag, startPoint x: 200, startPoint y: 365, endPoint x: 2, endPoint y: 413, distance: 203.8
click at [180, 365] on span "879098359" at bounding box center [194, 359] width 57 height 13
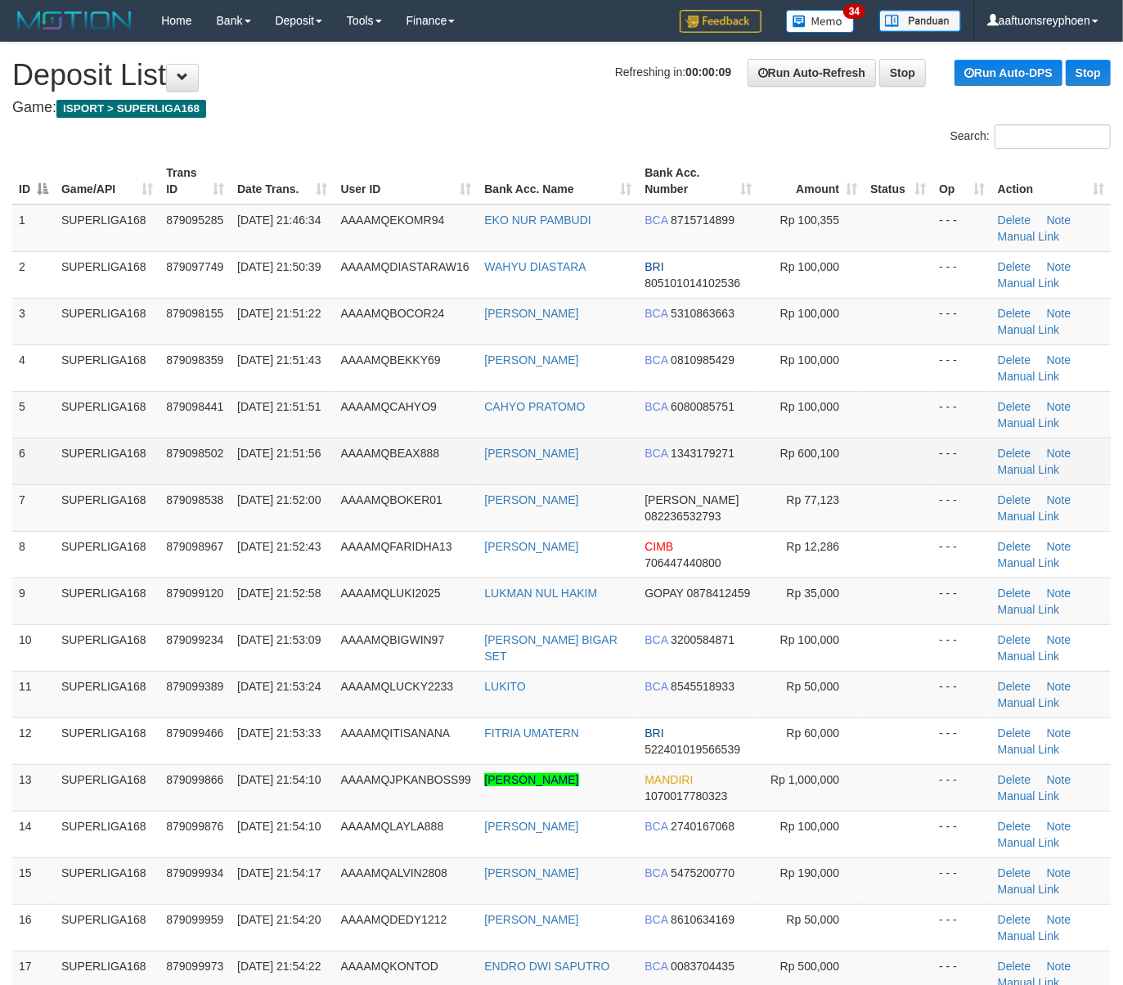
click at [181, 443] on td "879098502" at bounding box center [195, 461] width 71 height 47
click at [167, 447] on td "879098502" at bounding box center [195, 461] width 71 height 47
click at [108, 481] on td "SUPERLIGA168" at bounding box center [107, 461] width 105 height 47
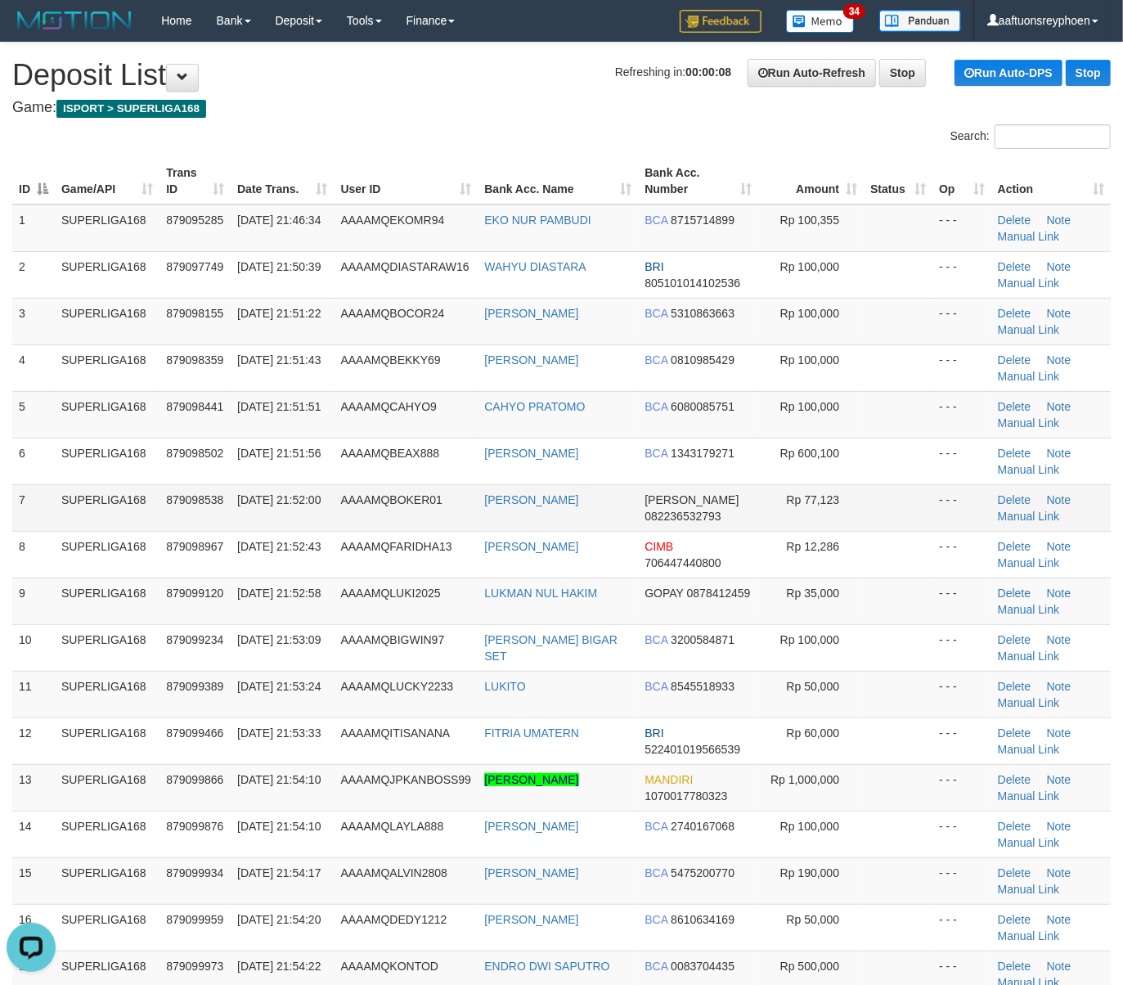
click at [89, 495] on td "SUPERLIGA168" at bounding box center [107, 507] width 105 height 47
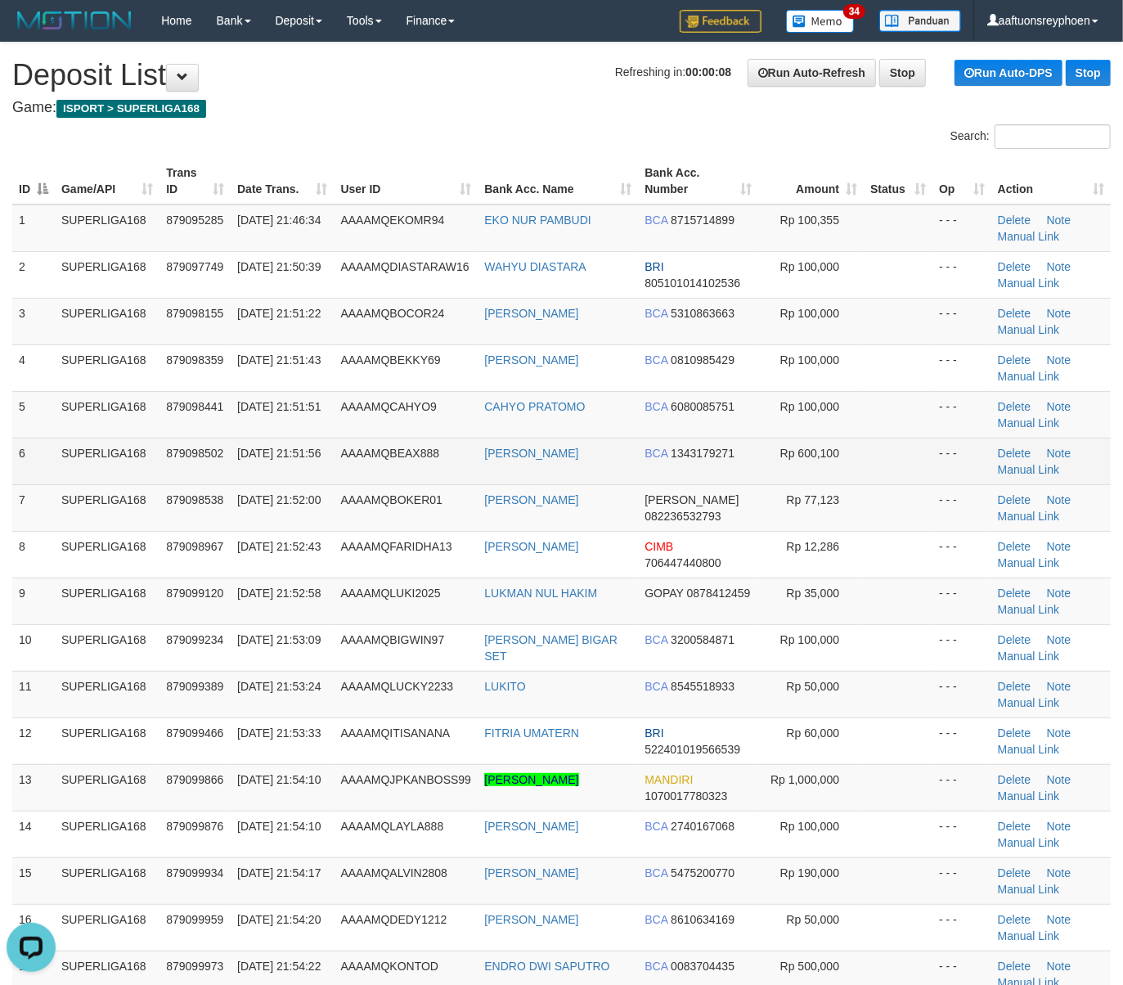
click at [112, 465] on tr "6 SUPERLIGA168 879098502 30/09/2025 21:51:56 AAAAMQBEAX888 MUHAMMAD IRFAN BCA 1…" at bounding box center [561, 461] width 1099 height 47
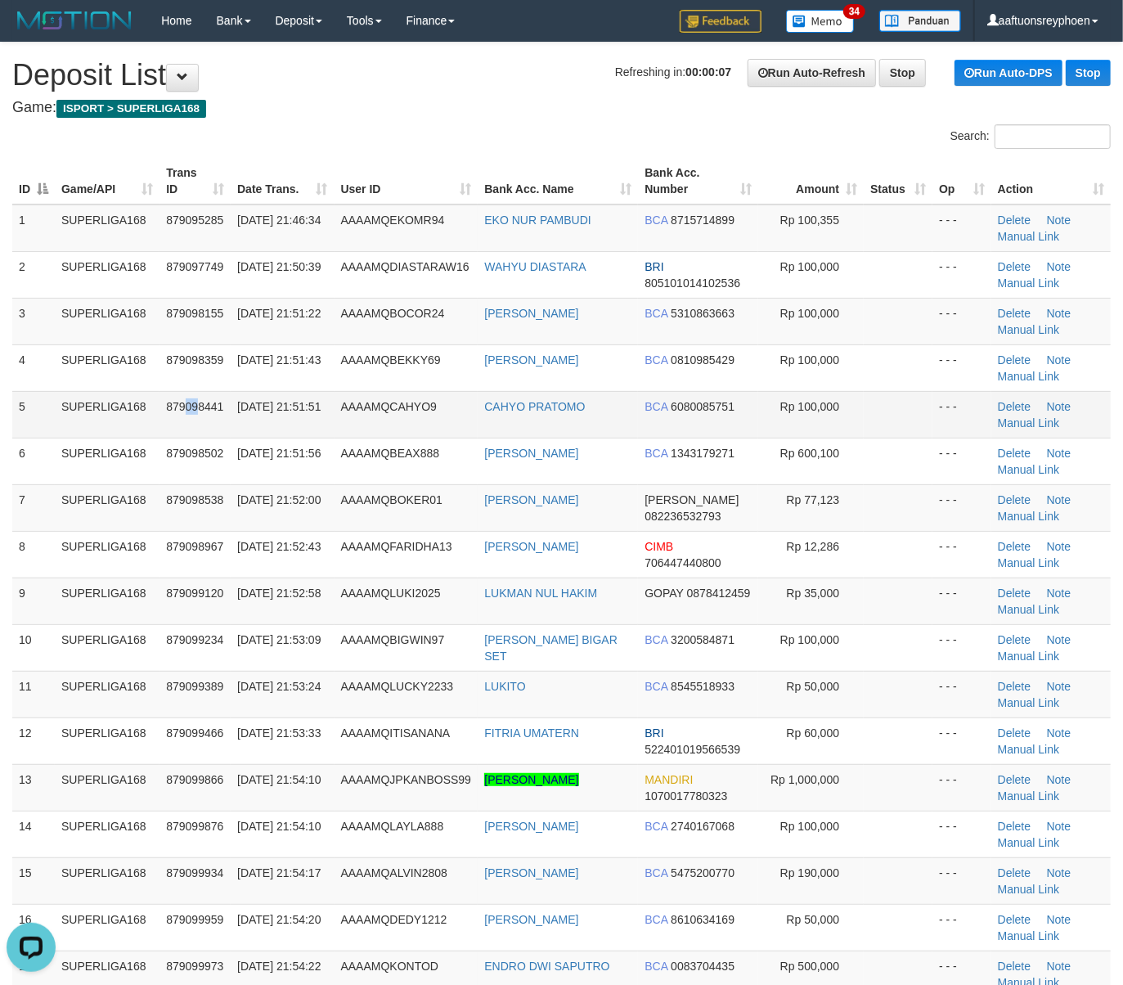
drag, startPoint x: 195, startPoint y: 423, endPoint x: 138, endPoint y: 434, distance: 57.4
click at [191, 425] on td "879098441" at bounding box center [195, 414] width 71 height 47
drag, startPoint x: 272, startPoint y: 457, endPoint x: 1, endPoint y: 495, distance: 274.3
click at [252, 459] on span "30/09/2025 21:51:56" at bounding box center [278, 453] width 83 height 13
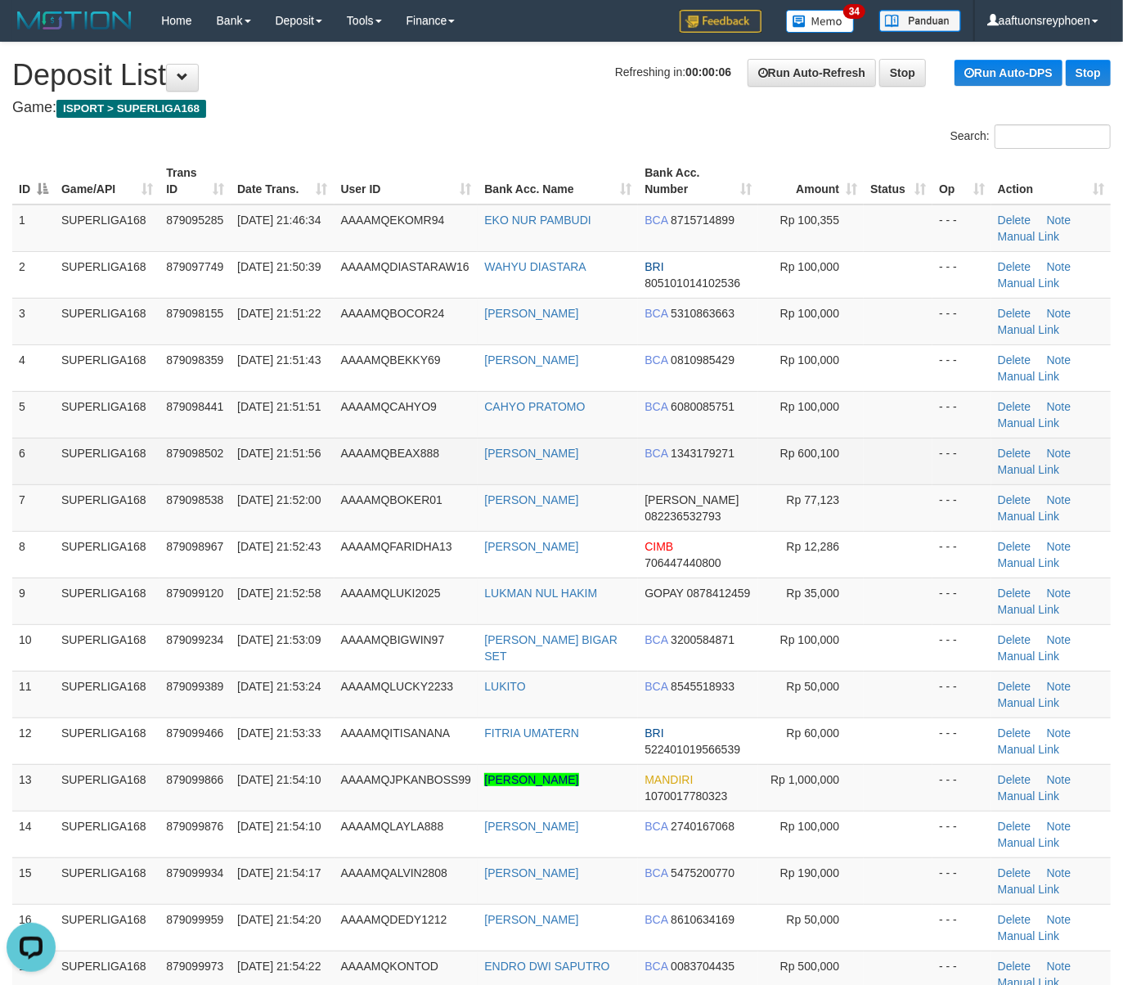
click at [137, 446] on tbody "1 SUPERLIGA168 879095285 30/09/2025 21:46:34 AAAAMQEKOMR94 EKO NUR PAMBUDI BCA …" at bounding box center [561, 648] width 1099 height 887
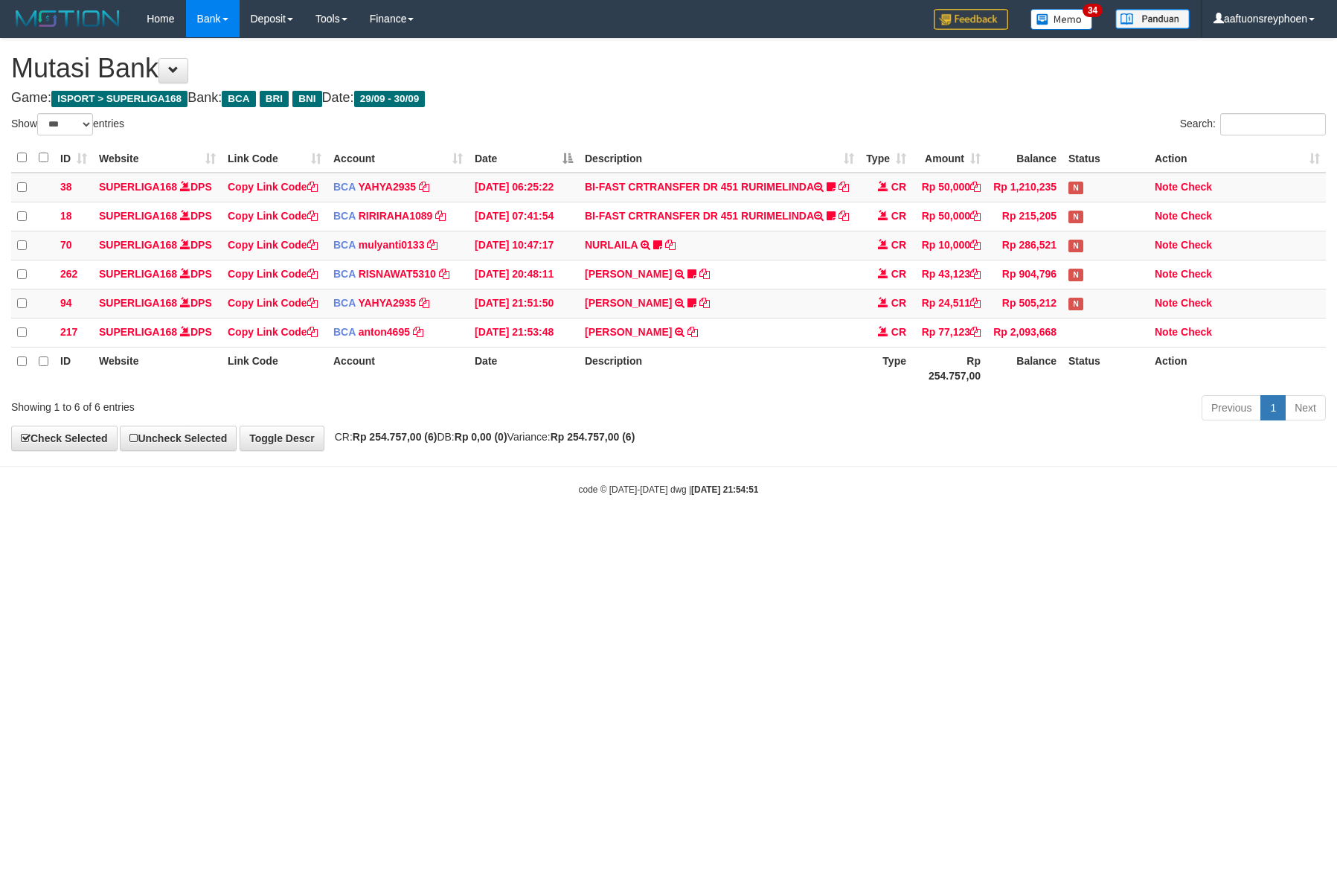
select select "***"
drag, startPoint x: 1025, startPoint y: 479, endPoint x: 1329, endPoint y: 426, distance: 308.6
click at [1164, 451] on body "Toggle navigation Home Bank Account List Load By Website Group [ISPORT] SUPERLI…" at bounding box center [668, 267] width 1337 height 534
